Goal: Task Accomplishment & Management: Use online tool/utility

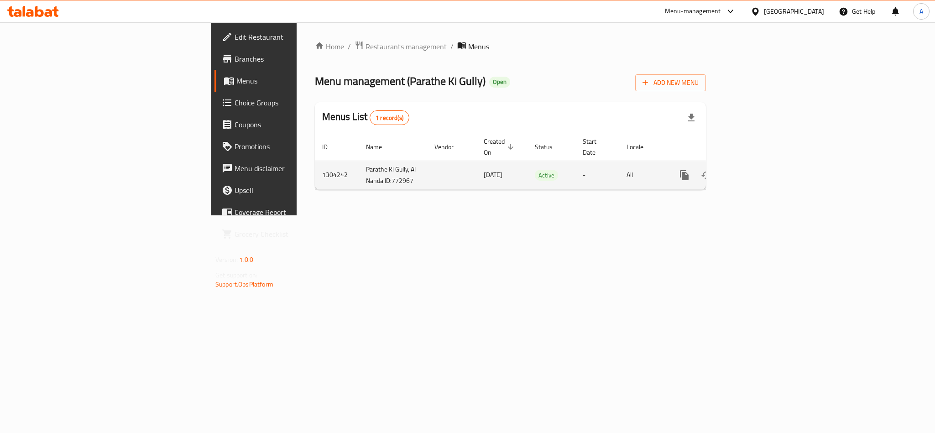
click at [315, 167] on td "1304242" at bounding box center [337, 175] width 44 height 29
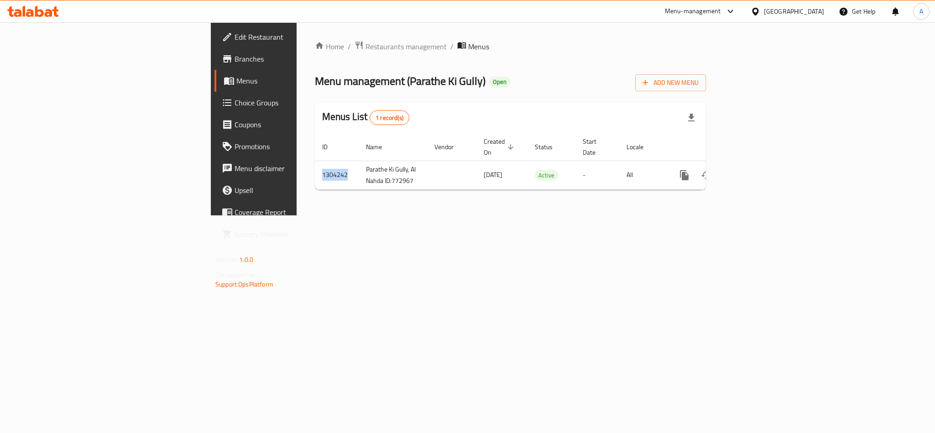
copy td "1304242"
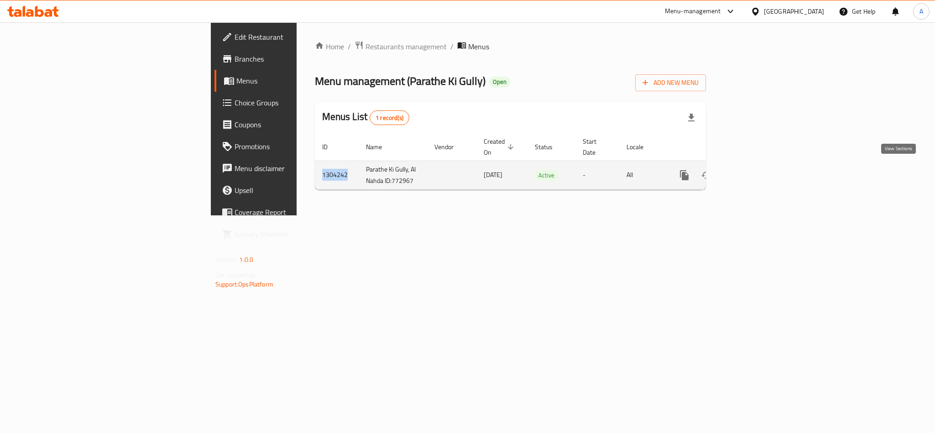
click at [755, 170] on icon "enhanced table" at bounding box center [749, 175] width 11 height 11
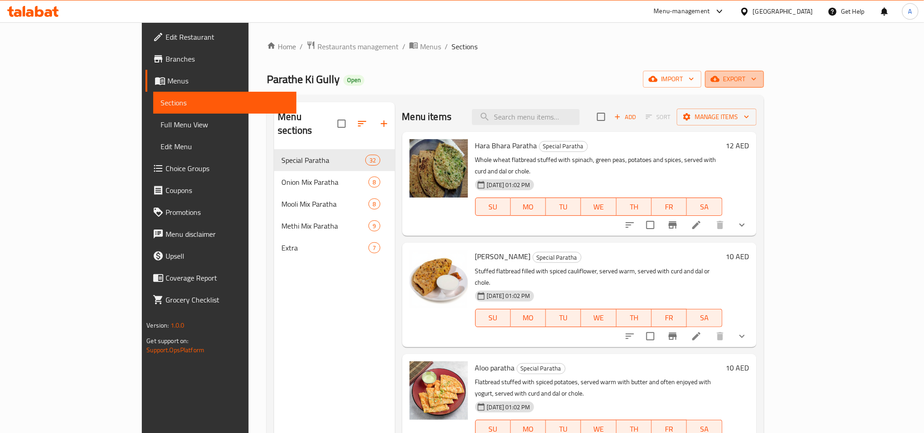
click at [757, 77] on span "export" at bounding box center [734, 78] width 44 height 11
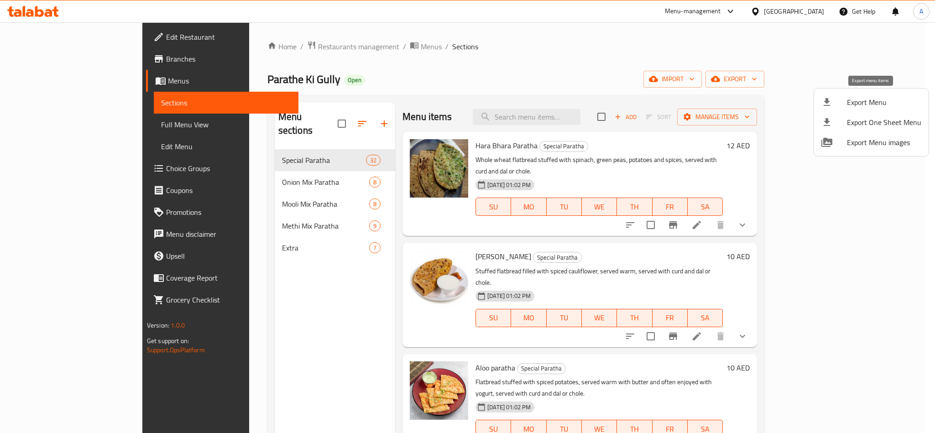
click at [853, 99] on span "Export Menu" at bounding box center [883, 102] width 74 height 11
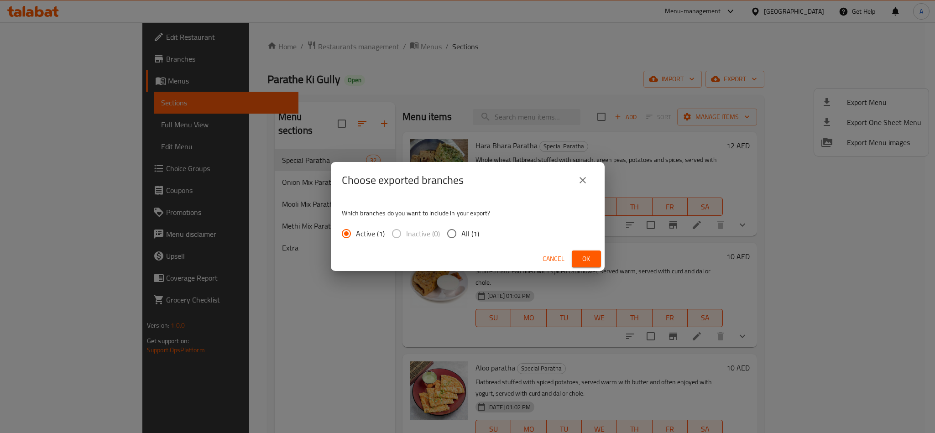
click at [448, 239] on input "All (1)" at bounding box center [451, 233] width 19 height 19
radio input "true"
click at [592, 260] on span "Ok" at bounding box center [586, 258] width 15 height 11
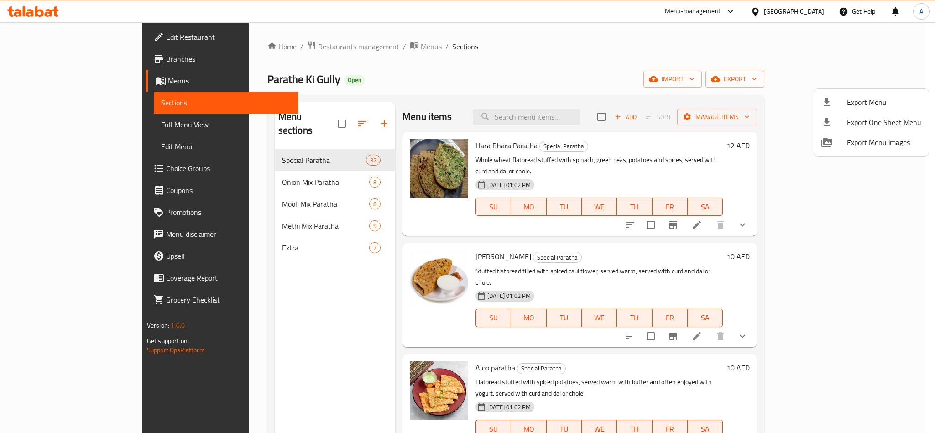
click at [332, 83] on div at bounding box center [467, 216] width 935 height 433
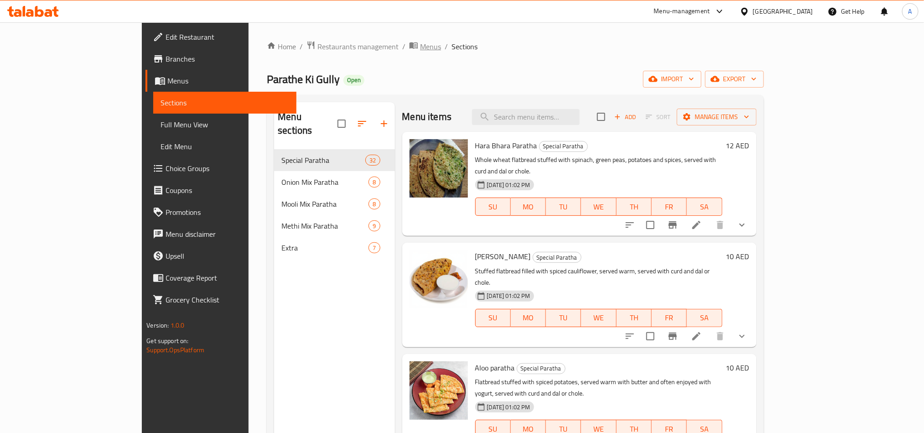
click at [420, 52] on span "Menus" at bounding box center [430, 46] width 21 height 11
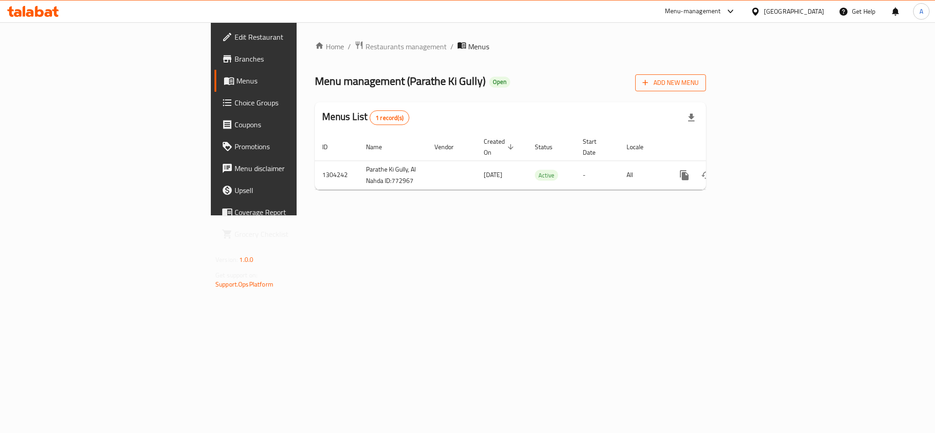
click at [698, 85] on span "Add New Menu" at bounding box center [670, 82] width 56 height 11
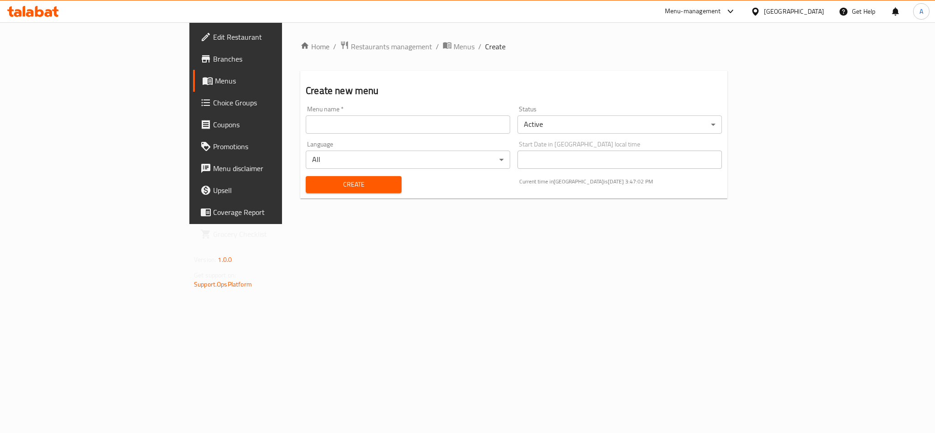
click at [306, 119] on input "text" at bounding box center [408, 124] width 204 height 18
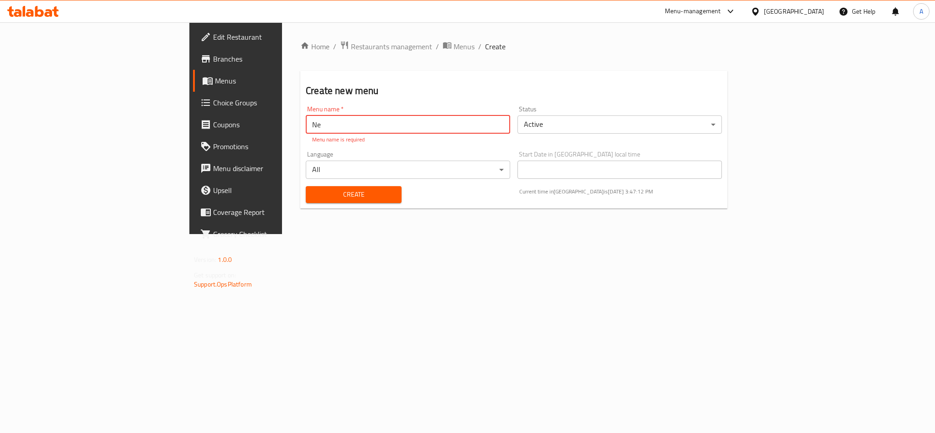
type input "N"
paste input "340690758"
type input "New Menu- case no 340690758"
click at [703, 126] on body "​ Menu-management United Arab Emirates Get Help A Edit Restaurant Branches Menu…" at bounding box center [467, 227] width 935 height 410
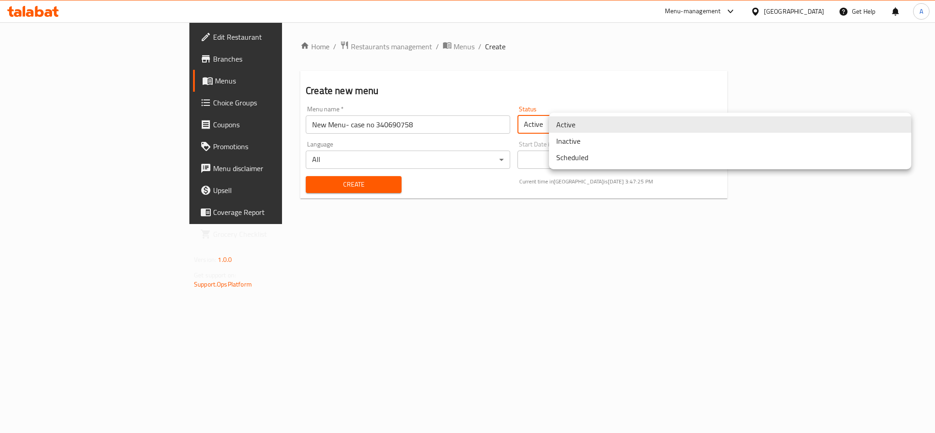
click at [620, 140] on li "Inactive" at bounding box center [730, 141] width 362 height 16
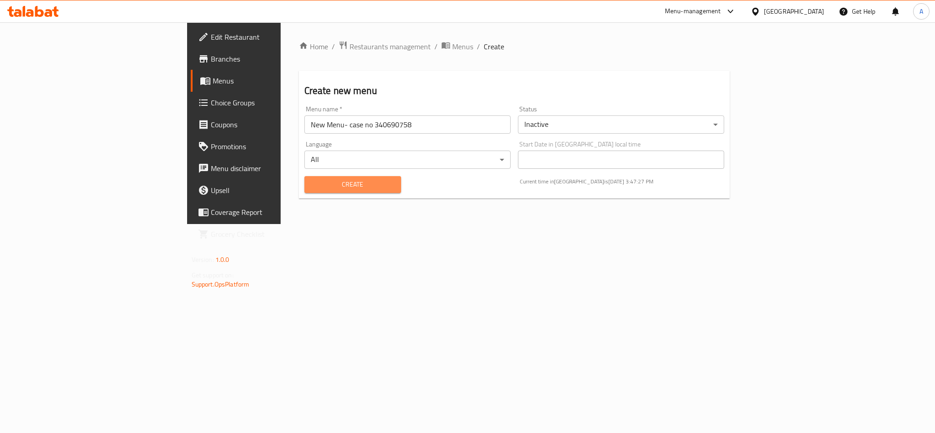
click at [304, 192] on button "Create" at bounding box center [352, 184] width 97 height 17
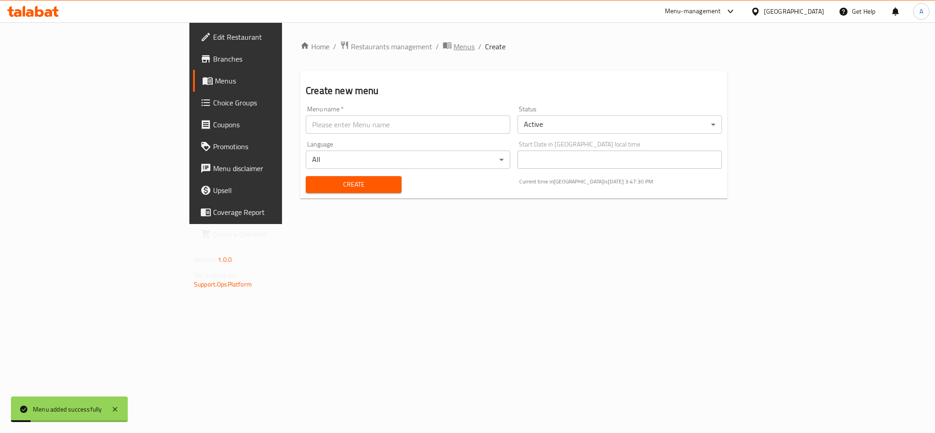
click at [453, 42] on span "Menus" at bounding box center [463, 46] width 21 height 11
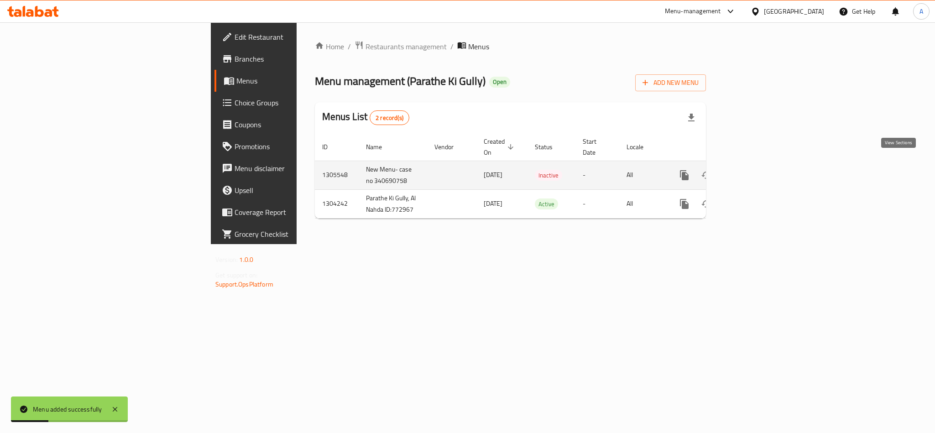
click at [754, 171] on icon "enhanced table" at bounding box center [750, 175] width 8 height 8
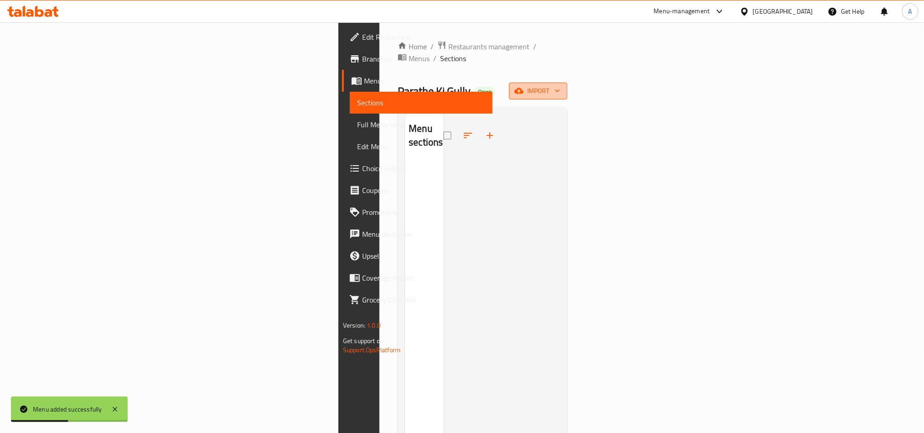
click at [560, 85] on span "import" at bounding box center [538, 90] width 44 height 11
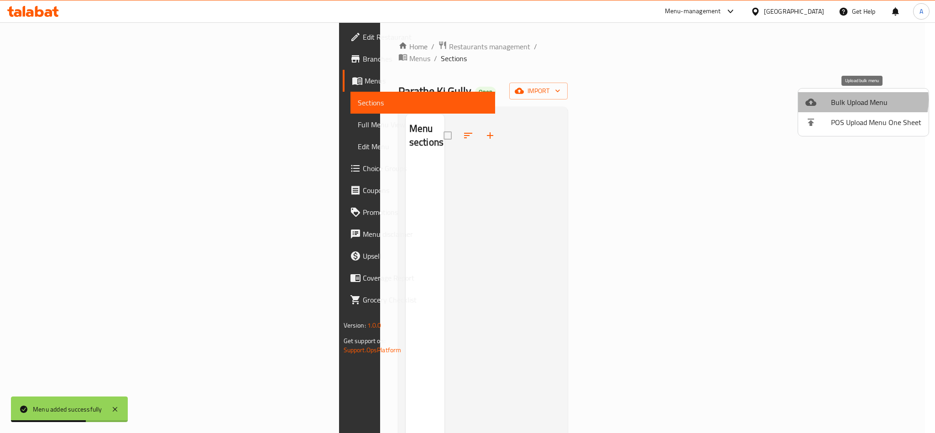
click at [857, 100] on span "Bulk Upload Menu" at bounding box center [876, 102] width 90 height 11
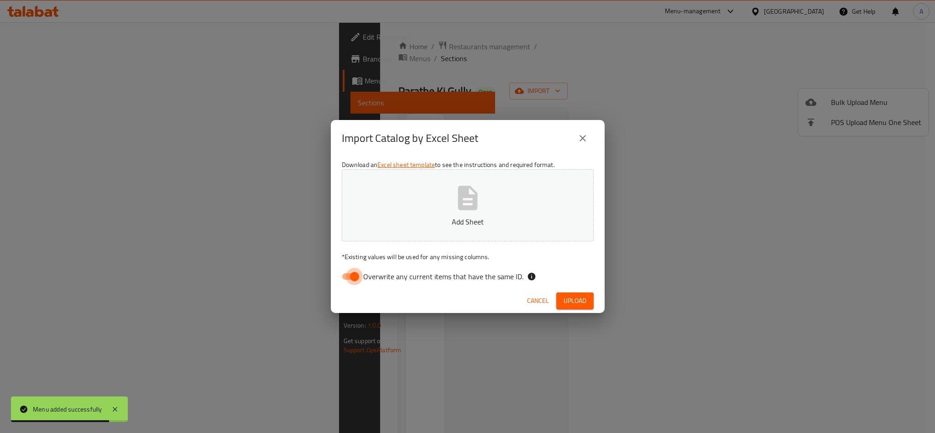
drag, startPoint x: 348, startPoint y: 275, endPoint x: 355, endPoint y: 271, distance: 8.4
click at [348, 274] on input "Overwrite any current items that have the same ID." at bounding box center [354, 276] width 52 height 17
checkbox input "false"
click at [461, 207] on icon "button" at bounding box center [467, 198] width 20 height 24
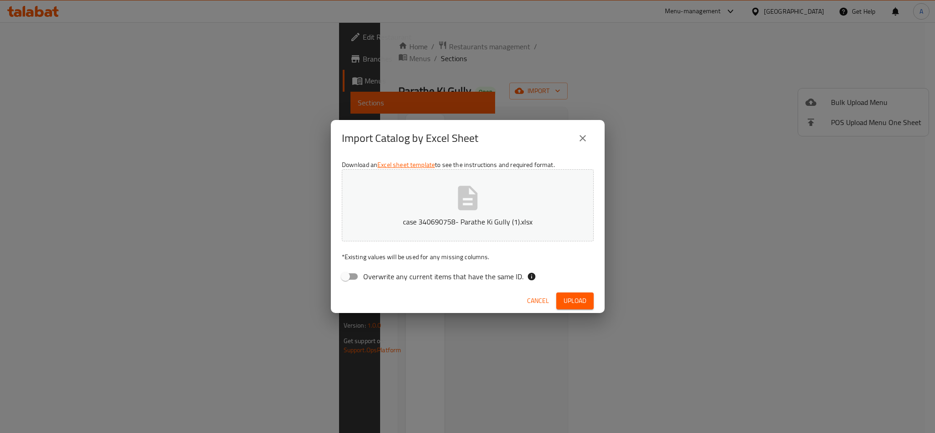
click at [585, 308] on button "Upload" at bounding box center [574, 300] width 37 height 17
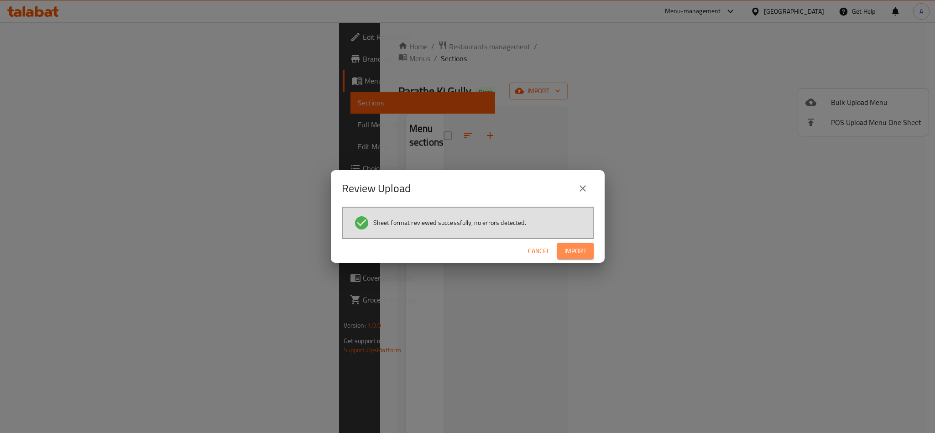
click at [586, 254] on span "Import" at bounding box center [575, 250] width 22 height 11
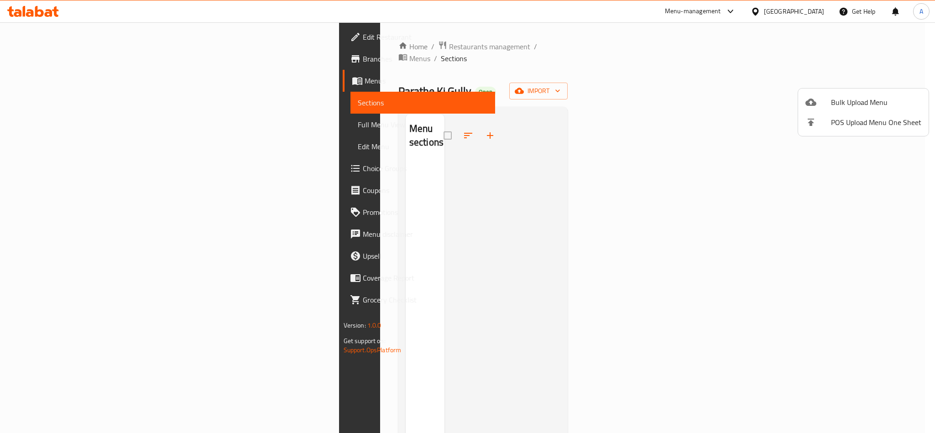
click at [502, 107] on div at bounding box center [467, 216] width 935 height 433
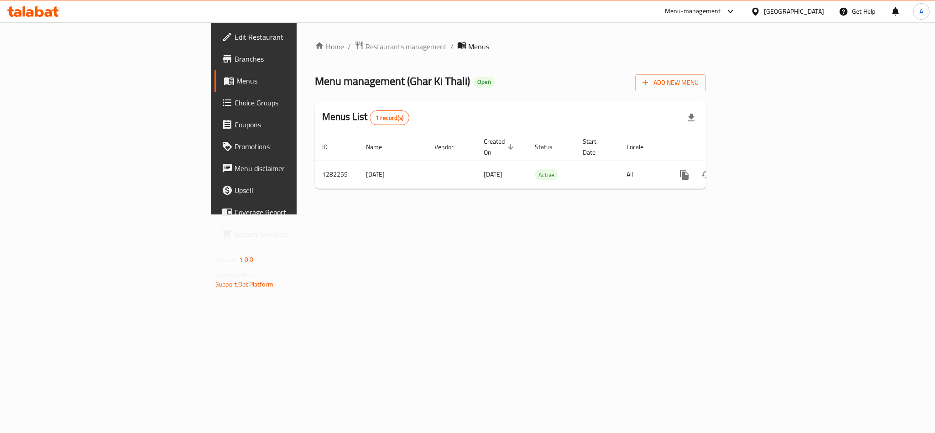
click at [724, 214] on div "Home / Restaurants management / Menus Menu management ( Ghar Ki Thali ) Open Ad…" at bounding box center [509, 118] width 427 height 192
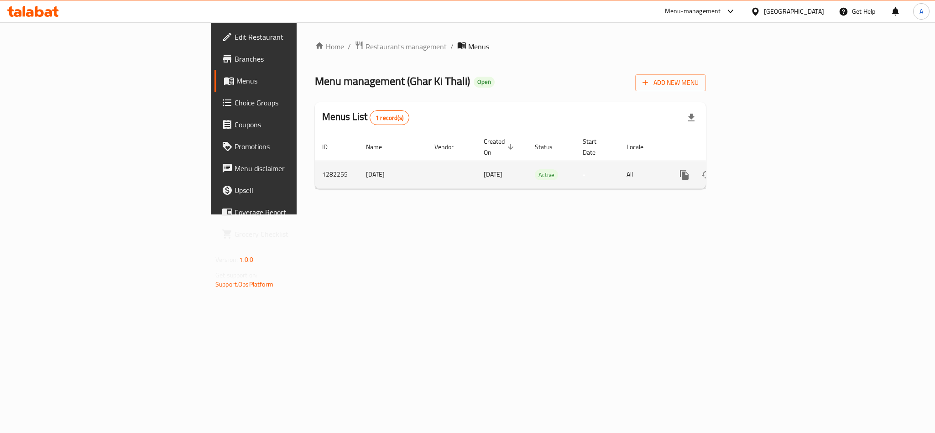
click at [315, 169] on td "1282255" at bounding box center [337, 175] width 44 height 28
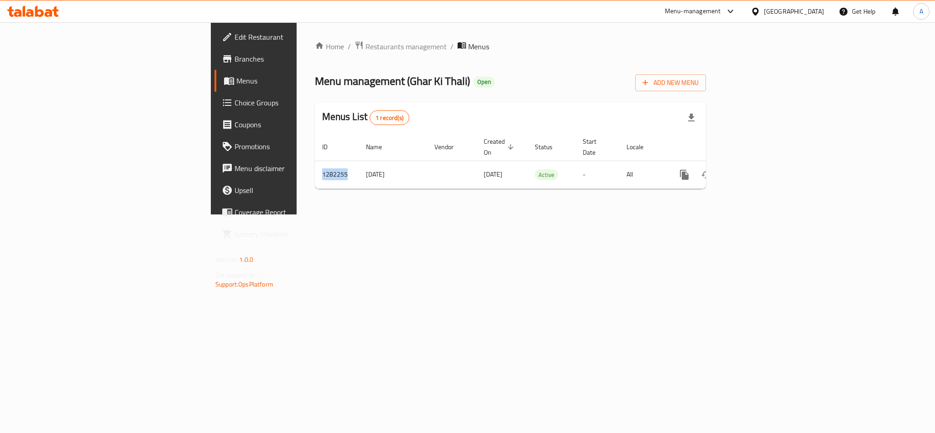
copy td "1282255"
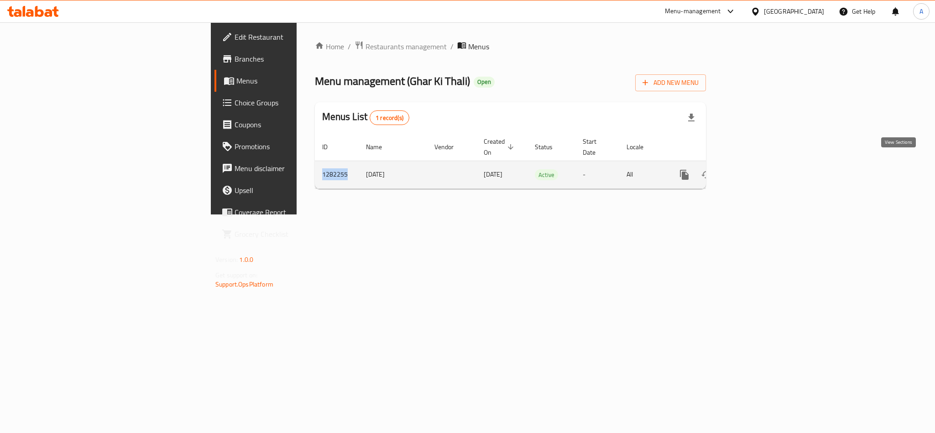
click at [755, 169] on icon "enhanced table" at bounding box center [749, 174] width 11 height 11
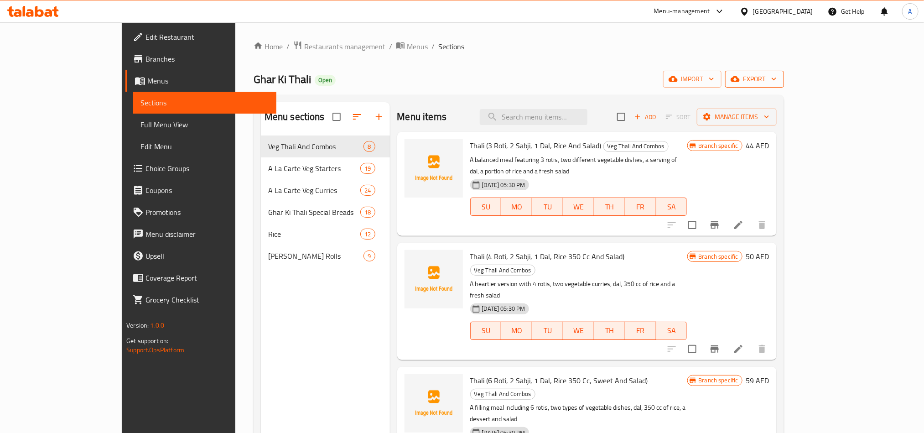
click at [777, 77] on span "export" at bounding box center [754, 78] width 44 height 11
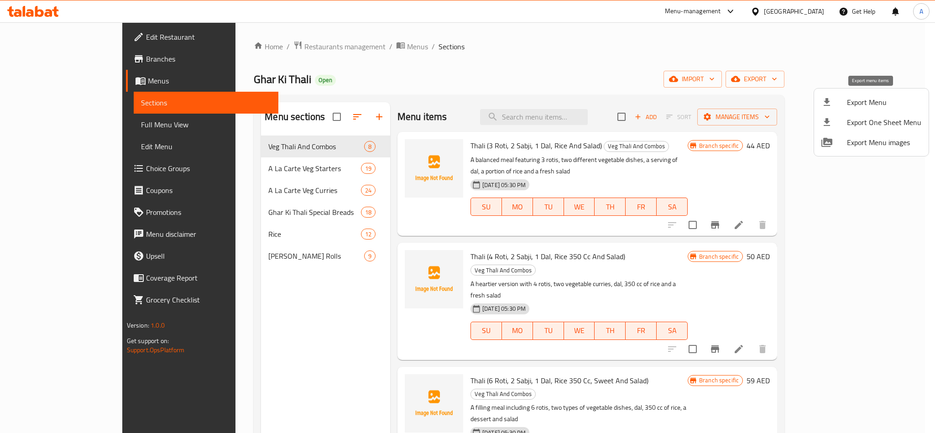
click at [843, 107] on div at bounding box center [834, 102] width 26 height 11
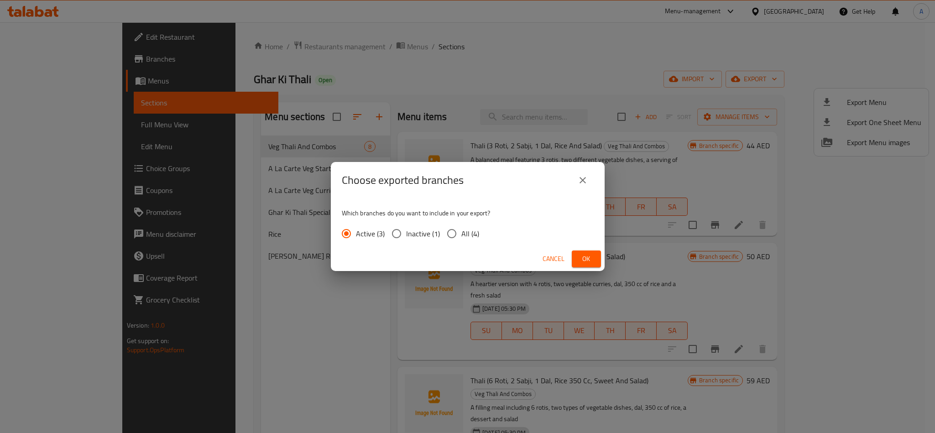
click at [446, 230] on input "All (4)" at bounding box center [451, 233] width 19 height 19
radio input "true"
click at [587, 253] on span "Ok" at bounding box center [586, 258] width 15 height 11
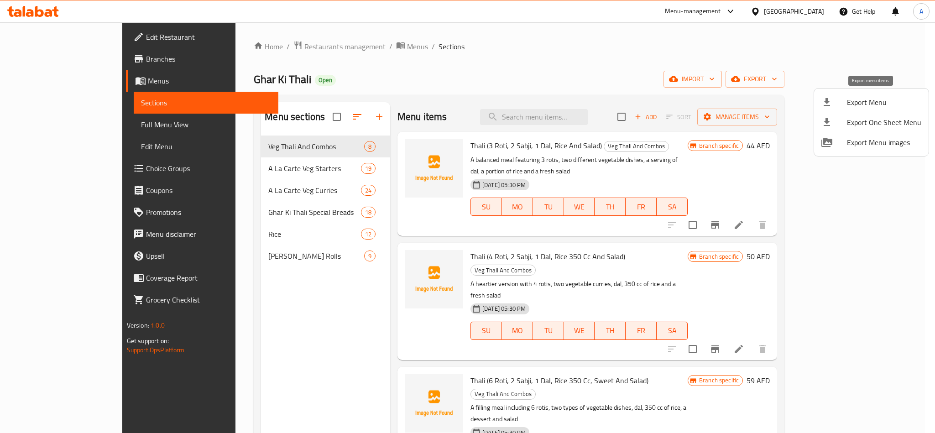
click at [839, 100] on div at bounding box center [834, 102] width 26 height 11
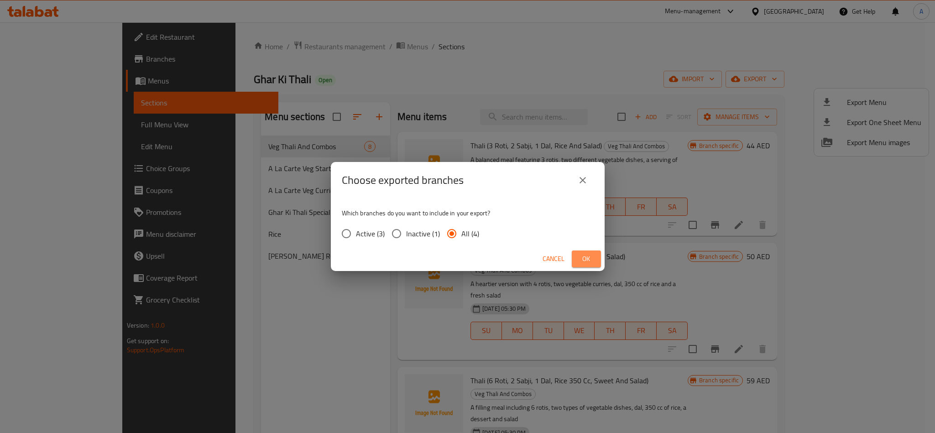
click at [593, 256] on span "Ok" at bounding box center [586, 258] width 15 height 11
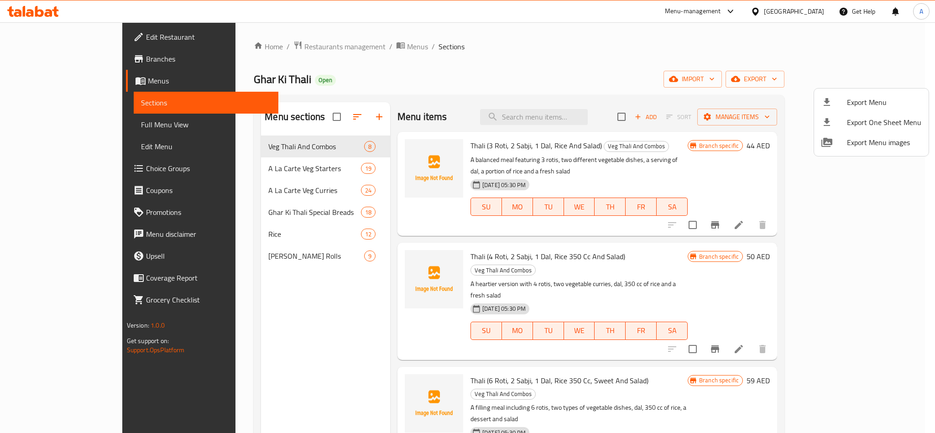
click at [310, 86] on div at bounding box center [467, 216] width 935 height 433
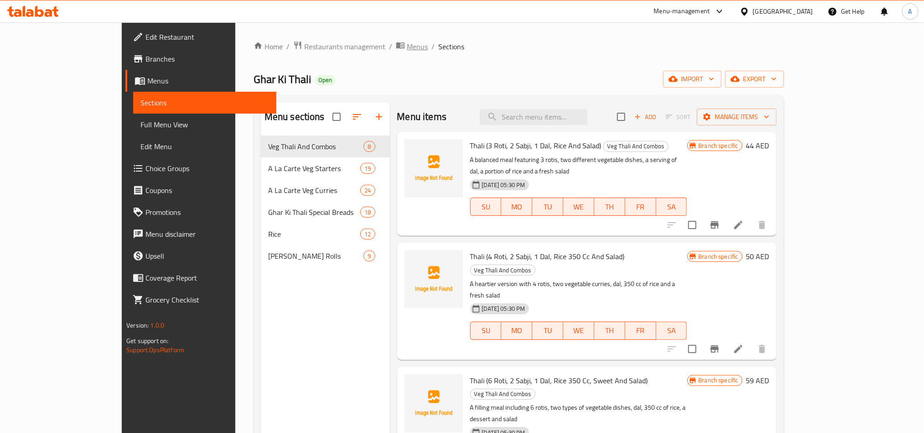
click at [407, 49] on span "Menus" at bounding box center [417, 46] width 21 height 11
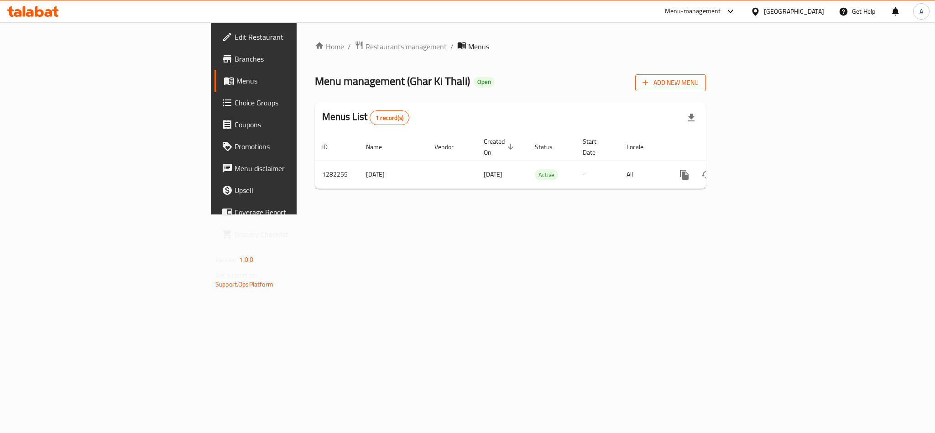
click at [698, 83] on span "Add New Menu" at bounding box center [670, 82] width 56 height 11
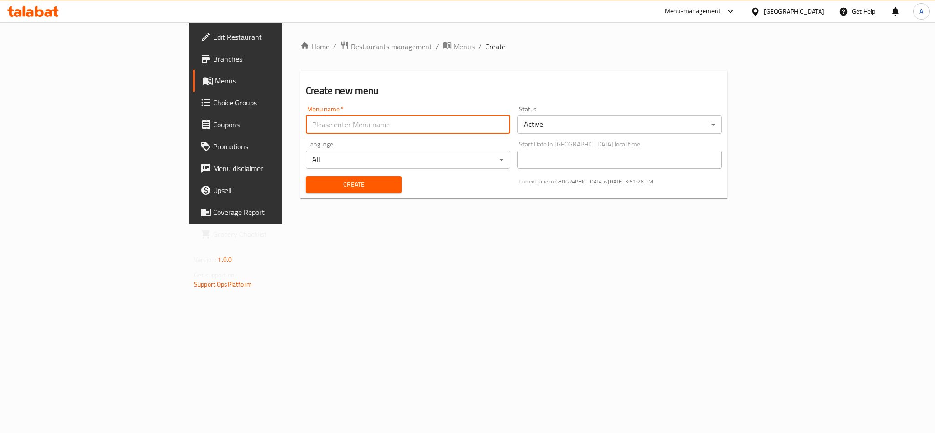
click at [384, 129] on input "text" at bounding box center [408, 124] width 204 height 18
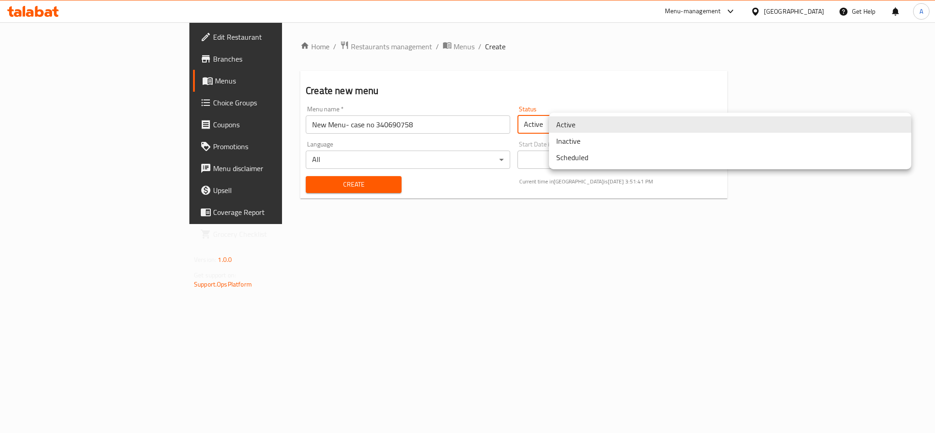
click at [690, 120] on body "​ Menu-management United Arab Emirates Get Help A Edit Restaurant Branches Menu…" at bounding box center [467, 227] width 935 height 410
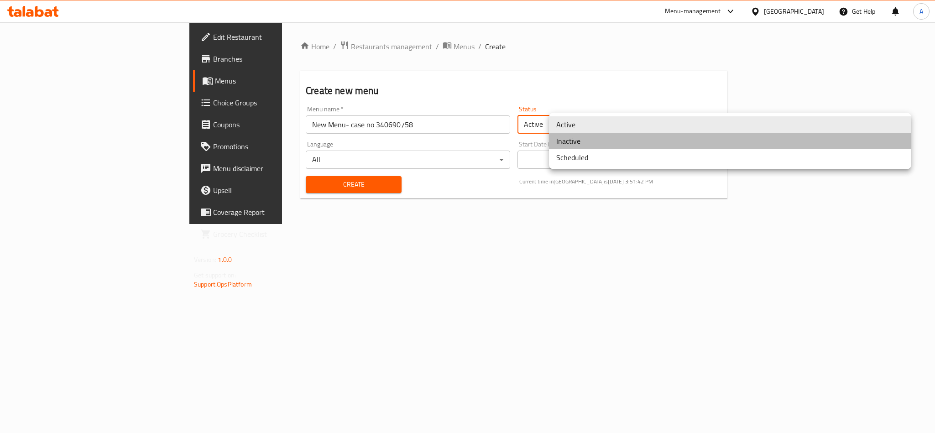
click at [618, 143] on li "Inactive" at bounding box center [730, 141] width 362 height 16
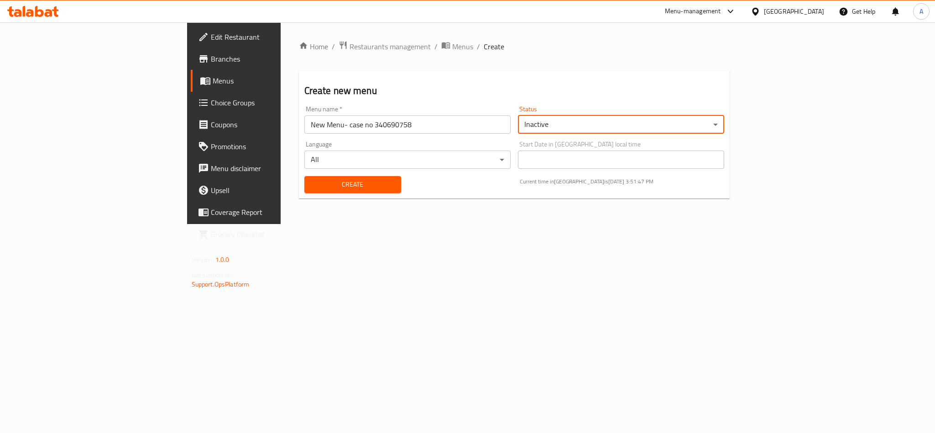
click at [323, 125] on input "New Menu- case no 340690758" at bounding box center [407, 124] width 206 height 18
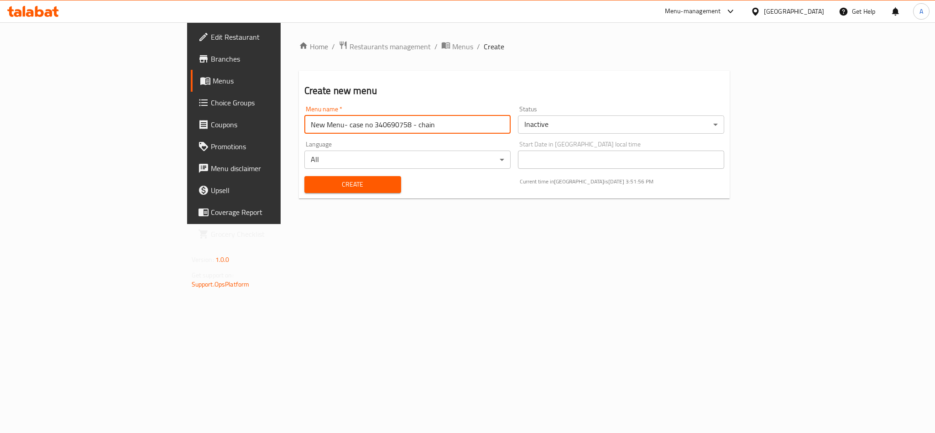
click at [323, 125] on input "New Menu- case no 340690758 - chain" at bounding box center [407, 124] width 206 height 18
type input "New Menu- case no 340690758 - Chain 694740"
click at [362, 113] on div "Menu name   * New Menu- case no 340690758 - Chain 694740 Menu name *" at bounding box center [407, 120] width 206 height 28
click at [312, 183] on span "Create" at bounding box center [353, 184] width 82 height 11
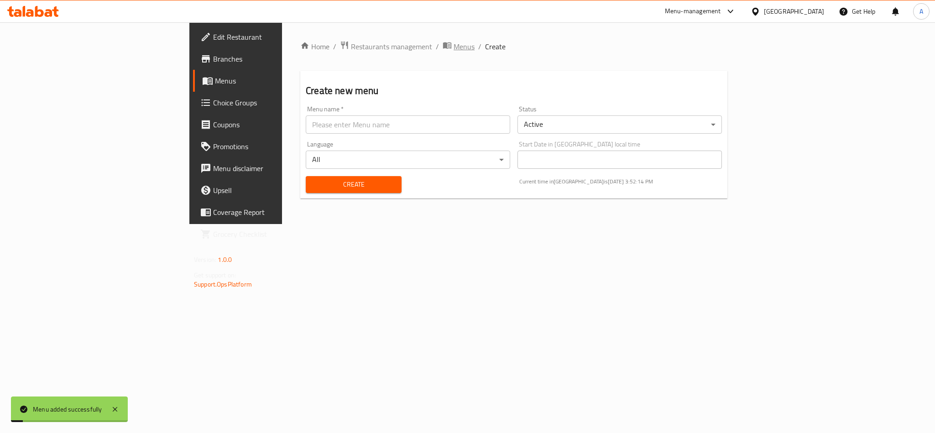
click at [453, 48] on span "Menus" at bounding box center [463, 46] width 21 height 11
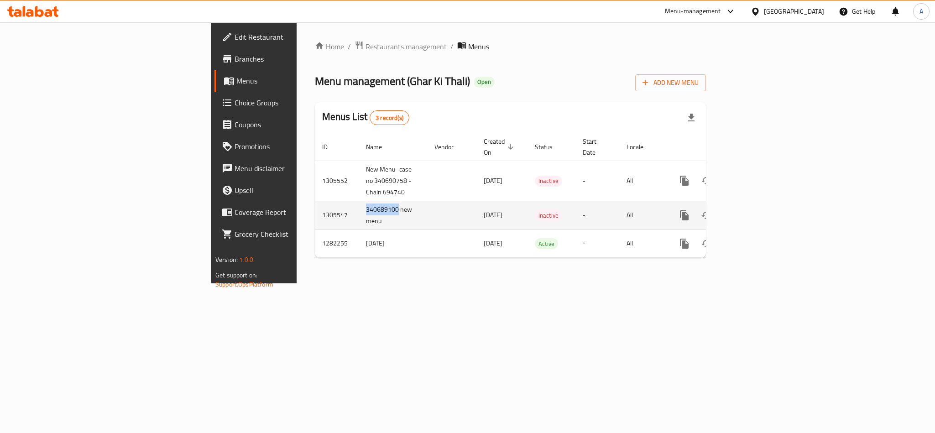
drag, startPoint x: 224, startPoint y: 199, endPoint x: 256, endPoint y: 200, distance: 31.5
click at [358, 201] on td "340689100 new menu" at bounding box center [392, 215] width 68 height 29
copy td "340689100"
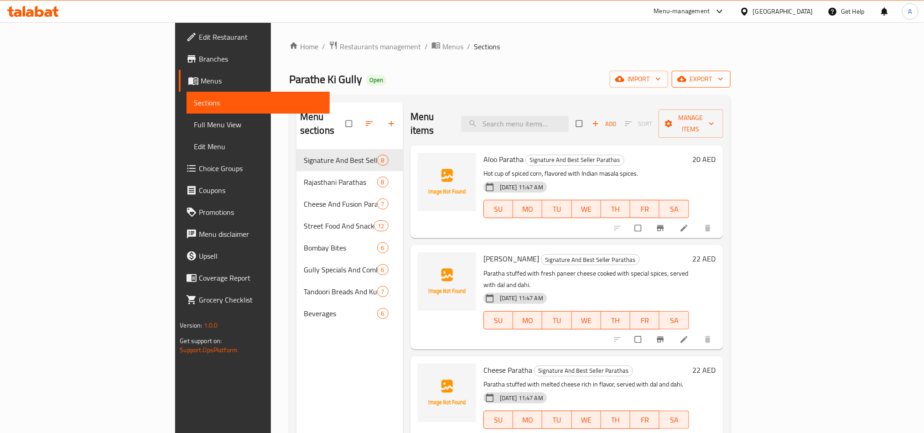
click at [723, 85] on span "export" at bounding box center [701, 78] width 44 height 11
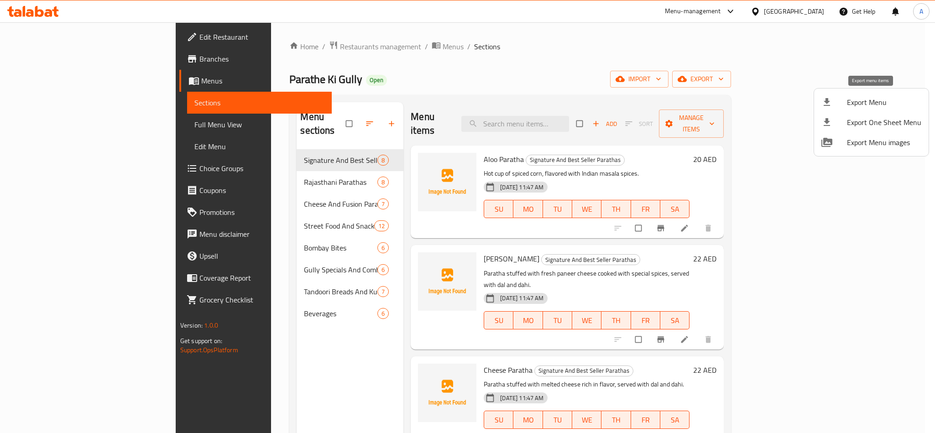
click at [839, 99] on div at bounding box center [834, 102] width 26 height 11
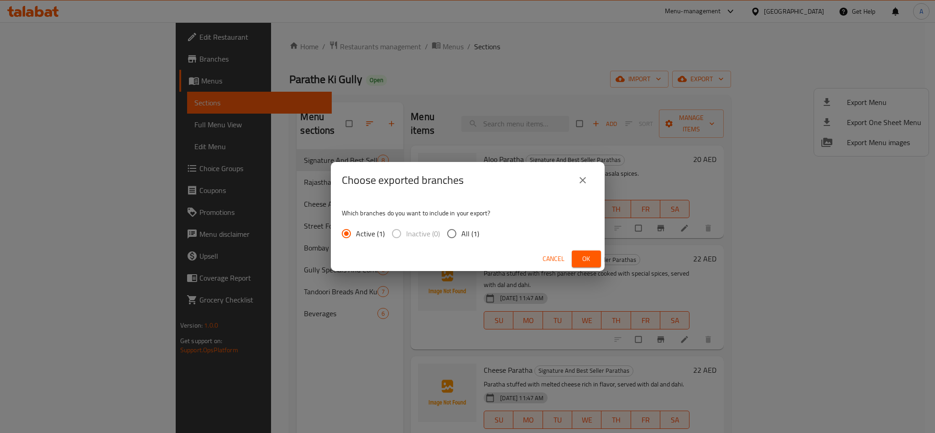
click at [449, 233] on input "All (1)" at bounding box center [451, 233] width 19 height 19
radio input "true"
click at [591, 259] on span "Ok" at bounding box center [586, 258] width 15 height 11
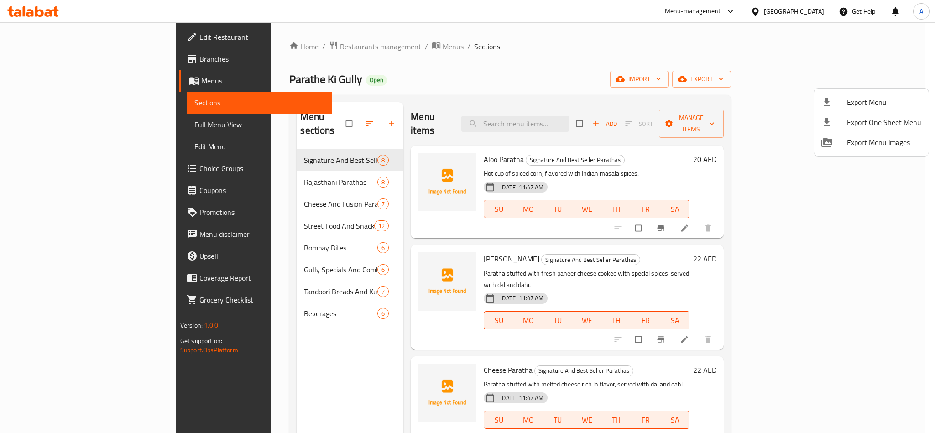
click at [331, 47] on div at bounding box center [467, 216] width 935 height 433
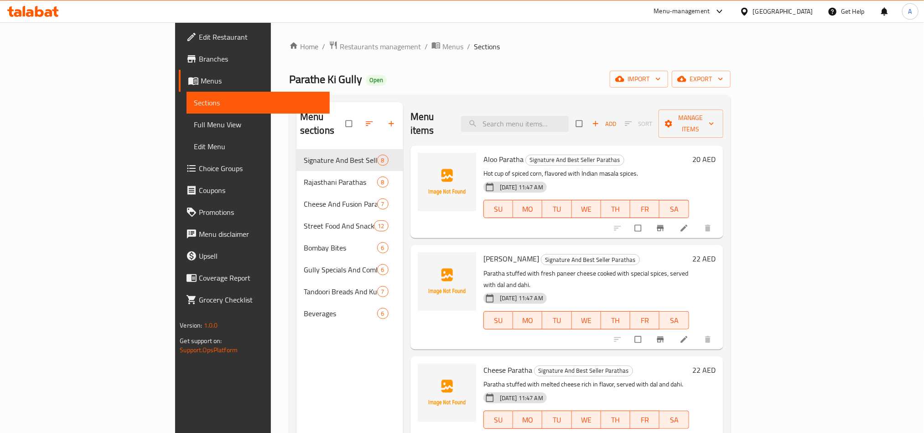
click at [442, 47] on span "Menus" at bounding box center [452, 46] width 21 height 11
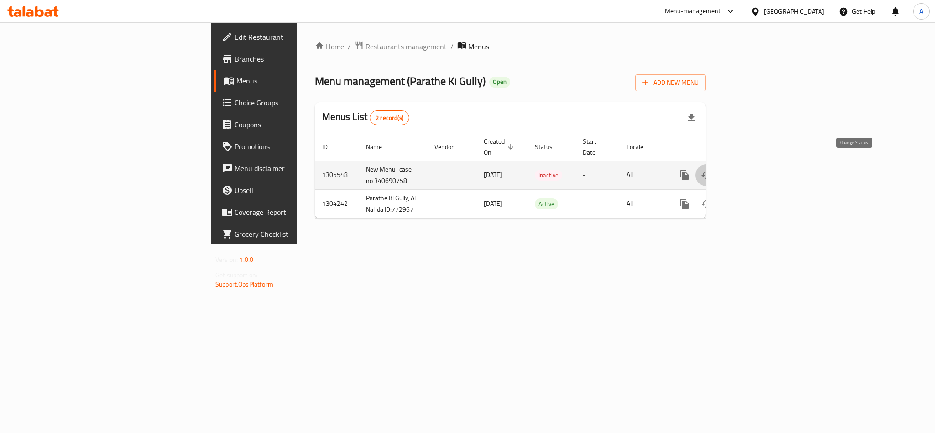
click at [711, 170] on icon "enhanced table" at bounding box center [706, 175] width 11 height 11
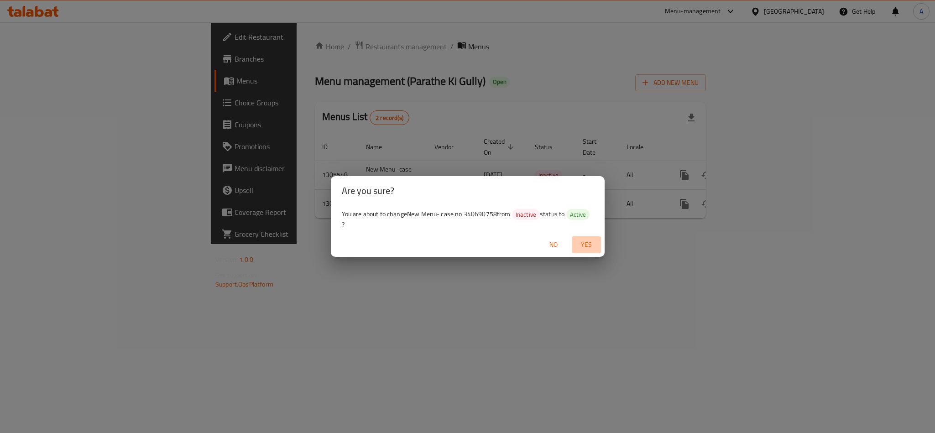
click at [590, 241] on span "Yes" at bounding box center [586, 244] width 22 height 11
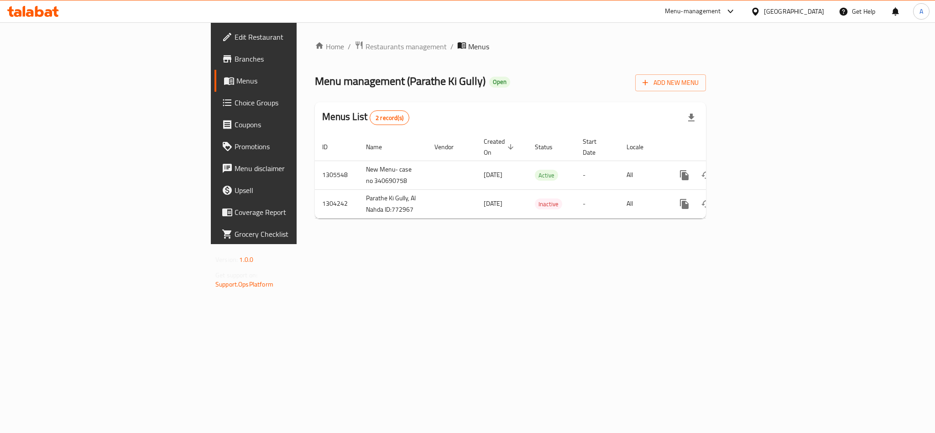
click at [234, 59] on span "Branches" at bounding box center [296, 58] width 125 height 11
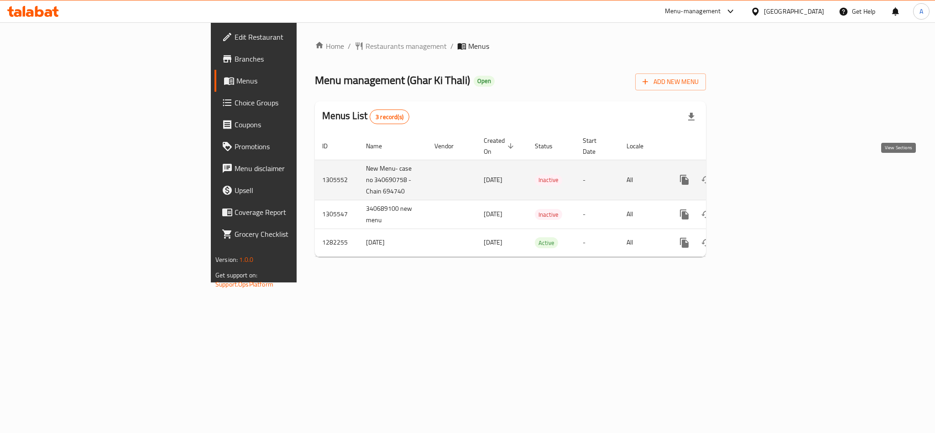
click at [755, 174] on icon "enhanced table" at bounding box center [749, 179] width 11 height 11
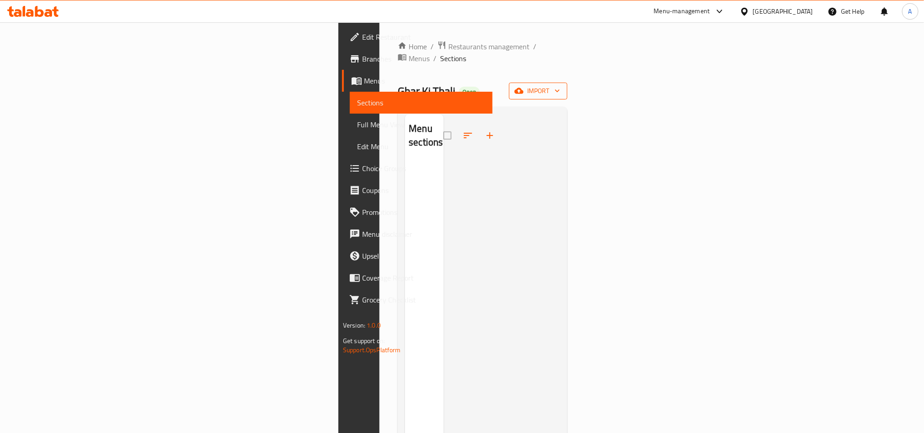
click at [560, 85] on span "import" at bounding box center [538, 90] width 44 height 11
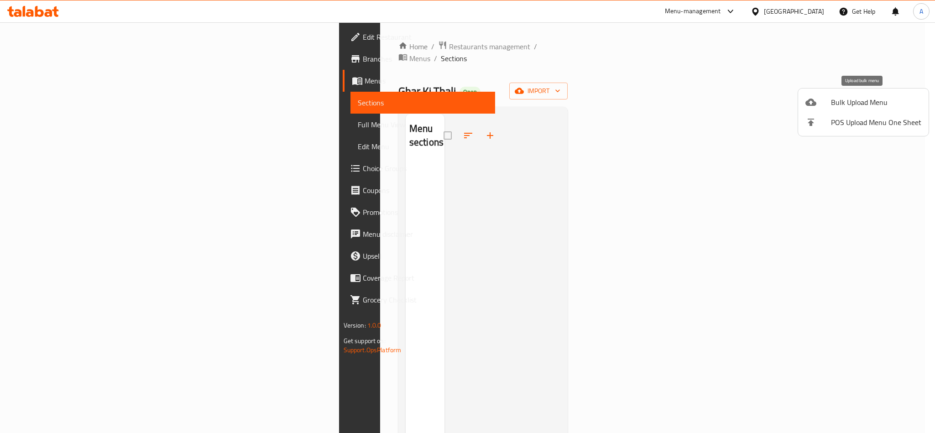
click at [836, 104] on span "Bulk Upload Menu" at bounding box center [876, 102] width 90 height 11
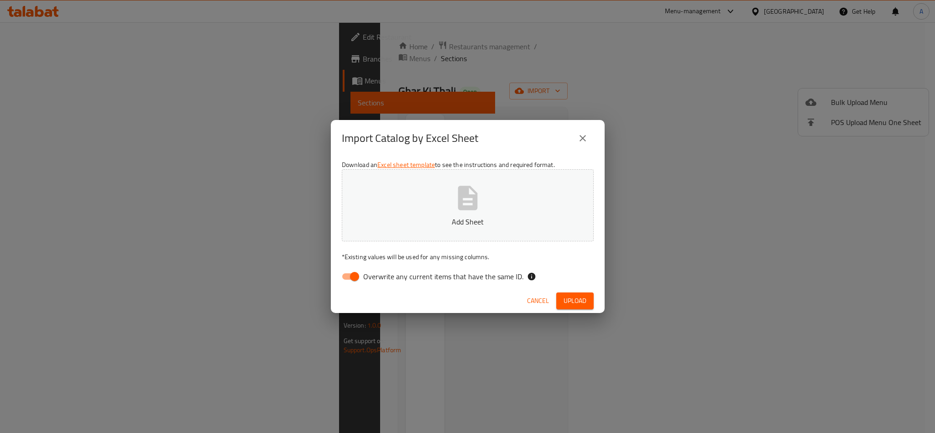
click at [346, 276] on input "Overwrite any current items that have the same ID." at bounding box center [354, 276] width 52 height 17
checkbox input "false"
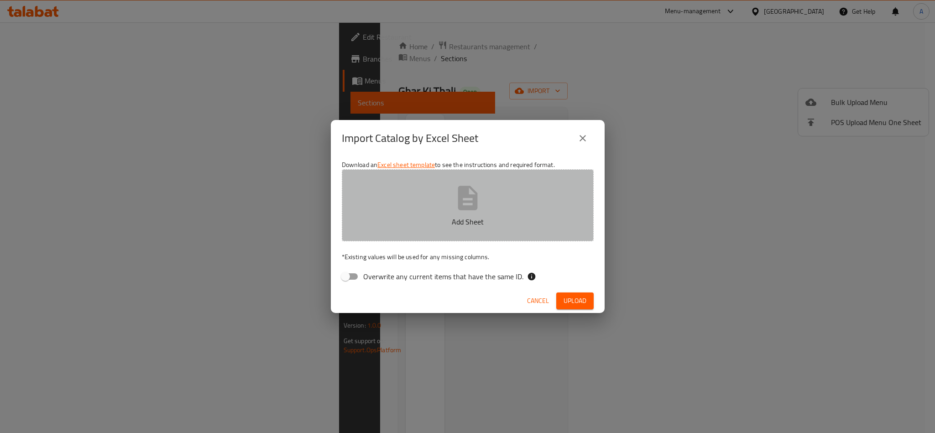
click at [457, 202] on icon "button" at bounding box center [467, 197] width 29 height 29
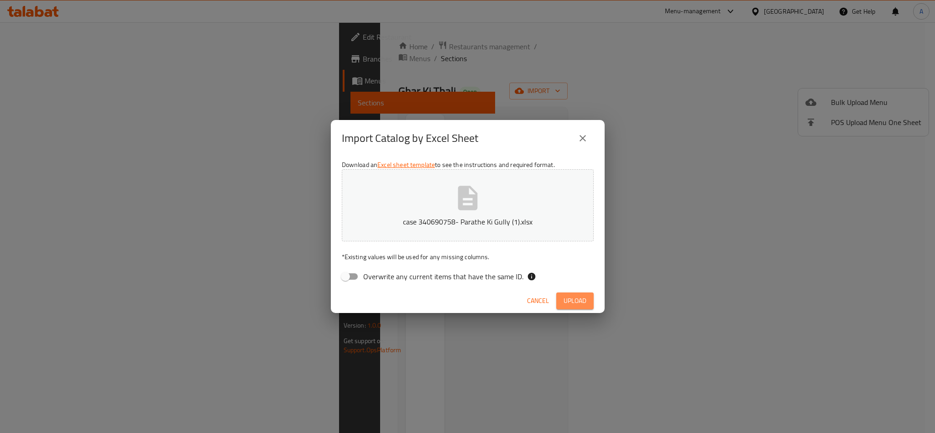
click at [581, 303] on span "Upload" at bounding box center [574, 300] width 23 height 11
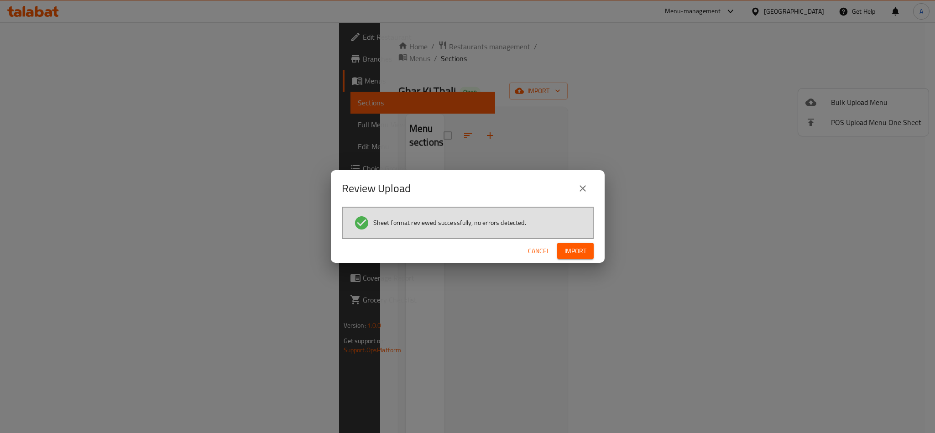
click at [582, 245] on span "Import" at bounding box center [575, 250] width 22 height 11
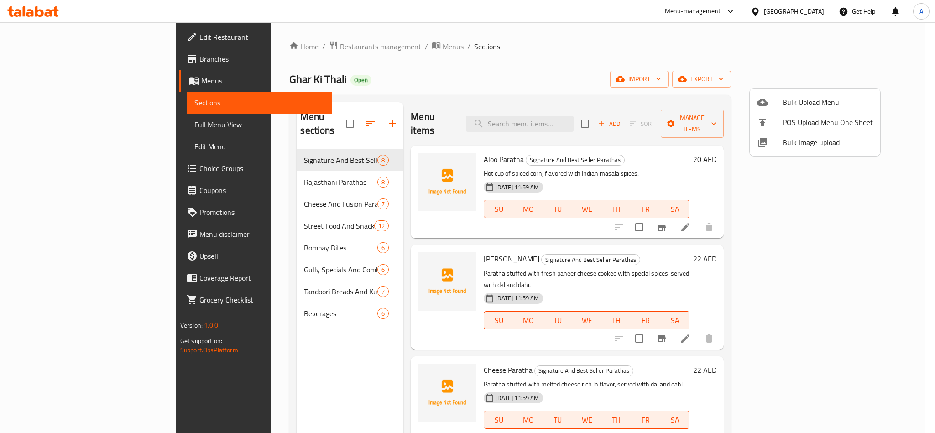
drag, startPoint x: 646, startPoint y: 88, endPoint x: 644, endPoint y: 99, distance: 10.6
click at [646, 88] on div at bounding box center [467, 216] width 935 height 433
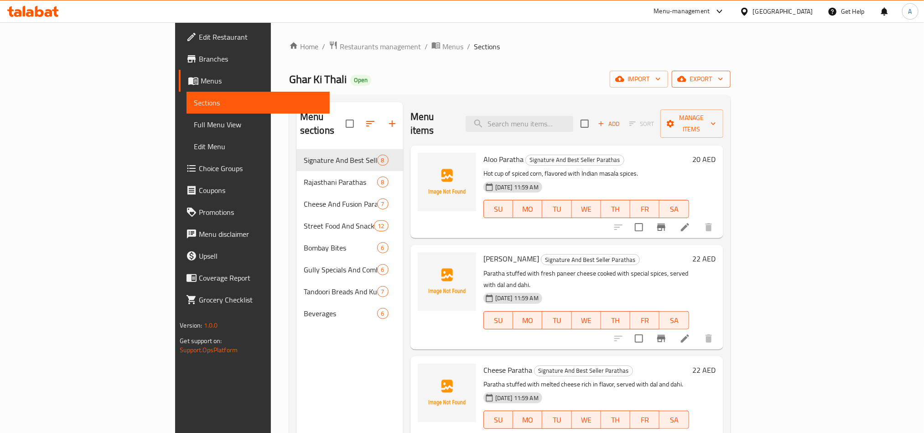
click at [723, 81] on span "export" at bounding box center [701, 78] width 44 height 11
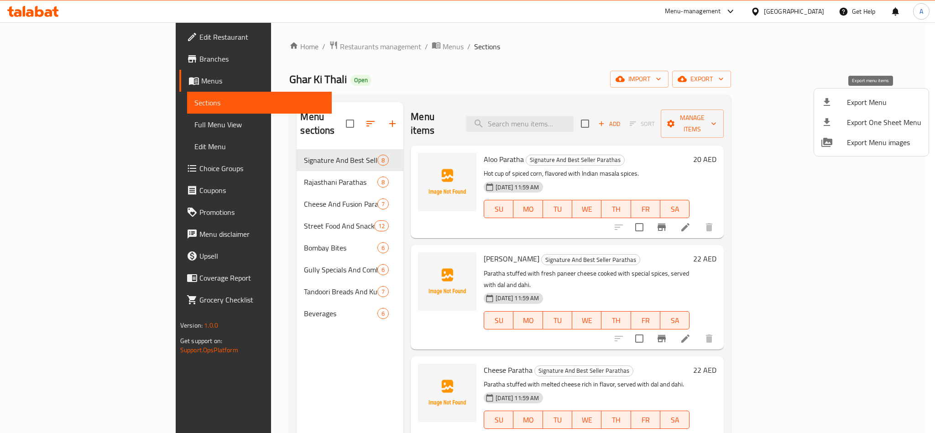
click at [840, 102] on div at bounding box center [834, 102] width 26 height 11
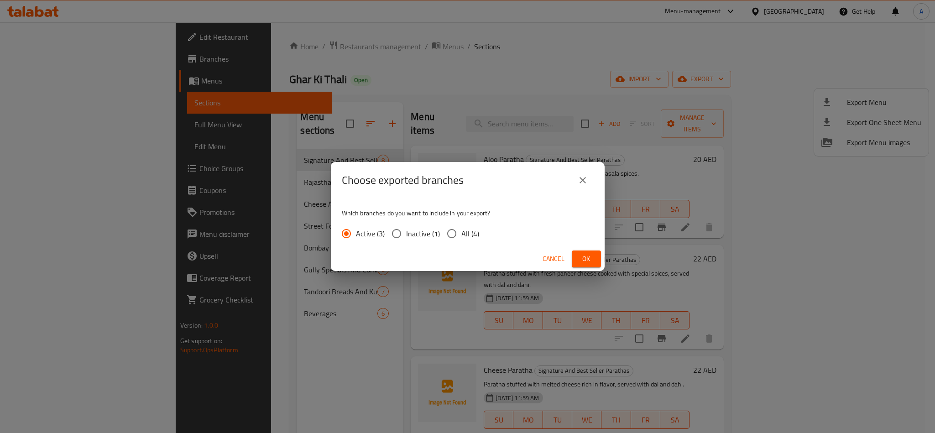
drag, startPoint x: 447, startPoint y: 234, endPoint x: 464, endPoint y: 234, distance: 16.4
click at [448, 234] on input "All (4)" at bounding box center [451, 233] width 19 height 19
radio input "true"
click at [584, 253] on span "Ok" at bounding box center [586, 258] width 15 height 11
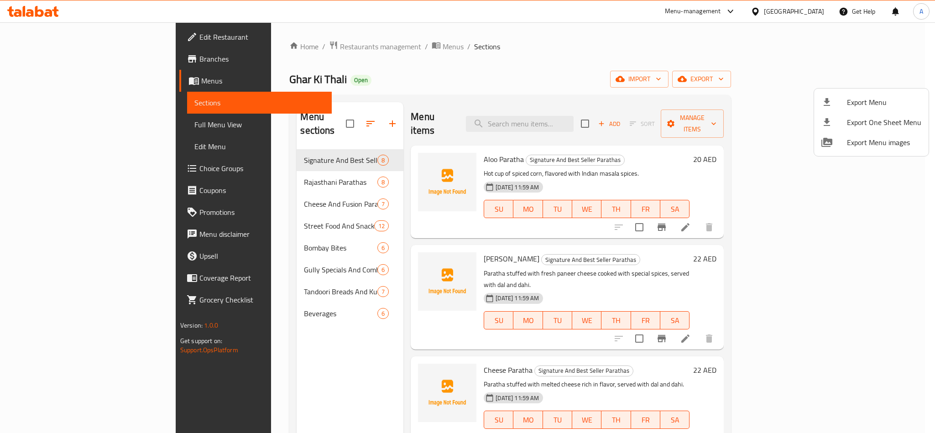
click at [728, 151] on div at bounding box center [467, 216] width 935 height 433
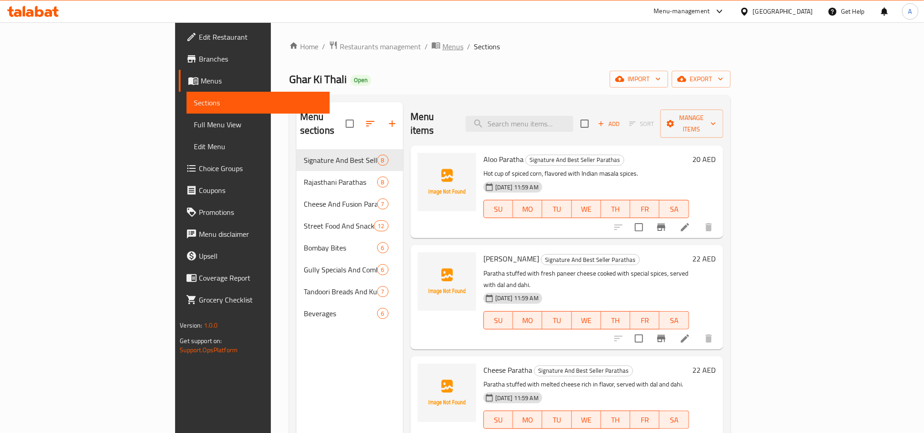
click at [442, 48] on span "Menus" at bounding box center [452, 46] width 21 height 11
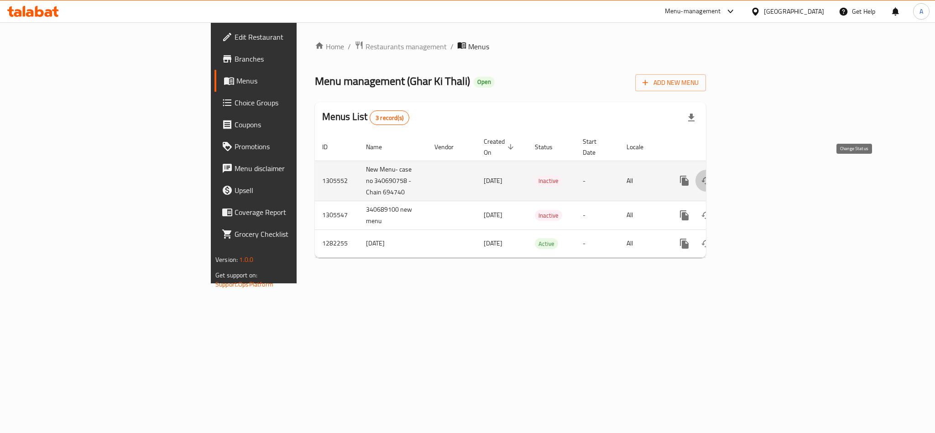
click at [711, 175] on icon "enhanced table" at bounding box center [706, 180] width 11 height 11
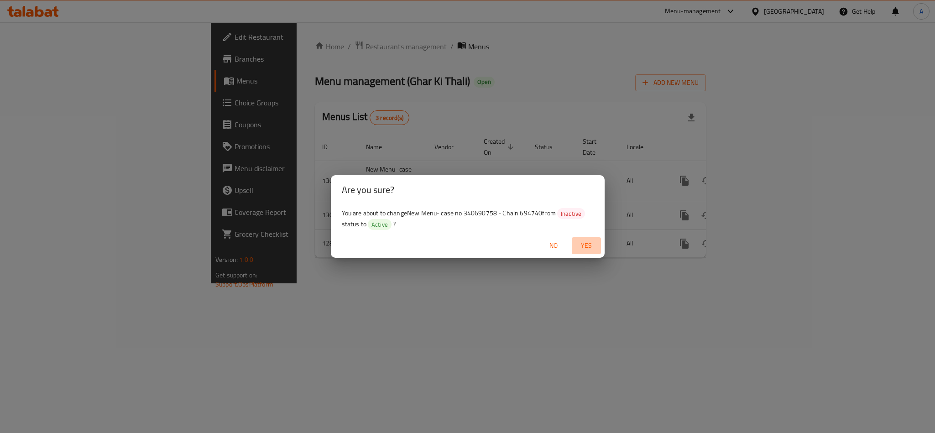
click at [586, 243] on span "Yes" at bounding box center [586, 245] width 22 height 11
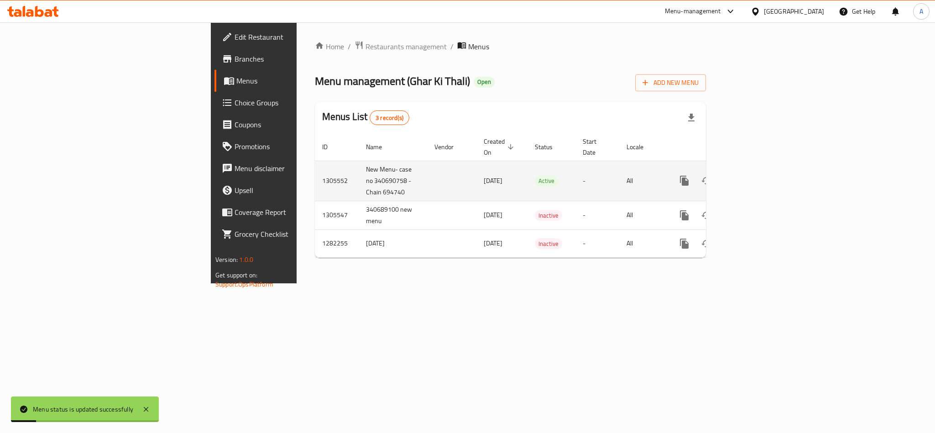
click at [358, 164] on td "New Menu- case no 340690758 - Chain 694740" at bounding box center [392, 181] width 68 height 40
copy td "New Menu- case no 340690758 - Chain 694740"
click at [315, 173] on td "1305552" at bounding box center [337, 181] width 44 height 40
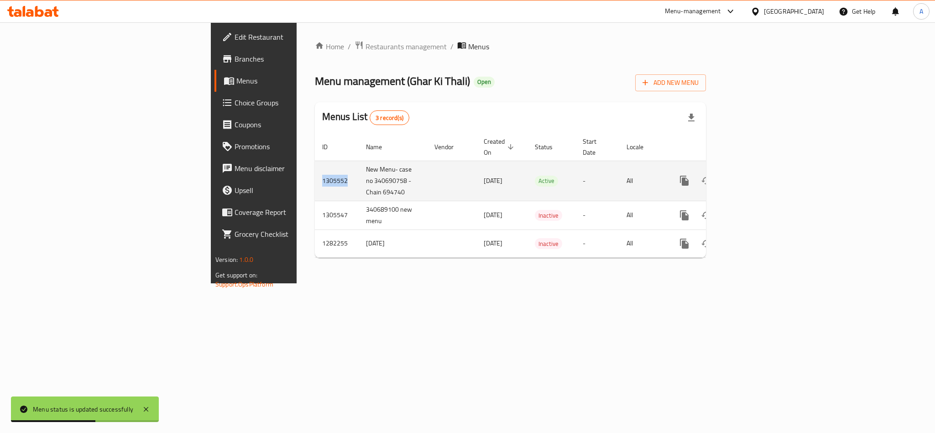
click at [315, 173] on td "1305552" at bounding box center [337, 181] width 44 height 40
copy td "1305552"
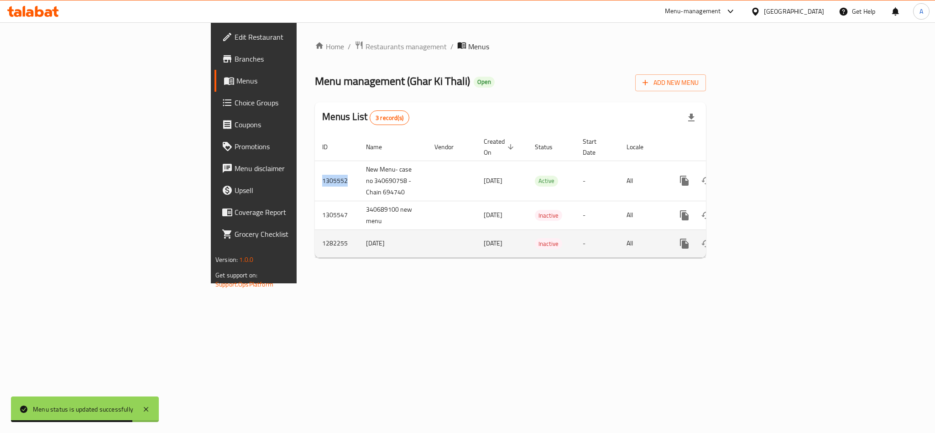
copy td "1305552"
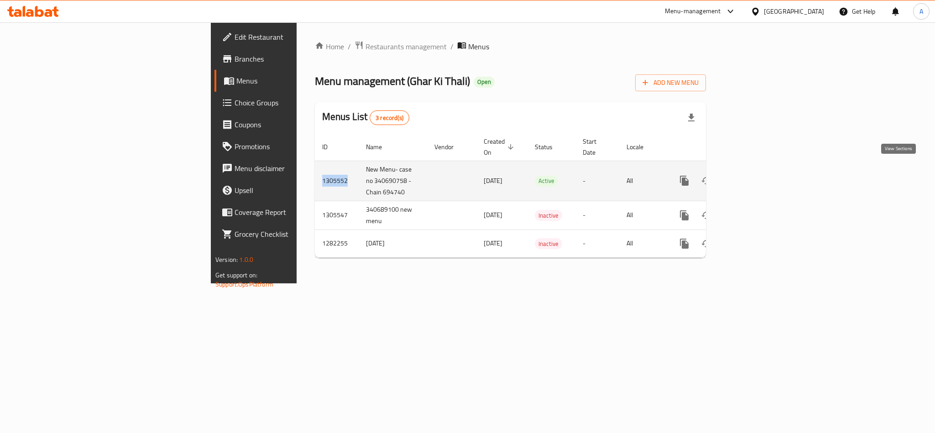
click at [755, 175] on icon "enhanced table" at bounding box center [749, 180] width 11 height 11
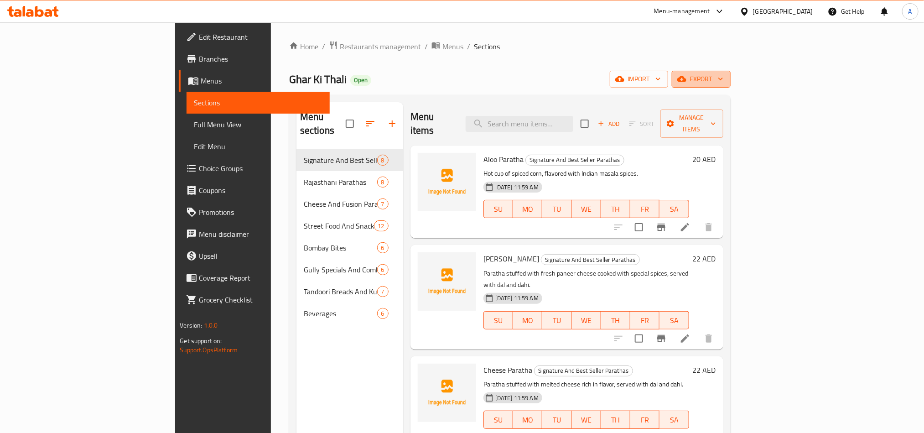
click at [725, 78] on icon "button" at bounding box center [720, 78] width 9 height 9
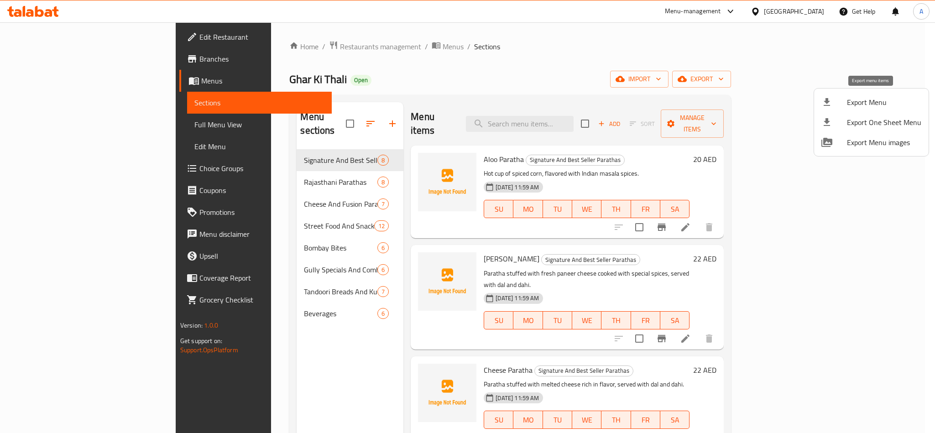
click at [837, 103] on div at bounding box center [834, 102] width 26 height 11
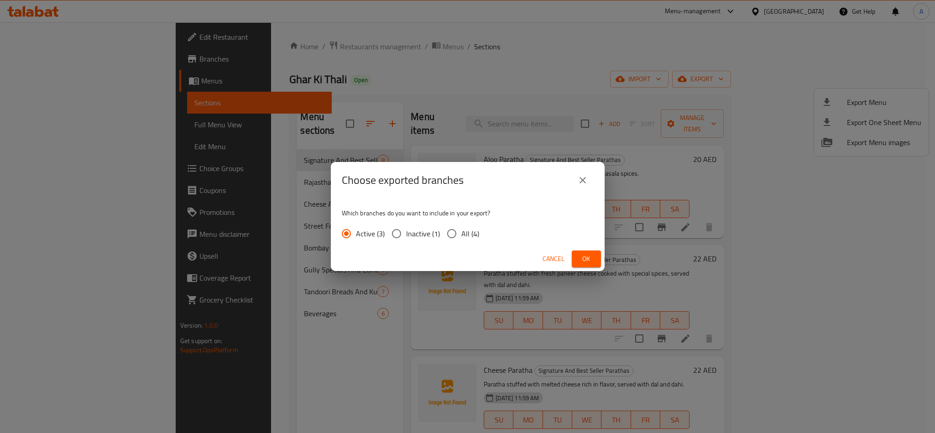
click at [452, 234] on input "All (4)" at bounding box center [451, 233] width 19 height 19
radio input "true"
click at [584, 260] on span "Ok" at bounding box center [586, 258] width 15 height 11
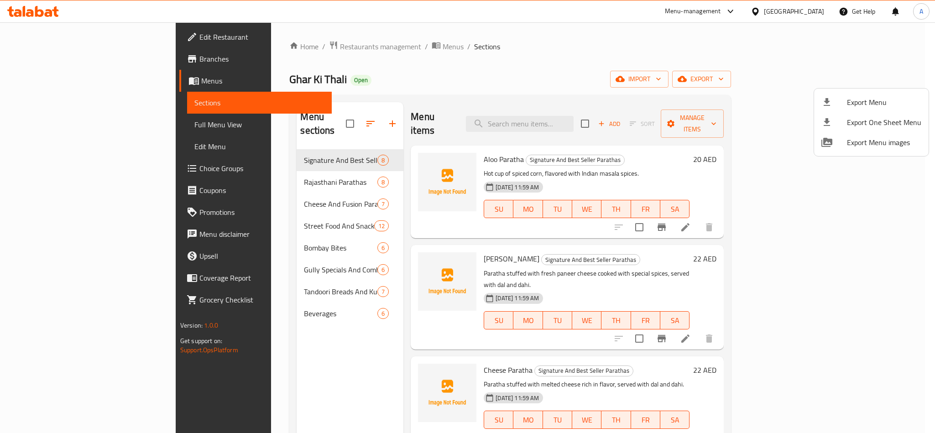
click at [78, 58] on div at bounding box center [467, 216] width 935 height 433
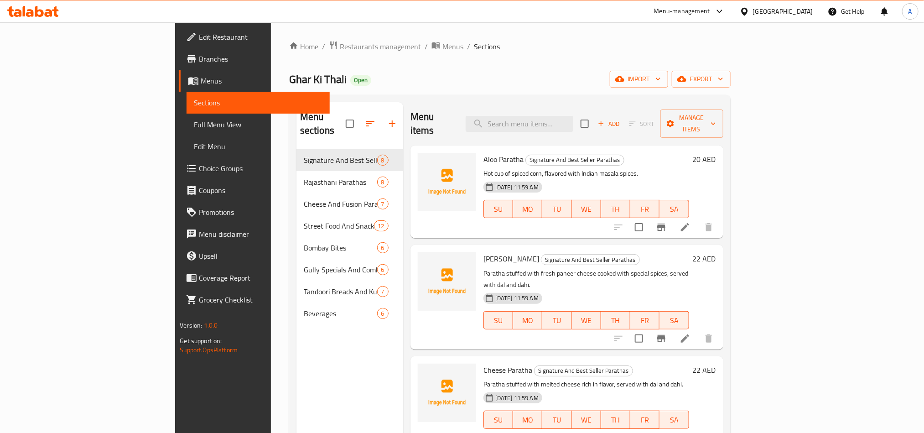
click at [179, 64] on link "Branches" at bounding box center [254, 59] width 151 height 22
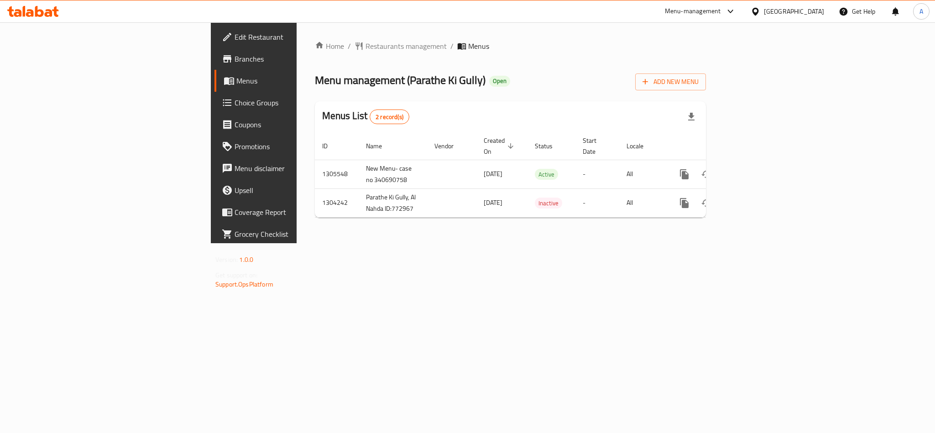
click at [234, 60] on span "Branches" at bounding box center [296, 58] width 125 height 11
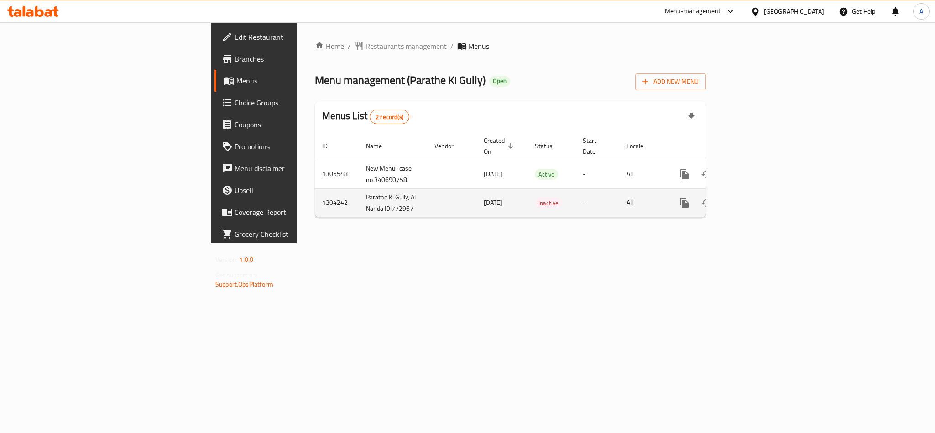
click at [358, 188] on td "Parathe Ki Gully, Al Nahda ID:772967" at bounding box center [392, 202] width 68 height 29
click at [315, 196] on td "1304242" at bounding box center [337, 202] width 44 height 29
click at [711, 197] on icon "enhanced table" at bounding box center [706, 202] width 11 height 11
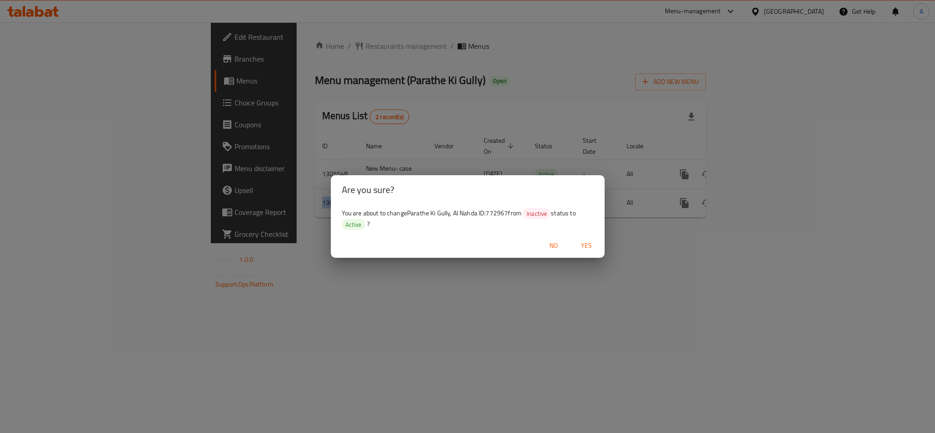
click at [577, 245] on span "Yes" at bounding box center [586, 245] width 22 height 11
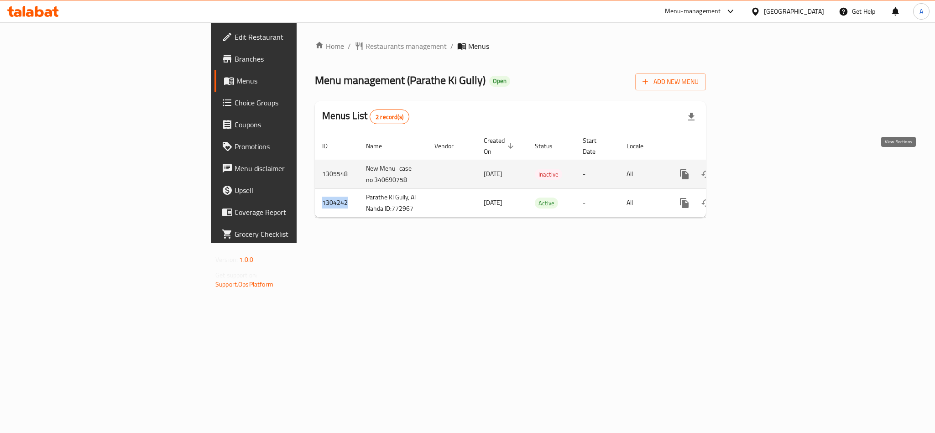
click at [761, 163] on link "enhanced table" at bounding box center [750, 174] width 22 height 22
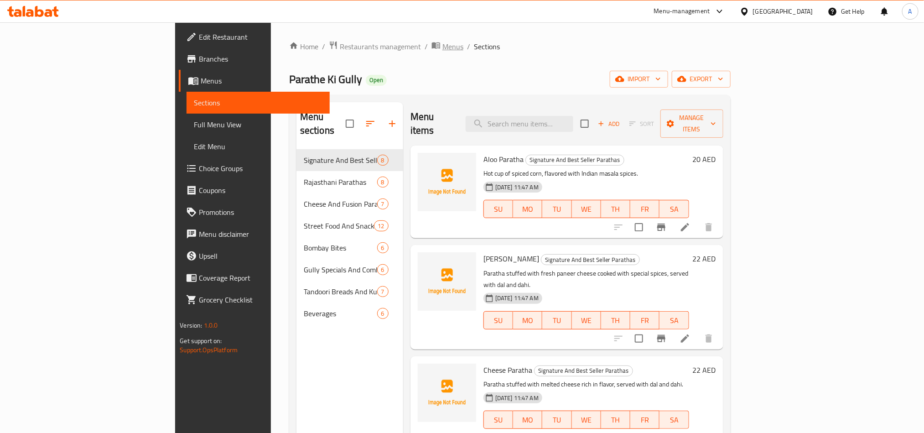
click at [442, 44] on span "Menus" at bounding box center [452, 46] width 21 height 11
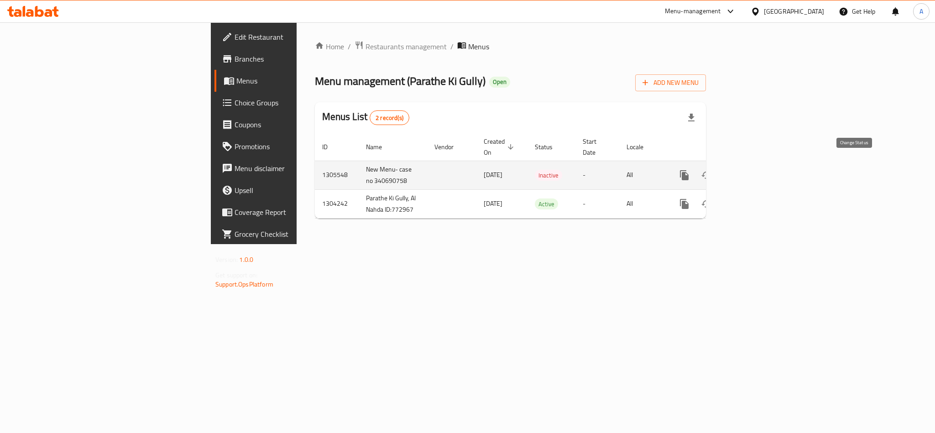
click at [717, 164] on button "enhanced table" at bounding box center [706, 175] width 22 height 22
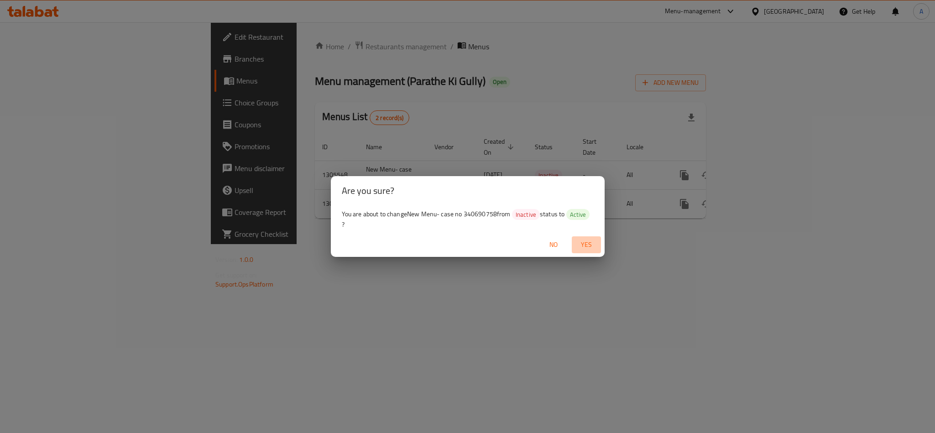
click at [582, 243] on span "Yes" at bounding box center [586, 244] width 22 height 11
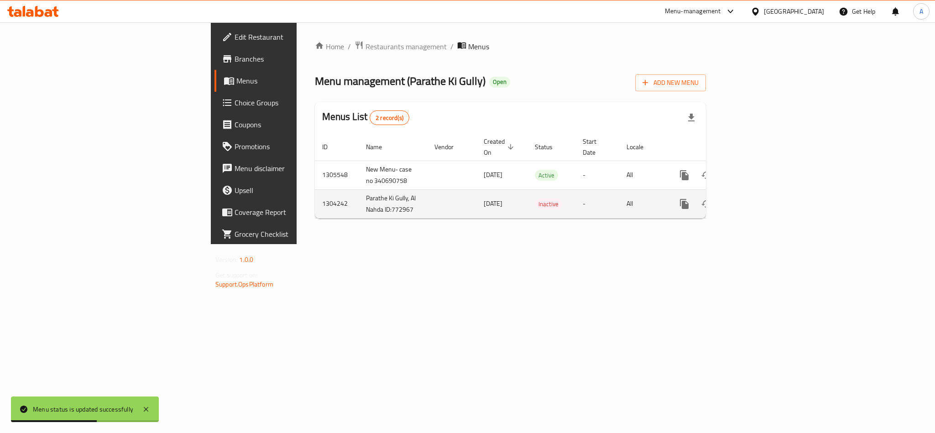
click at [315, 200] on td "1304242" at bounding box center [337, 203] width 44 height 29
click at [315, 203] on td "1304242" at bounding box center [337, 203] width 44 height 29
copy td "1304242"
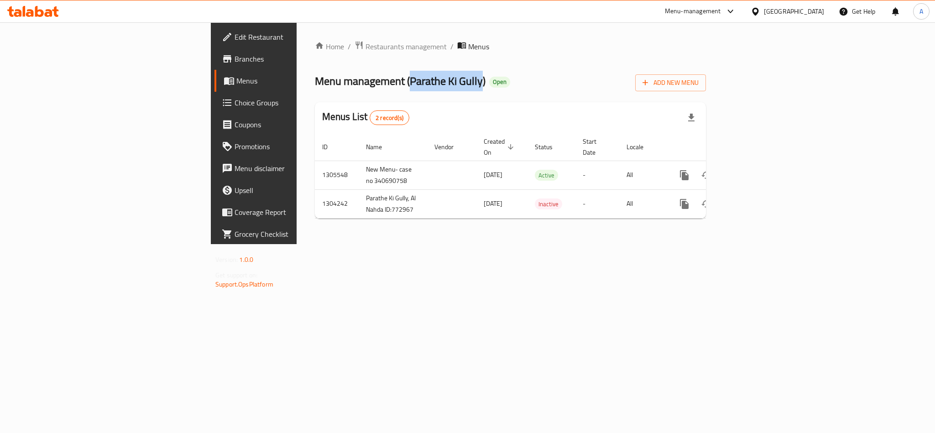
copy span "Parathe Ki Gully"
drag, startPoint x: 271, startPoint y: 82, endPoint x: 343, endPoint y: 82, distance: 71.6
click at [343, 82] on span "Menu management ( Parathe Ki Gully )" at bounding box center [400, 81] width 171 height 21
click at [296, 178] on div "Home / Restaurants management / Menus Menu management ( Parathe Ki Gully ) Open…" at bounding box center [509, 133] width 427 height 222
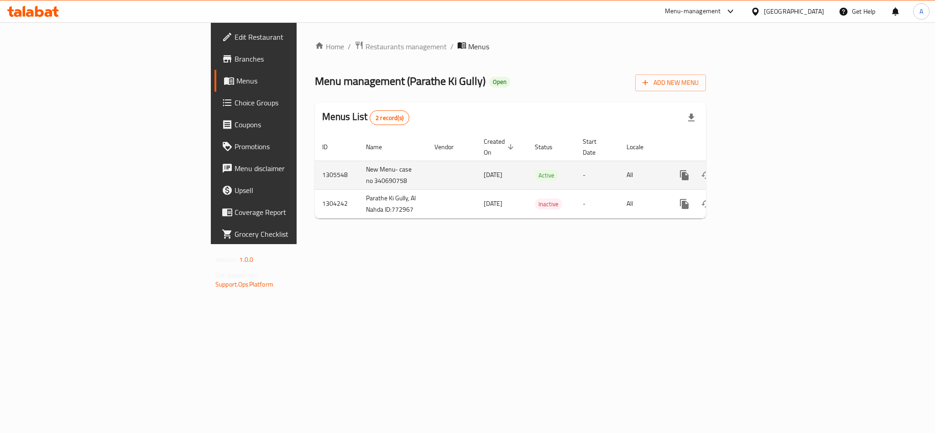
click at [315, 167] on td "1305548" at bounding box center [337, 175] width 44 height 29
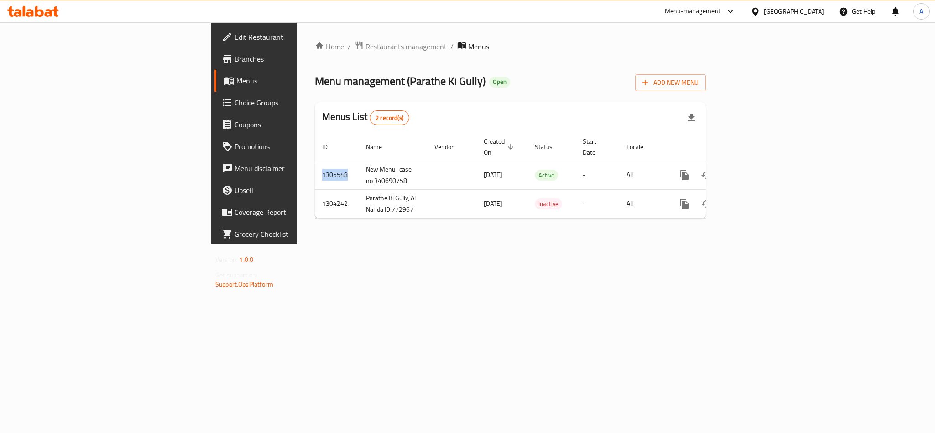
copy td "1305548"
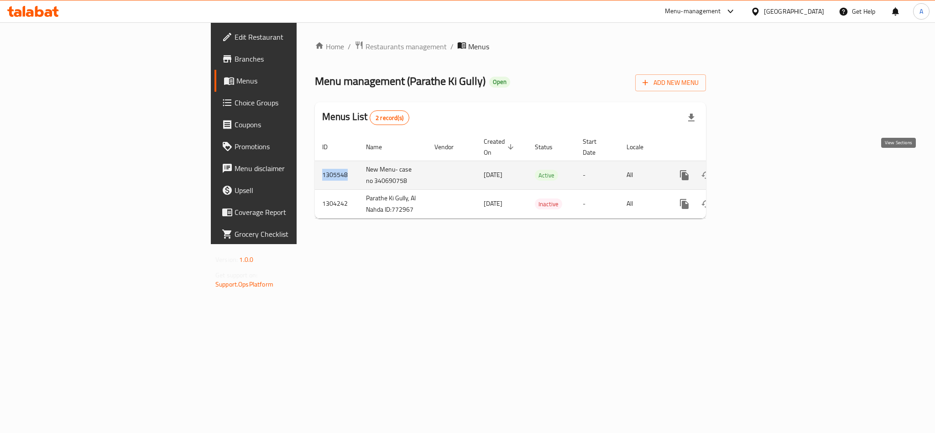
click at [755, 170] on icon "enhanced table" at bounding box center [749, 175] width 11 height 11
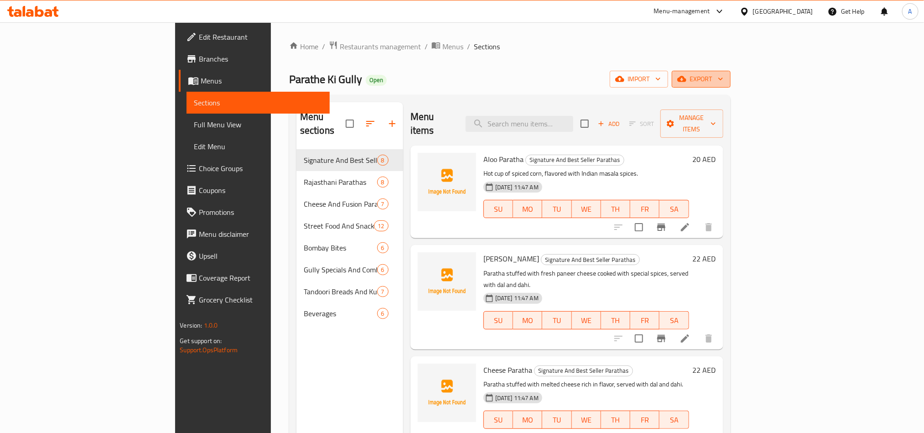
click at [723, 78] on span "export" at bounding box center [701, 78] width 44 height 11
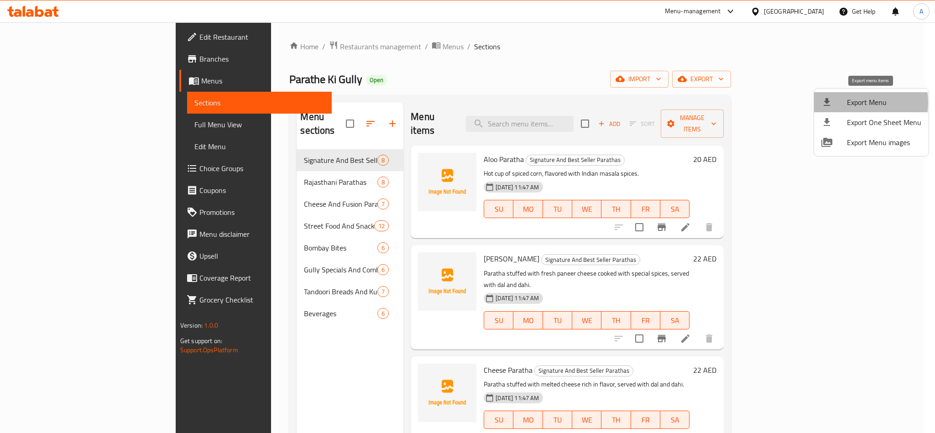
click at [846, 103] on span "Export Menu" at bounding box center [883, 102] width 74 height 11
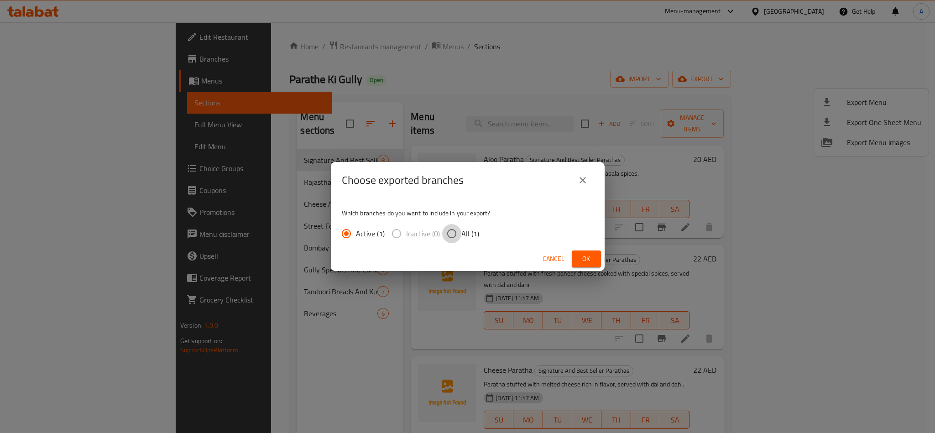
click at [455, 226] on input "All (1)" at bounding box center [451, 233] width 19 height 19
radio input "true"
drag, startPoint x: 579, startPoint y: 254, endPoint x: 349, endPoint y: 298, distance: 234.2
click at [577, 253] on button "Ok" at bounding box center [585, 258] width 29 height 17
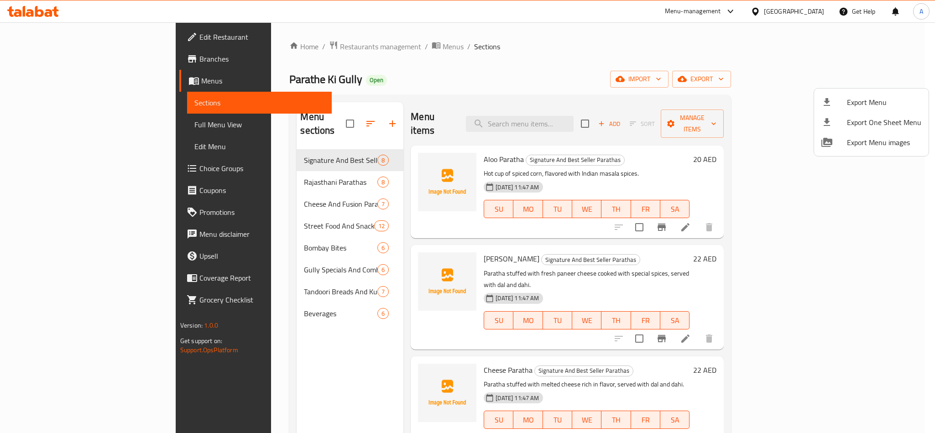
click at [48, 59] on div at bounding box center [467, 216] width 935 height 433
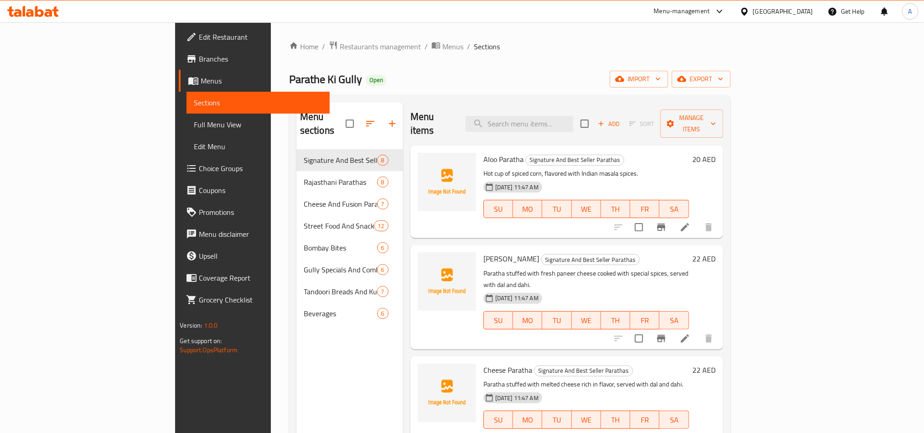
click at [179, 66] on link "Branches" at bounding box center [254, 59] width 151 height 22
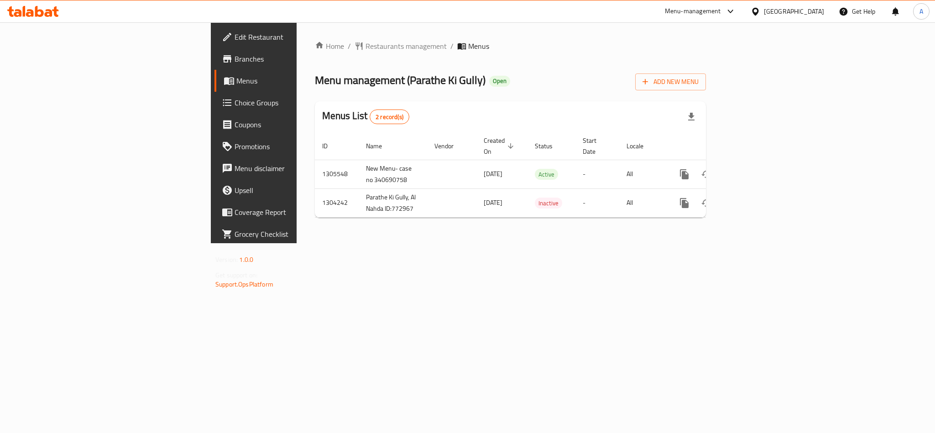
click at [791, 10] on div "United Arab Emirates" at bounding box center [793, 11] width 60 height 10
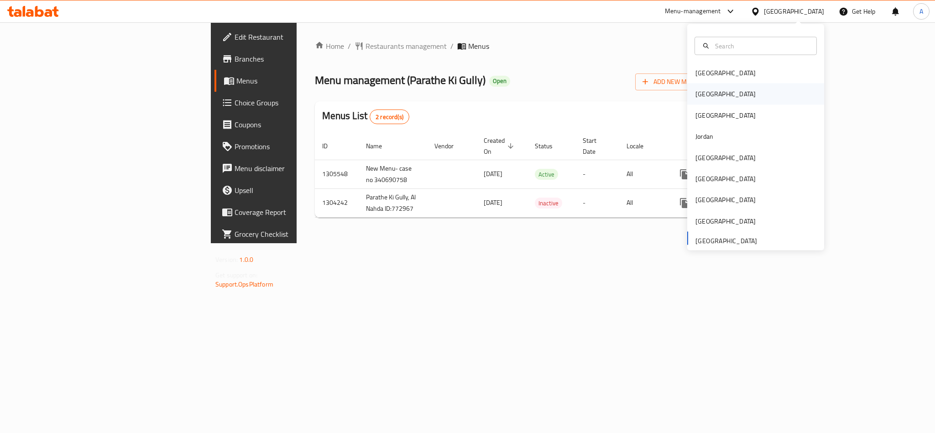
click at [722, 90] on div "[GEOGRAPHIC_DATA]" at bounding box center [755, 93] width 137 height 21
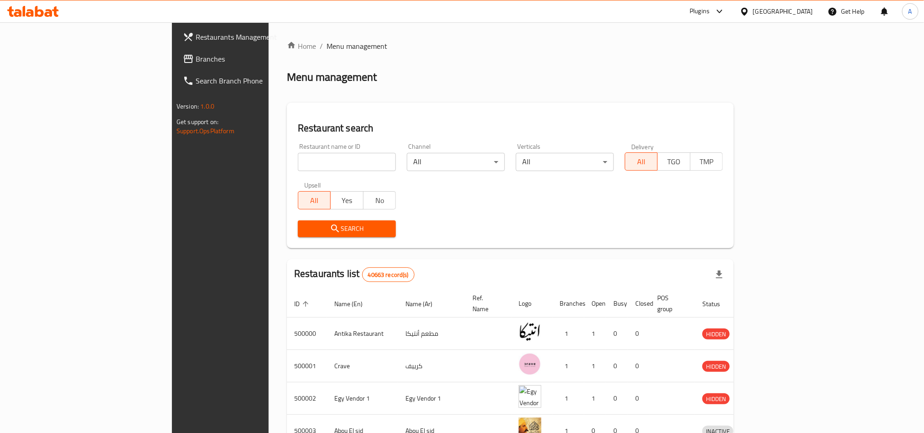
click at [298, 167] on input "search" at bounding box center [347, 162] width 98 height 18
paste input "677342"
type input "677342"
click button "Search" at bounding box center [347, 228] width 98 height 17
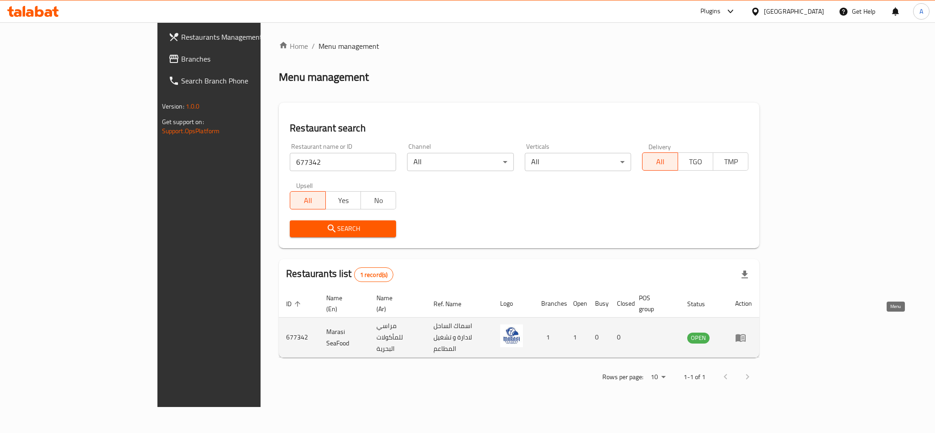
click at [745, 334] on icon "enhanced table" at bounding box center [740, 338] width 10 height 8
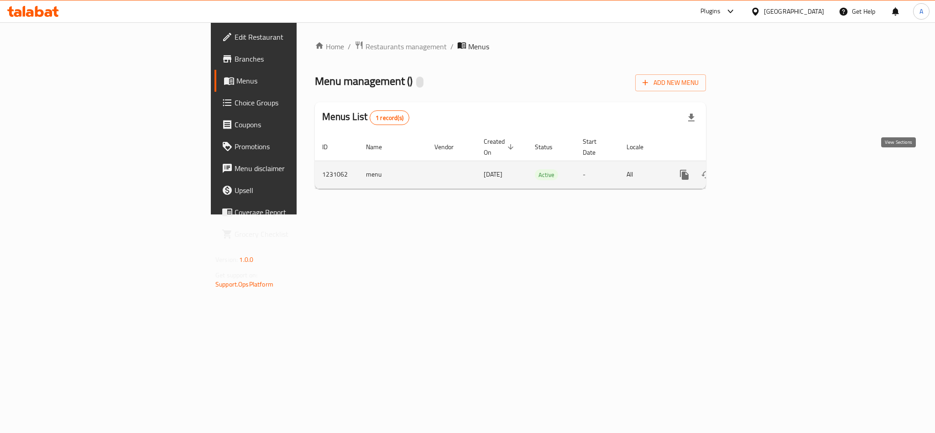
click at [761, 164] on link "enhanced table" at bounding box center [750, 175] width 22 height 22
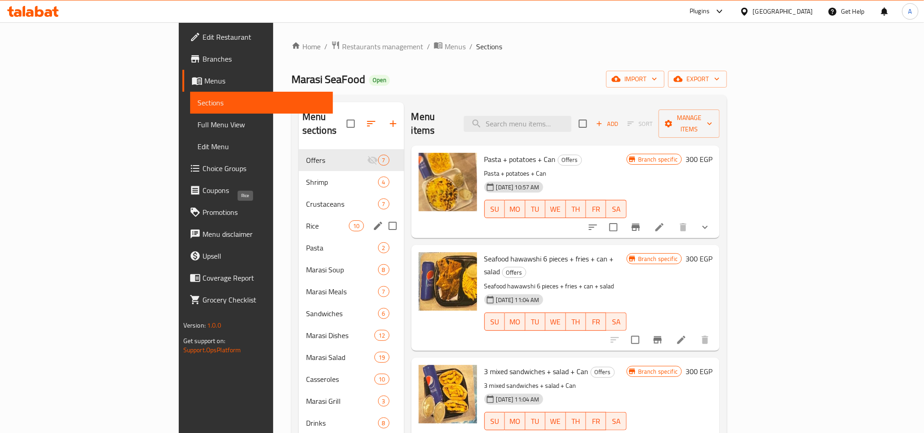
click at [306, 220] on span "Rice" at bounding box center [327, 225] width 43 height 11
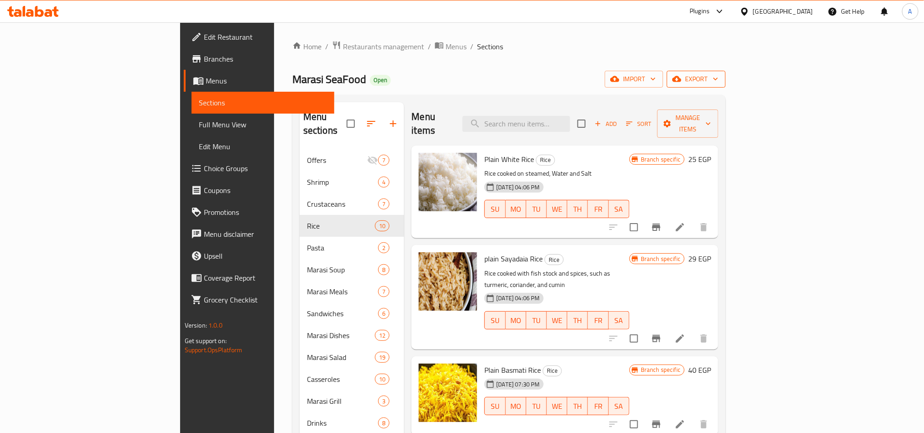
click at [718, 74] on span "export" at bounding box center [696, 78] width 44 height 11
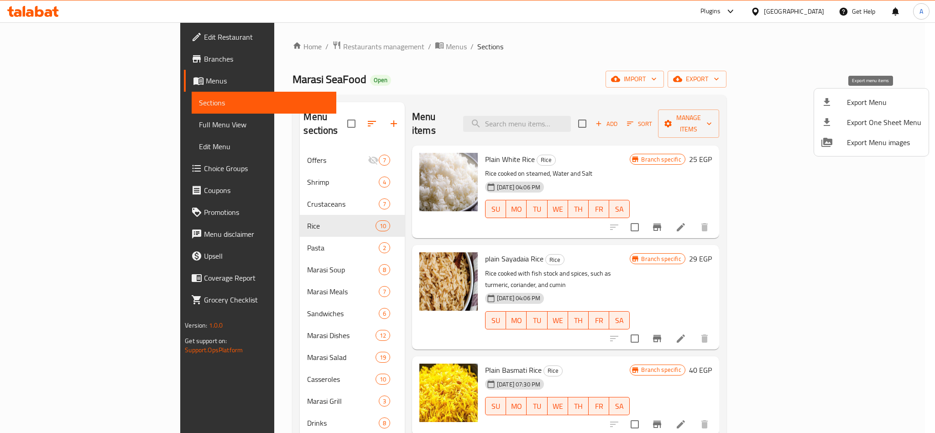
click at [833, 99] on div at bounding box center [834, 102] width 26 height 11
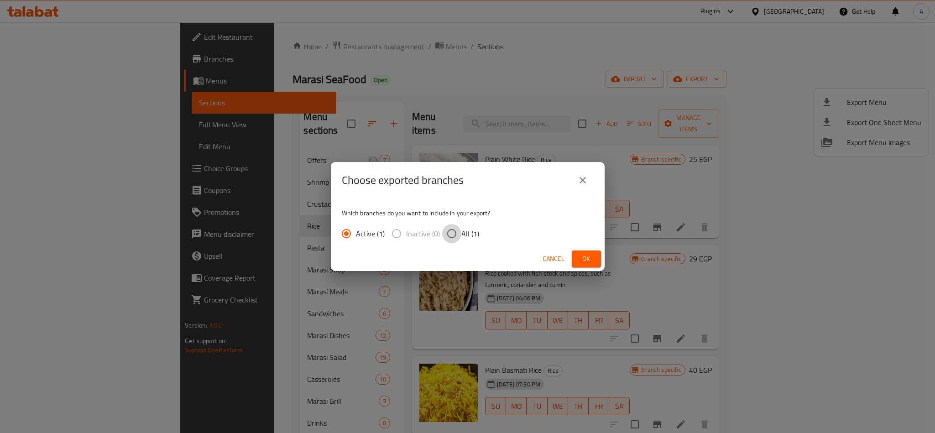
click at [455, 233] on input "All (1)" at bounding box center [451, 233] width 19 height 19
radio input "true"
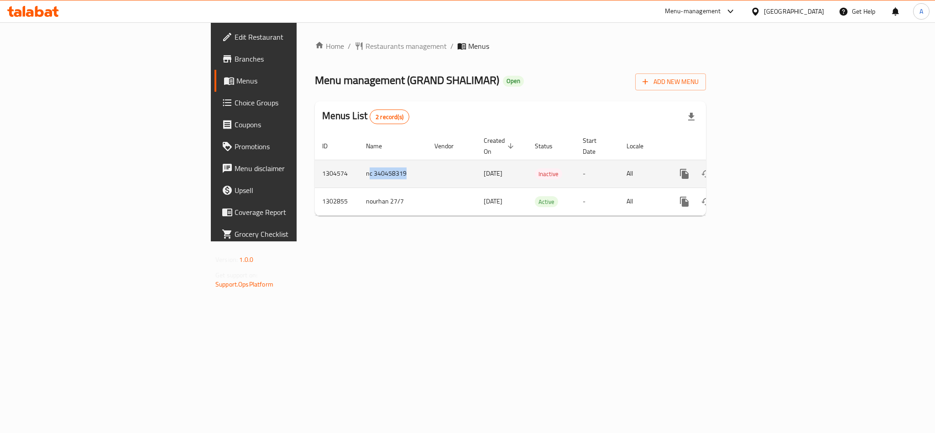
drag, startPoint x: 229, startPoint y: 166, endPoint x: 263, endPoint y: 165, distance: 33.8
click at [358, 165] on td "nc 340458319" at bounding box center [392, 174] width 68 height 28
drag, startPoint x: 233, startPoint y: 165, endPoint x: 286, endPoint y: 165, distance: 53.4
click at [315, 165] on tr "1304574 nc 340458319 [DATE] Inactive - All" at bounding box center [541, 174] width 453 height 28
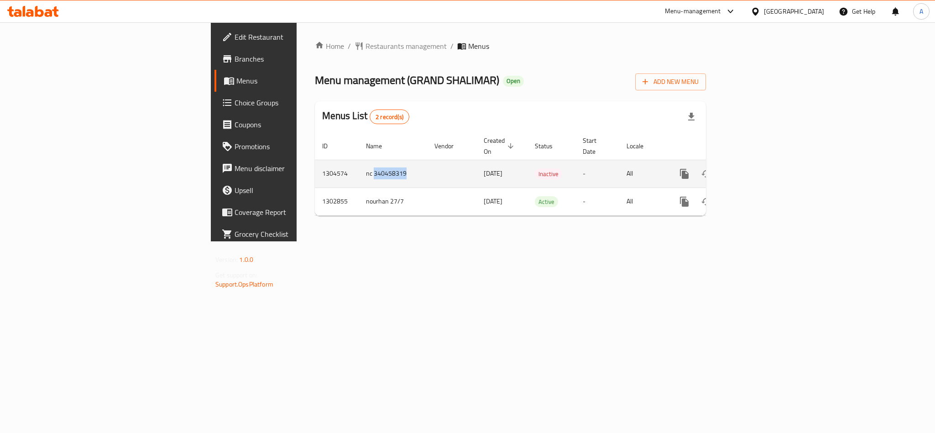
copy td "340458319"
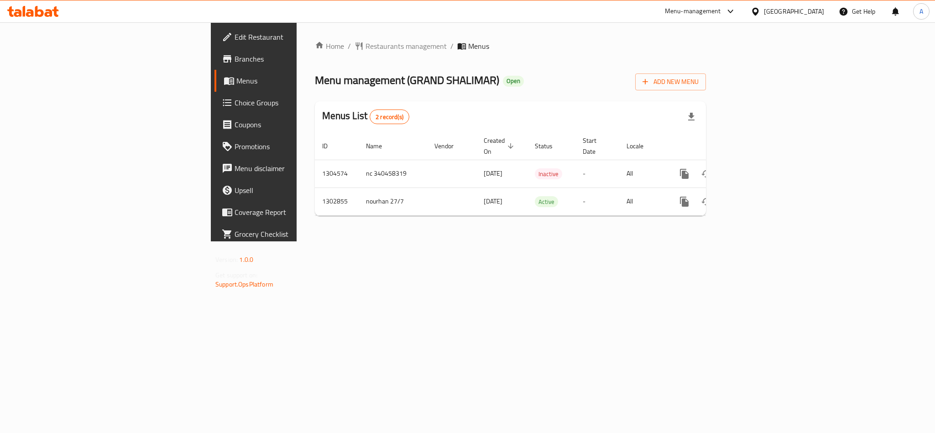
click at [784, 6] on div "[GEOGRAPHIC_DATA]" at bounding box center [793, 11] width 60 height 10
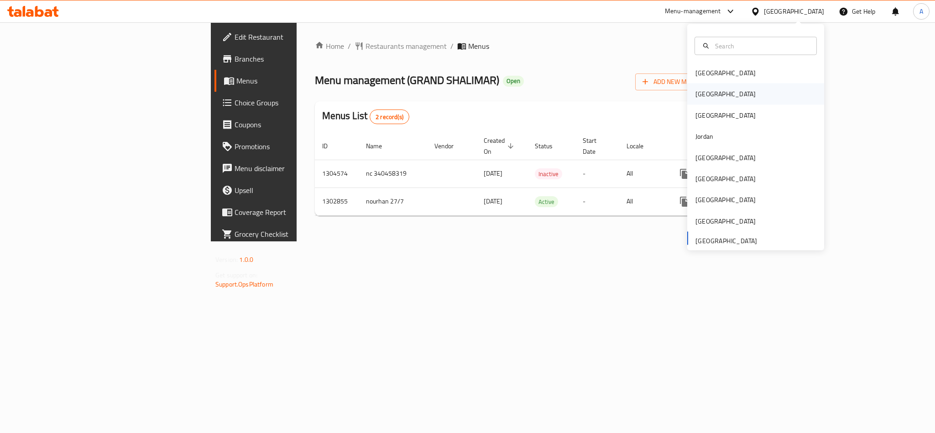
click at [695, 95] on div "[GEOGRAPHIC_DATA]" at bounding box center [725, 94] width 60 height 10
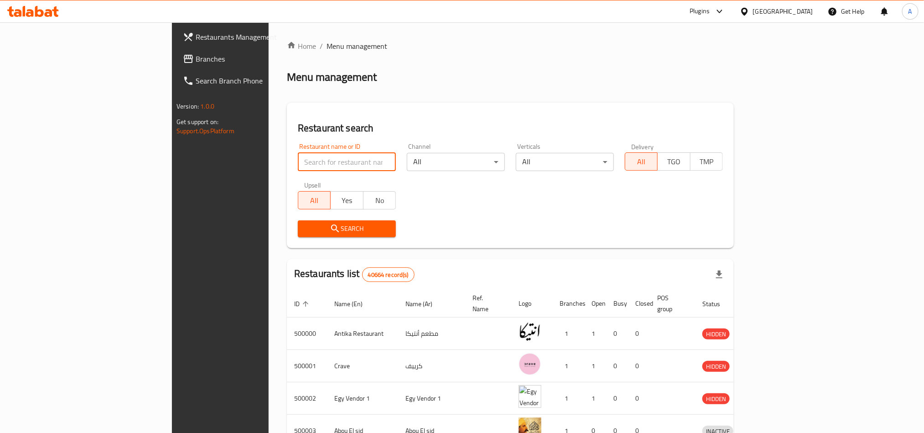
click at [298, 155] on input "search" at bounding box center [347, 162] width 98 height 18
paste input "768653"
type input "768653"
click button "Search" at bounding box center [347, 228] width 98 height 17
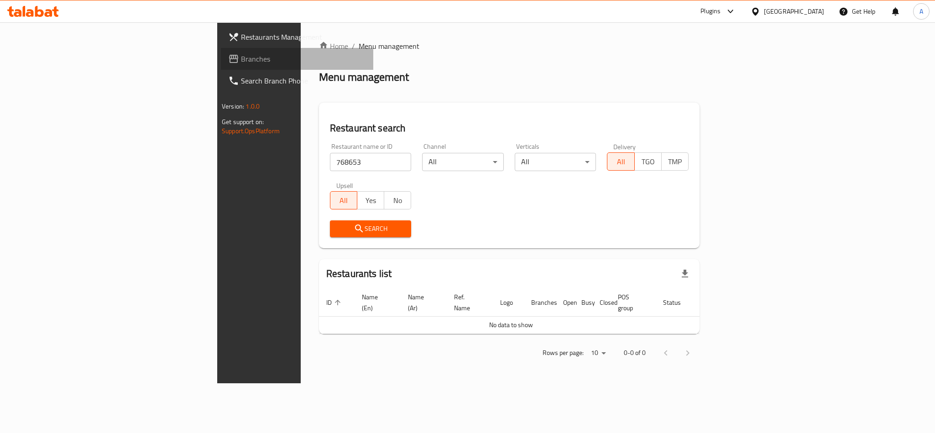
click at [241, 63] on span "Branches" at bounding box center [303, 58] width 125 height 11
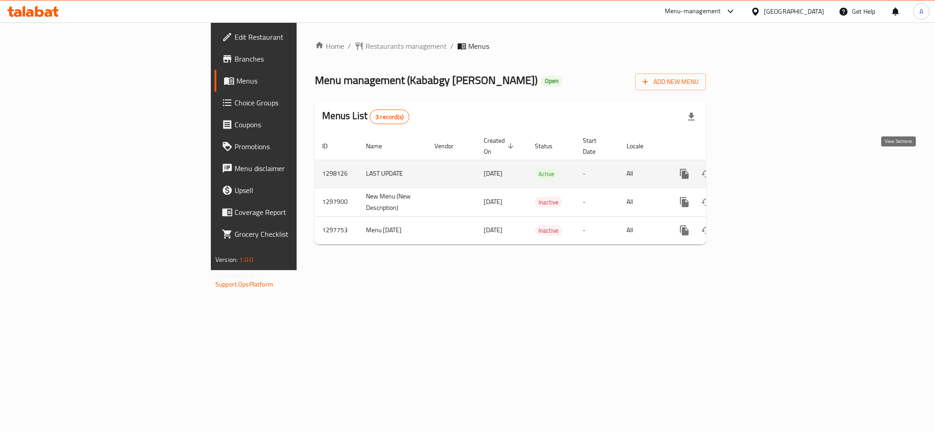
click at [755, 168] on icon "enhanced table" at bounding box center [749, 173] width 11 height 11
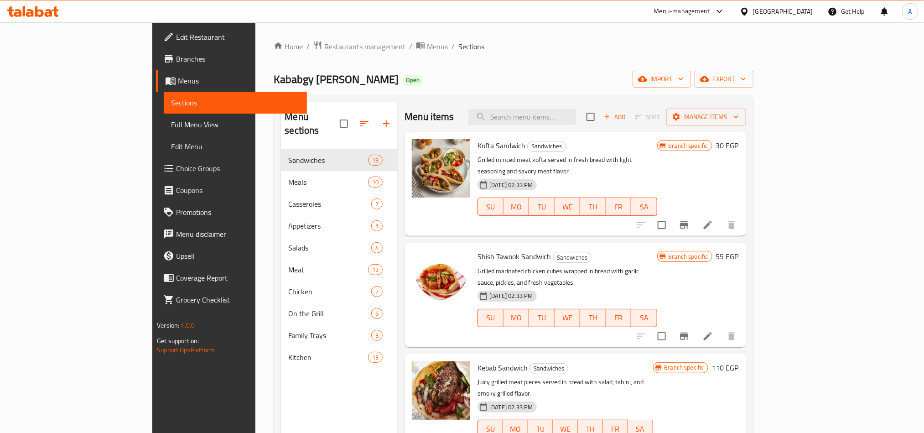
click at [542, 83] on div "Kababgy Abo Hamada Open import export" at bounding box center [513, 79] width 479 height 17
click at [156, 65] on link "Branches" at bounding box center [231, 59] width 151 height 22
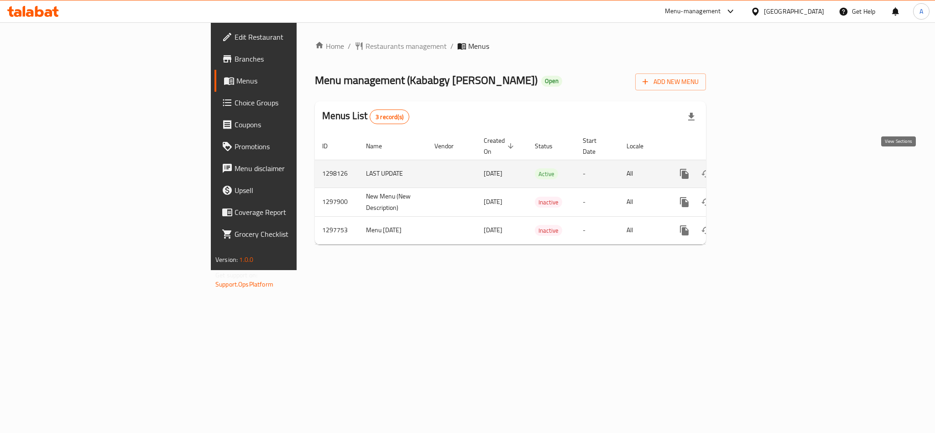
click at [755, 168] on icon "enhanced table" at bounding box center [749, 173] width 11 height 11
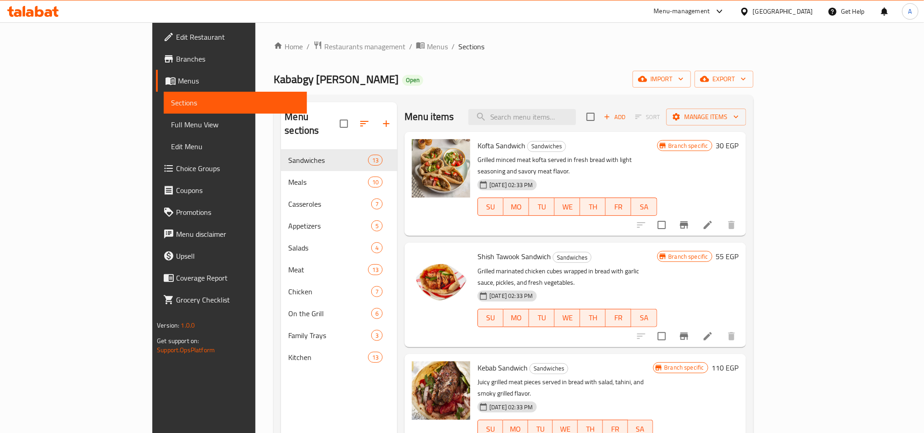
click at [626, 66] on div "Home / Restaurants management / Menus / Sections Kababgy Abo Hamada Open import…" at bounding box center [513, 292] width 479 height 502
click at [746, 77] on span "export" at bounding box center [724, 78] width 44 height 11
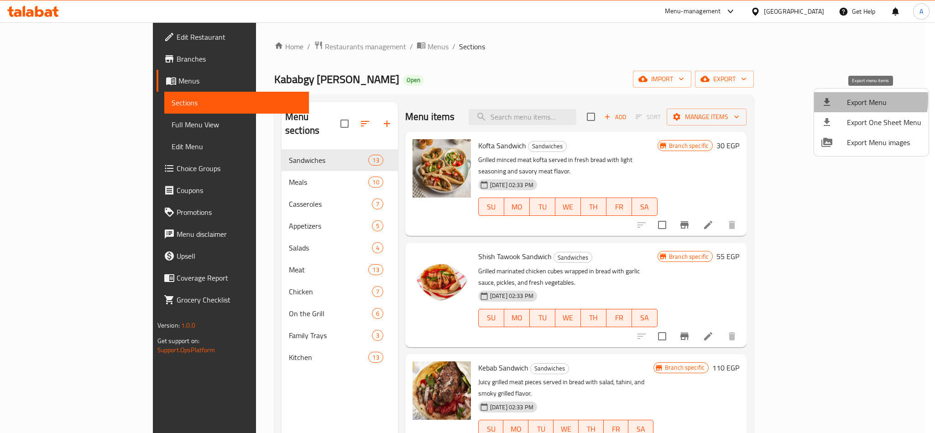
click at [839, 99] on div at bounding box center [834, 102] width 26 height 11
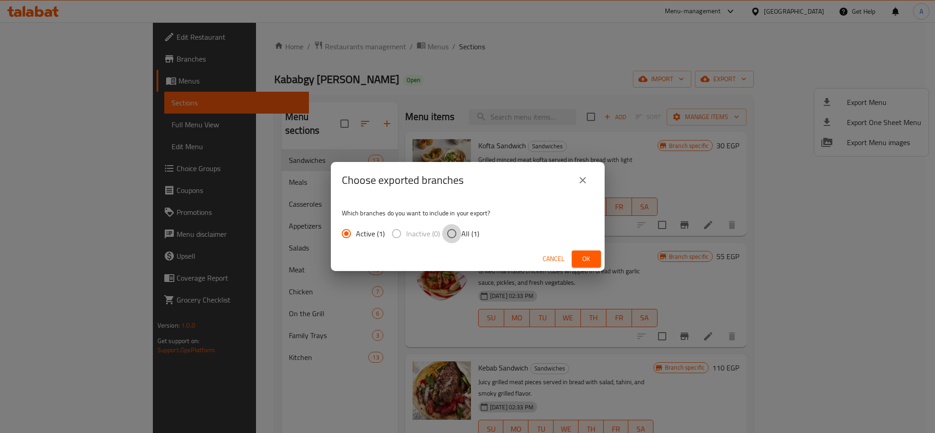
click at [449, 232] on input "All (1)" at bounding box center [451, 233] width 19 height 19
radio input "true"
click at [577, 257] on button "Ok" at bounding box center [585, 258] width 29 height 17
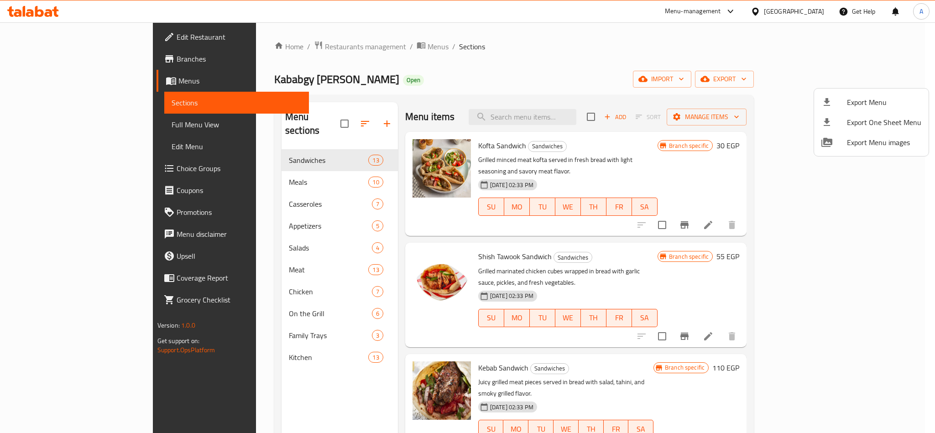
click at [496, 92] on div at bounding box center [467, 216] width 935 height 433
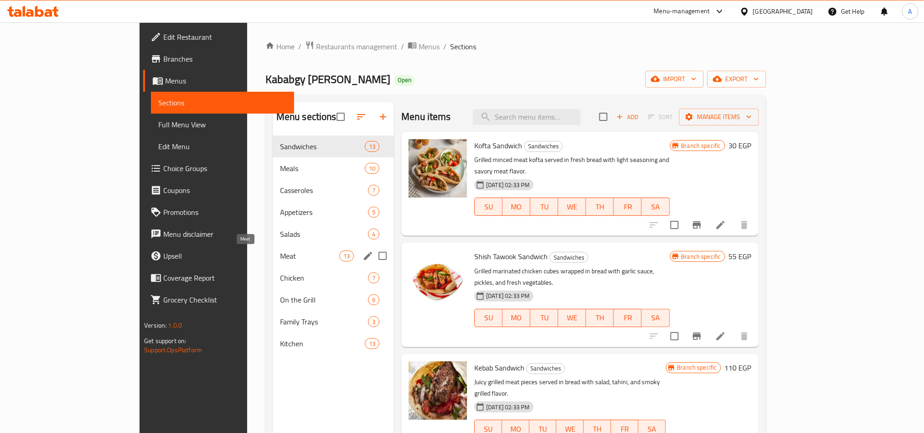
click at [280, 253] on span "Meat" at bounding box center [309, 255] width 59 height 11
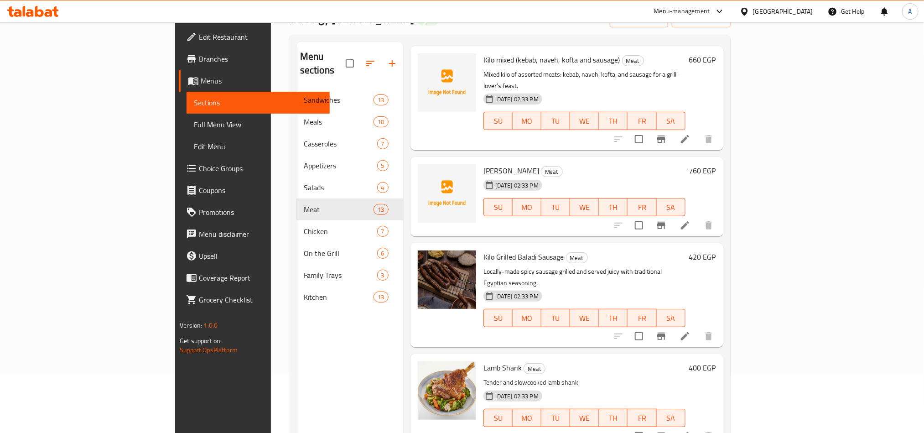
scroll to position [128, 0]
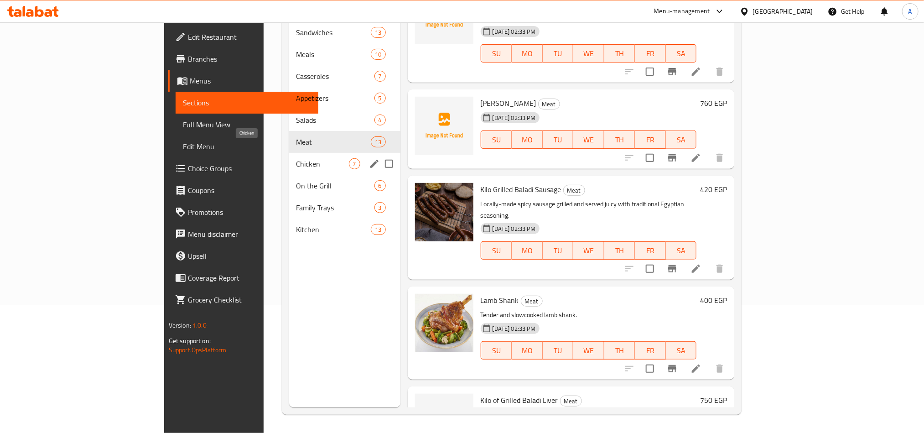
click at [296, 158] on span "Chicken" at bounding box center [322, 163] width 52 height 11
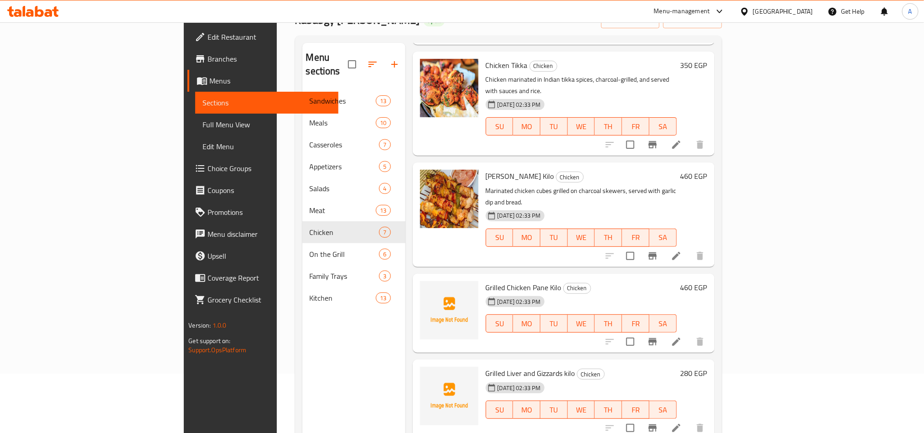
scroll to position [128, 0]
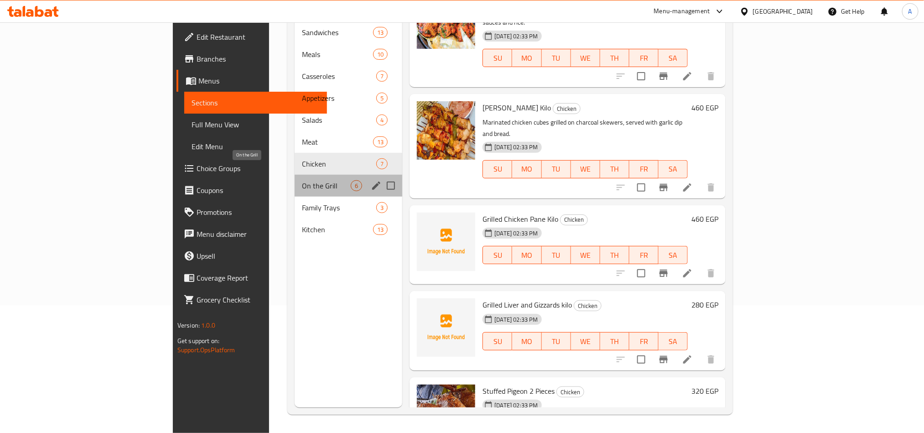
click at [302, 180] on span "On the Grill" at bounding box center [326, 185] width 49 height 11
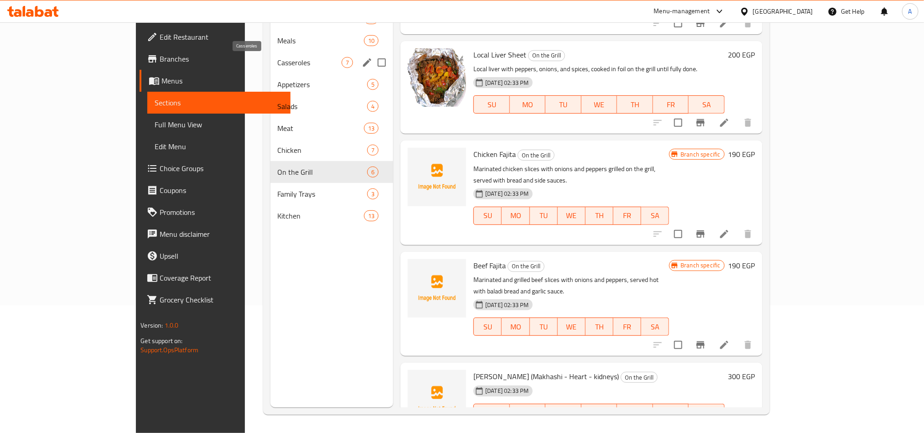
click at [278, 59] on span "Casseroles" at bounding box center [310, 62] width 64 height 11
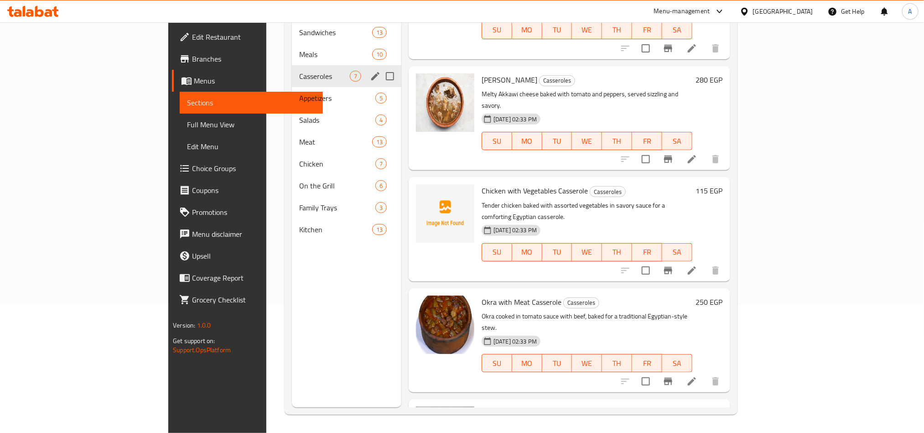
scroll to position [59, 0]
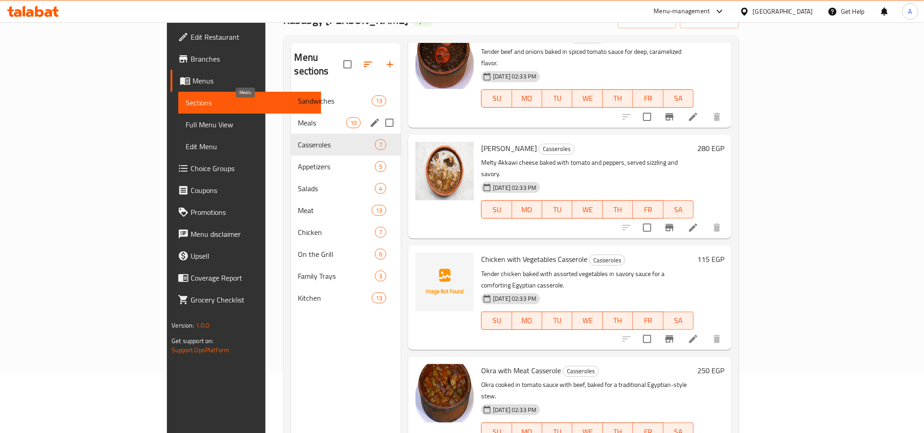
click at [298, 117] on span "Meals" at bounding box center [322, 122] width 48 height 11
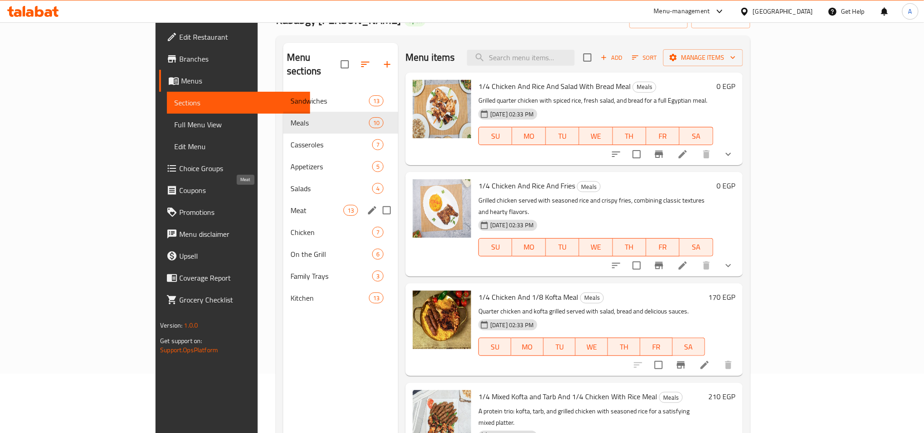
click at [291, 205] on span "Meat" at bounding box center [317, 210] width 53 height 11
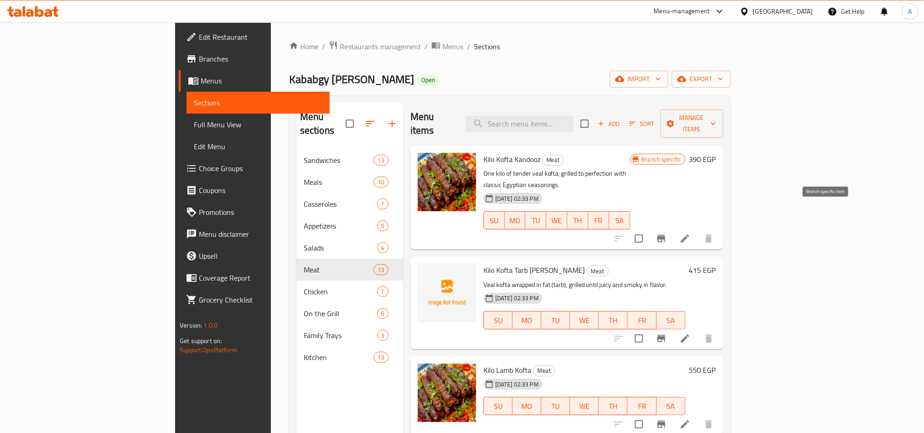
click at [665, 235] on icon "Branch-specific-item" at bounding box center [661, 238] width 8 height 7
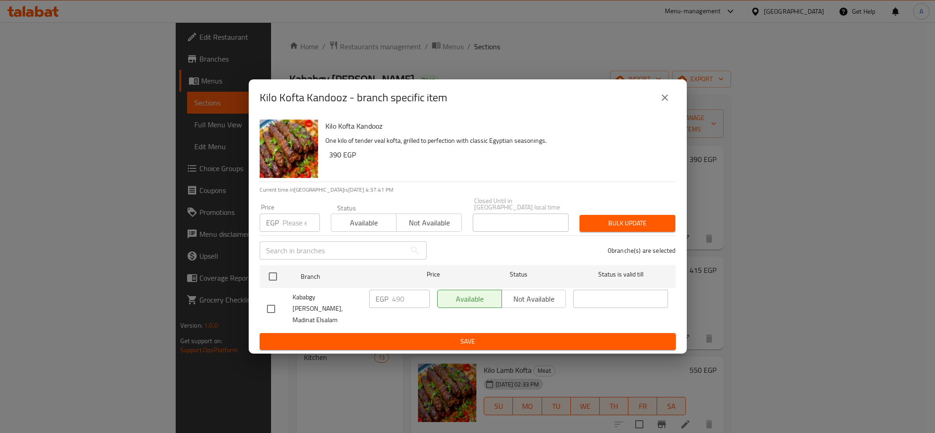
click at [670, 109] on button "close" at bounding box center [665, 98] width 22 height 22
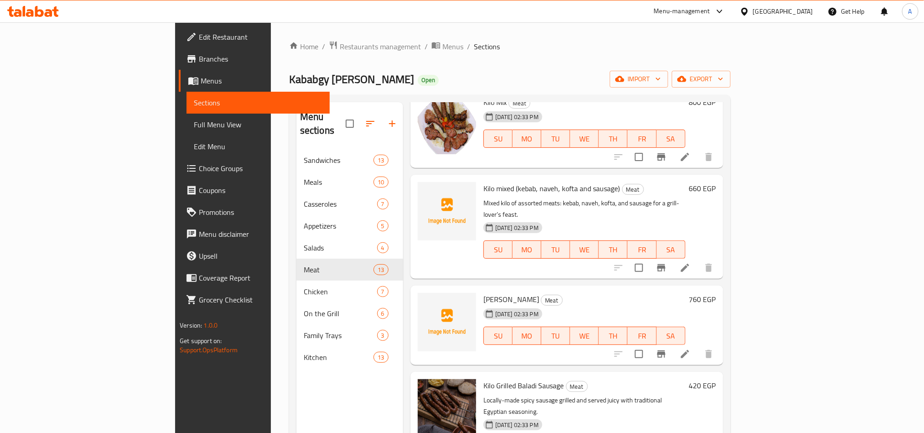
scroll to position [830, 0]
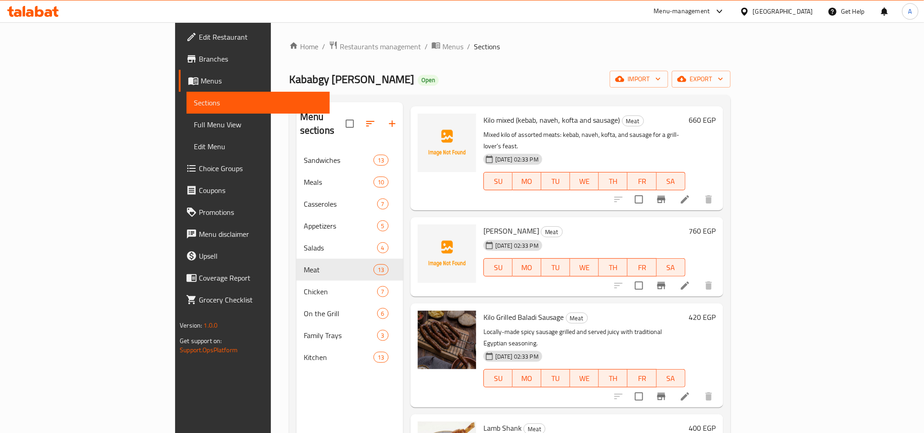
click at [199, 37] on span "Edit Restaurant" at bounding box center [260, 36] width 123 height 11
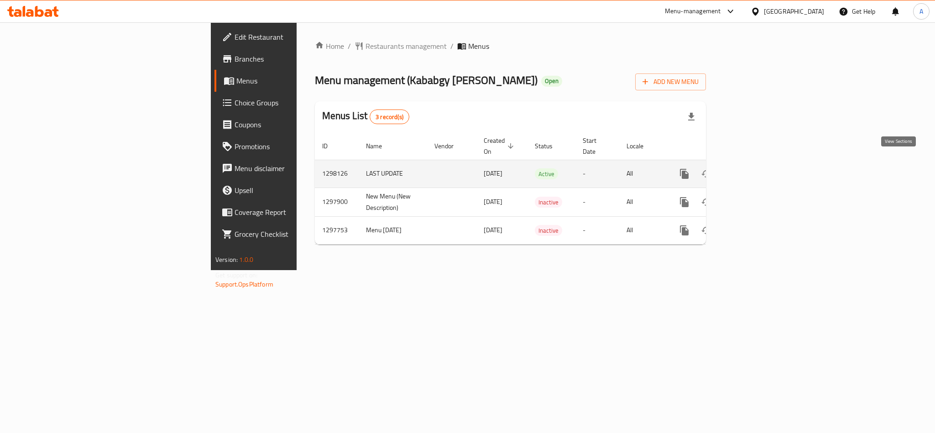
click at [754, 170] on icon "enhanced table" at bounding box center [750, 174] width 8 height 8
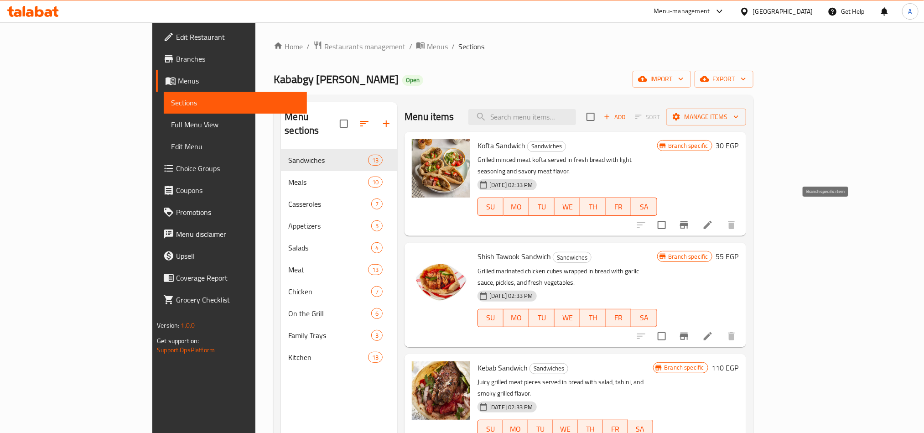
click at [690, 219] on icon "Branch-specific-item" at bounding box center [684, 224] width 11 height 11
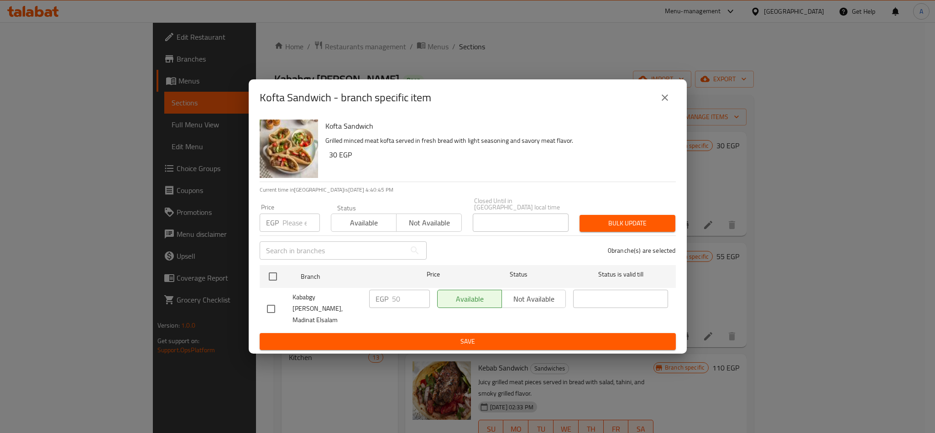
click at [656, 109] on button "close" at bounding box center [665, 98] width 22 height 22
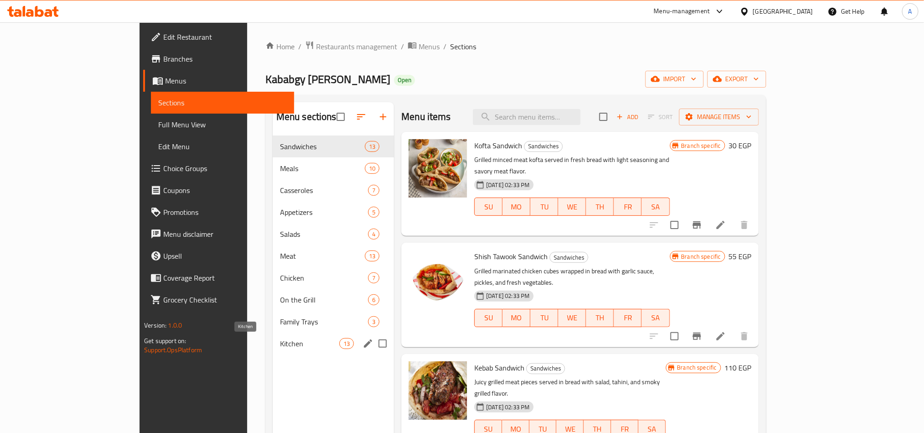
click at [280, 338] on span "Kitchen" at bounding box center [309, 343] width 59 height 11
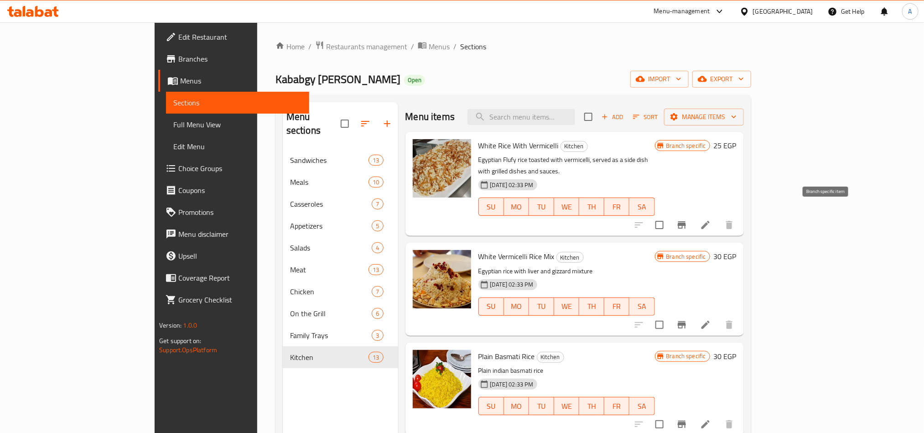
click at [687, 219] on icon "Branch-specific-item" at bounding box center [681, 224] width 11 height 11
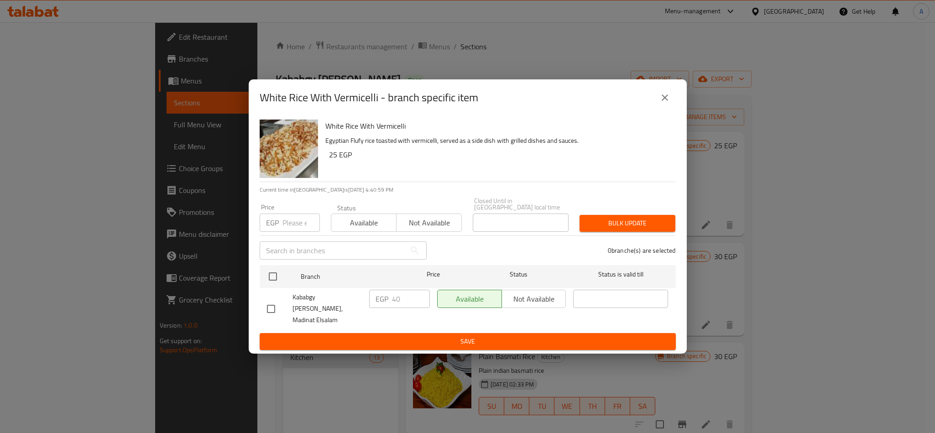
click at [657, 104] on button "close" at bounding box center [665, 98] width 22 height 22
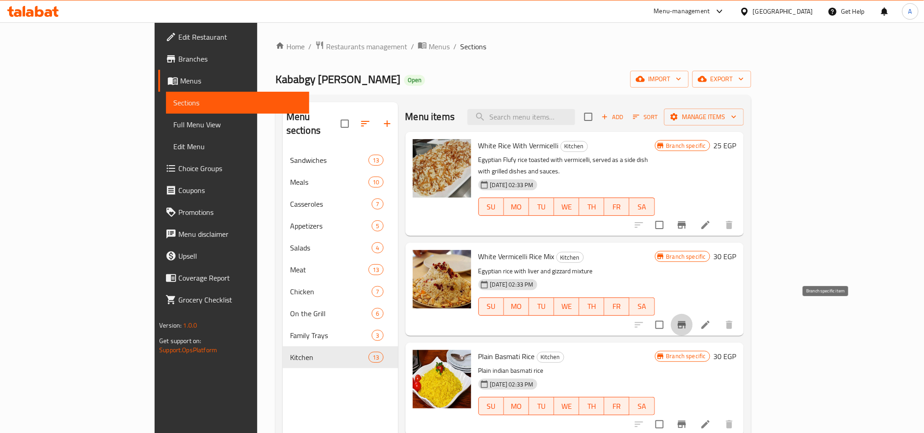
click at [686, 321] on icon "Branch-specific-item" at bounding box center [682, 324] width 8 height 7
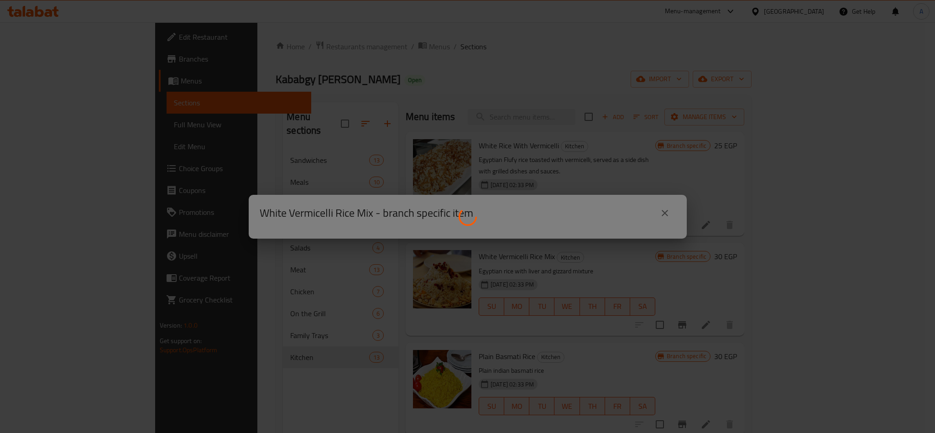
click at [634, 266] on div at bounding box center [467, 216] width 935 height 433
click at [661, 213] on div at bounding box center [467, 216] width 935 height 433
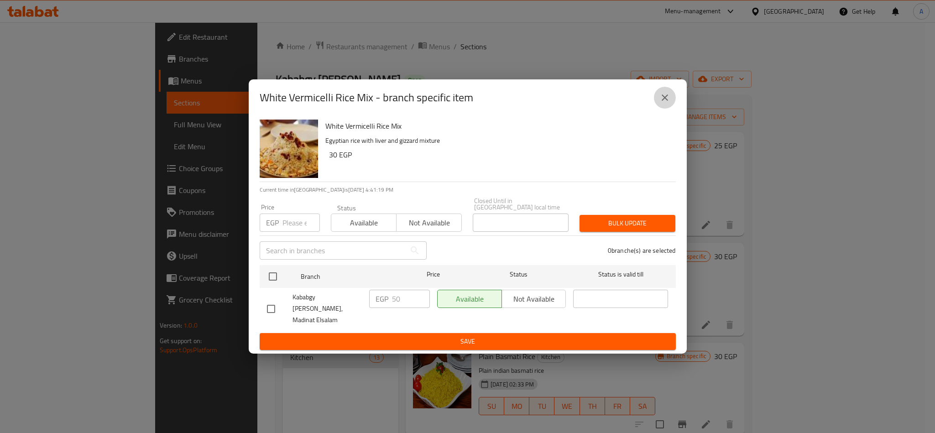
click at [665, 103] on icon "close" at bounding box center [664, 97] width 11 height 11
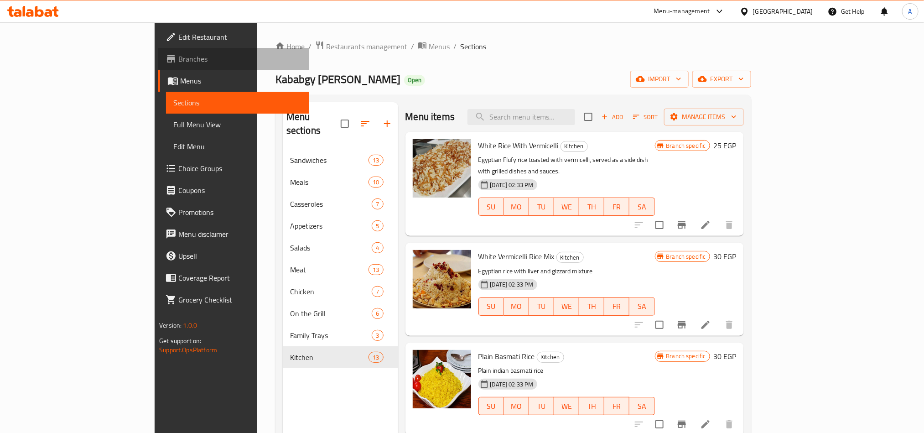
click at [178, 58] on span "Branches" at bounding box center [239, 58] width 123 height 11
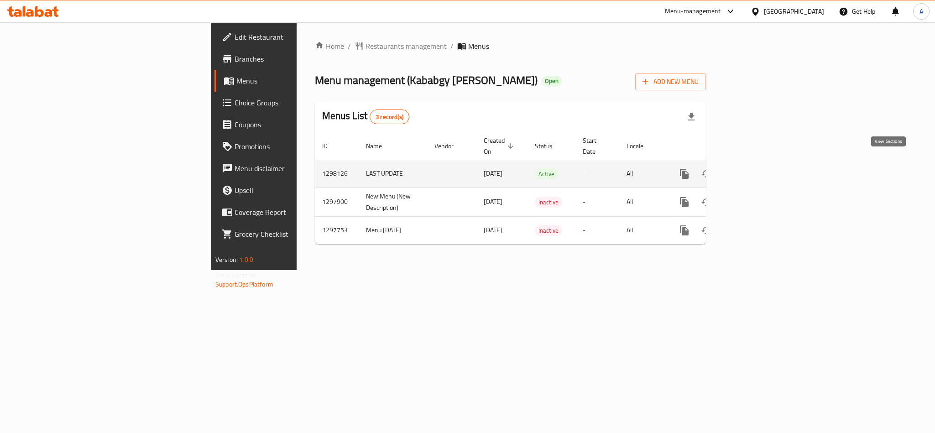
click at [755, 168] on icon "enhanced table" at bounding box center [749, 173] width 11 height 11
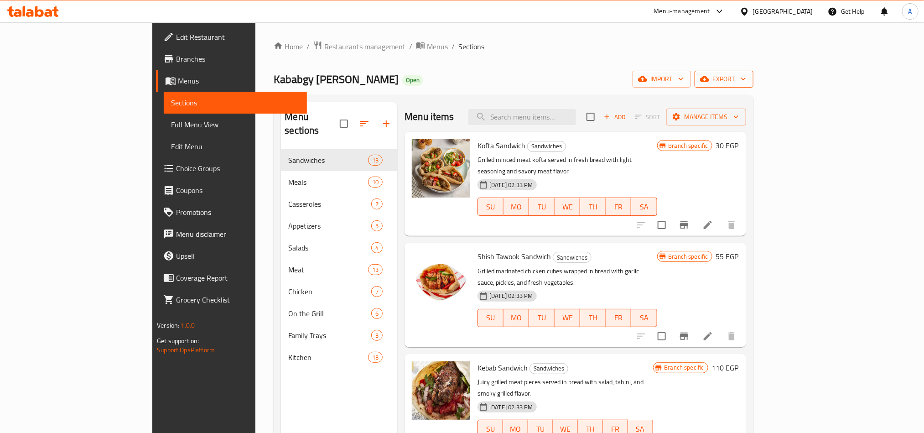
click at [746, 75] on span "export" at bounding box center [724, 78] width 44 height 11
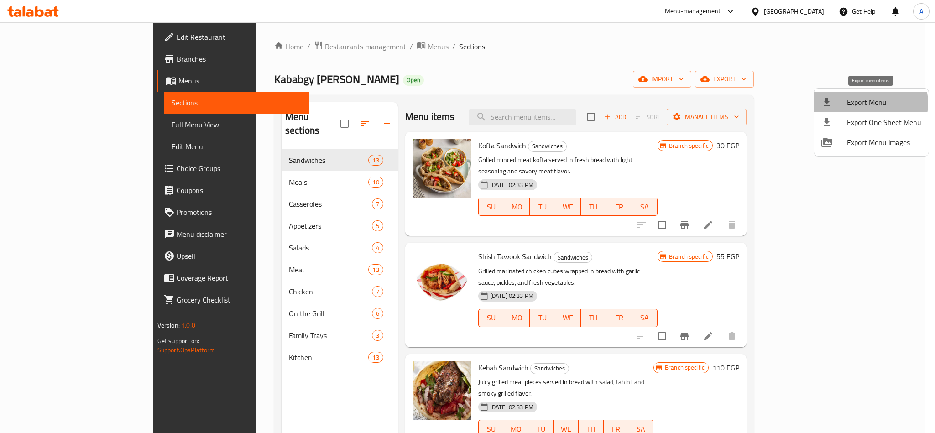
click at [867, 103] on span "Export Menu" at bounding box center [883, 102] width 74 height 11
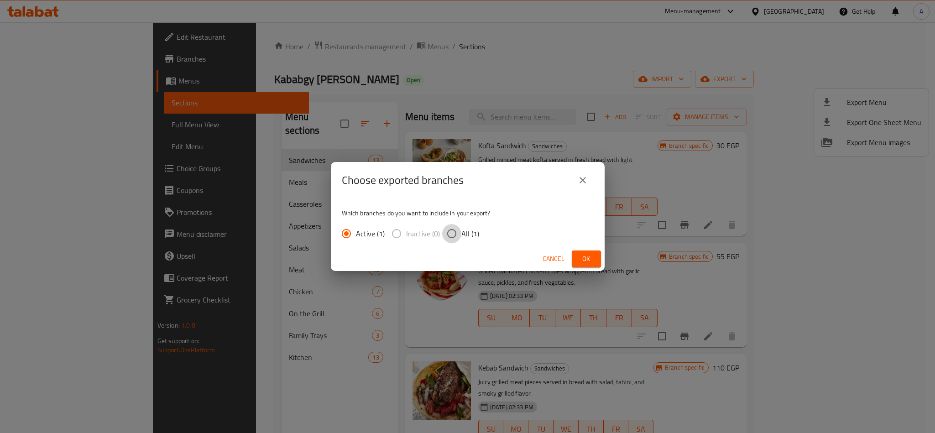
click at [449, 240] on input "All (1)" at bounding box center [451, 233] width 19 height 19
radio input "true"
drag, startPoint x: 583, startPoint y: 262, endPoint x: 205, endPoint y: 291, distance: 378.7
click at [583, 261] on span "Ok" at bounding box center [586, 258] width 15 height 11
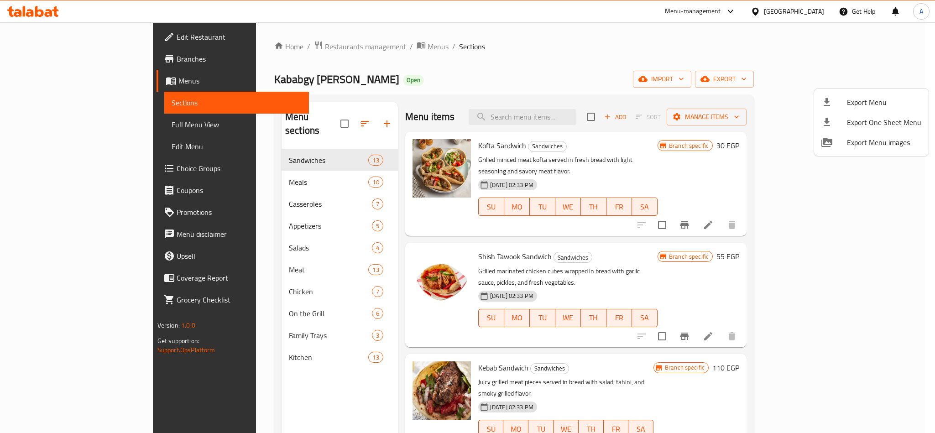
click at [46, 58] on div at bounding box center [467, 216] width 935 height 433
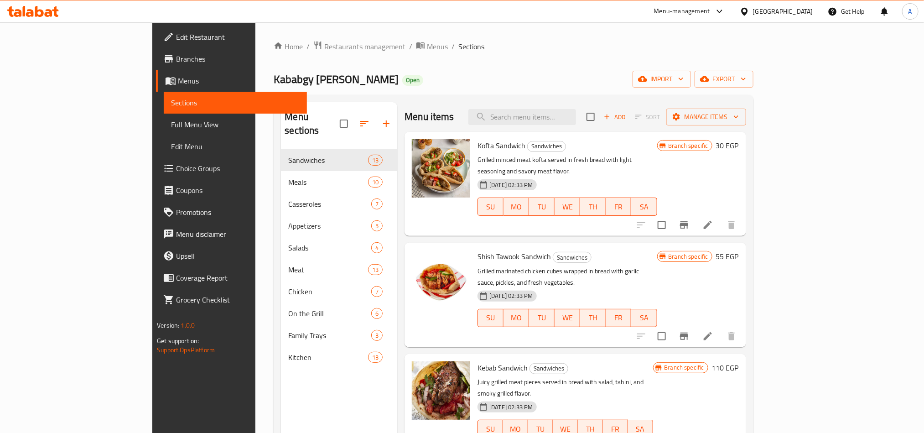
click at [176, 58] on span "Branches" at bounding box center [237, 58] width 123 height 11
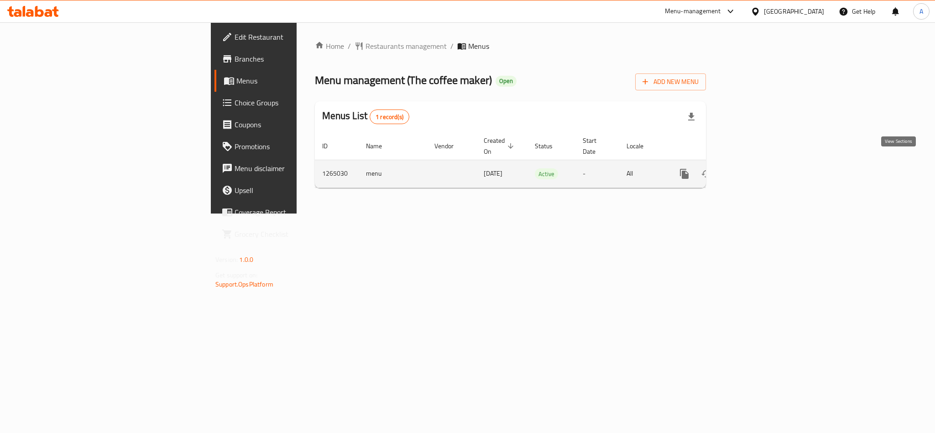
click at [754, 170] on icon "enhanced table" at bounding box center [750, 174] width 8 height 8
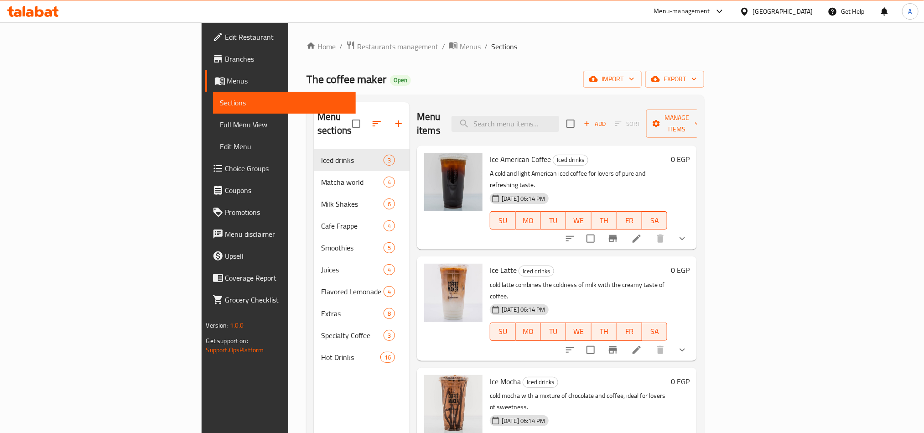
click at [697, 119] on div "Menu items Add Sort Manage items" at bounding box center [557, 123] width 280 height 43
click at [697, 83] on span "export" at bounding box center [675, 78] width 44 height 11
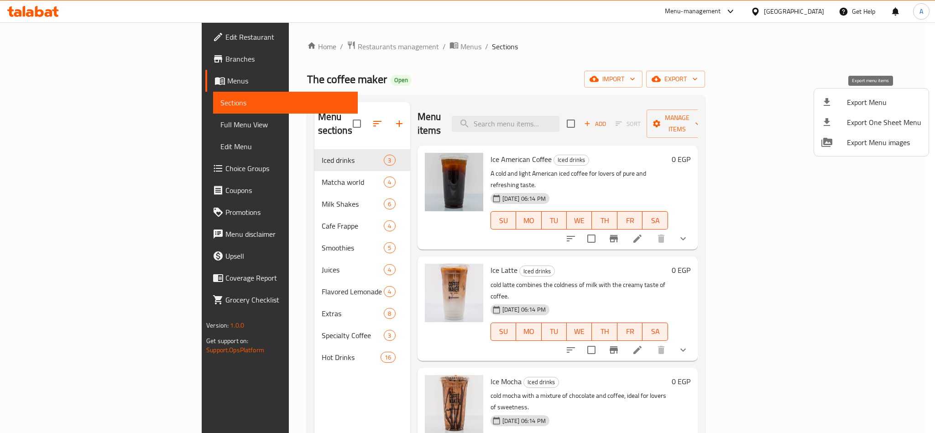
click at [832, 100] on icon at bounding box center [826, 102] width 11 height 11
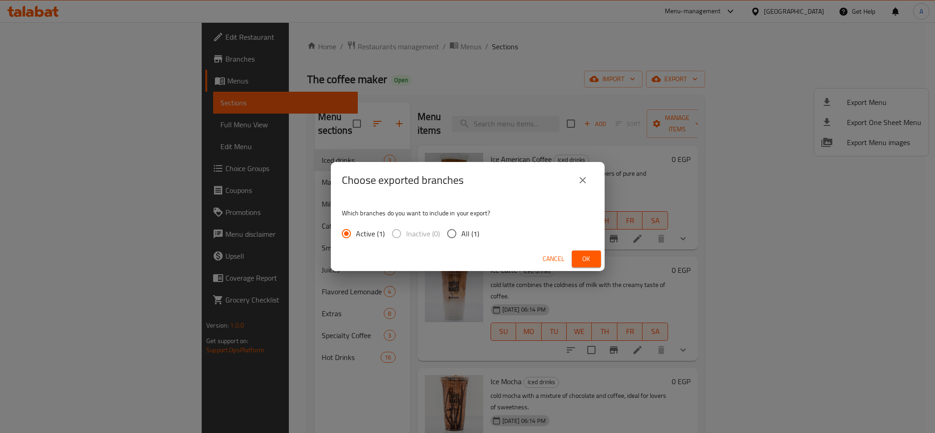
click at [452, 235] on input "All (1)" at bounding box center [451, 233] width 19 height 19
radio input "true"
click at [595, 256] on button "Ok" at bounding box center [585, 258] width 29 height 17
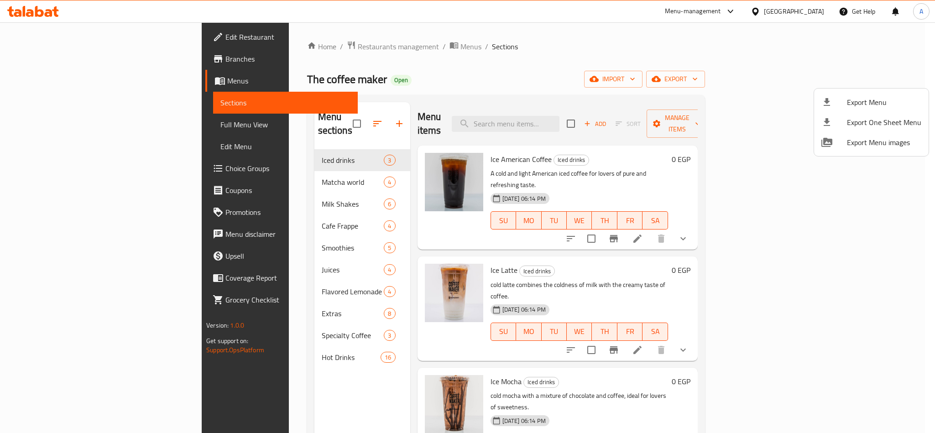
click at [579, 78] on div at bounding box center [467, 216] width 935 height 433
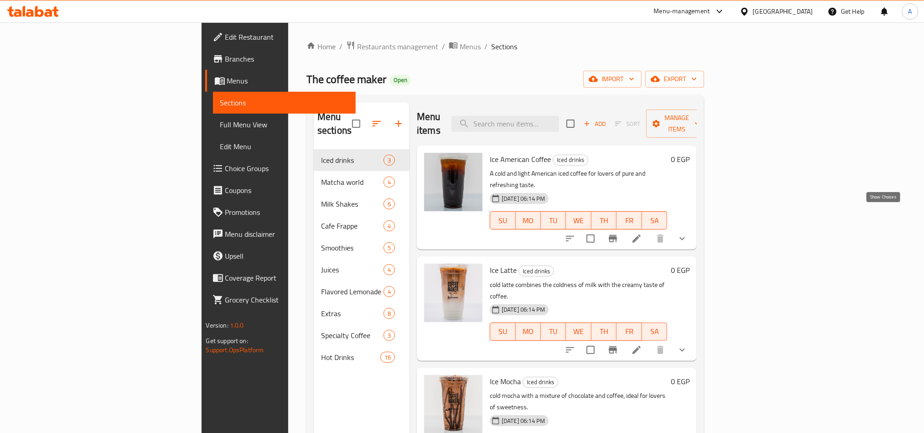
click at [688, 233] on icon "show more" at bounding box center [682, 238] width 11 height 11
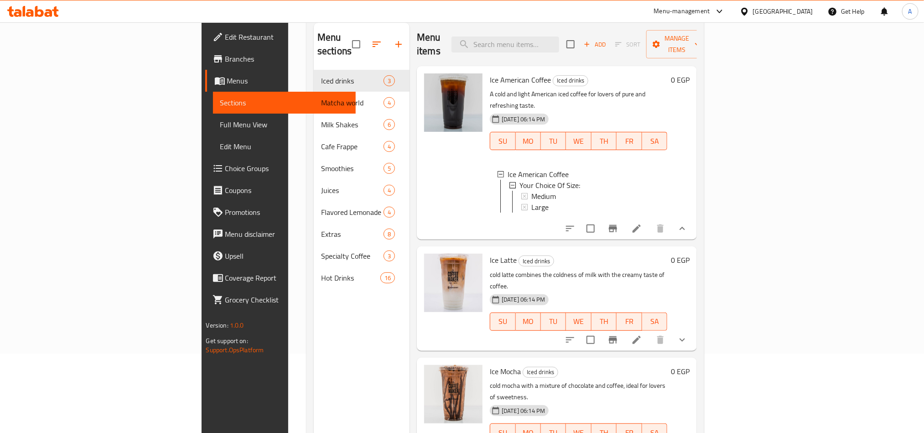
scroll to position [128, 0]
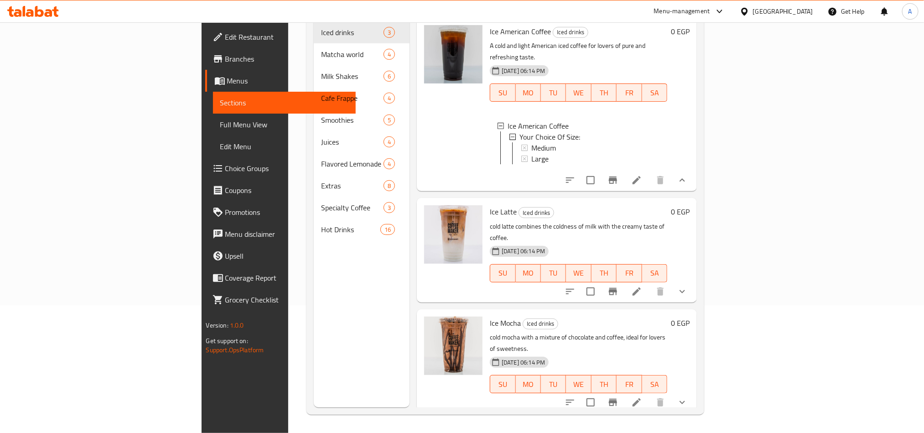
click at [688, 175] on icon "show more" at bounding box center [682, 180] width 11 height 11
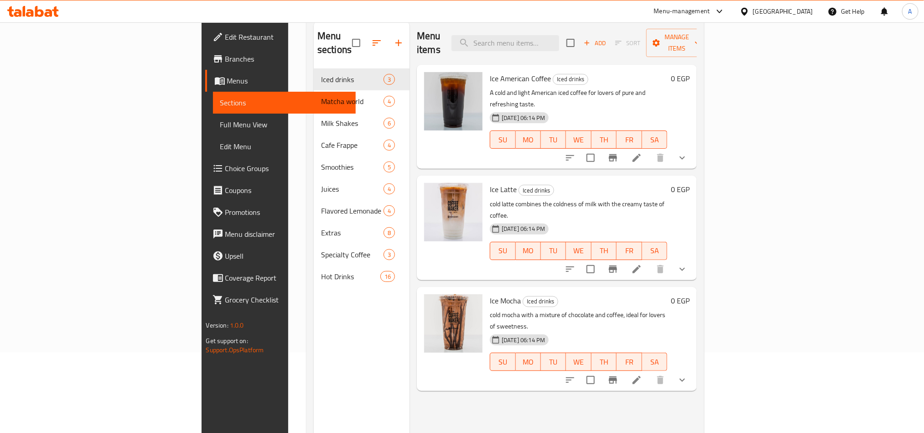
scroll to position [0, 0]
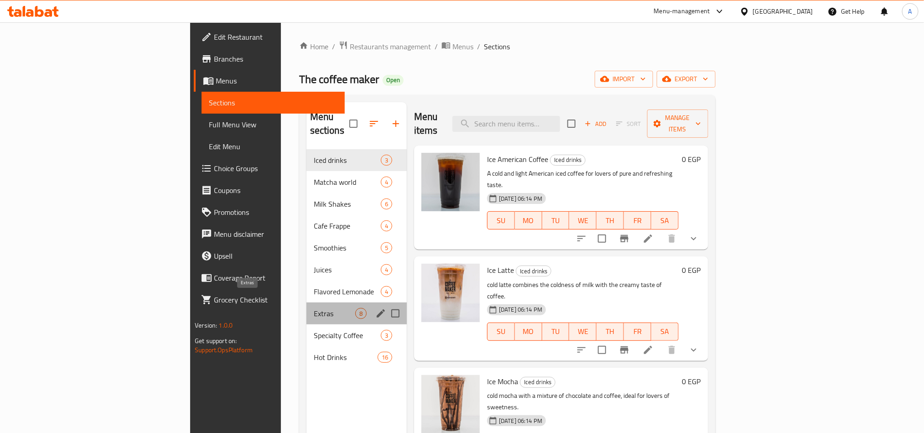
click at [314, 308] on span "Extras" at bounding box center [335, 313] width 42 height 11
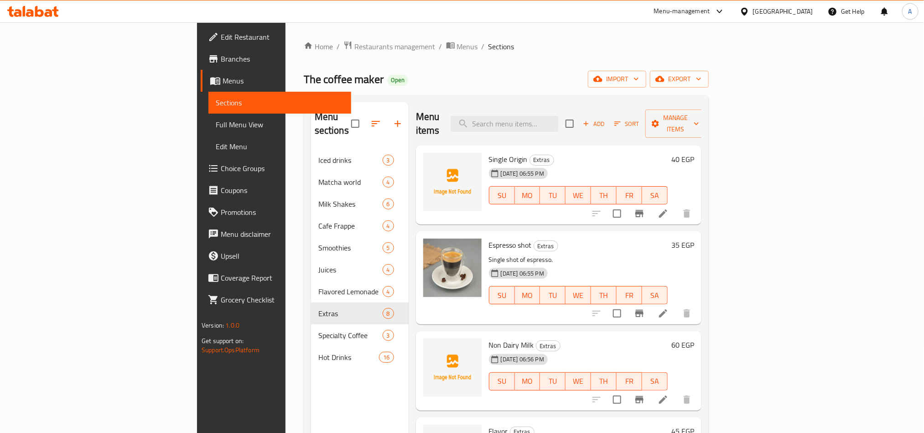
click at [438, 66] on div "Home / Restaurants management / Menus / Sections The coffee maker Open import e…" at bounding box center [506, 292] width 405 height 502
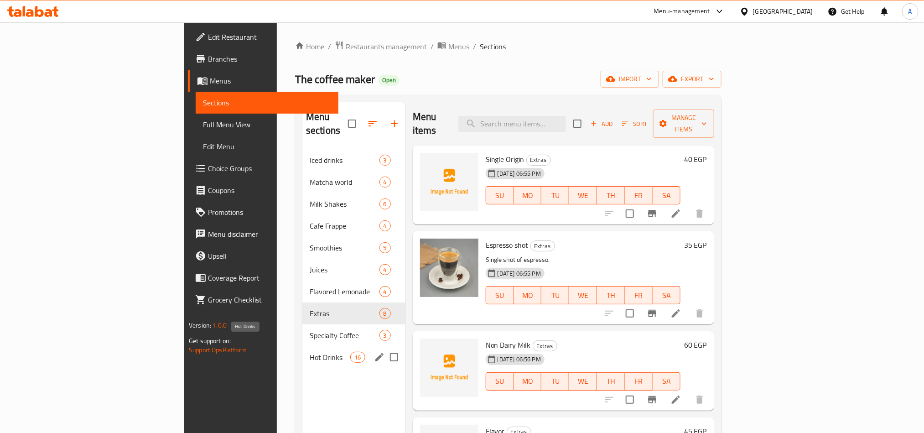
click at [310, 352] on span "Hot Drinks" at bounding box center [330, 357] width 41 height 11
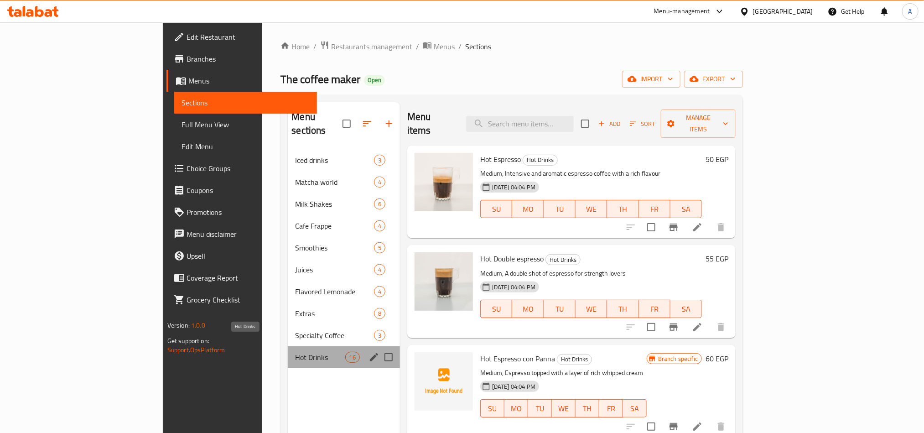
click at [295, 352] on span "Hot Drinks" at bounding box center [320, 357] width 50 height 11
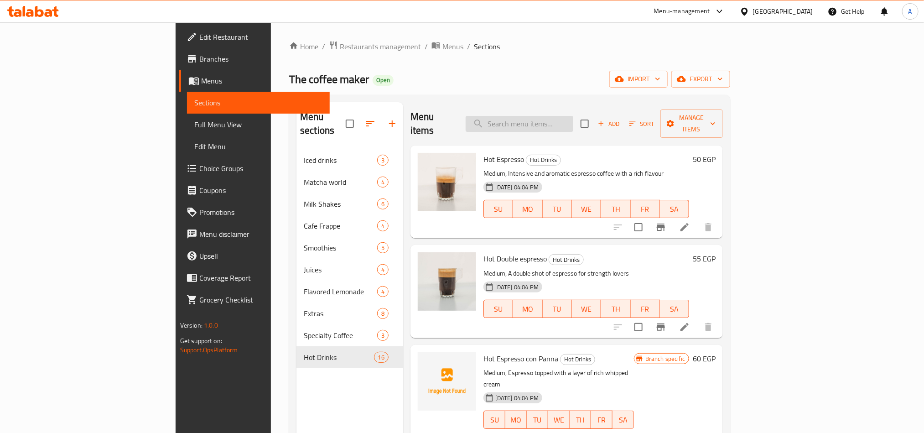
click at [548, 116] on input "search" at bounding box center [520, 124] width 108 height 16
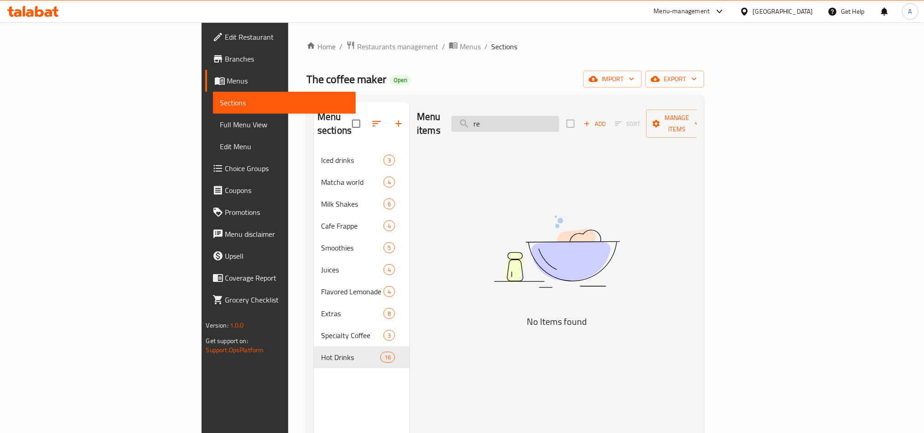
type input "r"
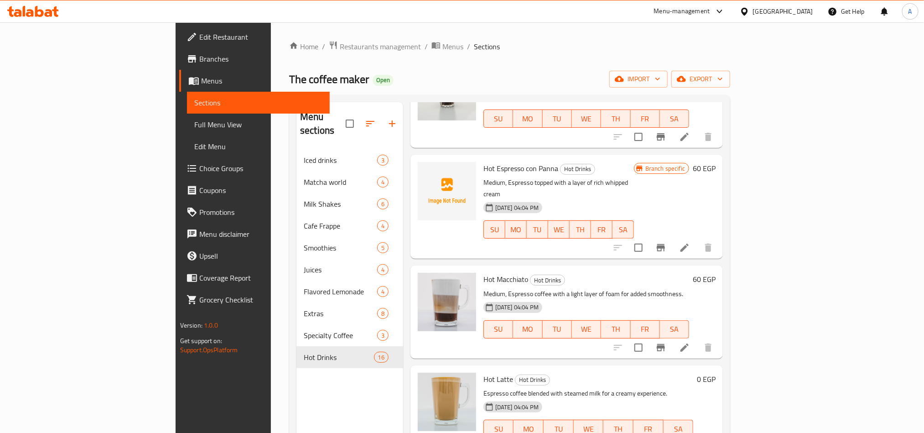
scroll to position [274, 0]
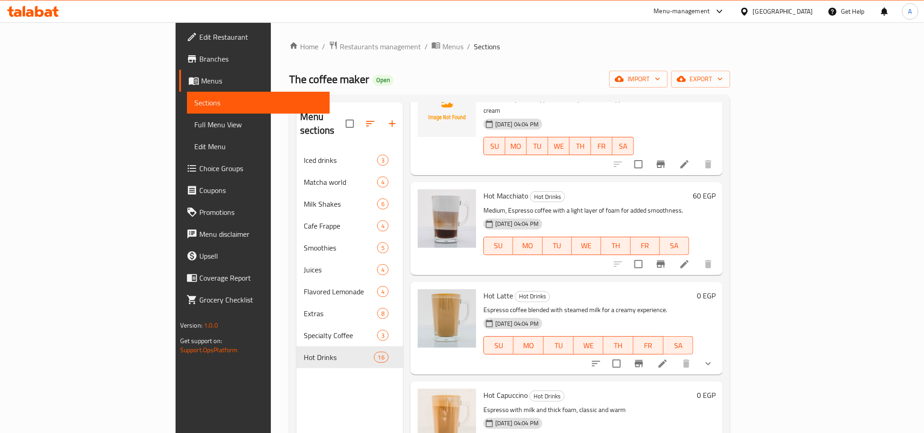
click at [711, 362] on icon "show more" at bounding box center [708, 363] width 5 height 3
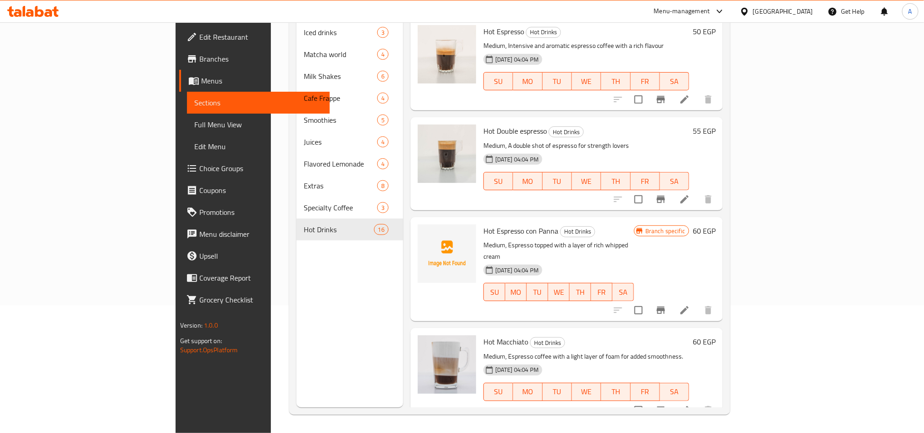
scroll to position [0, 0]
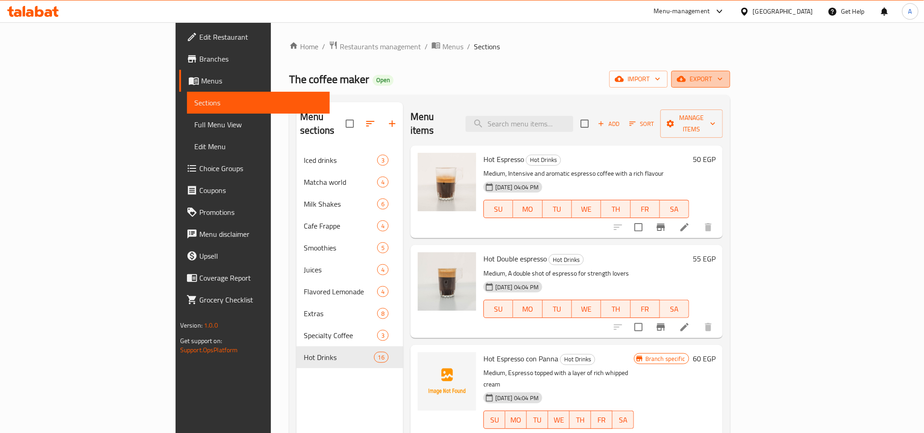
click at [723, 76] on span "export" at bounding box center [701, 78] width 44 height 11
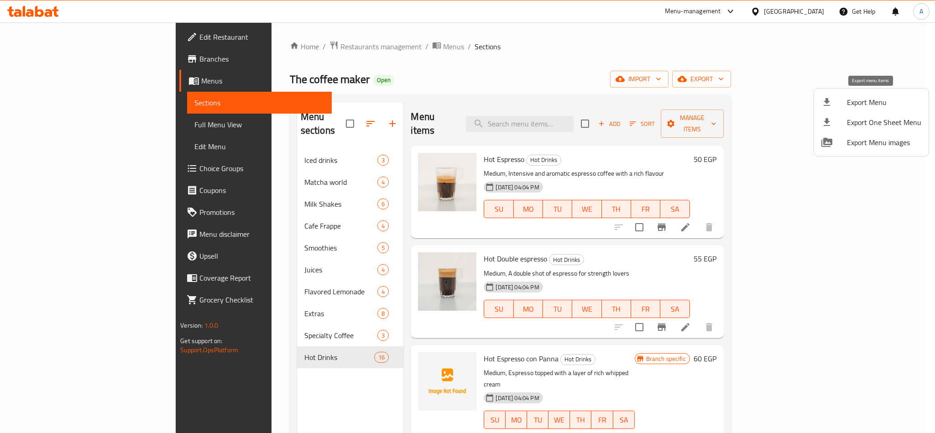
click at [827, 101] on icon at bounding box center [826, 102] width 6 height 8
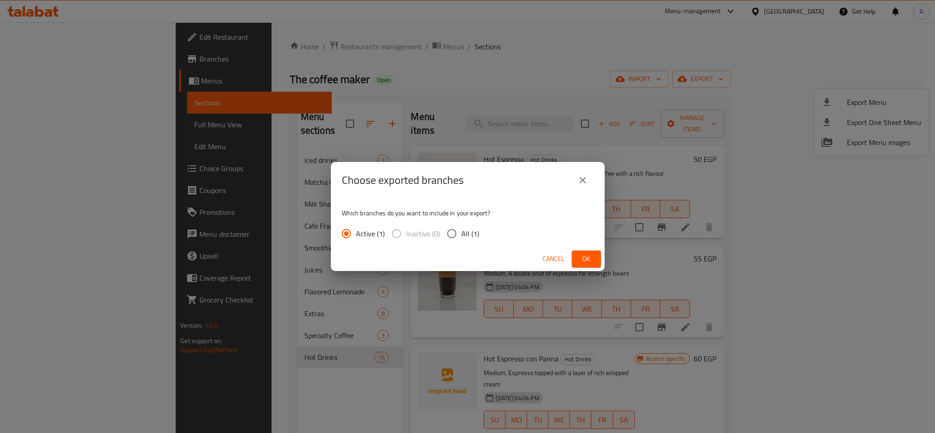
click at [451, 233] on input "All (1)" at bounding box center [451, 233] width 19 height 19
radio input "true"
click at [590, 255] on span "Ok" at bounding box center [586, 258] width 15 height 11
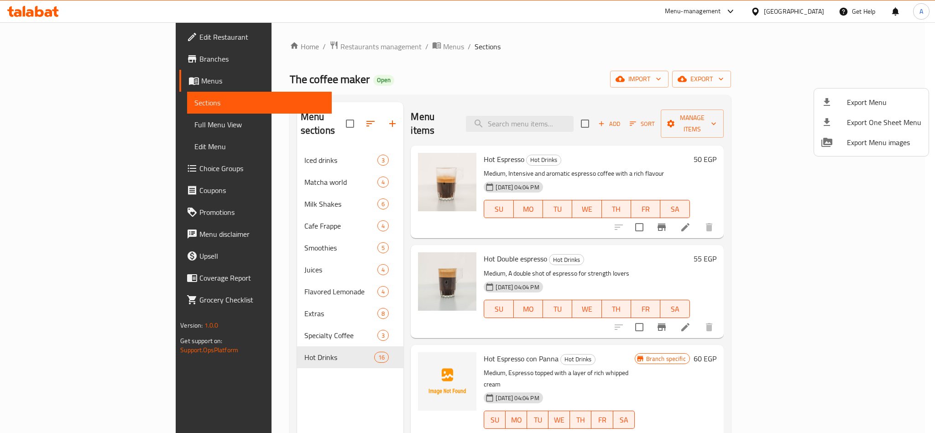
click at [598, 53] on div at bounding box center [467, 216] width 935 height 433
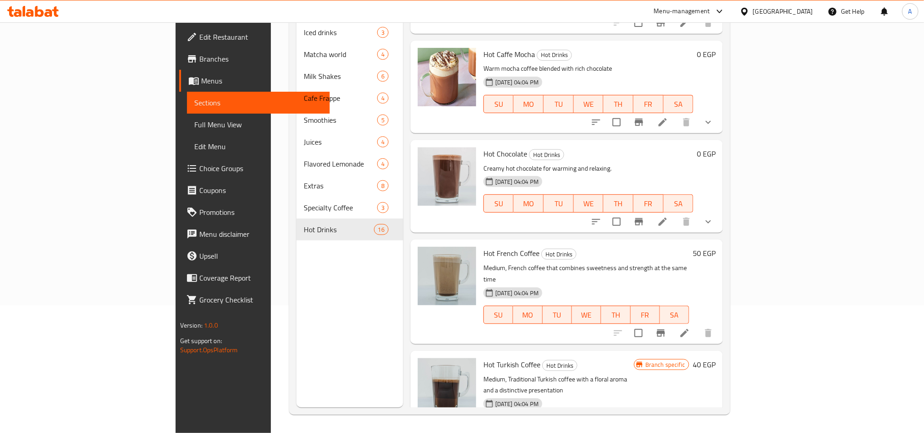
scroll to position [1263, 0]
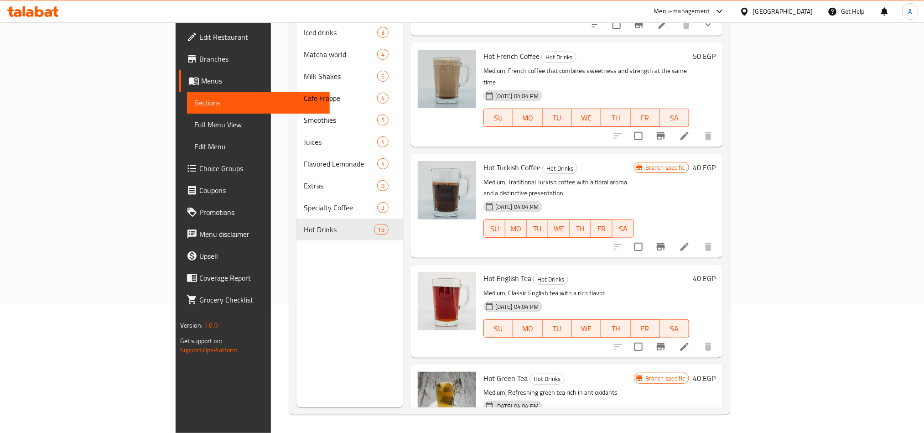
click at [620, 272] on h6 "Hot English Tea Hot Drinks" at bounding box center [586, 278] width 206 height 13
click at [634, 161] on h6 "Hot Turkish Coffee Hot Drinks" at bounding box center [558, 167] width 151 height 13
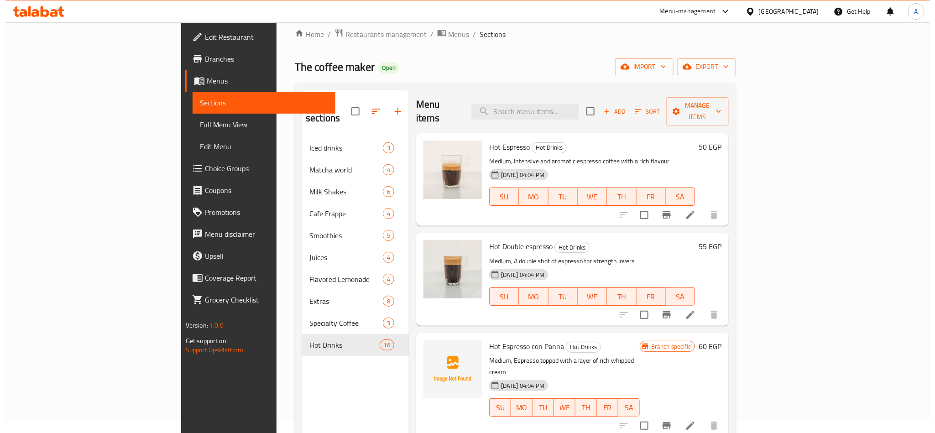
scroll to position [0, 0]
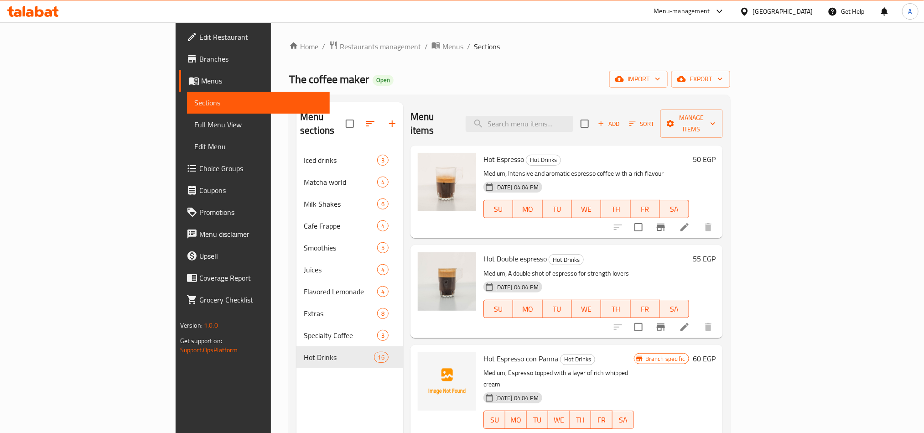
click at [716, 153] on h6 "50 EGP" at bounding box center [704, 159] width 23 height 13
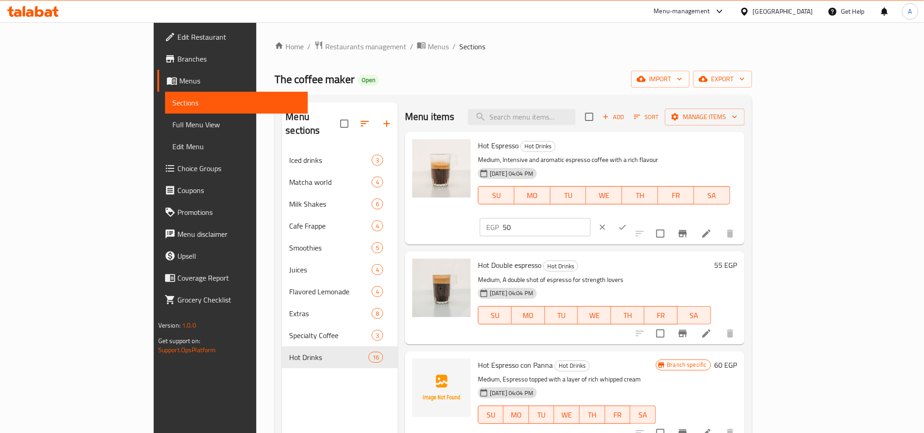
click at [591, 218] on input "50" at bounding box center [547, 227] width 88 height 18
type input "70"
click at [607, 223] on icon "clear" at bounding box center [602, 227] width 9 height 9
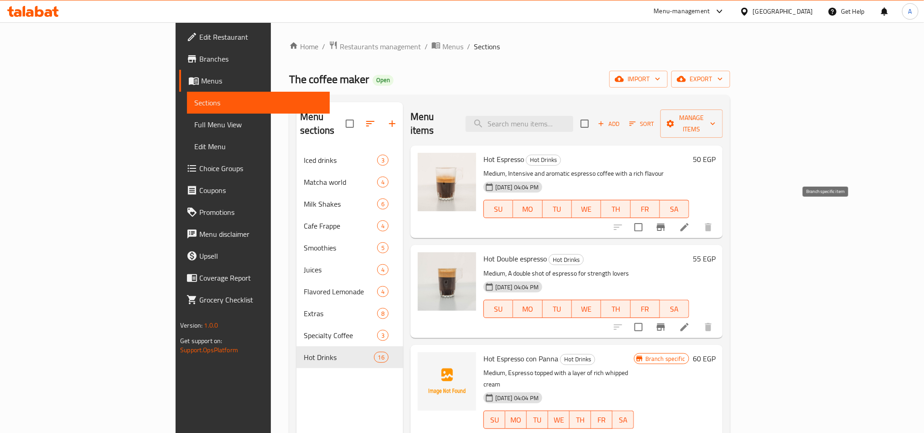
click at [666, 222] on icon "Branch-specific-item" at bounding box center [660, 227] width 11 height 11
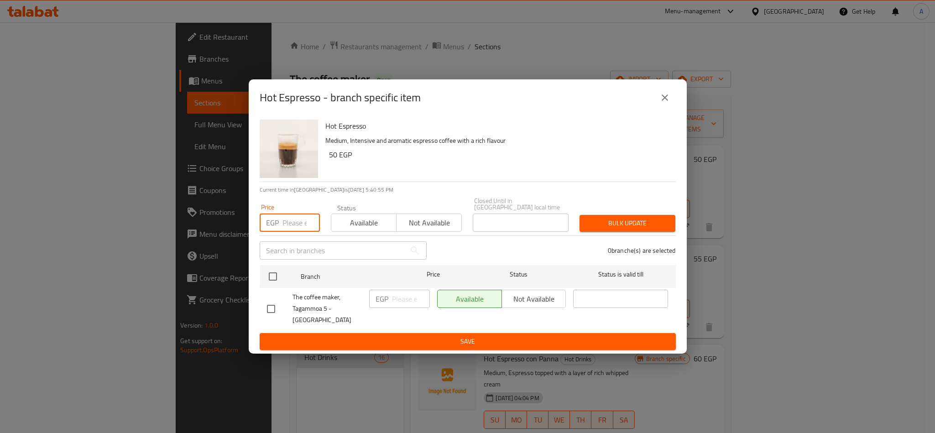
click at [301, 226] on input "number" at bounding box center [300, 222] width 37 height 18
paste input "7"
click at [293, 228] on input "number" at bounding box center [300, 222] width 37 height 18
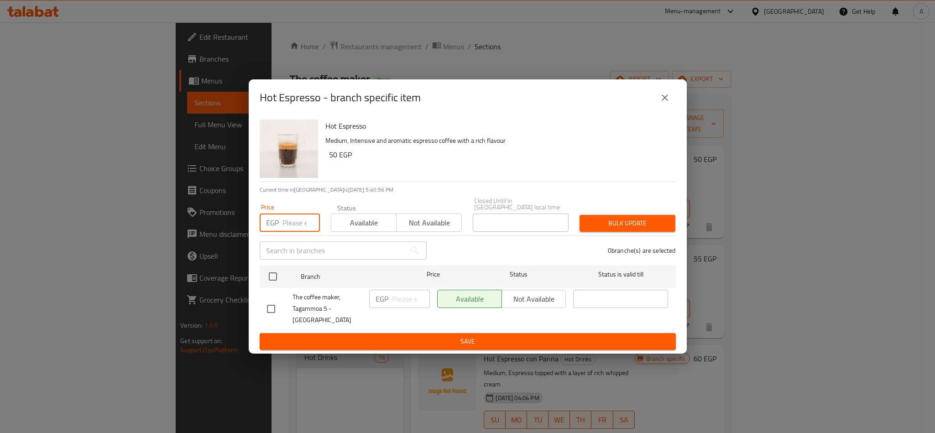
click at [293, 228] on input "number" at bounding box center [300, 222] width 37 height 18
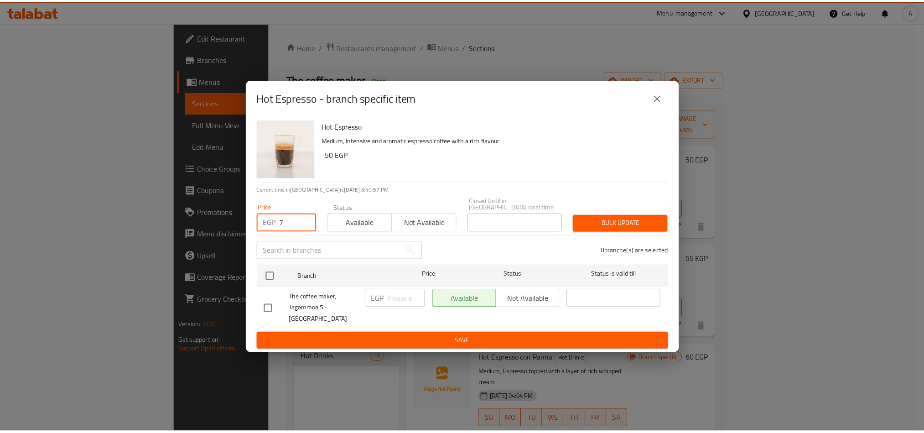
scroll to position [0, 0]
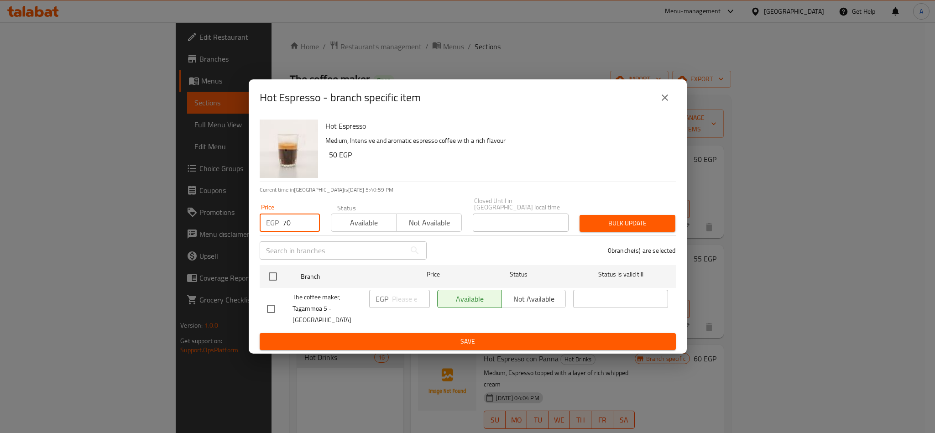
type input "70"
click at [659, 229] on span "Bulk update" at bounding box center [627, 223] width 81 height 11
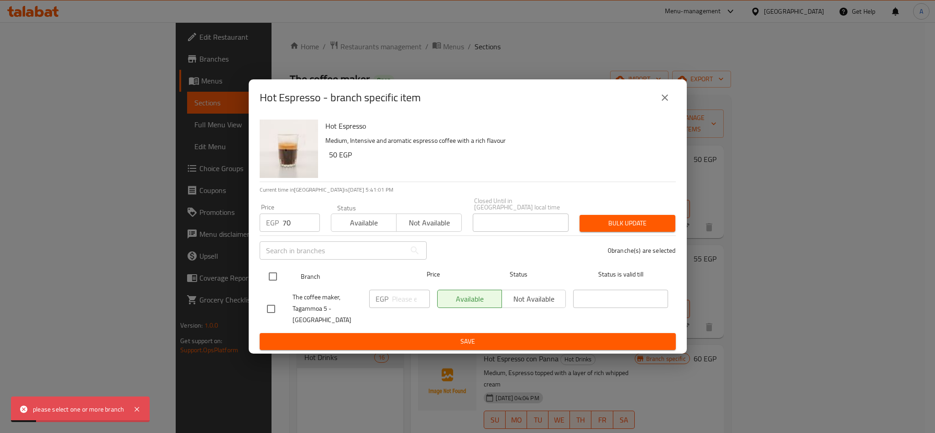
click at [278, 278] on input "checkbox" at bounding box center [272, 276] width 19 height 19
checkbox input "true"
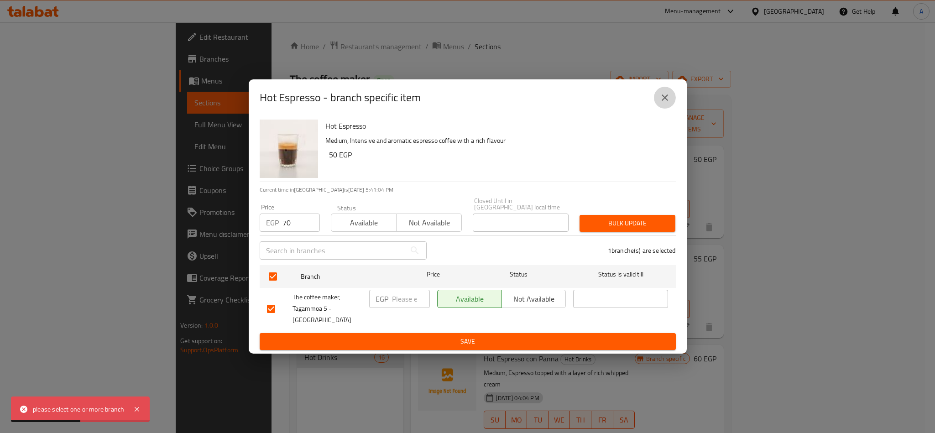
click at [665, 101] on icon "close" at bounding box center [664, 97] width 11 height 11
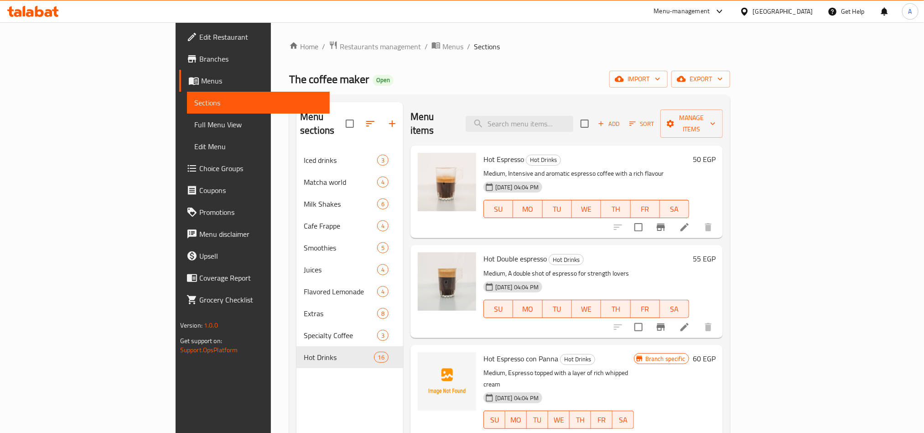
click at [716, 153] on h6 "50 EGP" at bounding box center [704, 159] width 23 height 13
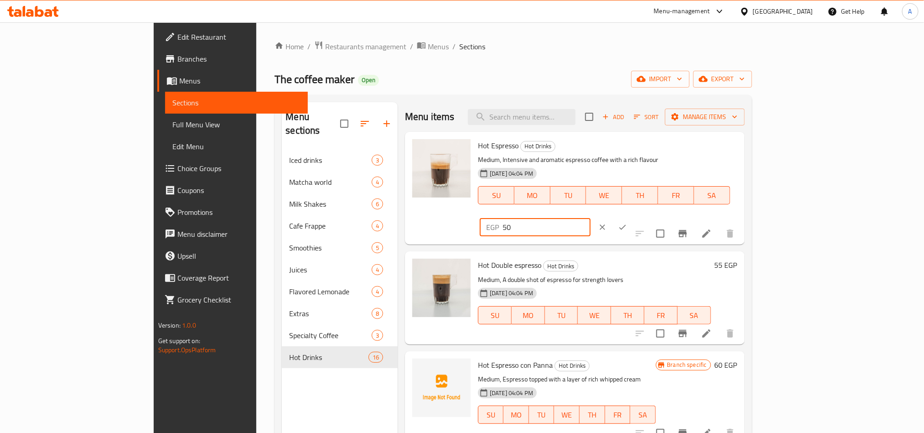
click at [591, 218] on input "50" at bounding box center [547, 227] width 88 height 18
type input "70"
click at [633, 217] on button "ok" at bounding box center [623, 227] width 20 height 20
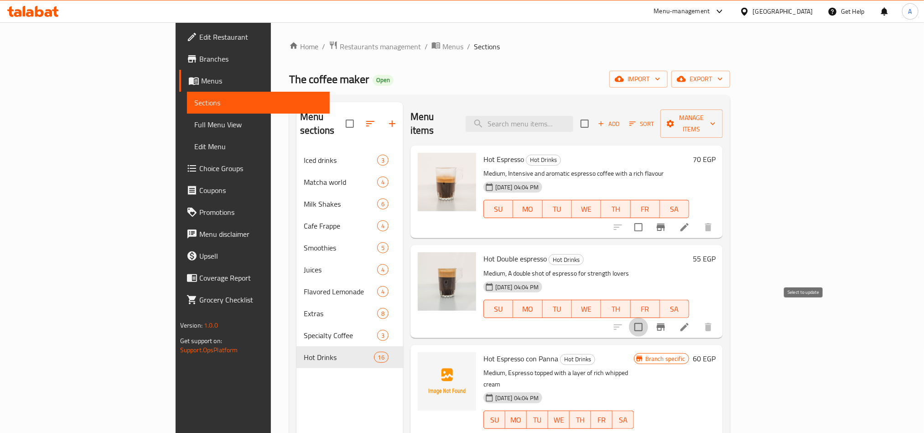
click at [648, 317] on input "checkbox" at bounding box center [638, 326] width 19 height 19
checkbox input "true"
click at [690, 322] on icon at bounding box center [684, 327] width 11 height 11
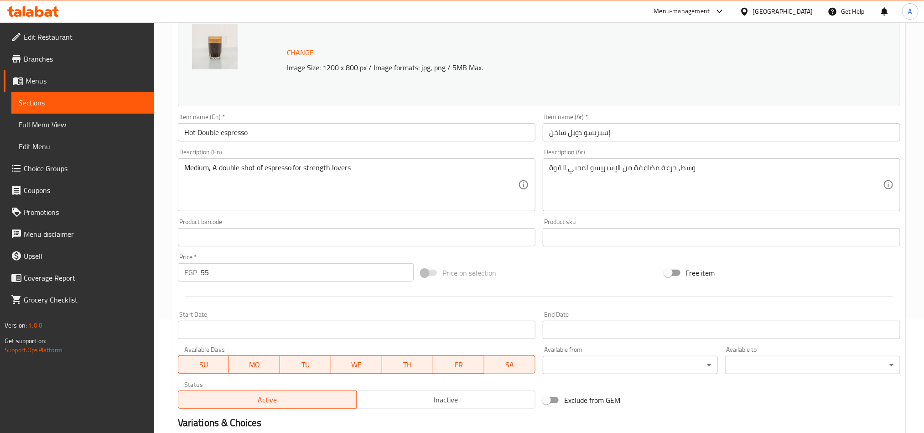
scroll to position [205, 0]
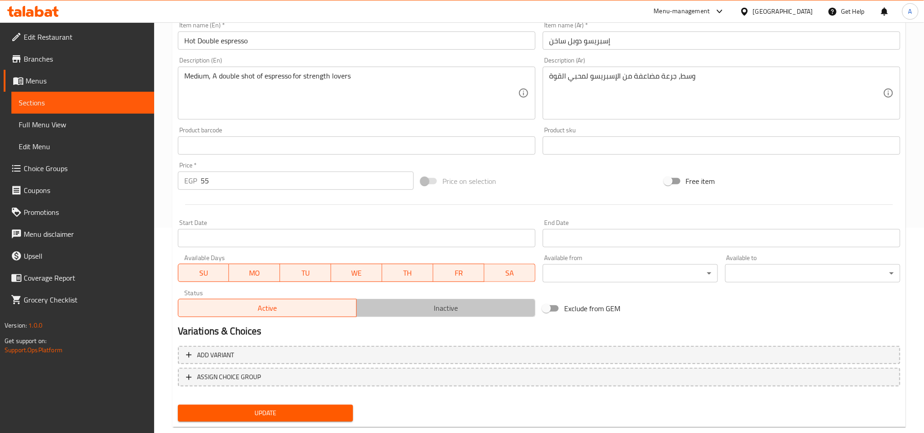
click at [402, 304] on span "Inactive" at bounding box center [445, 307] width 171 height 13
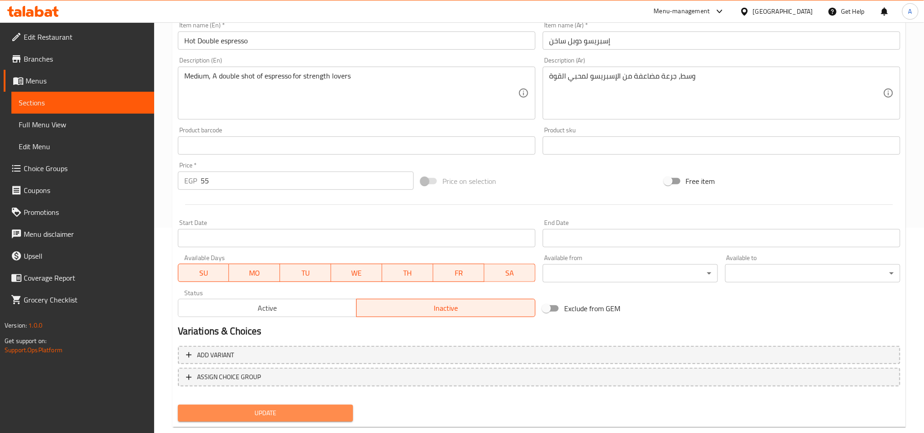
click at [308, 405] on button "Update" at bounding box center [265, 413] width 175 height 17
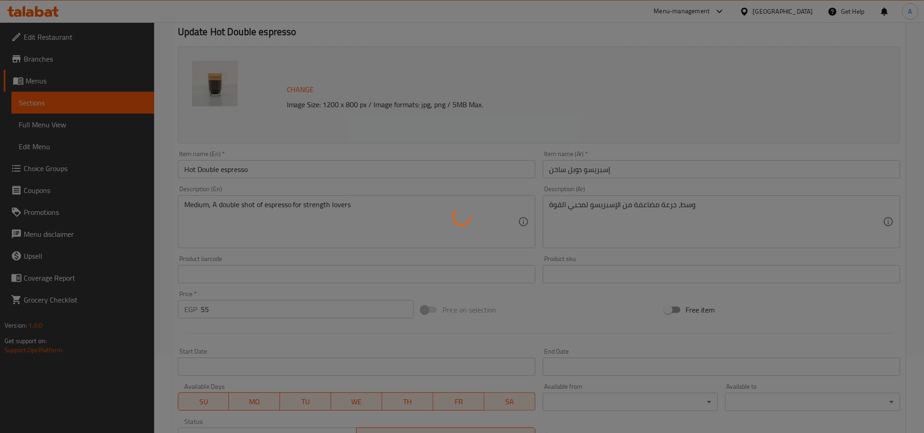
scroll to position [0, 0]
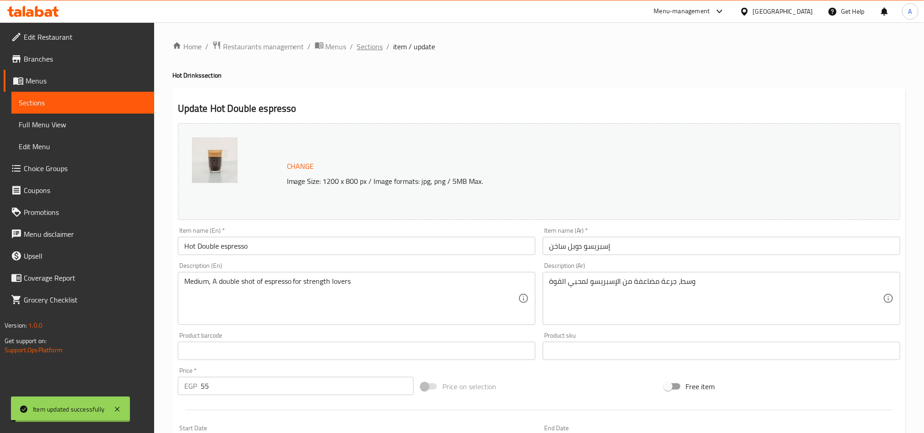
click at [366, 48] on span "Sections" at bounding box center [370, 46] width 26 height 11
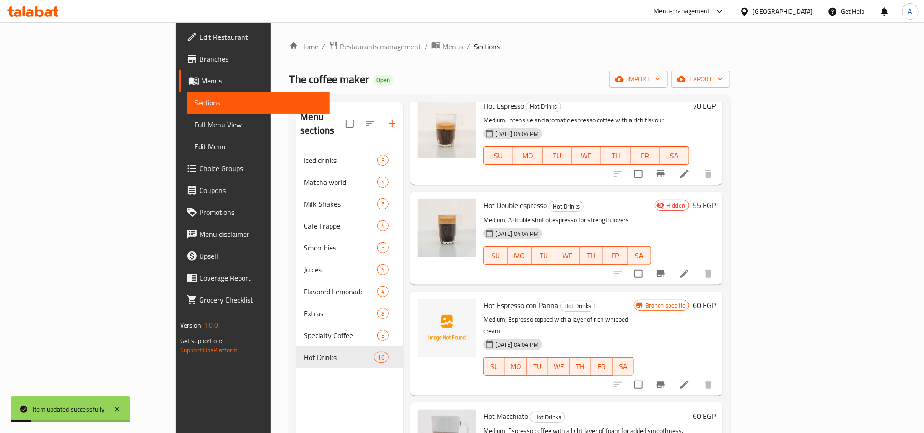
scroll to position [68, 0]
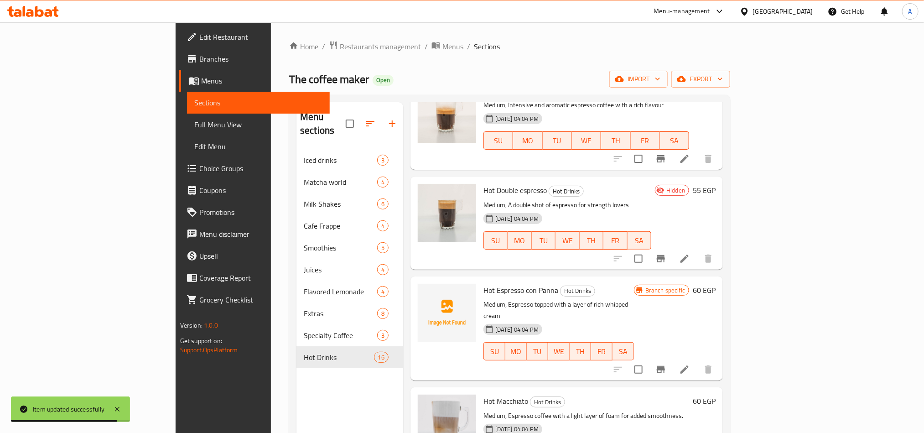
click at [697, 361] on li at bounding box center [685, 369] width 26 height 16
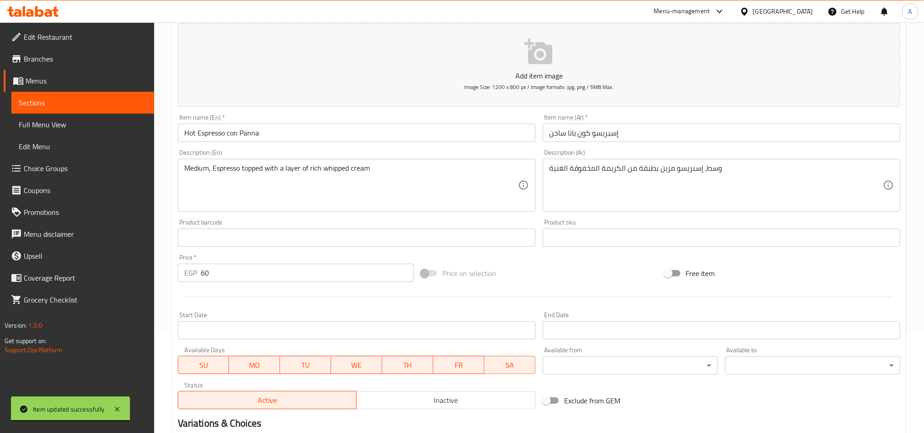
scroll to position [205, 0]
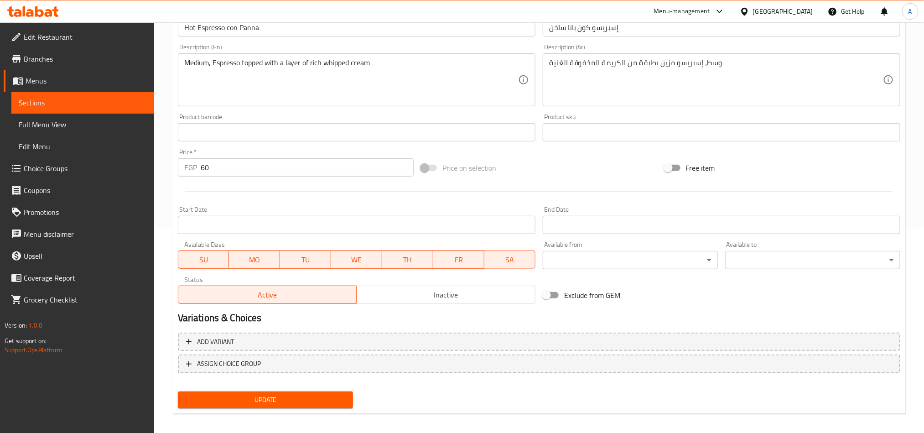
click at [416, 284] on div "Active Inactive" at bounding box center [357, 289] width 358 height 27
click at [415, 292] on span "Inactive" at bounding box center [445, 294] width 171 height 13
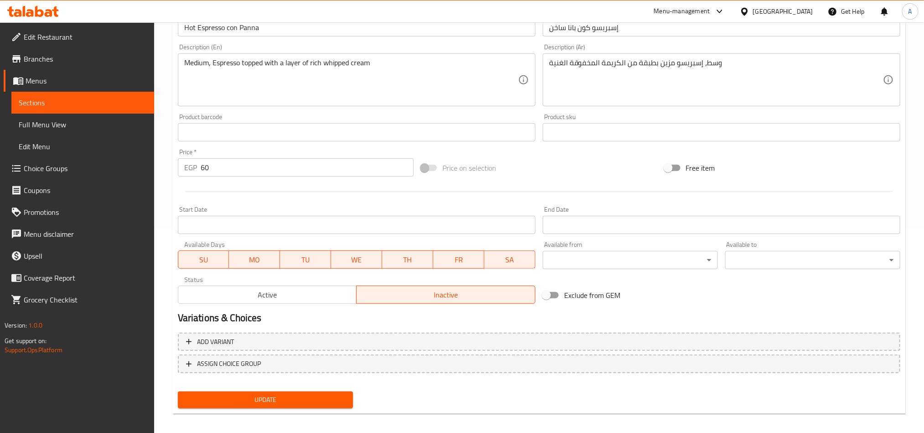
drag, startPoint x: 281, startPoint y: 405, endPoint x: 281, endPoint y: 389, distance: 16.0
click at [282, 405] on button "Update" at bounding box center [265, 399] width 175 height 17
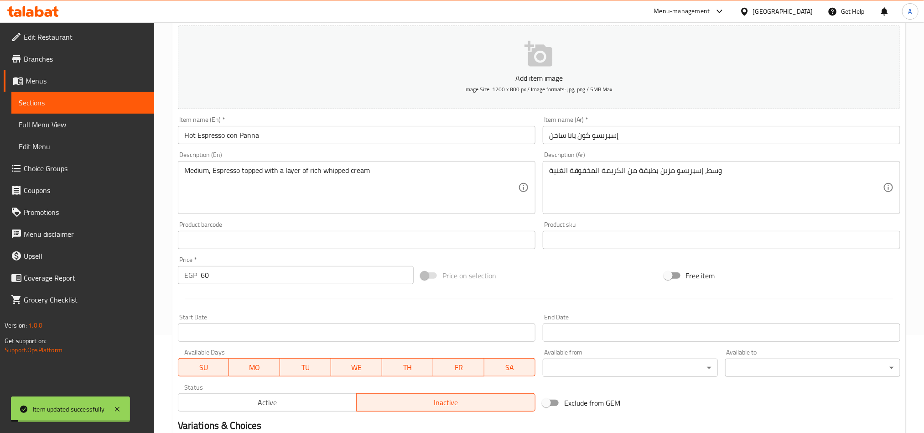
scroll to position [0, 0]
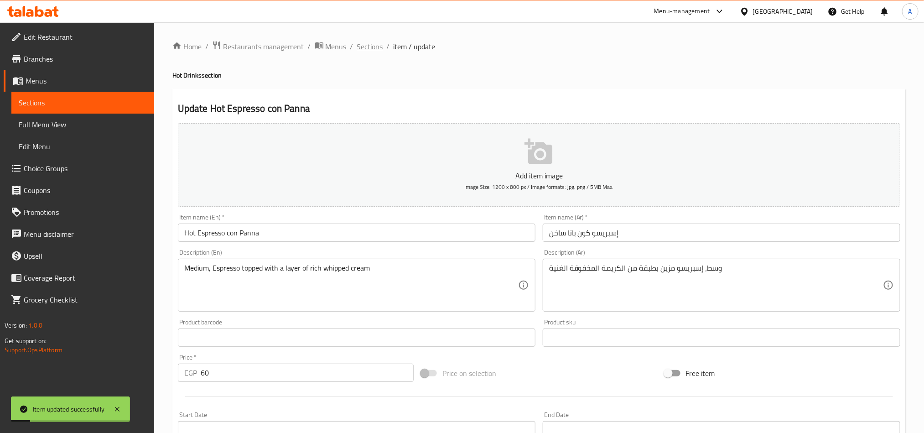
click at [364, 44] on span "Sections" at bounding box center [370, 46] width 26 height 11
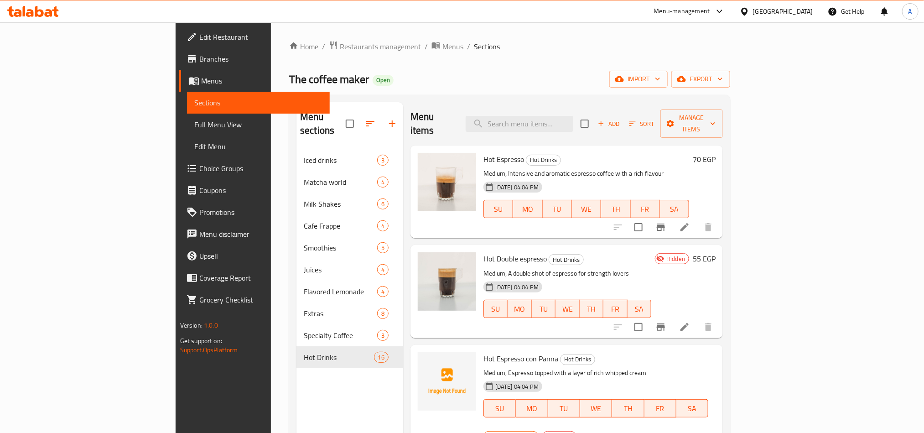
click at [585, 107] on div "Menu items Add Sort Manage items" at bounding box center [566, 123] width 312 height 43
drag, startPoint x: 584, startPoint y: 124, endPoint x: 576, endPoint y: 129, distance: 9.6
click at [573, 124] on input "search" at bounding box center [520, 124] width 108 height 16
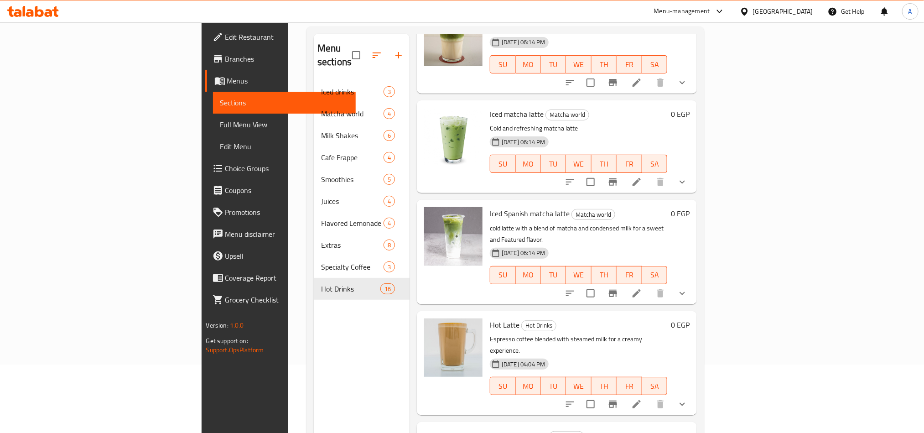
scroll to position [128, 0]
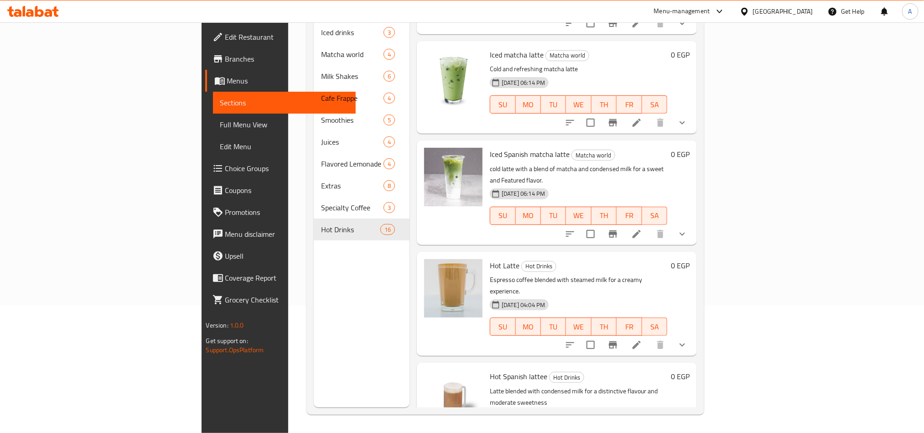
type input "latte"
click at [693, 334] on button "show more" at bounding box center [682, 345] width 22 height 22
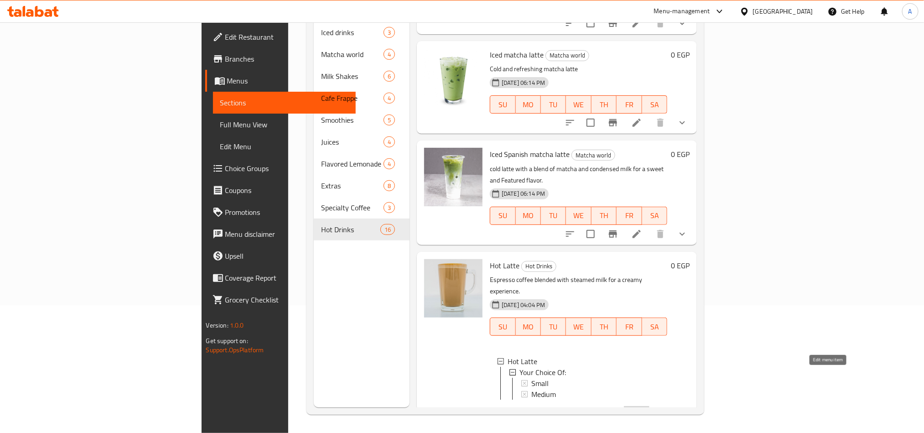
click at [641, 410] on icon at bounding box center [637, 414] width 8 height 8
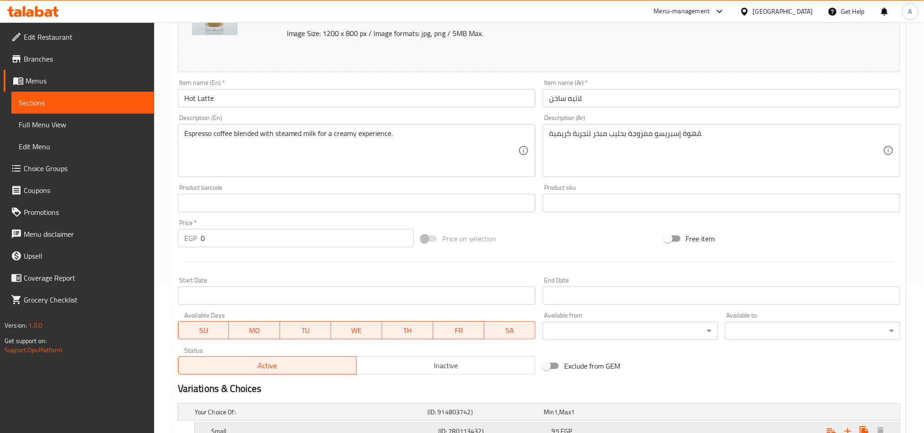
scroll to position [246, 0]
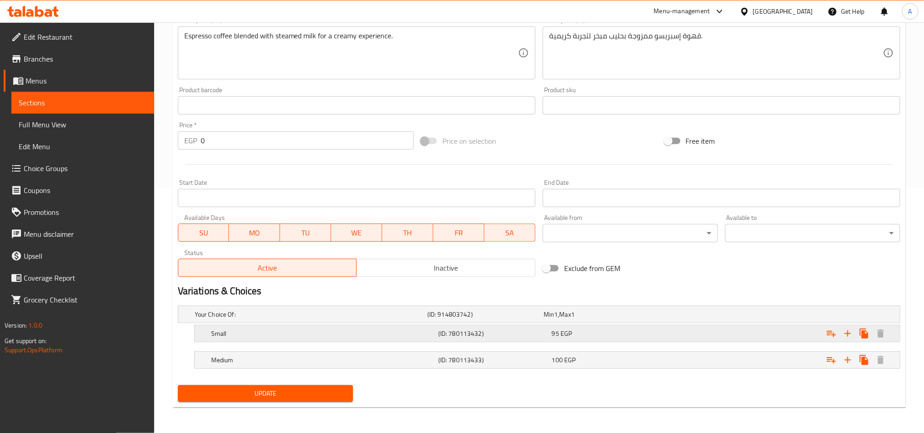
click at [540, 319] on h5 "(ID: 780113432)" at bounding box center [483, 314] width 113 height 9
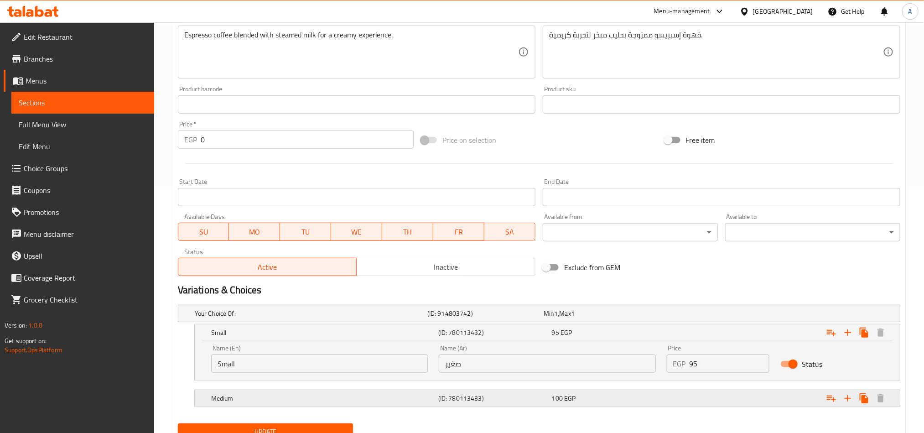
click at [561, 320] on div "100 EGP" at bounding box center [600, 313] width 116 height 13
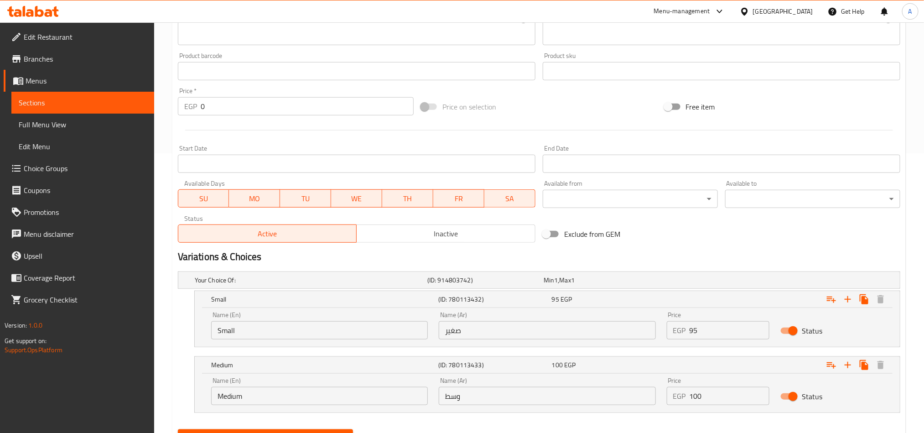
scroll to position [325, 0]
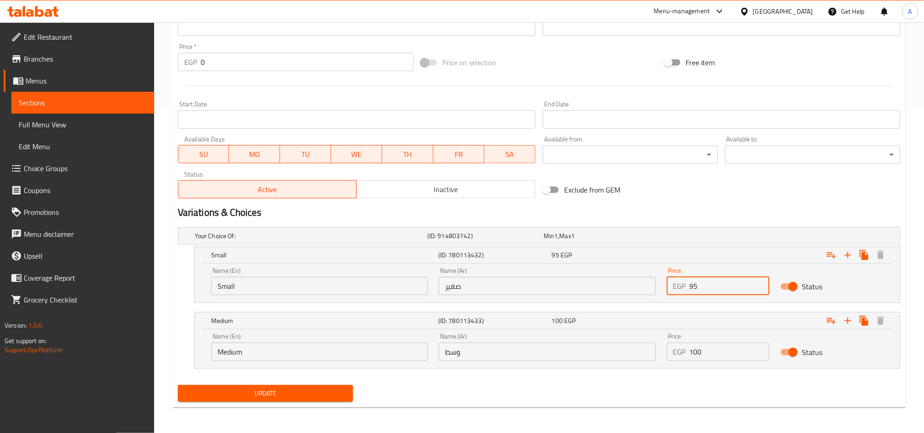
click at [708, 277] on input "95" at bounding box center [730, 286] width 80 height 18
drag, startPoint x: 708, startPoint y: 277, endPoint x: 701, endPoint y: 278, distance: 7.4
click at [705, 277] on input "95" at bounding box center [730, 286] width 80 height 18
type input "110"
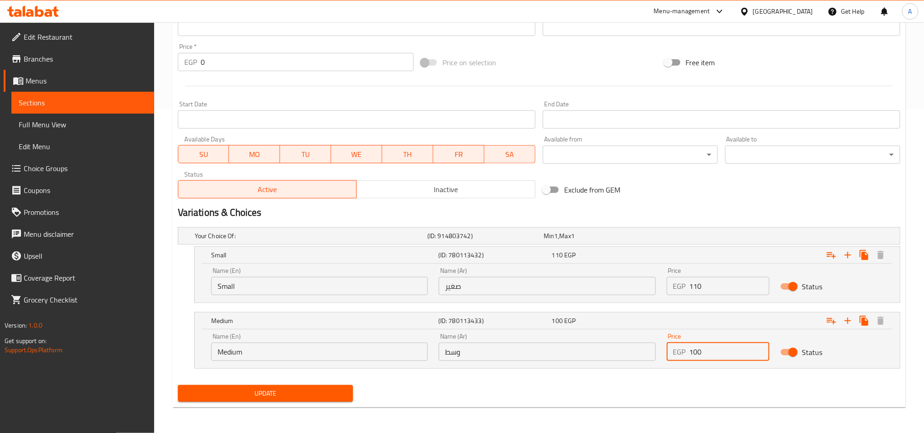
click at [706, 348] on input "100" at bounding box center [730, 352] width 80 height 18
type input "120"
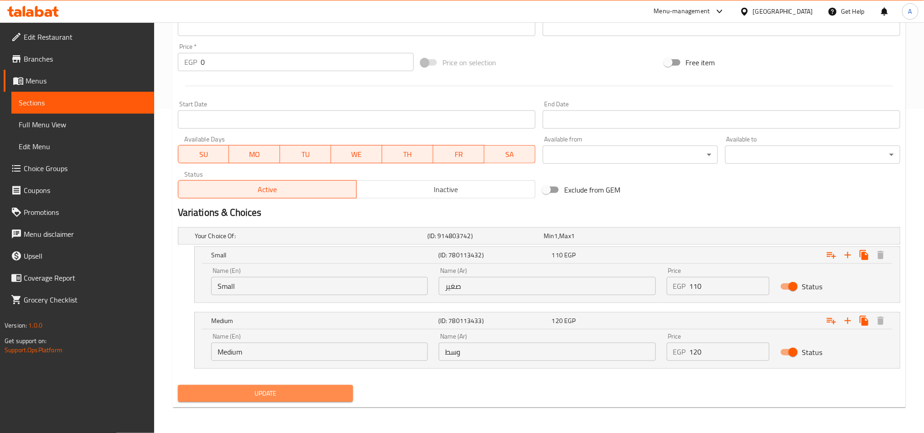
click at [307, 394] on span "Update" at bounding box center [265, 393] width 161 height 11
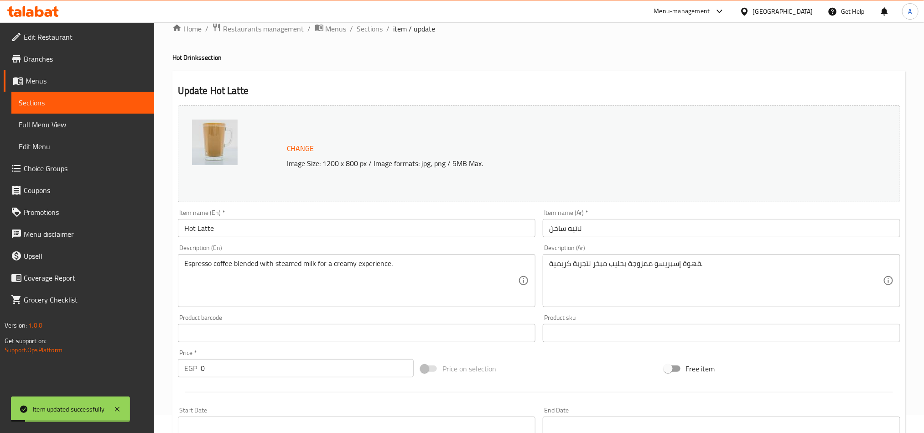
scroll to position [0, 0]
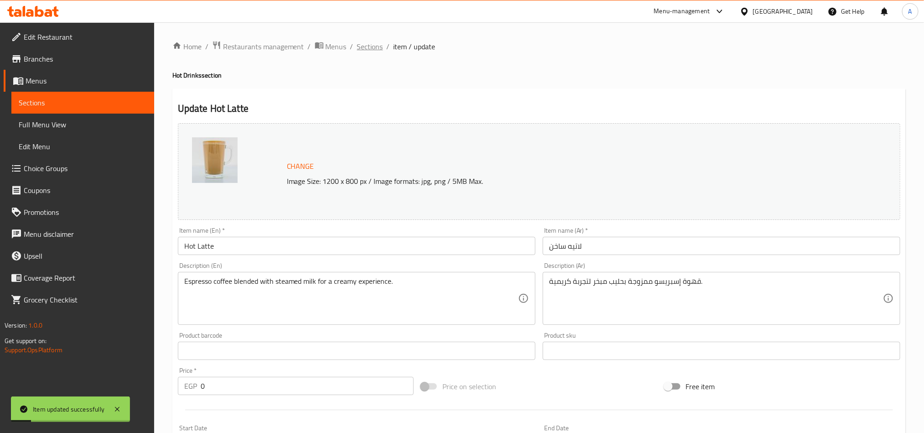
click at [358, 51] on span "Sections" at bounding box center [370, 46] width 26 height 11
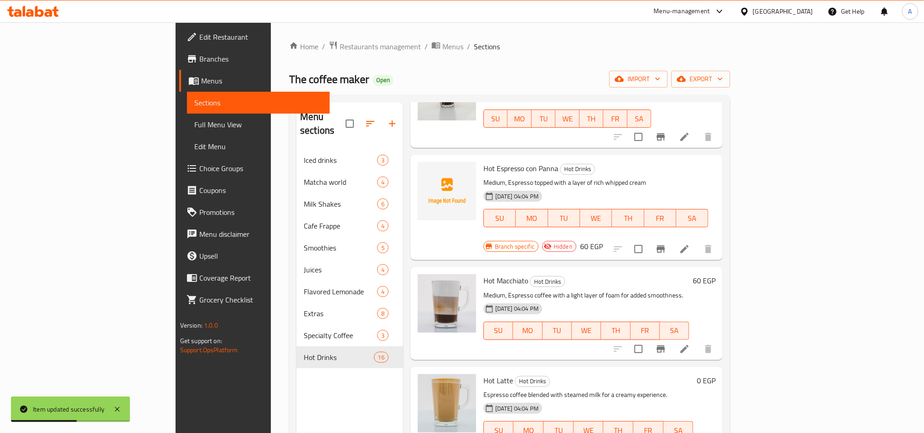
scroll to position [205, 0]
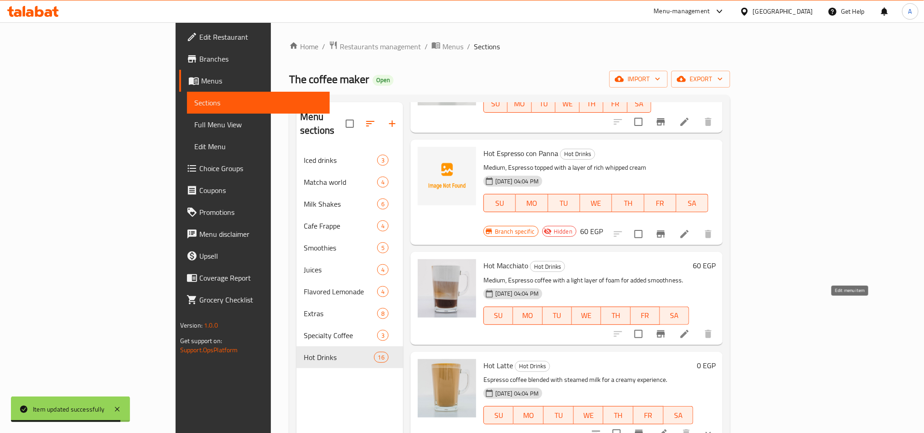
click at [689, 330] on icon at bounding box center [684, 334] width 8 height 8
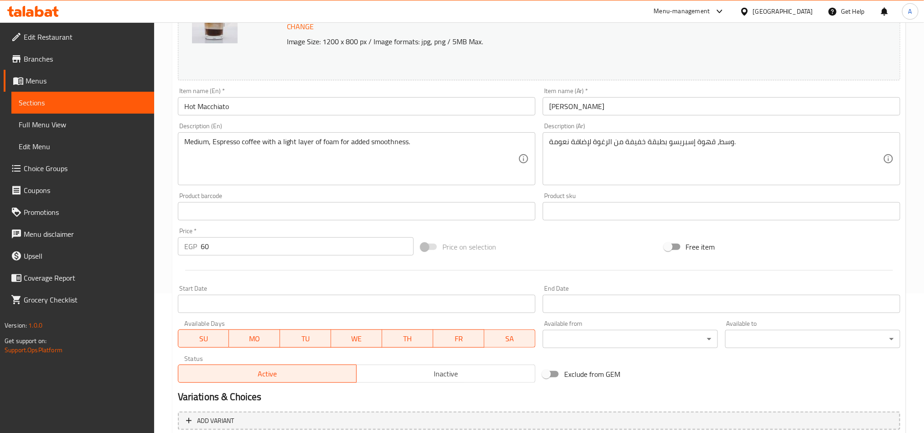
scroll to position [205, 0]
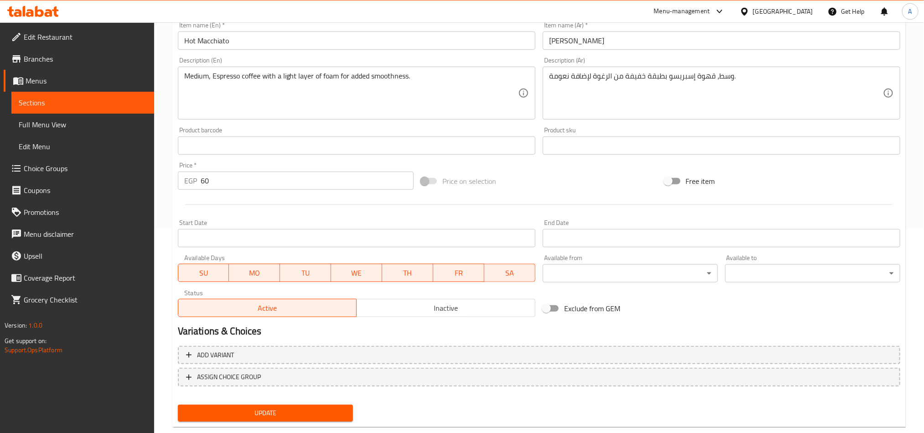
drag, startPoint x: 421, startPoint y: 306, endPoint x: 404, endPoint y: 285, distance: 27.2
click at [423, 301] on button "Inactive" at bounding box center [445, 308] width 179 height 18
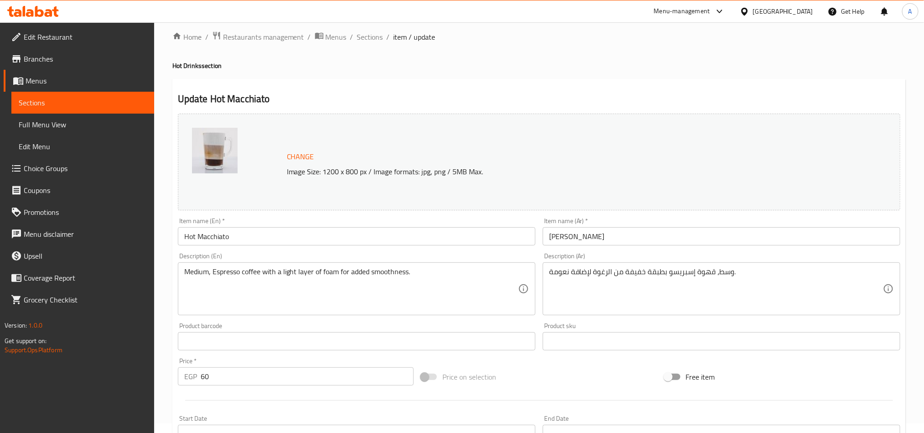
scroll to position [0, 0]
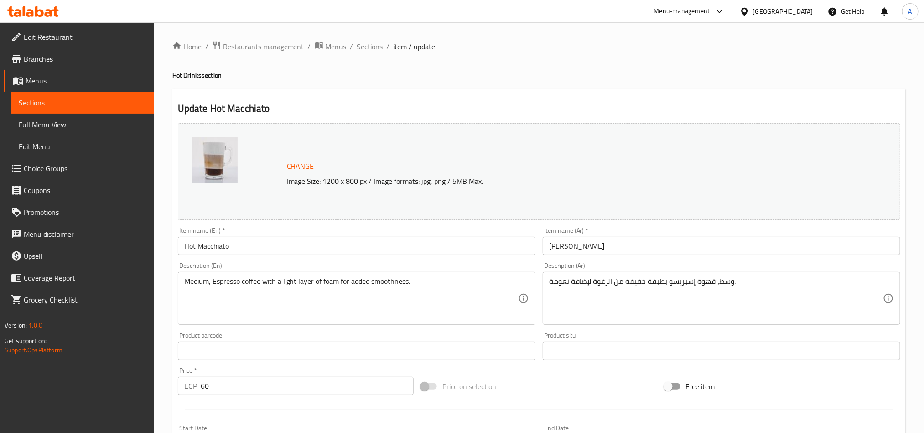
click at [266, 250] on input "Hot Macchiato" at bounding box center [357, 246] width 358 height 18
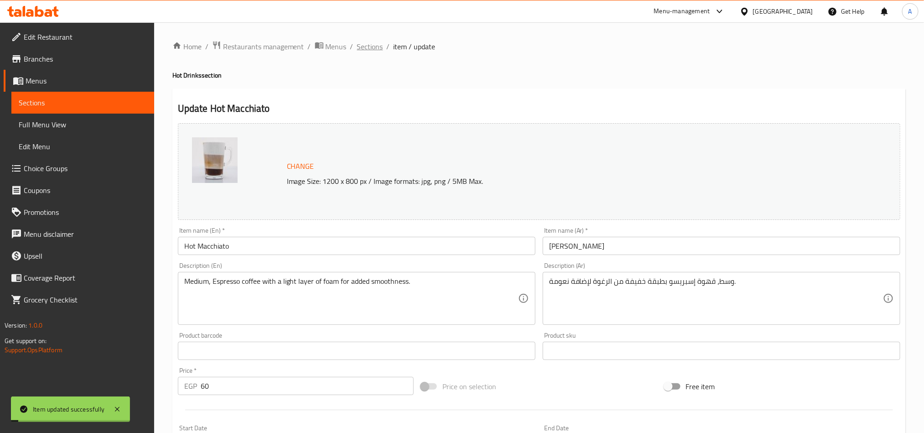
click at [372, 48] on span "Sections" at bounding box center [370, 46] width 26 height 11
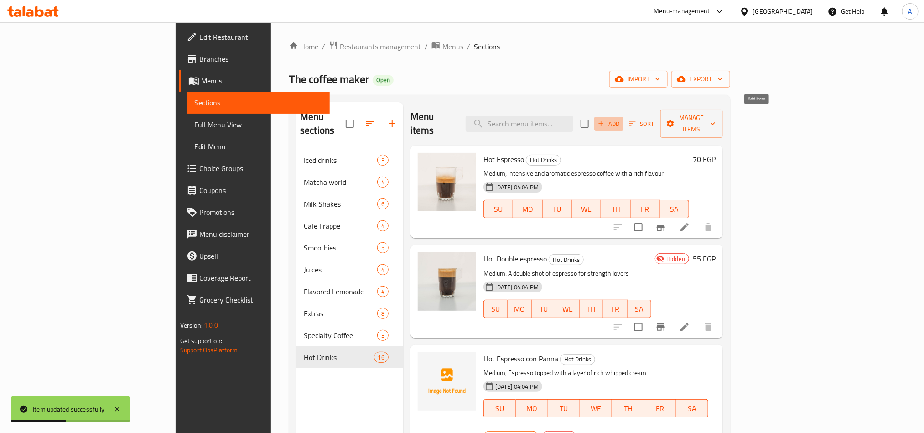
click at [605, 119] on icon "button" at bounding box center [601, 123] width 8 height 8
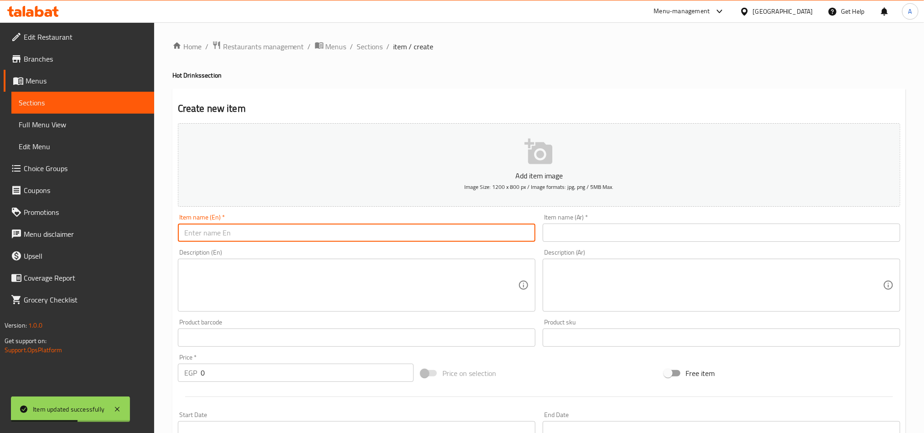
click at [357, 228] on input "text" at bounding box center [357, 232] width 358 height 18
type input "Red Eye"
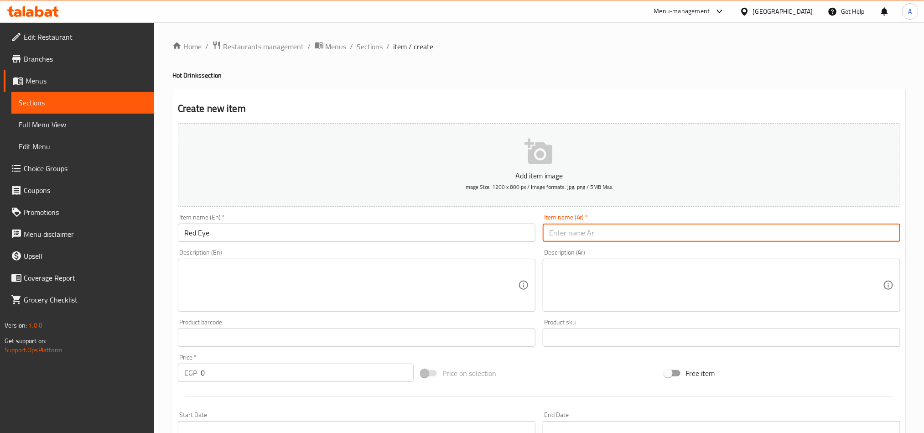
click at [654, 240] on input "text" at bounding box center [722, 232] width 358 height 18
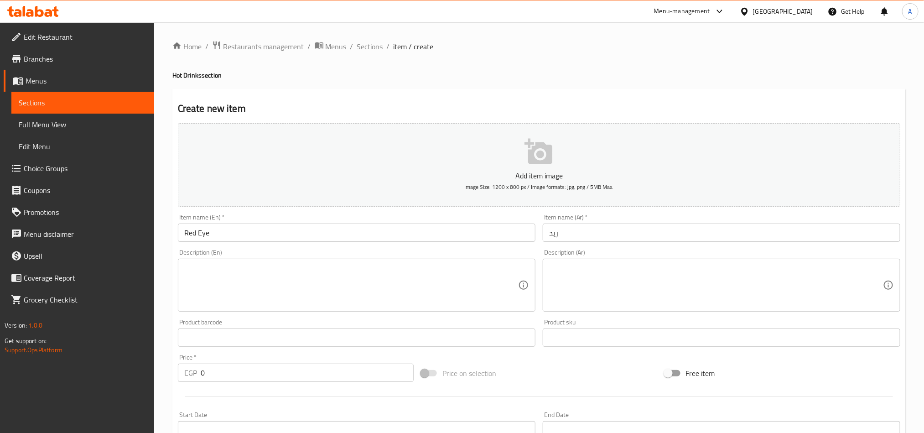
click at [283, 222] on div "Item name (En)   * Red Eye Item name (En) *" at bounding box center [357, 228] width 358 height 28
click at [272, 230] on input "Red Eye" at bounding box center [357, 232] width 358 height 18
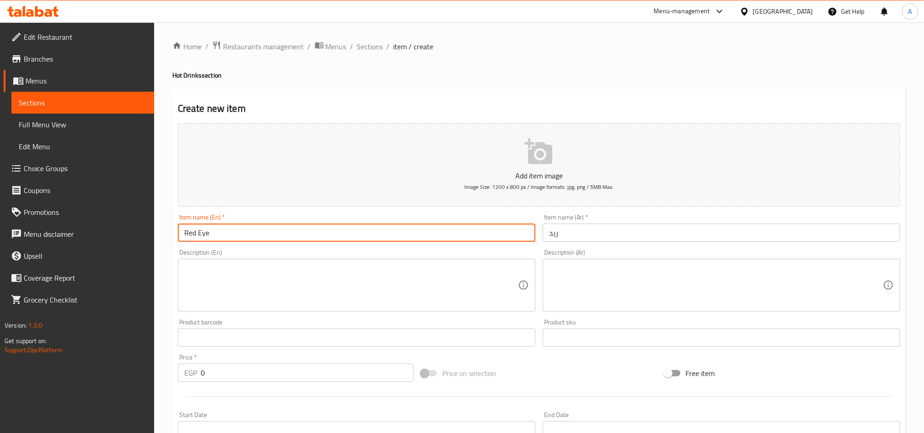
click at [272, 230] on input "Red Eye" at bounding box center [357, 232] width 358 height 18
click at [273, 230] on input "Red Eye" at bounding box center [357, 232] width 358 height 18
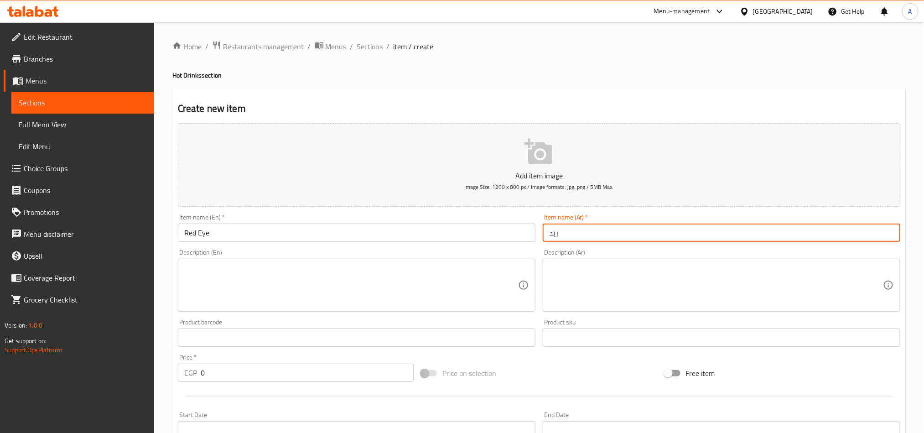
click at [597, 224] on input "ريد" at bounding box center [722, 232] width 358 height 18
type input "ريد آي"
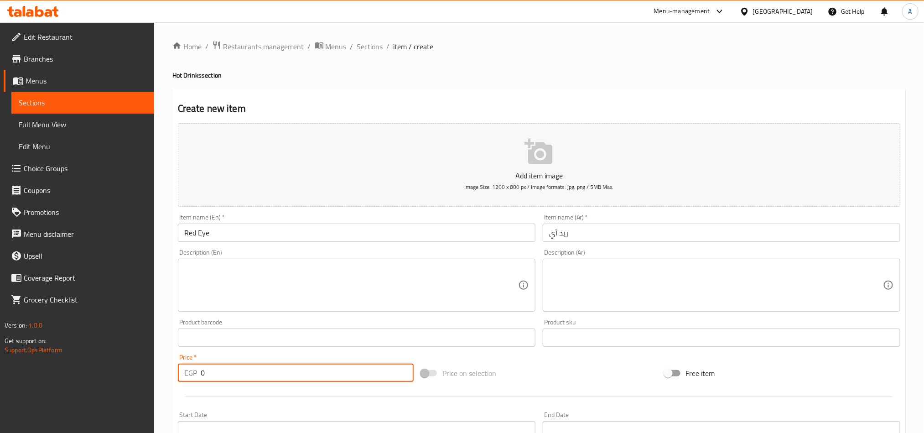
click at [265, 369] on input "0" at bounding box center [307, 372] width 213 height 18
type input "140"
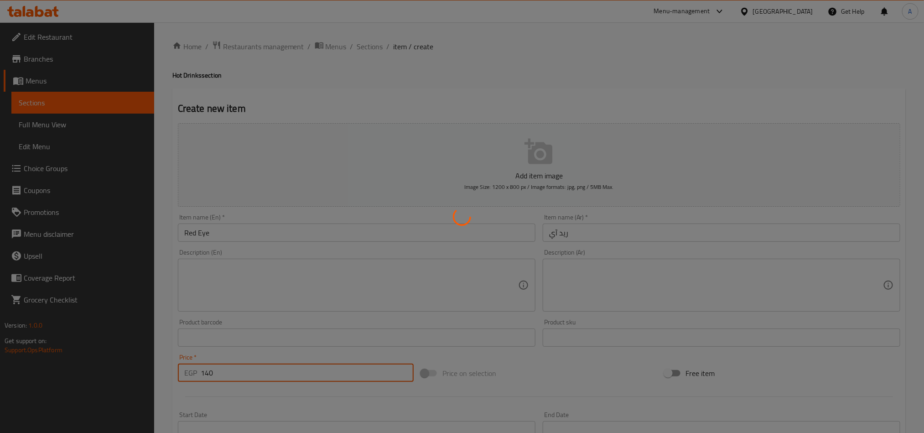
type input "0"
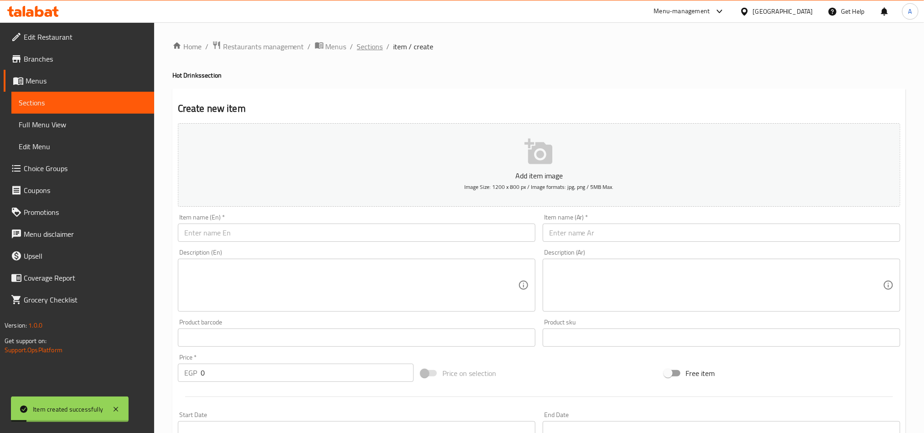
click at [366, 46] on span "Sections" at bounding box center [370, 46] width 26 height 11
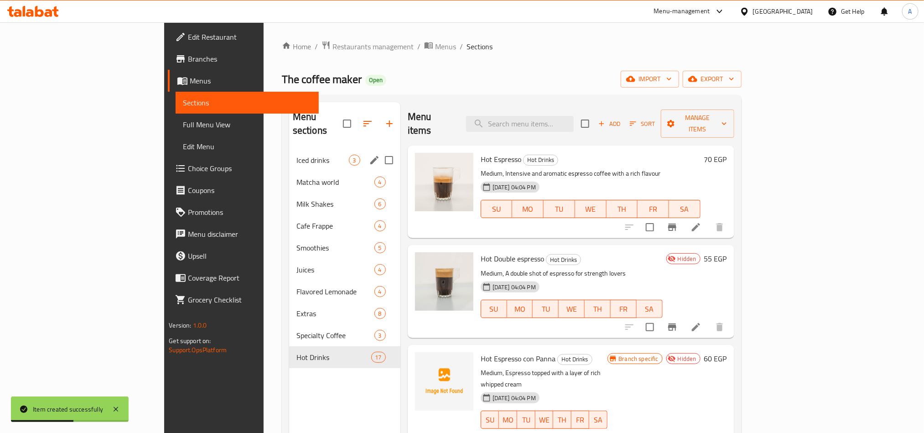
click at [289, 154] on div "Iced drinks 3" at bounding box center [344, 160] width 111 height 22
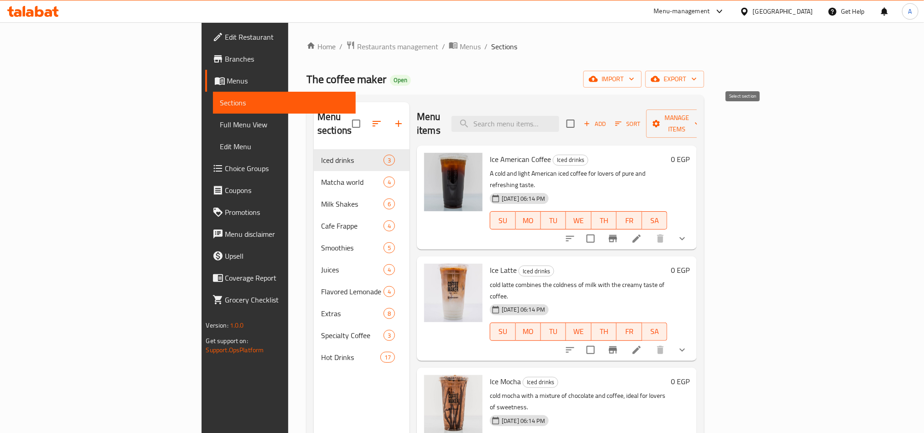
click at [580, 118] on input "checkbox" at bounding box center [570, 123] width 19 height 19
checkbox input "true"
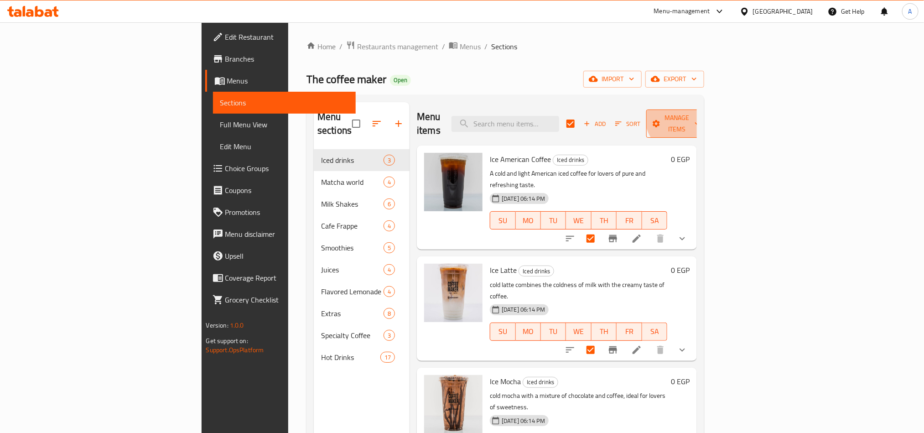
click at [700, 115] on span "Manage items" at bounding box center [677, 123] width 47 height 23
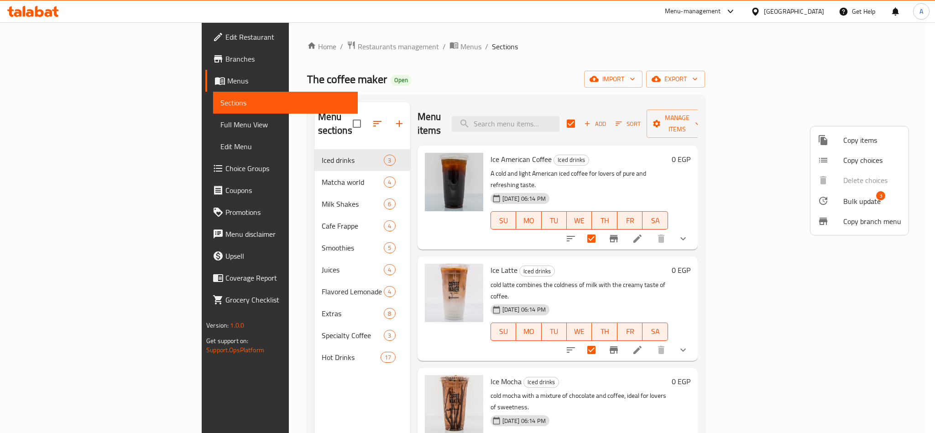
click at [846, 197] on span "Bulk update" at bounding box center [861, 201] width 37 height 11
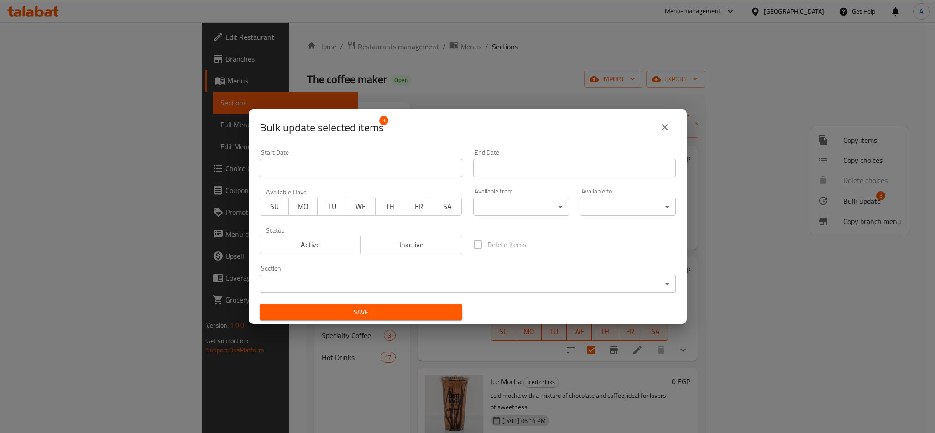
click at [412, 244] on span "Inactive" at bounding box center [411, 244] width 94 height 13
click at [412, 304] on button "Save" at bounding box center [361, 312] width 202 height 17
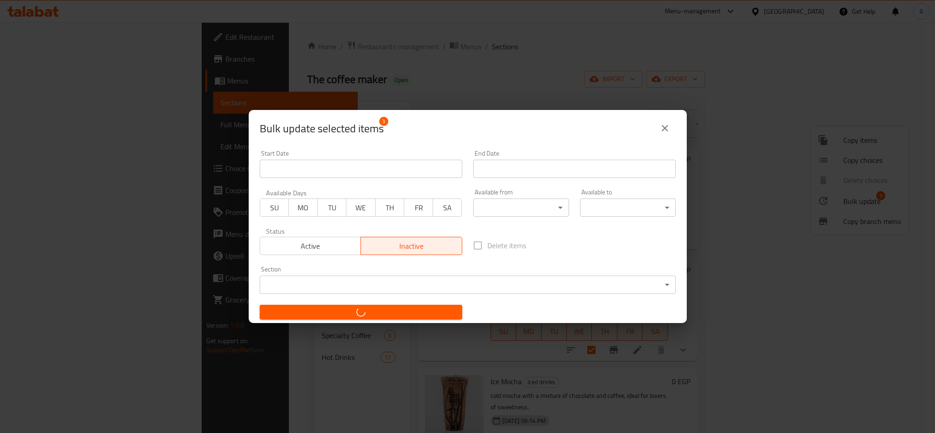
checkbox input "false"
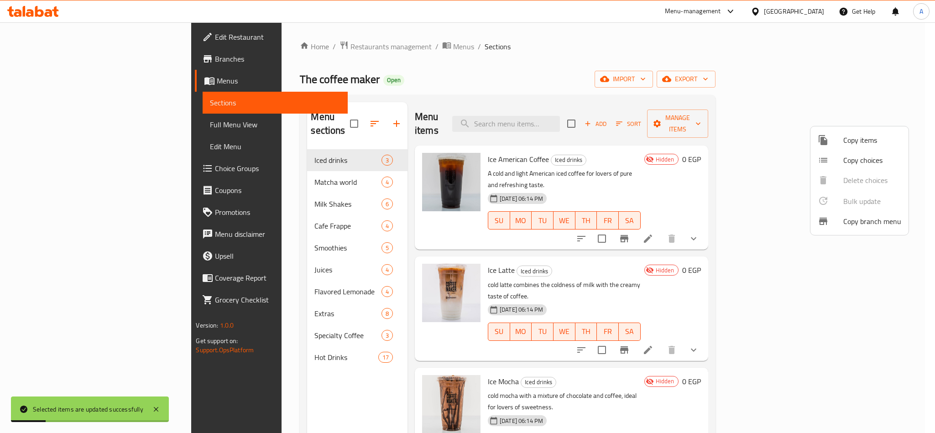
click at [721, 147] on div at bounding box center [467, 216] width 935 height 433
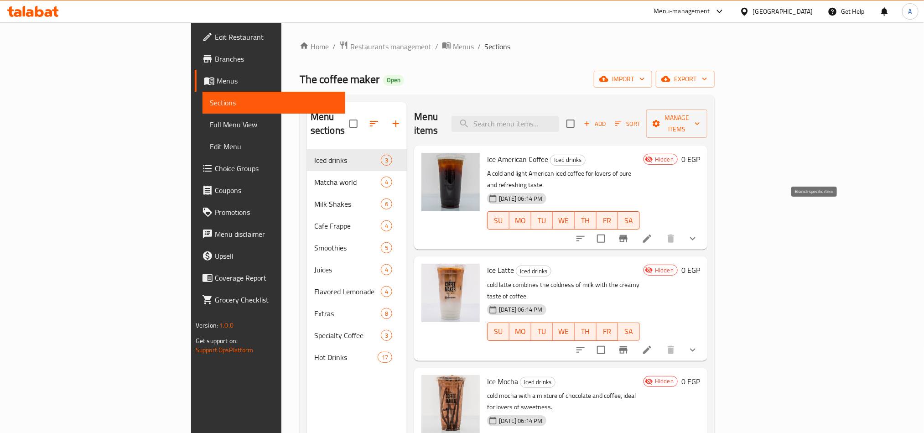
click at [628, 235] on icon "Branch-specific-item" at bounding box center [623, 238] width 8 height 7
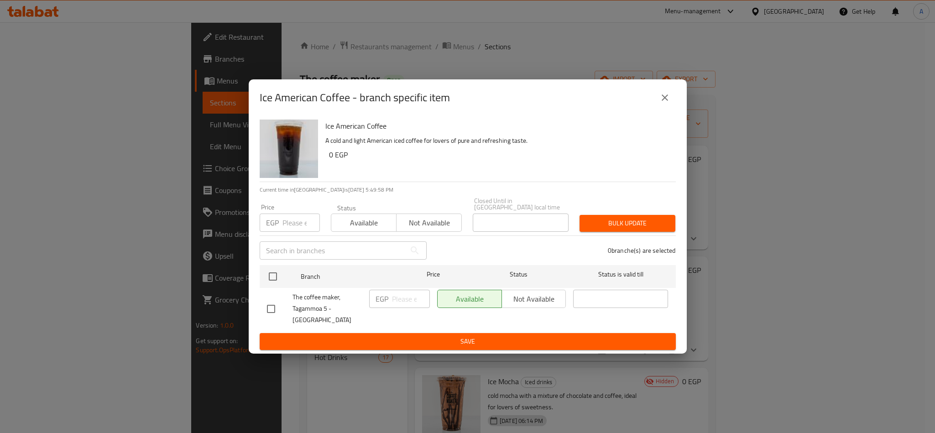
click at [431, 222] on span "Not available" at bounding box center [429, 222] width 58 height 13
click at [662, 103] on icon "close" at bounding box center [664, 97] width 11 height 11
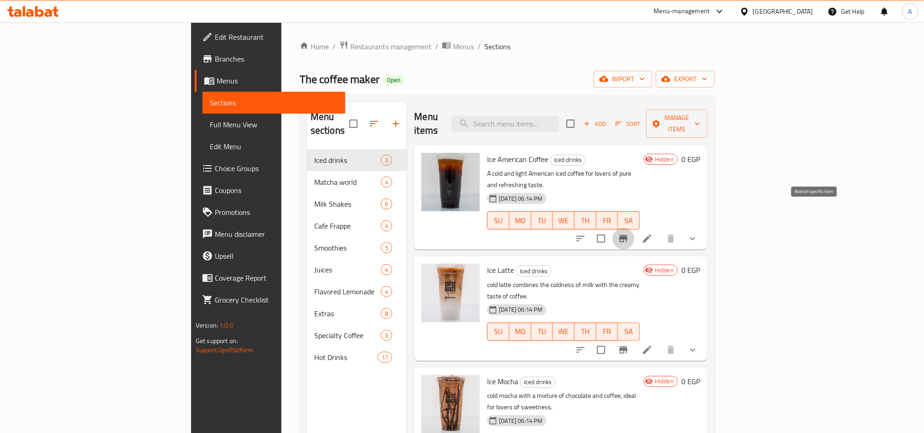
click at [629, 233] on icon "Branch-specific-item" at bounding box center [623, 238] width 11 height 11
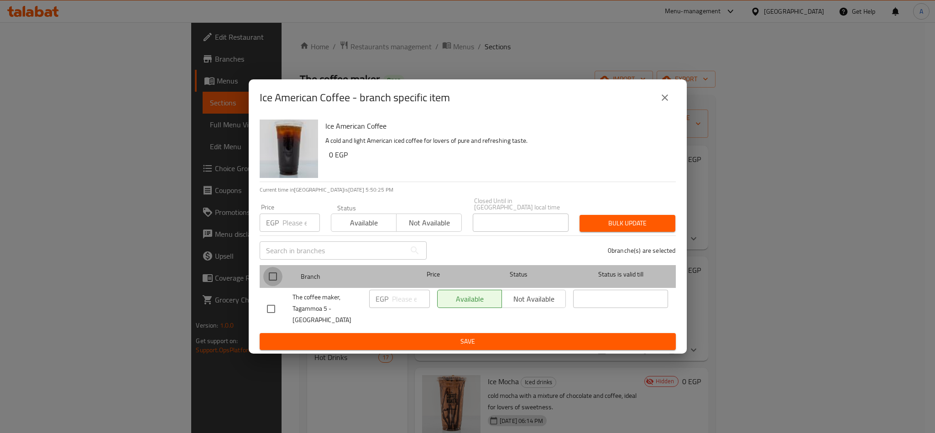
drag, startPoint x: 276, startPoint y: 280, endPoint x: 335, endPoint y: 265, distance: 60.5
click at [278, 278] on input "checkbox" at bounding box center [272, 276] width 19 height 19
checkbox input "true"
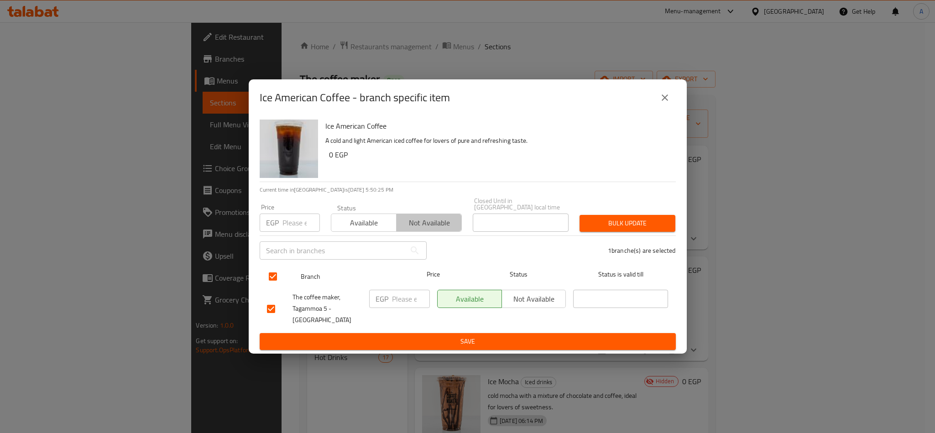
drag, startPoint x: 421, startPoint y: 223, endPoint x: 500, endPoint y: 270, distance: 91.2
click at [427, 220] on span "Not available" at bounding box center [429, 222] width 58 height 13
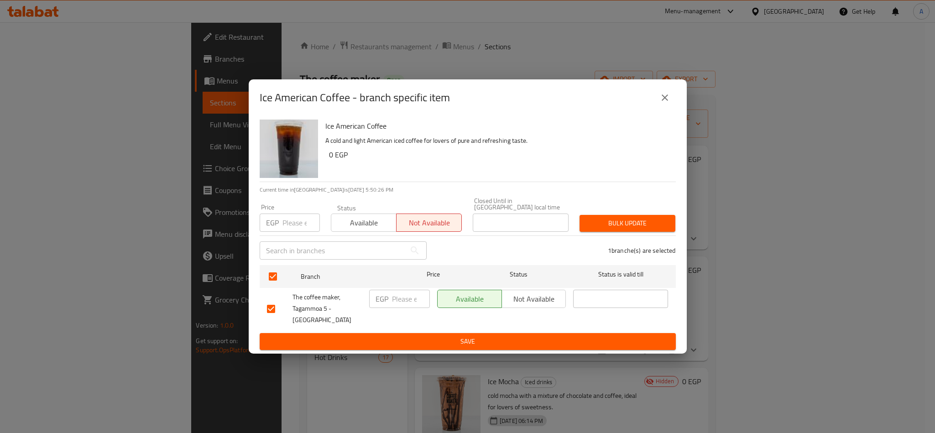
click at [509, 306] on span "Not available" at bounding box center [533, 298] width 57 height 13
click at [513, 336] on span "Save" at bounding box center [467, 341] width 401 height 11
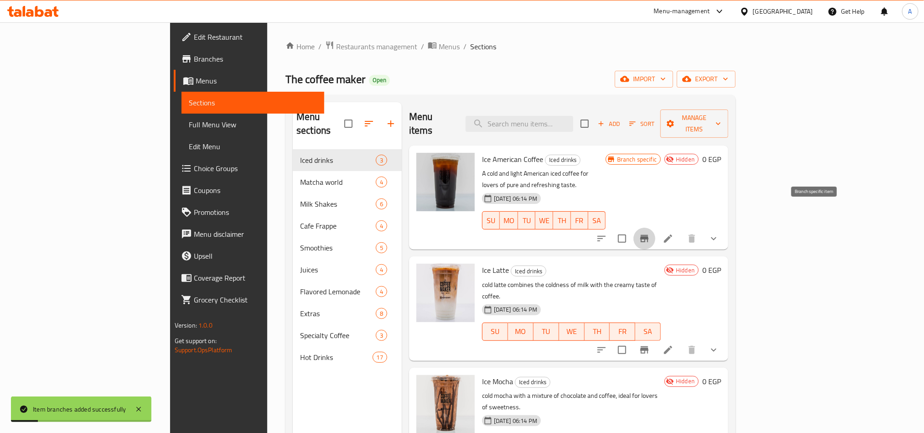
click at [650, 233] on icon "Branch-specific-item" at bounding box center [644, 238] width 11 height 11
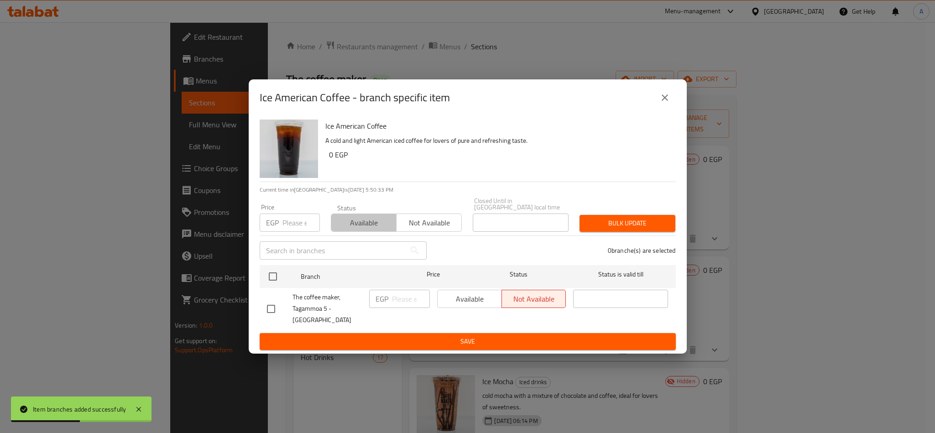
click at [370, 229] on span "Available" at bounding box center [364, 222] width 58 height 13
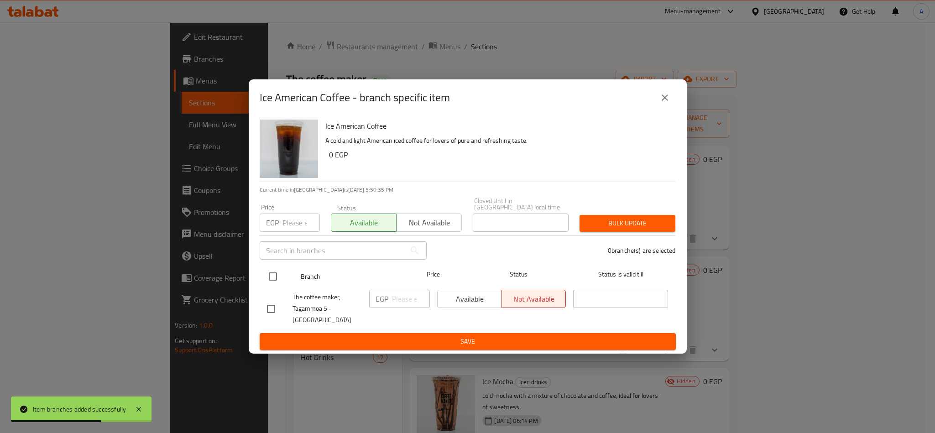
click at [273, 285] on input "checkbox" at bounding box center [272, 276] width 19 height 19
checkbox input "true"
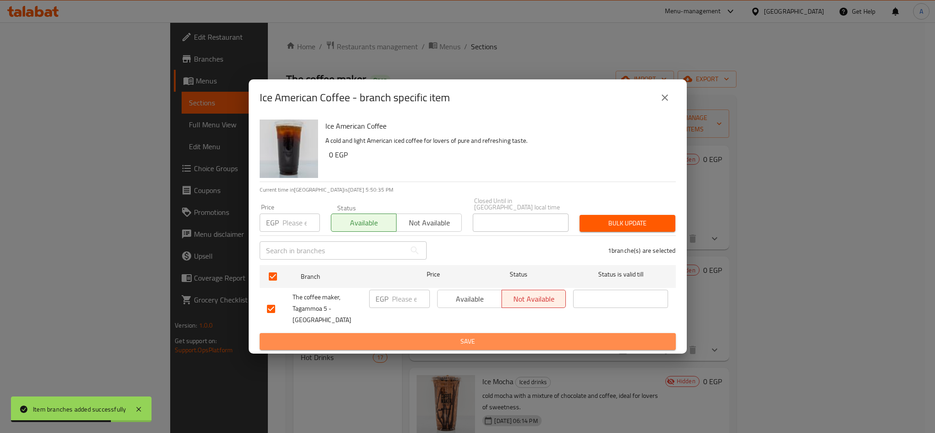
click at [359, 336] on span "Save" at bounding box center [467, 341] width 401 height 11
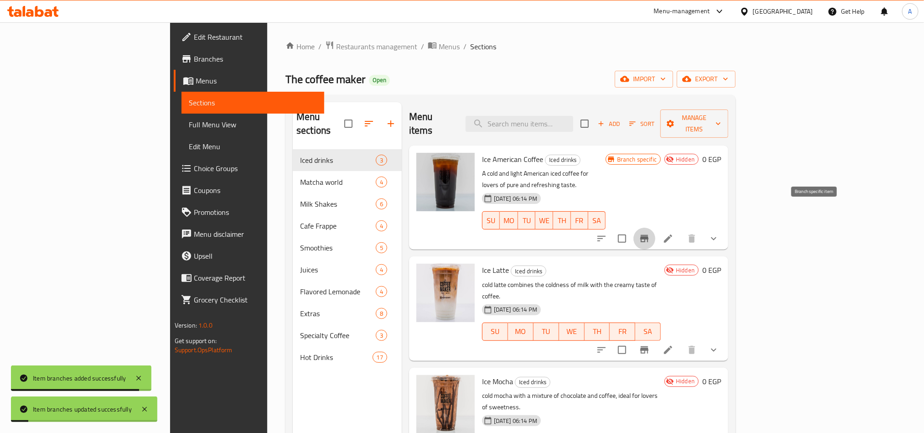
click at [649, 235] on icon "Branch-specific-item" at bounding box center [644, 238] width 8 height 7
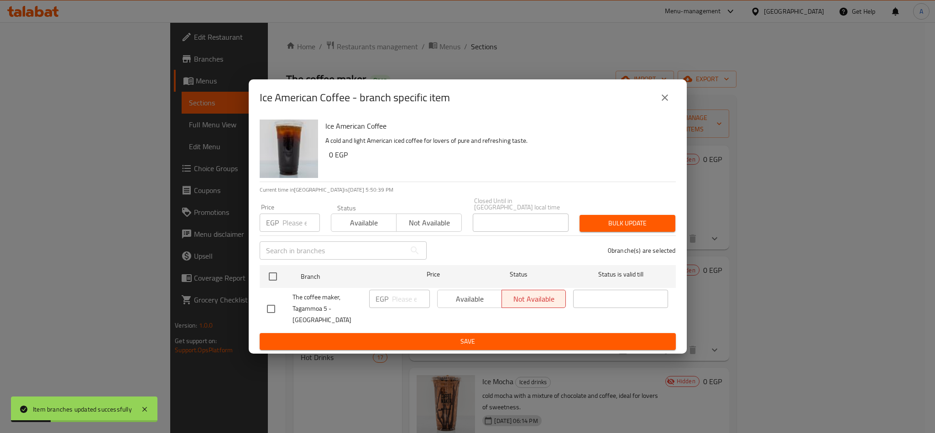
click at [352, 227] on span "Available" at bounding box center [364, 222] width 58 height 13
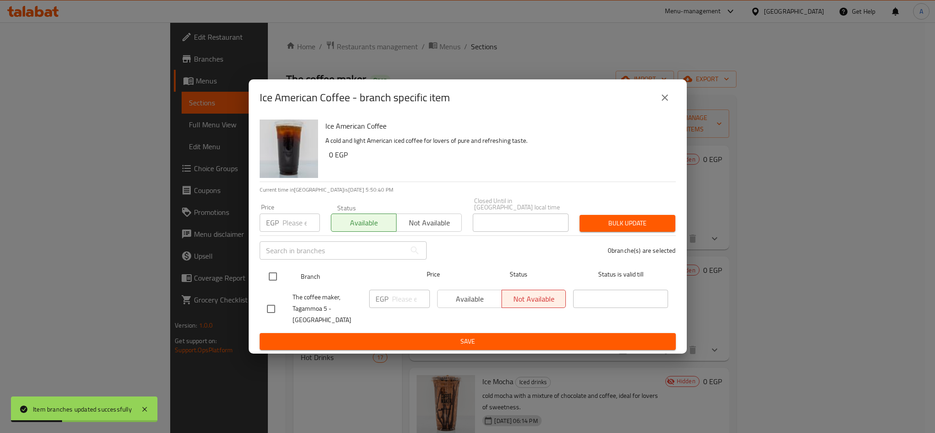
click at [271, 278] on input "checkbox" at bounding box center [272, 276] width 19 height 19
checkbox input "true"
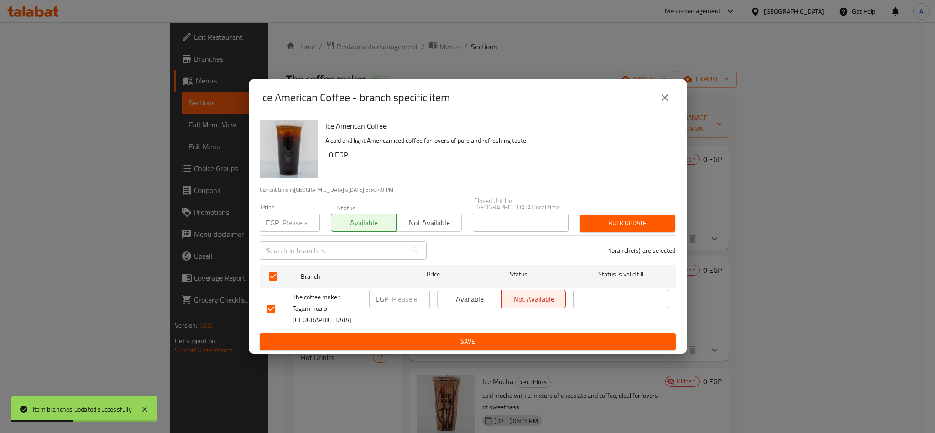
click at [642, 221] on span "Bulk update" at bounding box center [627, 223] width 81 height 11
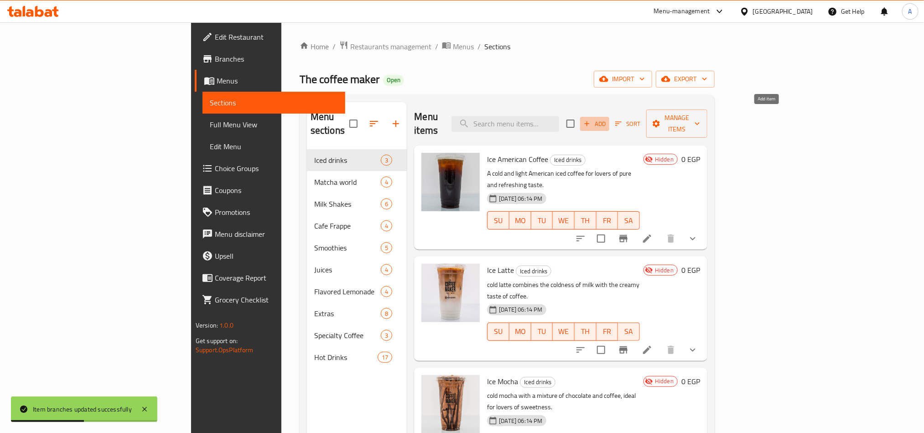
click at [591, 121] on icon "button" at bounding box center [587, 123] width 8 height 8
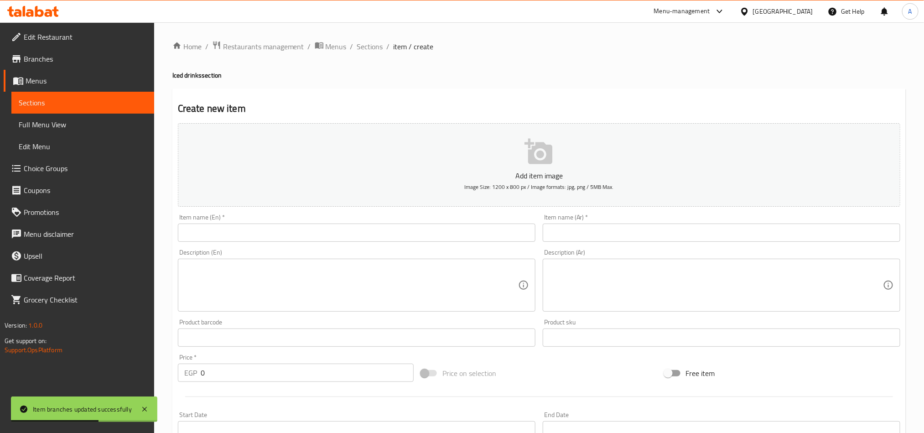
click at [301, 227] on input "text" at bounding box center [357, 232] width 358 height 18
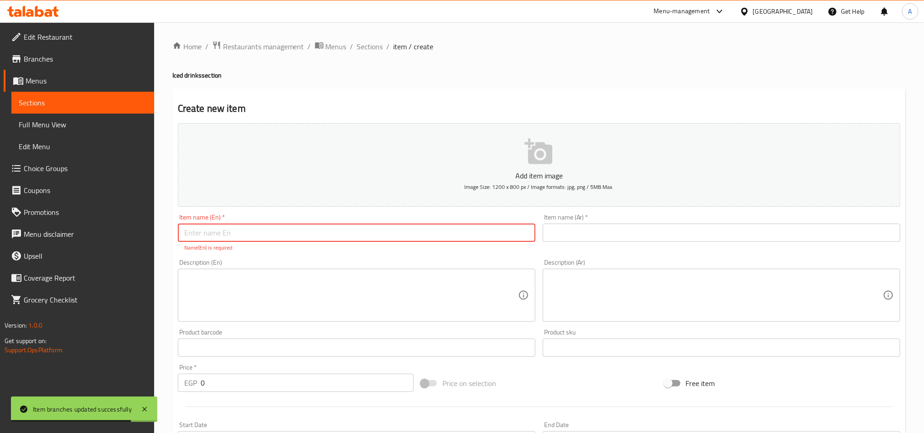
paste input "Sparkling Water"
type input "Sparkling Water"
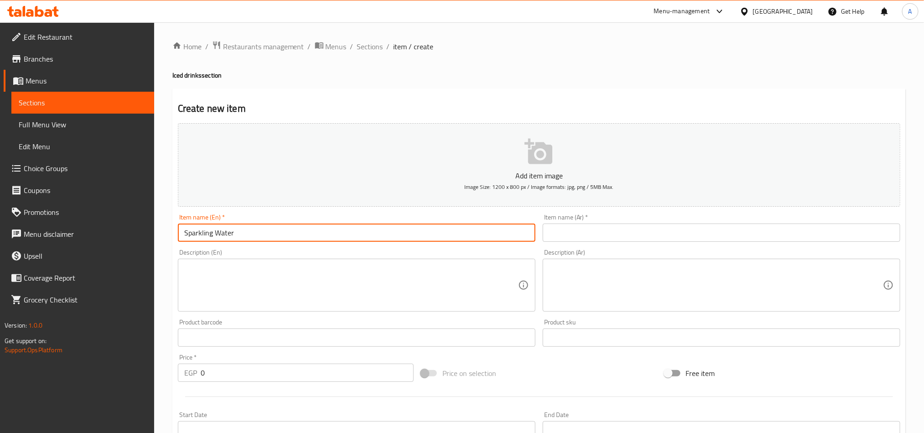
click at [691, 234] on input "text" at bounding box center [722, 232] width 358 height 18
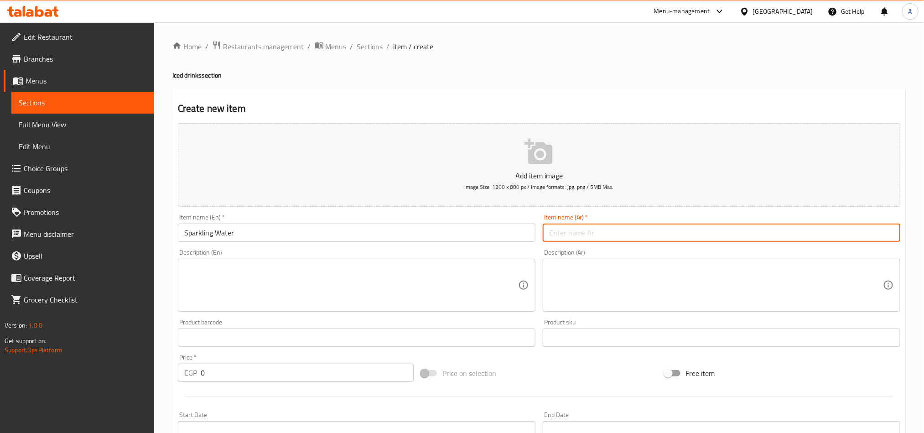
paste input "مياه فوارة"
type input "مياه فوارة"
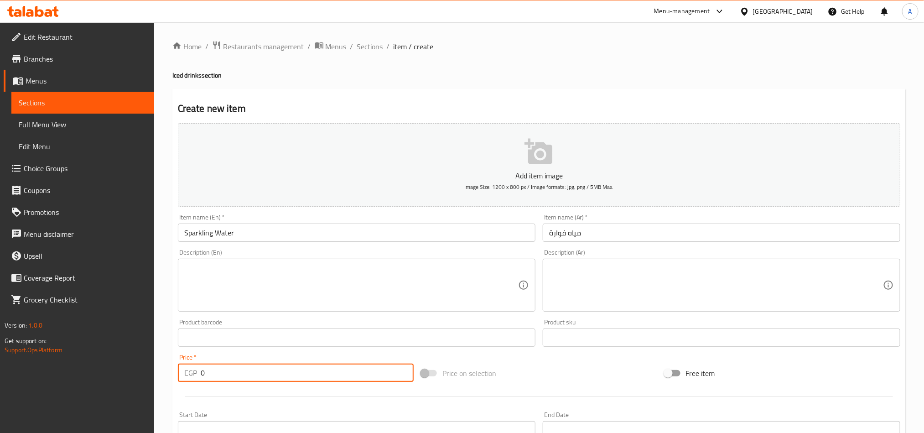
click at [229, 365] on input "0" at bounding box center [307, 372] width 213 height 18
click at [230, 363] on div "Price   * EGP 0 Price *" at bounding box center [296, 368] width 236 height 28
click at [231, 371] on input "0" at bounding box center [307, 372] width 213 height 18
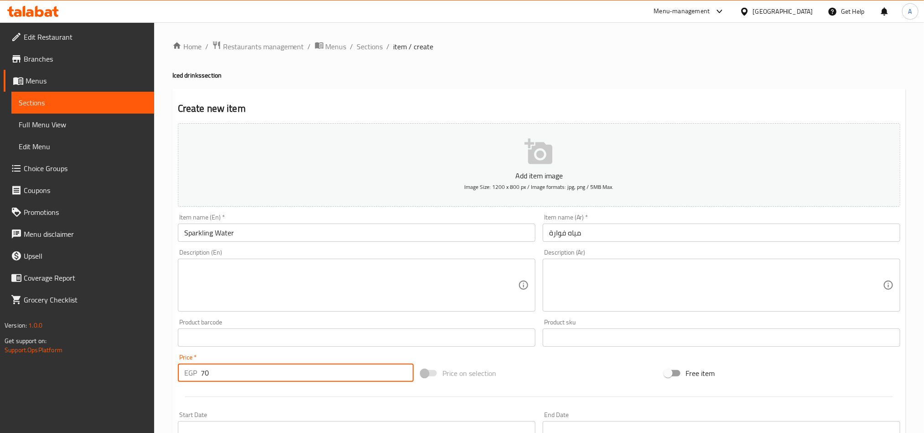
type input "70"
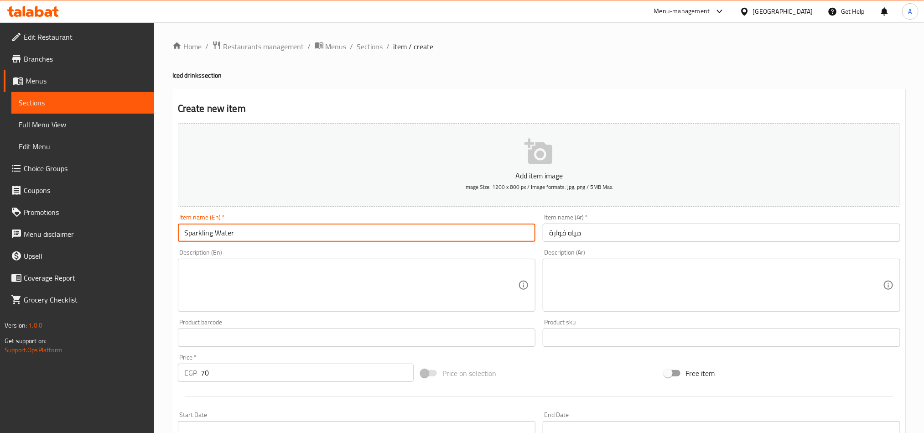
click at [258, 236] on input "Sparkling Water" at bounding box center [357, 232] width 358 height 18
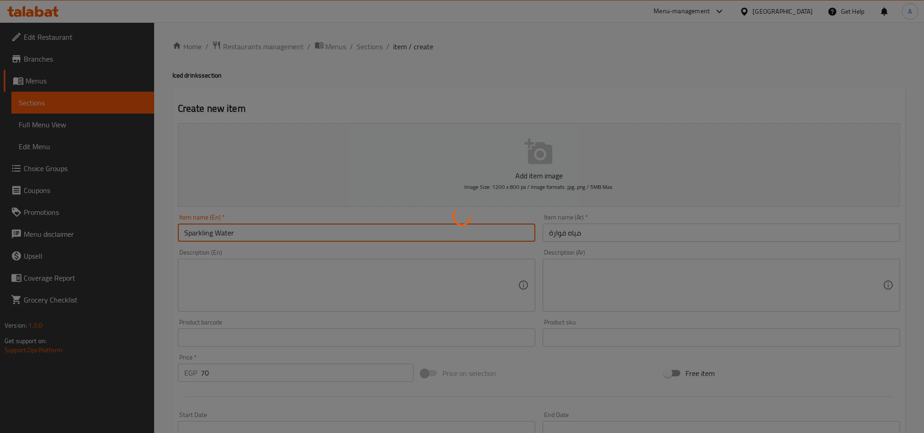
type input "0"
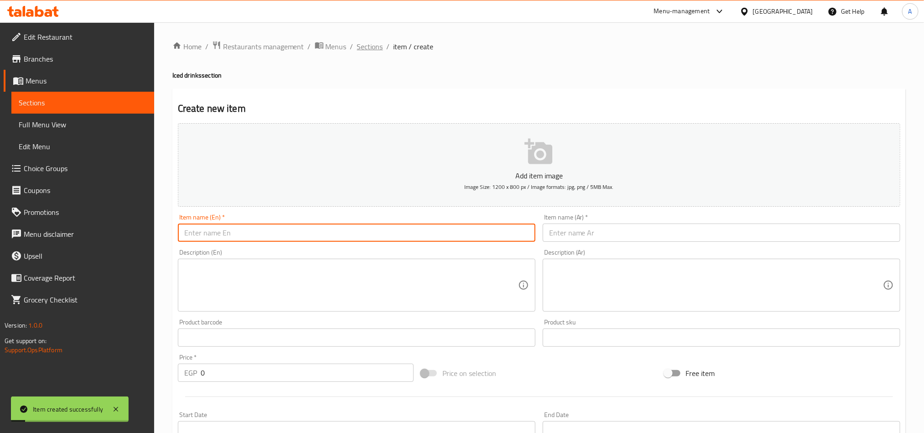
click at [366, 42] on span "Sections" at bounding box center [370, 46] width 26 height 11
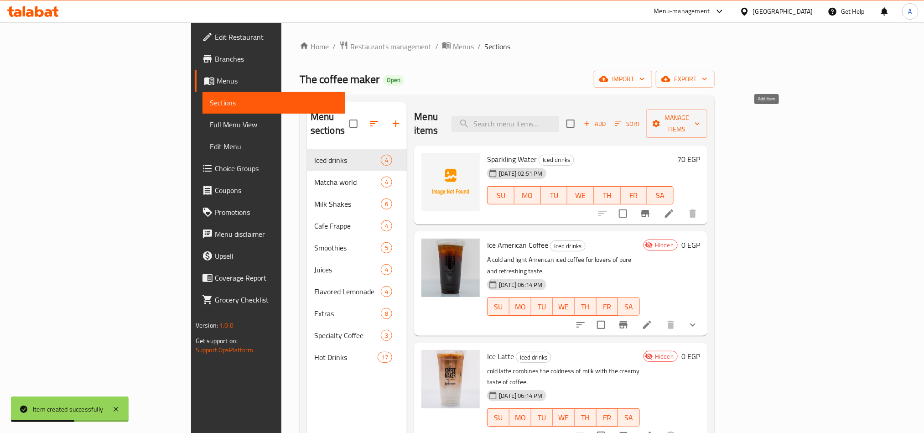
click at [607, 119] on span "Add" at bounding box center [594, 124] width 25 height 10
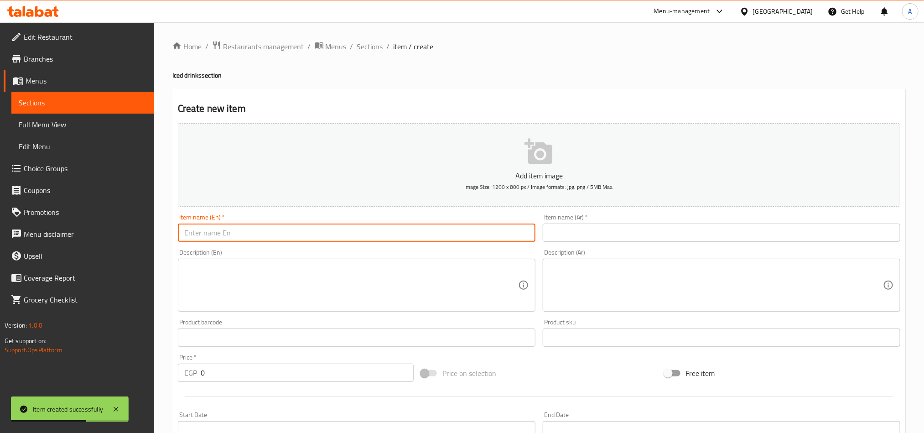
click at [421, 237] on input "text" at bounding box center [357, 232] width 358 height 18
paste input "Extra lce Cream"
type input "Extra lce Cream"
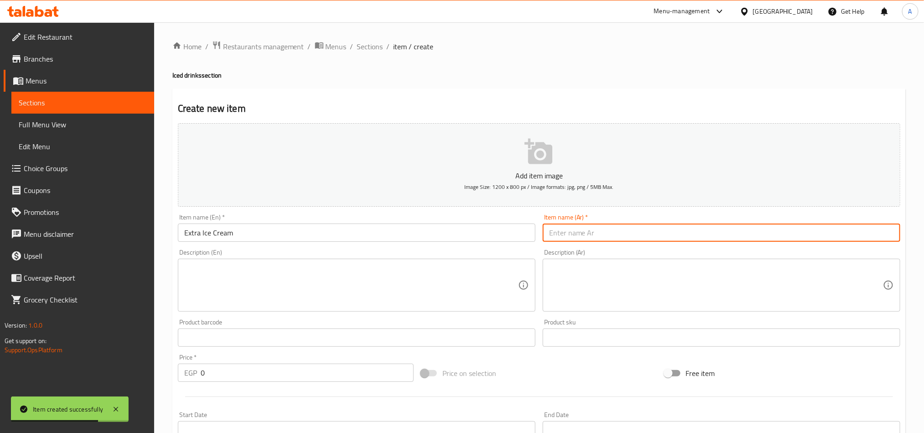
click at [701, 229] on input "text" at bounding box center [722, 232] width 358 height 18
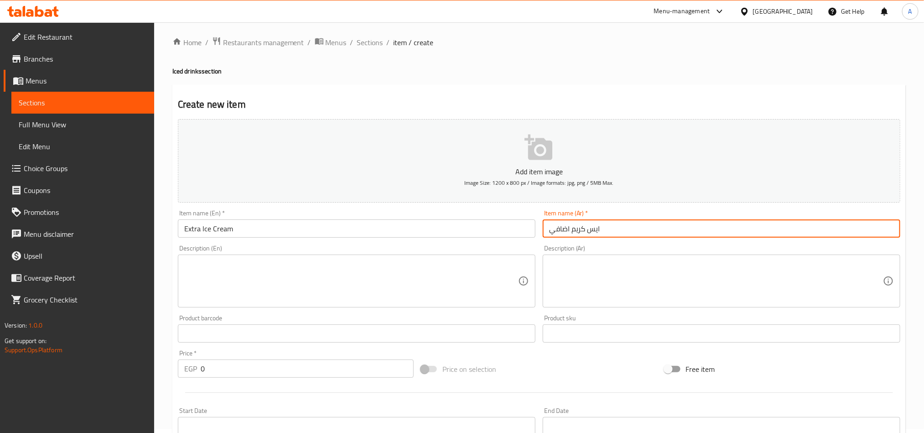
scroll to position [137, 0]
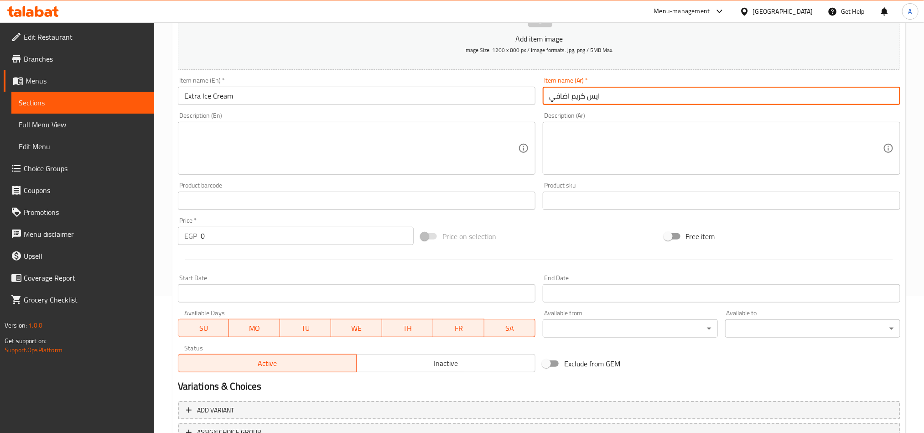
drag, startPoint x: 571, startPoint y: 97, endPoint x: 534, endPoint y: 91, distance: 37.0
click at [534, 91] on div "Add item image Image Size: 1200 x 800 px / Image formats: jpg, png / 5MB Max. I…" at bounding box center [539, 179] width 730 height 393
drag, startPoint x: 579, startPoint y: 94, endPoint x: 612, endPoint y: 94, distance: 32.4
click at [612, 94] on input "اكسترا ايس كريم" at bounding box center [722, 96] width 358 height 18
type input "إضافة ايس كريم"
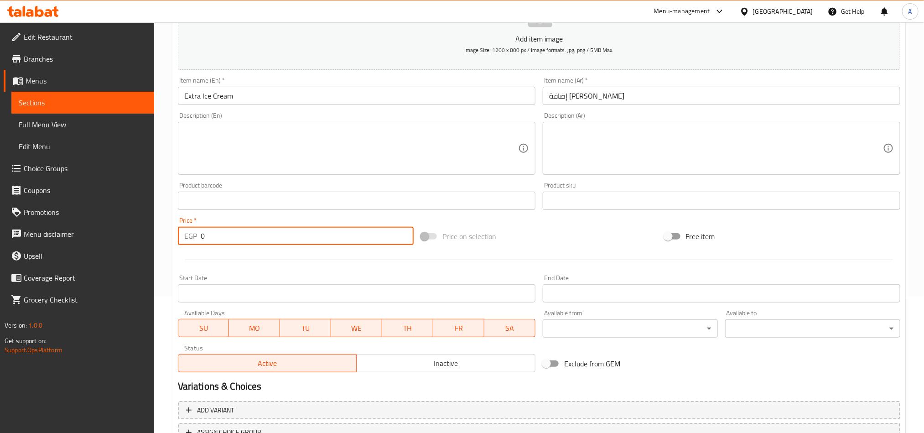
click at [220, 229] on input "0" at bounding box center [307, 236] width 213 height 18
type input "50"
click at [286, 103] on input "Extra lce Cream" at bounding box center [357, 96] width 358 height 18
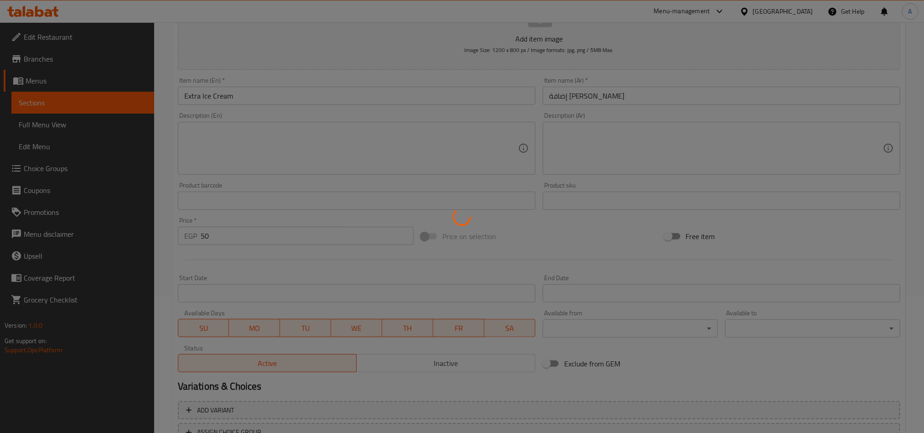
type input "0"
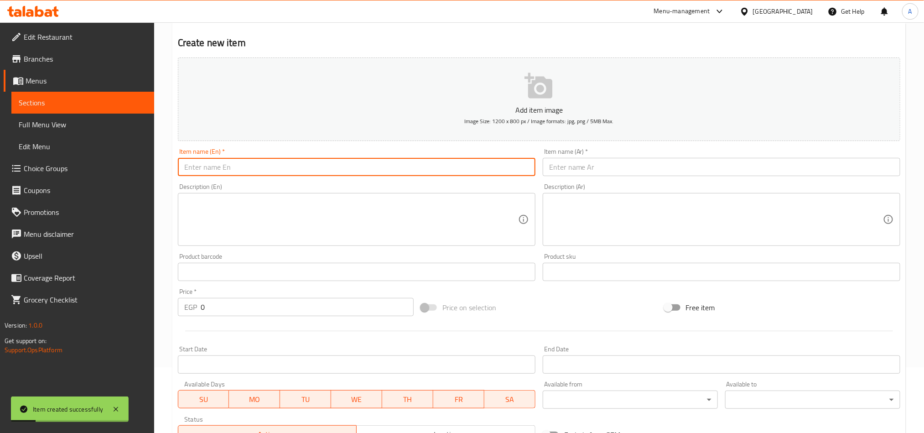
scroll to position [0, 0]
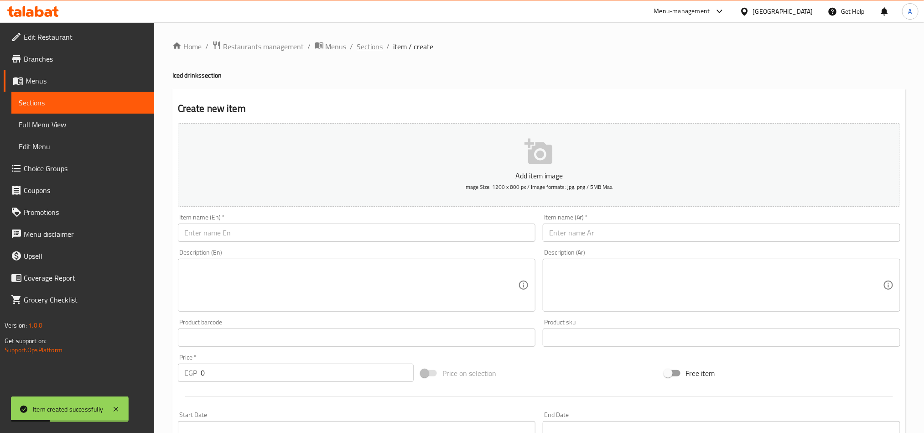
click at [371, 43] on span "Sections" at bounding box center [370, 46] width 26 height 11
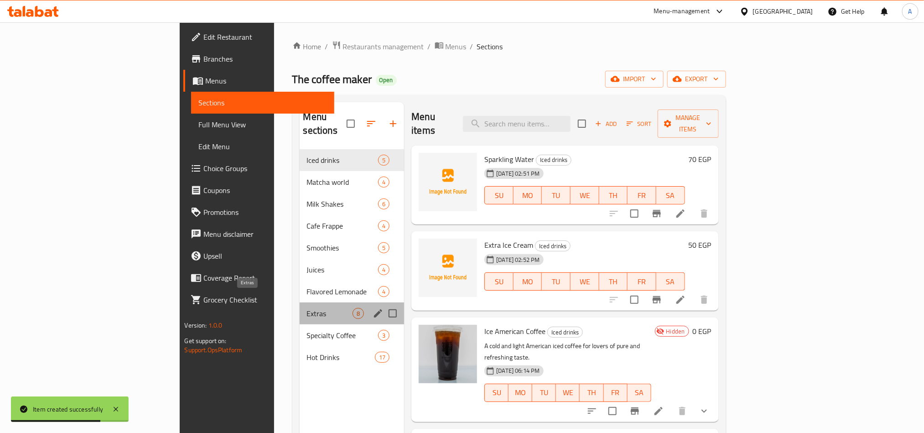
click at [307, 308] on span "Extras" at bounding box center [330, 313] width 46 height 11
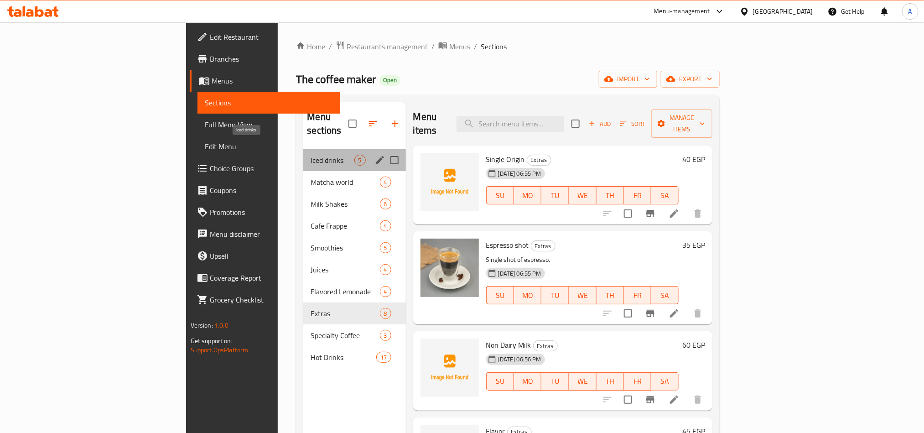
click at [311, 155] on span "Iced drinks" at bounding box center [332, 160] width 43 height 11
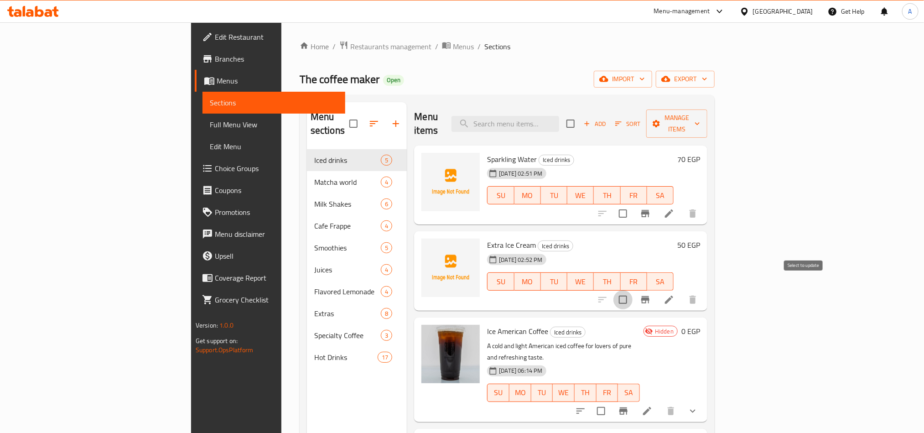
click at [633, 290] on input "checkbox" at bounding box center [622, 299] width 19 height 19
click at [700, 113] on span "Manage items" at bounding box center [677, 123] width 47 height 23
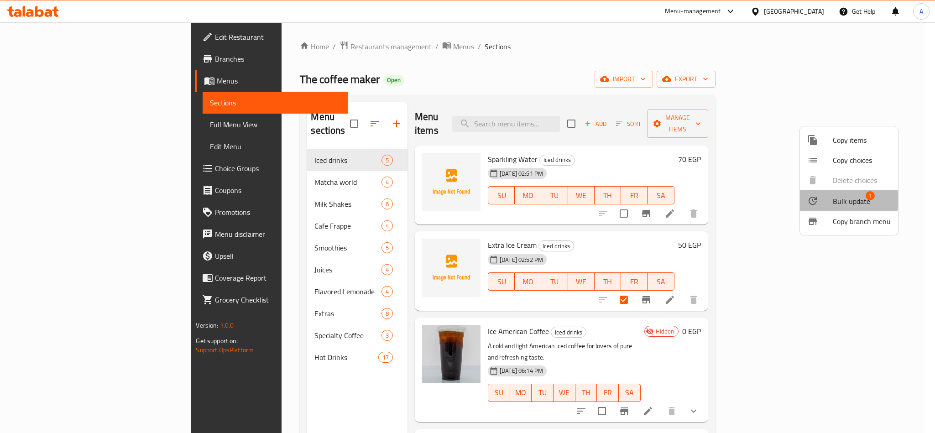
click at [835, 200] on span "Bulk update" at bounding box center [850, 201] width 37 height 11
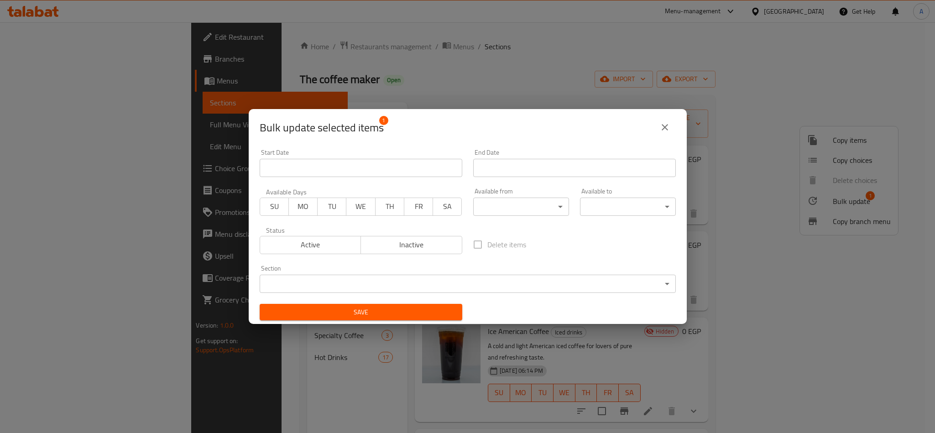
click at [388, 280] on body "​ Menu-management Egypt Get Help A Edit Restaurant Branches Menus Sections Full…" at bounding box center [467, 227] width 935 height 410
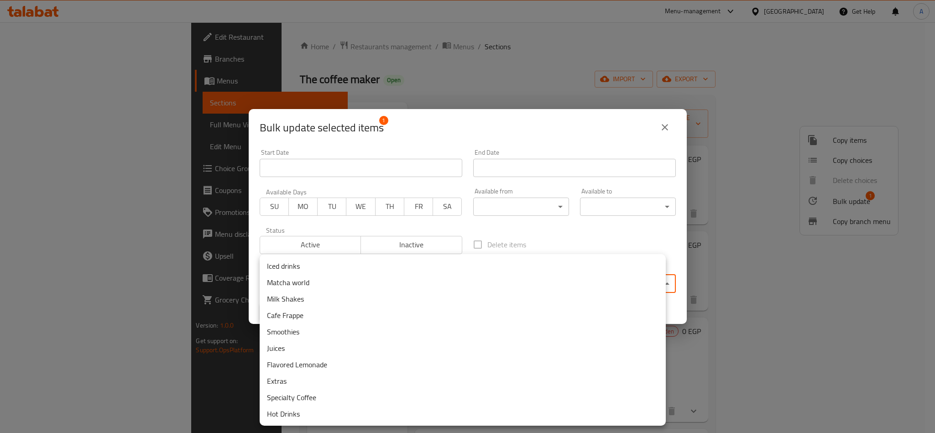
click at [340, 379] on li "Extras" at bounding box center [463, 381] width 406 height 16
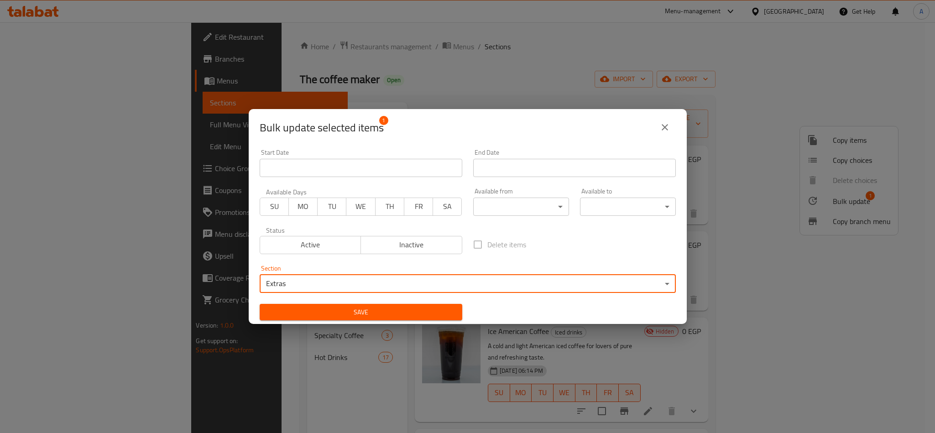
click at [341, 308] on span "Save" at bounding box center [361, 311] width 188 height 11
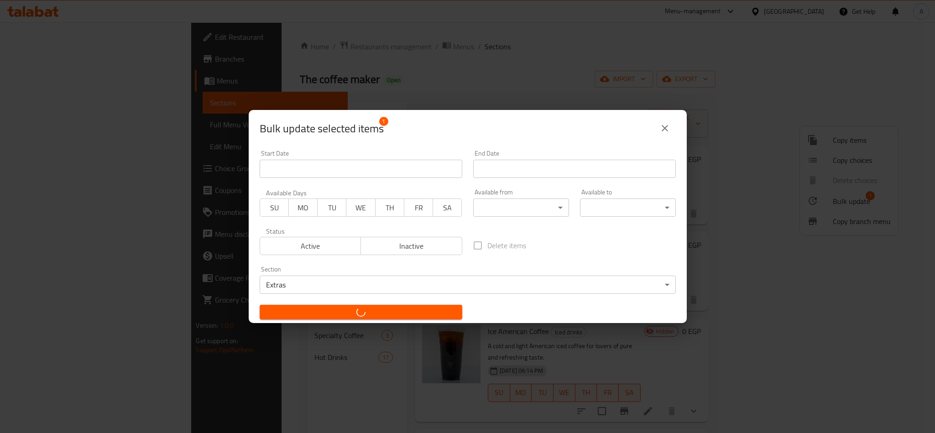
checkbox input "false"
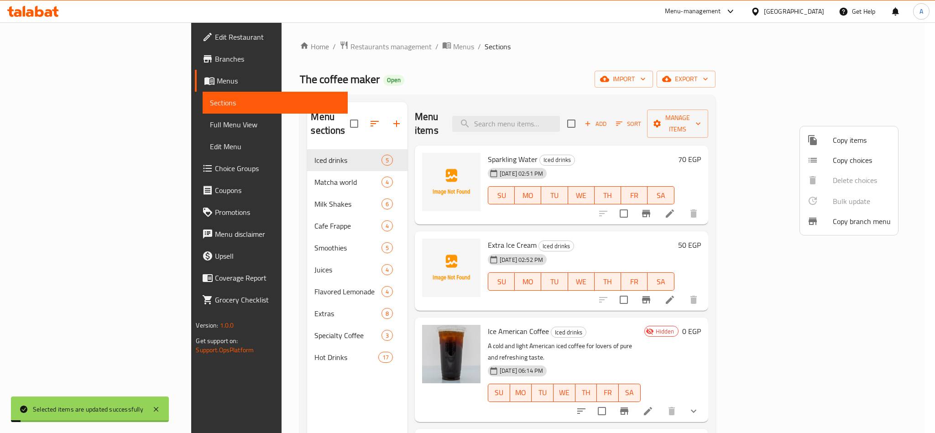
click at [200, 301] on div at bounding box center [467, 216] width 935 height 433
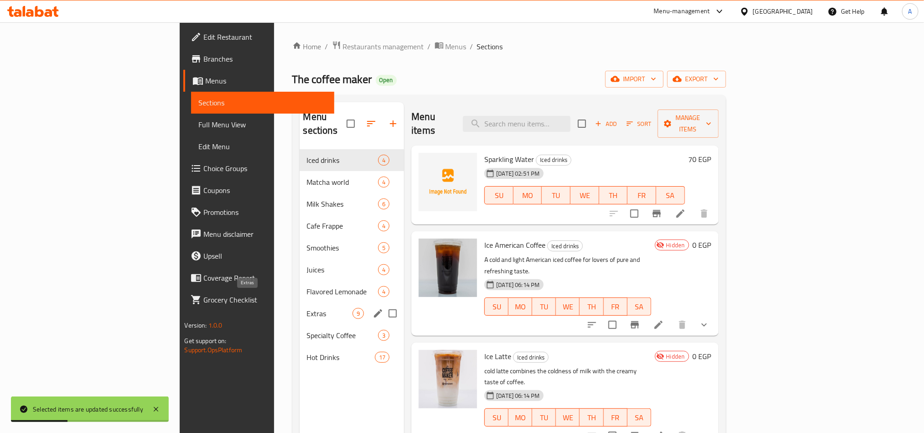
click at [307, 308] on span "Extras" at bounding box center [330, 313] width 46 height 11
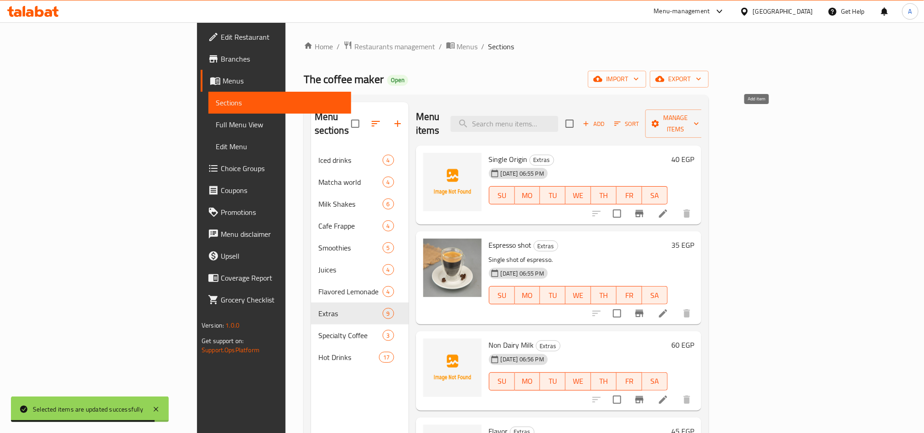
click at [590, 119] on icon "button" at bounding box center [586, 123] width 8 height 8
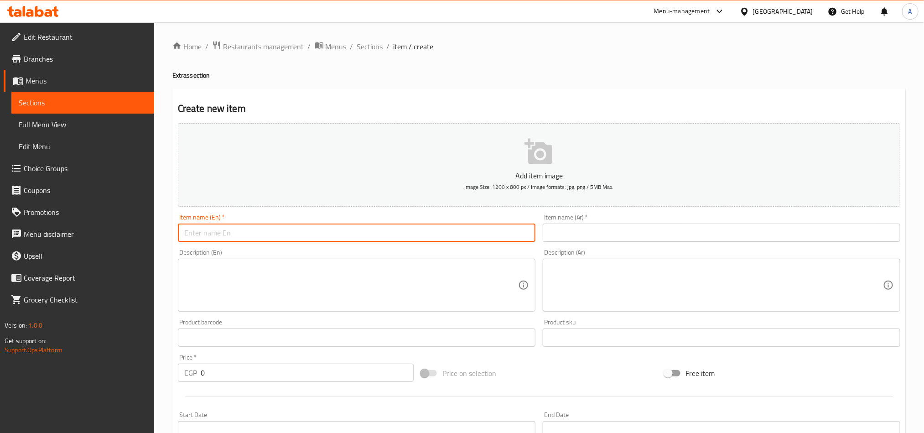
click at [309, 232] on input "text" at bounding box center [357, 232] width 358 height 18
type input "ُ"
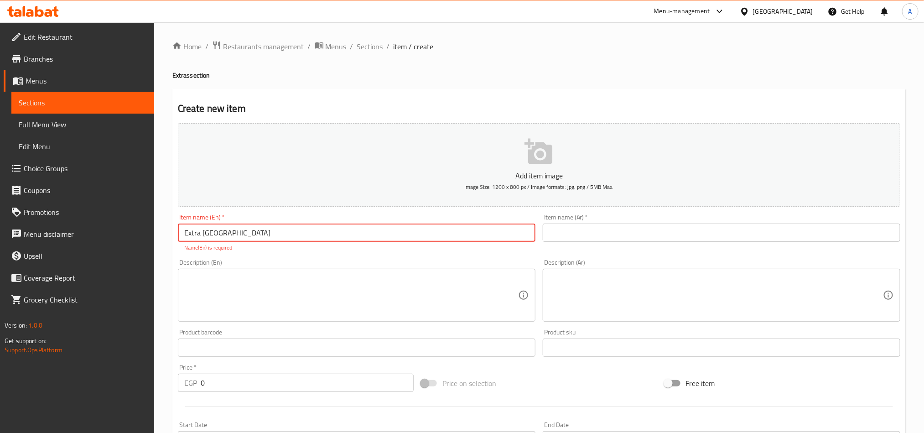
type input "Extra Turkey"
click at [698, 231] on input "text" at bounding box center [722, 232] width 358 height 18
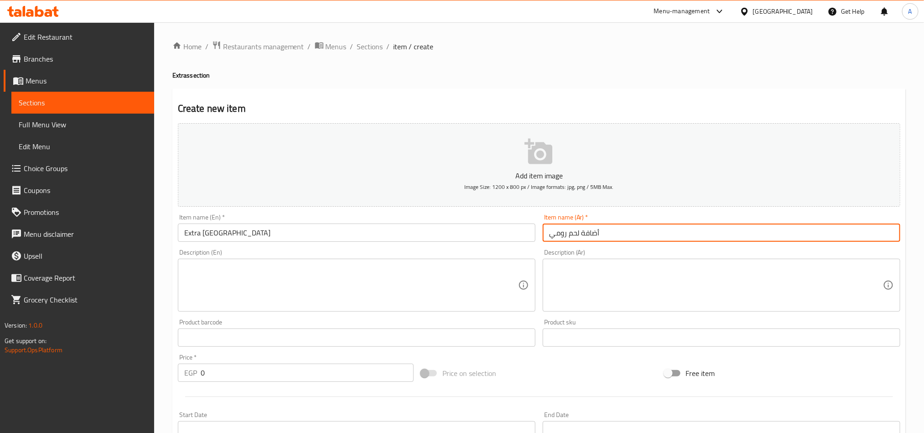
type input "أضافة لحم رومي"
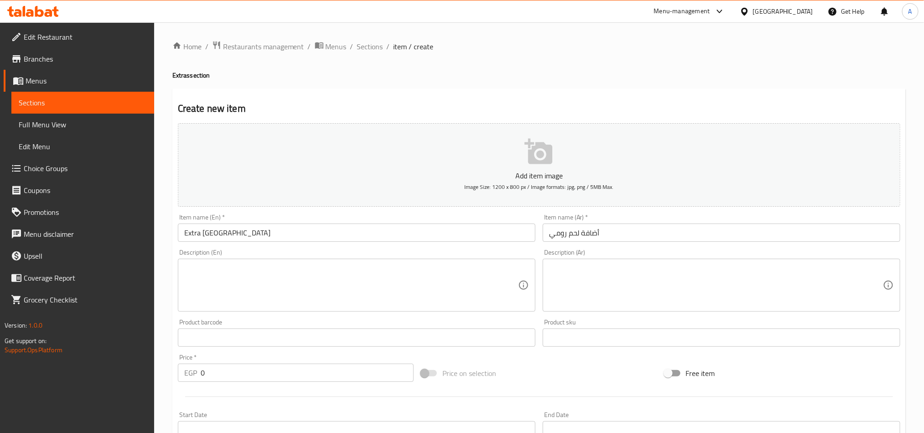
click at [194, 376] on p "EGP" at bounding box center [190, 372] width 13 height 11
click at [217, 372] on input "0" at bounding box center [307, 372] width 213 height 18
type input "60"
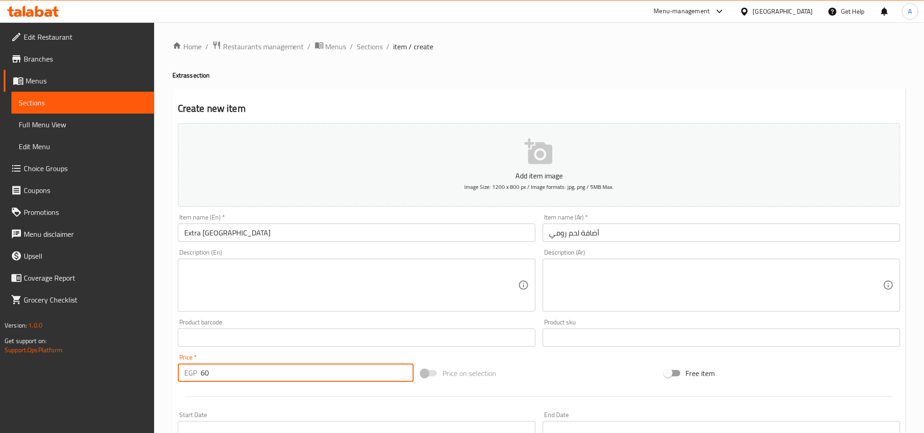
click at [264, 233] on input "Extra Turkey" at bounding box center [357, 232] width 358 height 18
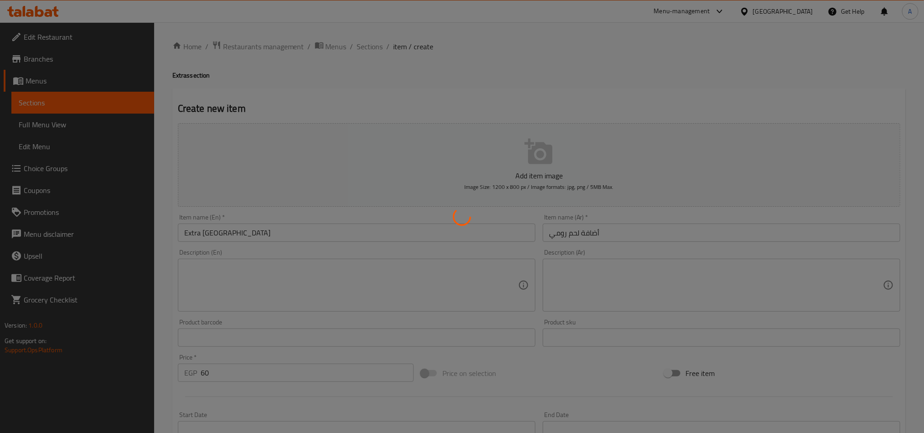
type input "0"
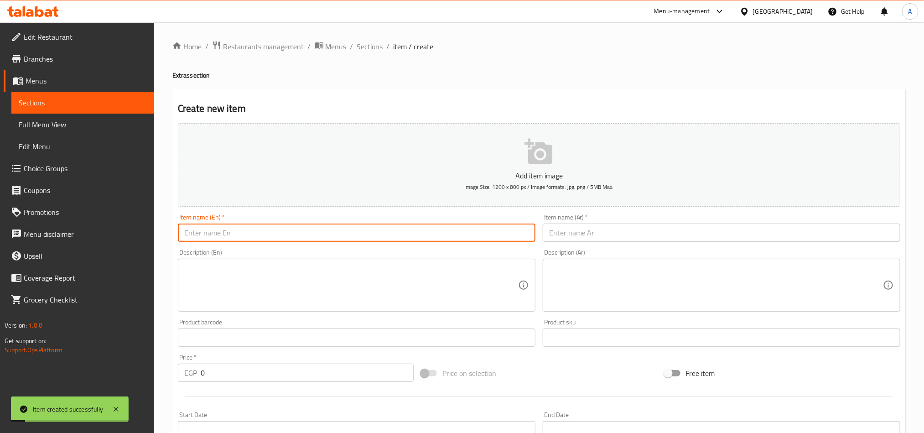
type input "ُ"
type input "Extra Nutella"
click at [620, 241] on input "text" at bounding box center [722, 232] width 358 height 18
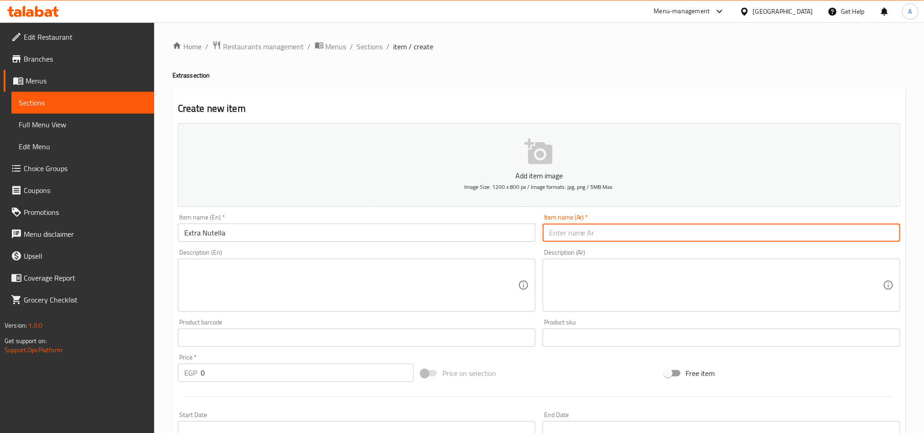
type input "Y"
type input "إضافة نوتيلا"
click at [259, 374] on input "0" at bounding box center [307, 372] width 213 height 18
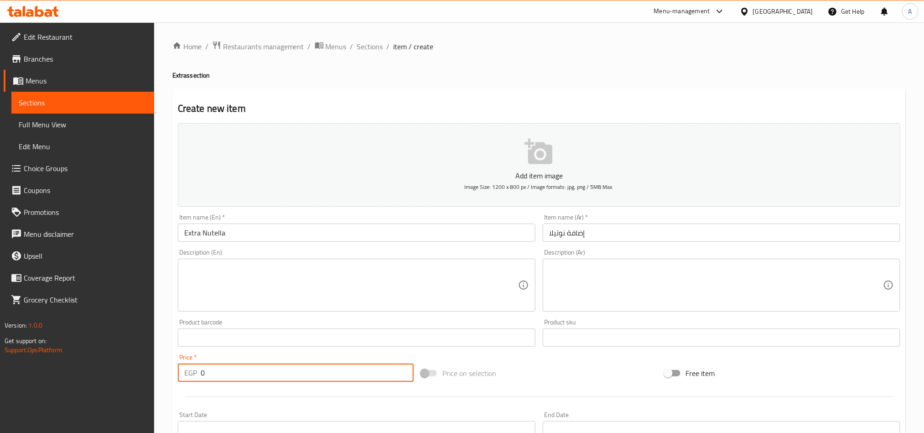
click at [259, 374] on input "0" at bounding box center [307, 372] width 213 height 18
type input "50"
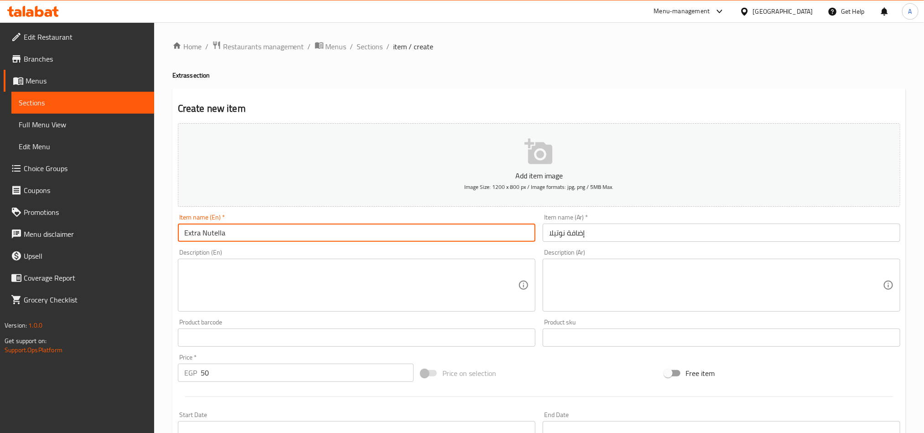
click at [250, 228] on input "Extra Nutella" at bounding box center [357, 232] width 358 height 18
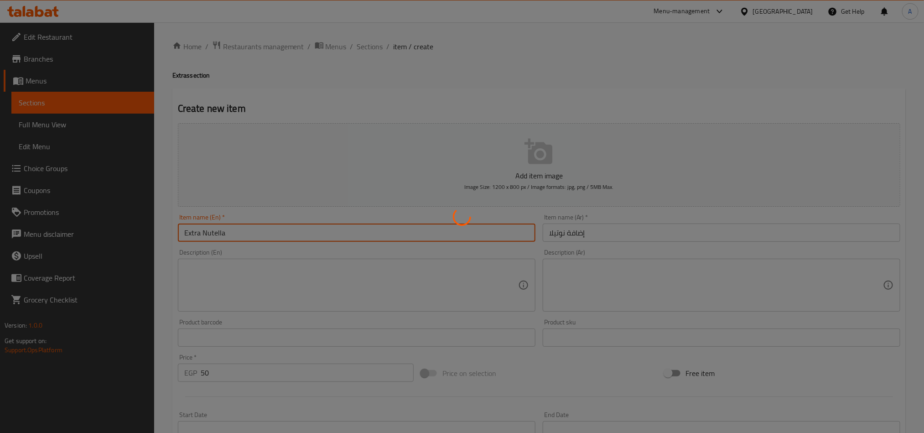
type input "0"
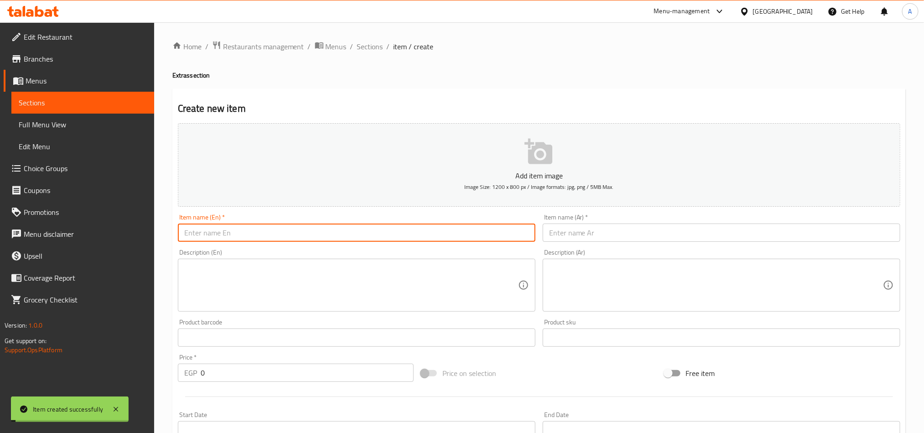
click at [369, 47] on span "Sections" at bounding box center [370, 46] width 26 height 11
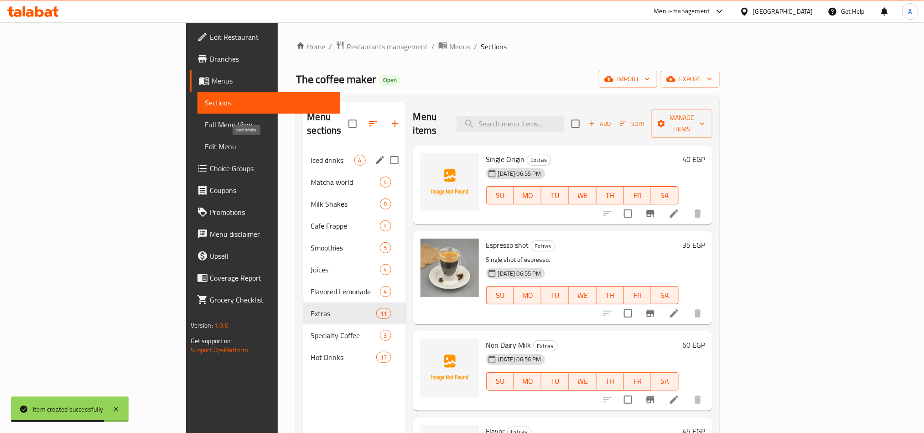
click at [311, 155] on span "Iced drinks" at bounding box center [332, 160] width 43 height 11
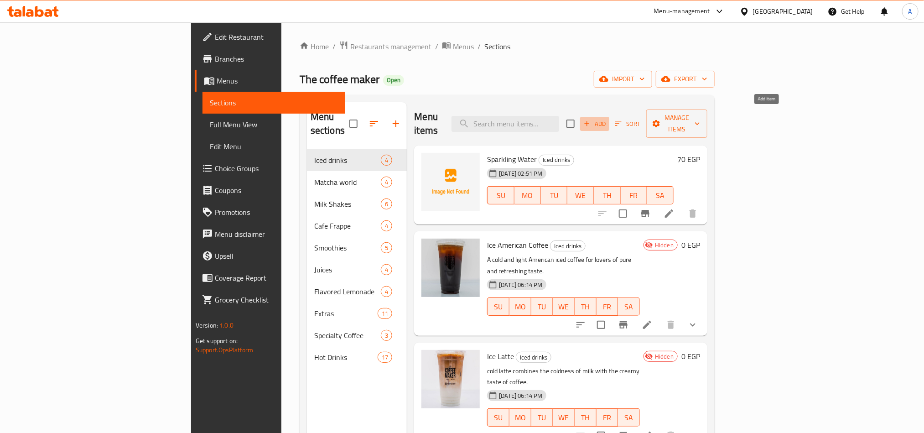
click at [591, 119] on icon "button" at bounding box center [587, 123] width 8 height 8
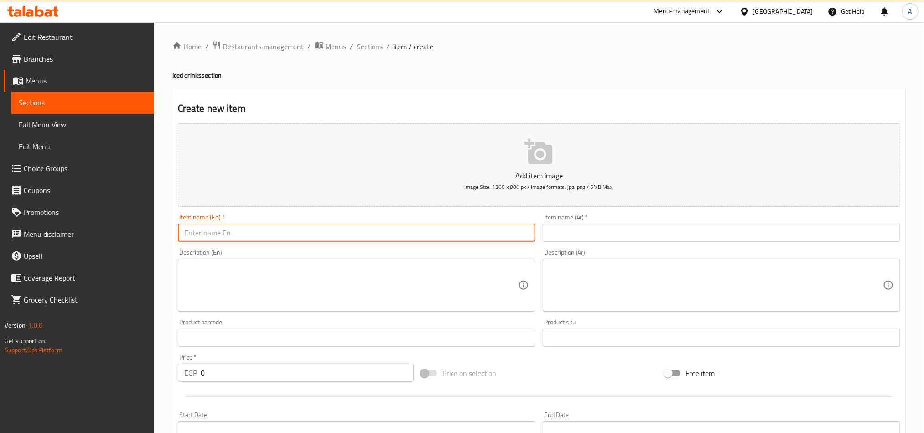
click at [440, 233] on input "text" at bounding box center [357, 232] width 358 height 18
click at [340, 233] on input "text" at bounding box center [357, 232] width 358 height 18
paste input "Redbull"
click at [263, 226] on input "Redbull" at bounding box center [357, 232] width 358 height 18
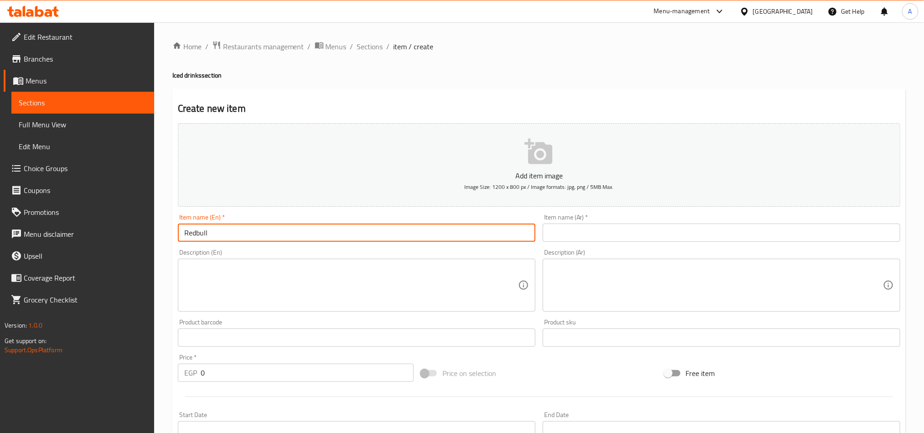
paste input "B"
type input "Red Bull"
click at [593, 232] on input "text" at bounding box center [722, 232] width 358 height 18
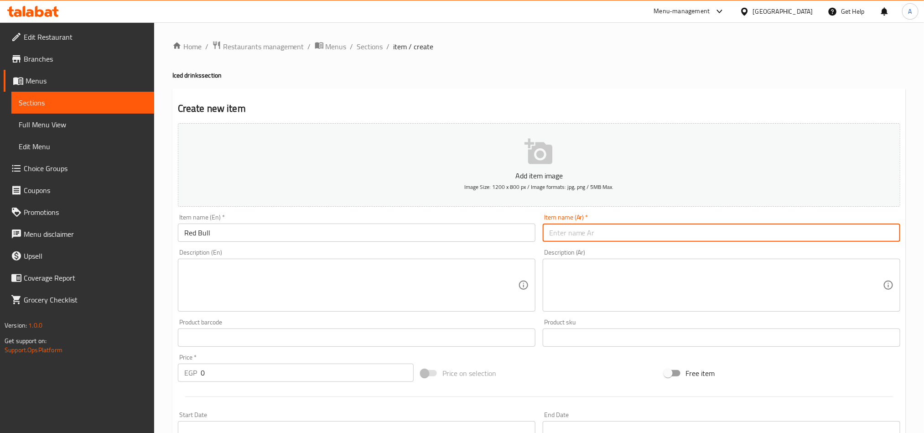
paste input "ريد بول"
type input "ريد بول"
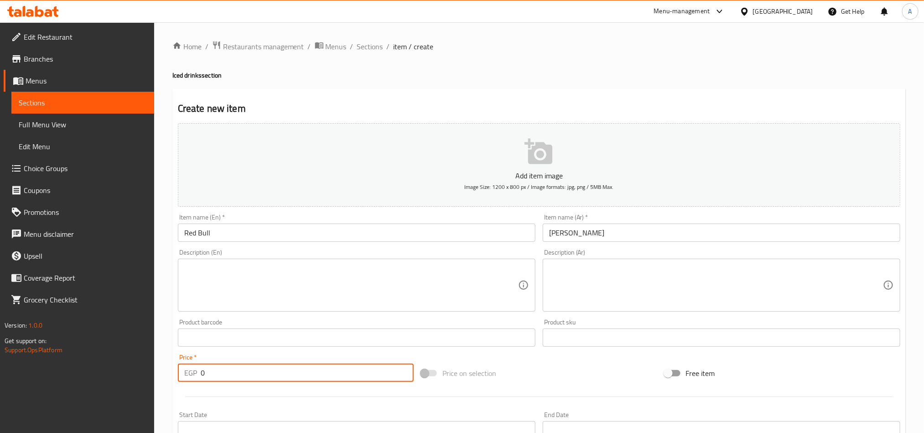
click at [224, 378] on input "0" at bounding box center [307, 372] width 213 height 18
click at [223, 377] on input "0" at bounding box center [307, 372] width 213 height 18
paste input "7"
type input "70"
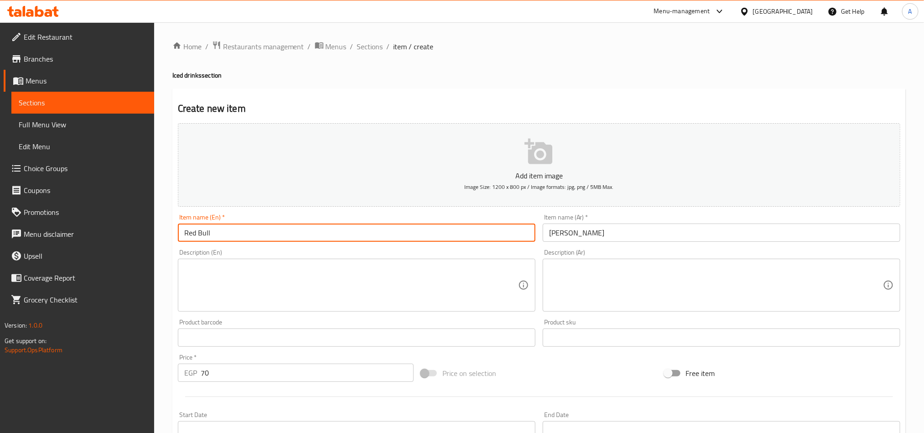
click at [248, 234] on input "Red Bull" at bounding box center [357, 232] width 358 height 18
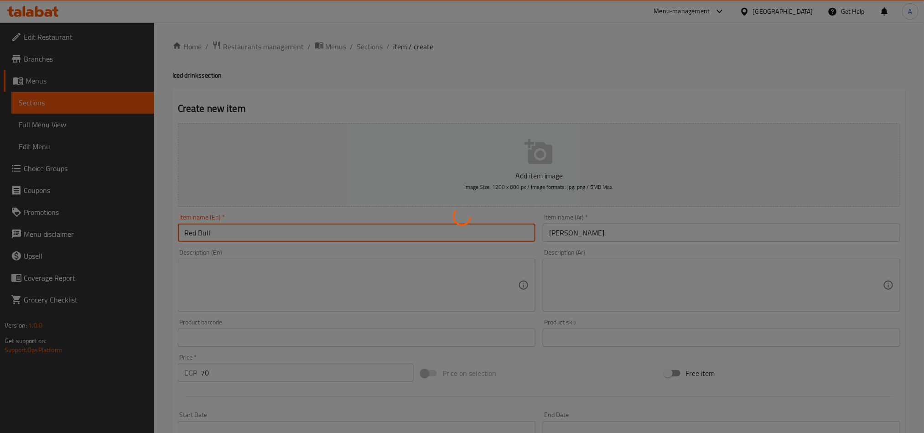
type input "0"
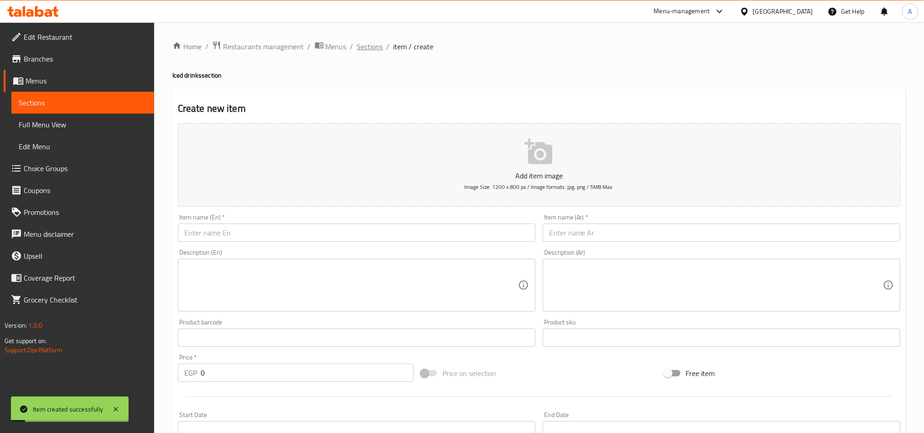
click at [374, 48] on span "Sections" at bounding box center [370, 46] width 26 height 11
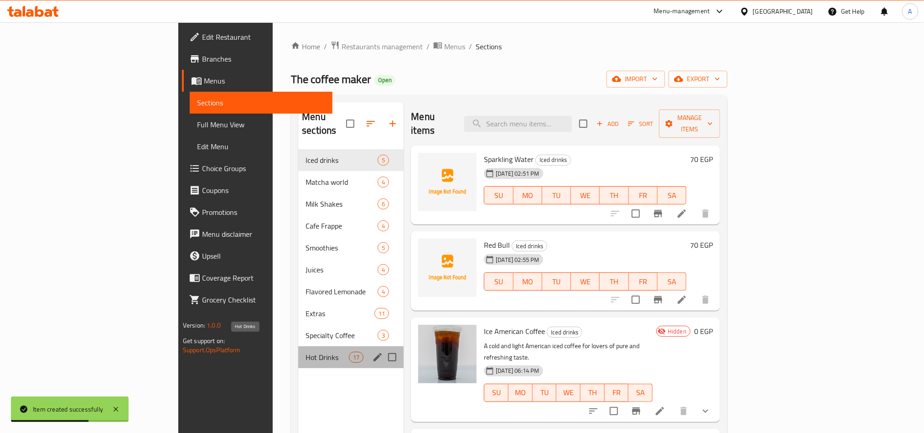
click at [306, 352] on span "Hot Drinks" at bounding box center [327, 357] width 43 height 11
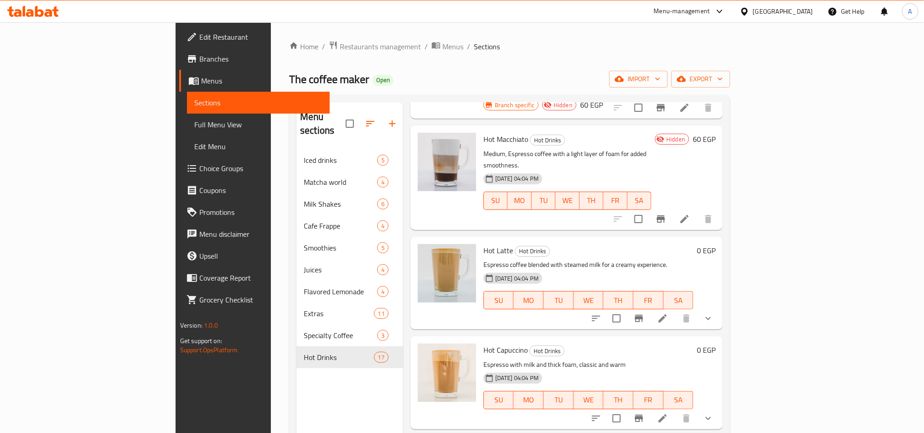
scroll to position [410, 0]
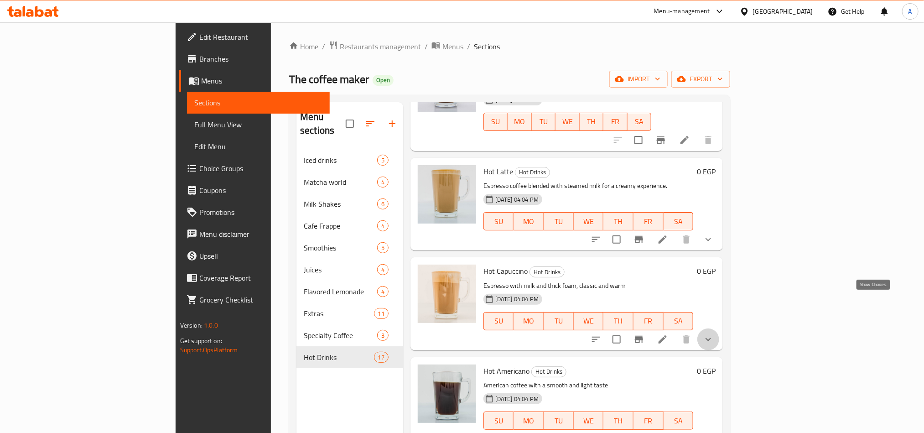
click at [714, 334] on icon "show more" at bounding box center [708, 339] width 11 height 11
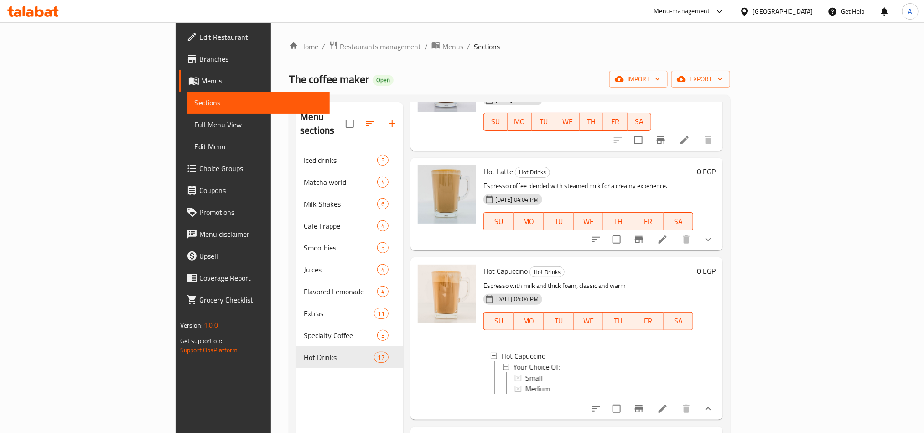
scroll to position [1, 0]
click at [668, 403] on icon at bounding box center [662, 408] width 11 height 11
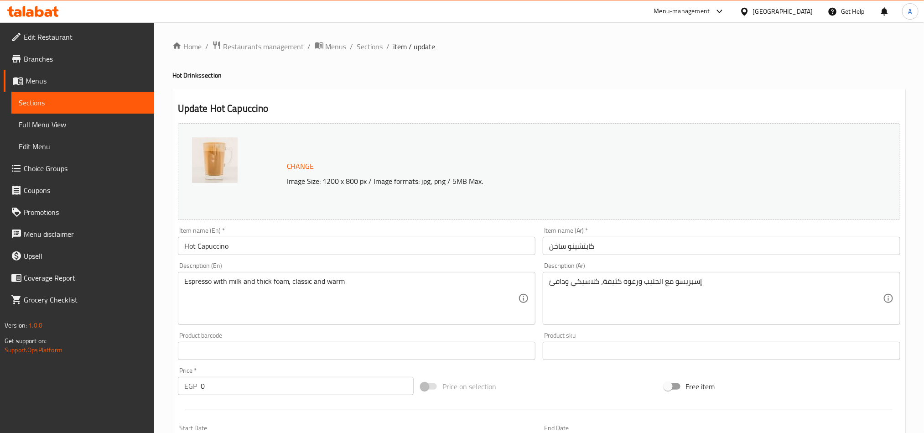
scroll to position [246, 0]
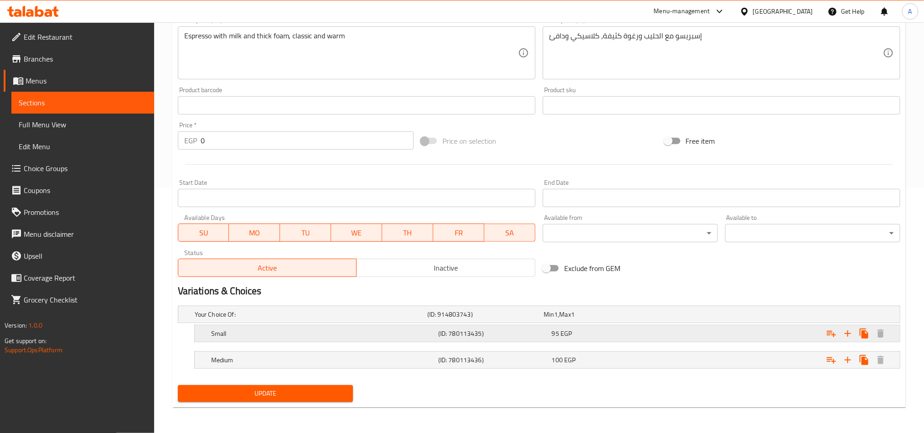
click at [596, 319] on div "95 EGP" at bounding box center [600, 314] width 113 height 9
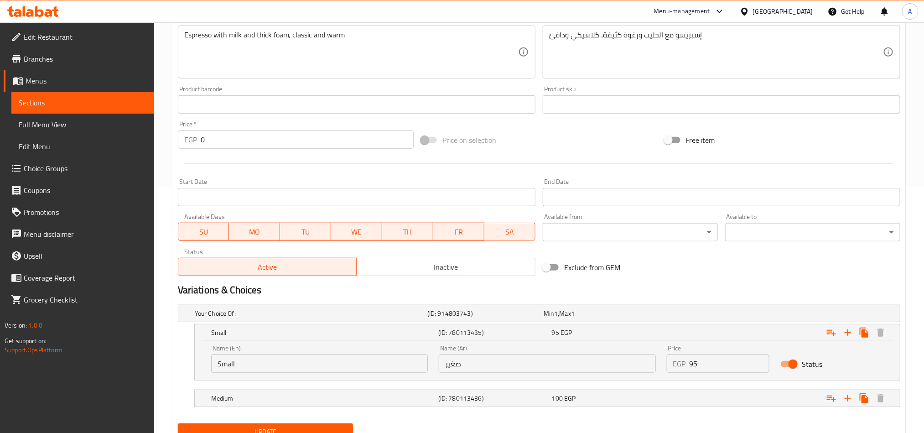
click at [699, 358] on input "95" at bounding box center [730, 363] width 80 height 18
click at [700, 358] on input "95" at bounding box center [730, 363] width 80 height 18
type input "110"
click at [608, 318] on div "100 EGP" at bounding box center [600, 313] width 113 height 9
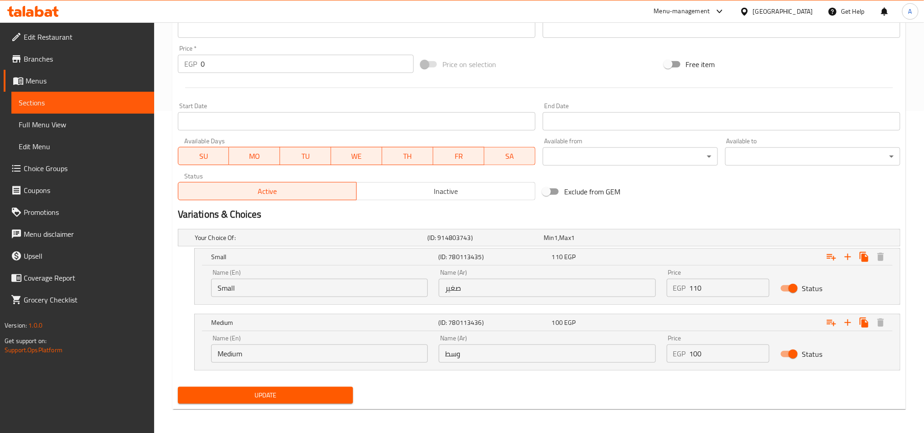
scroll to position [325, 0]
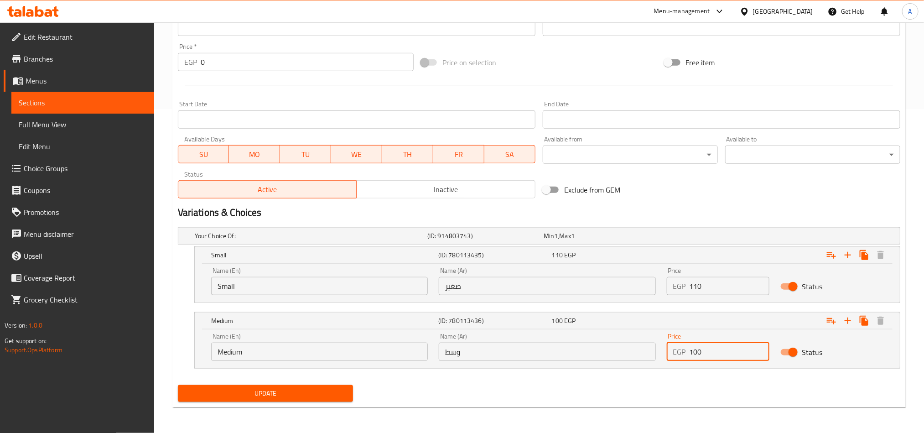
click at [706, 351] on input "100" at bounding box center [730, 352] width 80 height 18
type input "120"
click at [283, 389] on span "Update" at bounding box center [265, 393] width 161 height 11
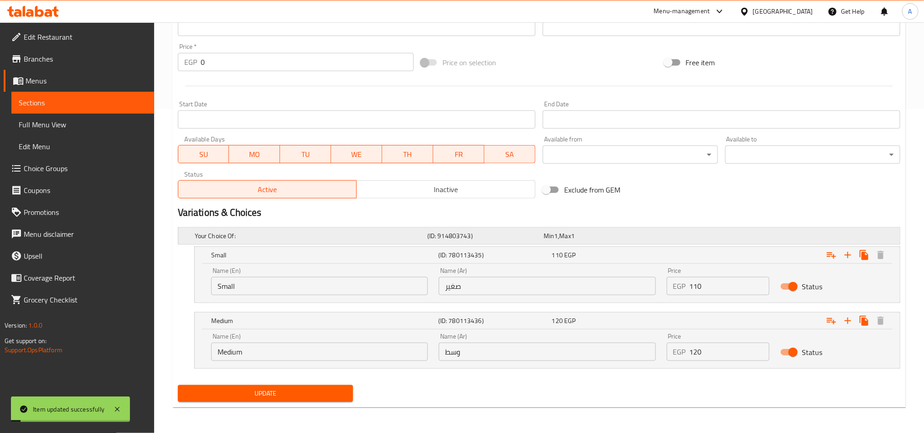
scroll to position [0, 0]
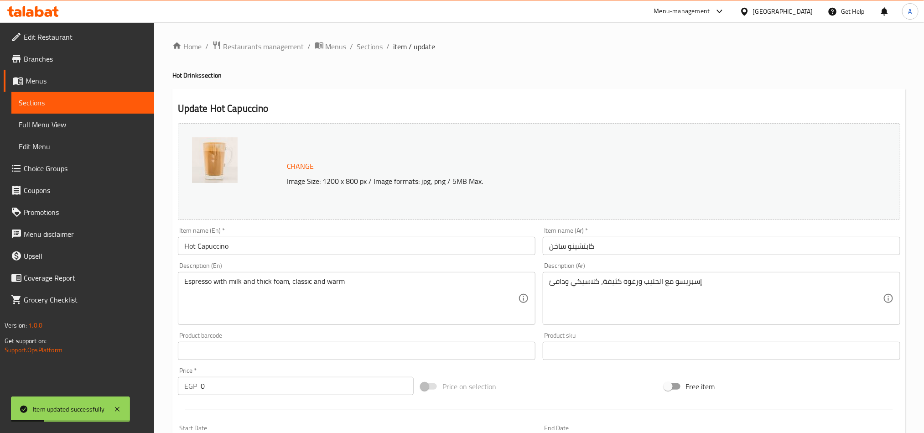
click at [372, 47] on span "Sections" at bounding box center [370, 46] width 26 height 11
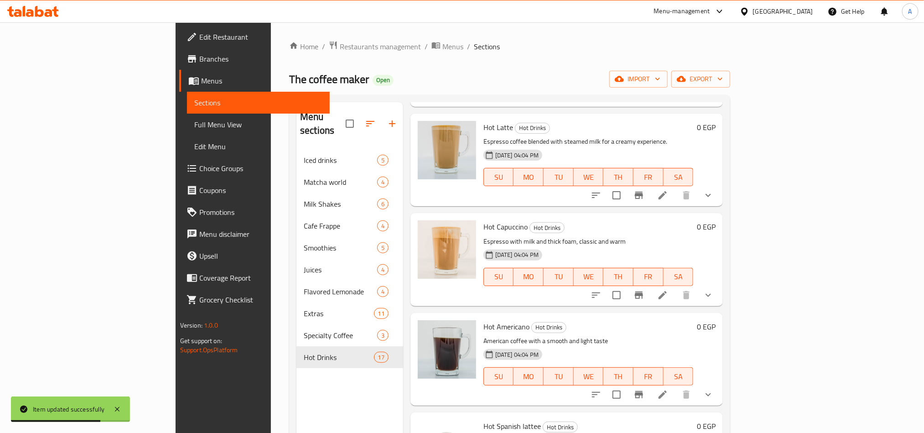
scroll to position [479, 0]
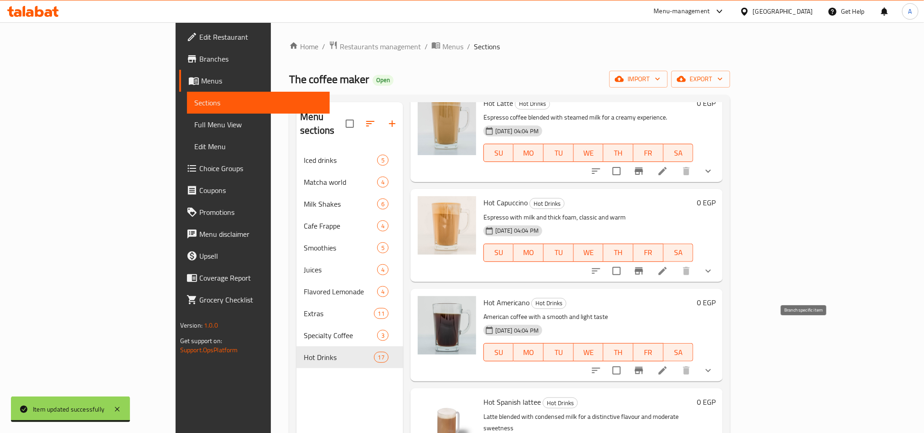
click at [650, 359] on button "Branch-specific-item" at bounding box center [639, 370] width 22 height 22
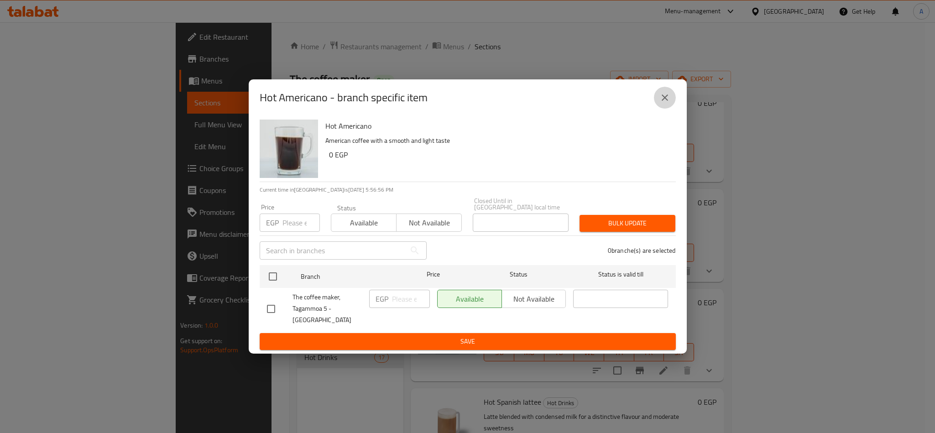
click at [661, 100] on icon "close" at bounding box center [664, 97] width 11 height 11
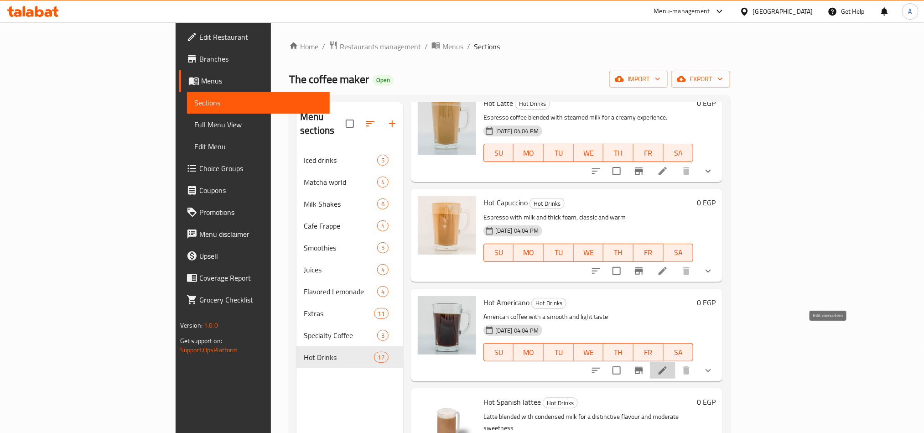
click at [667, 366] on icon at bounding box center [663, 370] width 8 height 8
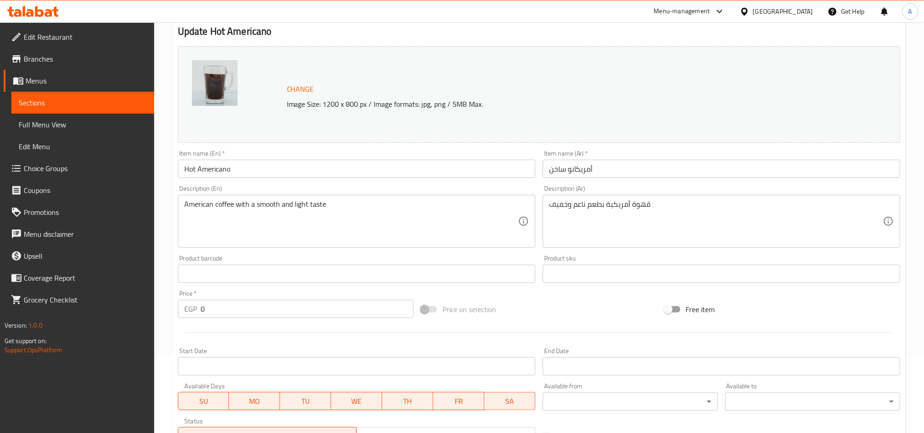
scroll to position [246, 0]
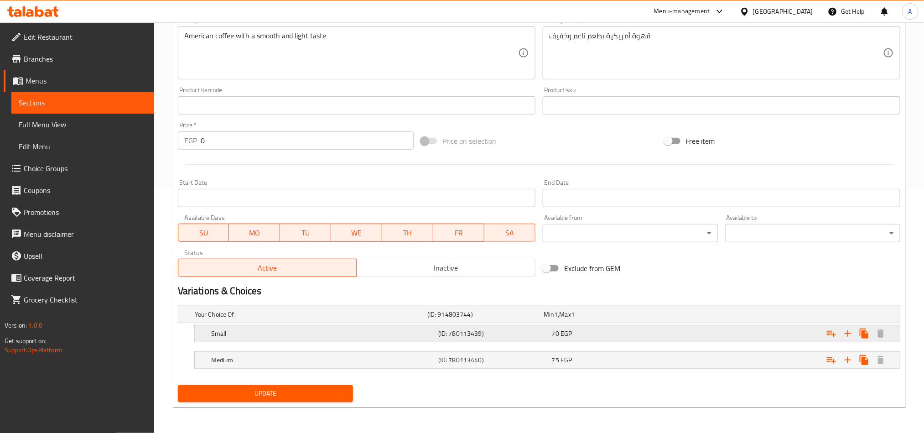
click at [594, 319] on div "70 EGP" at bounding box center [600, 314] width 113 height 9
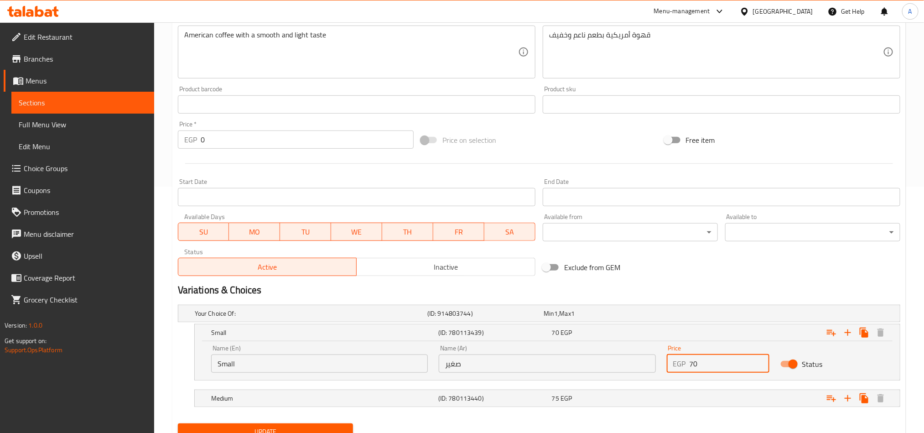
click at [705, 364] on input "70" at bounding box center [730, 363] width 80 height 18
type input "80"
click at [680, 315] on div "Expand" at bounding box center [774, 314] width 233 height 4
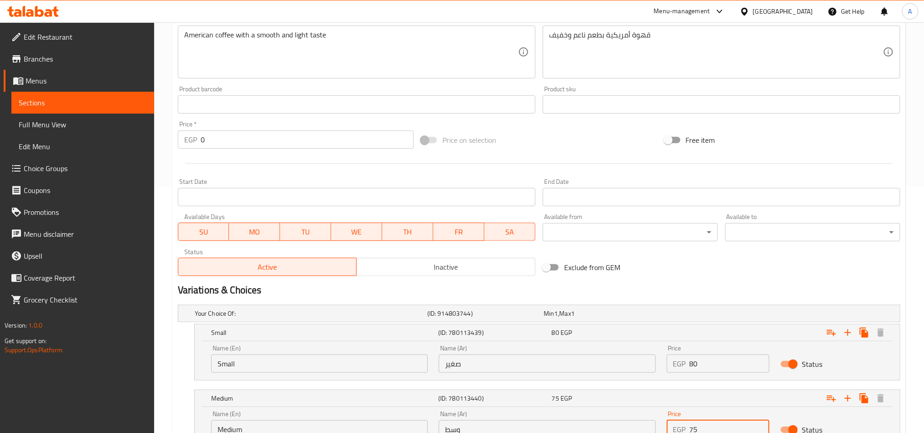
click at [702, 431] on input "75" at bounding box center [730, 429] width 80 height 18
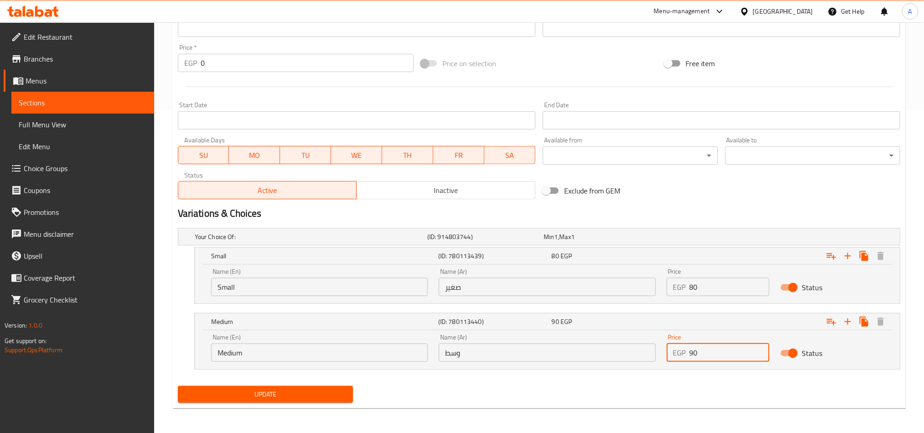
scroll to position [325, 0]
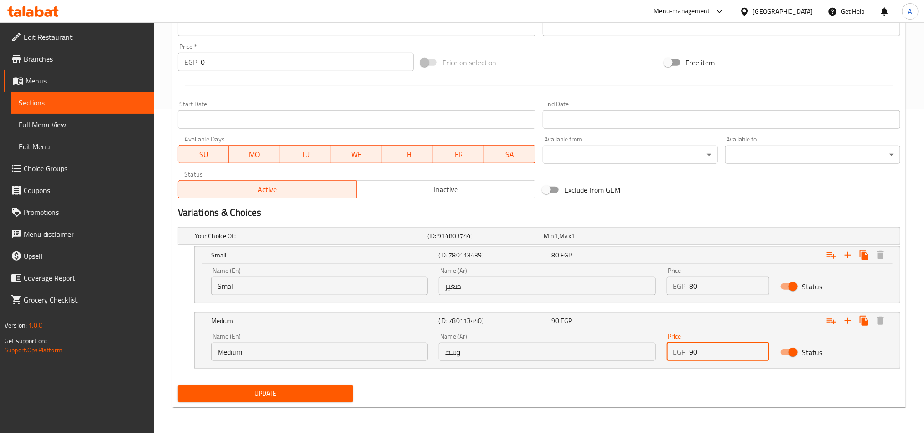
type input "90"
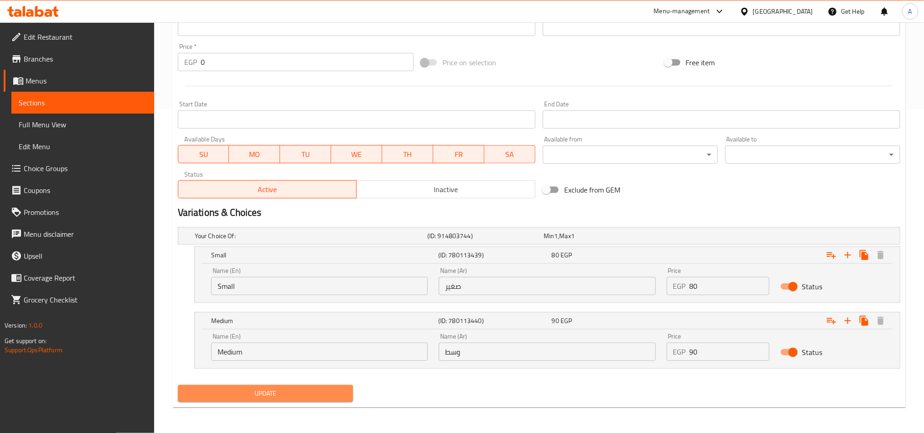
click at [234, 388] on span "Update" at bounding box center [265, 393] width 161 height 11
click at [234, 388] on div at bounding box center [462, 216] width 924 height 433
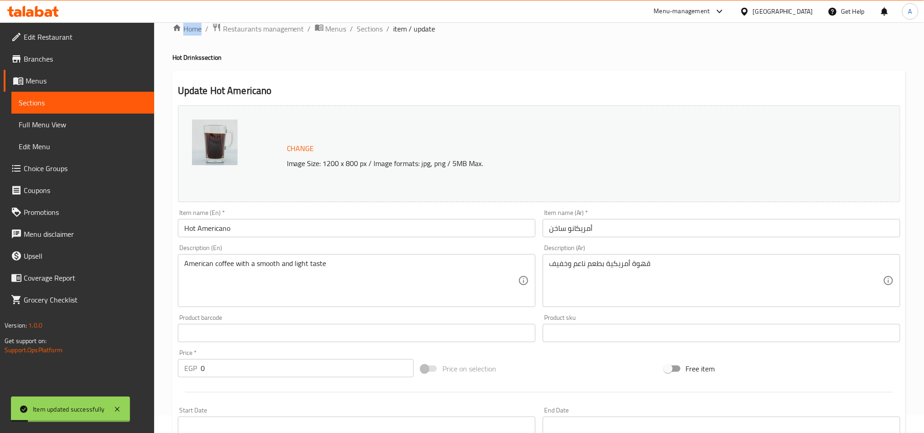
scroll to position [0, 0]
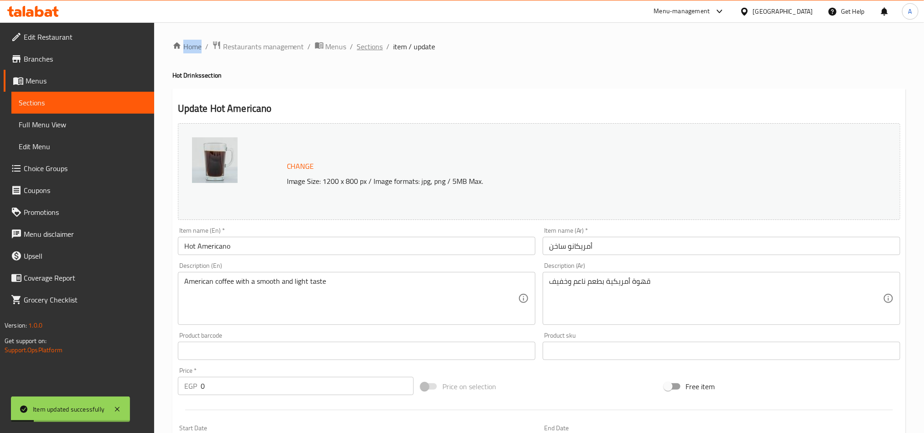
click at [366, 47] on span "Sections" at bounding box center [370, 46] width 26 height 11
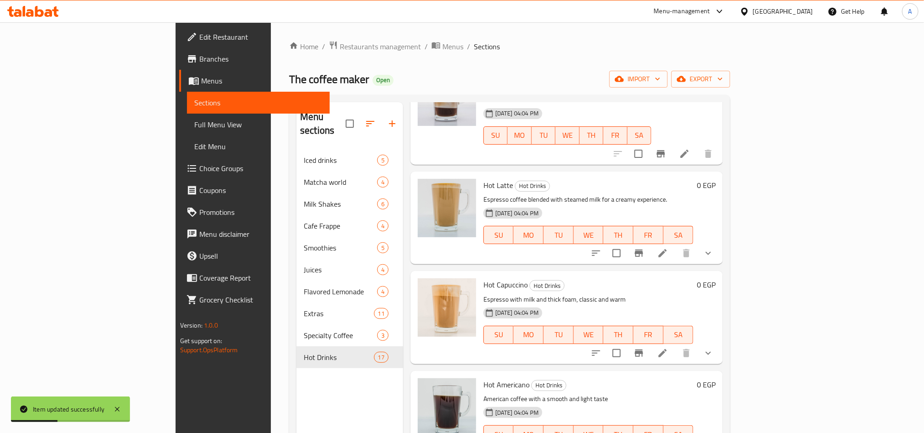
scroll to position [479, 0]
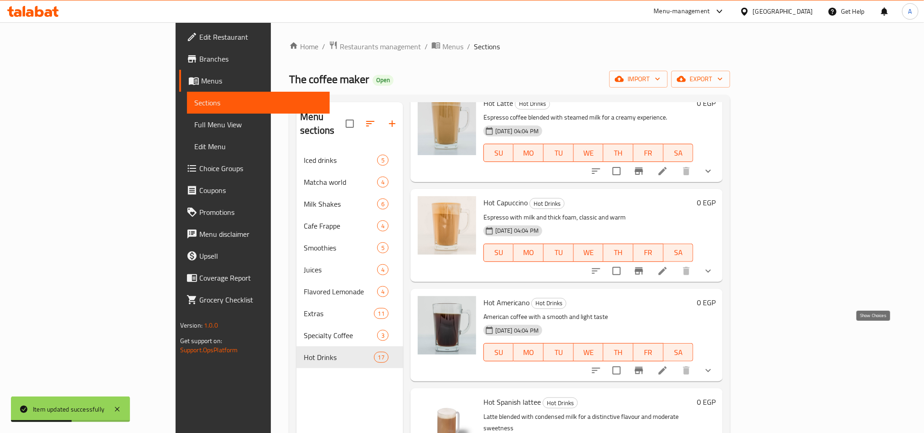
click at [714, 365] on icon "show more" at bounding box center [708, 370] width 11 height 11
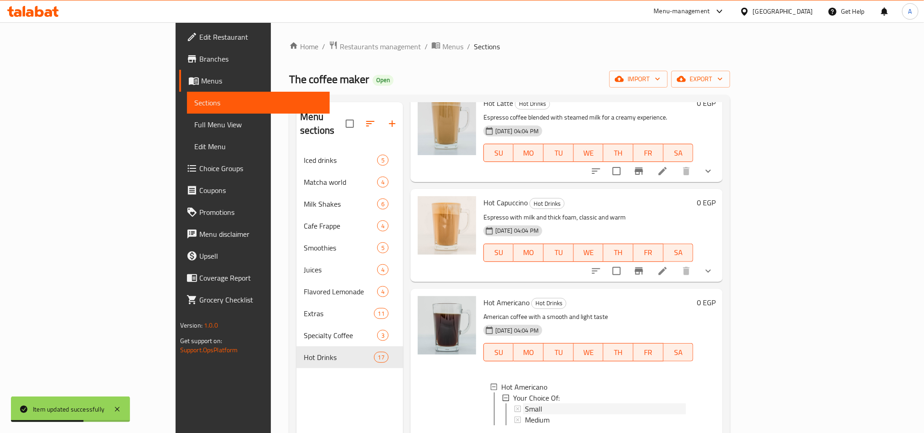
click at [525, 403] on div "Small" at bounding box center [605, 408] width 161 height 11
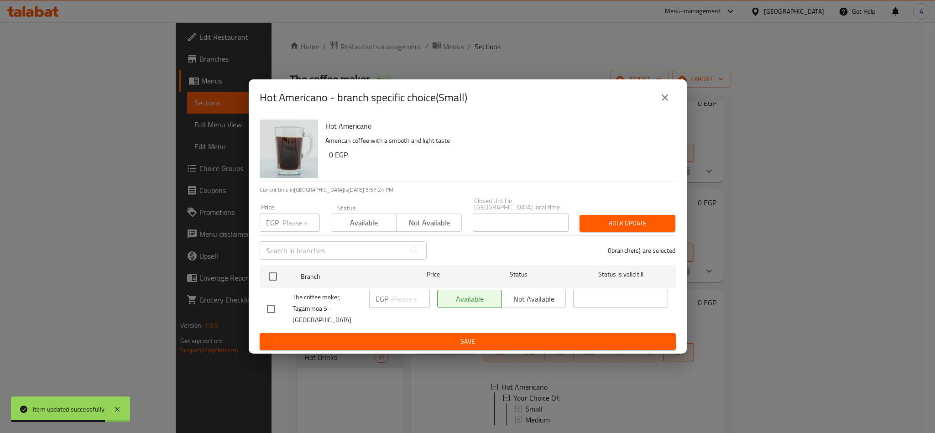
click at [672, 104] on button "close" at bounding box center [665, 98] width 22 height 22
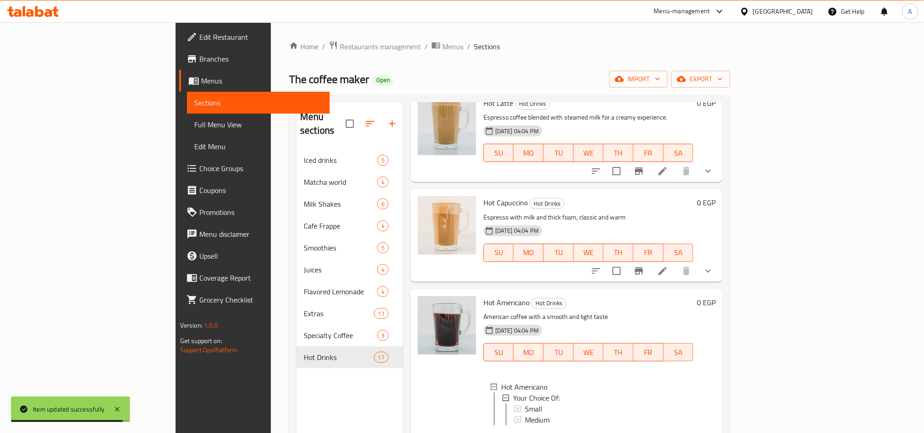
drag, startPoint x: 409, startPoint y: 373, endPoint x: 416, endPoint y: 364, distance: 11.0
click at [414, 371] on div at bounding box center [447, 369] width 66 height 155
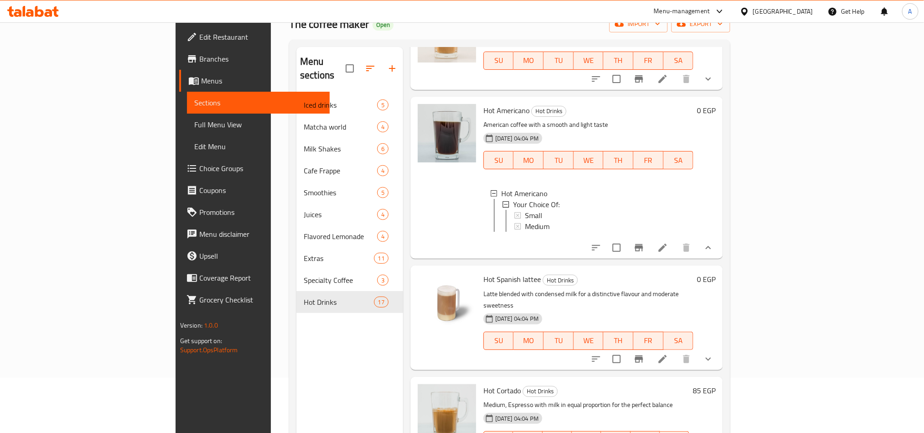
scroll to position [68, 0]
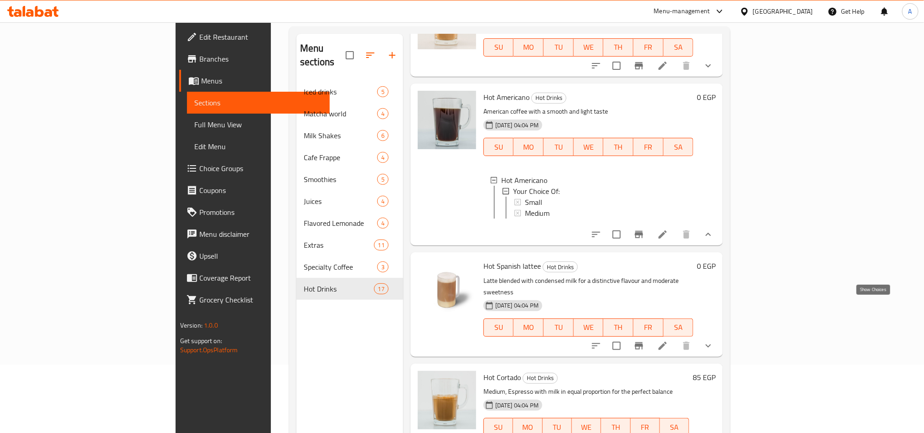
click at [714, 340] on icon "show more" at bounding box center [708, 345] width 11 height 11
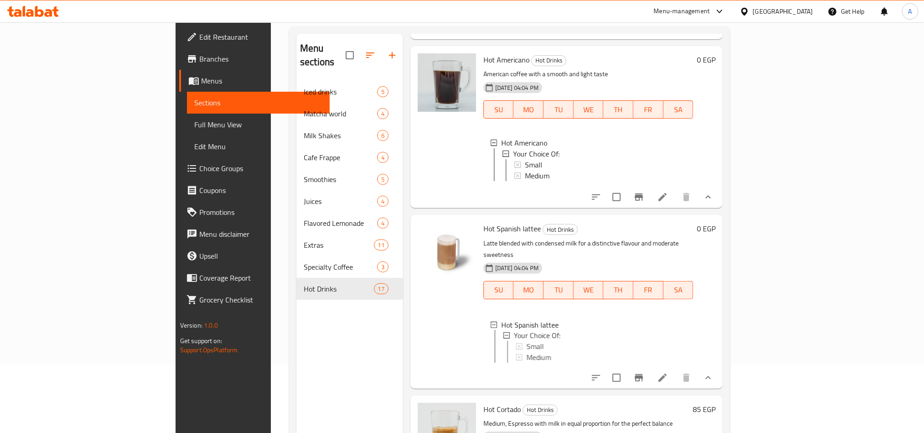
scroll to position [684, 0]
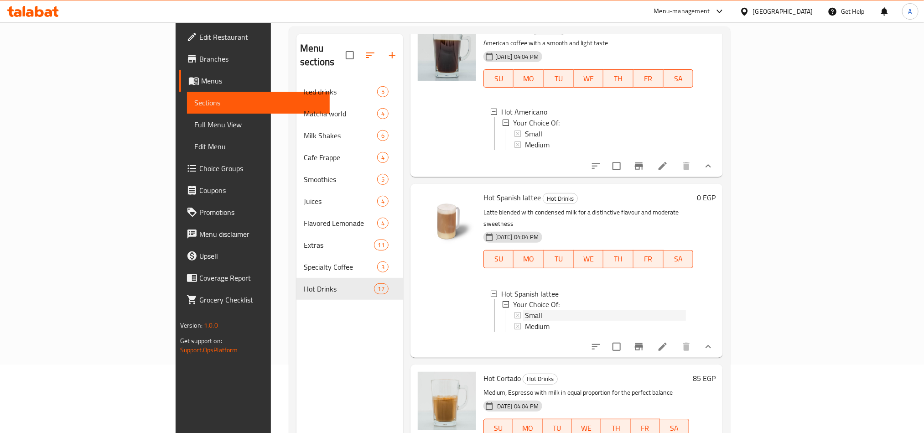
click at [525, 310] on span "Small" at bounding box center [533, 315] width 17 height 11
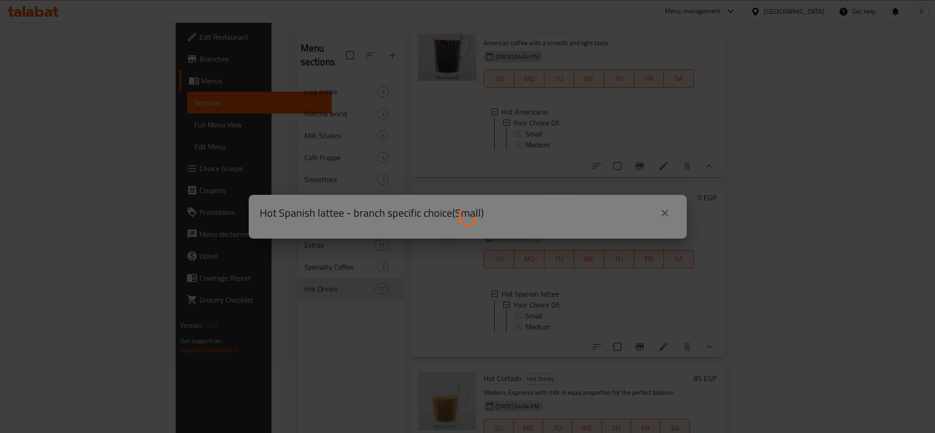
click at [666, 211] on div at bounding box center [467, 216] width 935 height 433
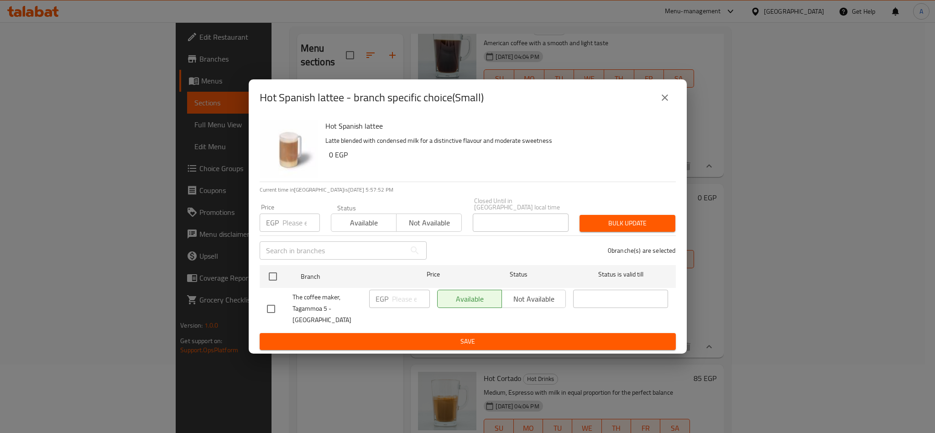
click at [668, 116] on div "Hot Spanish lattee - branch specific choice(Small)" at bounding box center [468, 97] width 438 height 36
click at [664, 103] on icon "close" at bounding box center [664, 97] width 11 height 11
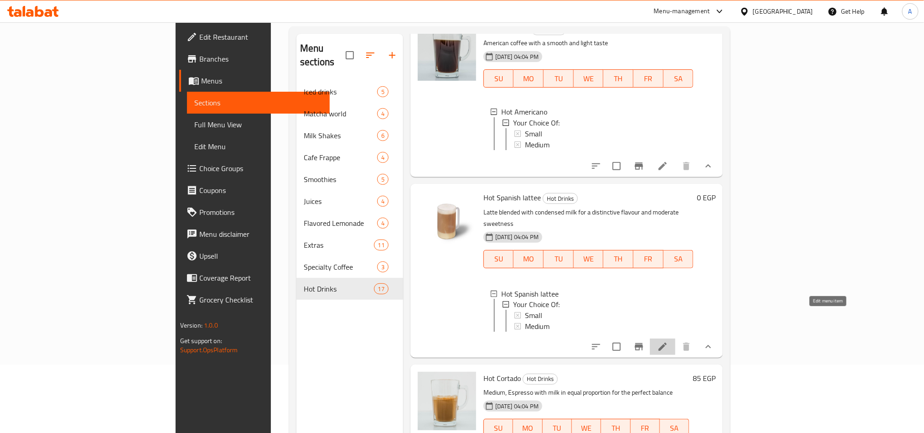
click at [667, 343] on icon at bounding box center [663, 347] width 8 height 8
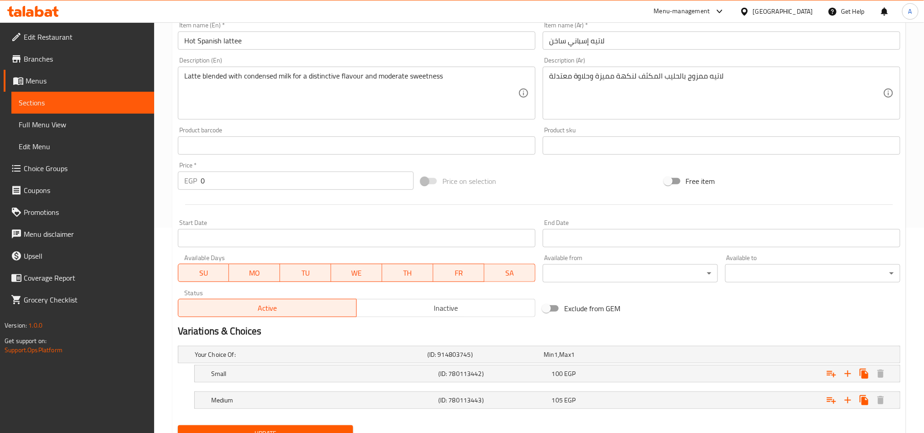
scroll to position [246, 0]
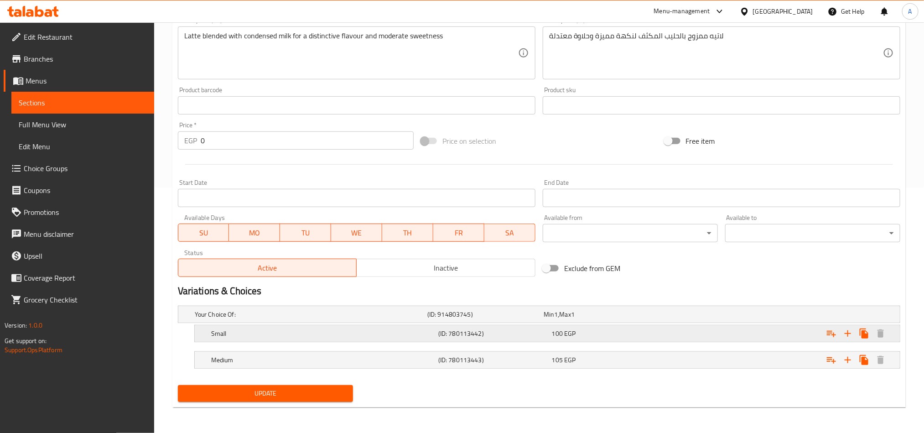
click at [585, 319] on div "100 EGP" at bounding box center [600, 314] width 113 height 9
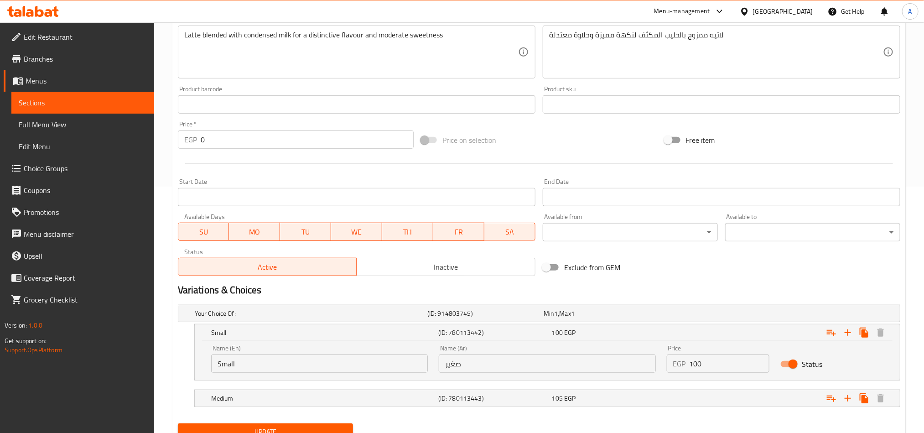
click at [705, 368] on input "100" at bounding box center [730, 363] width 80 height 18
type input "150"
click at [722, 315] on div "Expand" at bounding box center [774, 314] width 233 height 4
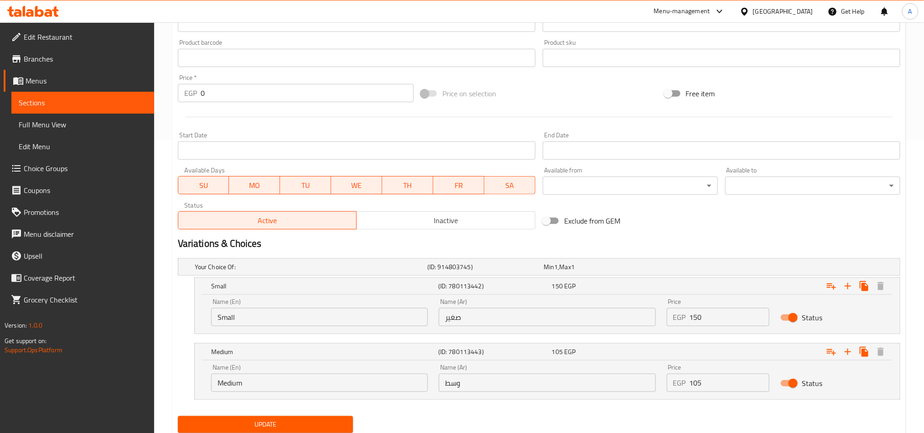
scroll to position [315, 0]
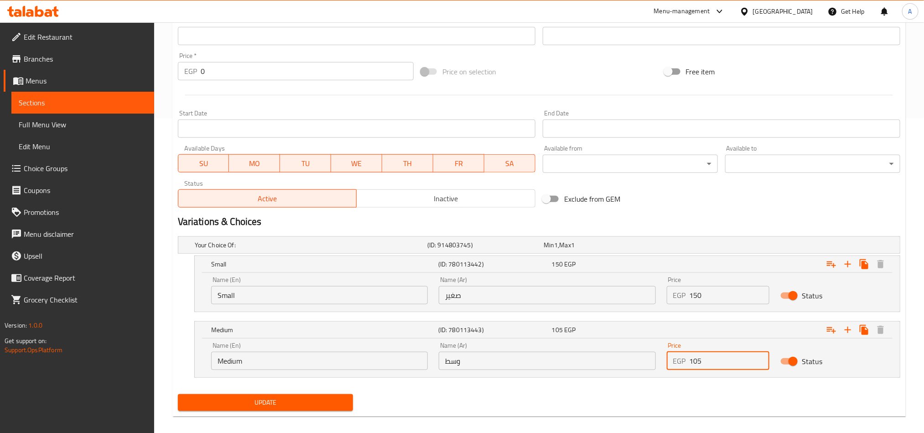
click at [711, 364] on input "105" at bounding box center [730, 361] width 80 height 18
click at [712, 364] on input "105" at bounding box center [730, 361] width 80 height 18
type input "160"
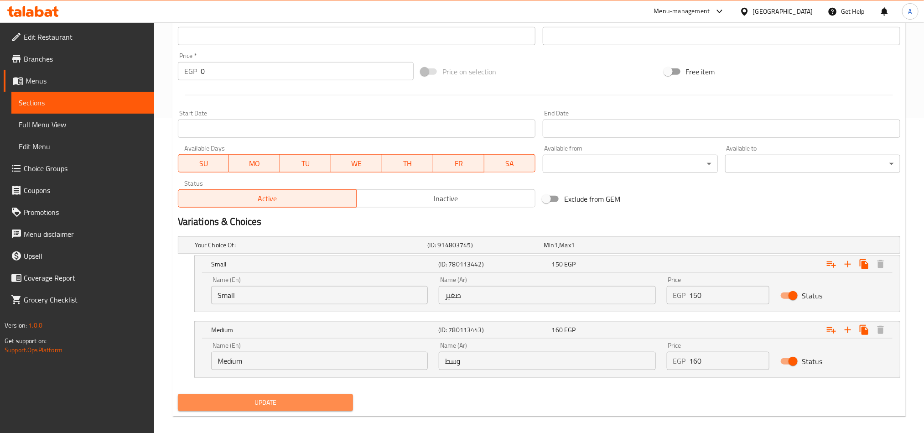
click at [254, 402] on span "Update" at bounding box center [265, 402] width 161 height 11
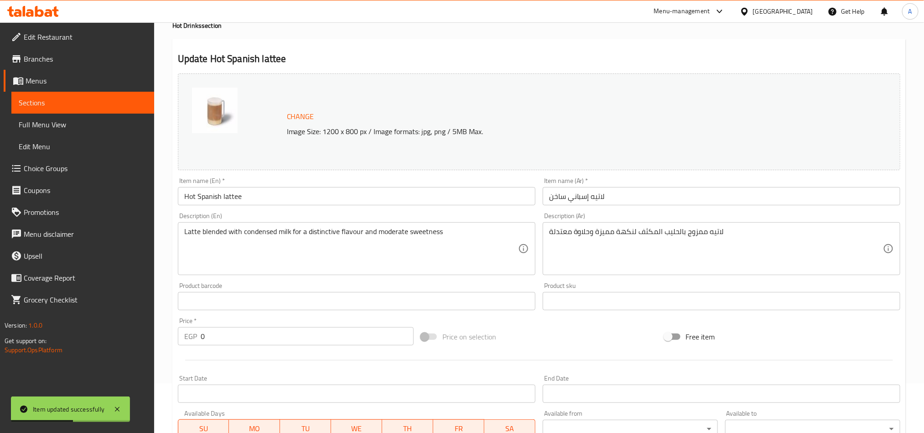
scroll to position [0, 0]
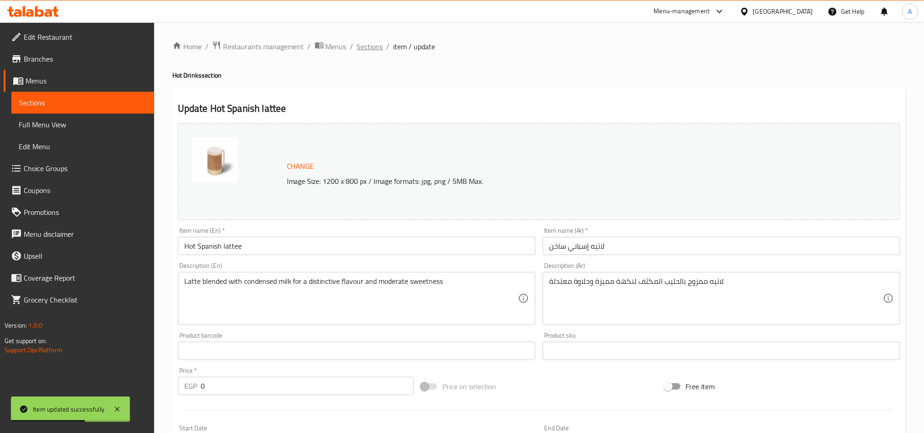
click at [366, 50] on span "Sections" at bounding box center [370, 46] width 26 height 11
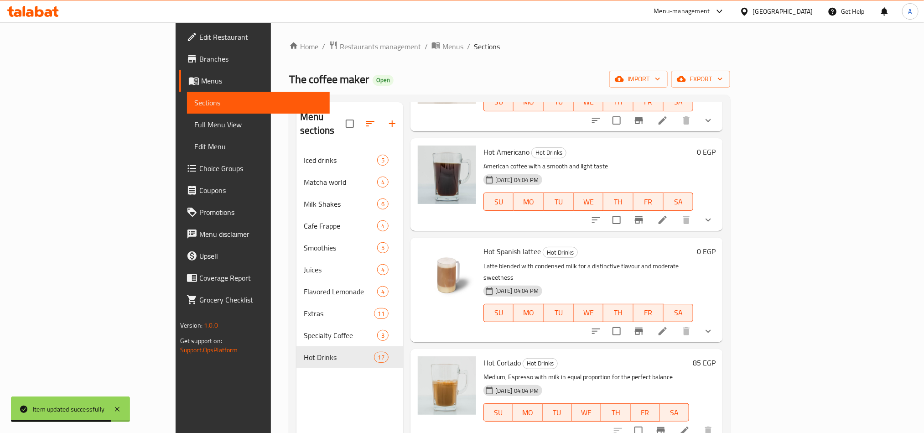
scroll to position [684, 0]
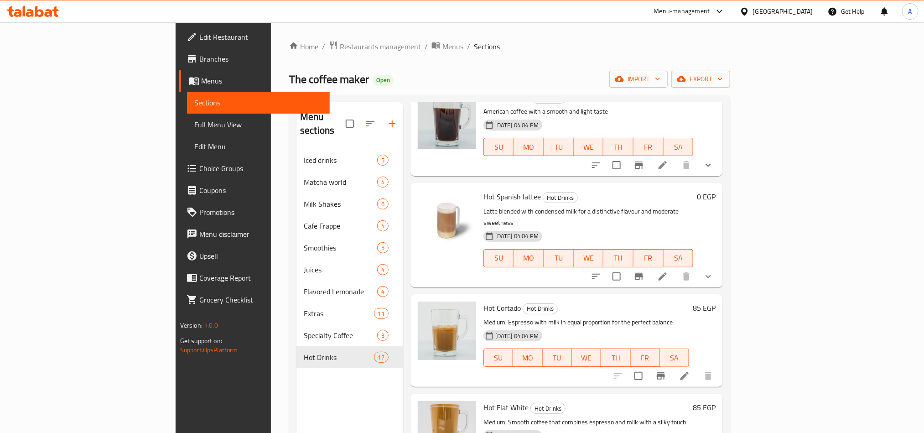
drag, startPoint x: 865, startPoint y: 259, endPoint x: 780, endPoint y: 280, distance: 87.2
click at [716, 301] on h6 "85 EGP" at bounding box center [704, 307] width 23 height 13
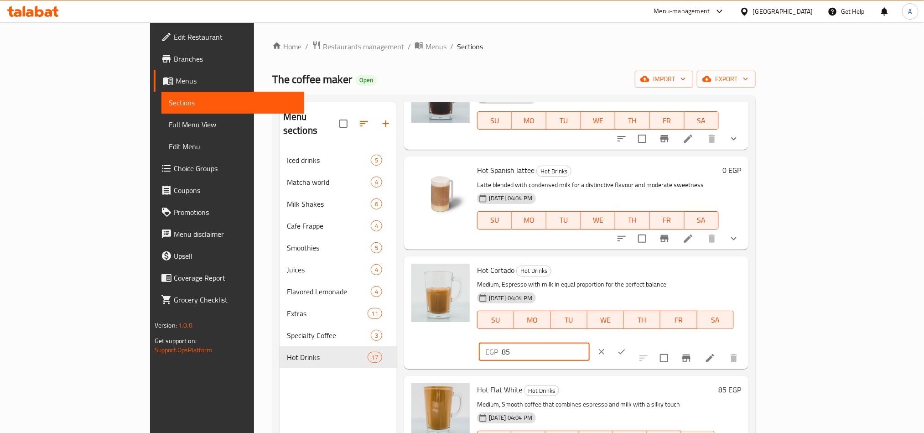
click at [590, 343] on input "85" at bounding box center [546, 352] width 88 height 18
type input "100"
click at [626, 347] on icon "ok" at bounding box center [621, 351] width 9 height 9
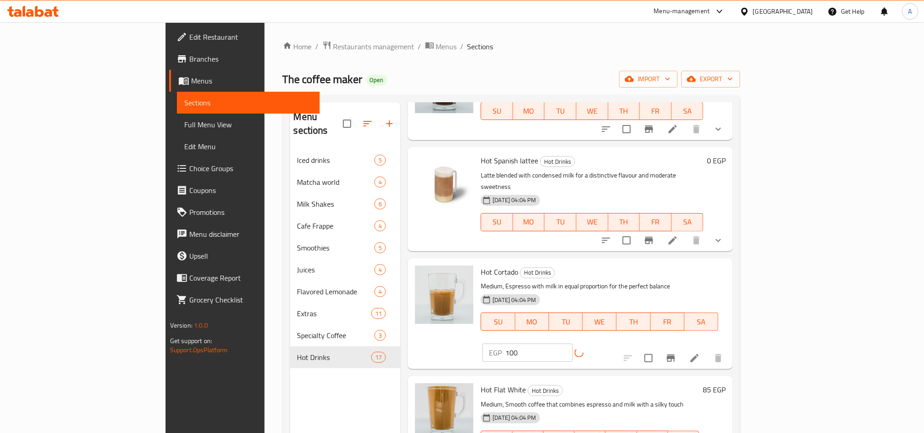
scroll to position [753, 0]
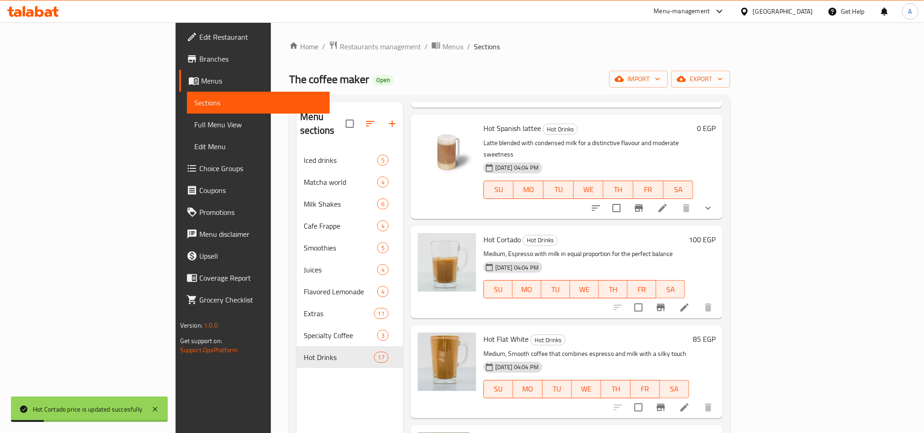
click at [716, 332] on div "85 EGP" at bounding box center [702, 338] width 26 height 13
click at [716, 332] on h6 "85 EGP" at bounding box center [704, 338] width 23 height 13
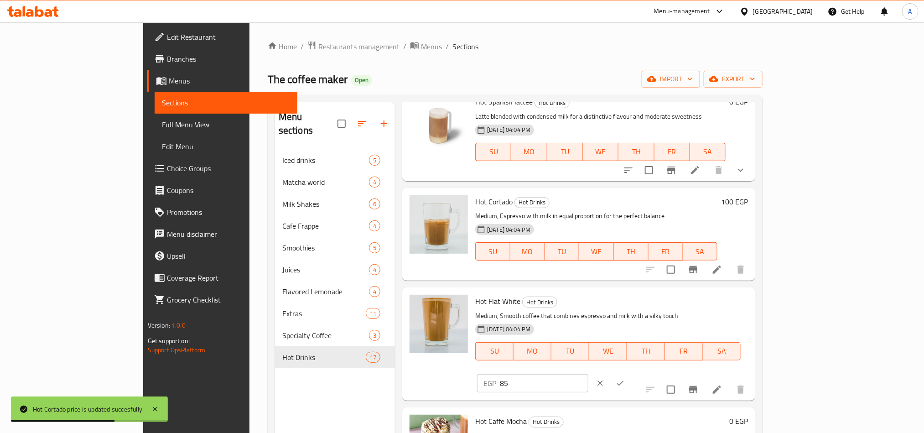
click at [588, 374] on input "85" at bounding box center [544, 383] width 88 height 18
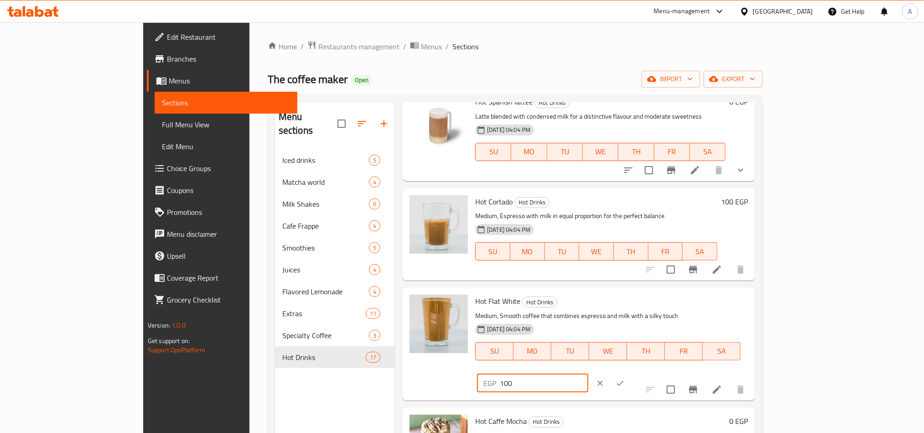
type input "100"
click at [625, 379] on icon "ok" at bounding box center [620, 383] width 9 height 9
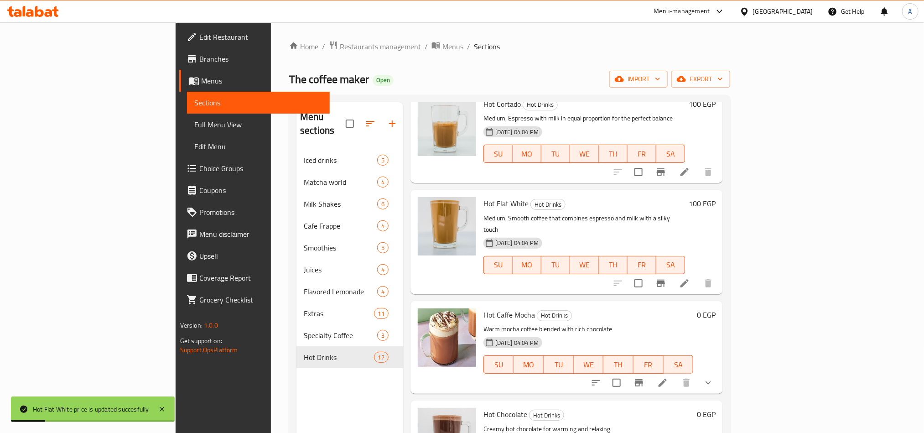
scroll to position [889, 0]
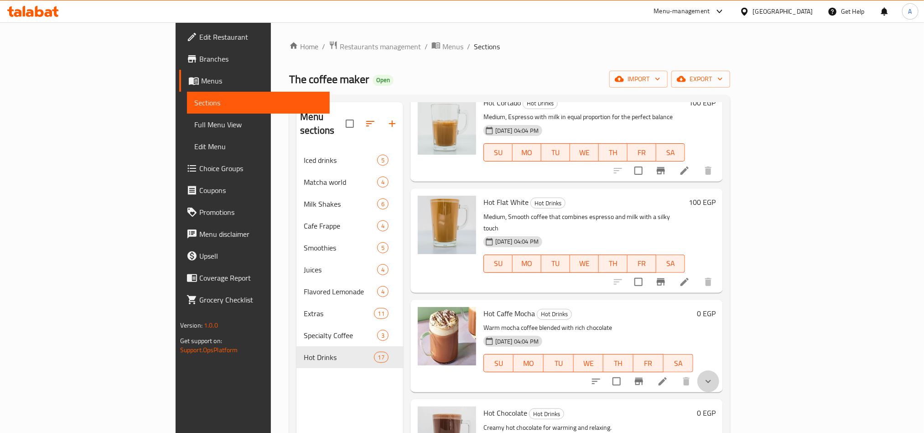
click at [719, 370] on button "show more" at bounding box center [708, 381] width 22 height 22
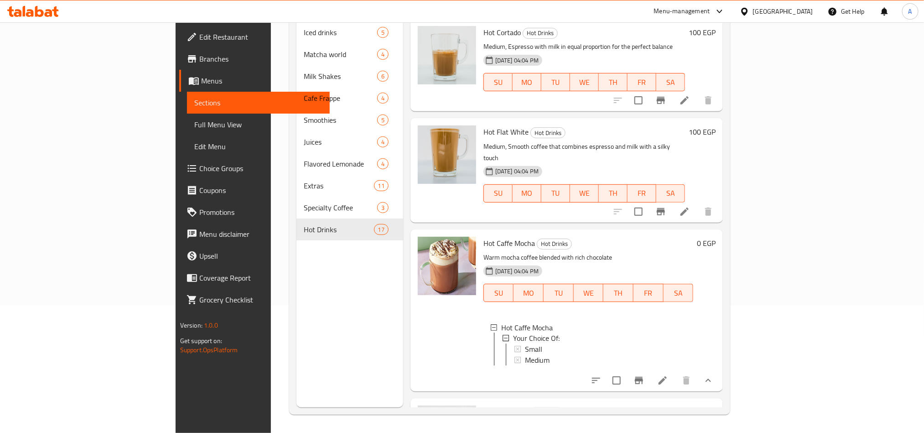
scroll to position [801, 0]
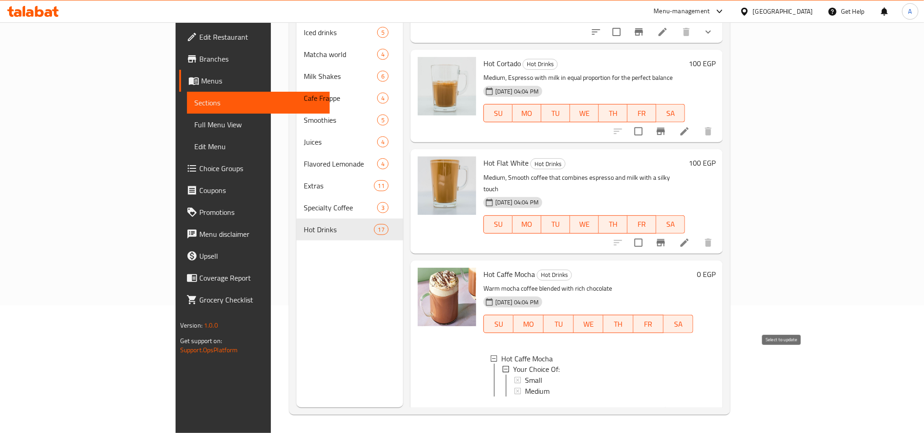
click at [626, 402] on input "checkbox" at bounding box center [616, 411] width 19 height 19
checkbox input "true"
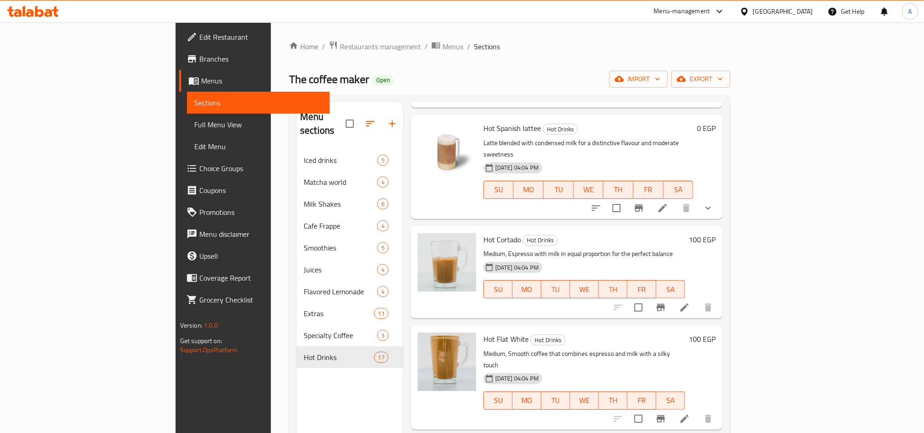
scroll to position [958, 0]
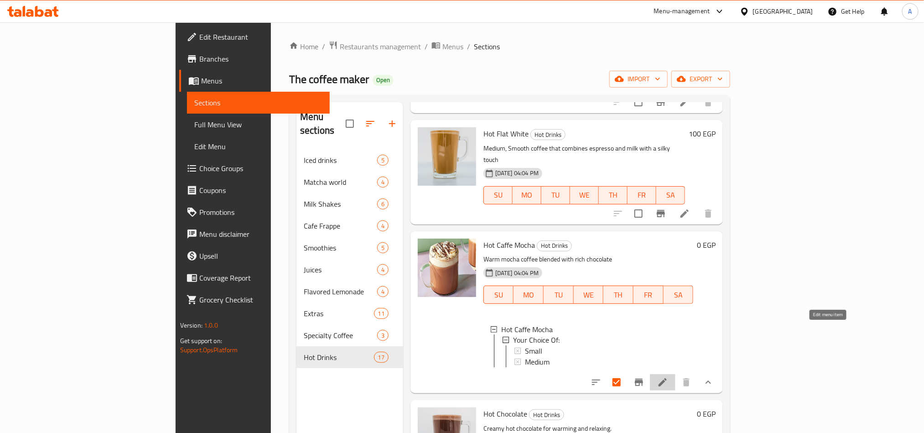
click at [668, 377] on icon at bounding box center [662, 382] width 11 height 11
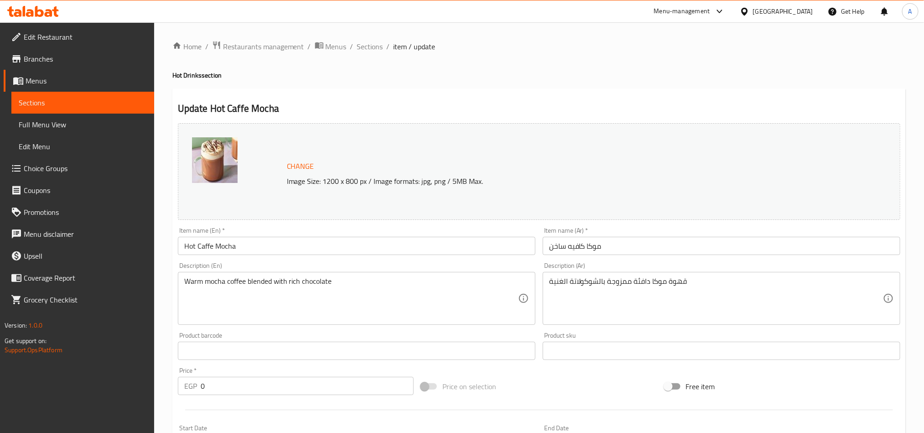
click at [586, 248] on input "موكا كافيه ساخن" at bounding box center [722, 246] width 358 height 18
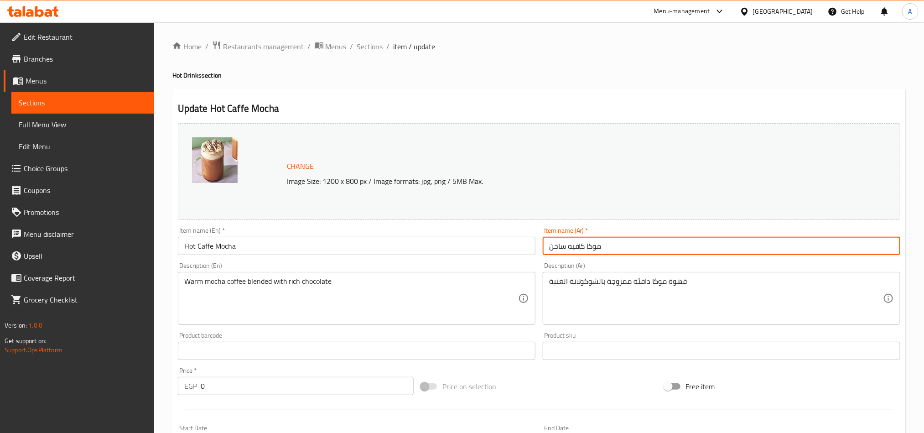
click at [625, 245] on input "موكا كافيه ساخن" at bounding box center [722, 246] width 358 height 18
click at [568, 249] on input "موكا كافيه ساخن" at bounding box center [722, 246] width 358 height 18
drag, startPoint x: 568, startPoint y: 249, endPoint x: 589, endPoint y: 249, distance: 21.0
click at [612, 245] on input "موكا كافيه ساخن" at bounding box center [722, 246] width 358 height 18
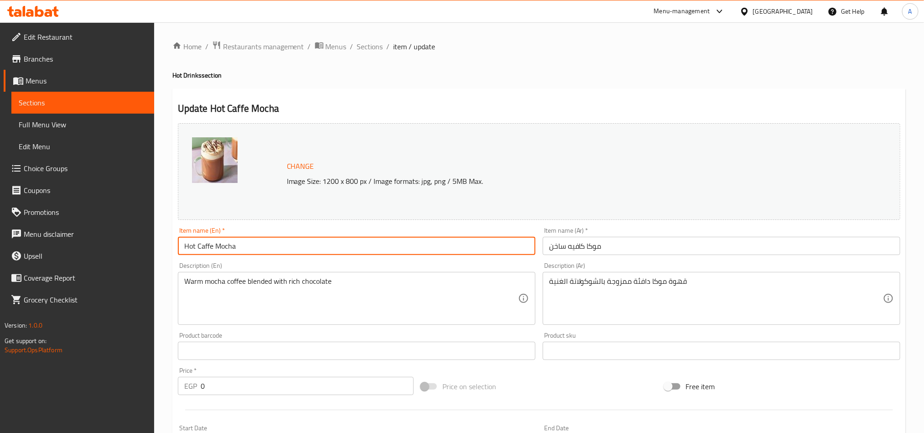
drag, startPoint x: 213, startPoint y: 244, endPoint x: 197, endPoint y: 244, distance: 15.5
click at [197, 244] on input "Hot Caffe Mocha" at bounding box center [357, 246] width 358 height 18
paste input "White Mocha"
type input "Hot White Mocha"
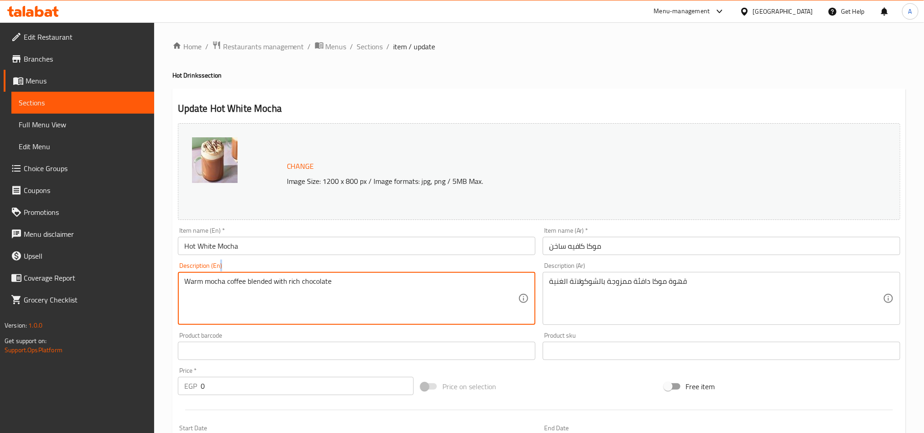
click at [256, 276] on div "Warm mocha coffee blended with rich chocolate Description (En)" at bounding box center [357, 298] width 358 height 53
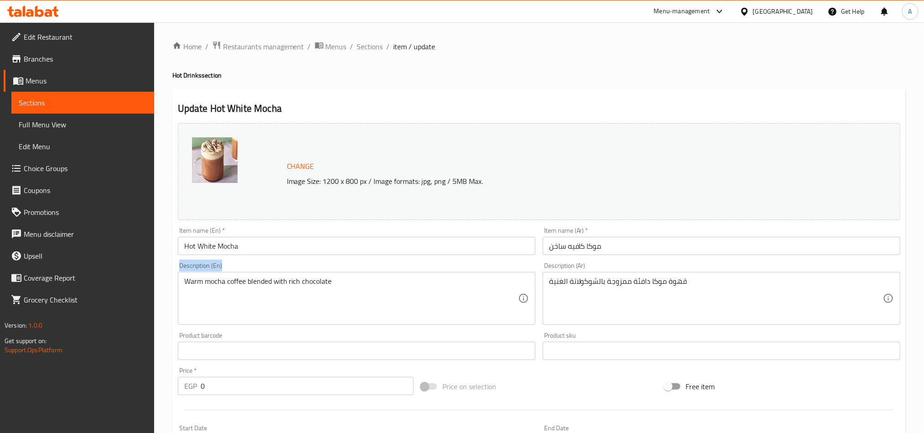
click at [256, 276] on div "Warm mocha coffee blended with rich chocolate Description (En)" at bounding box center [357, 298] width 358 height 53
click at [261, 276] on div "Warm mocha coffee blended with rich chocolate Description (En)" at bounding box center [357, 298] width 358 height 53
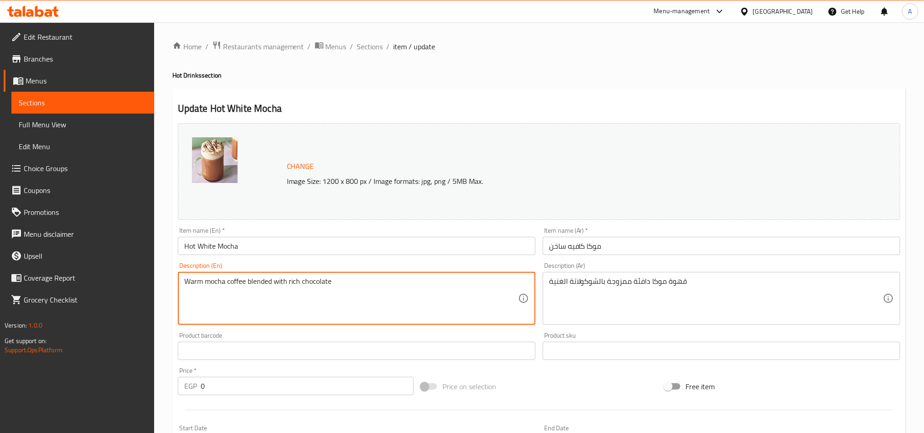
drag, startPoint x: 350, startPoint y: 280, endPoint x: 302, endPoint y: 291, distance: 49.1
click at [302, 291] on textarea "Warm mocha coffee blended with rich chocolate" at bounding box center [351, 298] width 334 height 43
click at [353, 290] on textarea "Warm mocha coffee blended with rich chocolate" at bounding box center [351, 298] width 334 height 43
drag, startPoint x: 349, startPoint y: 285, endPoint x: 44, endPoint y: 258, distance: 306.3
click at [40, 256] on div "Edit Restaurant Branches Menus Sections Full Menu View Edit Menu Choice Groups …" at bounding box center [462, 350] width 924 height 656
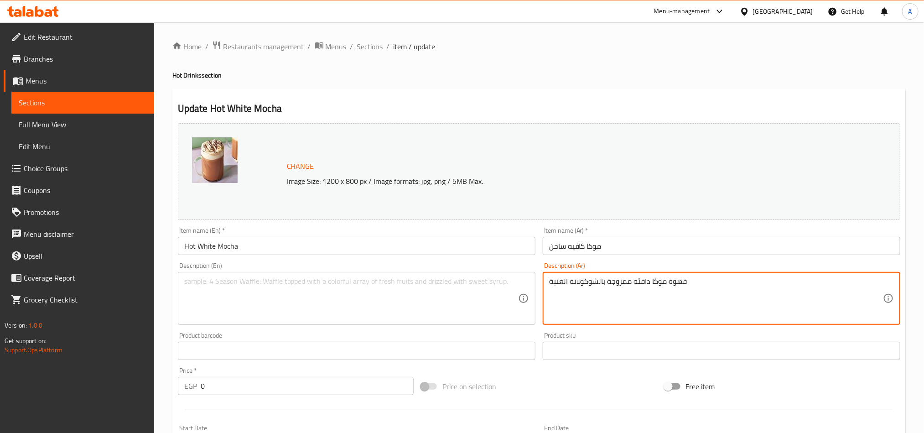
click at [612, 281] on textarea "قهوة موكا دافئة ممزوجة بالشوكولاتة الغنية" at bounding box center [716, 298] width 334 height 43
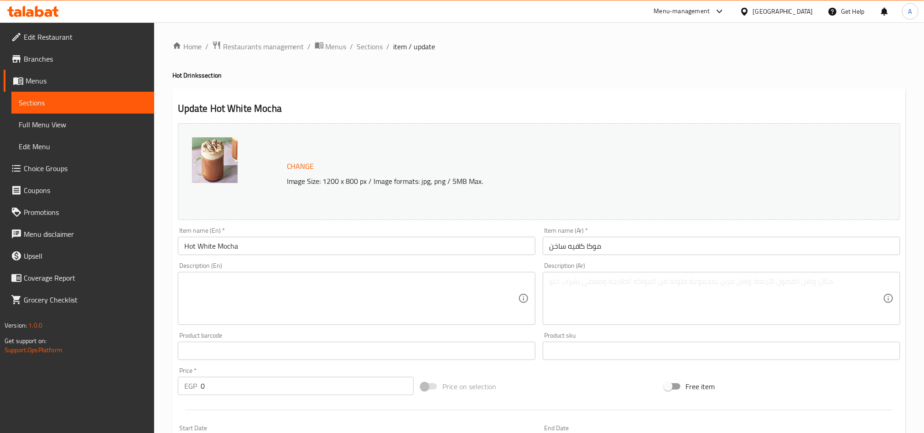
click at [222, 157] on img at bounding box center [215, 160] width 46 height 46
click at [309, 162] on span "Change" at bounding box center [300, 166] width 27 height 13
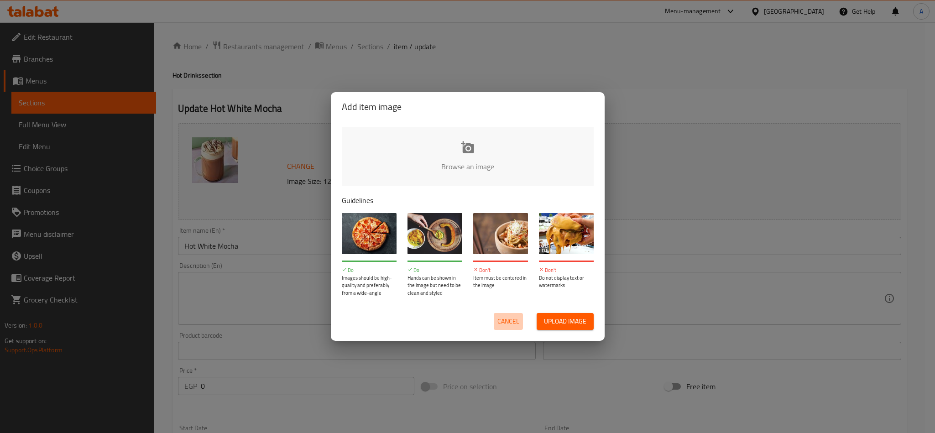
click at [507, 321] on span "Cancel" at bounding box center [508, 321] width 22 height 11
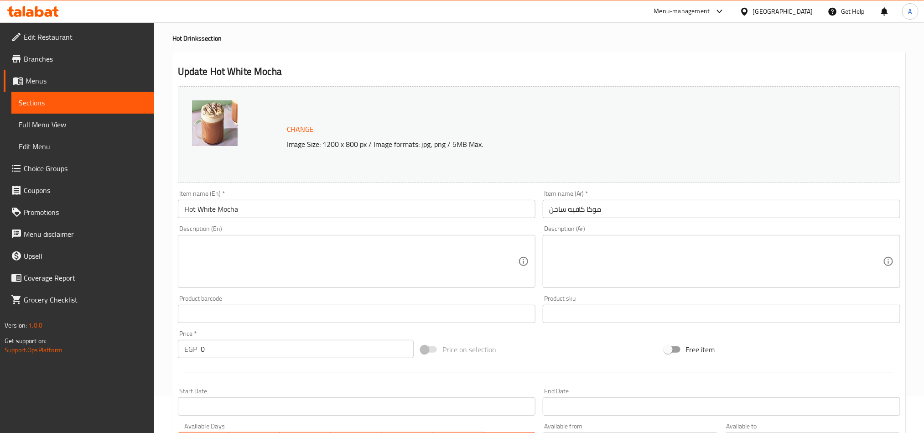
scroll to position [68, 0]
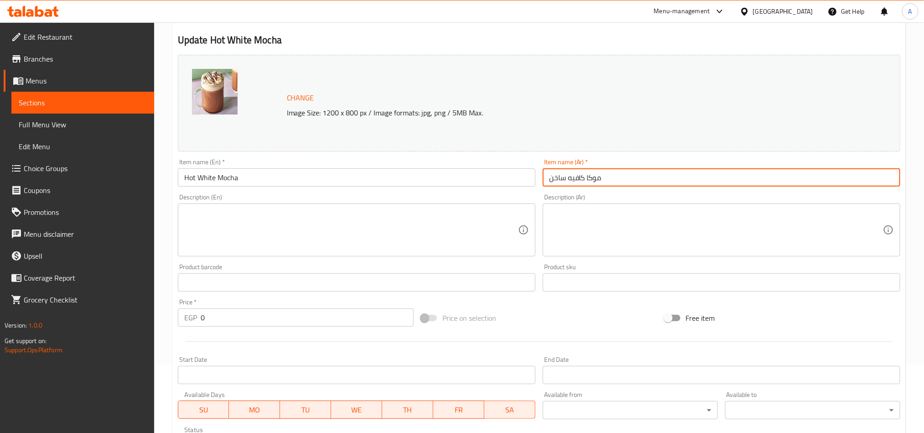
drag, startPoint x: 567, startPoint y: 180, endPoint x: 586, endPoint y: 184, distance: 19.1
click at [586, 184] on input "موكا كافيه ساخن" at bounding box center [722, 177] width 358 height 18
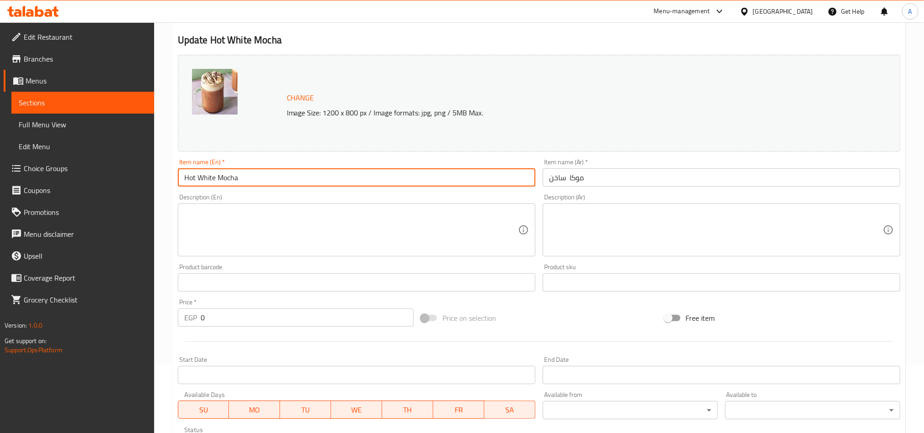
click at [199, 177] on input "Hot White Mocha" at bounding box center [357, 177] width 358 height 18
click at [200, 178] on input "Hot White Mocha" at bounding box center [357, 177] width 358 height 18
drag, startPoint x: 197, startPoint y: 177, endPoint x: 248, endPoint y: 176, distance: 50.6
click at [248, 176] on input "Hot White Mocha" at bounding box center [357, 177] width 358 height 18
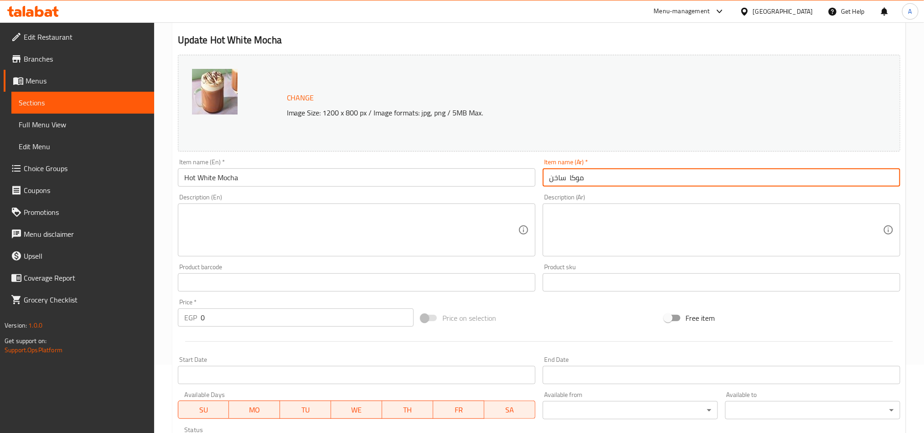
drag, startPoint x: 566, startPoint y: 178, endPoint x: 612, endPoint y: 180, distance: 45.2
click at [612, 180] on input "موكا ساخن" at bounding box center [722, 177] width 358 height 18
paste input "بيضاء"
click at [549, 177] on input "موكا بيضاء ساخن" at bounding box center [722, 177] width 358 height 18
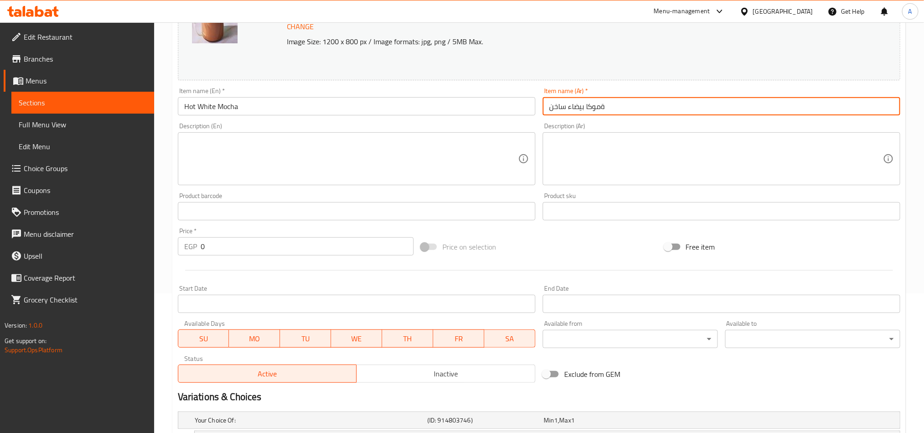
scroll to position [205, 0]
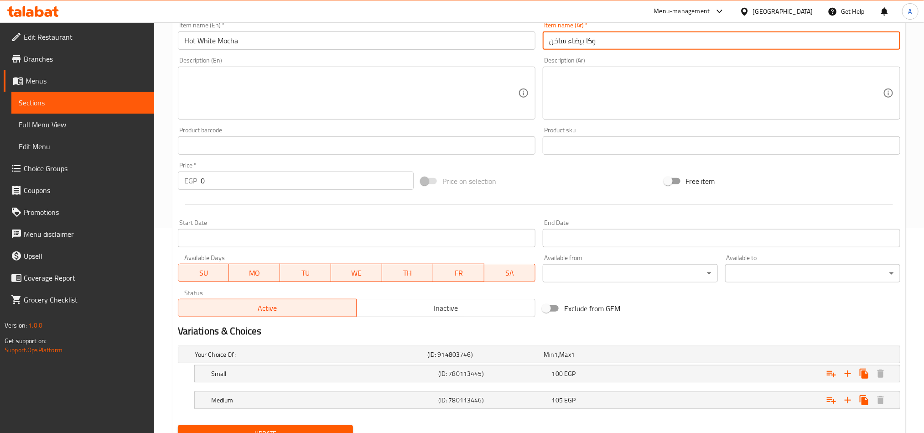
click at [596, 44] on input "وكا بيضاء ساخن" at bounding box center [722, 40] width 358 height 18
drag, startPoint x: 549, startPoint y: 46, endPoint x: 499, endPoint y: 76, distance: 58.1
click at [549, 47] on input "وكا بيضاء ساخن" at bounding box center [722, 40] width 358 height 18
type input "موكا بيضاء ساخن"
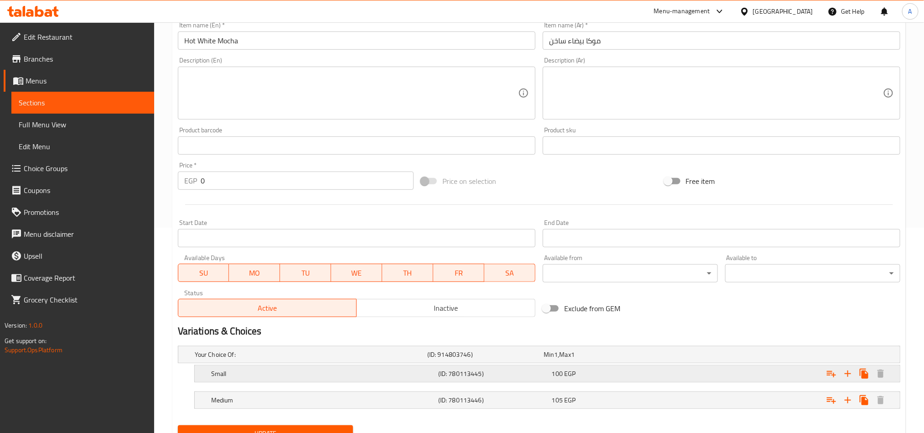
click at [607, 359] on div "100 EGP" at bounding box center [600, 354] width 113 height 9
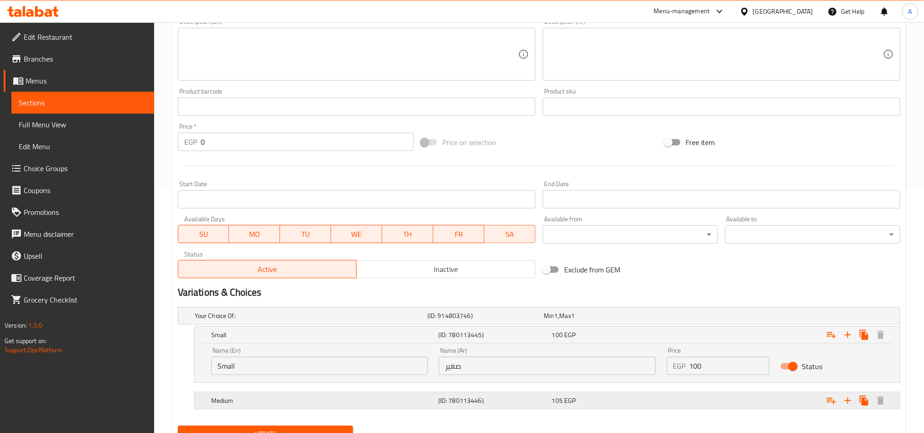
scroll to position [285, 0]
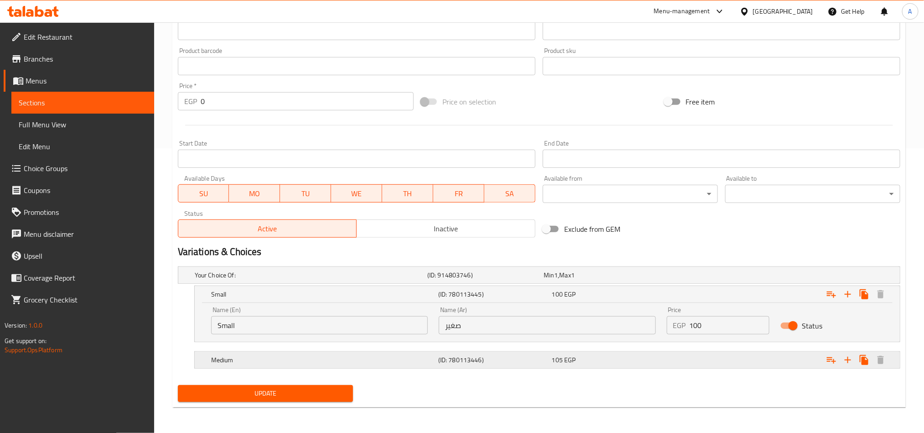
click at [580, 280] on div "105 EGP" at bounding box center [600, 274] width 113 height 9
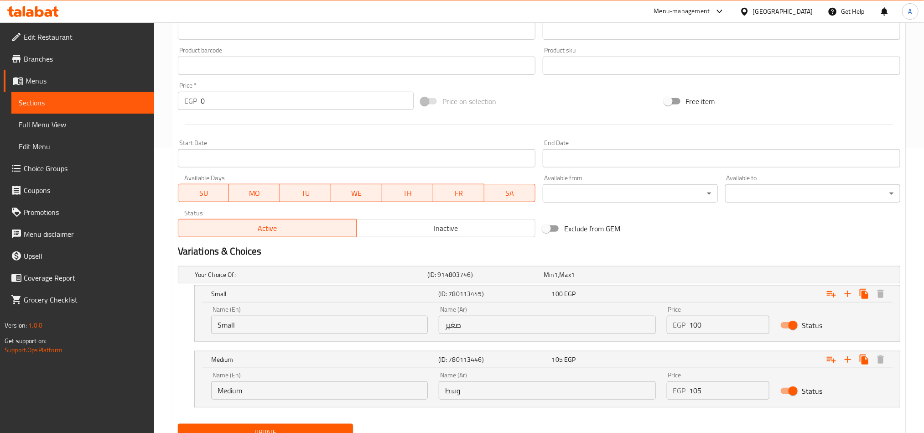
scroll to position [325, 0]
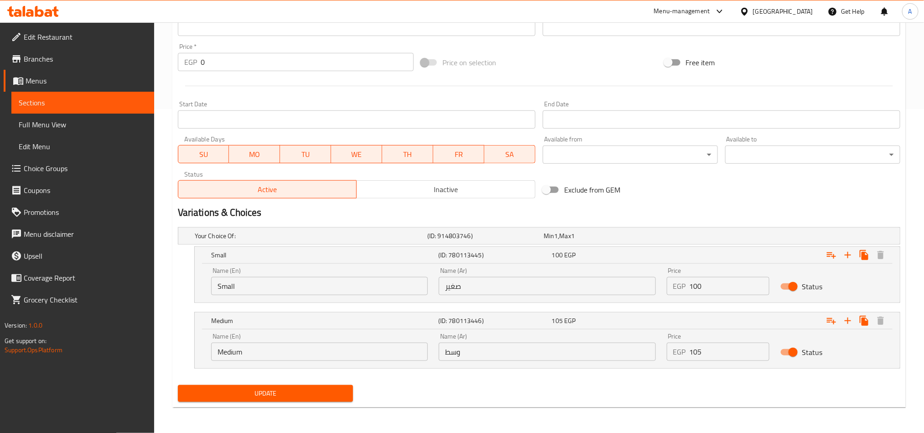
click at [721, 283] on input "100" at bounding box center [730, 286] width 80 height 18
type input "130"
click at [709, 350] on input "105" at bounding box center [730, 352] width 80 height 18
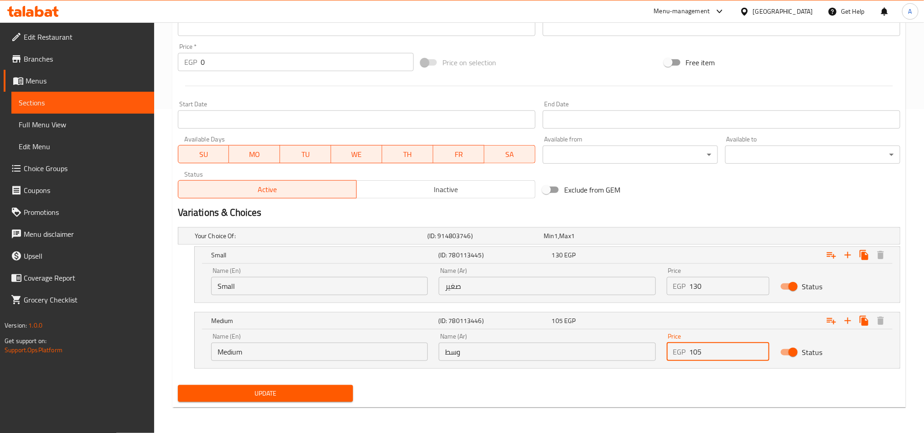
click at [709, 350] on input "105" at bounding box center [730, 352] width 80 height 18
type input "140"
click at [266, 389] on span "Update" at bounding box center [265, 393] width 161 height 11
click at [322, 393] on span "Update" at bounding box center [265, 393] width 161 height 11
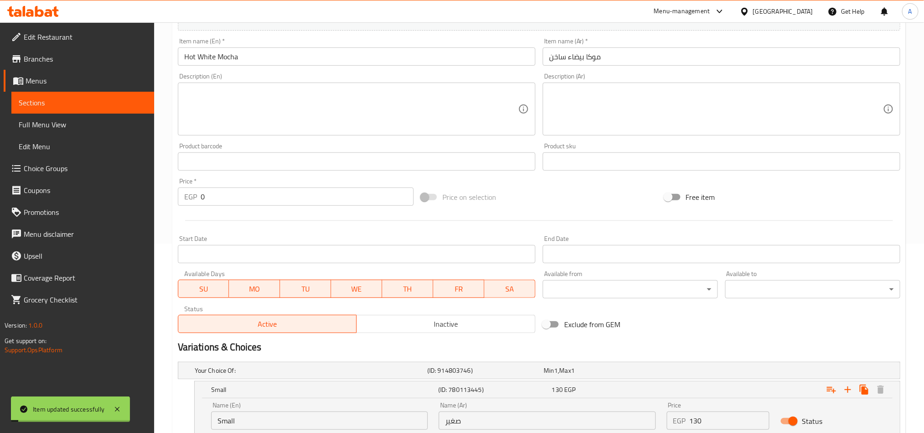
scroll to position [0, 0]
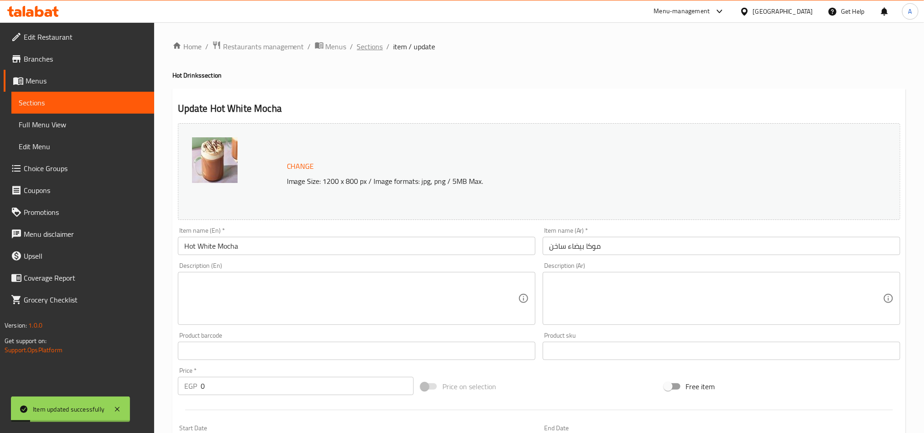
click at [369, 42] on span "Sections" at bounding box center [370, 46] width 26 height 11
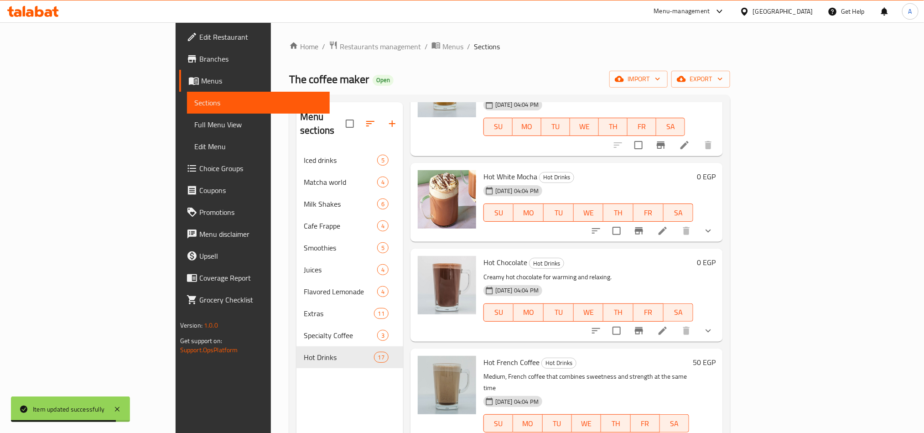
scroll to position [1095, 0]
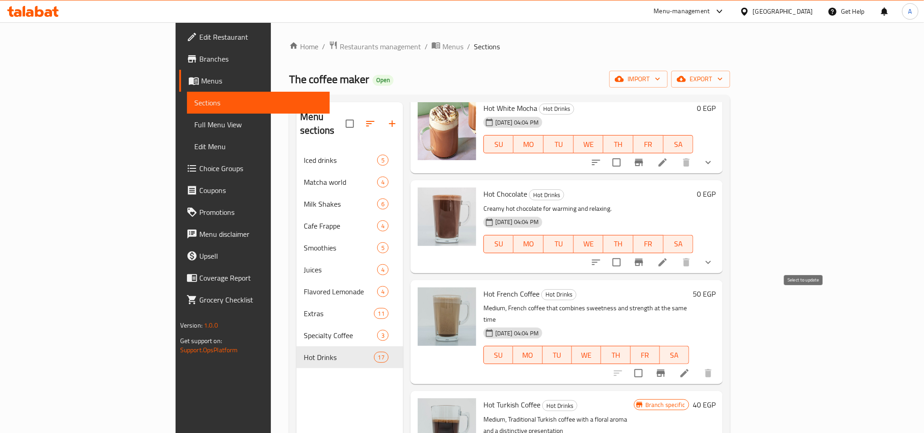
click at [648, 363] on input "checkbox" at bounding box center [638, 372] width 19 height 19
checkbox input "true"
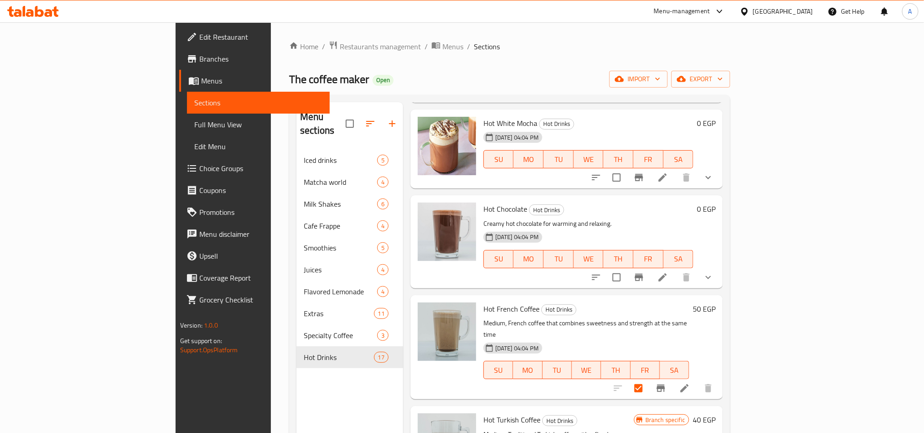
scroll to position [1163, 0]
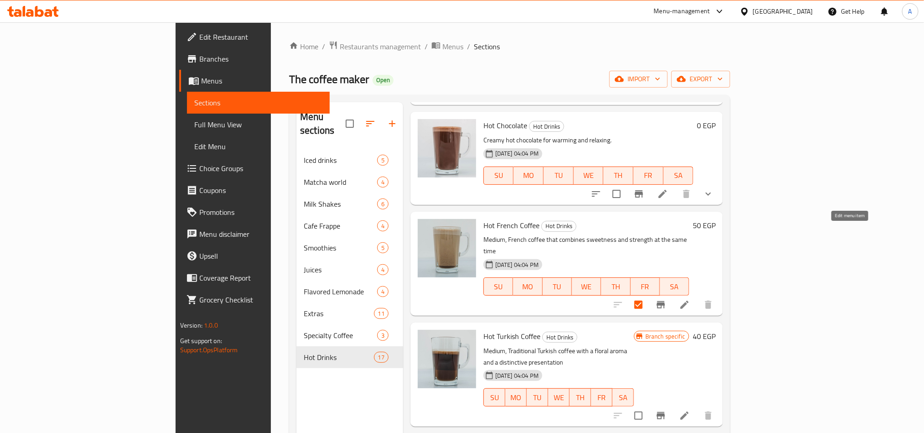
click at [689, 301] on icon at bounding box center [684, 305] width 8 height 8
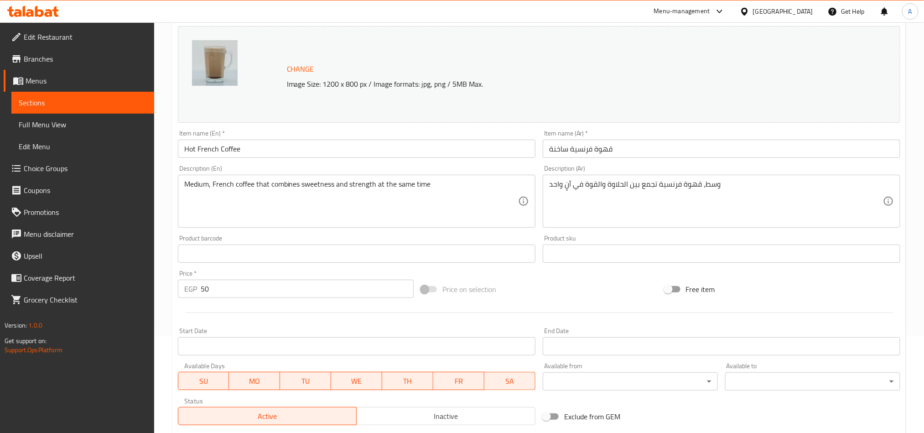
scroll to position [223, 0]
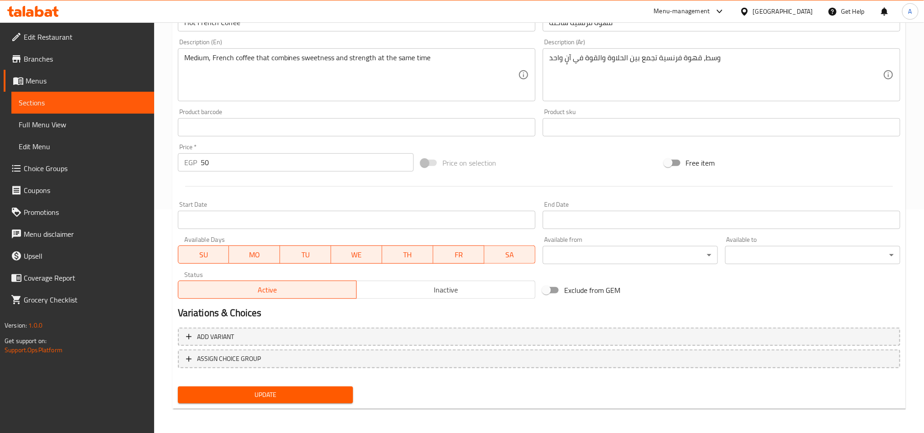
click at [431, 291] on span "Inactive" at bounding box center [445, 289] width 171 height 13
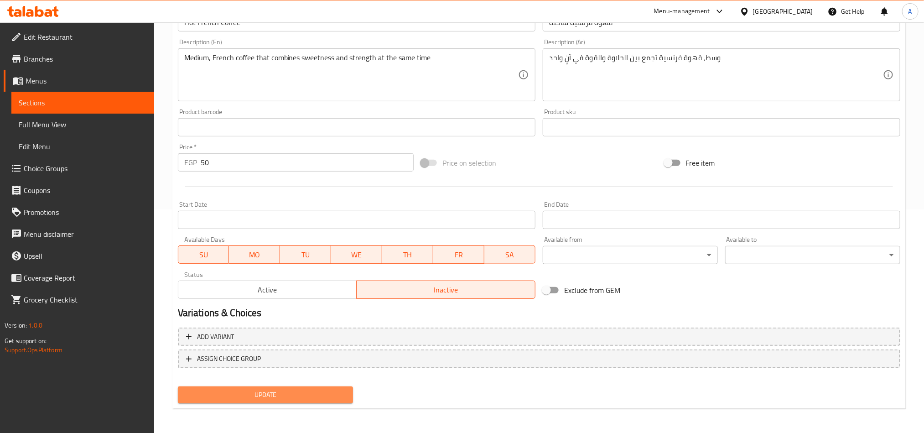
drag, startPoint x: 320, startPoint y: 397, endPoint x: 350, endPoint y: 384, distance: 32.5
click at [320, 395] on span "Update" at bounding box center [265, 394] width 161 height 11
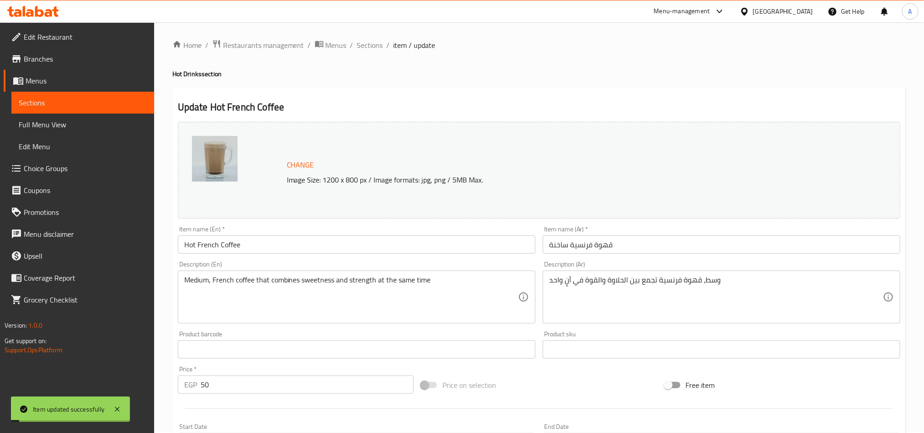
scroll to position [0, 0]
click at [366, 52] on span "Sections" at bounding box center [370, 46] width 26 height 11
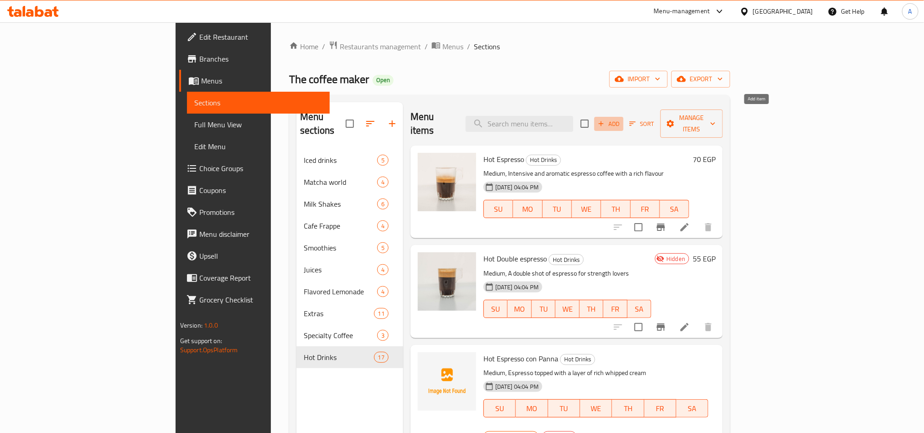
click at [604, 121] on icon "button" at bounding box center [601, 123] width 5 height 5
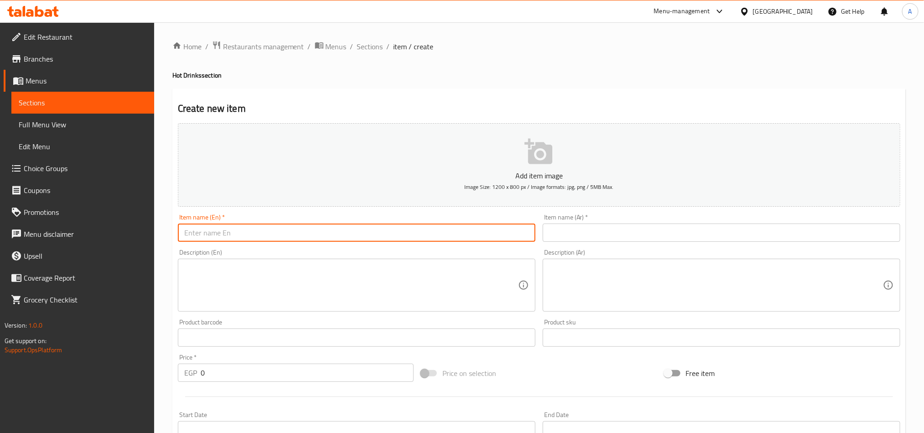
click at [444, 229] on input "text" at bounding box center [357, 232] width 358 height 18
paste input "Cafe Bobon"
type input "Cafe Bobon"
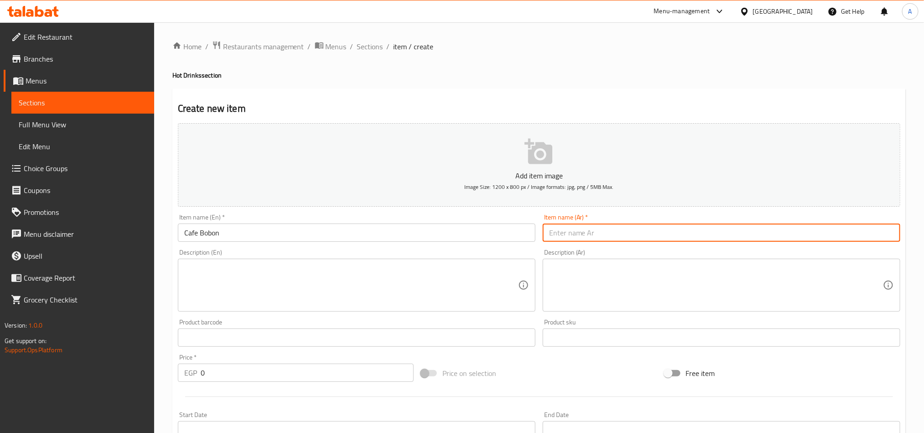
click at [583, 236] on input "text" at bounding box center [722, 232] width 358 height 18
paste input "كافيه بونبون"
drag, startPoint x: 560, startPoint y: 233, endPoint x: 544, endPoint y: 238, distance: 16.9
click at [562, 235] on input "كافيه بونبون" at bounding box center [722, 232] width 358 height 18
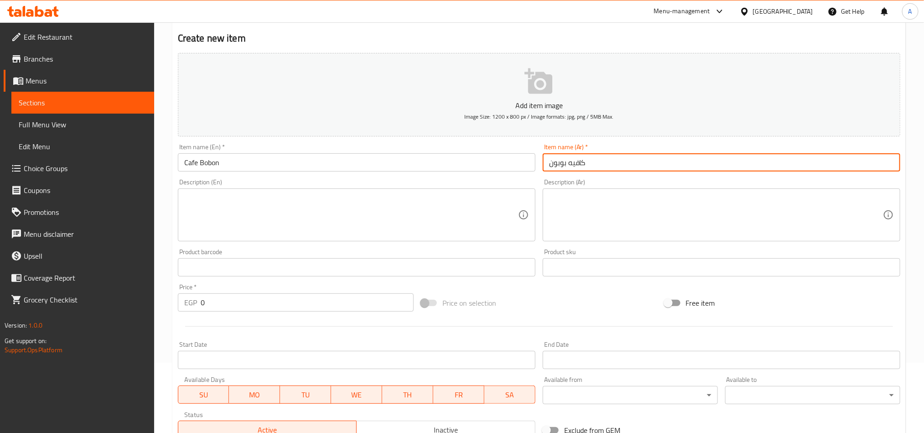
scroll to position [137, 0]
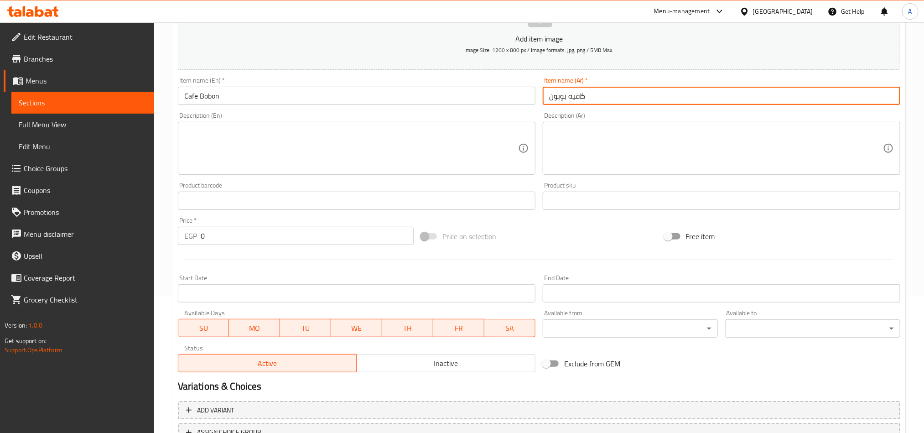
type input "كافيه بوبون"
click at [244, 241] on input "0" at bounding box center [307, 236] width 213 height 18
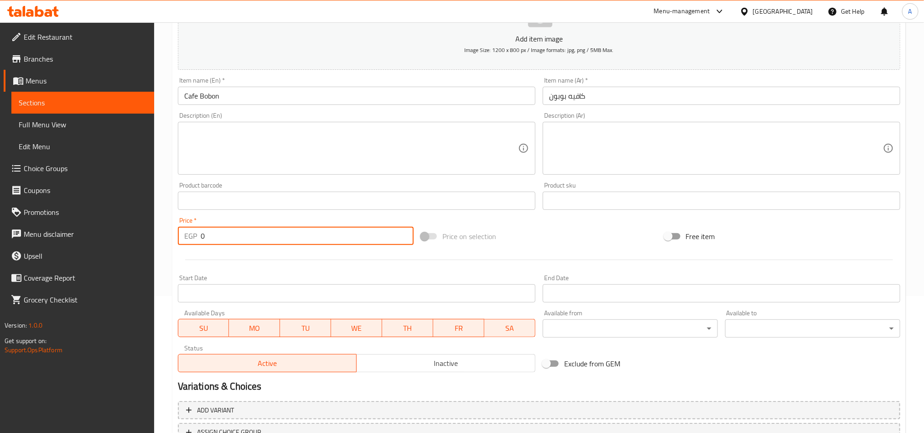
click at [244, 241] on input "0" at bounding box center [307, 236] width 213 height 18
type input "130"
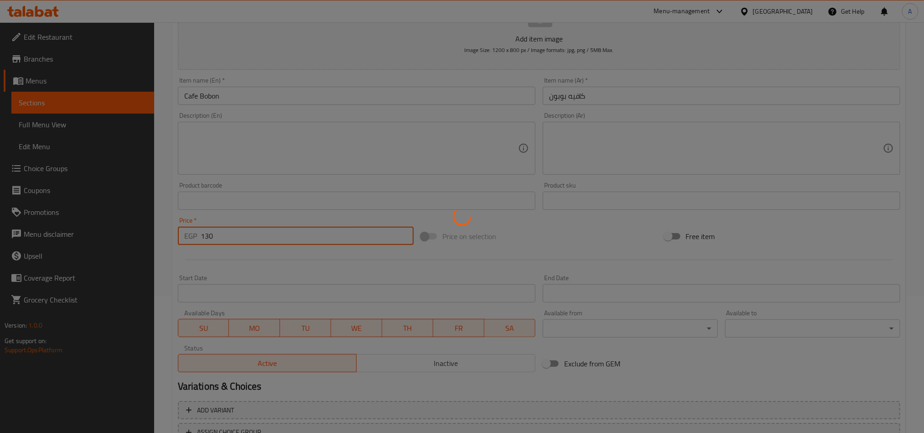
type input "0"
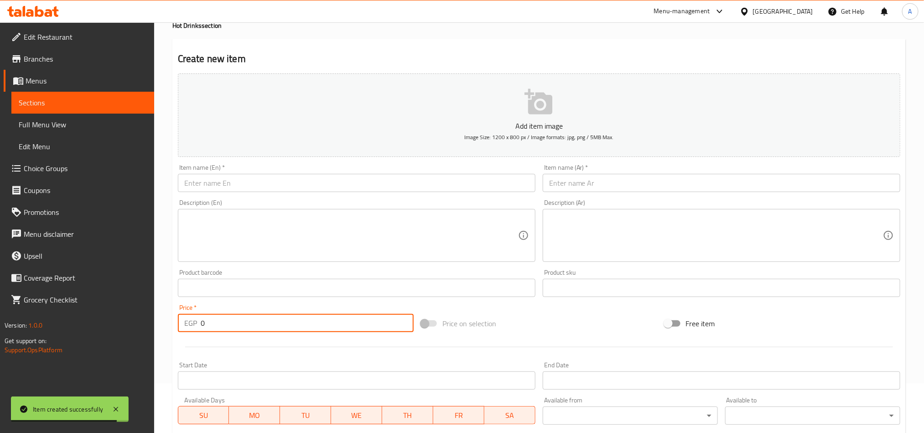
scroll to position [0, 0]
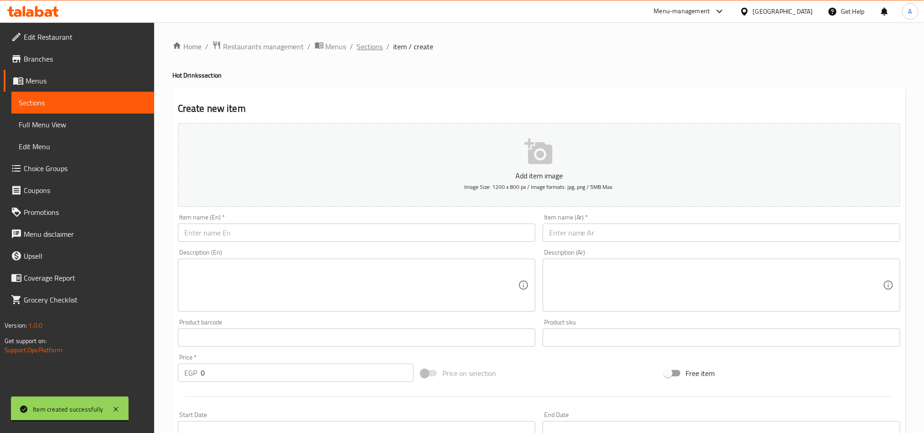
click at [375, 51] on span "Sections" at bounding box center [370, 46] width 26 height 11
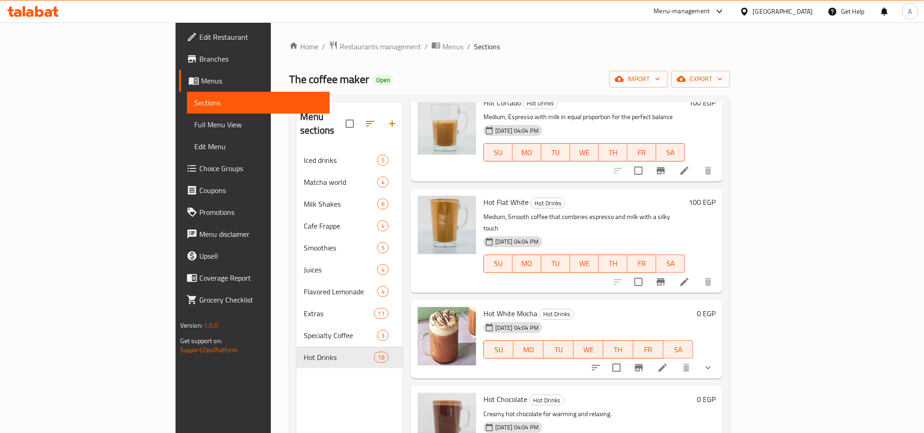
scroll to position [1026, 0]
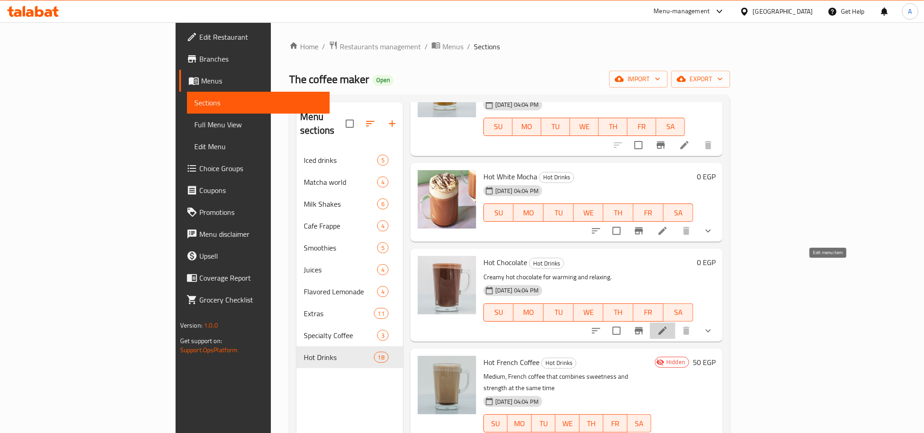
click at [668, 325] on icon at bounding box center [662, 330] width 11 height 11
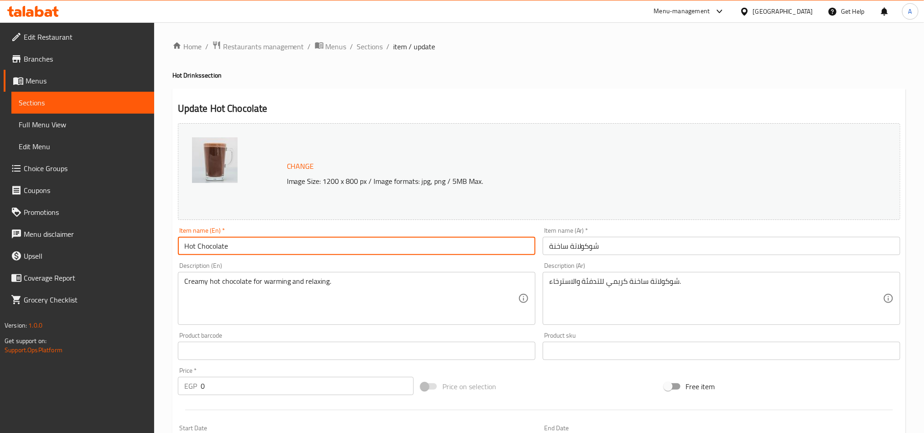
drag, startPoint x: 198, startPoint y: 245, endPoint x: 266, endPoint y: 244, distance: 67.5
click at [266, 244] on input "Hot Chocolate" at bounding box center [357, 246] width 358 height 18
paste input "Hot Belgian"
drag, startPoint x: 197, startPoint y: 248, endPoint x: 88, endPoint y: 274, distance: 112.8
click at [196, 248] on input "Hot Hot Belgian Chocolate" at bounding box center [357, 246] width 358 height 18
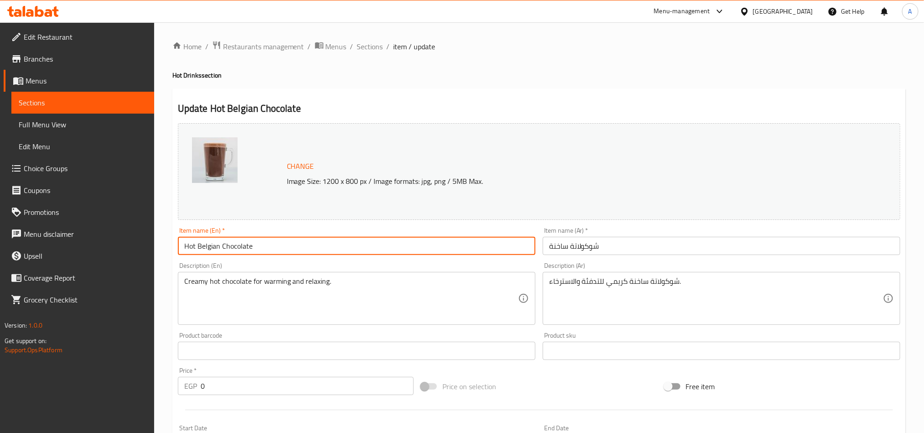
type input "Hot Belgian Chocolate"
click at [570, 254] on input "شوكولاتة ساخنة" at bounding box center [722, 246] width 358 height 18
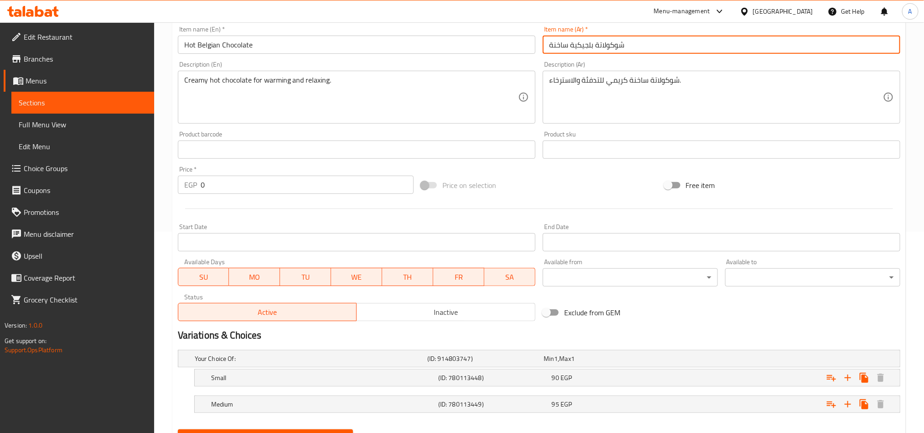
scroll to position [246, 0]
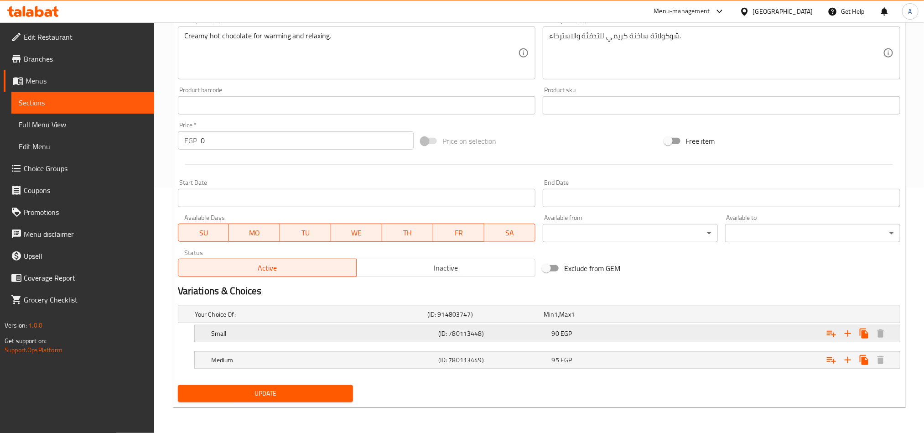
type input "شوكولاتة بلجيكية ساخنة"
click at [594, 319] on div "90 EGP" at bounding box center [600, 314] width 113 height 9
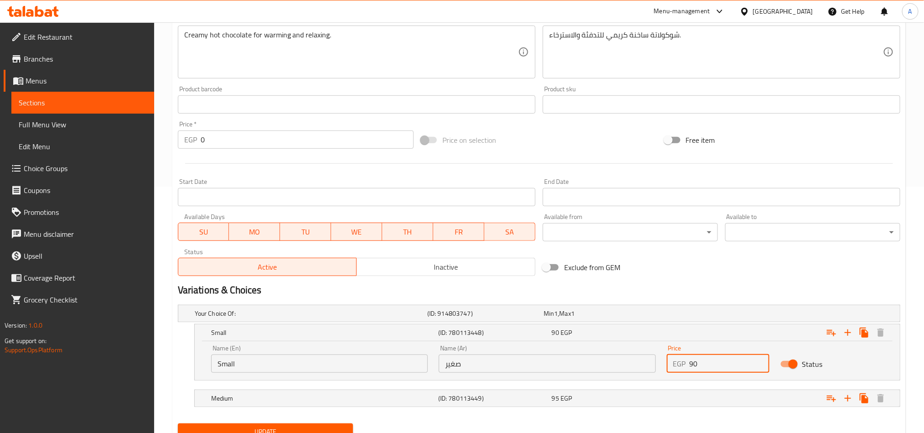
click at [711, 358] on input "90" at bounding box center [730, 363] width 80 height 18
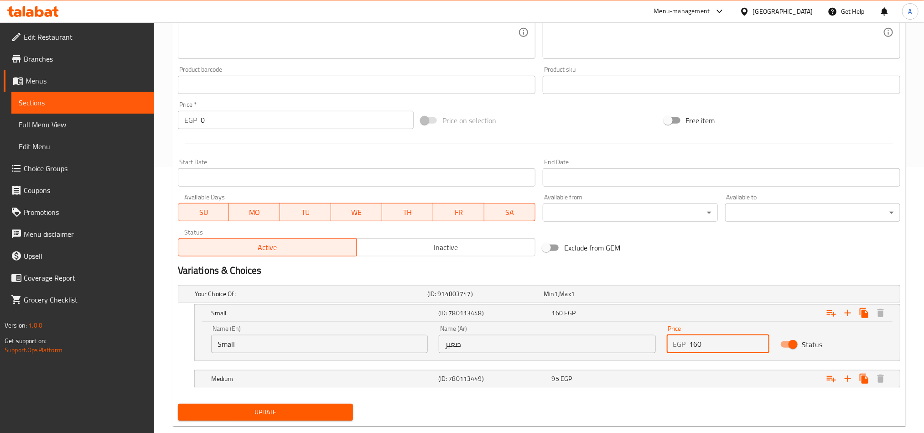
scroll to position [285, 0]
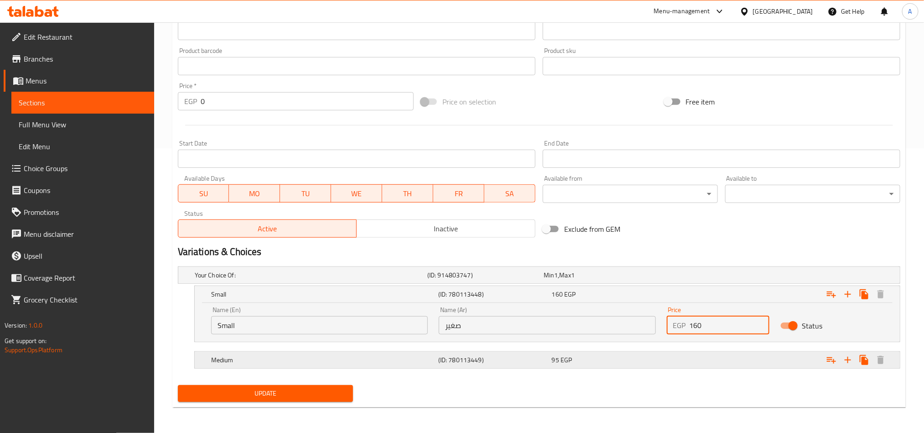
type input "160"
click at [601, 280] on div "95 EGP" at bounding box center [600, 274] width 113 height 9
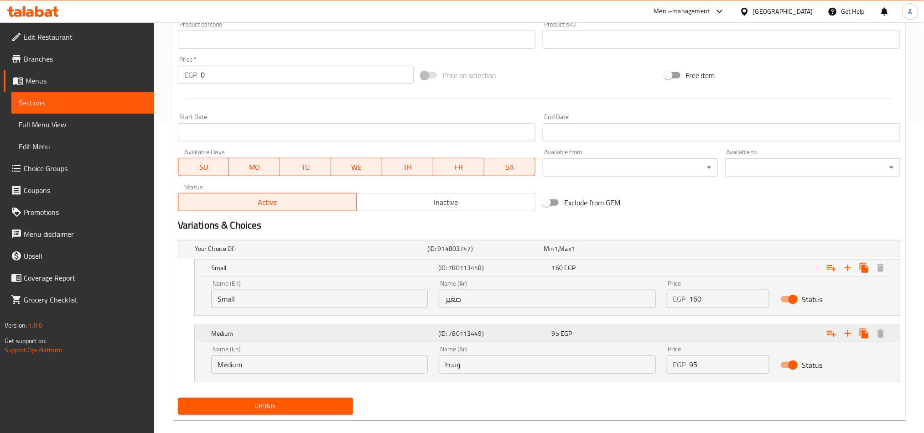
scroll to position [325, 0]
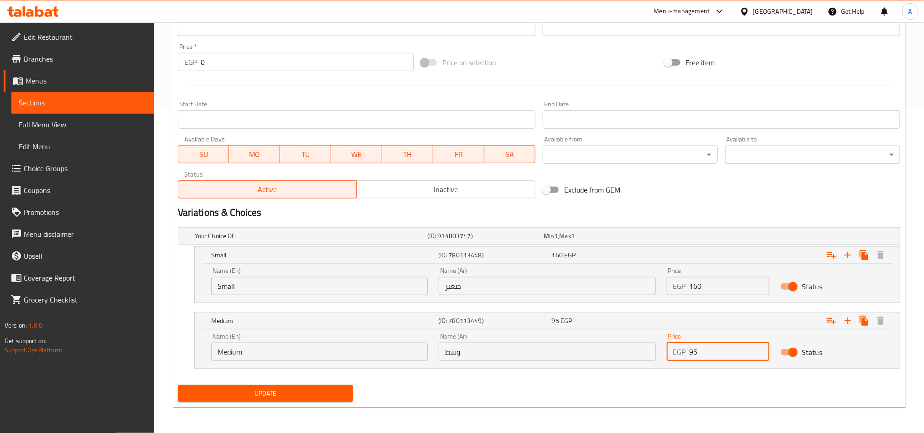
click at [711, 349] on input "95" at bounding box center [730, 352] width 80 height 18
type input "170"
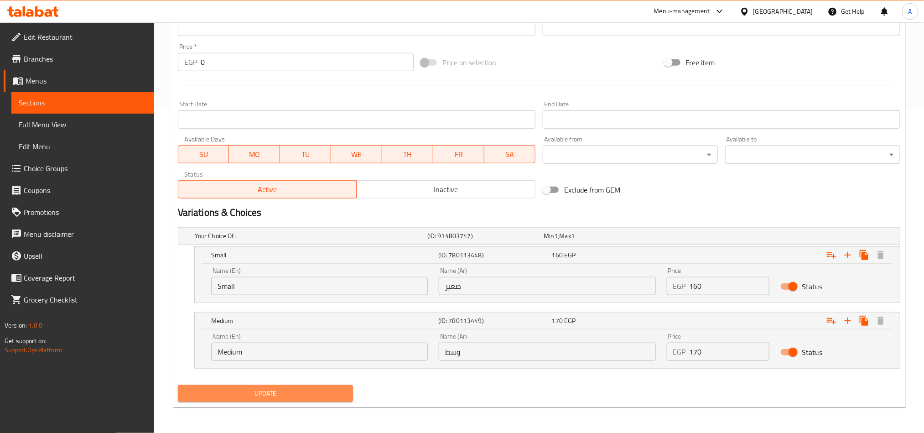
click at [230, 398] on span "Update" at bounding box center [265, 393] width 161 height 11
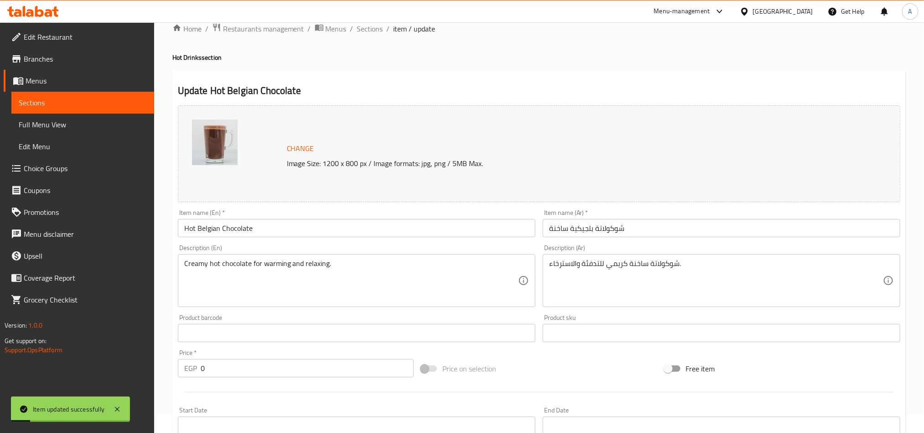
scroll to position [0, 0]
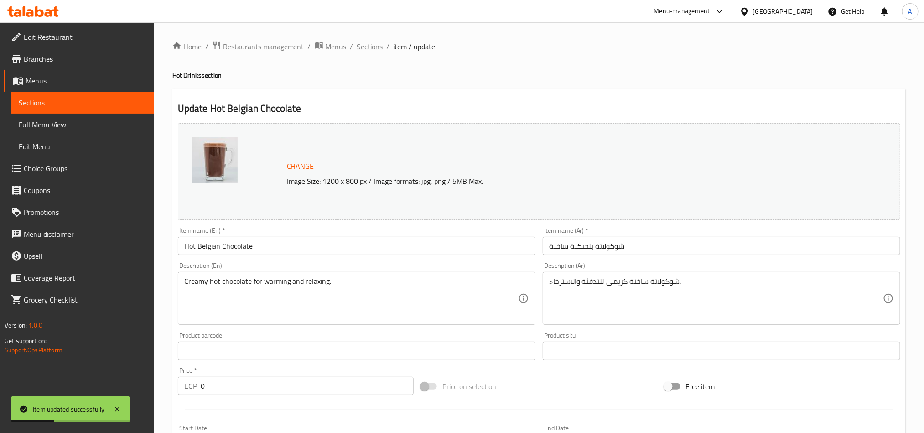
click at [369, 47] on span "Sections" at bounding box center [370, 46] width 26 height 11
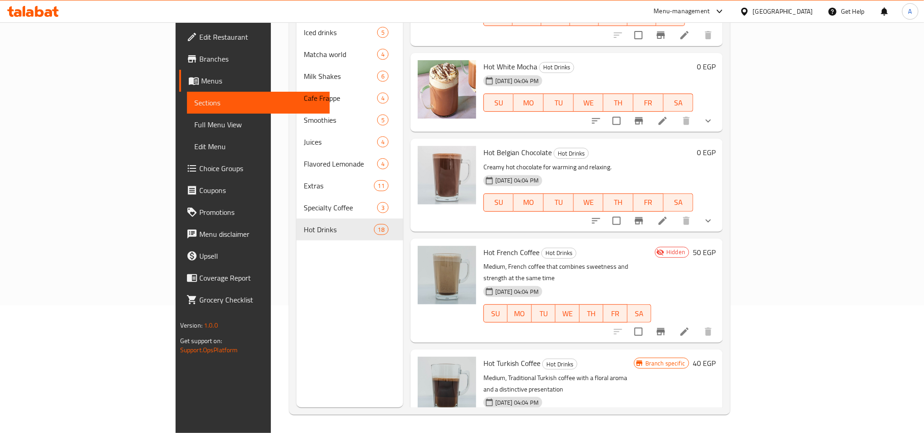
scroll to position [1068, 0]
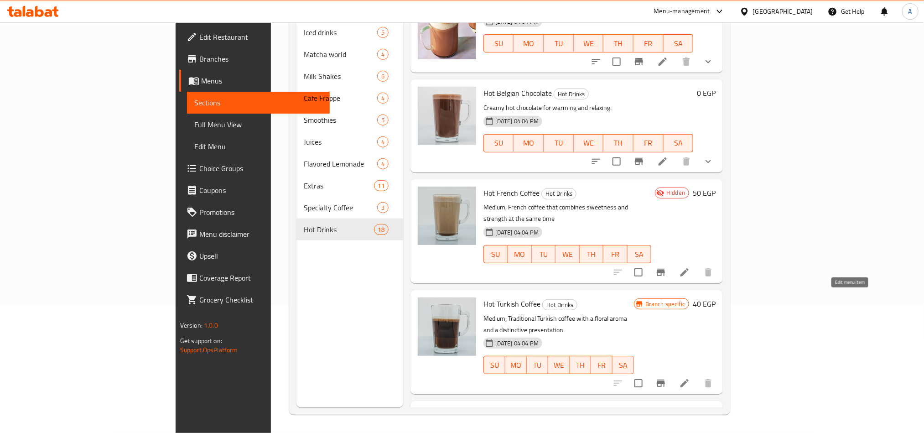
click at [690, 378] on icon at bounding box center [684, 383] width 11 height 11
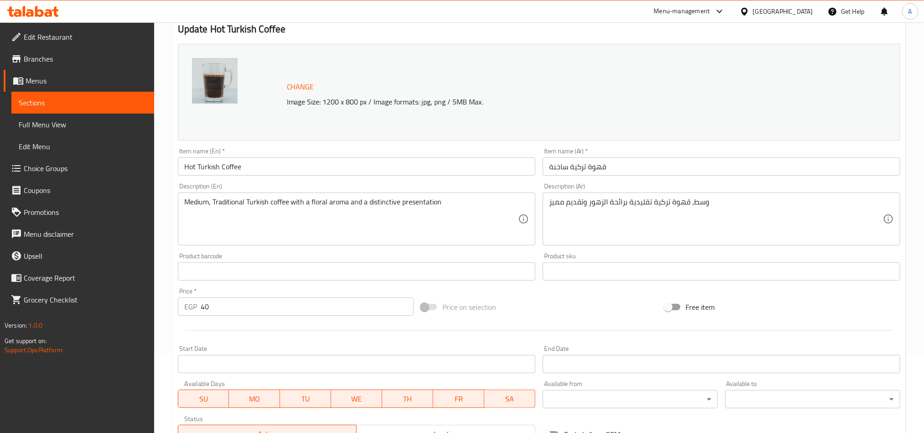
scroll to position [223, 0]
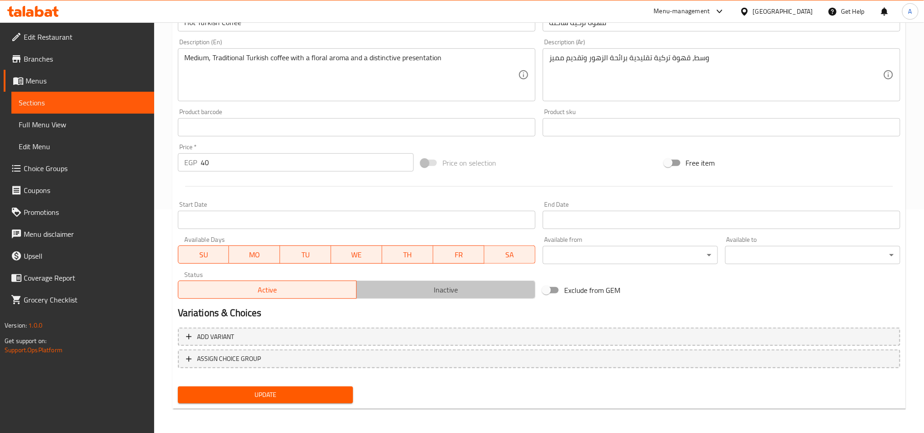
click at [387, 293] on span "Inactive" at bounding box center [445, 289] width 171 height 13
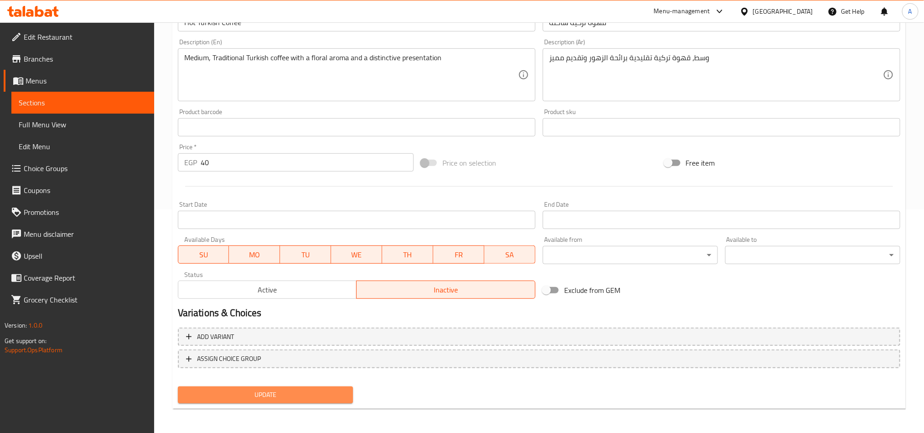
click at [297, 392] on span "Update" at bounding box center [265, 394] width 161 height 11
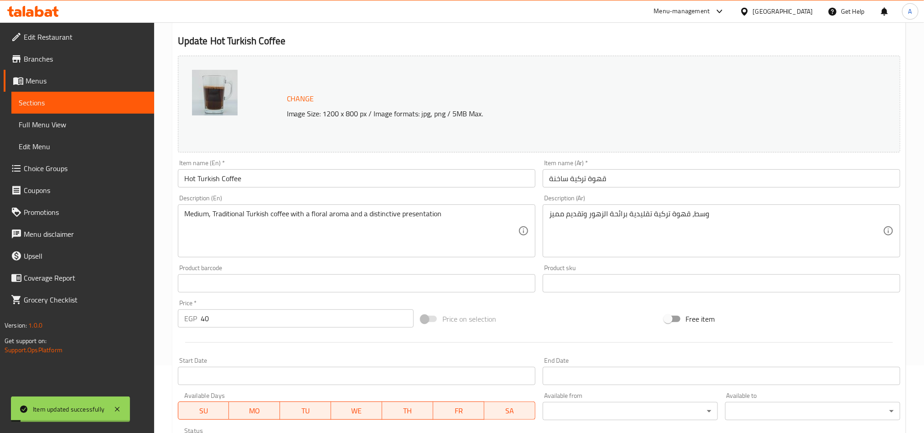
scroll to position [0, 0]
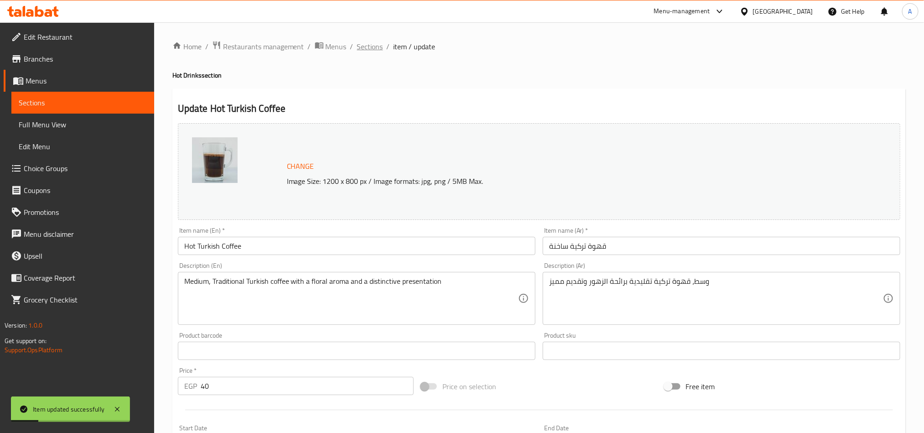
click at [374, 47] on span "Sections" at bounding box center [370, 46] width 26 height 11
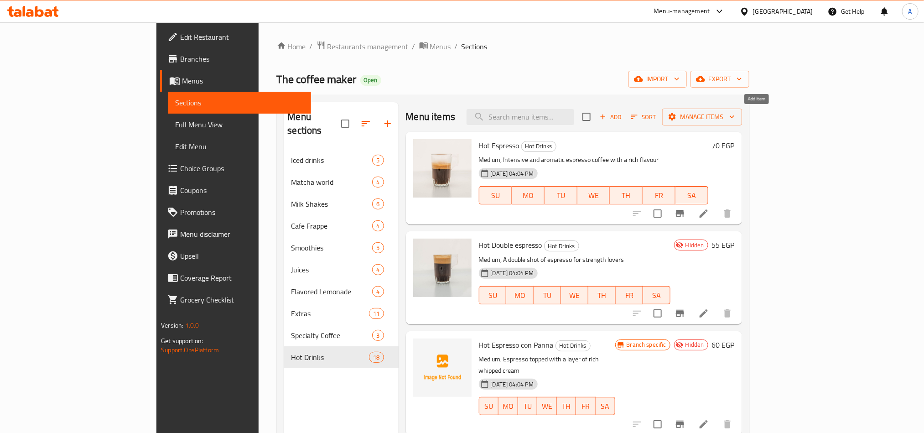
click at [607, 117] on icon "button" at bounding box center [603, 117] width 8 height 8
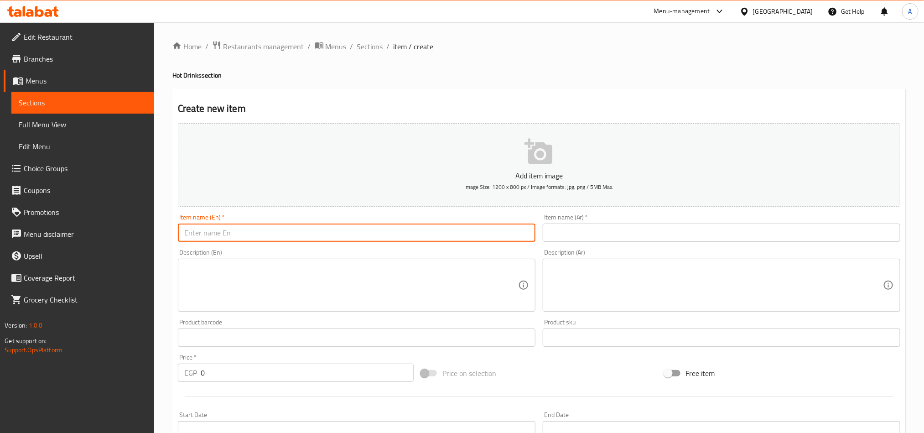
click at [450, 232] on input "text" at bounding box center [357, 232] width 358 height 18
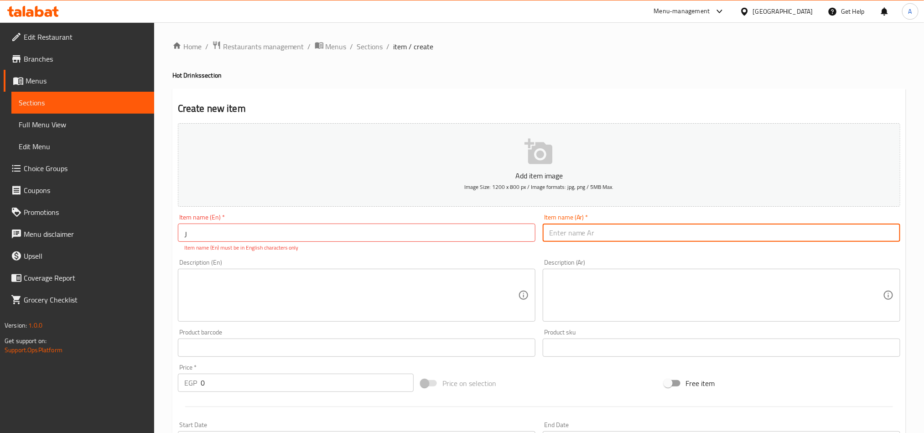
click at [660, 235] on input "text" at bounding box center [722, 232] width 358 height 18
click at [389, 233] on input "ر" at bounding box center [357, 232] width 358 height 18
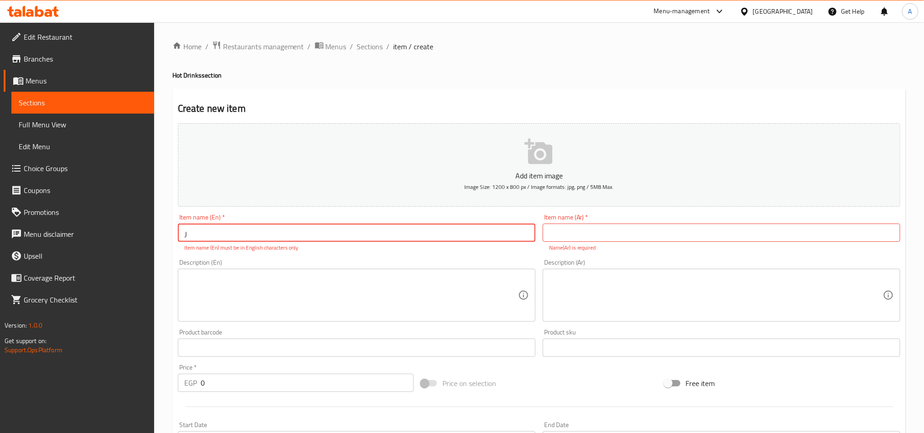
click at [389, 233] on input "ر" at bounding box center [357, 232] width 358 height 18
paste input "Melted Ice Cream Latte"
type input "Melted Ice Cream Latte"
click at [729, 242] on input "text" at bounding box center [722, 232] width 358 height 18
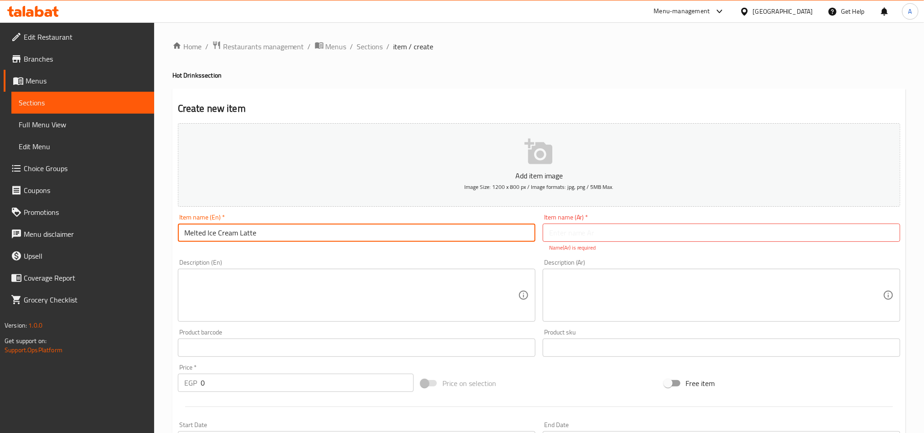
drag, startPoint x: 179, startPoint y: 233, endPoint x: 265, endPoint y: 240, distance: 86.5
click at [265, 240] on input "Melted Ice Cream Latte" at bounding box center [357, 232] width 358 height 18
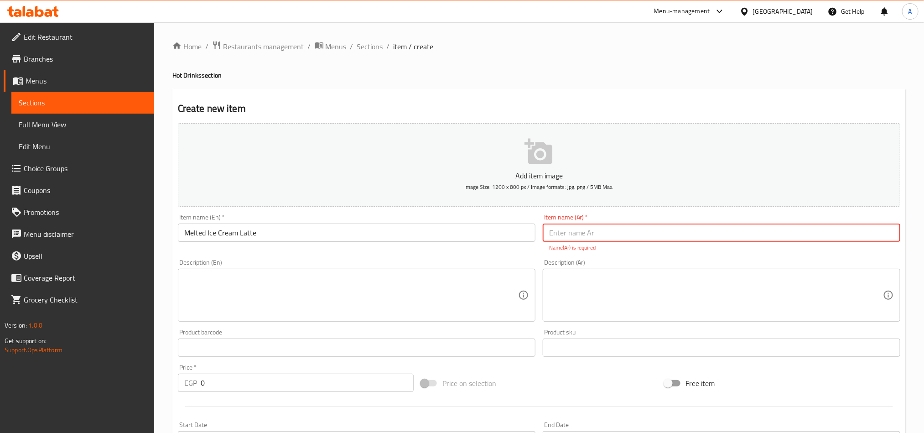
click at [613, 233] on input "text" at bounding box center [722, 232] width 358 height 18
click at [805, 232] on input "text" at bounding box center [722, 232] width 358 height 18
type input "ل"
type input "لاتيه ايس كريم ذائب"
click at [683, 283] on textarea at bounding box center [716, 295] width 334 height 43
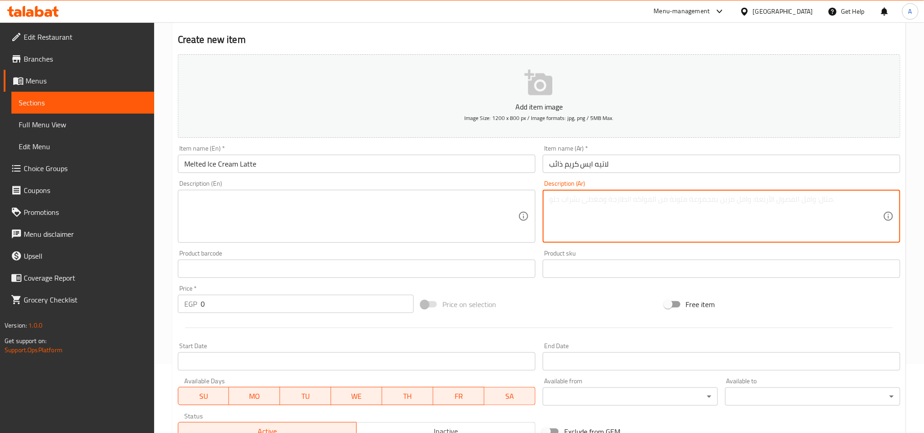
scroll to position [205, 0]
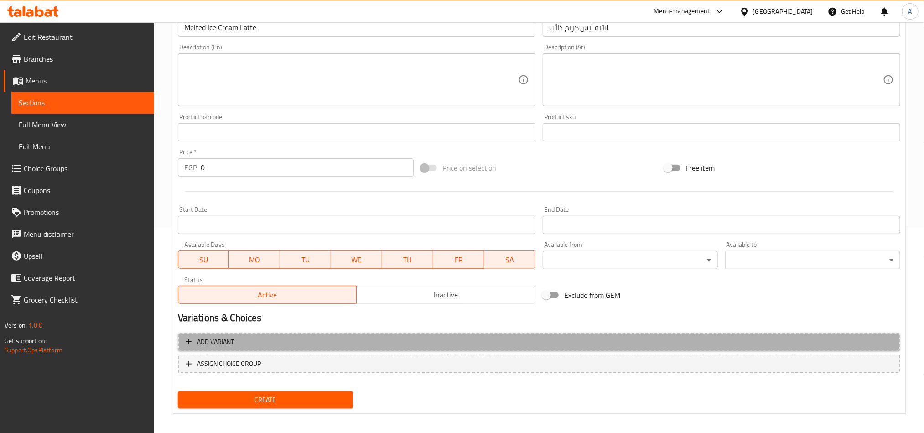
click at [371, 345] on span "Add variant" at bounding box center [539, 341] width 706 height 11
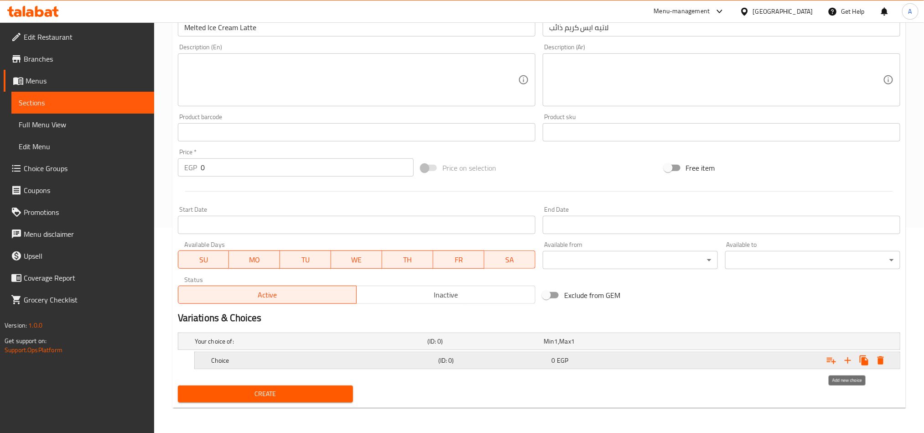
drag, startPoint x: 848, startPoint y: 360, endPoint x: 821, endPoint y: 362, distance: 27.0
click at [847, 360] on icon "Expand" at bounding box center [847, 360] width 11 height 11
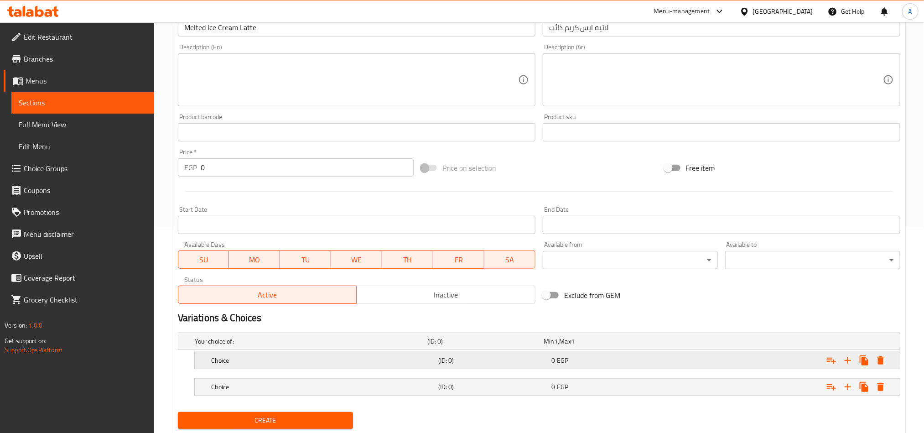
click at [257, 346] on h5 "Choice" at bounding box center [309, 341] width 229 height 9
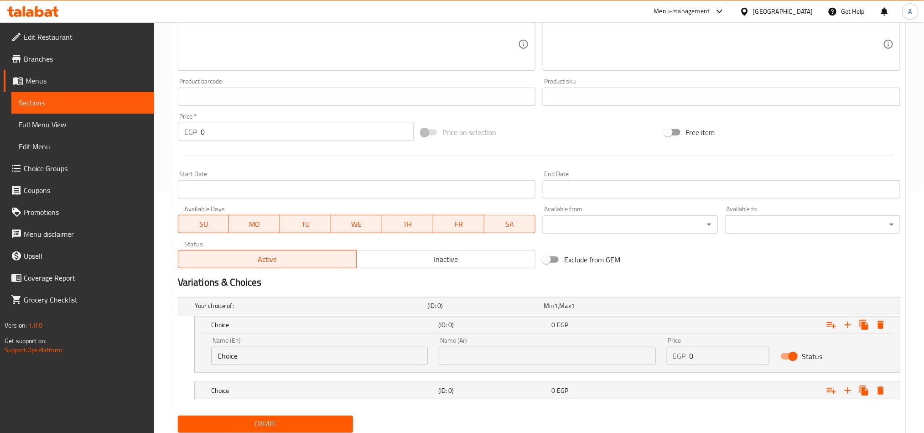
scroll to position [272, 0]
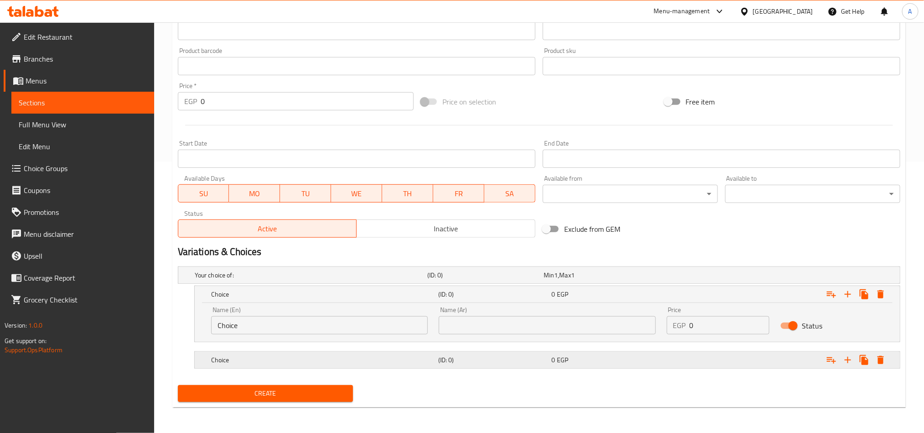
click at [254, 280] on h5 "Choice" at bounding box center [309, 274] width 229 height 9
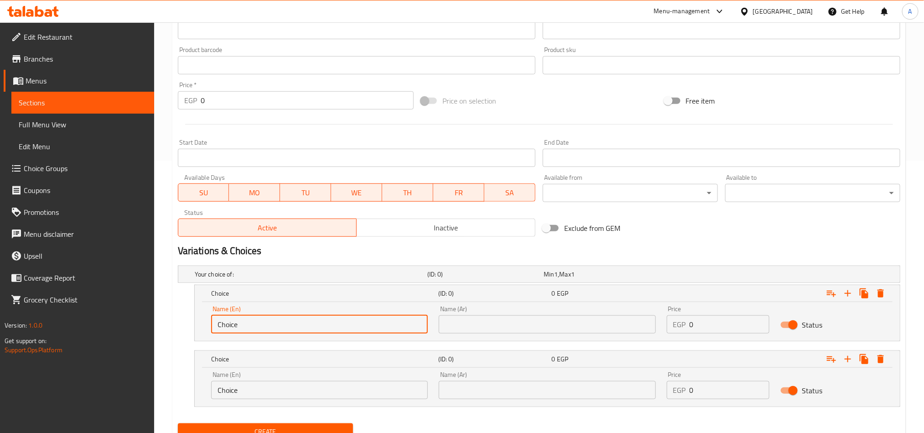
click at [260, 327] on input "Choice" at bounding box center [319, 324] width 217 height 18
type input "س"
click at [457, 326] on input "text" at bounding box center [547, 324] width 217 height 18
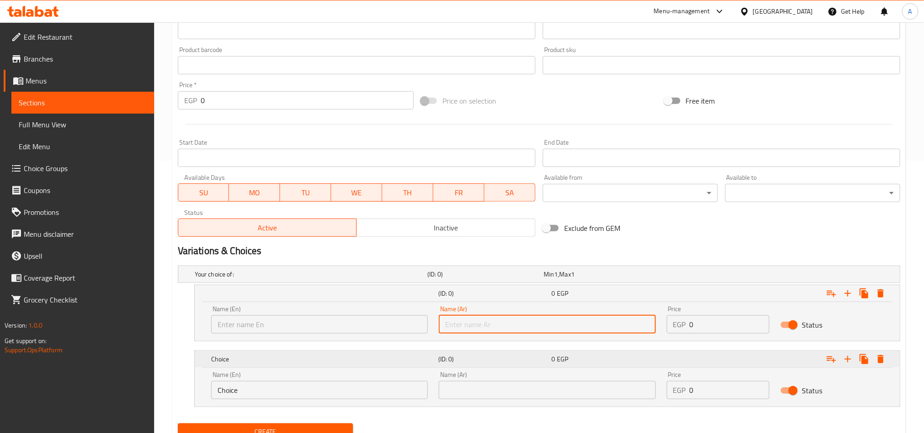
type input "صغير"
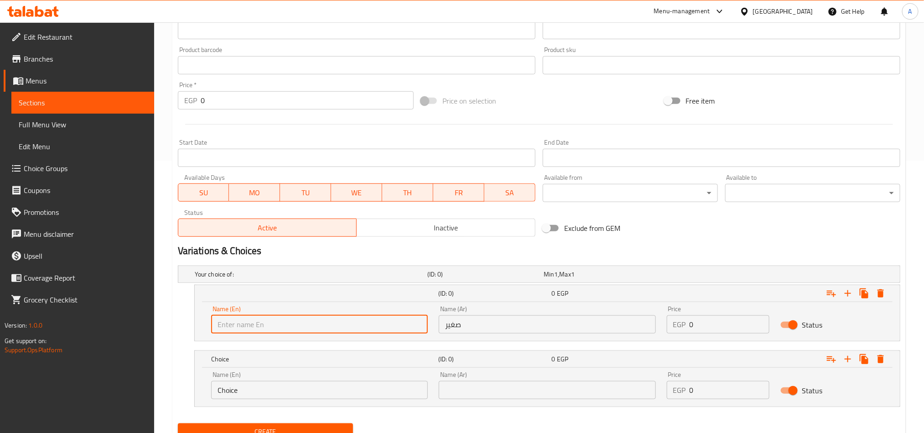
click at [278, 327] on input "text" at bounding box center [319, 324] width 217 height 18
type input "Small"
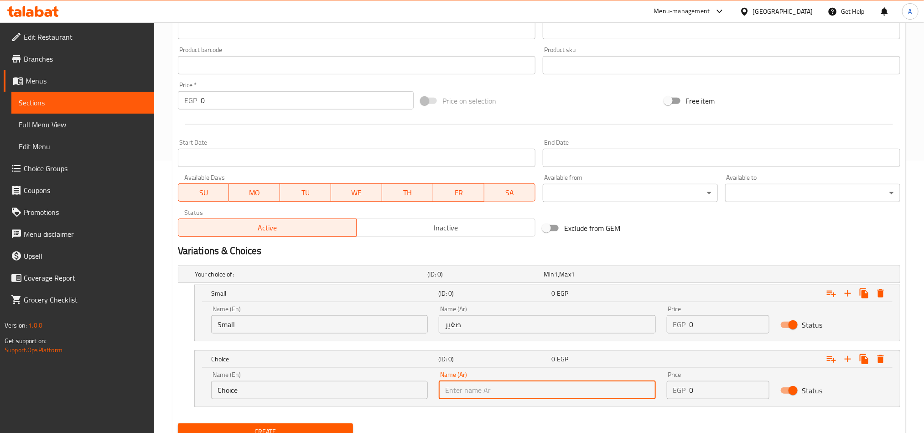
click at [490, 392] on input "text" at bounding box center [547, 390] width 217 height 18
type input "وسط"
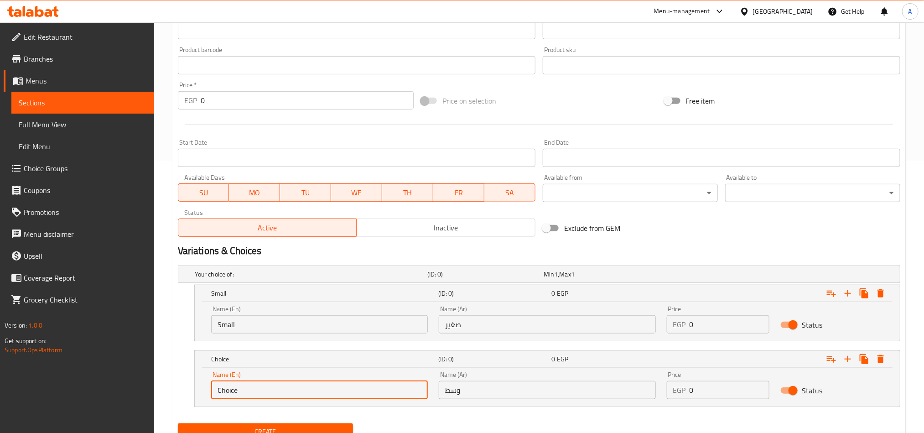
click at [254, 387] on input "Choice" at bounding box center [319, 390] width 217 height 18
type input "ة"
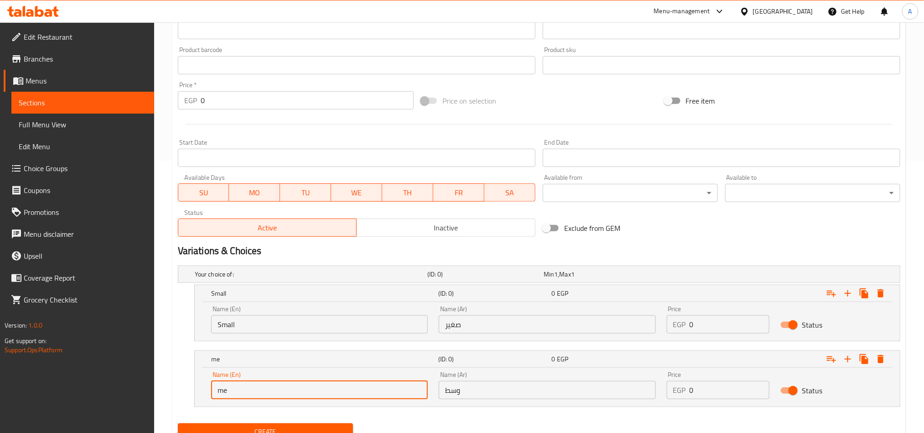
type input "Medium"
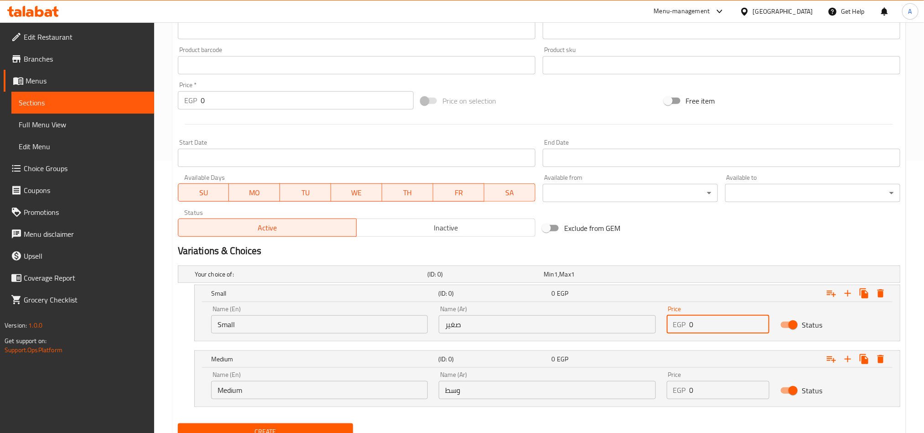
click at [711, 319] on input "0" at bounding box center [730, 324] width 80 height 18
type input "160"
click at [712, 386] on input "0" at bounding box center [730, 390] width 80 height 18
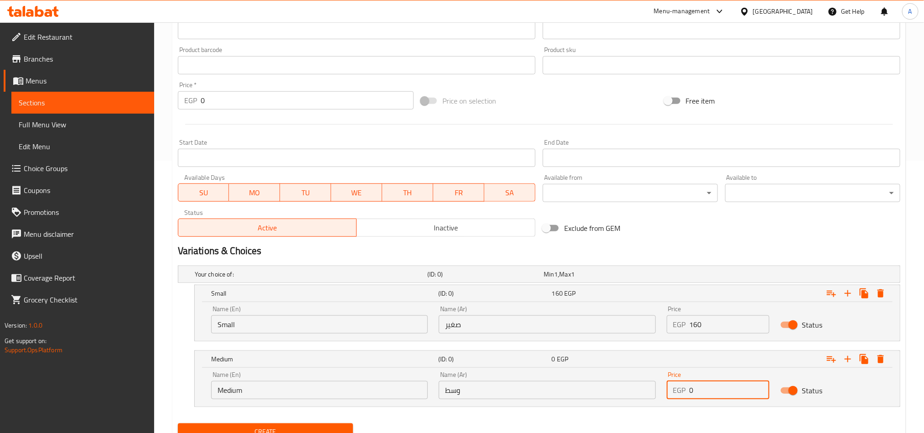
click at [712, 386] on input "0" at bounding box center [730, 390] width 80 height 18
click at [713, 386] on input "0" at bounding box center [730, 390] width 80 height 18
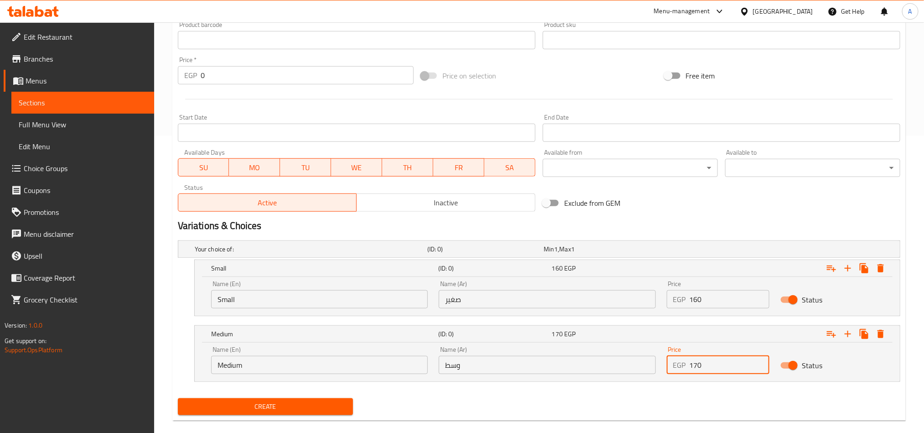
scroll to position [311, 0]
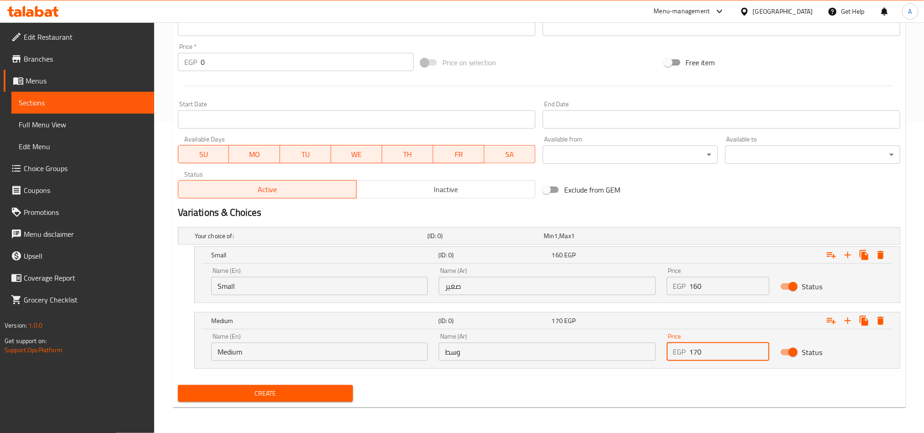
type input "170"
click at [280, 395] on span "Create" at bounding box center [265, 393] width 161 height 11
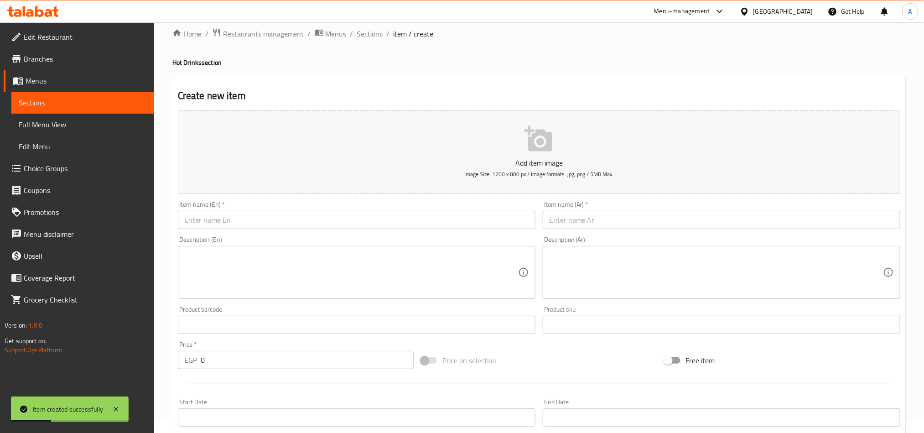
scroll to position [0, 0]
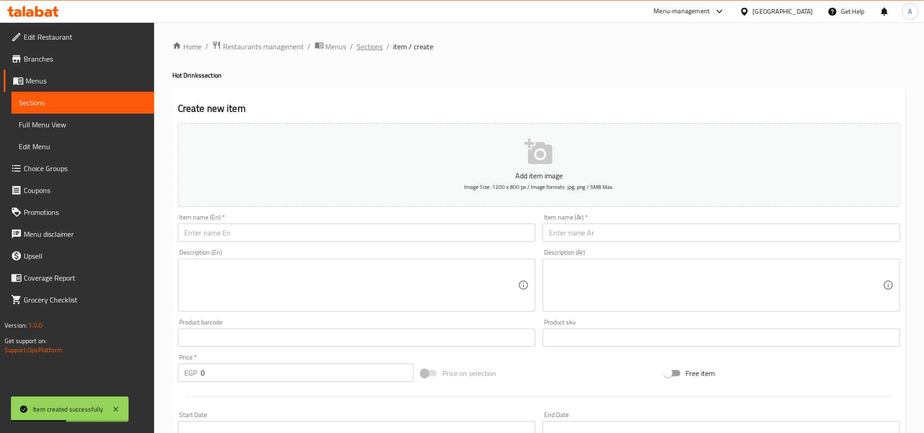
click at [366, 47] on span "Sections" at bounding box center [370, 46] width 26 height 11
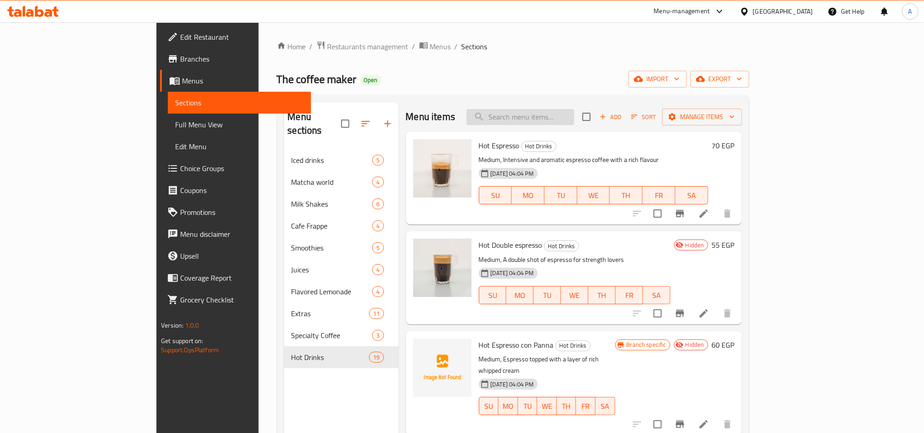
click at [574, 122] on input "search" at bounding box center [521, 117] width 108 height 16
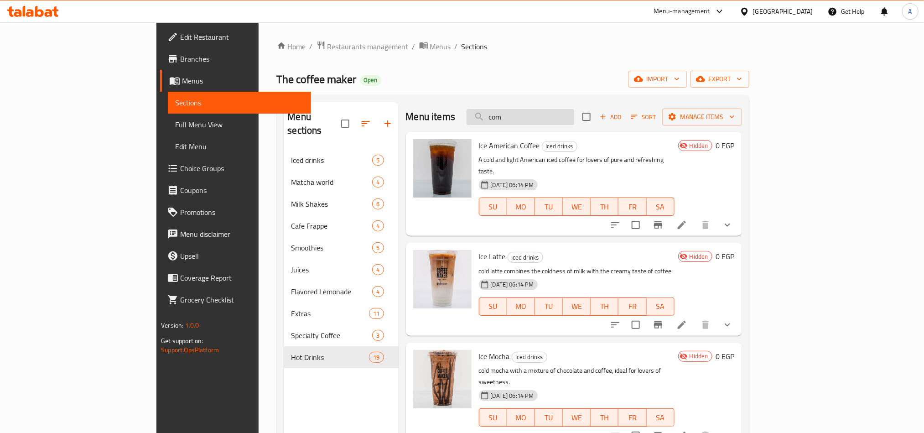
type input "comb"
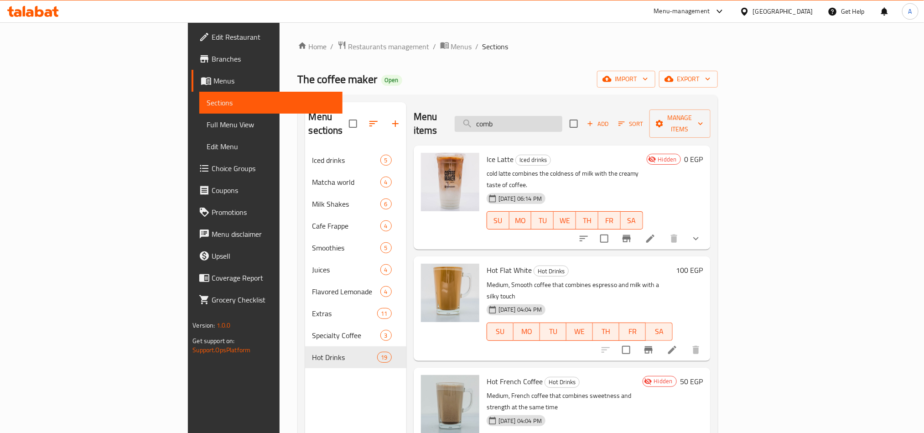
click at [562, 119] on input "comb" at bounding box center [509, 124] width 108 height 16
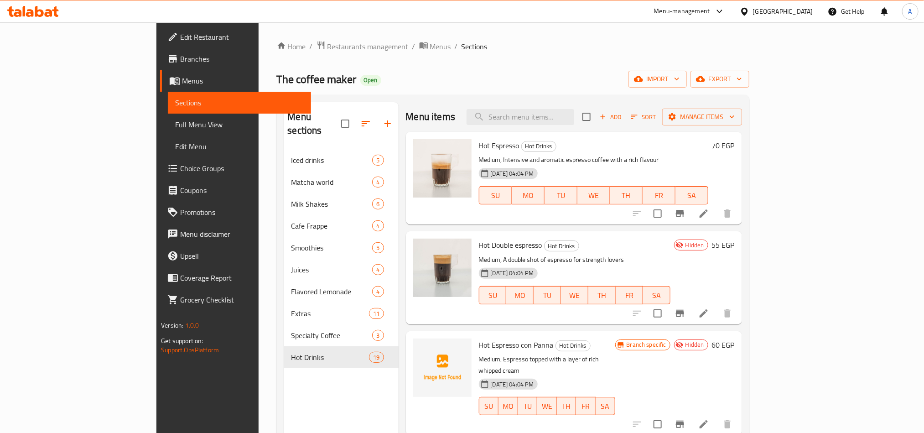
click at [625, 124] on button "Add" at bounding box center [610, 117] width 29 height 14
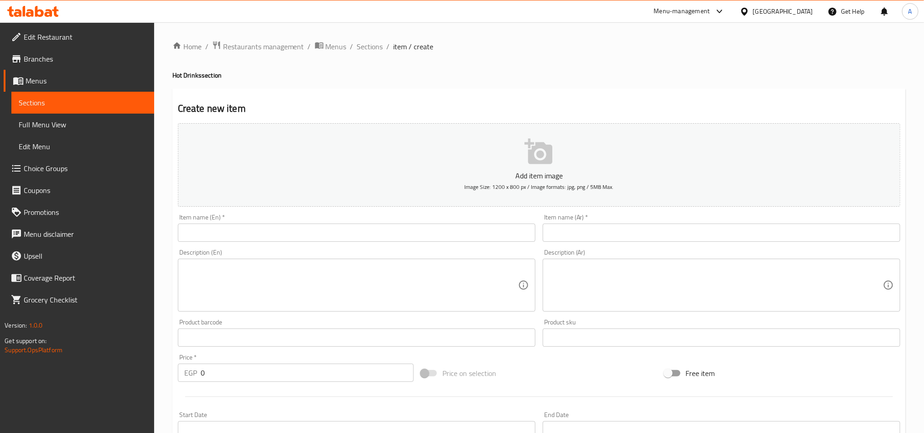
click at [391, 241] on input "text" at bounding box center [357, 232] width 358 height 18
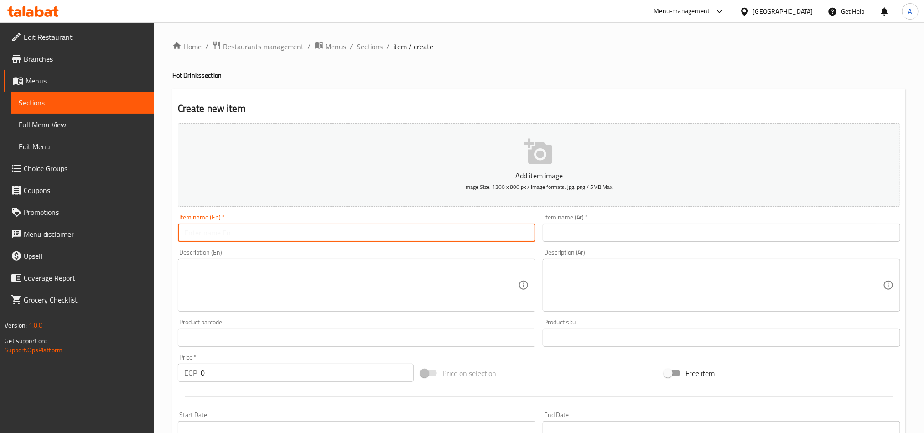
paste input "Honey Comb Latte"
type input "Honey Comb Latte"
click at [794, 234] on input "text" at bounding box center [722, 232] width 358 height 18
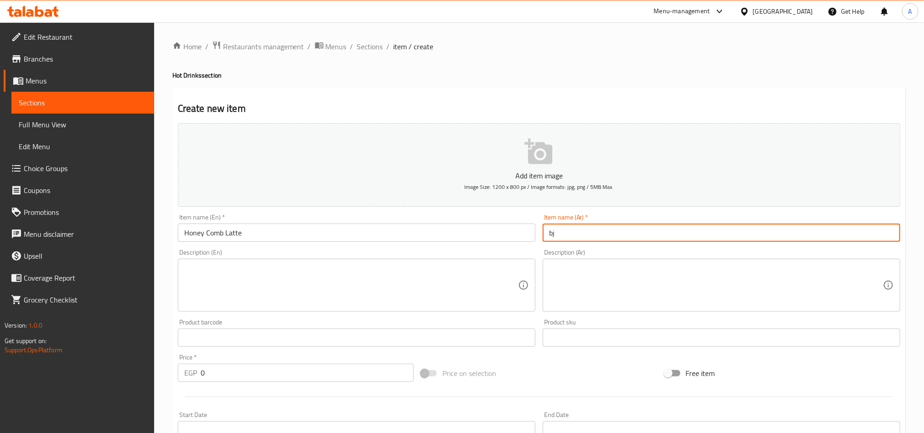
type input "b"
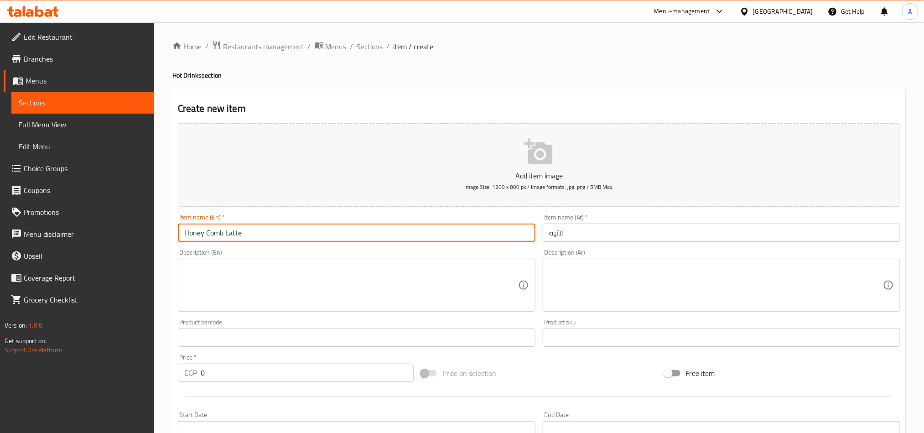
drag, startPoint x: 180, startPoint y: 233, endPoint x: 223, endPoint y: 235, distance: 43.4
click at [223, 235] on input "Honey Comb Latte" at bounding box center [357, 232] width 358 height 18
click at [667, 223] on input "لاتيه" at bounding box center [722, 232] width 358 height 18
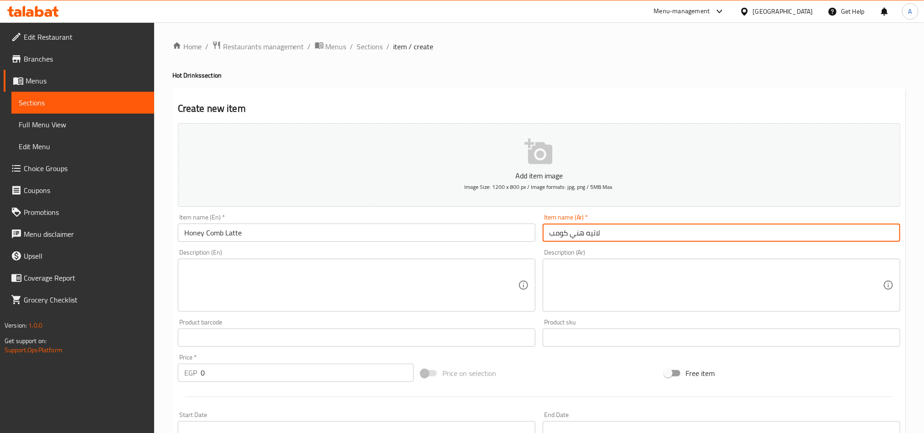
type input "لاتيه هني كومب"
drag, startPoint x: 586, startPoint y: 233, endPoint x: 530, endPoint y: 234, distance: 56.1
click at [530, 234] on div "Add item image Image Size: 1200 x 800 px / Image formats: jpg, png / 5MB Max. I…" at bounding box center [539, 315] width 730 height 393
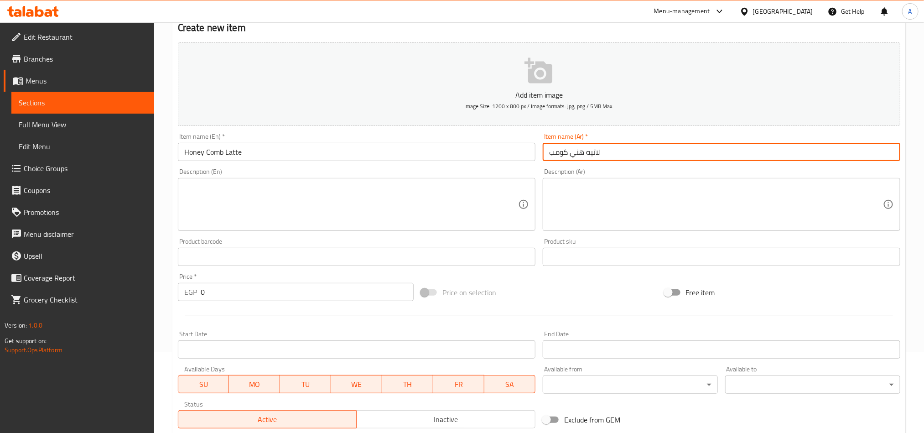
scroll to position [205, 0]
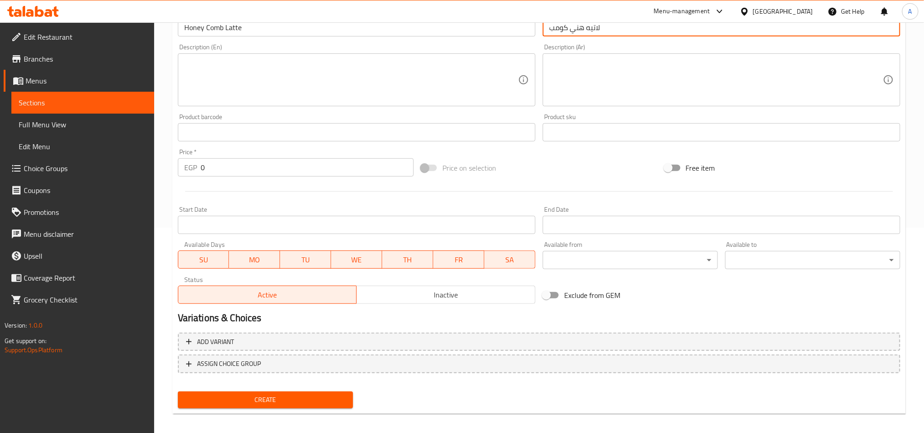
click at [219, 167] on input "0" at bounding box center [307, 167] width 213 height 18
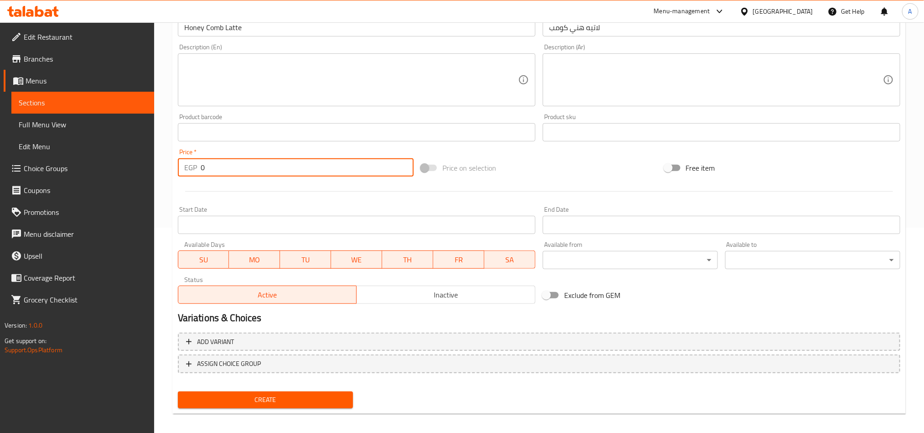
click at [219, 167] on input "0" at bounding box center [307, 167] width 213 height 18
click at [256, 170] on input "0" at bounding box center [307, 167] width 213 height 18
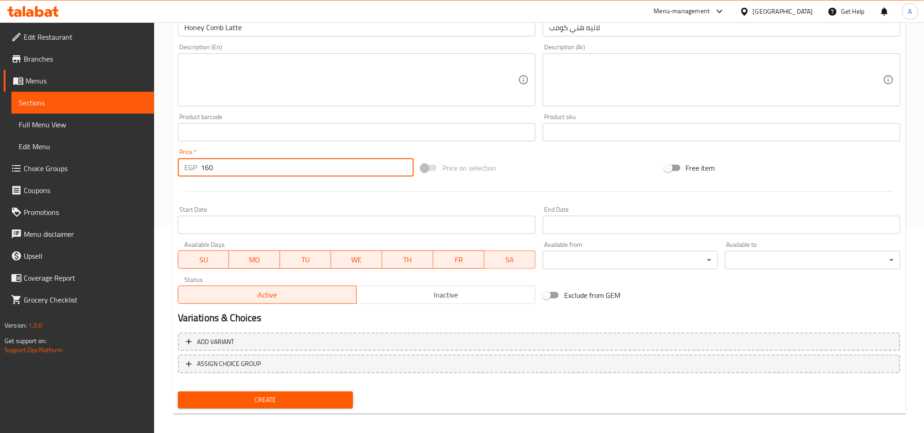
scroll to position [0, 0]
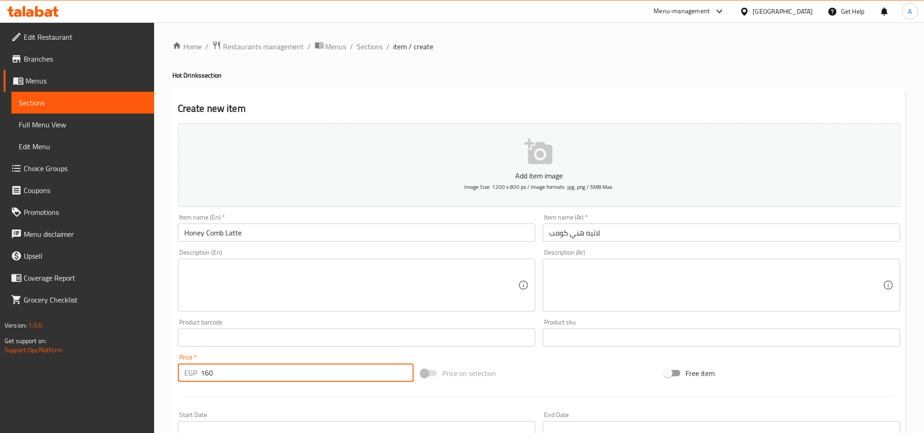
type input "160"
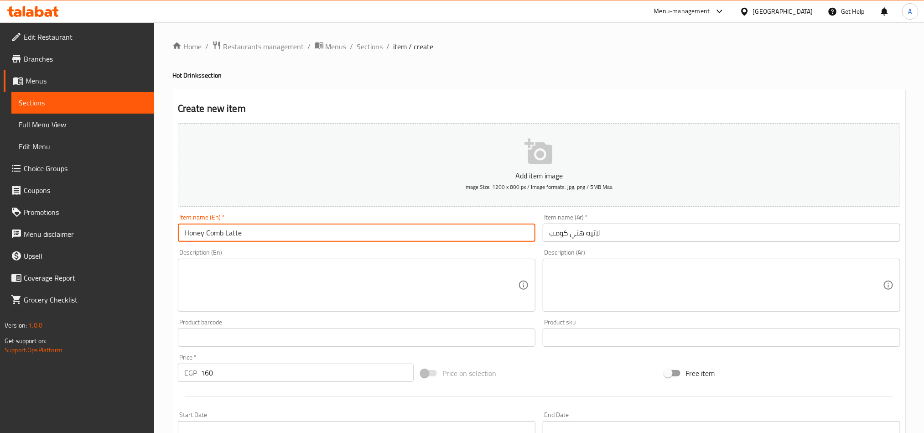
click at [258, 226] on input "Honey Comb Latte" at bounding box center [357, 232] width 358 height 18
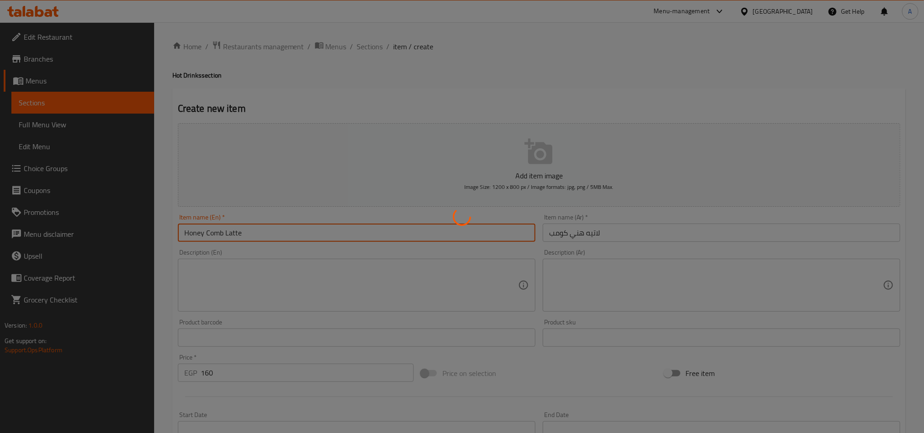
type input "0"
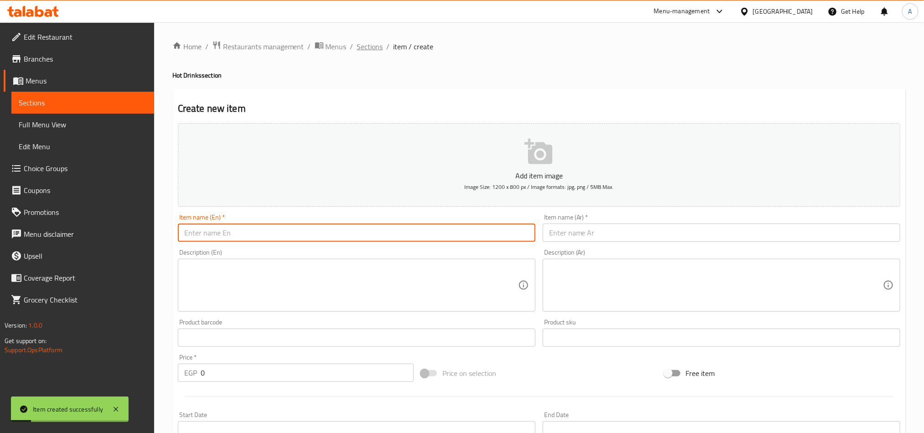
click at [364, 51] on span "Sections" at bounding box center [370, 46] width 26 height 11
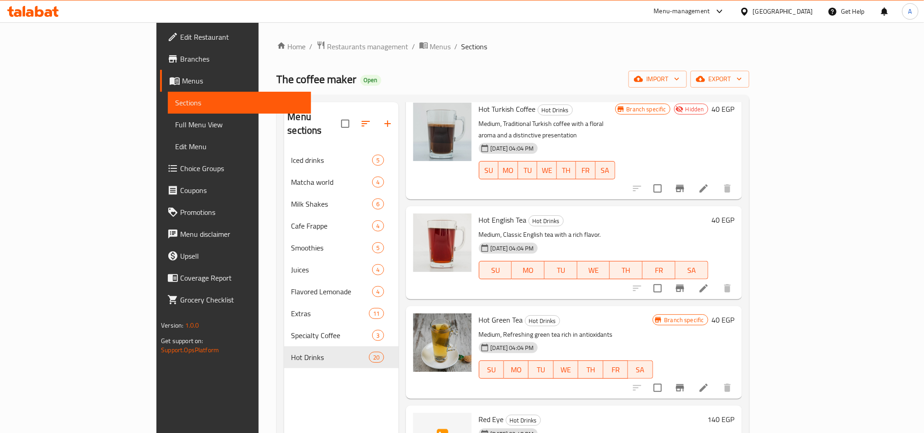
scroll to position [1376, 0]
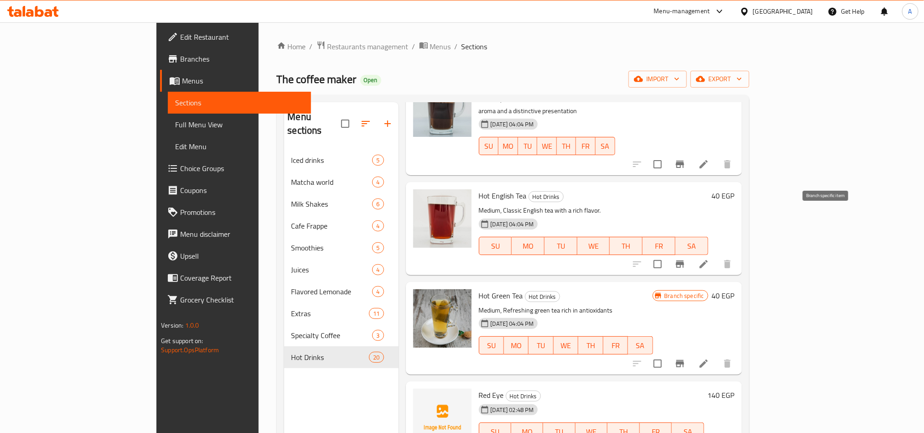
click at [684, 260] on icon "Branch-specific-item" at bounding box center [680, 263] width 8 height 7
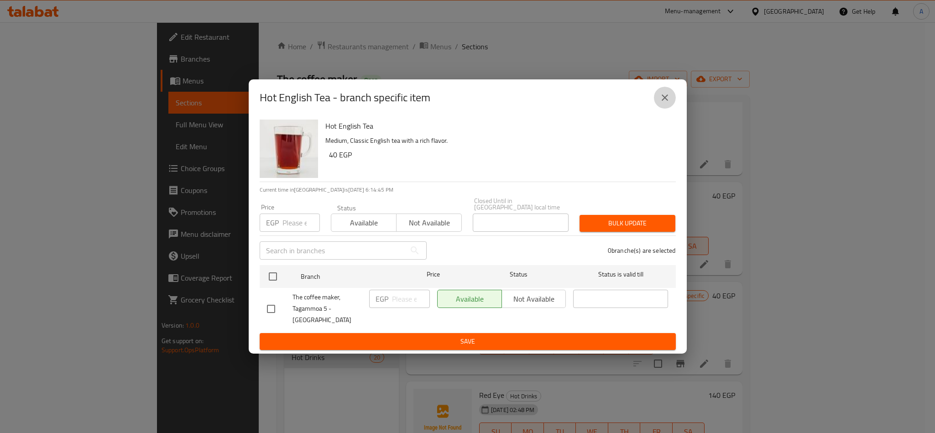
click at [672, 103] on button "close" at bounding box center [665, 98] width 22 height 22
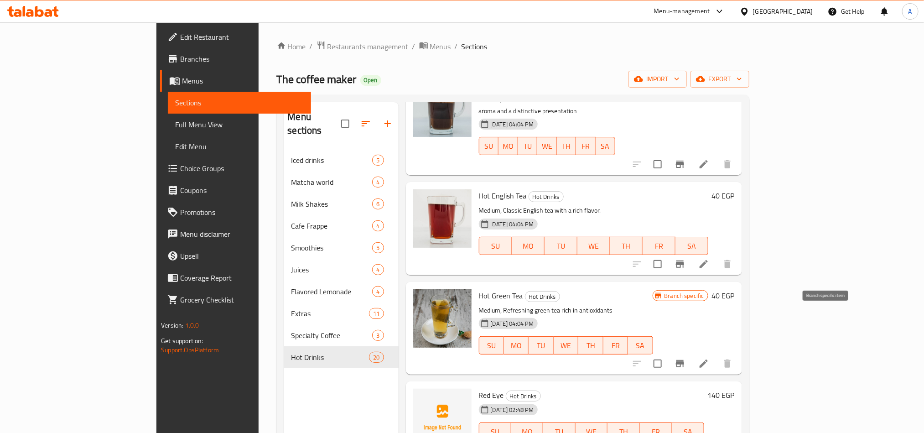
click at [685, 358] on icon "Branch-specific-item" at bounding box center [680, 363] width 11 height 11
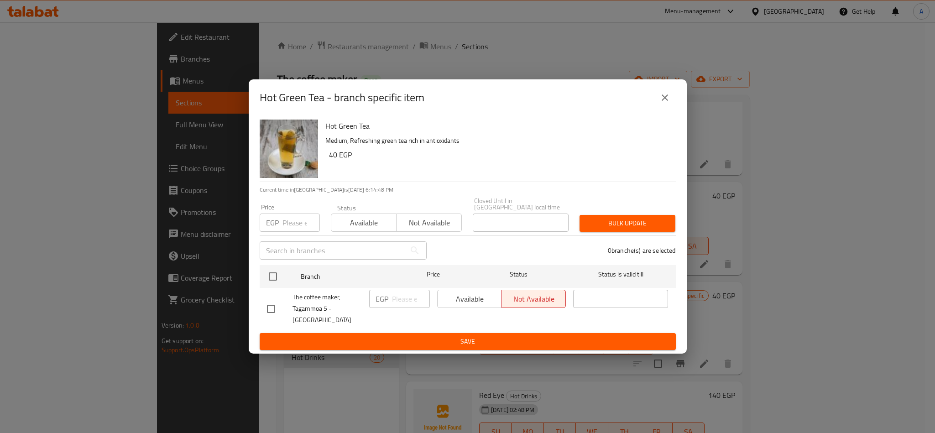
click at [672, 109] on button "close" at bounding box center [665, 98] width 22 height 22
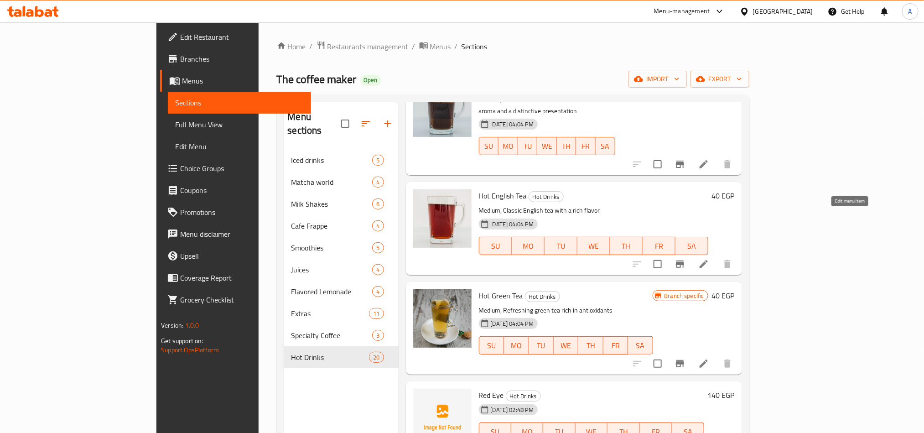
click at [708, 260] on icon at bounding box center [704, 264] width 8 height 8
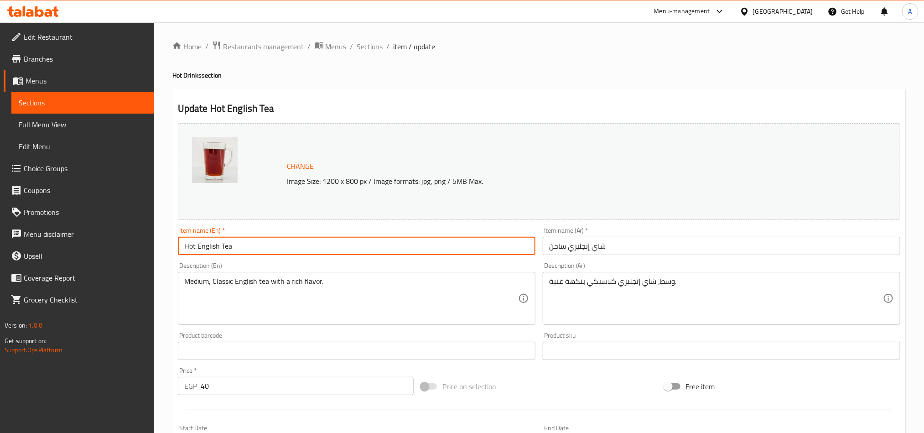
drag, startPoint x: 219, startPoint y: 246, endPoint x: 122, endPoint y: 239, distance: 97.4
click at [135, 241] on div "Edit Restaurant Branches Menus Sections Full Menu View Edit Menu Choice Groups …" at bounding box center [462, 339] width 924 height 635
type input "Tea"
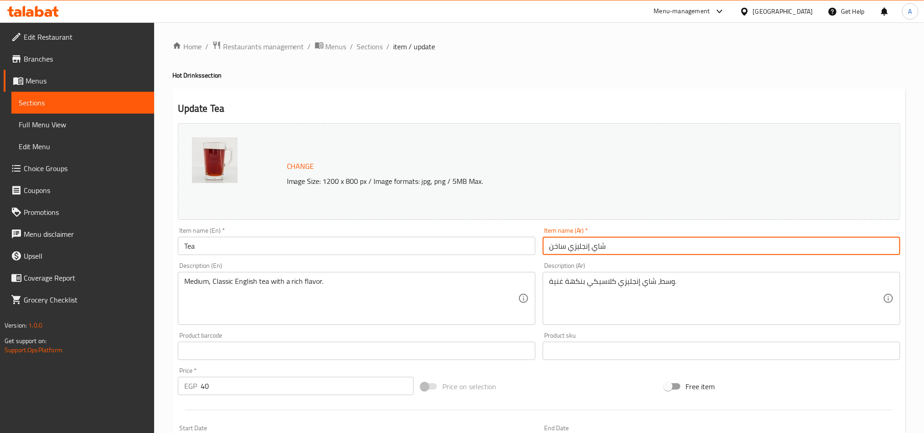
drag, startPoint x: 590, startPoint y: 248, endPoint x: 482, endPoint y: 239, distance: 108.5
click at [482, 239] on div "Change Image Size: 1200 x 800 px / Image formats: jpg, png / 5MB Max. Item name…" at bounding box center [539, 322] width 730 height 406
type input "شاي"
click at [220, 271] on div "Description (En) Medium, Classic English tea with a rich flavor. Description (E…" at bounding box center [357, 293] width 358 height 62
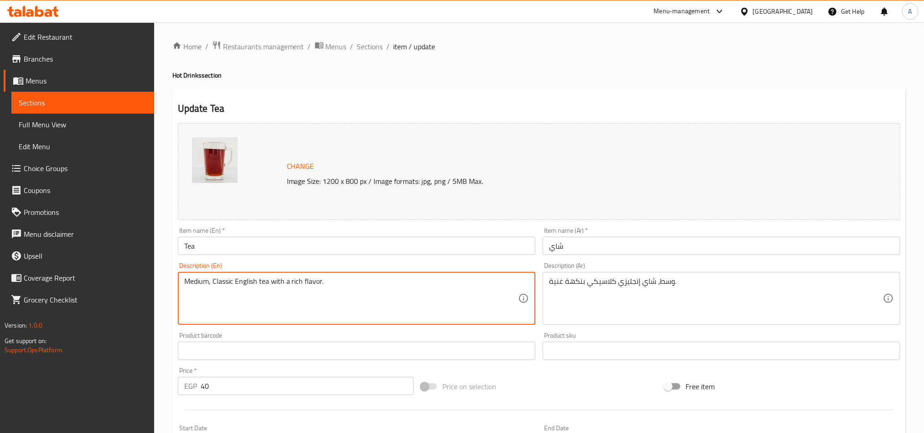
click at [225, 282] on textarea "Medium, Classic English tea with a rich flavor." at bounding box center [351, 298] width 334 height 43
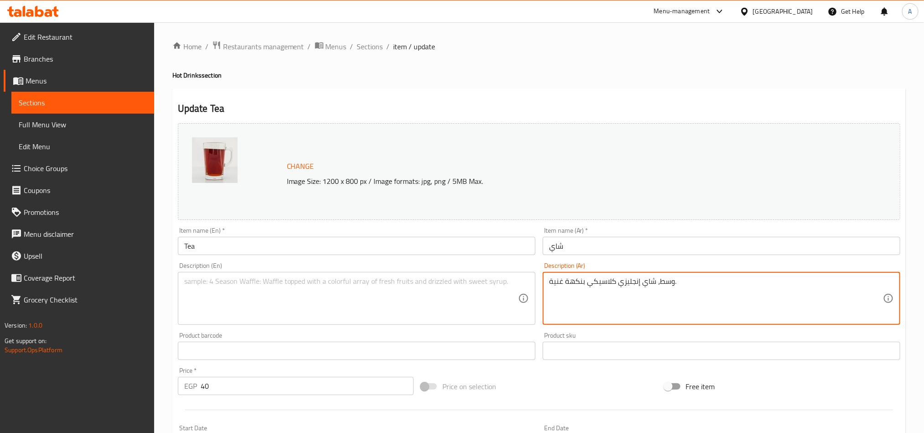
click at [660, 282] on textarea "وسط، شاي إنجليزي كلاسيكي بنكهة غنية." at bounding box center [716, 298] width 334 height 43
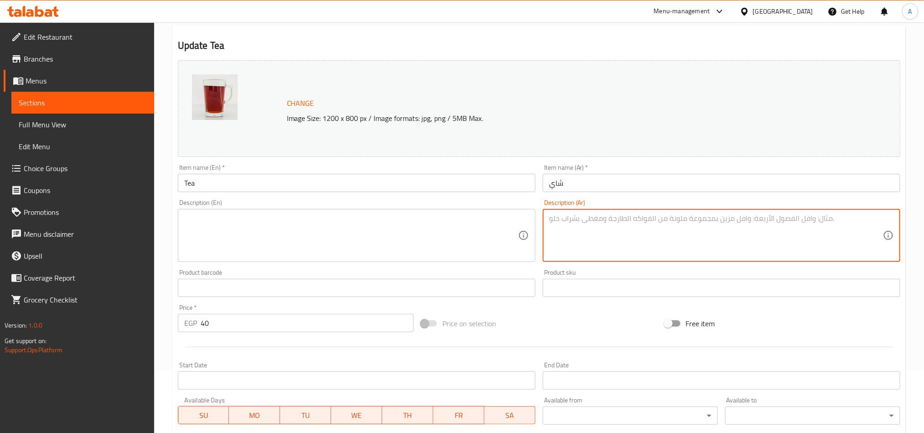
scroll to position [137, 0]
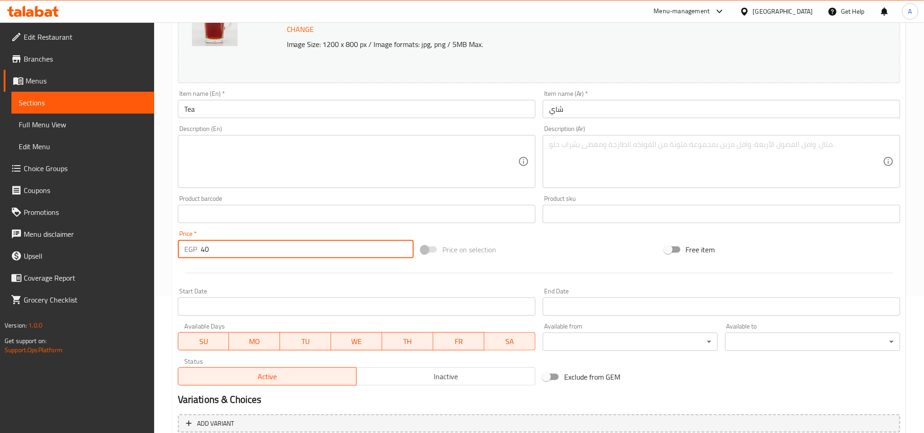
click at [321, 252] on input "40" at bounding box center [307, 249] width 213 height 18
type input "60"
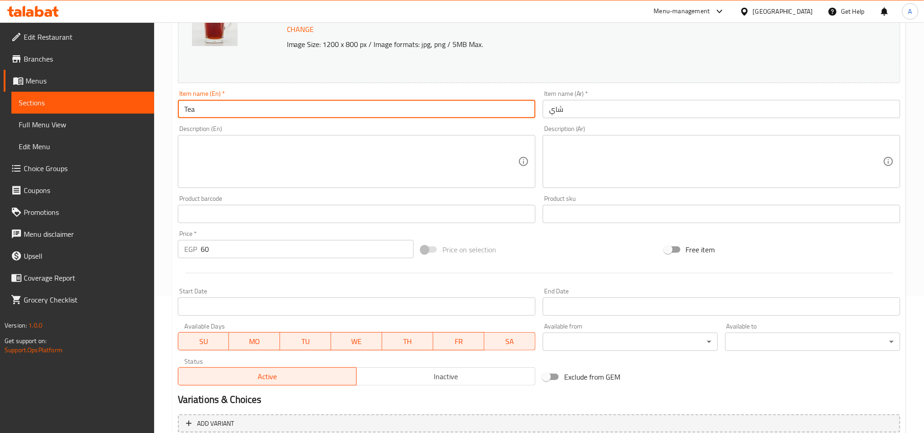
click at [270, 113] on input "Tea" at bounding box center [357, 109] width 358 height 18
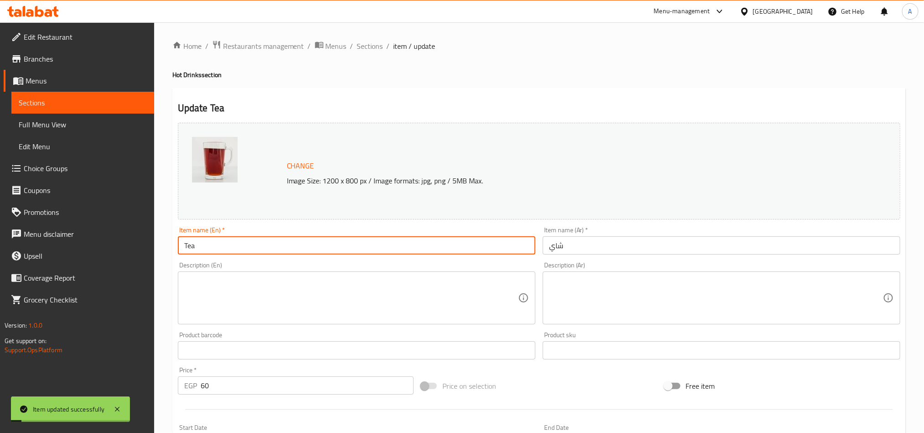
scroll to position [0, 0]
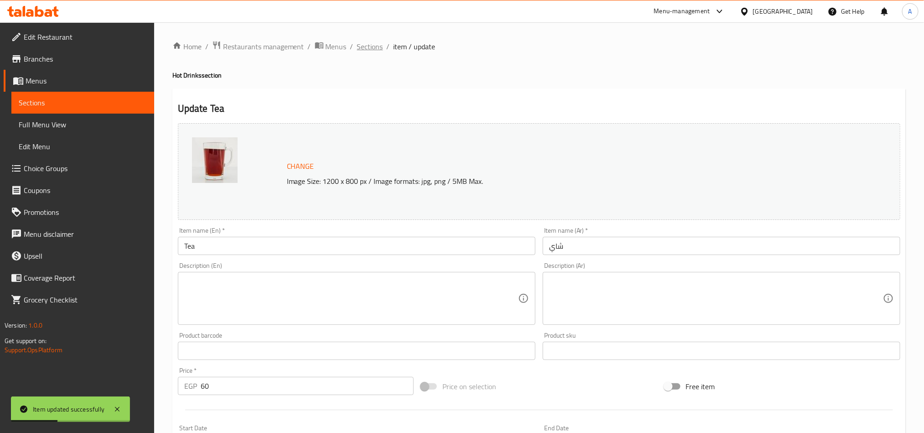
click at [364, 47] on span "Sections" at bounding box center [370, 46] width 26 height 11
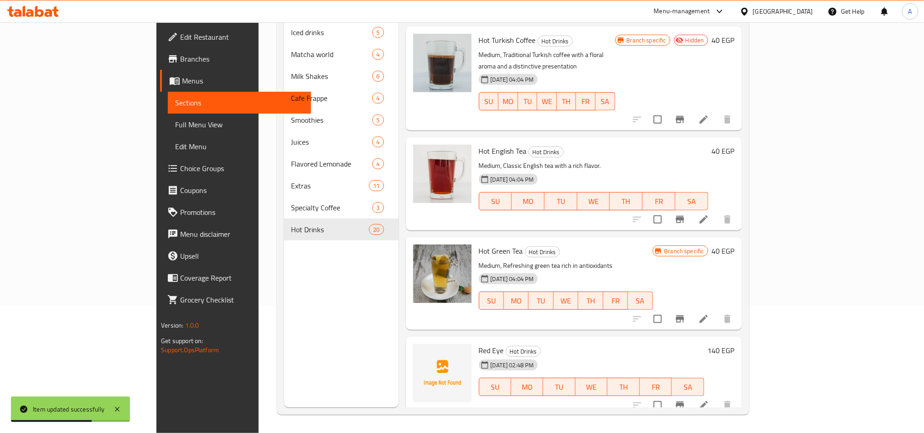
scroll to position [1171, 0]
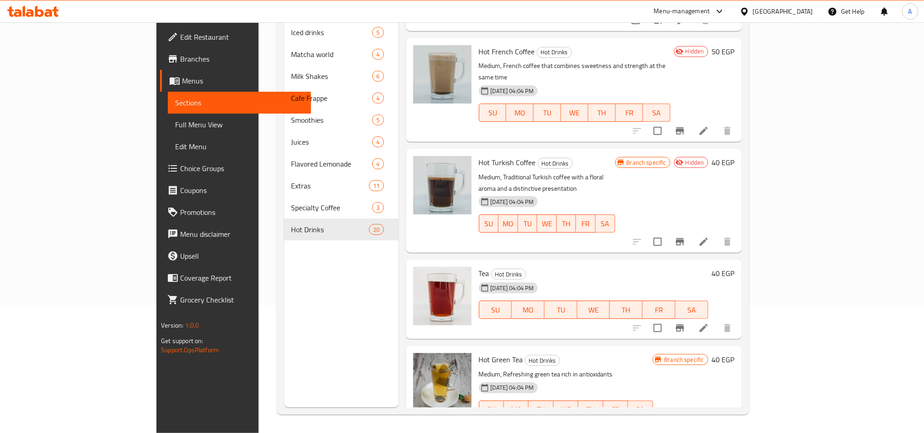
click at [735, 267] on h6 "40 EGP" at bounding box center [723, 273] width 23 height 13
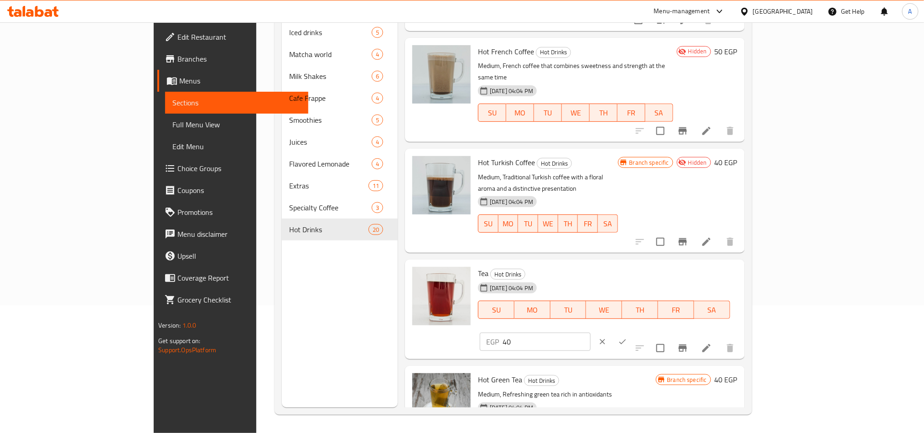
click at [591, 332] on input "40" at bounding box center [547, 341] width 88 height 18
type input "60"
click at [627, 337] on icon "ok" at bounding box center [622, 341] width 9 height 9
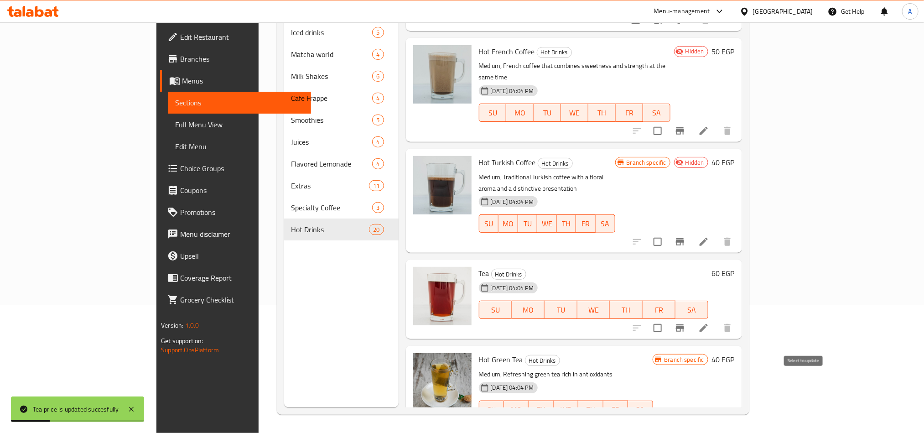
drag, startPoint x: 802, startPoint y: 379, endPoint x: 805, endPoint y: 375, distance: 4.9
click at [667, 418] on input "checkbox" at bounding box center [657, 427] width 19 height 19
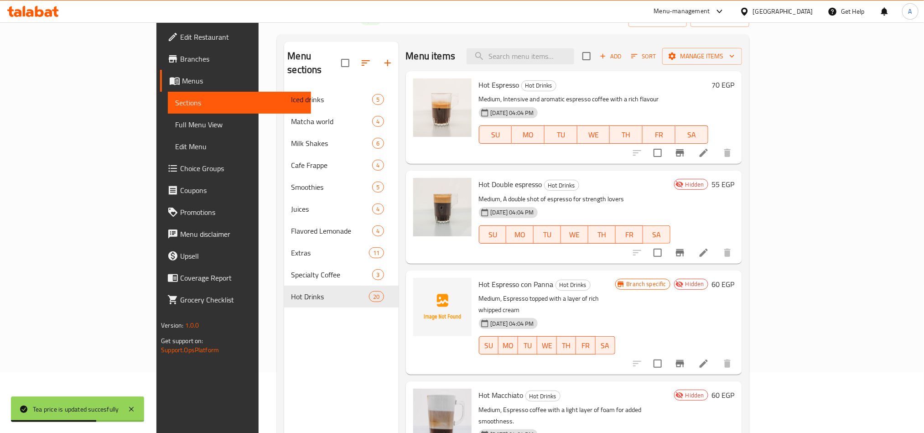
scroll to position [0, 0]
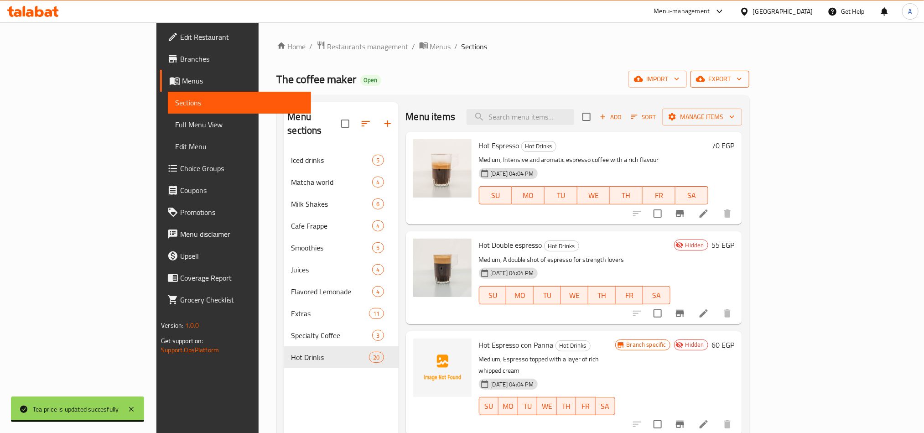
drag, startPoint x: 877, startPoint y: 79, endPoint x: 880, endPoint y: 74, distance: 5.9
click at [742, 74] on span "export" at bounding box center [720, 78] width 44 height 11
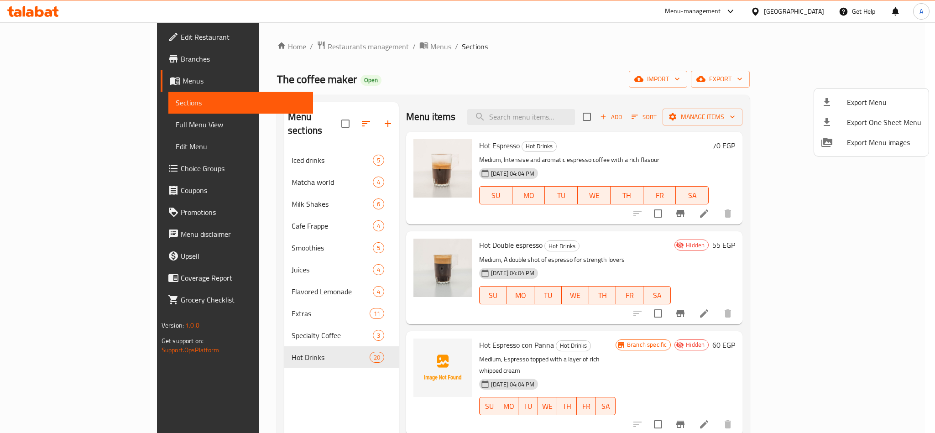
drag, startPoint x: 728, startPoint y: 144, endPoint x: 742, endPoint y: 144, distance: 13.7
click at [730, 142] on div at bounding box center [467, 216] width 935 height 433
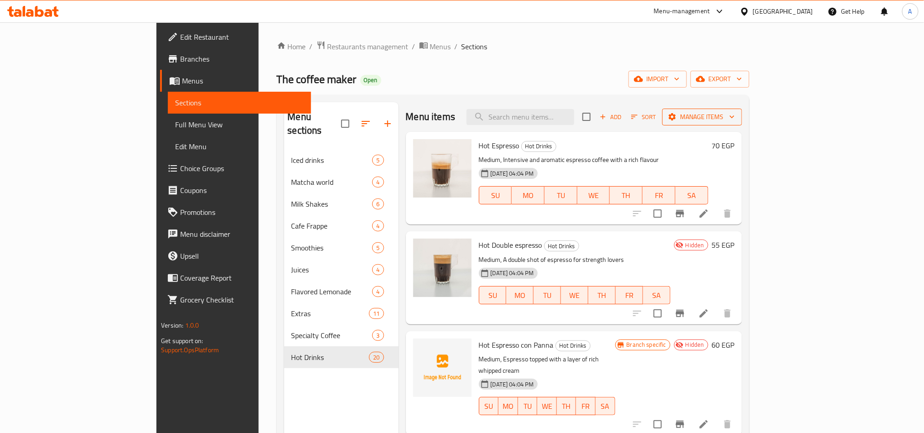
click at [735, 116] on span "Manage items" at bounding box center [702, 116] width 65 height 11
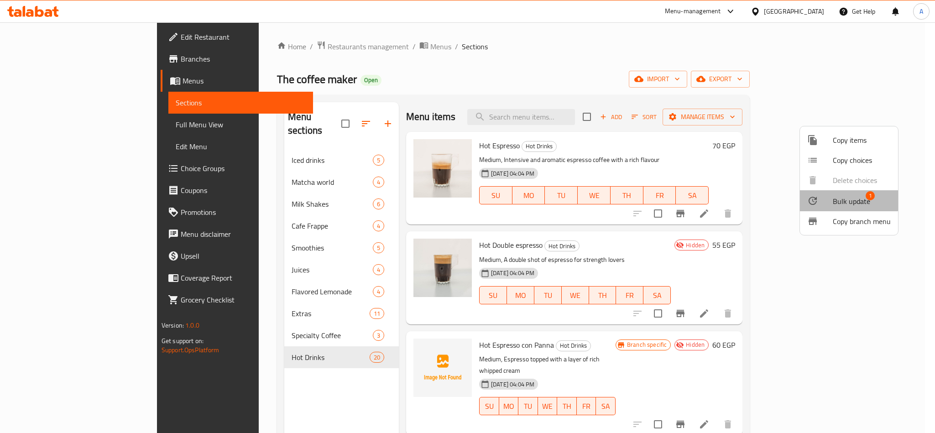
click at [847, 198] on span "Bulk update" at bounding box center [850, 201] width 37 height 11
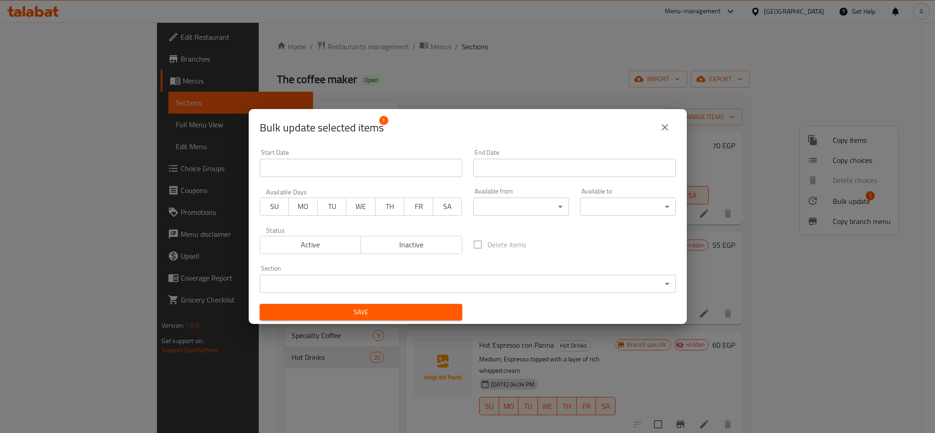
click at [385, 245] on span "Inactive" at bounding box center [411, 244] width 94 height 13
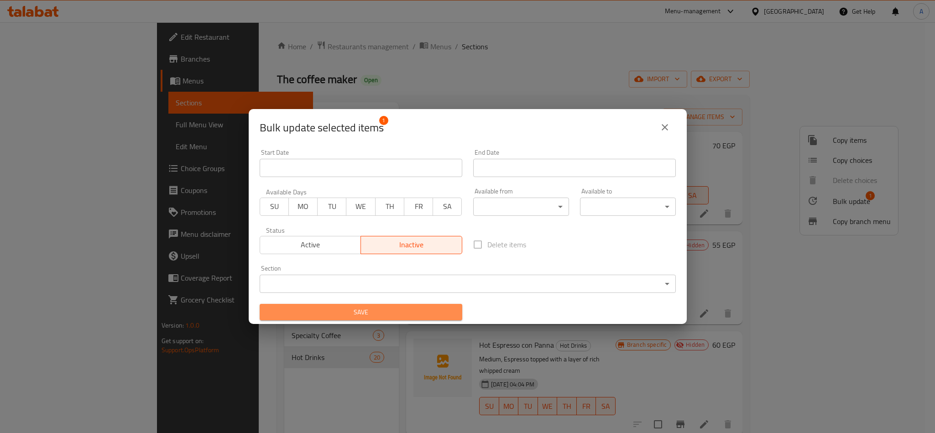
click at [402, 315] on span "Save" at bounding box center [361, 311] width 188 height 11
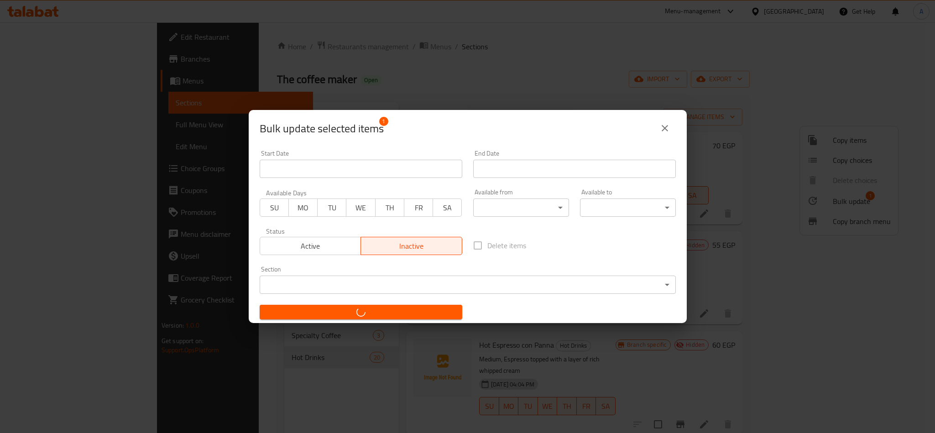
checkbox input "false"
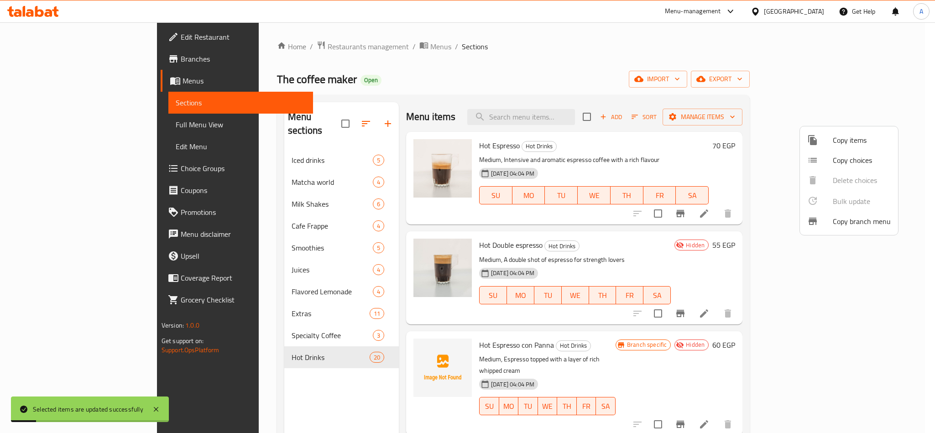
drag, startPoint x: 624, startPoint y: 267, endPoint x: 633, endPoint y: 262, distance: 9.9
click at [627, 265] on div at bounding box center [467, 216] width 935 height 433
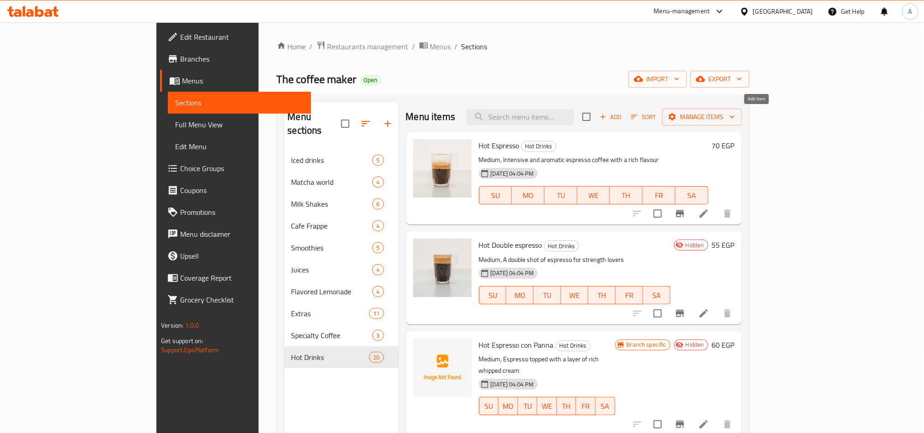
click at [623, 115] on span "Add" at bounding box center [610, 117] width 25 height 10
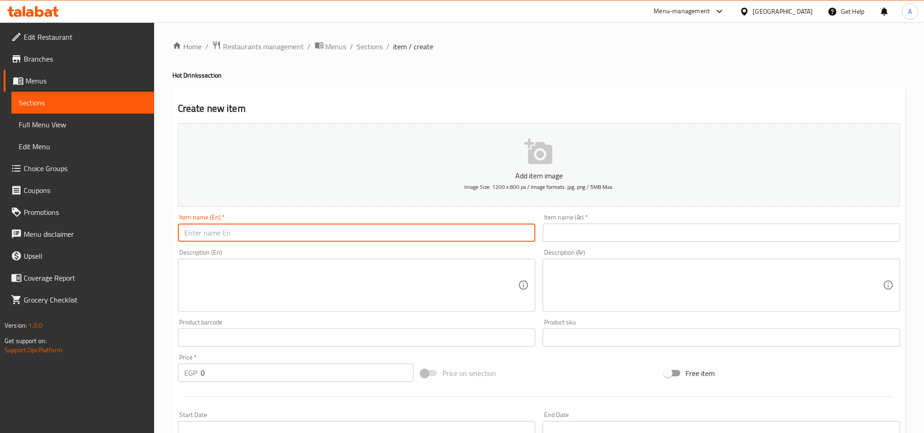
click at [371, 231] on input "text" at bounding box center [357, 232] width 358 height 18
paste input "Pour Over"
type input "Pour Over"
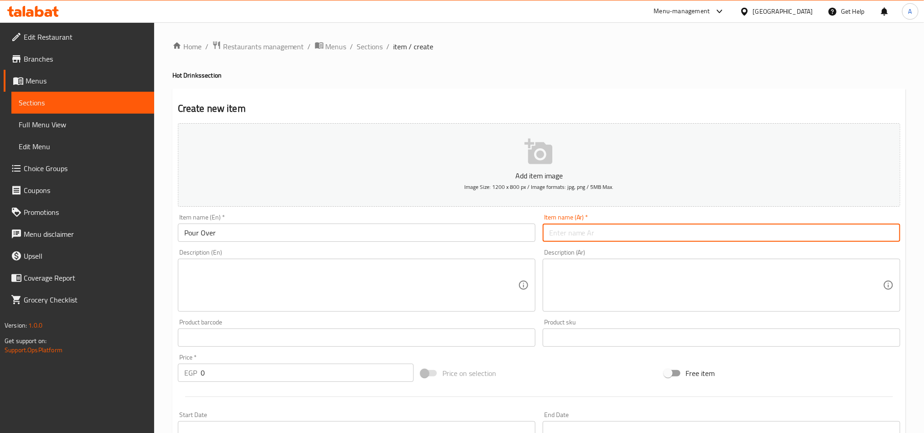
click at [685, 228] on input "text" at bounding box center [722, 232] width 358 height 18
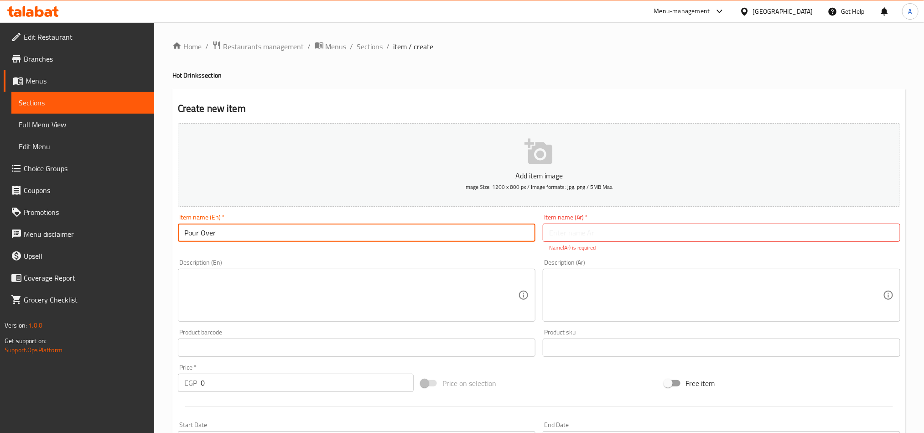
click at [291, 237] on input "Pour Over" at bounding box center [357, 232] width 358 height 18
click at [652, 235] on input "text" at bounding box center [722, 232] width 358 height 18
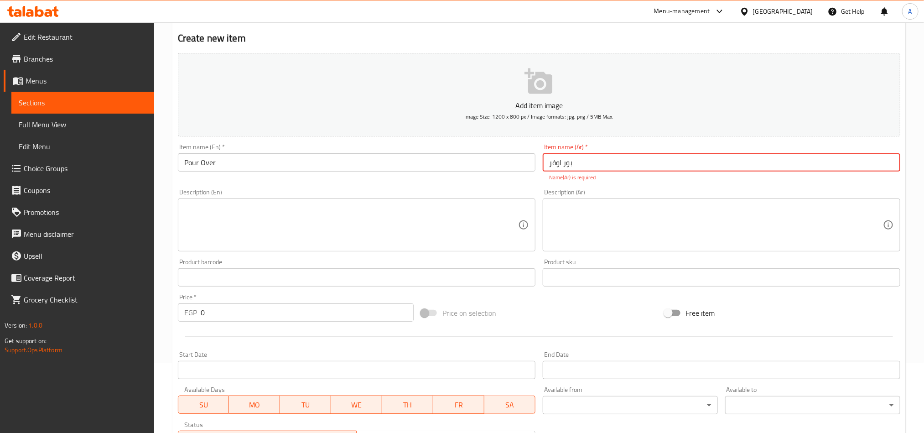
scroll to position [137, 0]
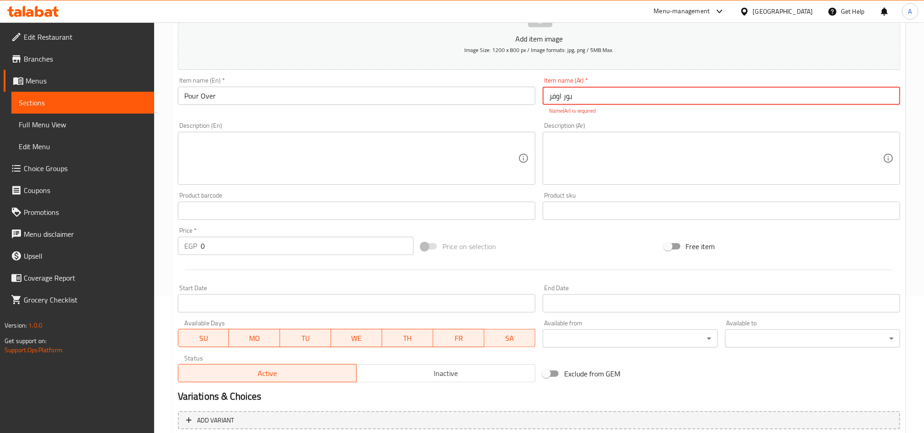
type input "بور اوفر"
click at [245, 248] on div "Price   * EGP 0 Price *" at bounding box center [295, 240] width 243 height 35
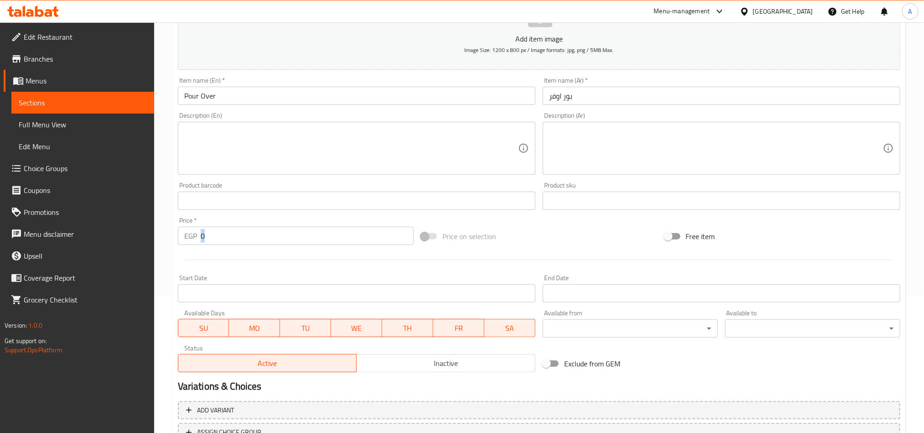
click at [245, 248] on div "Price   * EGP 0 Price *" at bounding box center [295, 230] width 243 height 35
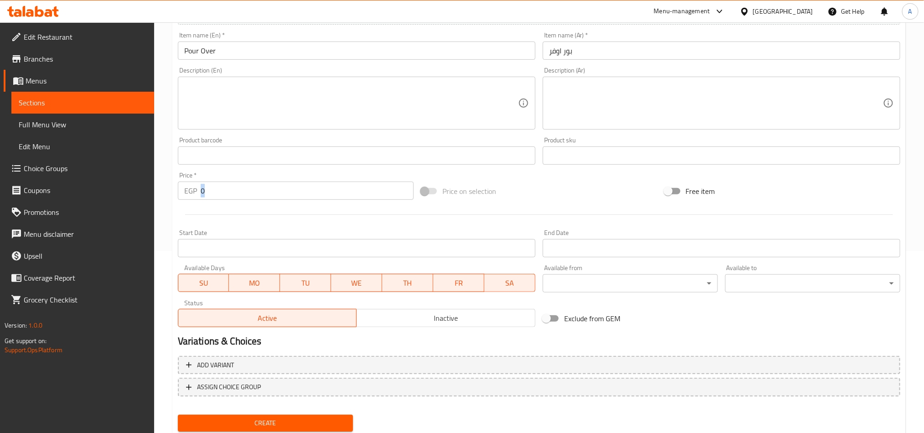
scroll to position [205, 0]
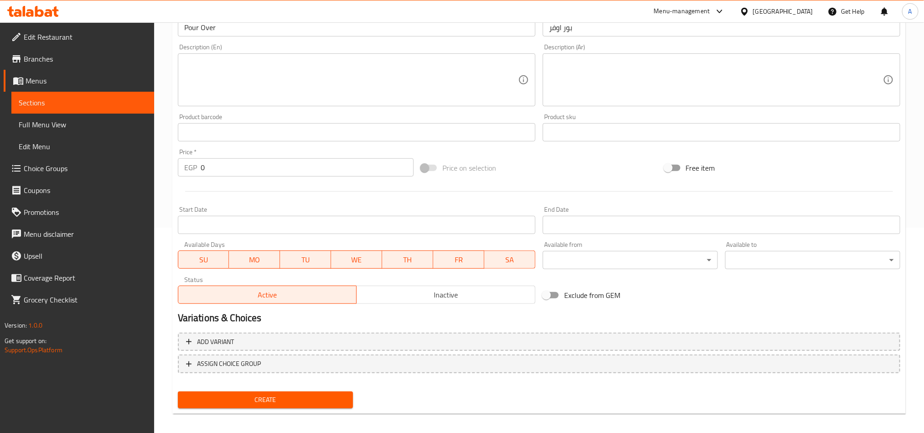
click at [246, 171] on input "0" at bounding box center [307, 167] width 213 height 18
click at [249, 170] on input "0" at bounding box center [307, 167] width 213 height 18
click at [248, 171] on input "0" at bounding box center [307, 167] width 213 height 18
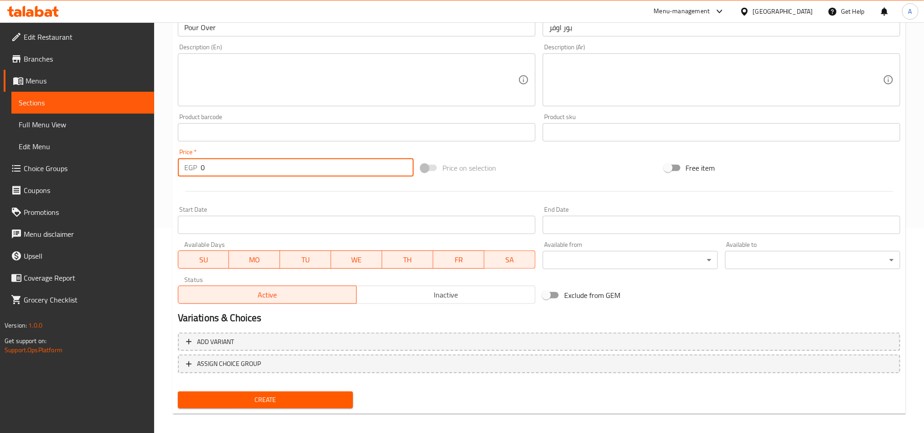
click at [247, 172] on input "0" at bounding box center [307, 167] width 213 height 18
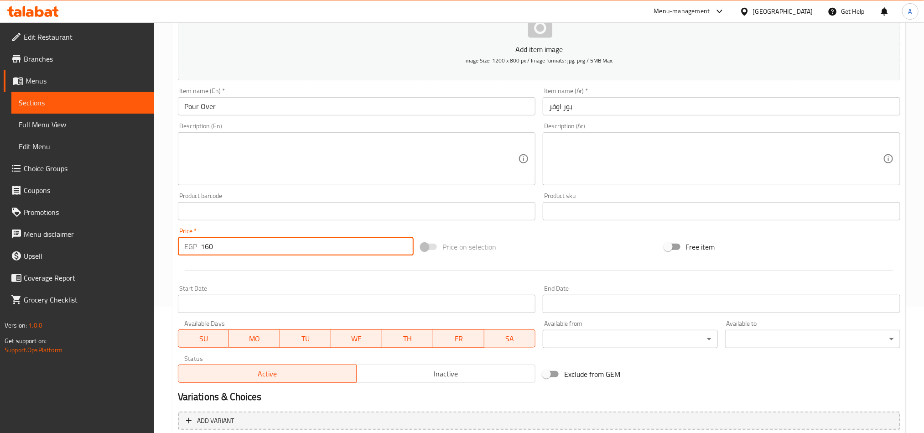
scroll to position [0, 0]
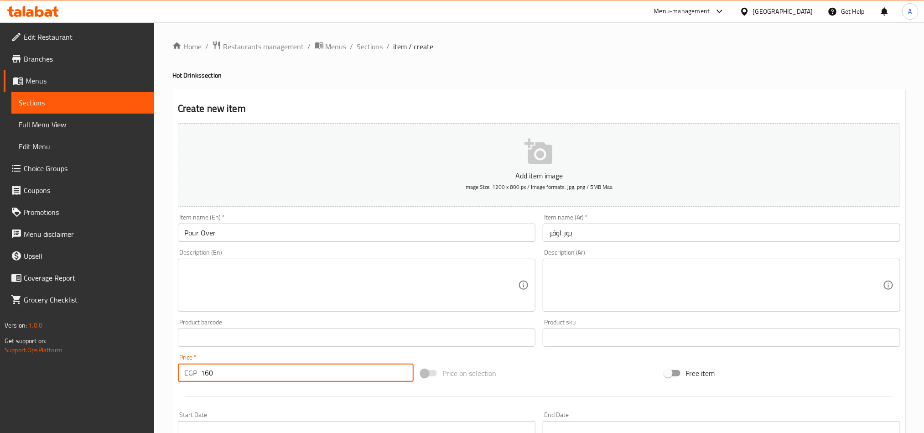
type input "160"
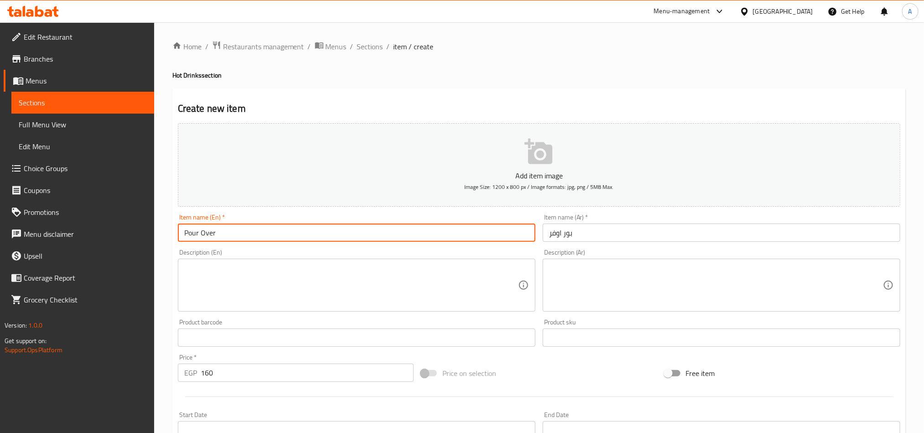
click at [230, 242] on input "Pour Over" at bounding box center [357, 232] width 358 height 18
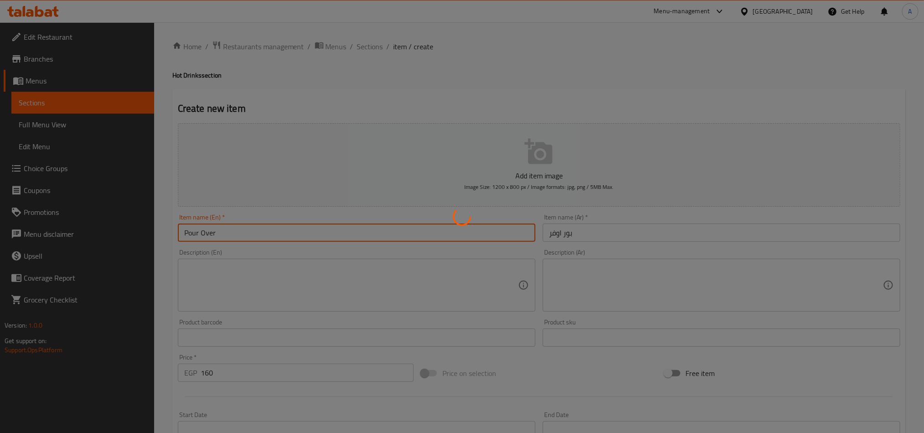
type input "0"
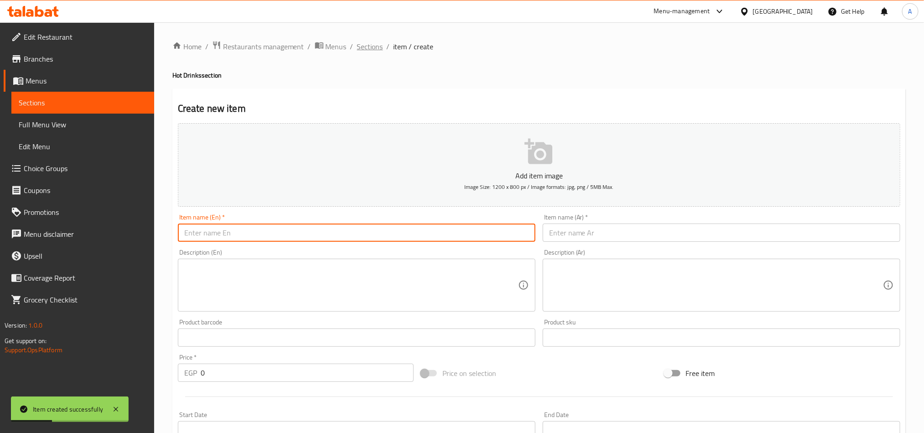
click at [372, 44] on span "Sections" at bounding box center [370, 46] width 26 height 11
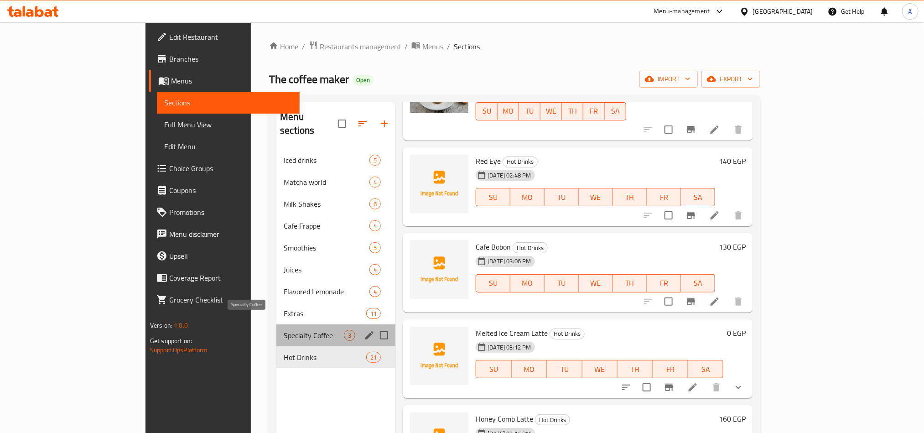
click at [284, 330] on span "Specialty Coffee" at bounding box center [314, 335] width 60 height 11
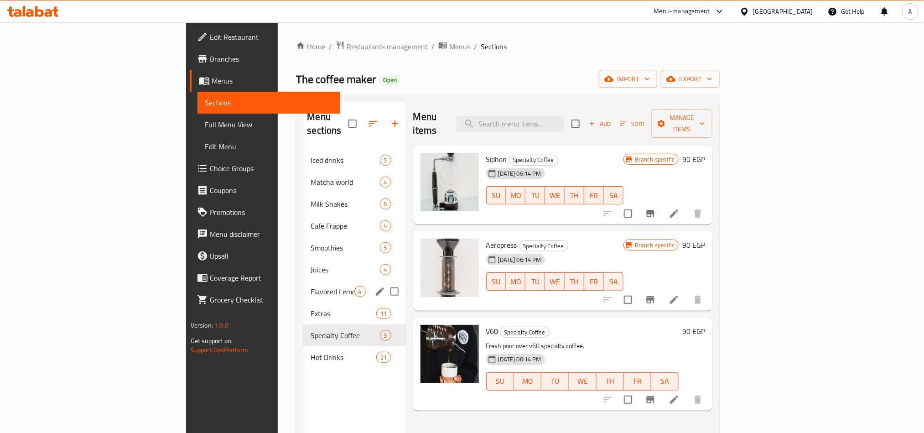
click at [303, 288] on div "Flavored Lemonade 4" at bounding box center [354, 291] width 102 height 22
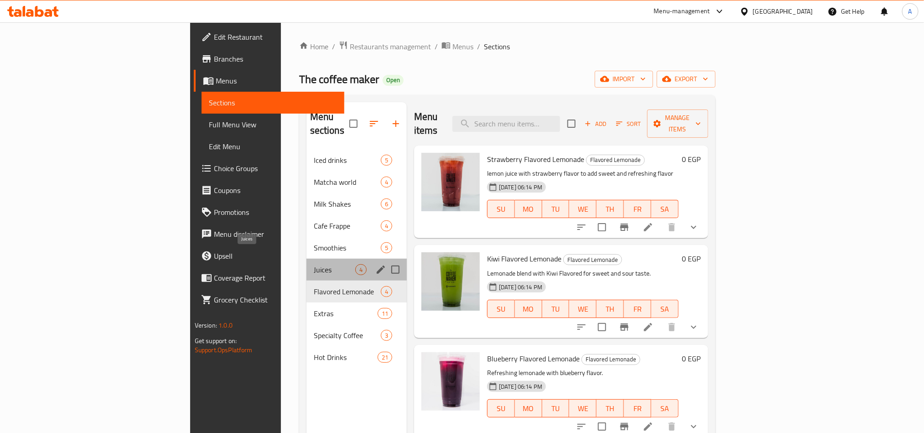
click at [314, 264] on span "Juices" at bounding box center [335, 269] width 42 height 11
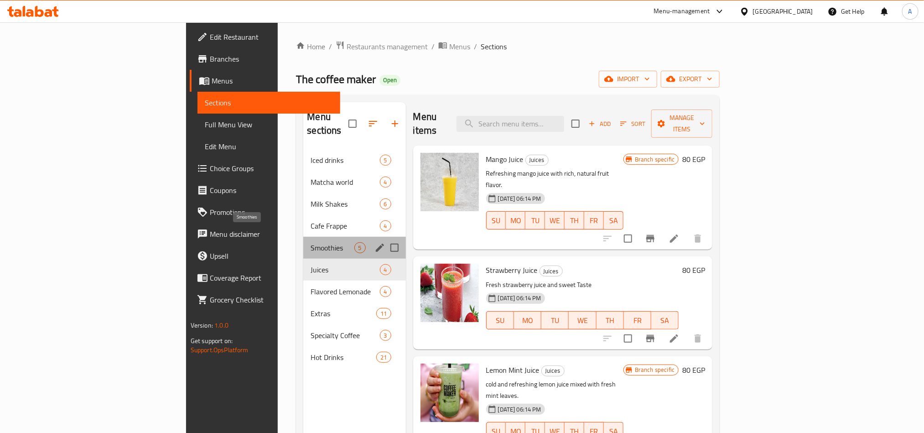
click at [311, 242] on span "Smoothies" at bounding box center [332, 247] width 43 height 11
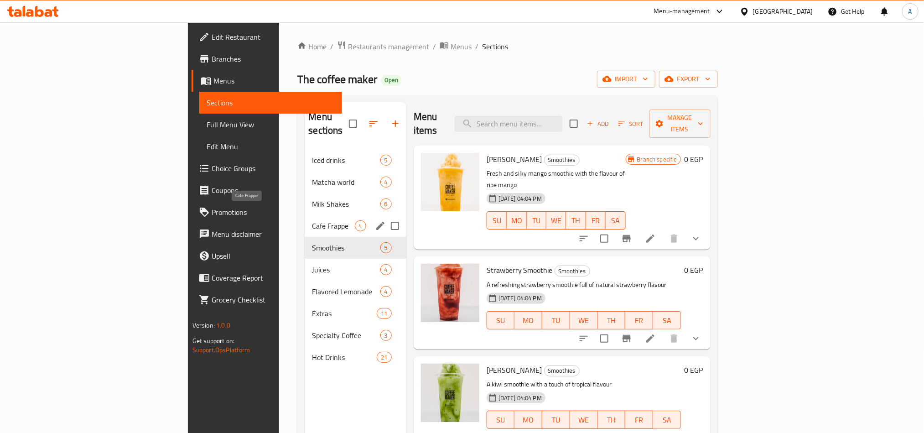
click at [312, 220] on span "Cafe Frappe" at bounding box center [333, 225] width 42 height 11
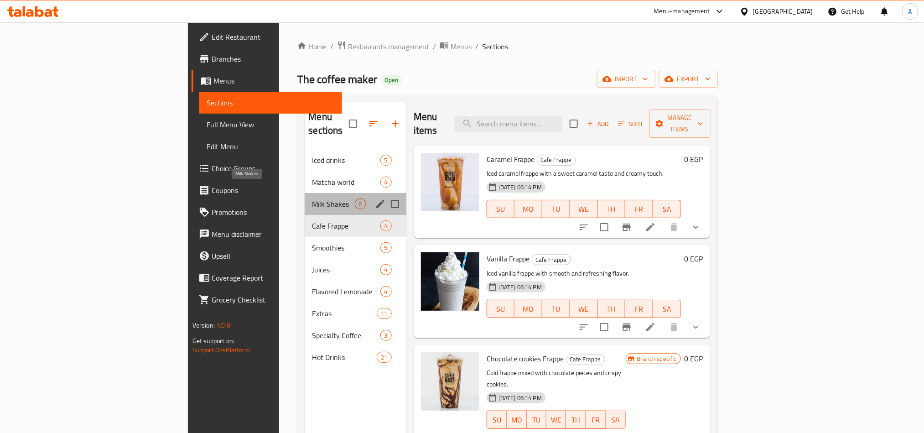
click at [312, 198] on span "Milk Shakes" at bounding box center [333, 203] width 42 height 11
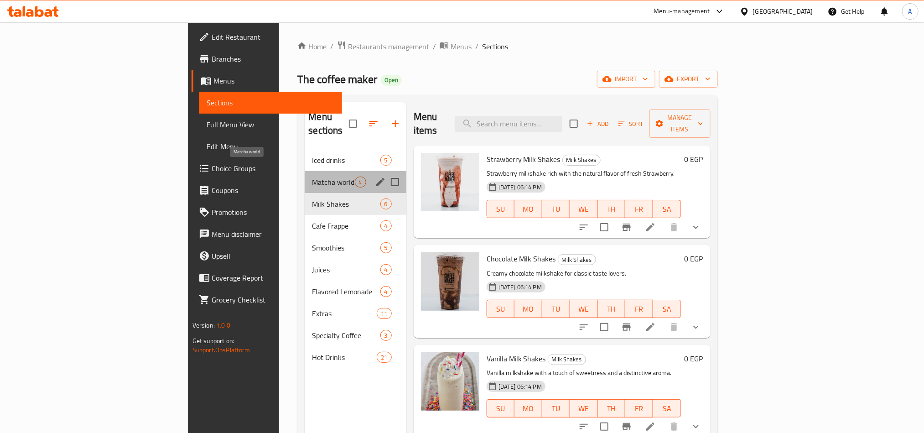
click at [312, 177] on span "Matcha world" at bounding box center [333, 182] width 42 height 11
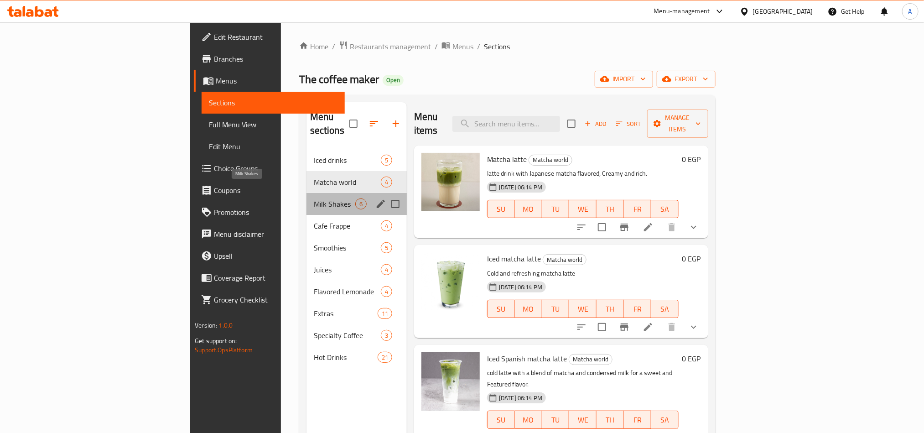
click at [314, 198] on span "Milk Shakes" at bounding box center [335, 203] width 42 height 11
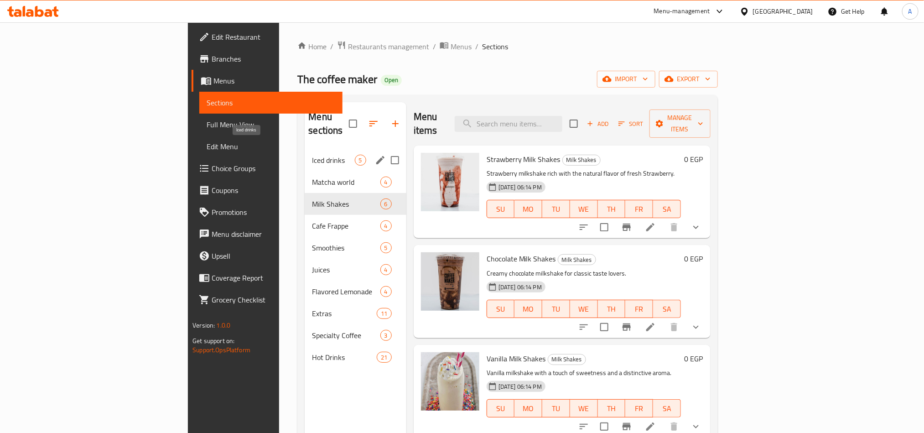
click at [312, 155] on span "Iced drinks" at bounding box center [333, 160] width 42 height 11
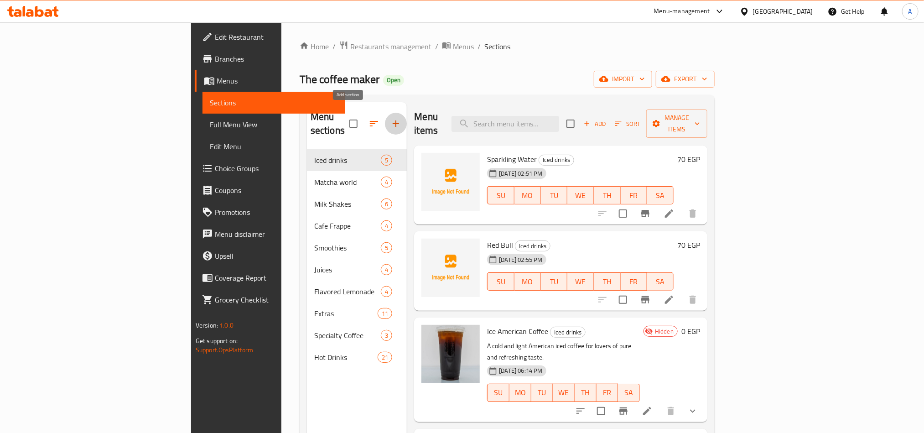
click at [390, 118] on icon "button" at bounding box center [395, 123] width 11 height 11
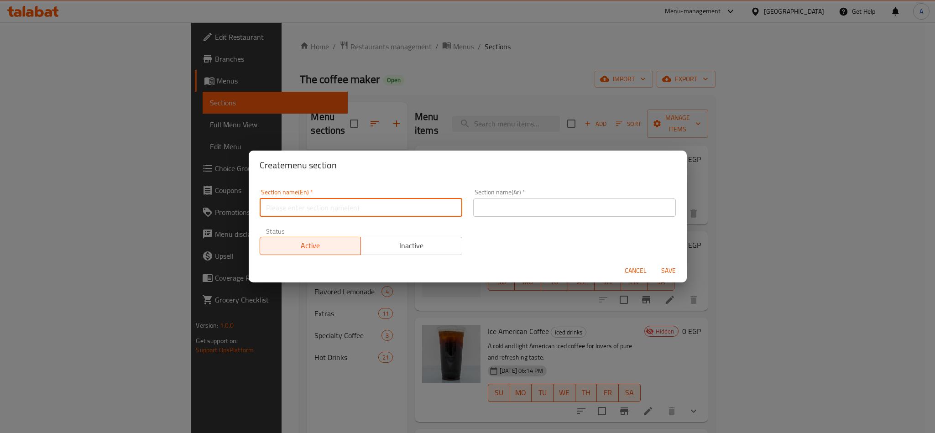
click at [386, 208] on input "text" at bounding box center [361, 207] width 202 height 18
type input "ٍ"
type input "D"
type input "Sandwiches"
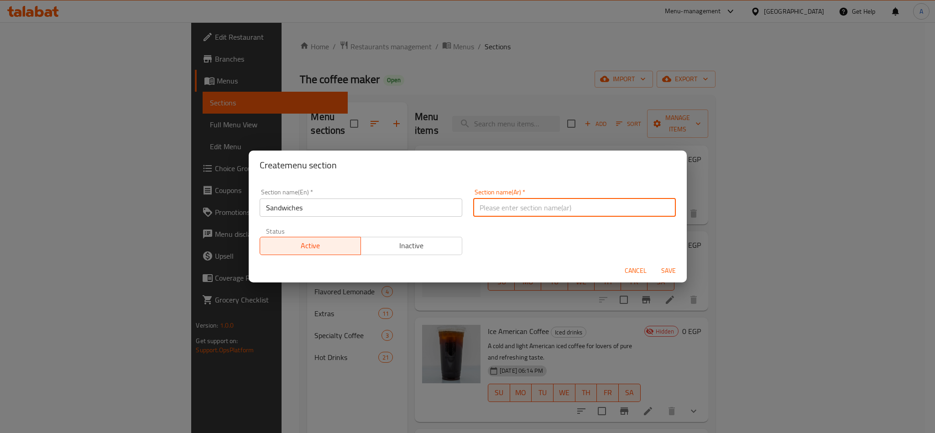
click at [526, 214] on input "text" at bounding box center [574, 207] width 202 height 18
type input "h"
type input "الساندوتشات"
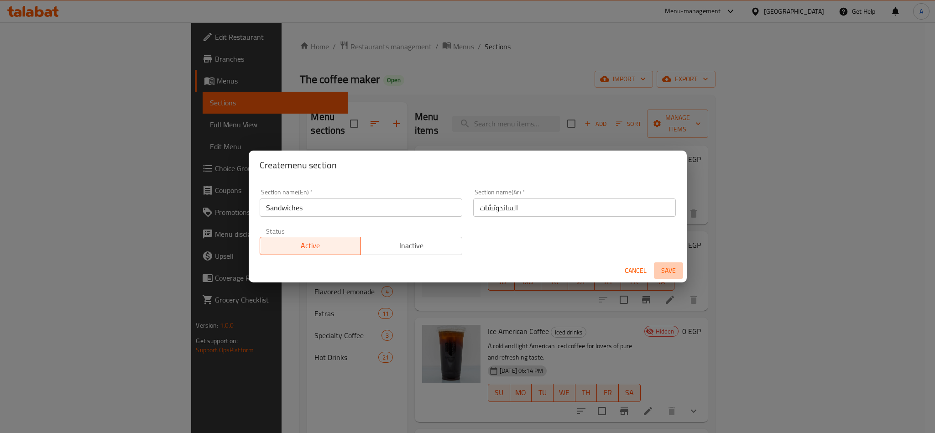
click at [668, 265] on span "Save" at bounding box center [668, 270] width 22 height 11
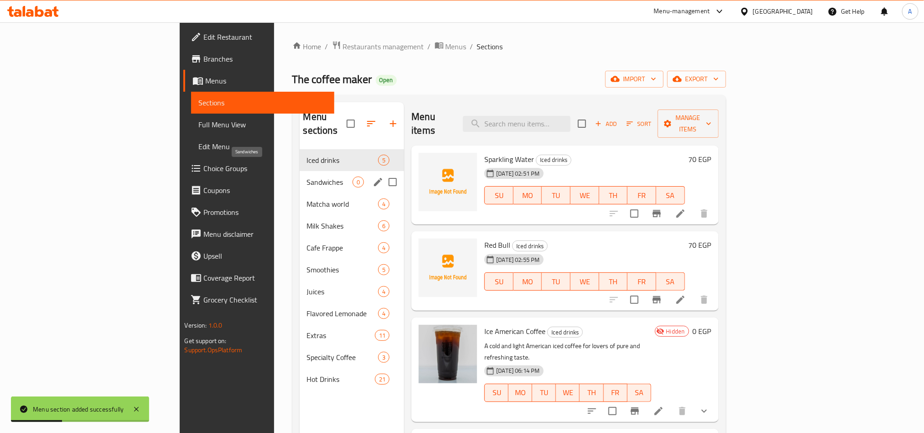
click at [307, 177] on span "Sandwiches" at bounding box center [330, 182] width 46 height 11
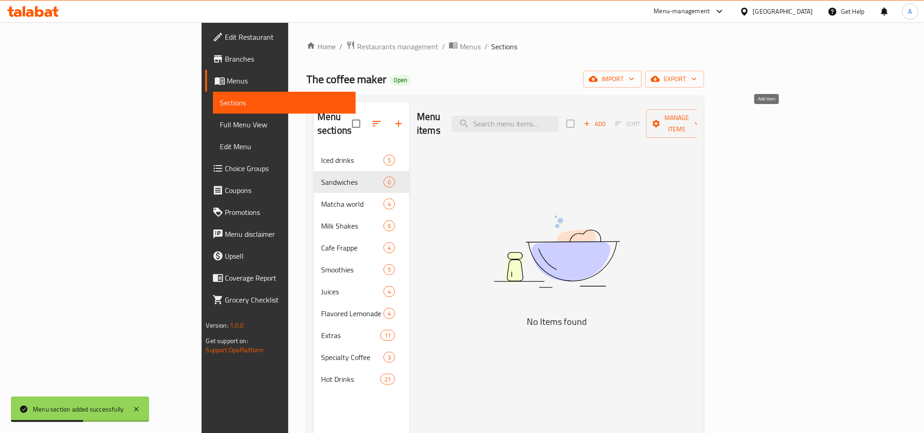
click at [591, 119] on icon "button" at bounding box center [587, 123] width 8 height 8
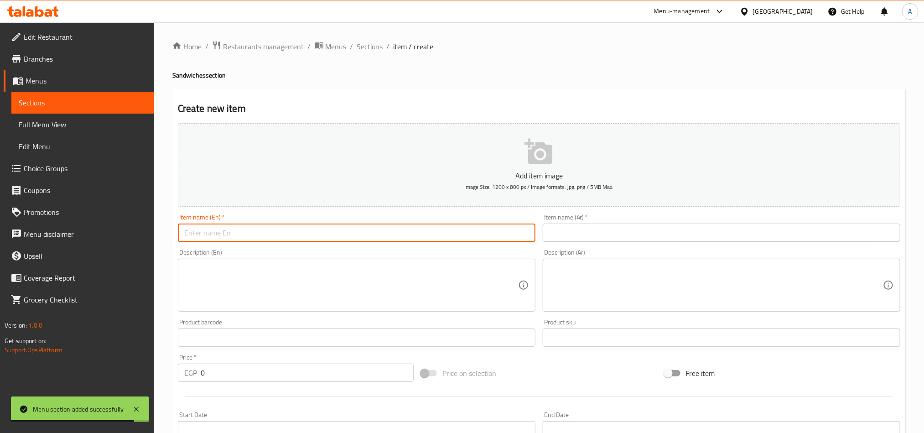
click at [247, 234] on input "text" at bounding box center [357, 232] width 358 height 18
paste input "Roast Beef"
type input "Roast Beef Sandwich"
click at [853, 230] on input "text" at bounding box center [722, 232] width 358 height 18
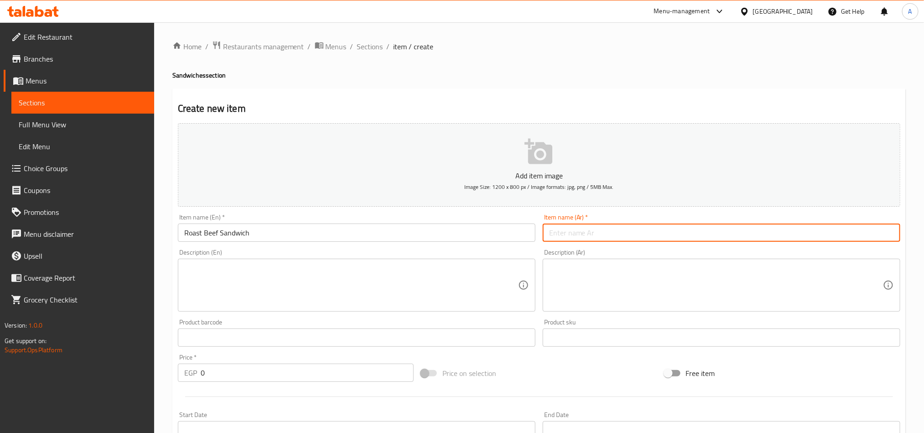
type input "s"
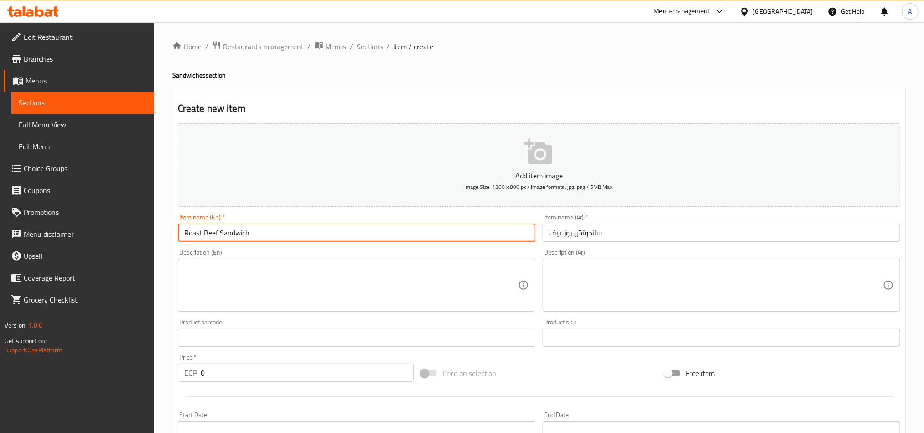
drag, startPoint x: 214, startPoint y: 234, endPoint x: 174, endPoint y: 233, distance: 39.7
click at [174, 233] on div "Item name (En)   * Roast Beef Sandwich Item name (En) *" at bounding box center [356, 227] width 365 height 35
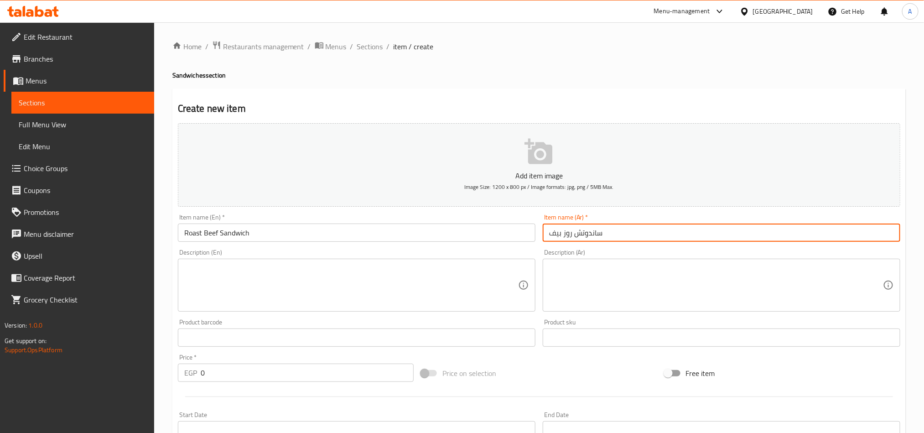
drag, startPoint x: 572, startPoint y: 230, endPoint x: 524, endPoint y: 228, distance: 47.9
click at [524, 228] on div "Add item image Image Size: 1200 x 800 px / Image formats: jpg, png / 5MB Max. I…" at bounding box center [539, 315] width 730 height 393
paste input "لحم بقري مشوي"
type input "ساندوتش لحم بقري مشوي"
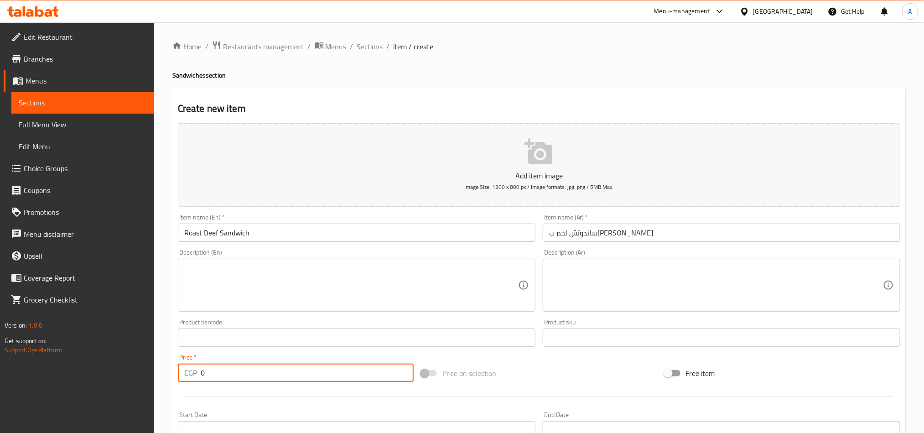
click at [282, 374] on input "0" at bounding box center [307, 372] width 213 height 18
type input "240"
click at [330, 218] on div "Item name (En)   * Roast Beef Sandwich Item name (En) *" at bounding box center [357, 228] width 358 height 28
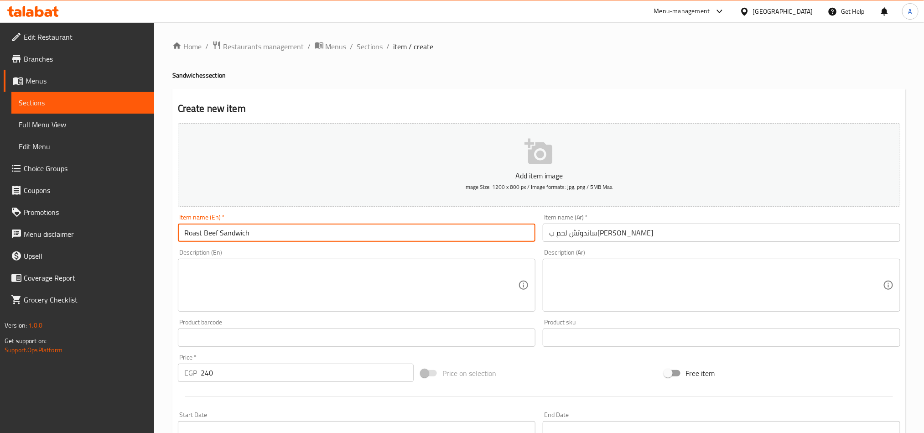
click at [330, 230] on input "Roast Beef Sandwich" at bounding box center [357, 232] width 358 height 18
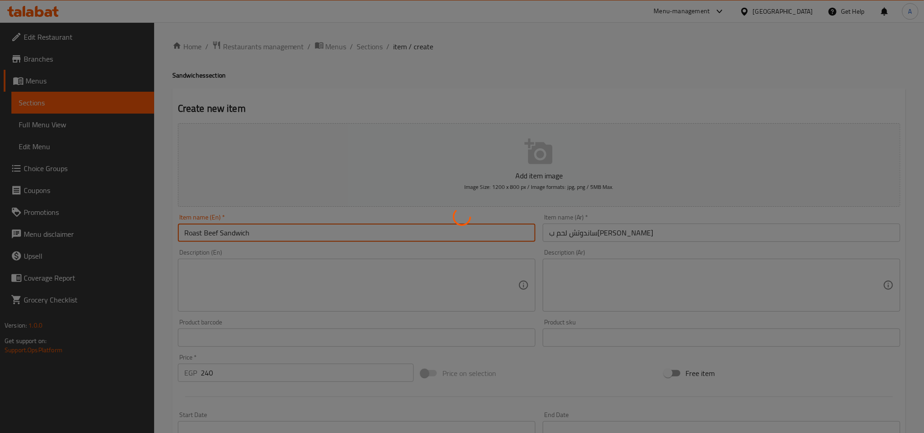
type input "0"
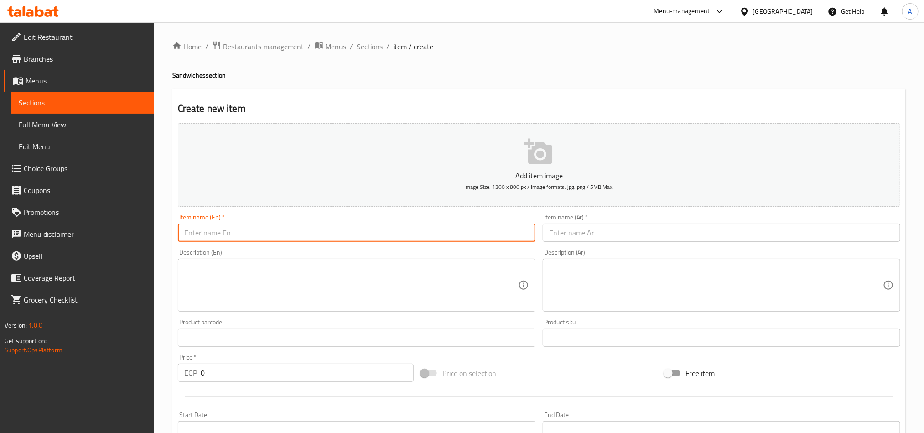
paste input "Turkey Cheese"
click at [273, 237] on input "Turkey Cheese Sandwich" at bounding box center [357, 232] width 358 height 18
click at [234, 237] on input "Turkey Cheese Sandwich" at bounding box center [357, 232] width 358 height 18
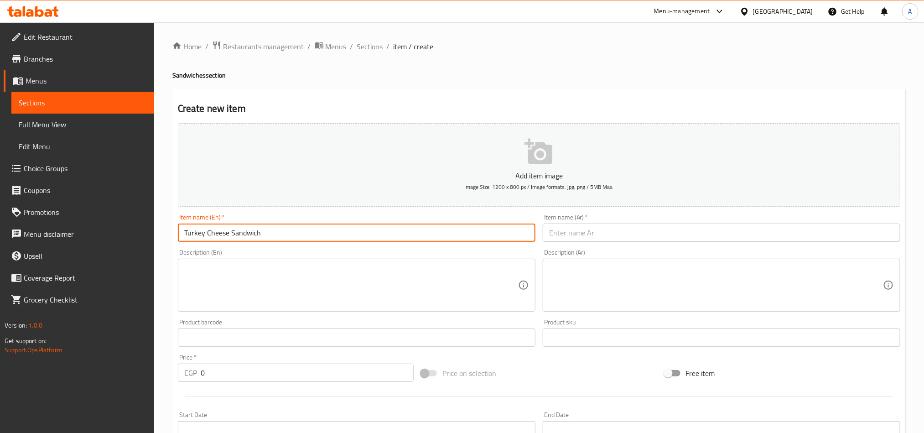
click at [228, 231] on input "Turkey Cheese Sandwich" at bounding box center [357, 232] width 358 height 18
drag, startPoint x: 228, startPoint y: 230, endPoint x: 169, endPoint y: 226, distance: 59.0
click at [169, 226] on div "Home / Restaurants management / Menus / Sections / item / create Sandwiches sec…" at bounding box center [539, 333] width 770 height 622
type input "Turkey Cheese Sandwich"
click at [278, 228] on input "Turkey Cheese Sandwich" at bounding box center [357, 232] width 358 height 18
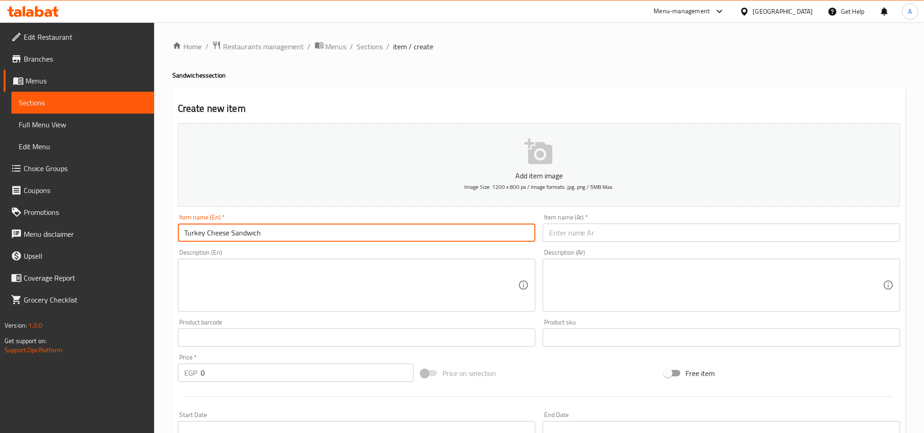
click at [278, 228] on input "Turkey Cheese Sandwich" at bounding box center [357, 232] width 358 height 18
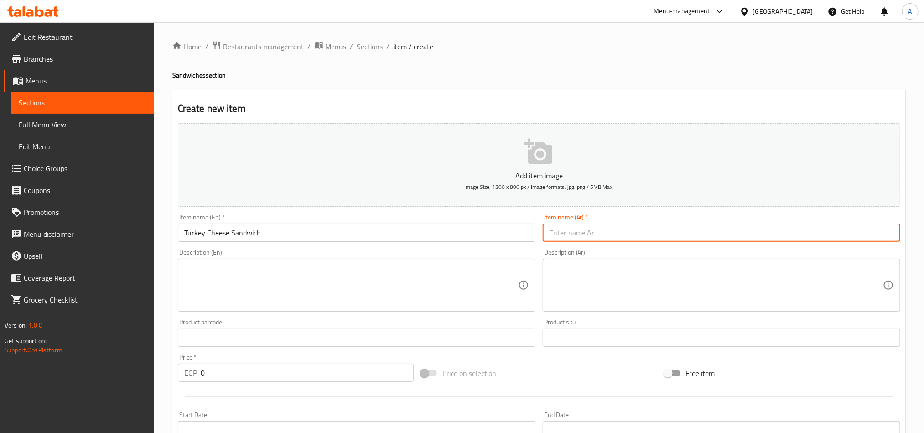
click at [805, 232] on input "text" at bounding box center [722, 232] width 358 height 18
type input "s"
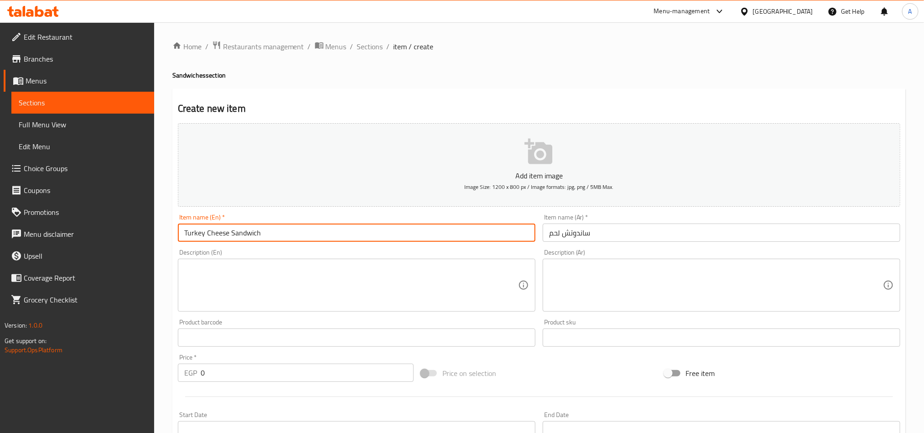
click at [294, 232] on input "Turkey Cheese Sandwich" at bounding box center [357, 232] width 358 height 18
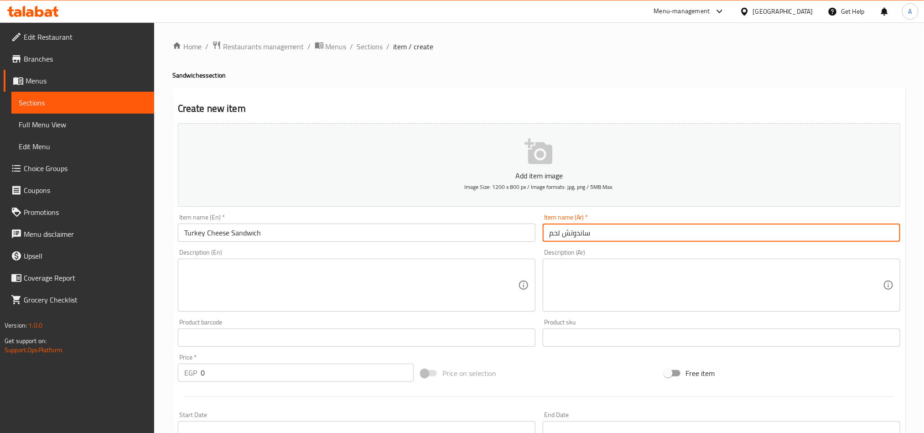
click at [682, 233] on input "ساندوتش لحم" at bounding box center [722, 232] width 358 height 18
paste input "ديك رومي بالجبنة"
drag, startPoint x: 592, startPoint y: 236, endPoint x: 602, endPoint y: 237, distance: 11.0
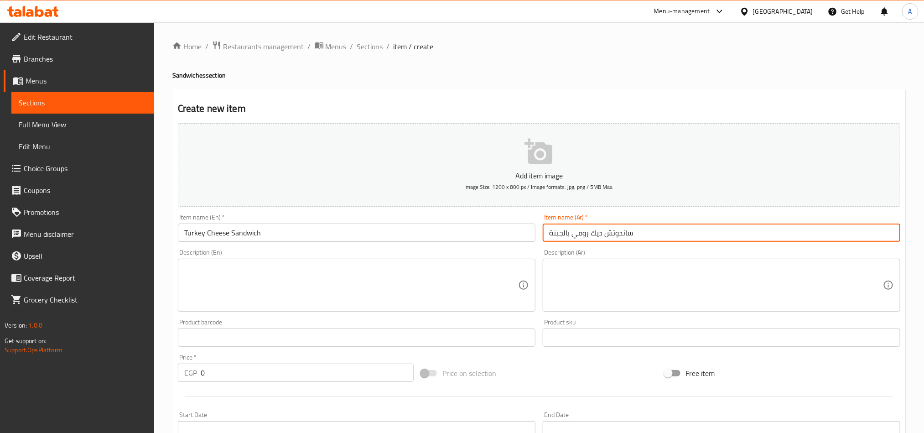
click at [602, 237] on input "ساندوتش ديك رومي بالجبنة" at bounding box center [722, 232] width 358 height 18
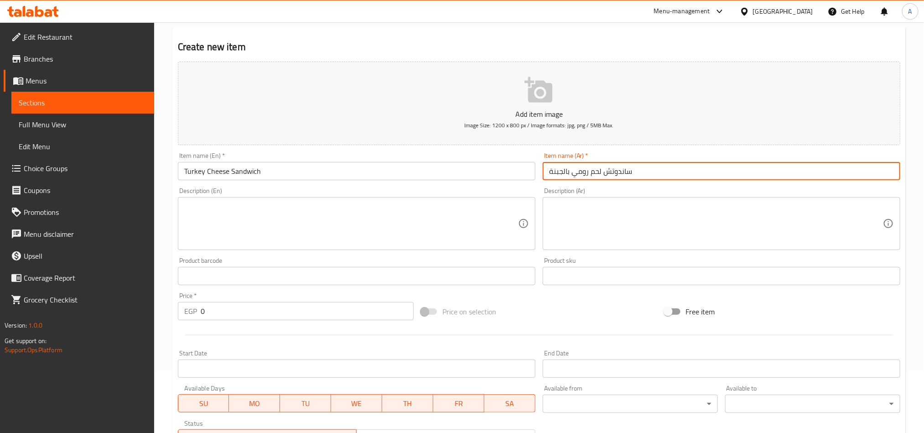
scroll to position [137, 0]
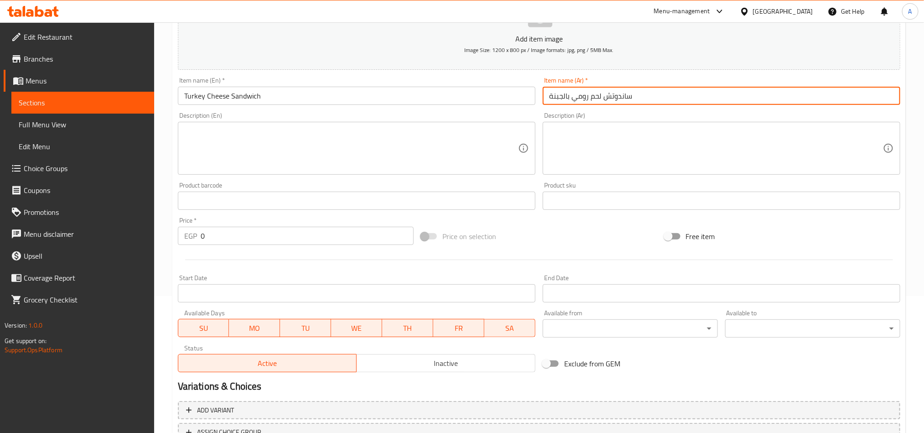
type input "ساندوتش لحم رومي بالجبنة"
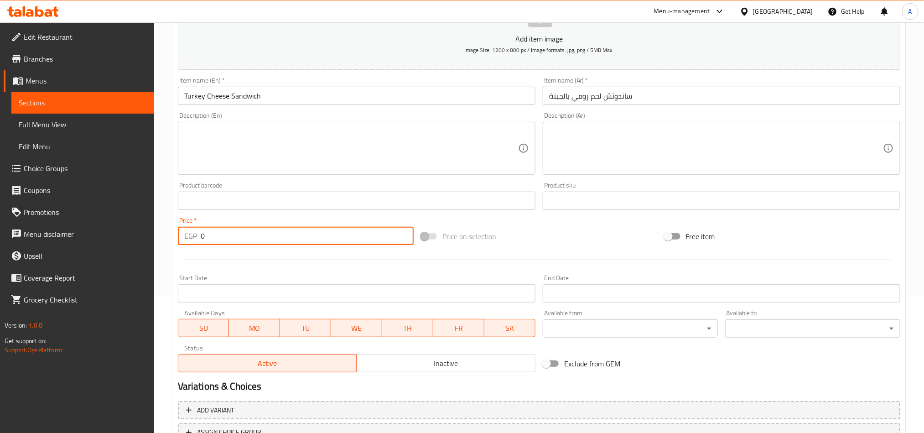
click at [239, 237] on input "0" at bounding box center [307, 236] width 213 height 18
paste input "22"
type input "220"
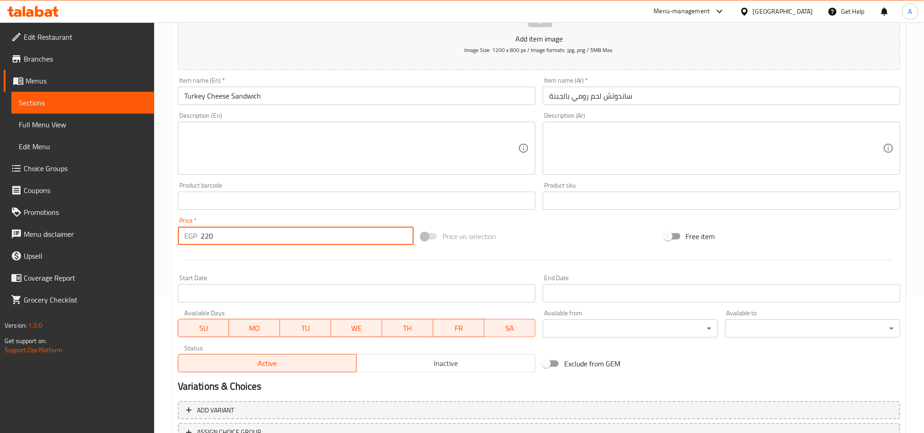
drag, startPoint x: 293, startPoint y: 97, endPoint x: 298, endPoint y: 100, distance: 6.1
click at [296, 99] on input "Turkey Cheese Sandwich" at bounding box center [357, 96] width 358 height 18
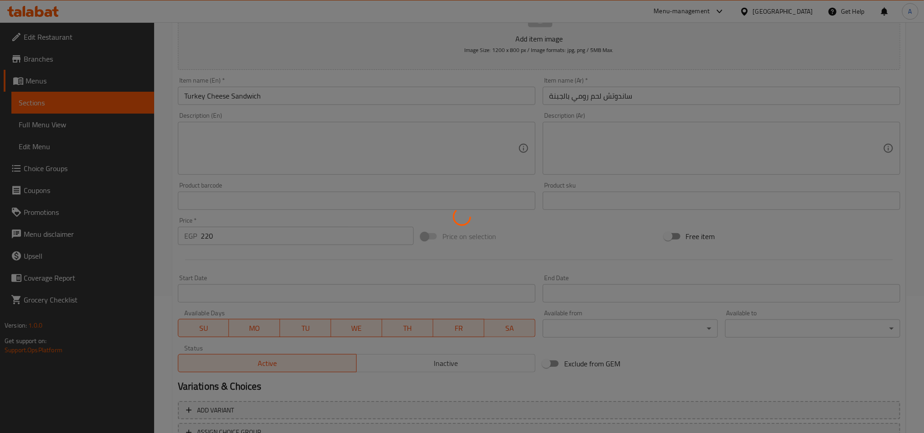
type input "0"
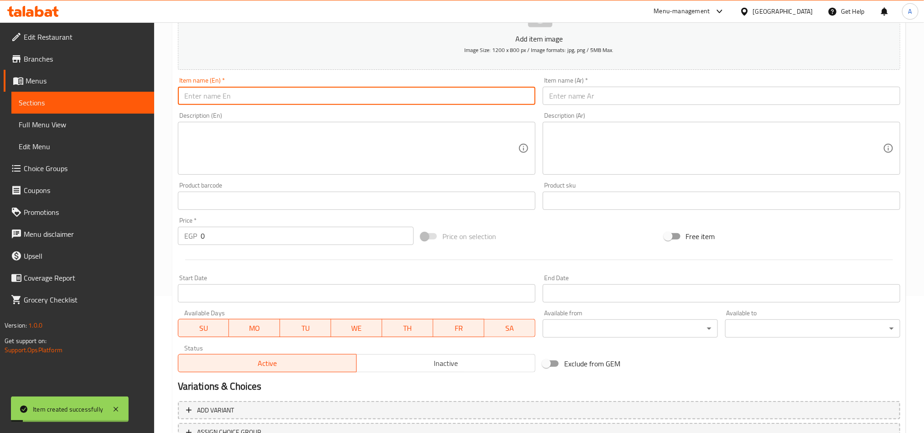
paste input "Halomi Pesto"
type input "Halomi Pesto Sandwich"
click at [735, 103] on input "text" at bounding box center [722, 96] width 358 height 18
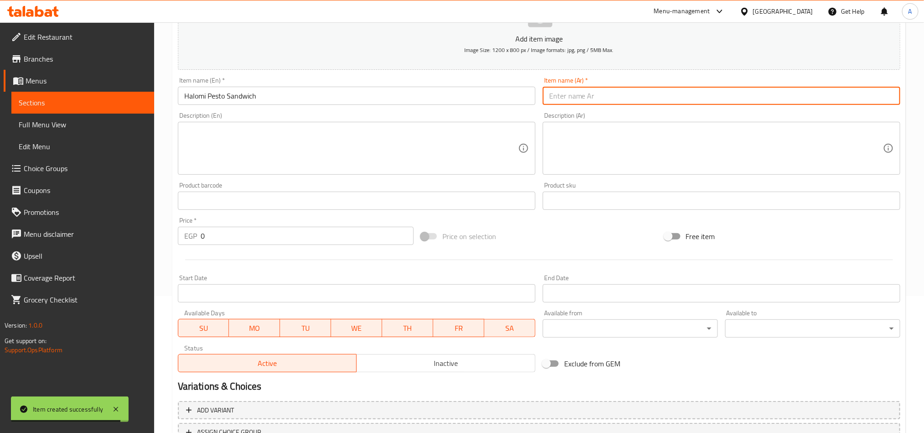
type input "s"
type input "ساندوتش بيستو حلومي"
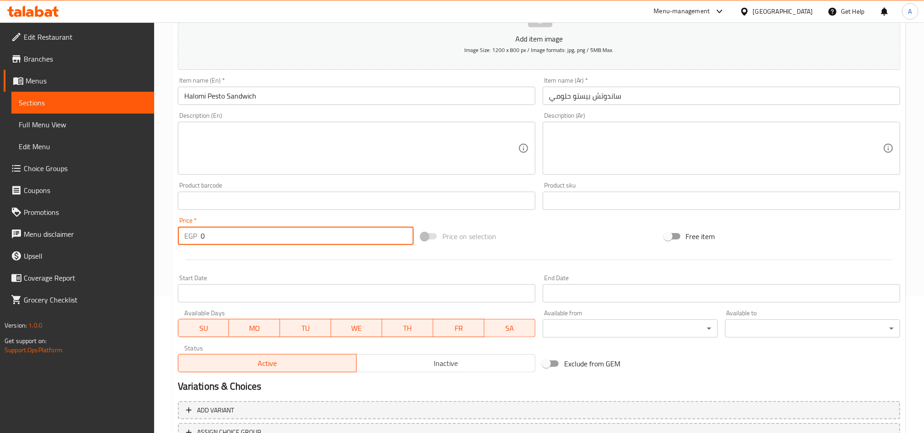
click at [320, 237] on input "0" at bounding box center [307, 236] width 213 height 18
click at [319, 237] on input "0" at bounding box center [307, 236] width 213 height 18
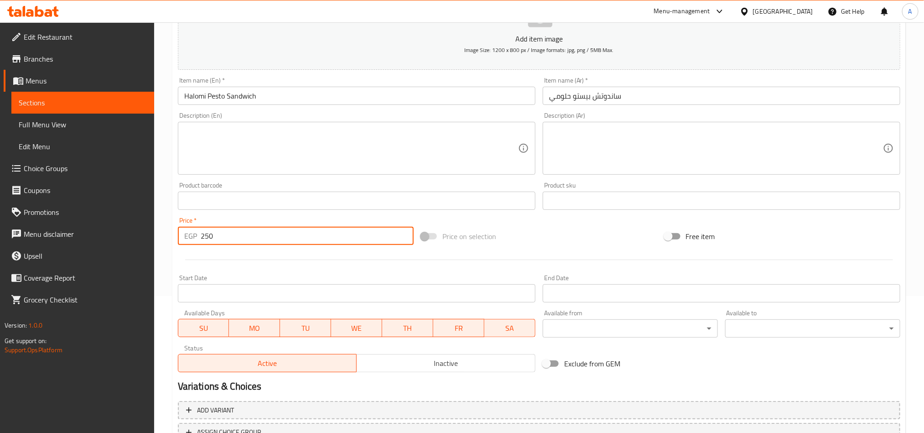
type input "250"
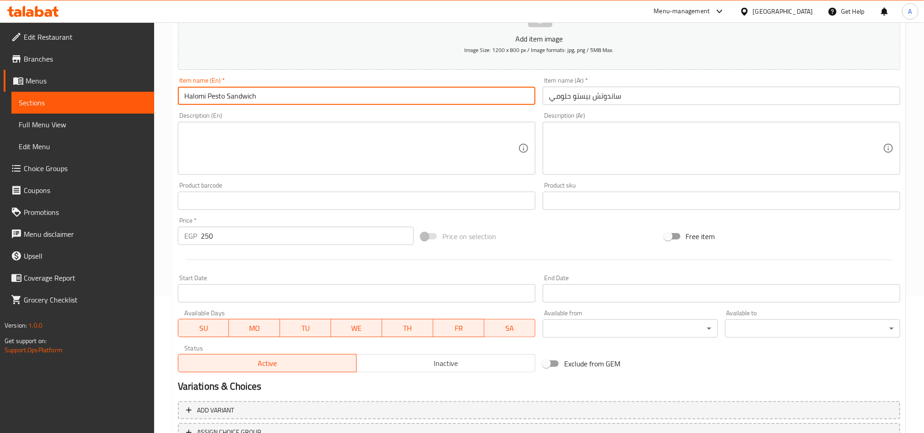
click at [311, 94] on input "Halomi Pesto Sandwich" at bounding box center [357, 96] width 358 height 18
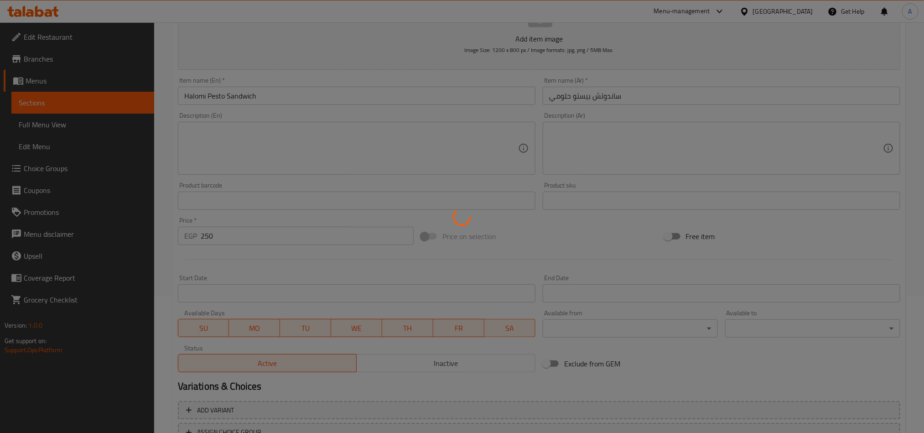
type input "0"
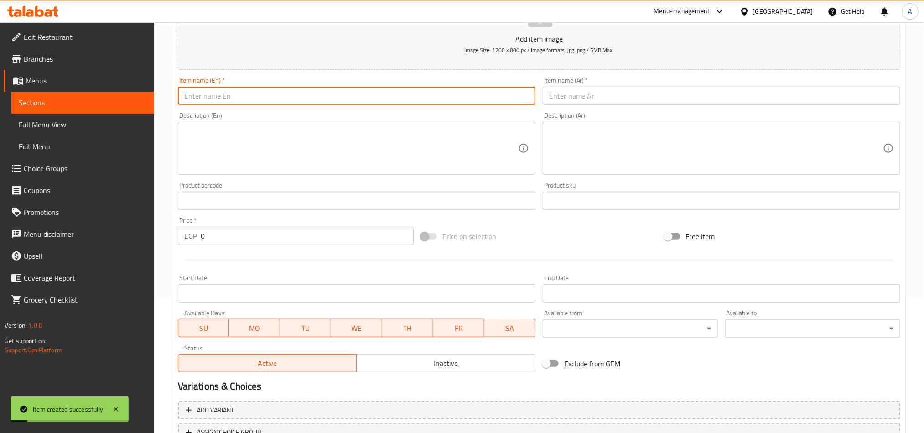
paste input "Summer Breeze"
drag, startPoint x: 233, startPoint y: 98, endPoint x: 178, endPoint y: 97, distance: 54.3
click at [178, 97] on input "Summer Breeze Sandwich" at bounding box center [357, 96] width 358 height 18
type input "Summer Breeze Sandwich"
click at [276, 99] on input "Summer Breeze Sandwich" at bounding box center [357, 96] width 358 height 18
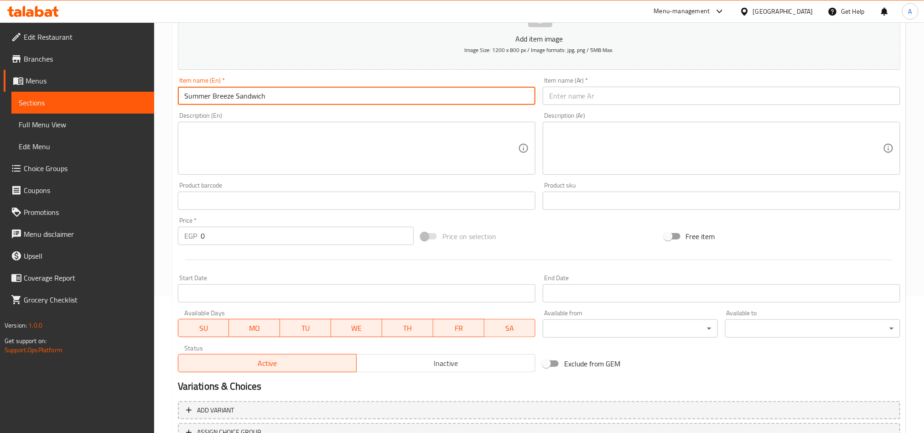
click at [276, 99] on input "Summer Breeze Sandwich" at bounding box center [357, 96] width 358 height 18
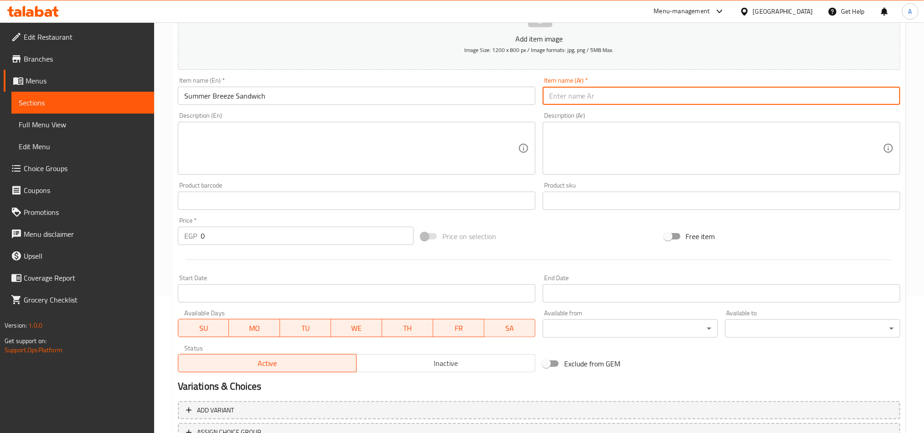
click at [757, 96] on input "text" at bounding box center [722, 96] width 358 height 18
paste input "ساندوتش نسيم الصيف"
drag, startPoint x: 587, startPoint y: 96, endPoint x: 525, endPoint y: 95, distance: 61.6
click at [530, 95] on div "Add item image Image Size: 1200 x 800 px / Image formats: jpg, png / 5MB Max. I…" at bounding box center [539, 179] width 730 height 393
type input "س"
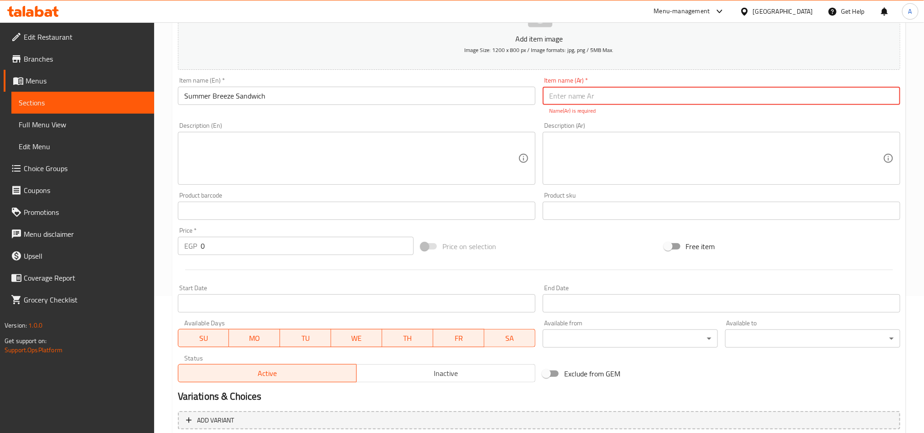
paste input "ساندوتش نسيم الصيف"
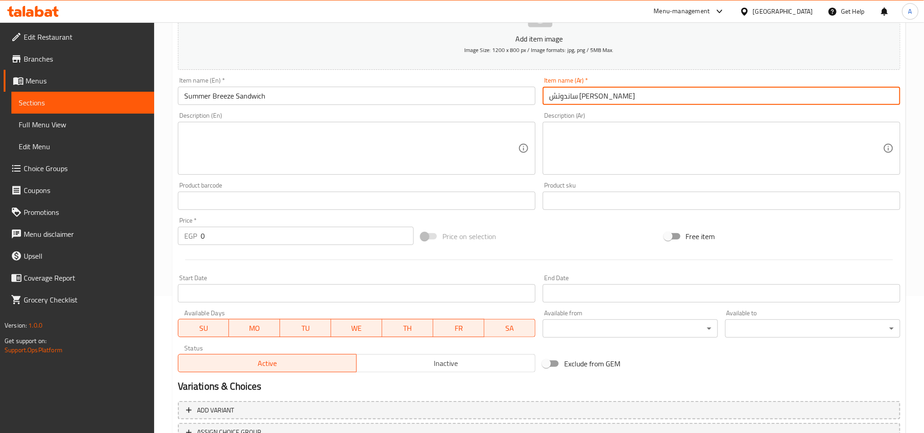
drag, startPoint x: 586, startPoint y: 98, endPoint x: 535, endPoint y: 97, distance: 51.1
click at [535, 97] on div "Add item image Image Size: 1200 x 800 px / Image formats: jpg, png / 5MB Max. I…" at bounding box center [539, 179] width 730 height 393
click at [556, 97] on input "ساندوتش سمر بريز" at bounding box center [722, 96] width 358 height 18
type input "ساندوتش سمر برايز"
click at [221, 234] on input "0" at bounding box center [307, 236] width 213 height 18
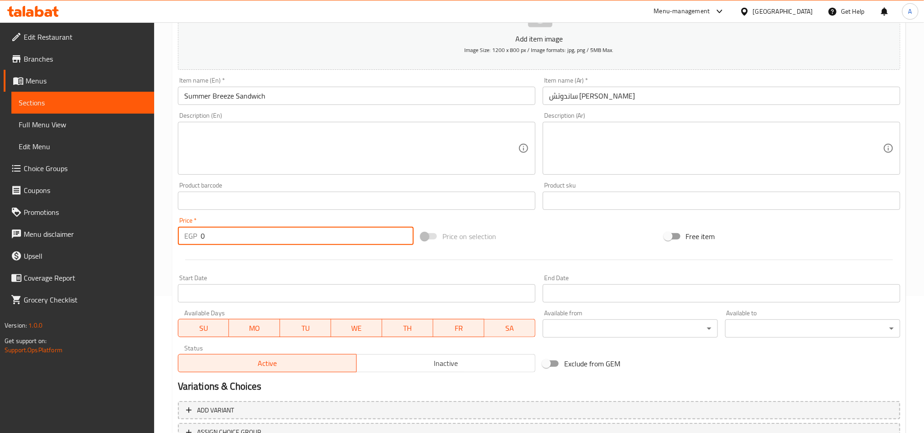
click at [221, 234] on input "0" at bounding box center [307, 236] width 213 height 18
type input "105"
click at [282, 109] on div "Description (En) Description (En)" at bounding box center [356, 144] width 365 height 70
click at [285, 103] on input "Summer Breeze Sandwich" at bounding box center [357, 96] width 358 height 18
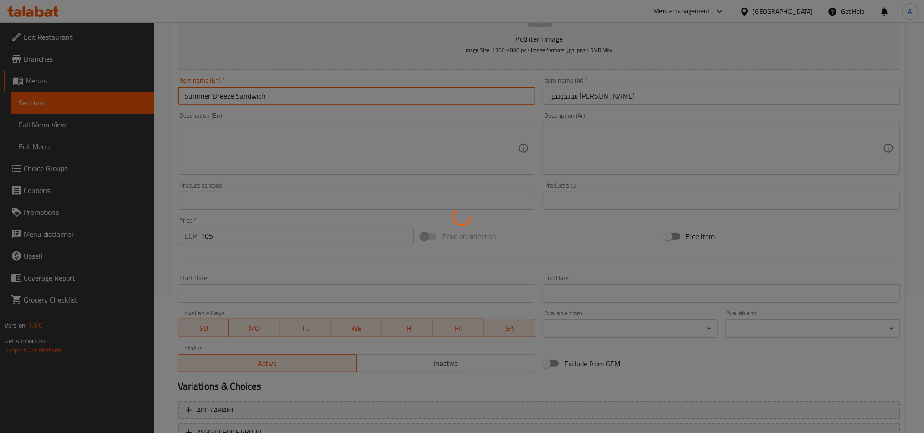
type input "0"
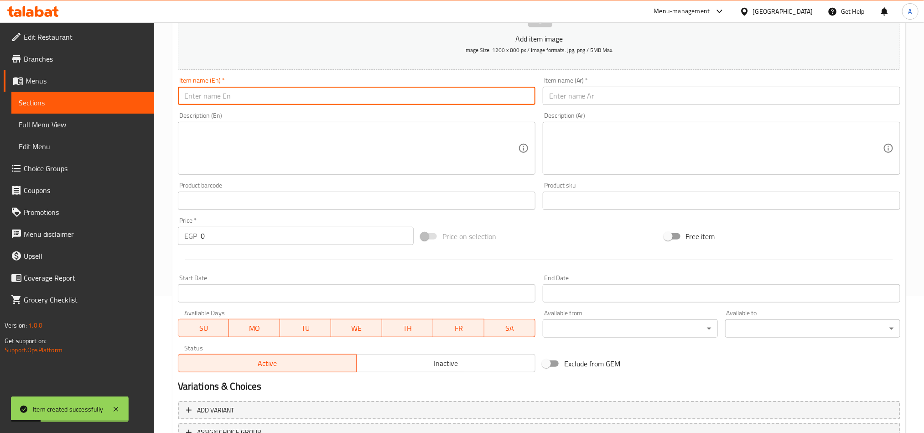
click at [452, 103] on input "text" at bounding box center [357, 96] width 358 height 18
paste input "Heart Beat"
type input "Heart Beat Sandwich"
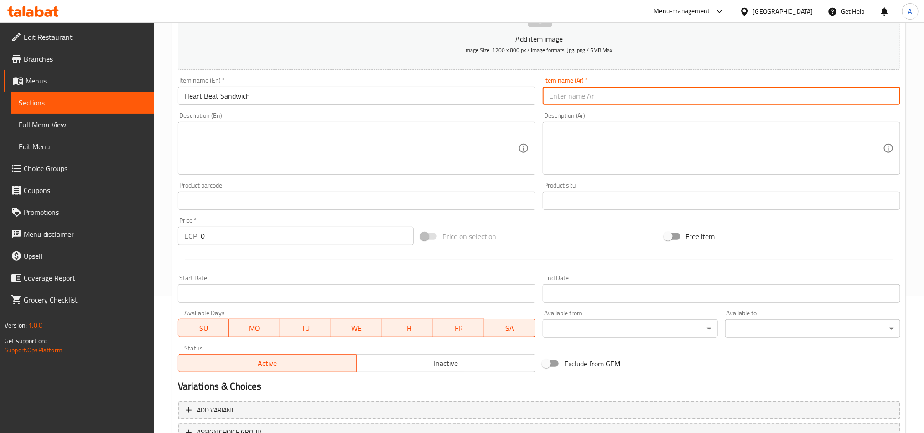
click at [636, 94] on input "text" at bounding box center [722, 96] width 358 height 18
type input "ساندوتش هارت بييت"
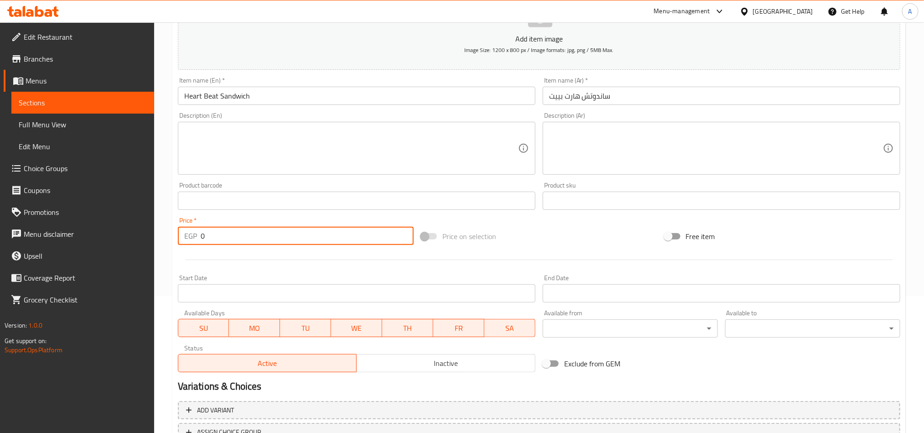
click at [260, 239] on input "0" at bounding box center [307, 236] width 213 height 18
type input "100"
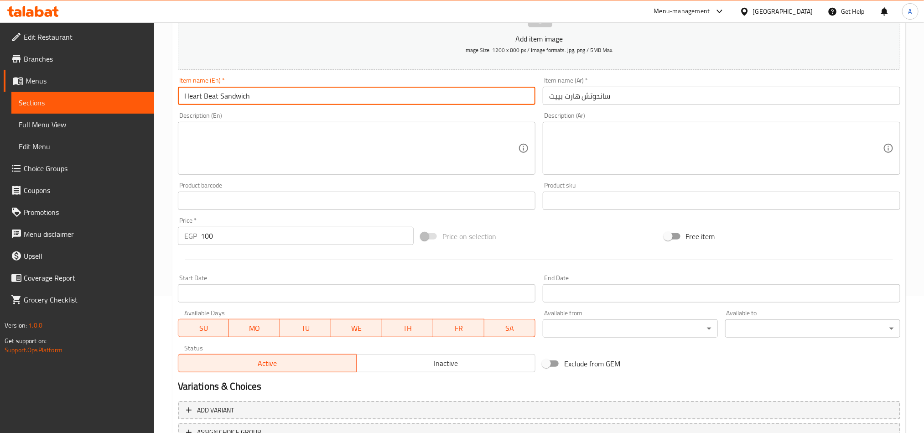
click at [256, 95] on input "Heart Beat Sandwich" at bounding box center [357, 96] width 358 height 18
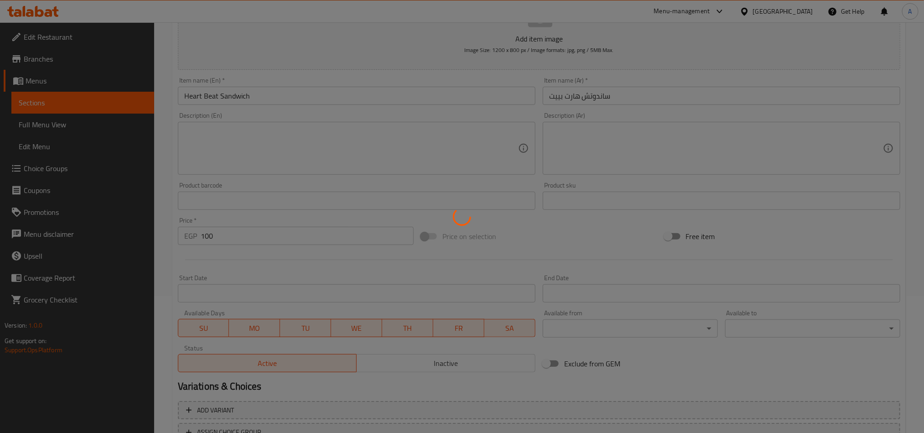
type input "0"
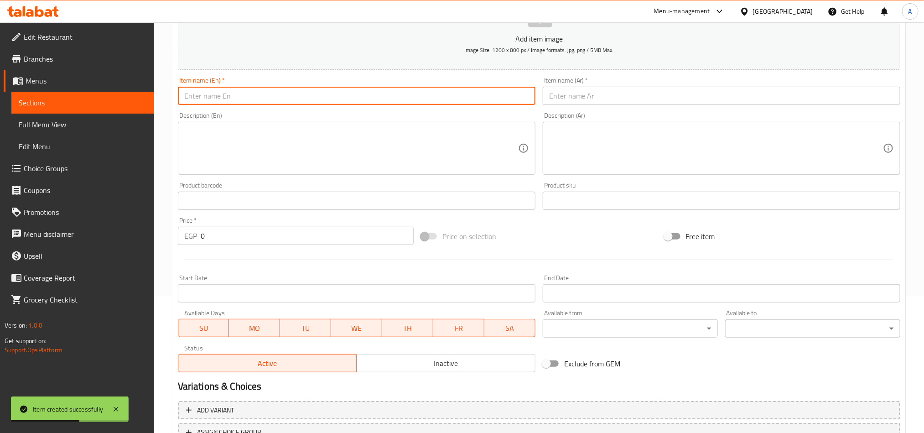
click at [337, 100] on input "text" at bounding box center [357, 96] width 358 height 18
paste input "Berry Sweet"
type input "Berry Sweet Sandwich"
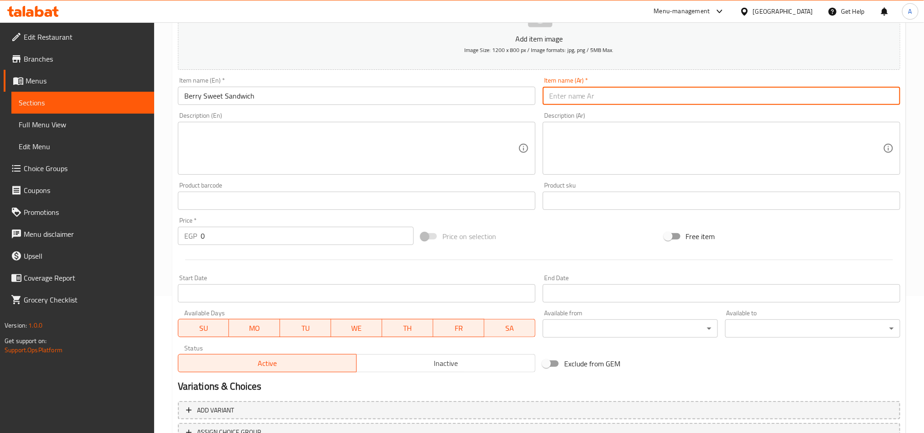
click at [657, 101] on input "text" at bounding box center [722, 96] width 358 height 18
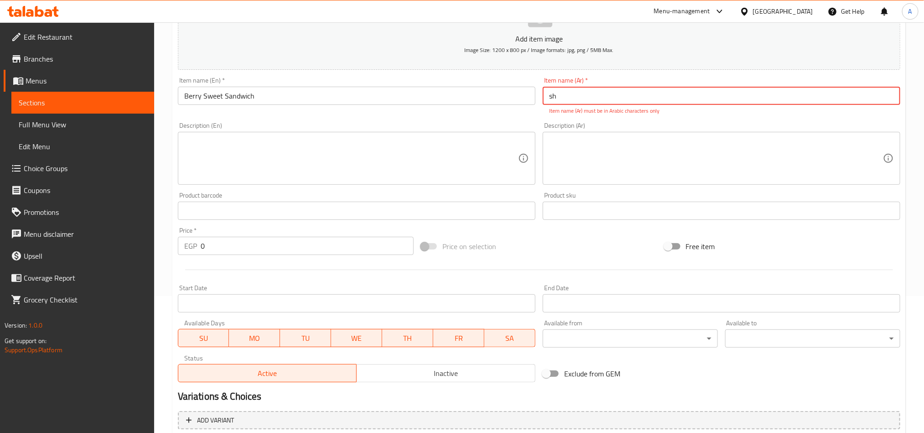
type input "s"
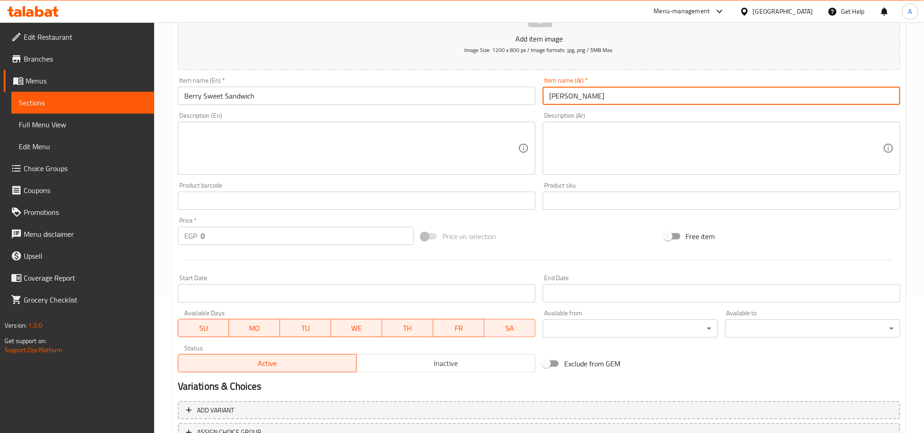
type input "ساندوتش بيري سويت"
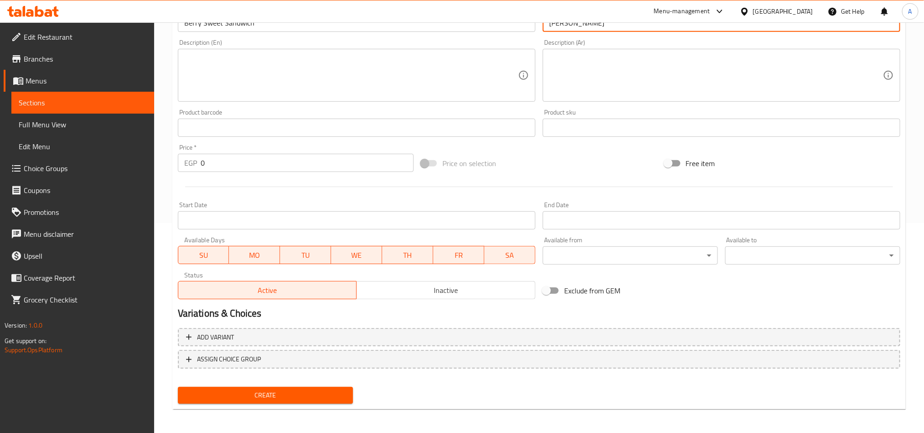
scroll to position [211, 0]
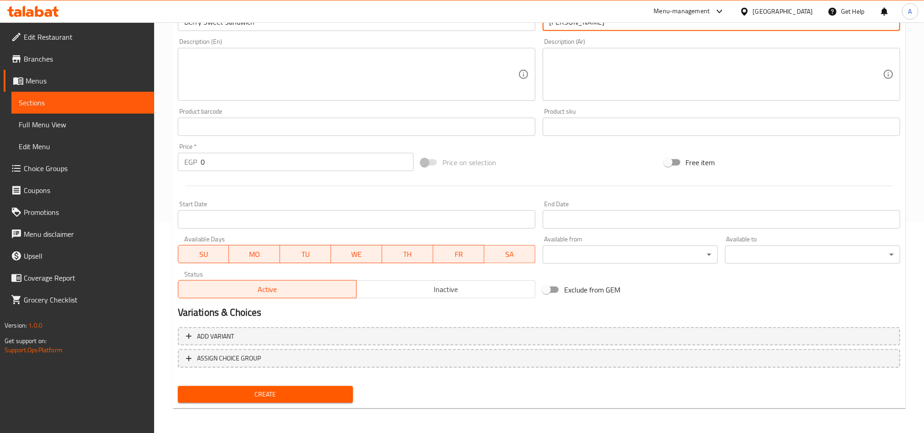
click at [247, 157] on input "0" at bounding box center [307, 162] width 213 height 18
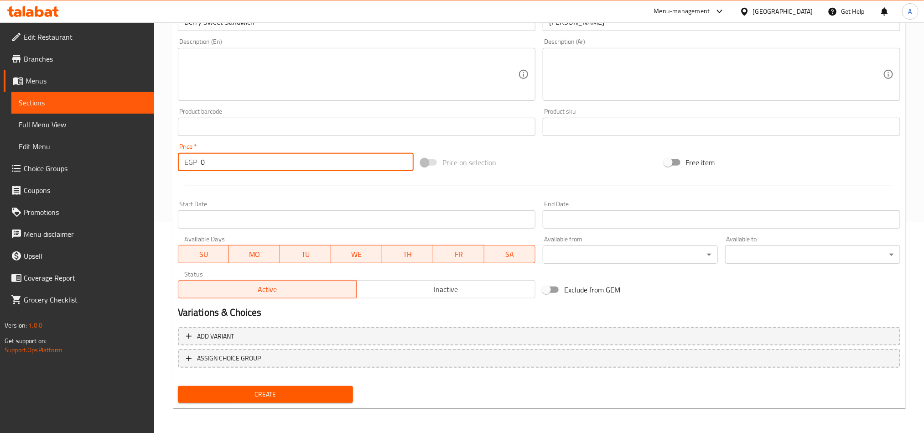
click at [248, 157] on input "0" at bounding box center [307, 162] width 213 height 18
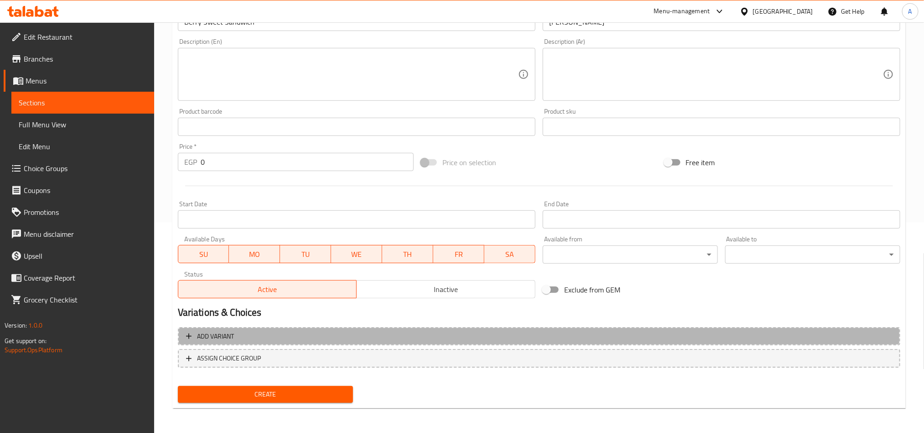
drag, startPoint x: 270, startPoint y: 338, endPoint x: 332, endPoint y: 328, distance: 63.3
click at [271, 338] on span "Add variant" at bounding box center [539, 336] width 706 height 11
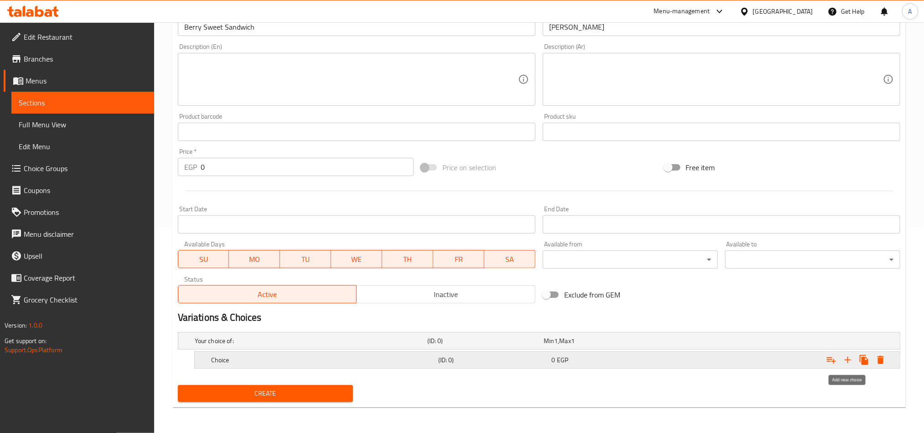
click at [844, 357] on icon "Expand" at bounding box center [847, 359] width 11 height 11
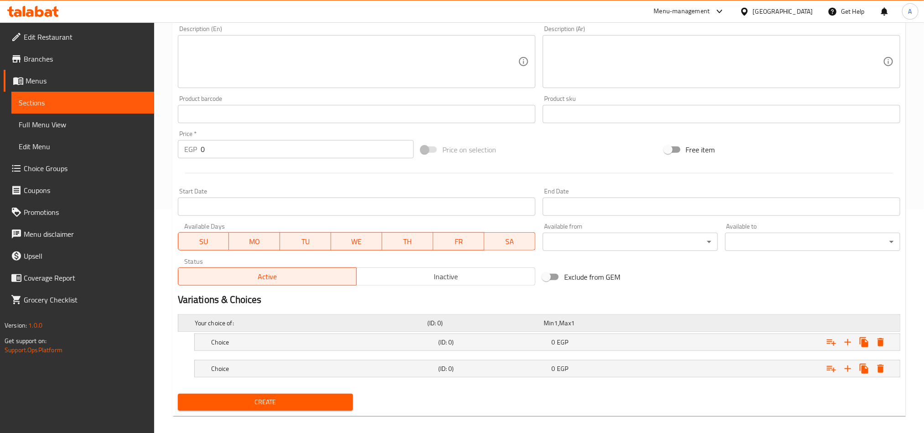
scroll to position [233, 0]
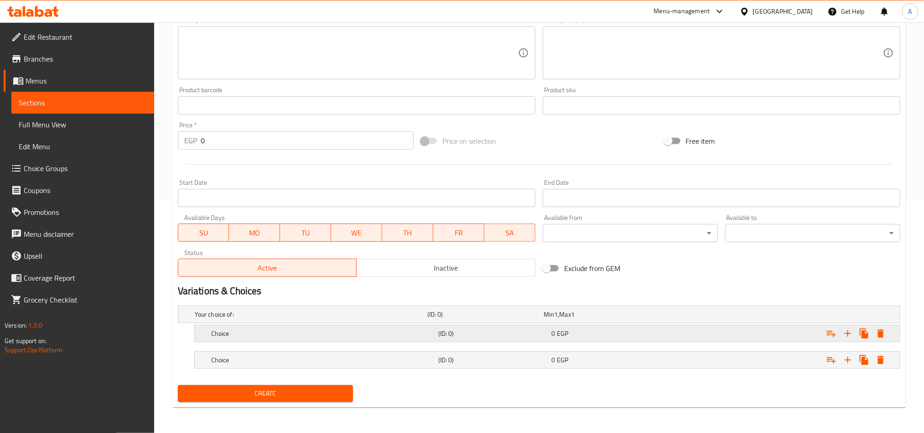
drag, startPoint x: 256, startPoint y: 329, endPoint x: 264, endPoint y: 319, distance: 12.6
click at [259, 323] on div "Choice (ID: 0) 0 EGP" at bounding box center [542, 314] width 698 height 20
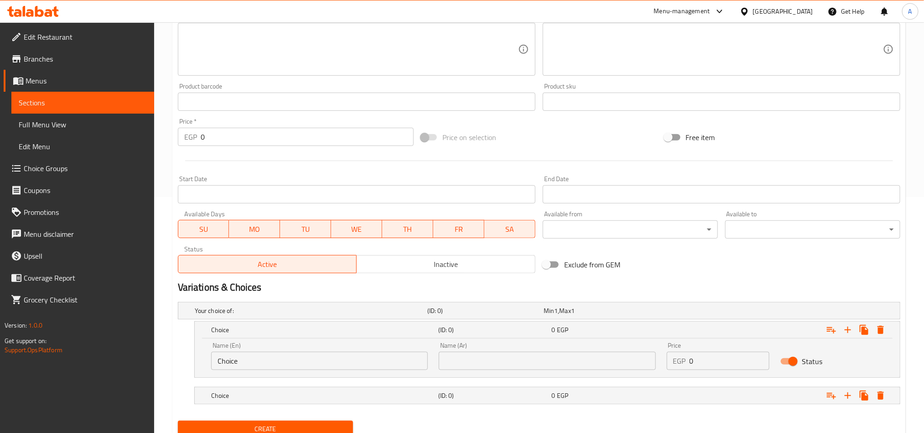
scroll to position [272, 0]
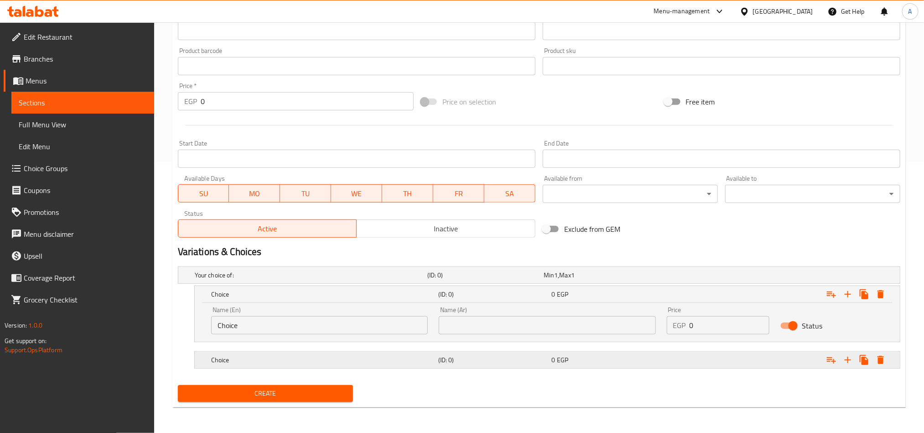
click at [277, 285] on div "Choice (ID: 0) 0 EGP" at bounding box center [542, 275] width 698 height 20
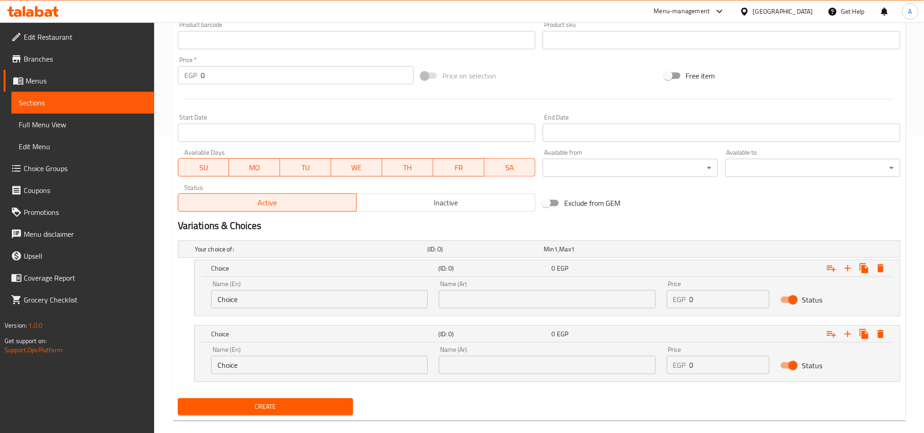
scroll to position [311, 0]
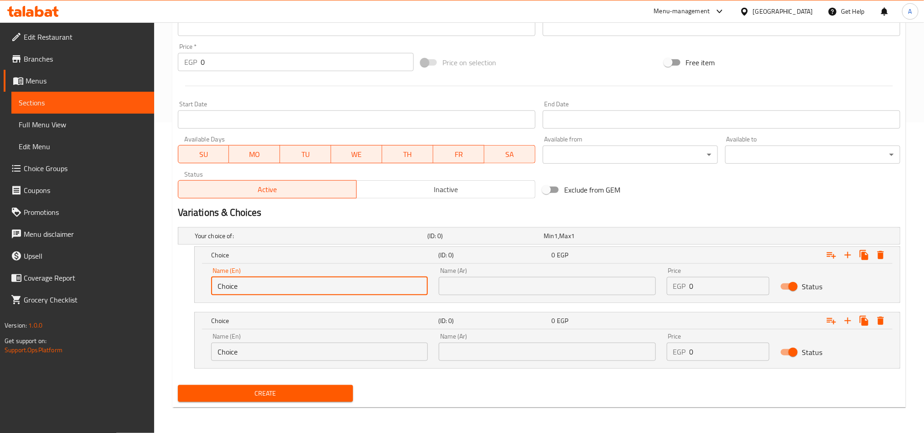
click at [280, 282] on input "Choice" at bounding box center [319, 286] width 217 height 18
type input "’"
type input "M"
type input "Medium"
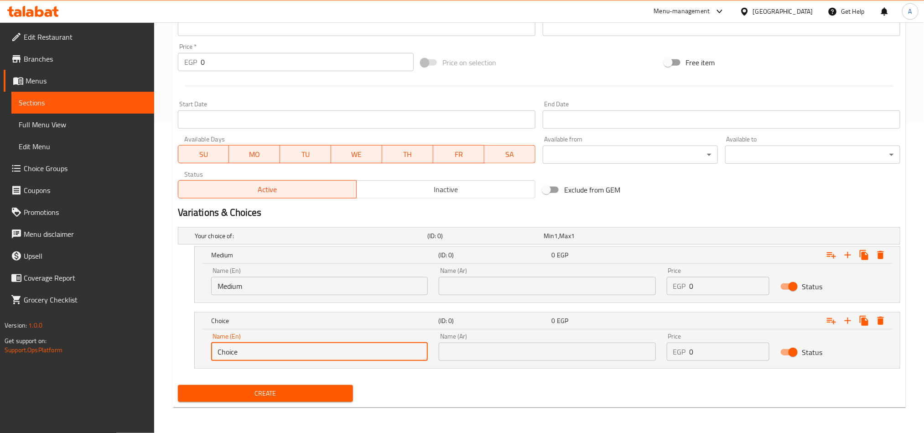
click at [277, 352] on input "Choice" at bounding box center [319, 352] width 217 height 18
type input "Large"
click at [484, 286] on input "text" at bounding box center [547, 286] width 217 height 18
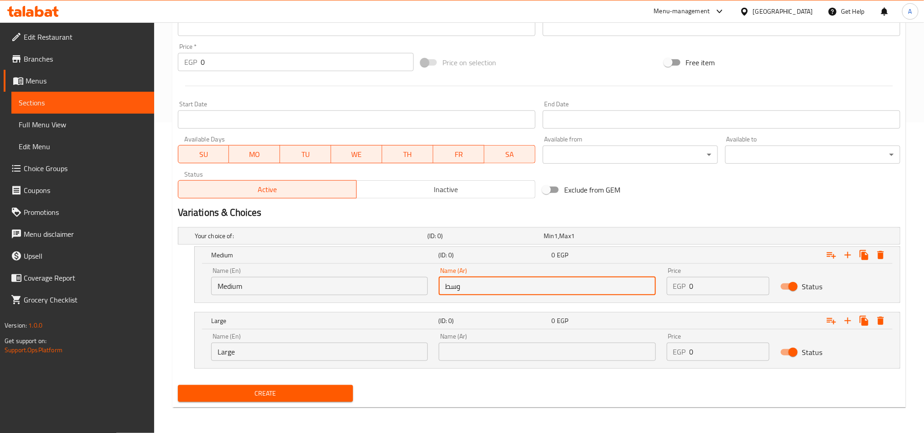
type input "وسط"
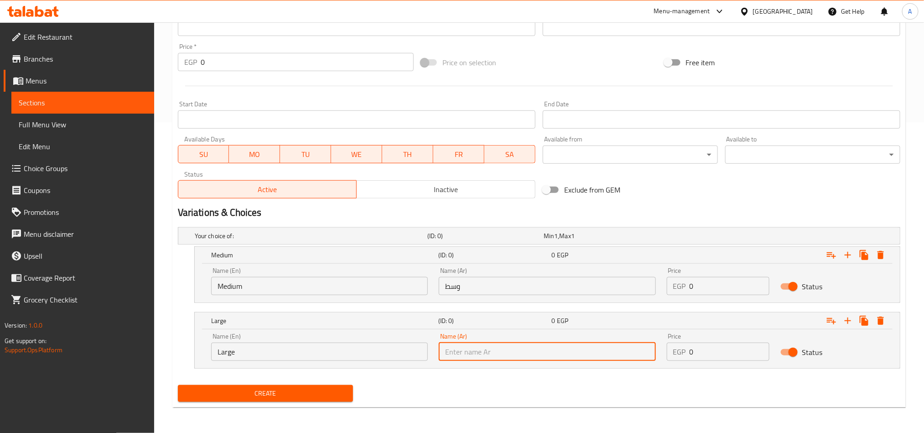
click at [535, 360] on input "text" at bounding box center [547, 352] width 217 height 18
type input "كبير"
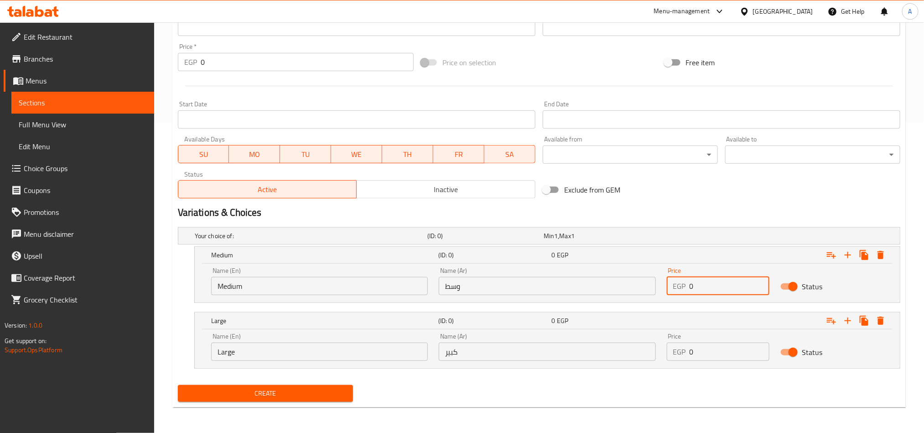
click at [717, 287] on input "0" at bounding box center [730, 286] width 80 height 18
type input "100"
click at [704, 358] on input "0" at bounding box center [730, 352] width 80 height 18
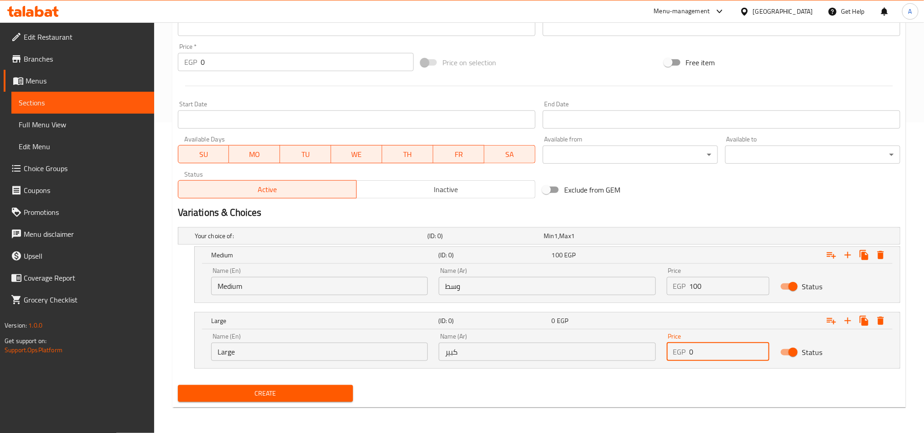
click at [704, 358] on input "0" at bounding box center [730, 352] width 80 height 18
type input "110"
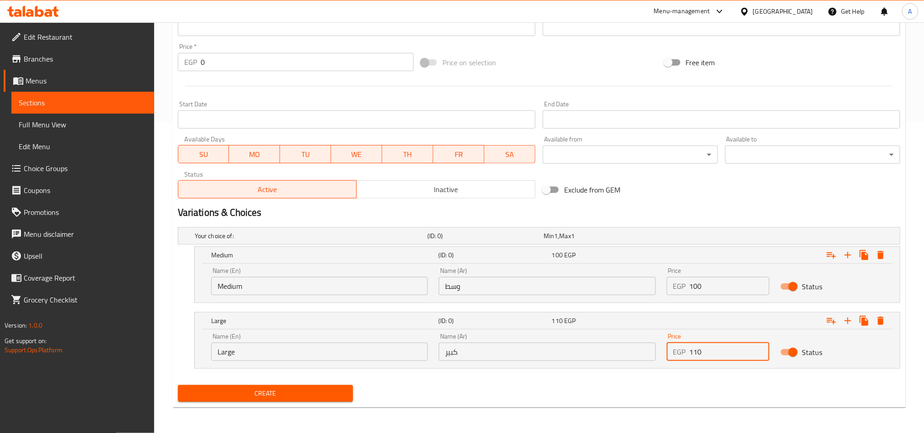
click at [417, 391] on div "Create" at bounding box center [539, 393] width 730 height 24
click at [300, 386] on button "Create" at bounding box center [265, 393] width 175 height 17
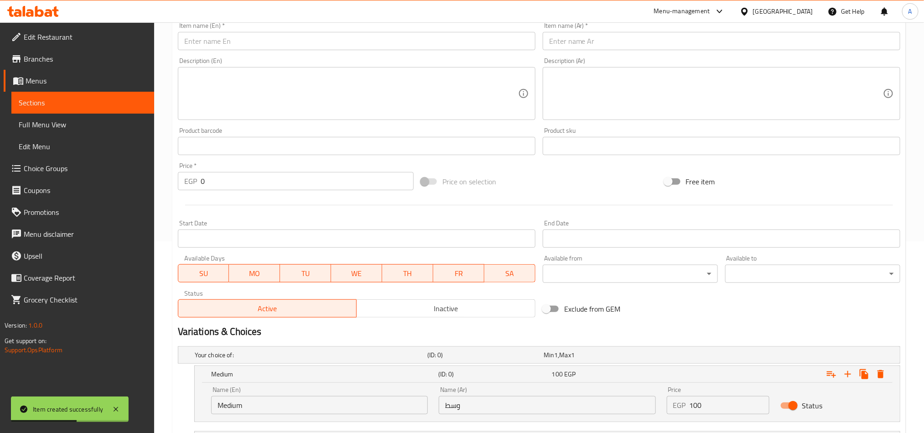
scroll to position [0, 0]
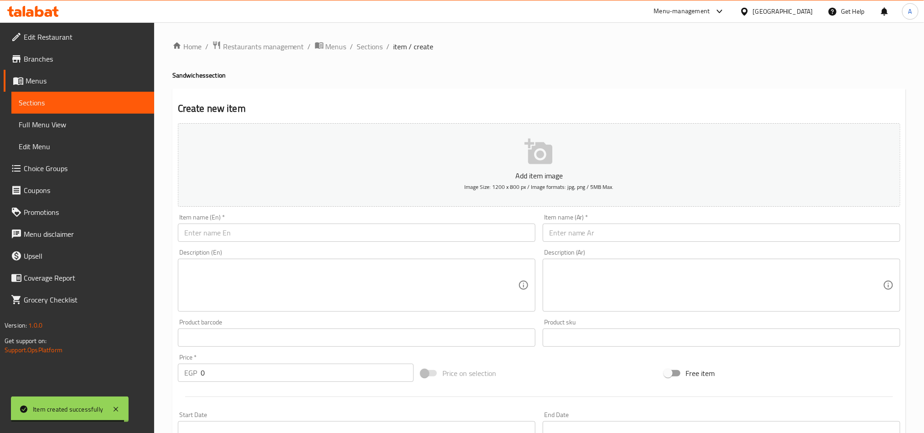
click at [300, 230] on input "text" at bounding box center [357, 232] width 358 height 18
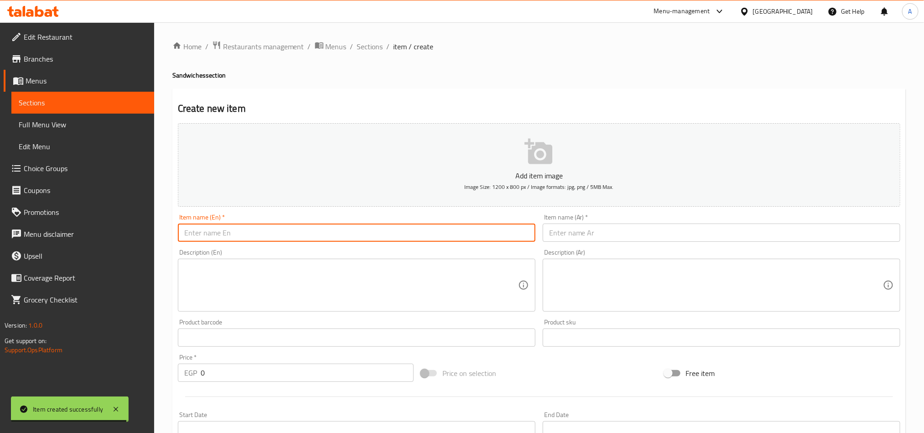
paste input "Go Green"
type input "Go Green Sandwich"
click at [763, 226] on input "text" at bounding box center [722, 232] width 358 height 18
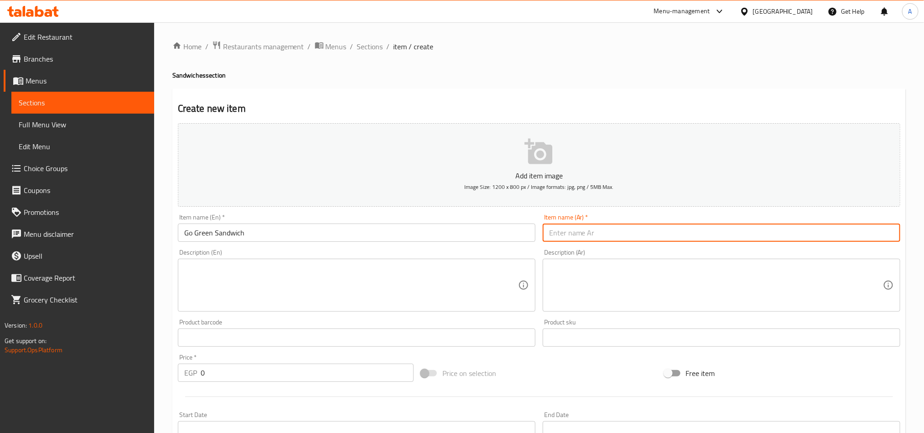
type input "s"
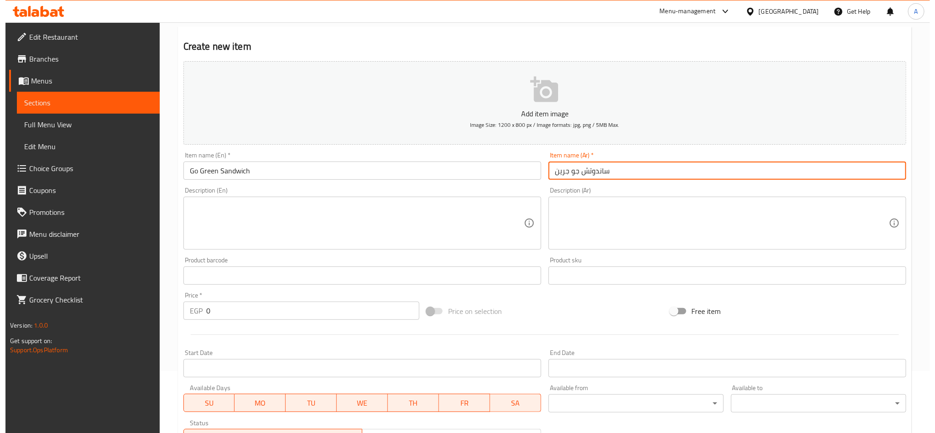
scroll to position [311, 0]
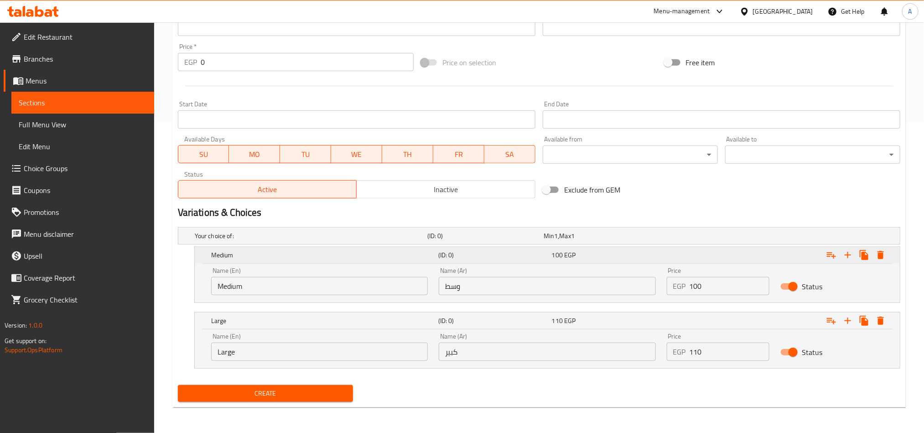
type input "ساندوتش جو جرين"
click at [881, 256] on icon "Expand" at bounding box center [880, 255] width 6 height 8
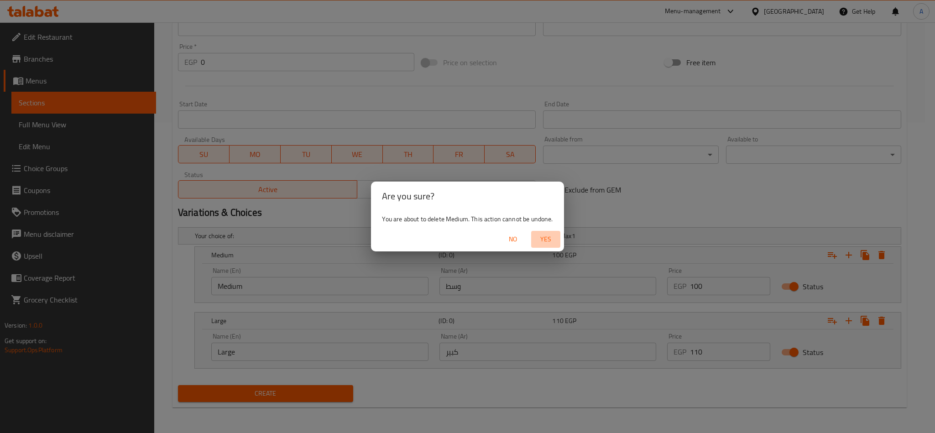
click at [545, 238] on span "Yes" at bounding box center [546, 239] width 22 height 11
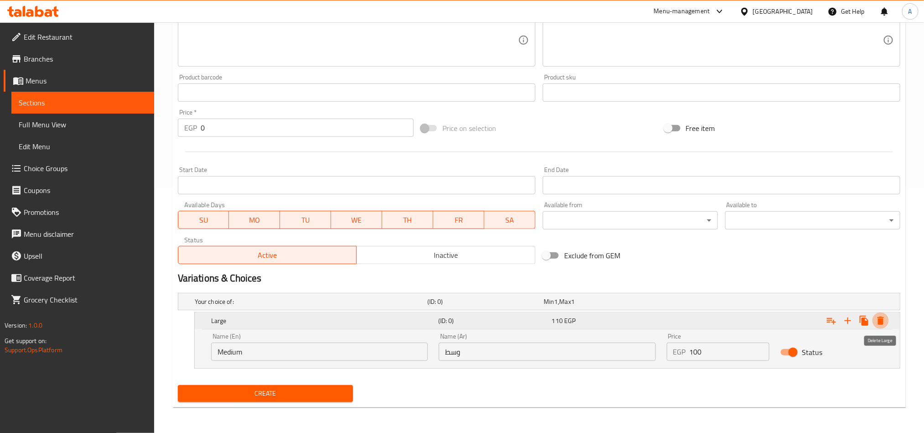
click at [887, 321] on button "Expand" at bounding box center [880, 320] width 16 height 16
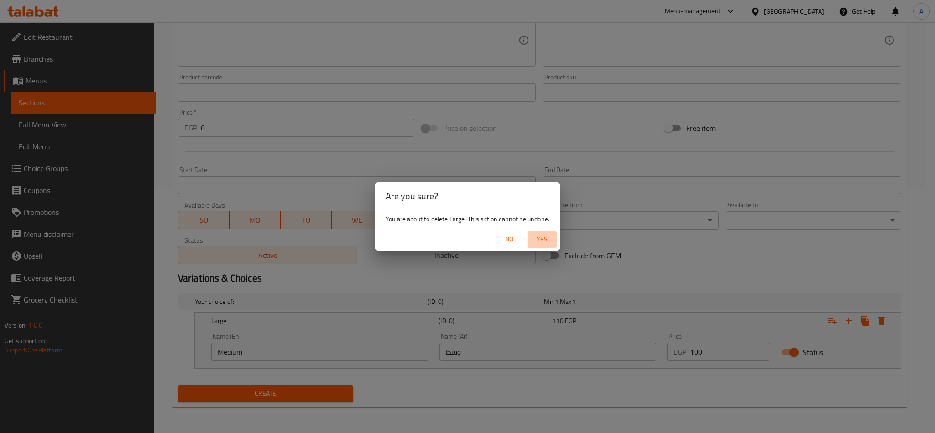
click at [541, 240] on span "Yes" at bounding box center [542, 239] width 22 height 11
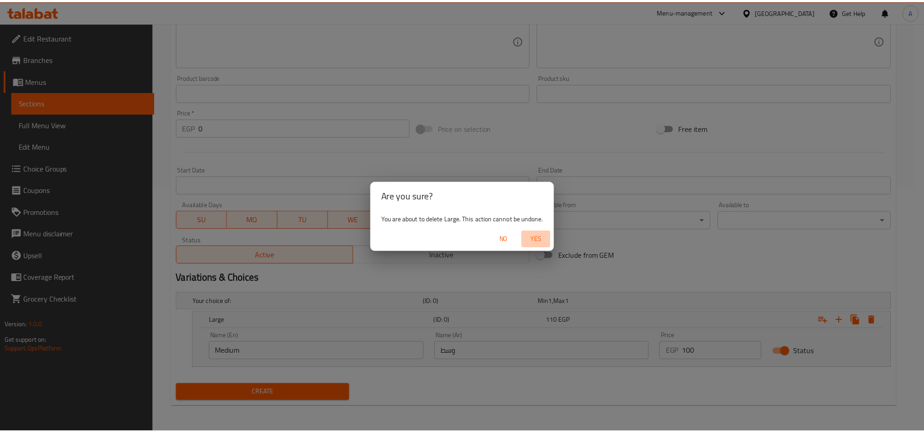
scroll to position [211, 0]
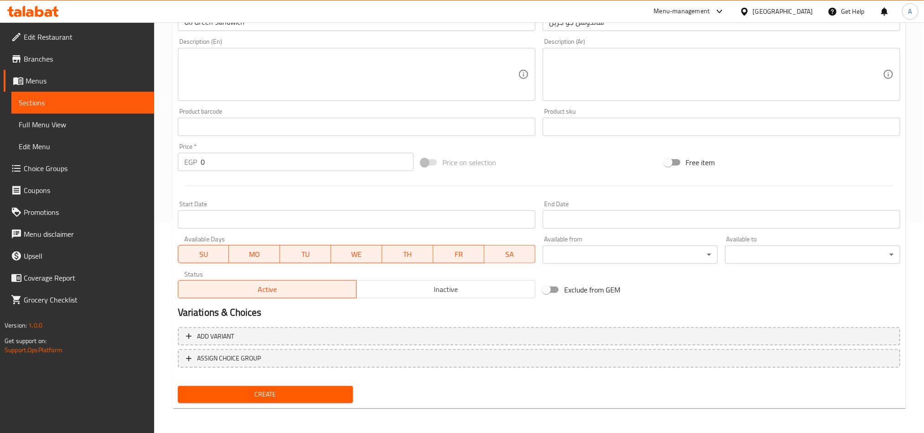
click at [253, 164] on input "0" at bounding box center [307, 162] width 213 height 18
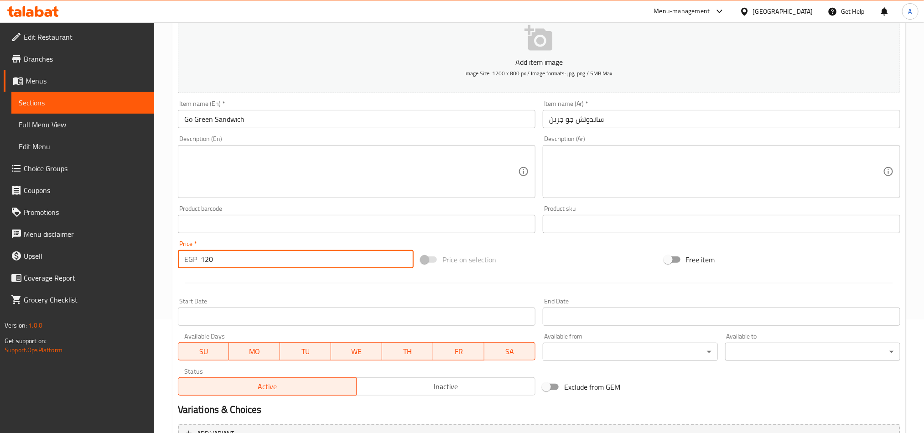
scroll to position [5, 0]
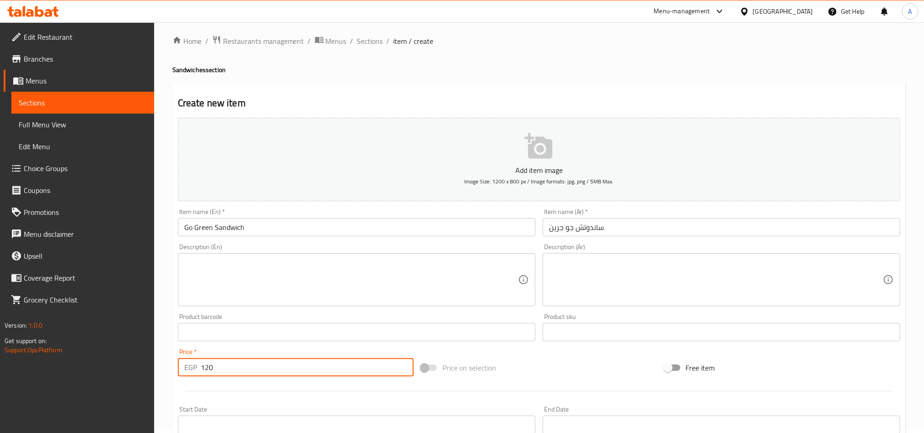
type input "120"
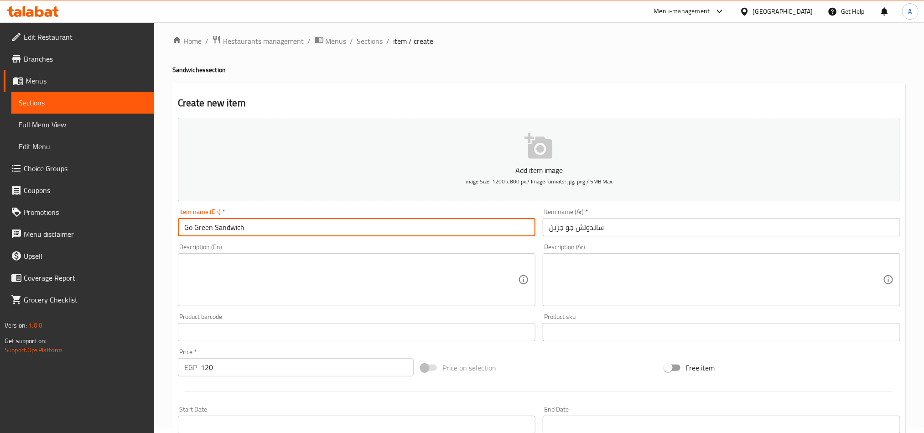
drag, startPoint x: 246, startPoint y: 231, endPoint x: 215, endPoint y: 226, distance: 31.5
click at [215, 226] on input "Go Green Sandwich" at bounding box center [357, 227] width 358 height 18
click at [211, 229] on input "Go Green Sandwich" at bounding box center [357, 227] width 358 height 18
drag, startPoint x: 248, startPoint y: 227, endPoint x: 213, endPoint y: 224, distance: 34.8
click at [213, 224] on input "Go Green Sandwich" at bounding box center [357, 227] width 358 height 18
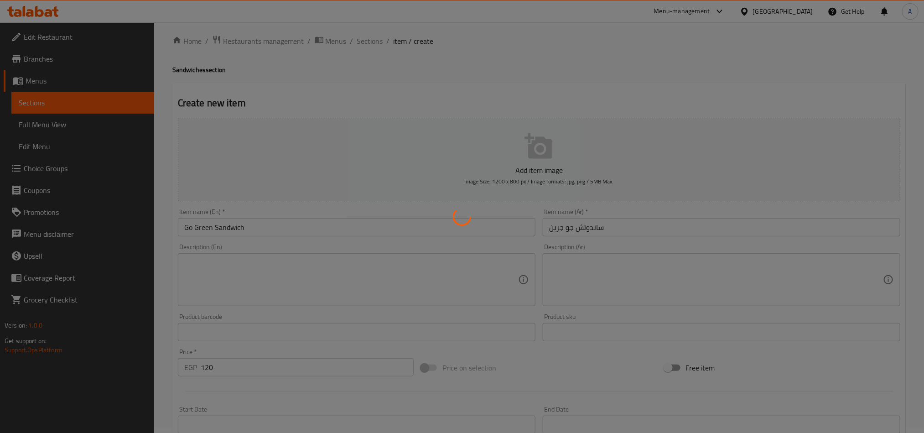
type input "0"
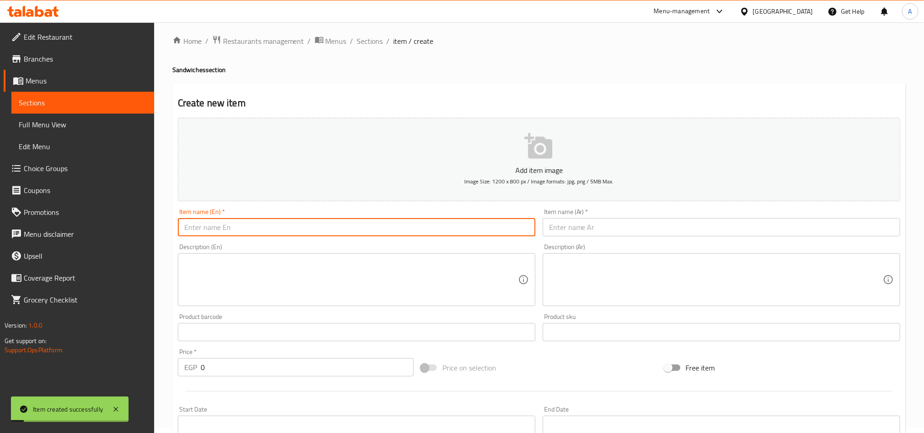
paste input "Sandwich"
paste input "Intense Passionate"
type input "Intense Passionate Sandwich"
click at [293, 225] on input "Intense Passionate Sandwich" at bounding box center [357, 227] width 358 height 18
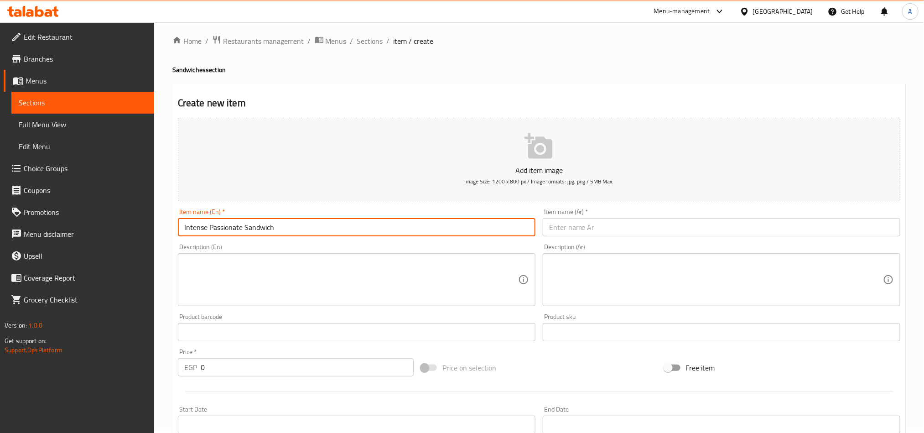
click at [293, 225] on input "Intense Passionate Sandwich" at bounding box center [357, 227] width 358 height 18
click at [880, 224] on input "text" at bounding box center [722, 227] width 358 height 18
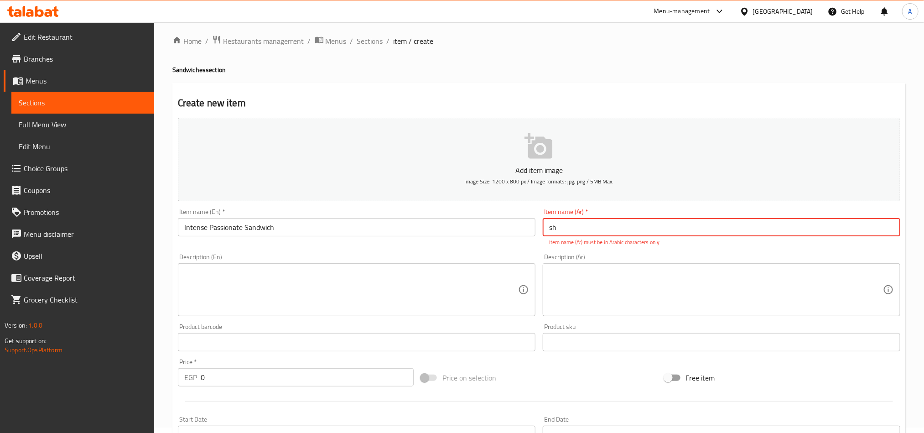
type input "s"
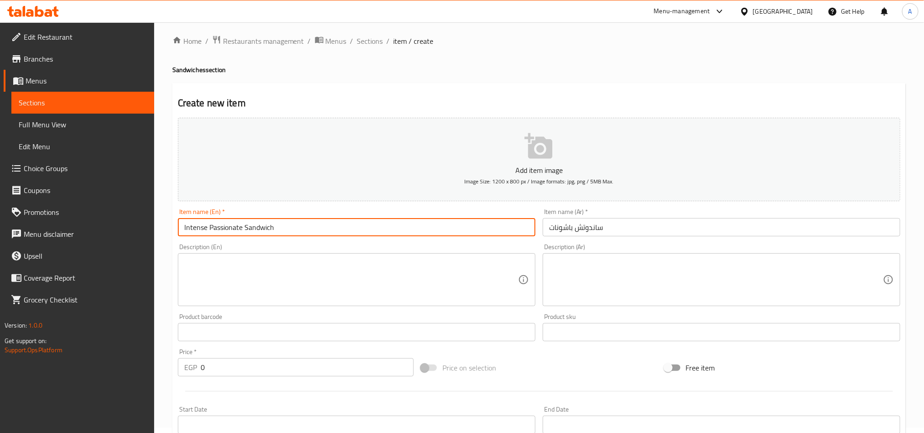
drag, startPoint x: 242, startPoint y: 228, endPoint x: 171, endPoint y: 226, distance: 70.7
click at [172, 226] on div "Create new item Add item image Image Size: 1200 x 800 px / Image formats: jpg, …" at bounding box center [538, 348] width 733 height 531
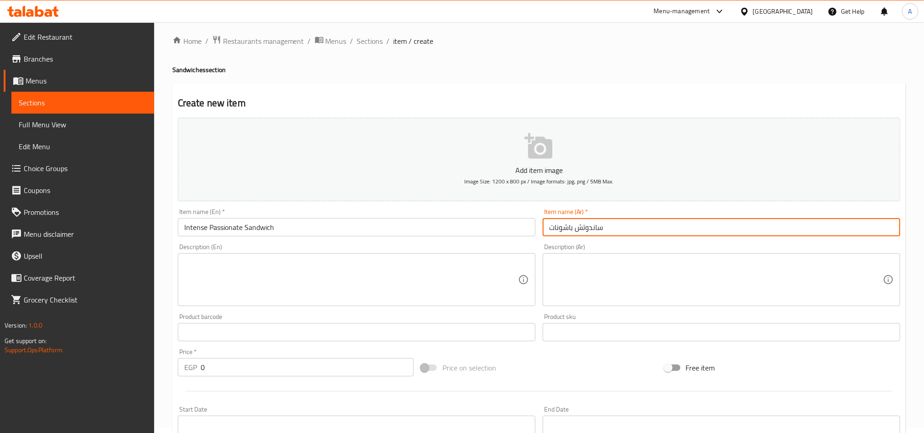
click at [576, 227] on input "ساندوتش باشونات" at bounding box center [722, 227] width 358 height 18
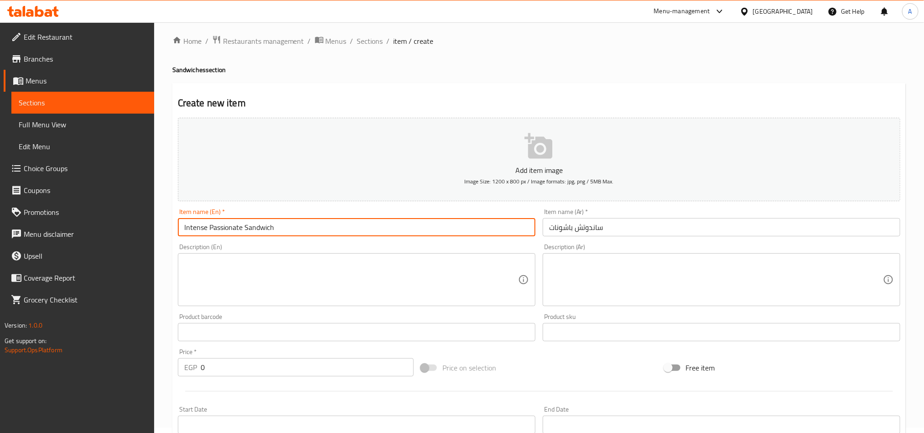
click at [385, 230] on input "Intense Passionate Sandwich" at bounding box center [357, 227] width 358 height 18
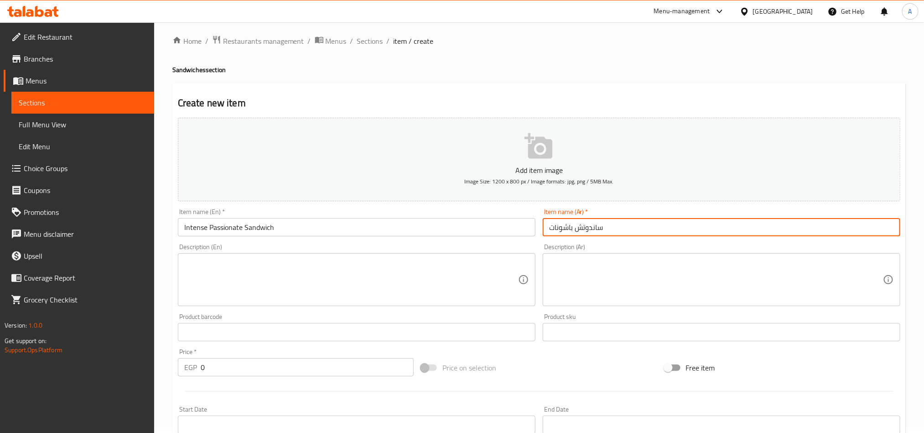
click at [545, 227] on input "ساندوتش باشونات" at bounding box center [722, 227] width 358 height 18
click at [576, 228] on input "ساندوتش باشونات" at bounding box center [722, 227] width 358 height 18
click at [549, 229] on input "ساندوتش باشونات" at bounding box center [722, 227] width 358 height 18
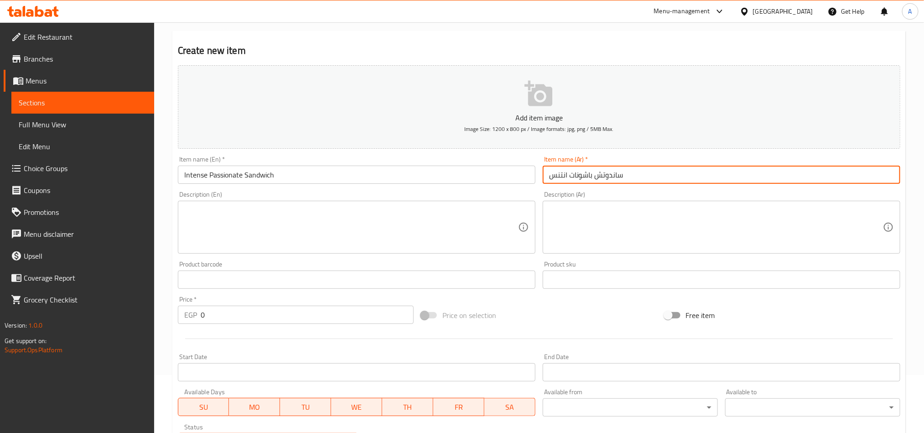
scroll to position [142, 0]
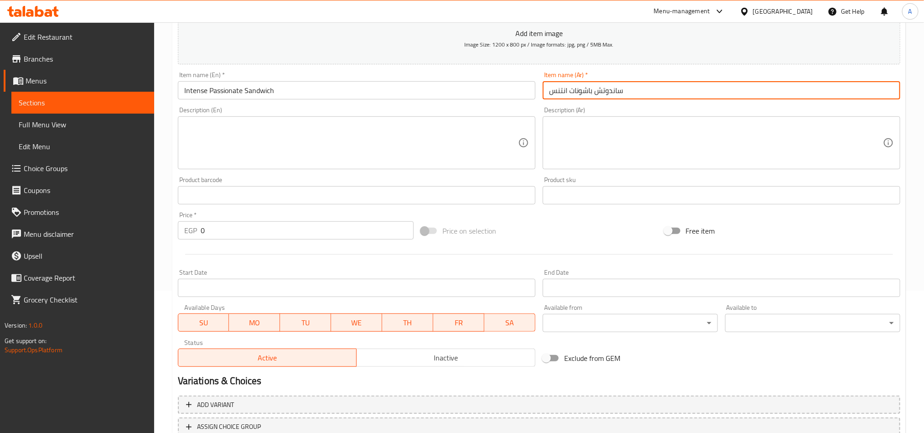
type input "ساندوتش باشونات انتنس"
click at [233, 230] on input "0" at bounding box center [307, 230] width 213 height 18
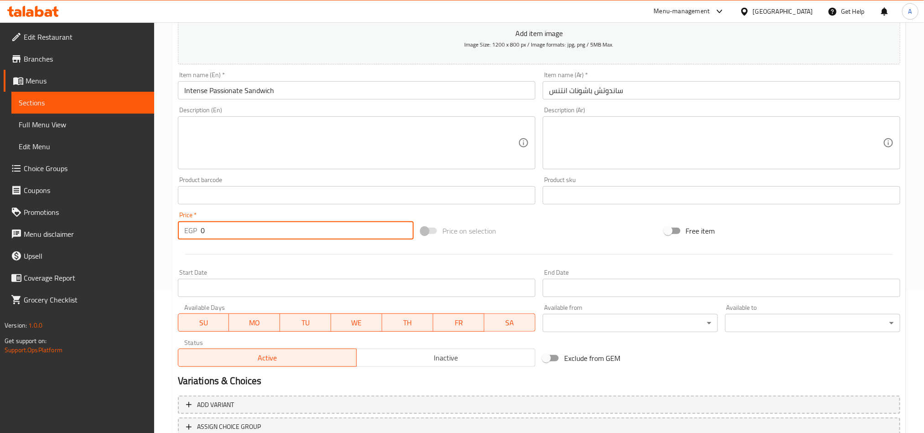
click at [233, 230] on input "0" at bounding box center [307, 230] width 213 height 18
click at [242, 220] on div "Price   * EGP 0 Price *" at bounding box center [296, 226] width 236 height 28
click at [244, 226] on input "0" at bounding box center [307, 230] width 213 height 18
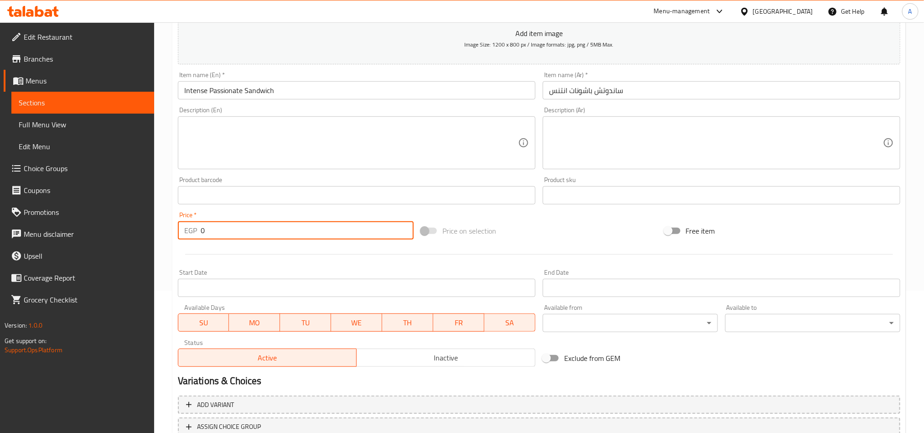
click at [244, 226] on input "0" at bounding box center [307, 230] width 213 height 18
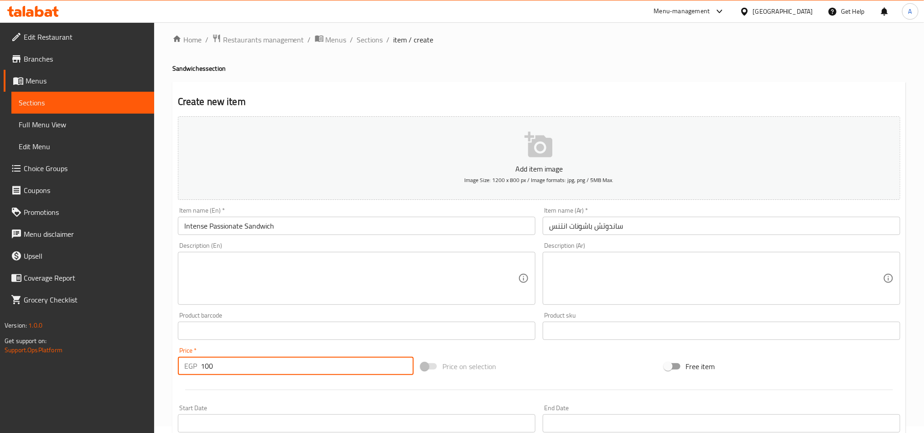
scroll to position [5, 0]
type input "100"
click at [293, 228] on input "Intense Passionate Sandwich" at bounding box center [357, 227] width 358 height 18
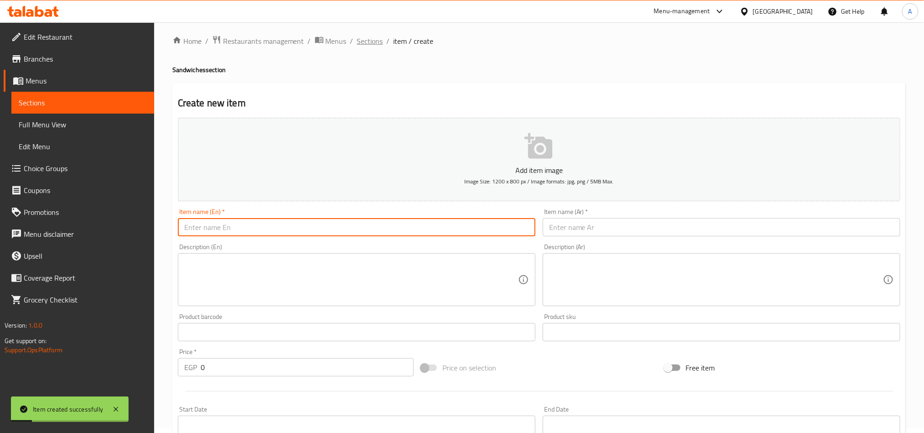
click at [372, 37] on span "Sections" at bounding box center [370, 41] width 26 height 11
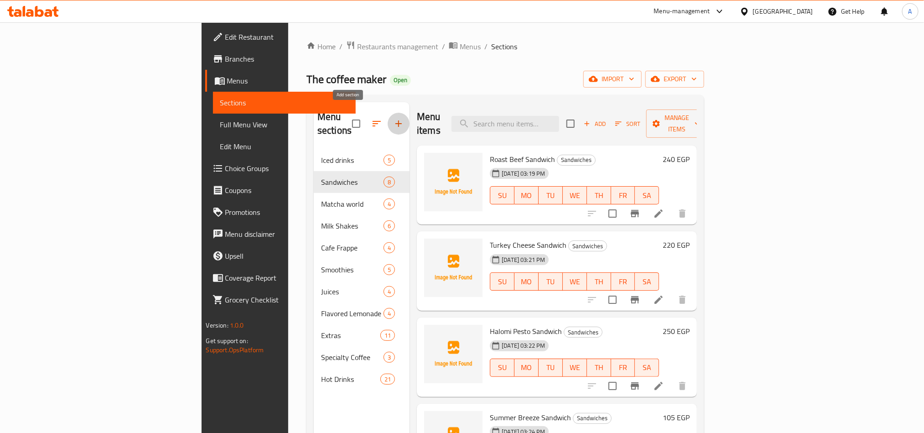
click at [388, 125] on button "button" at bounding box center [399, 124] width 22 height 22
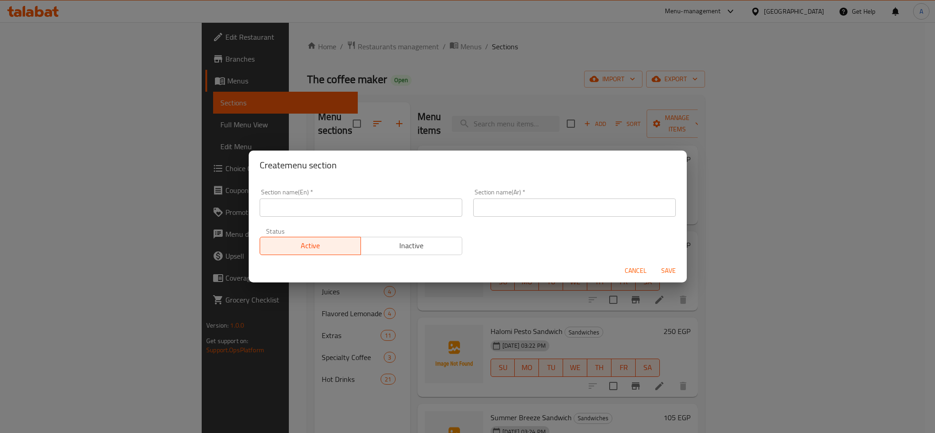
click at [329, 193] on div "Section name(En)   * Section name(En) *" at bounding box center [361, 203] width 202 height 28
click at [321, 207] on input "text" at bounding box center [361, 207] width 202 height 18
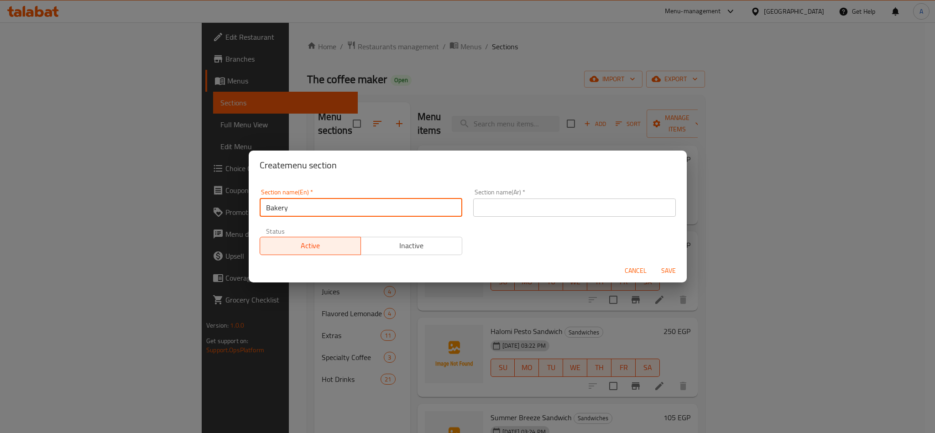
click at [497, 210] on input "text" at bounding box center [574, 207] width 202 height 18
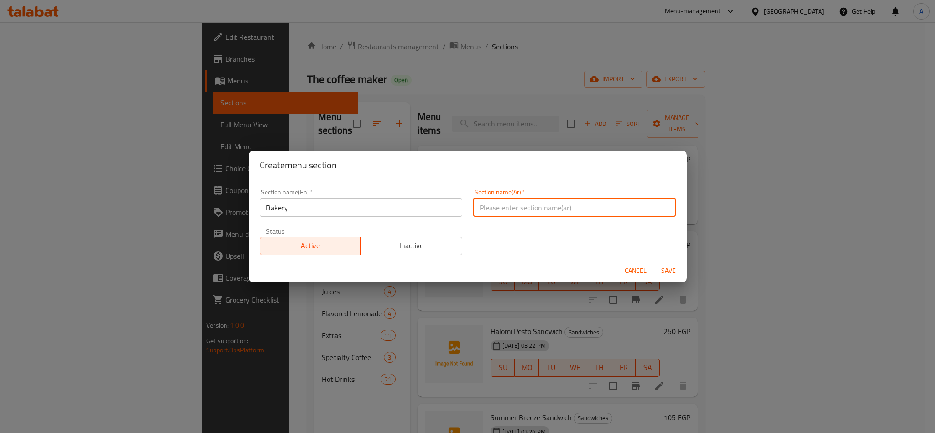
click at [315, 207] on input "Bakery" at bounding box center [361, 207] width 202 height 18
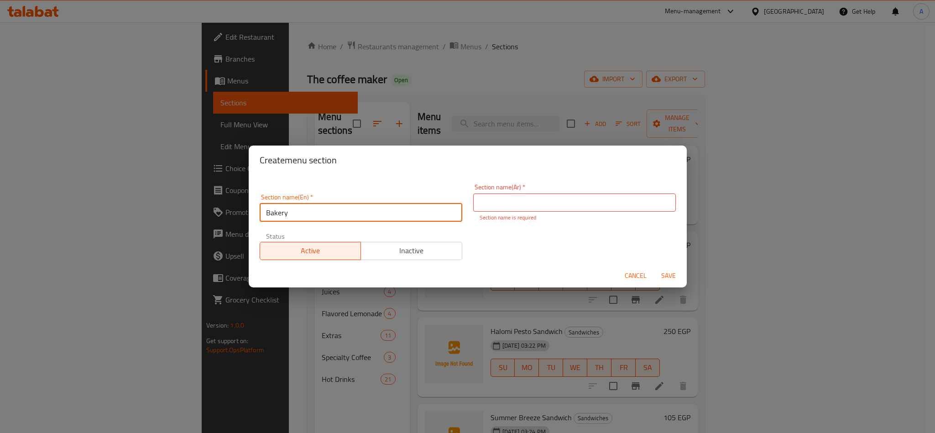
click at [315, 207] on input "Bakery" at bounding box center [361, 212] width 202 height 18
click at [530, 213] on p "Section name is required" at bounding box center [574, 217] width 190 height 8
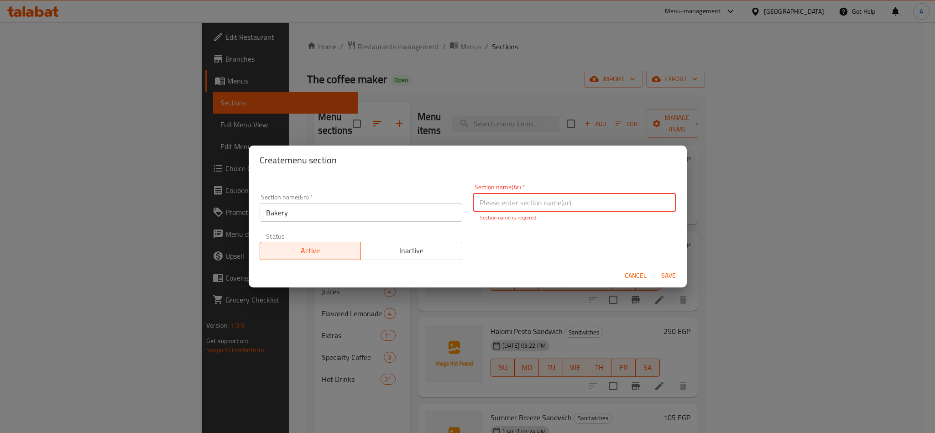
click at [535, 205] on input "text" at bounding box center [574, 202] width 202 height 18
paste input "المخبوزات"
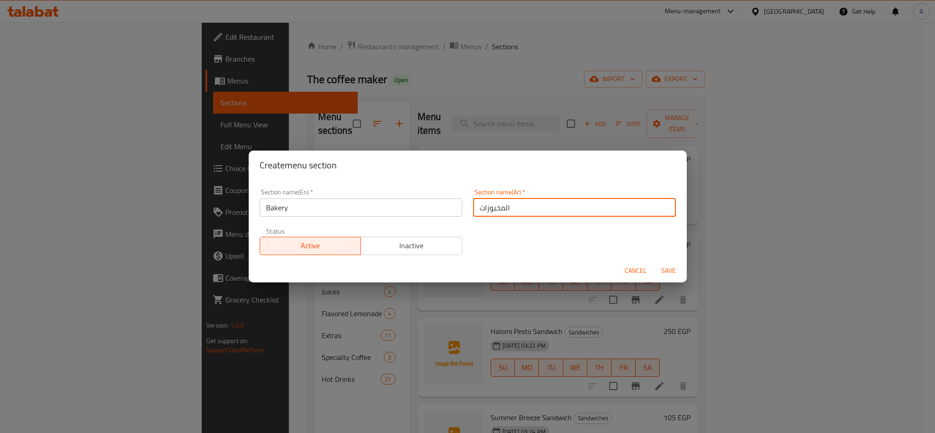
click at [667, 271] on span "Save" at bounding box center [668, 270] width 22 height 11
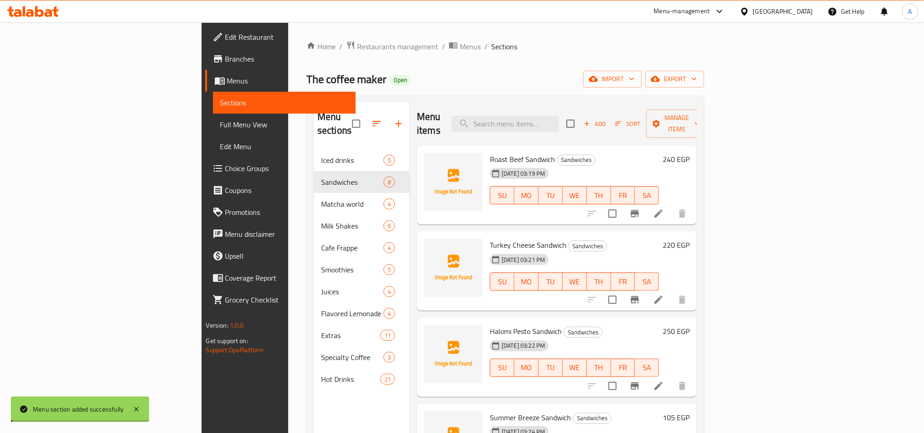
click at [388, 113] on button "button" at bounding box center [399, 124] width 22 height 22
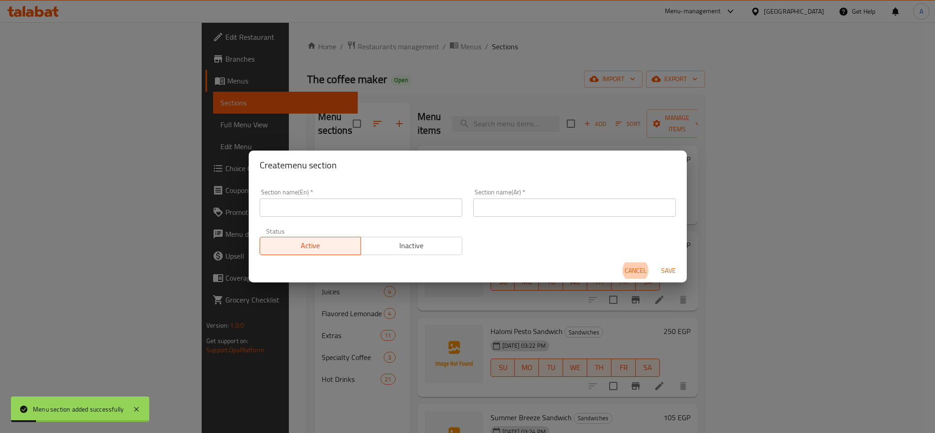
click at [627, 271] on span "Cancel" at bounding box center [635, 270] width 22 height 11
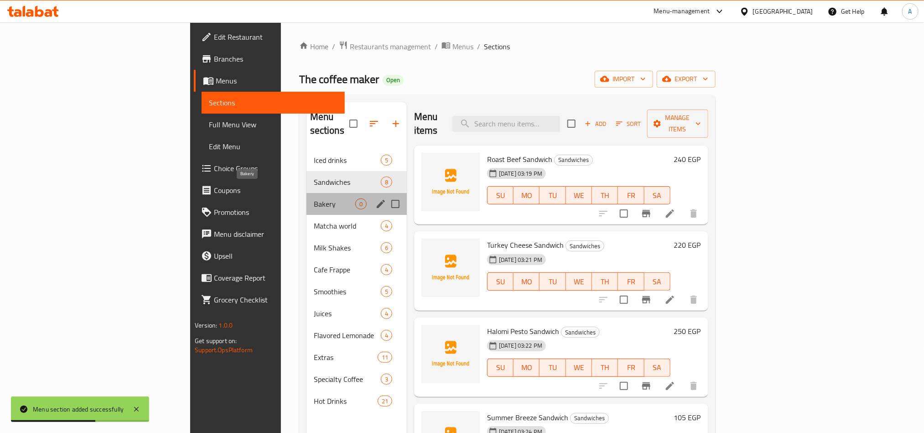
click at [314, 198] on span "Bakery" at bounding box center [335, 203] width 42 height 11
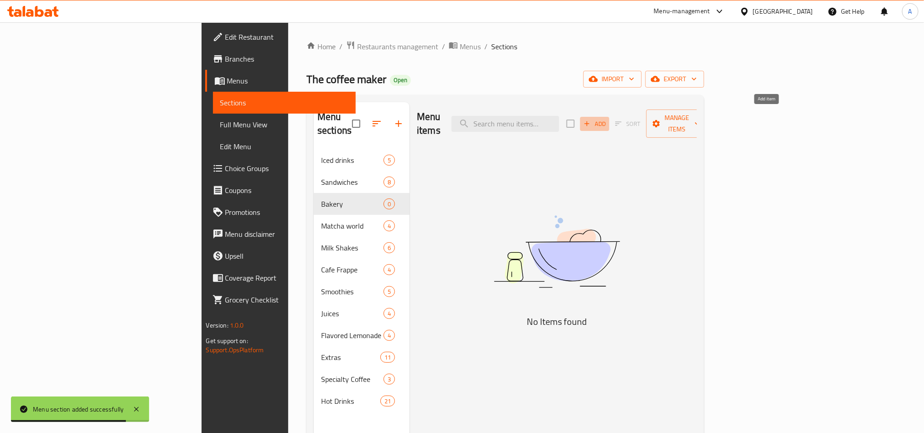
click at [607, 119] on span "Add" at bounding box center [594, 124] width 25 height 10
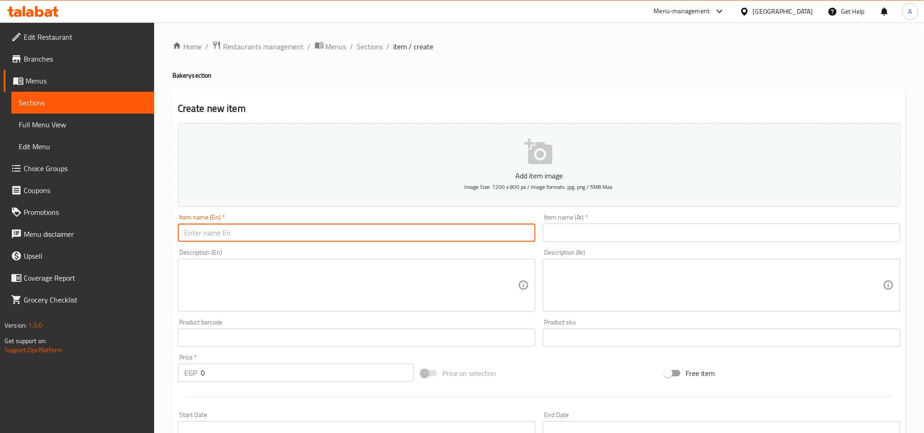
click at [342, 241] on input "text" at bounding box center [357, 232] width 358 height 18
paste input "Feta Croissant"
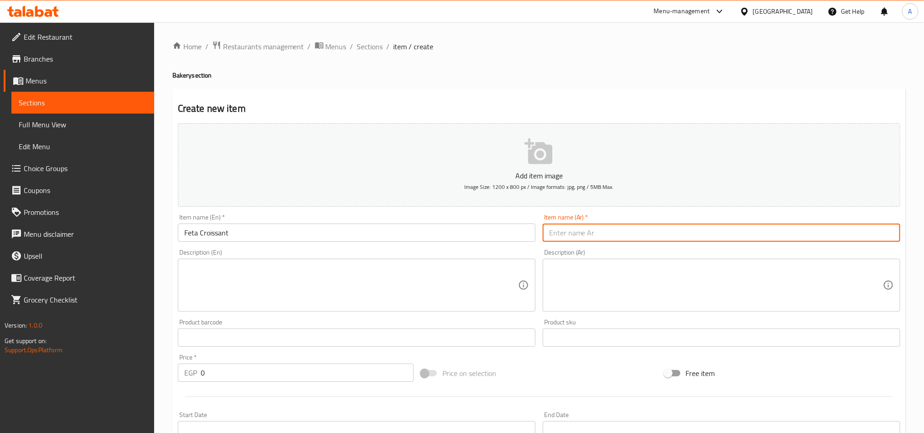
click at [811, 230] on input "text" at bounding box center [722, 232] width 358 height 18
click at [233, 373] on input "0" at bounding box center [307, 372] width 213 height 18
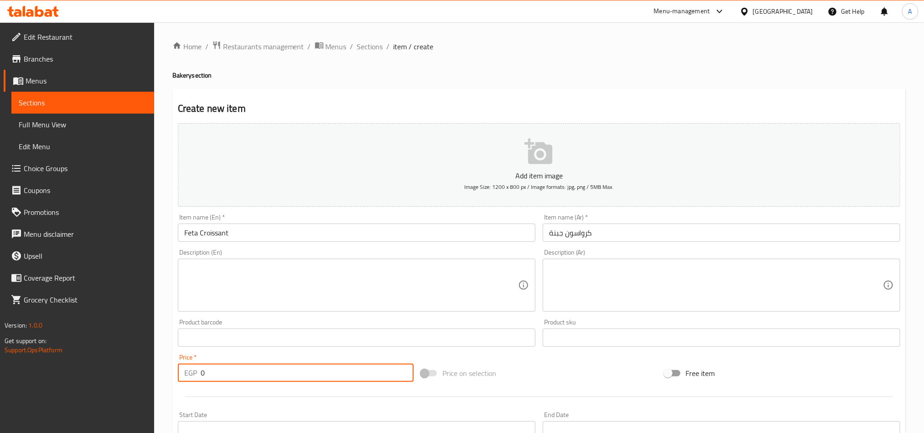
click at [233, 373] on input "0" at bounding box center [307, 372] width 213 height 18
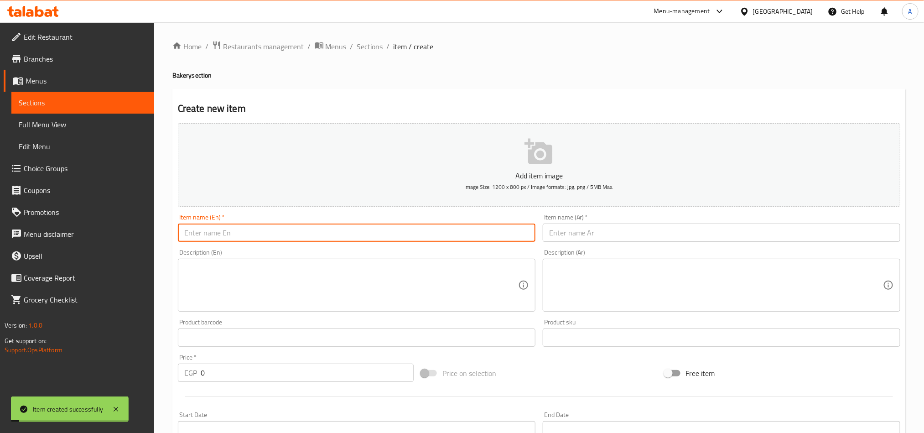
click at [335, 231] on input "text" at bounding box center [357, 232] width 358 height 18
paste input "Plain Croissant"
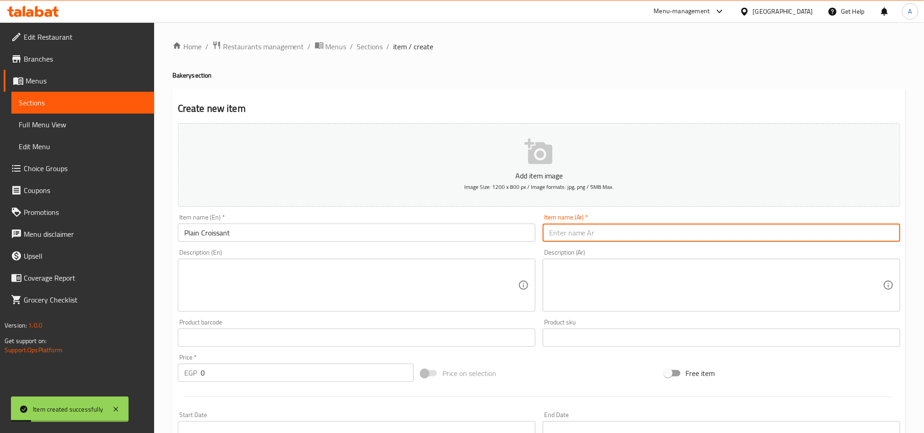
click at [737, 237] on input "text" at bounding box center [722, 232] width 358 height 18
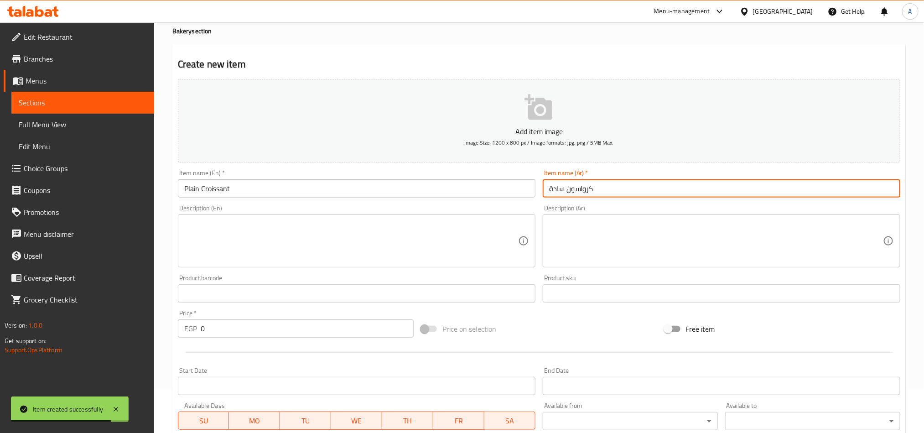
scroll to position [68, 0]
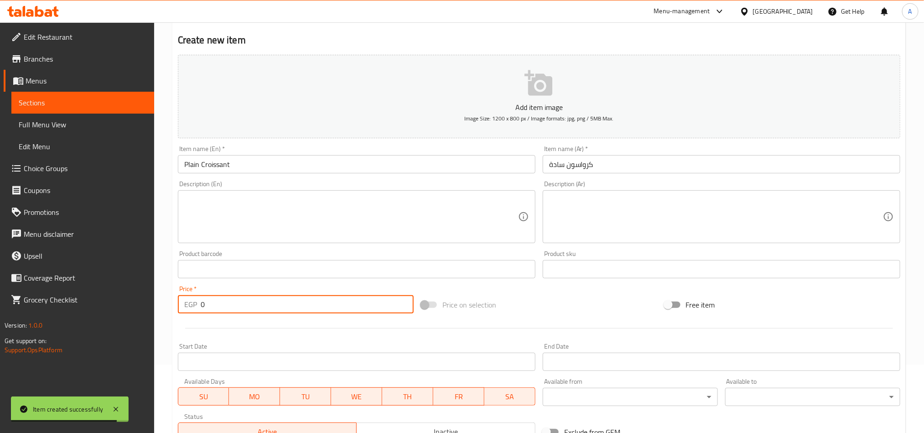
click at [323, 310] on input "0" at bounding box center [307, 304] width 213 height 18
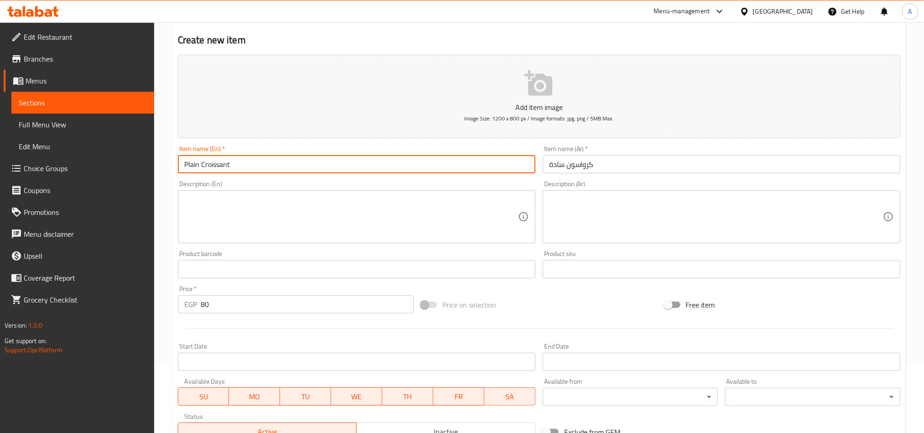
click at [238, 170] on input "Plain Croissant" at bounding box center [357, 164] width 358 height 18
click at [319, 169] on input "text" at bounding box center [357, 164] width 358 height 18
paste input "Almond Croissant"
drag, startPoint x: 765, startPoint y: 185, endPoint x: 765, endPoint y: 175, distance: 10.0
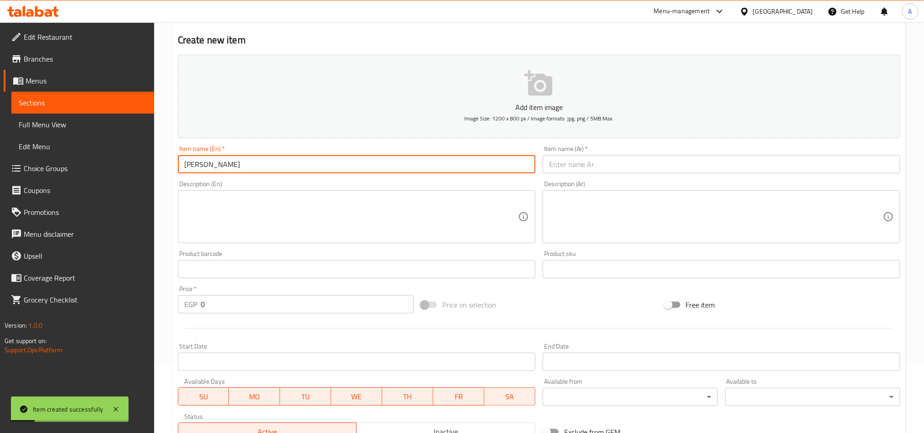
click at [765, 180] on div "Description (Ar) Description (Ar)" at bounding box center [721, 212] width 365 height 70
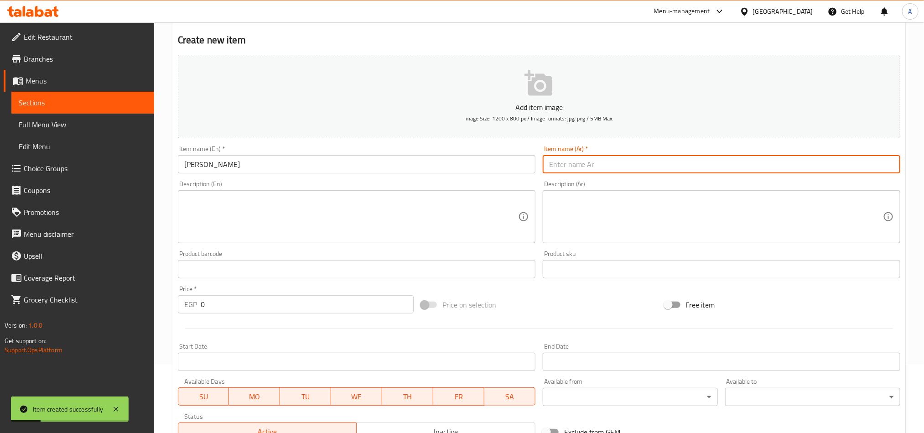
click at [764, 166] on input "text" at bounding box center [722, 164] width 358 height 18
click at [292, 309] on input "0" at bounding box center [307, 304] width 213 height 18
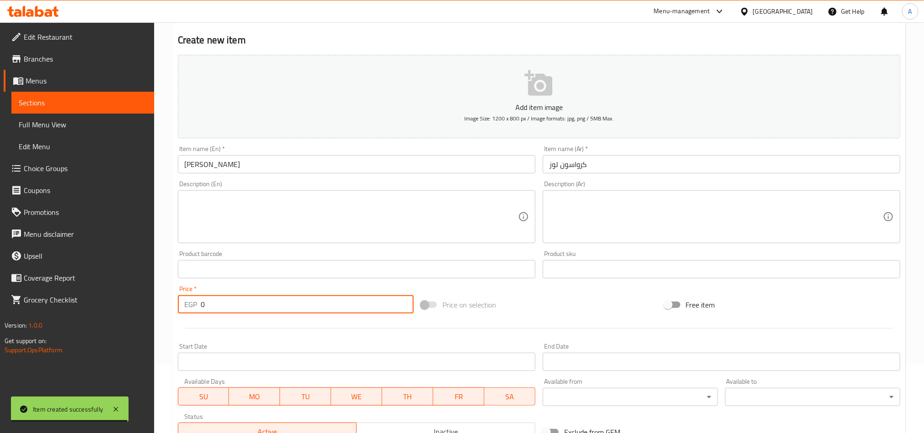
click at [292, 309] on input "0" at bounding box center [307, 304] width 213 height 18
click at [259, 159] on input "text" at bounding box center [357, 164] width 358 height 18
paste input "Thyme Croissant"
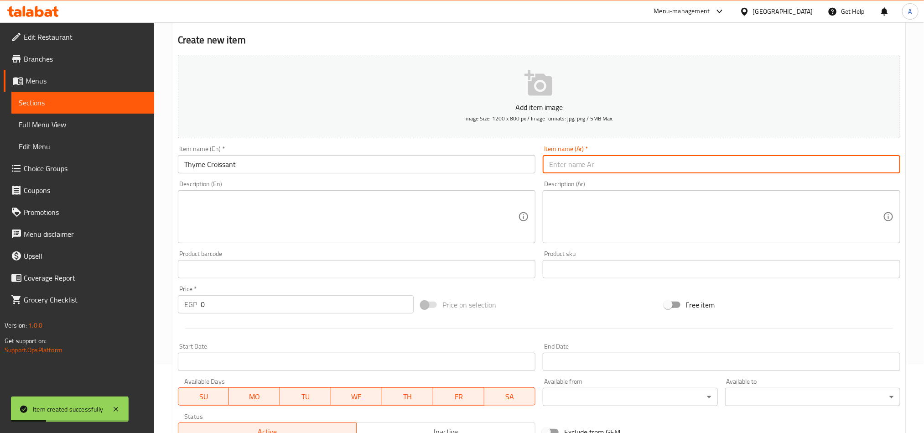
click at [826, 159] on input "text" at bounding box center [722, 164] width 358 height 18
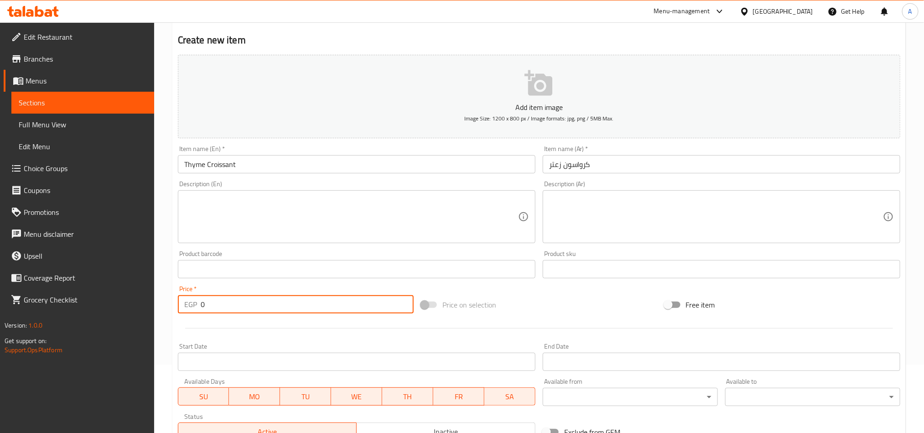
click at [308, 304] on input "0" at bounding box center [307, 304] width 213 height 18
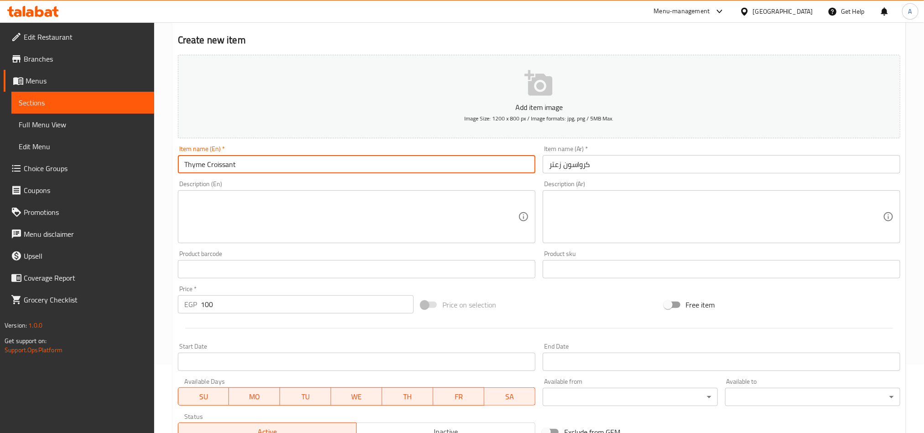
click at [256, 165] on input "Thyme Croissant" at bounding box center [357, 164] width 358 height 18
paste input "Cookies"
click at [831, 165] on input "text" at bounding box center [722, 164] width 358 height 18
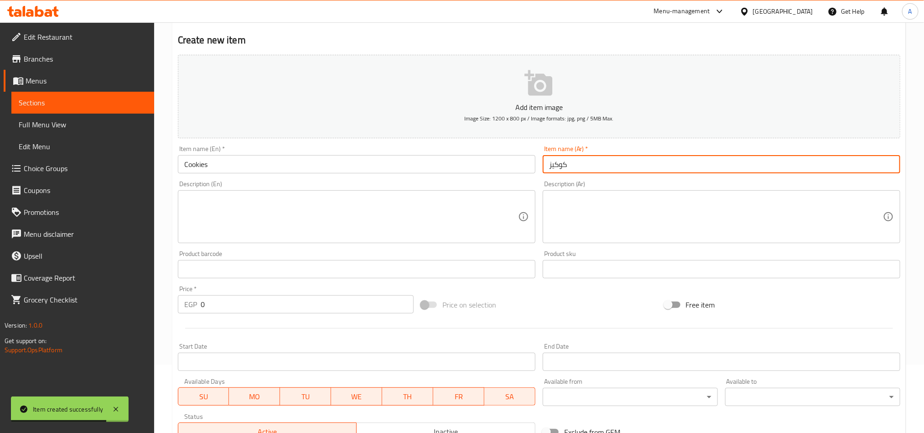
click at [252, 305] on input "0" at bounding box center [307, 304] width 213 height 18
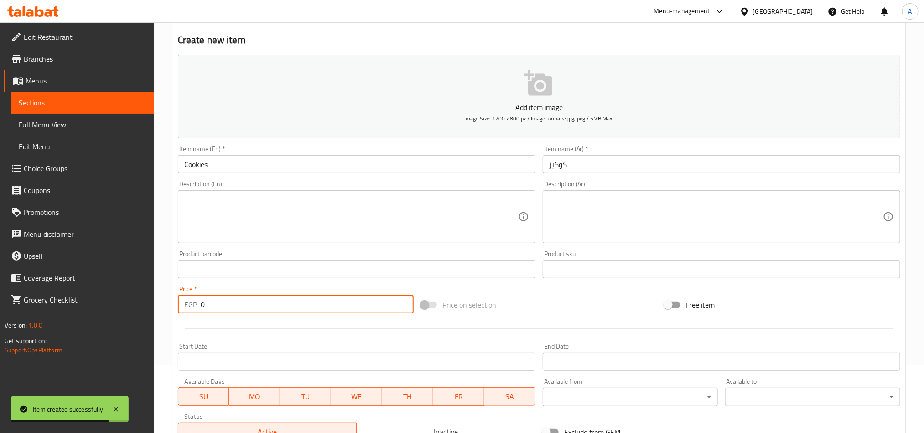
click at [252, 305] on input "0" at bounding box center [307, 304] width 213 height 18
click at [244, 166] on input "Cookies" at bounding box center [357, 164] width 358 height 18
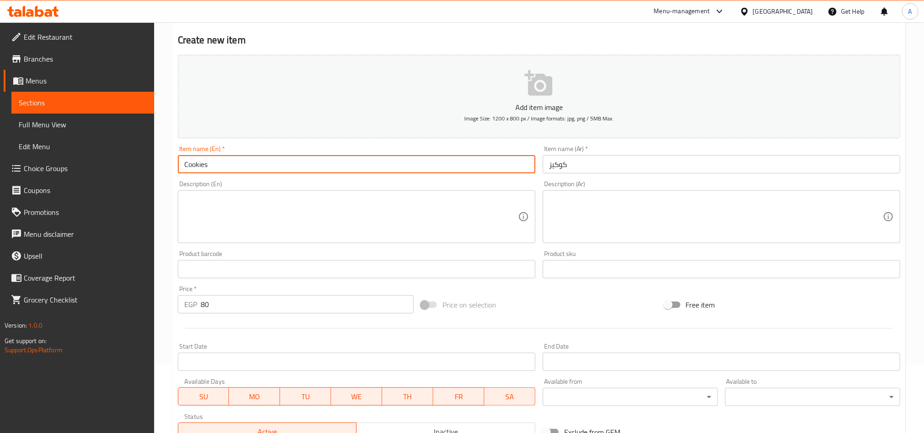
paste input "Pain Swiss"
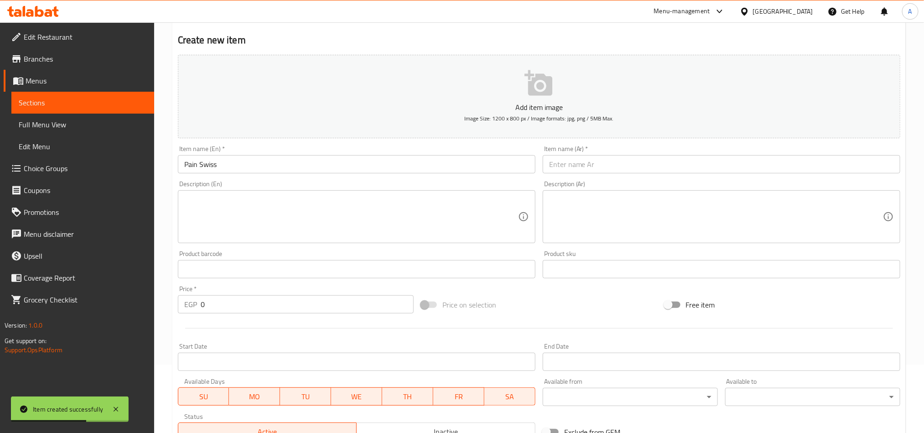
click at [244, 177] on div "Item name (En)   * Pain Swiss Item name (En) *" at bounding box center [356, 159] width 365 height 35
click at [245, 167] on input "Pain Swiss" at bounding box center [357, 164] width 358 height 18
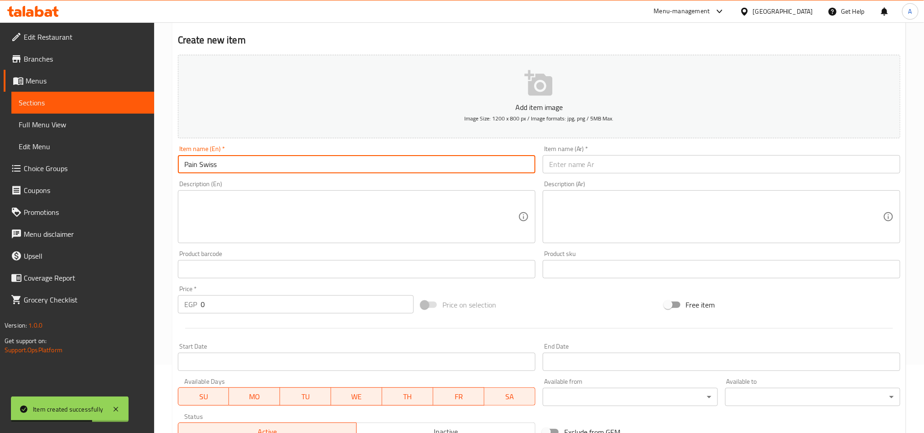
click at [245, 167] on input "Pain Swiss" at bounding box center [357, 164] width 358 height 18
click at [638, 166] on input "text" at bounding box center [722, 164] width 358 height 18
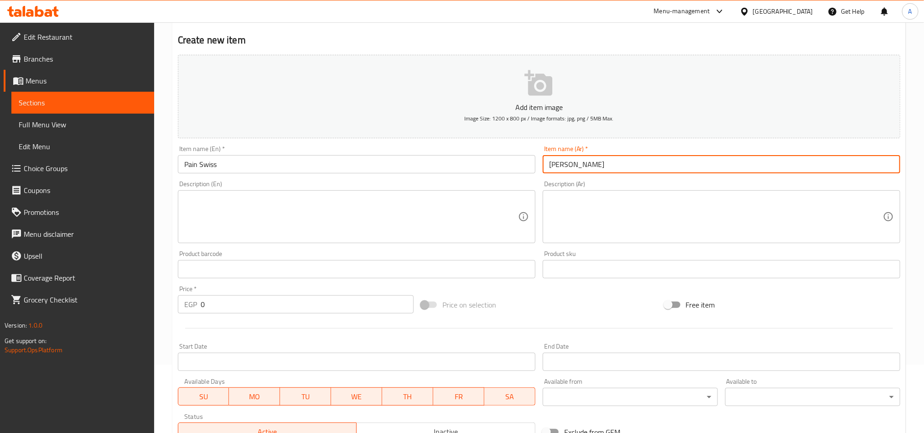
click at [223, 305] on input "0" at bounding box center [307, 304] width 213 height 18
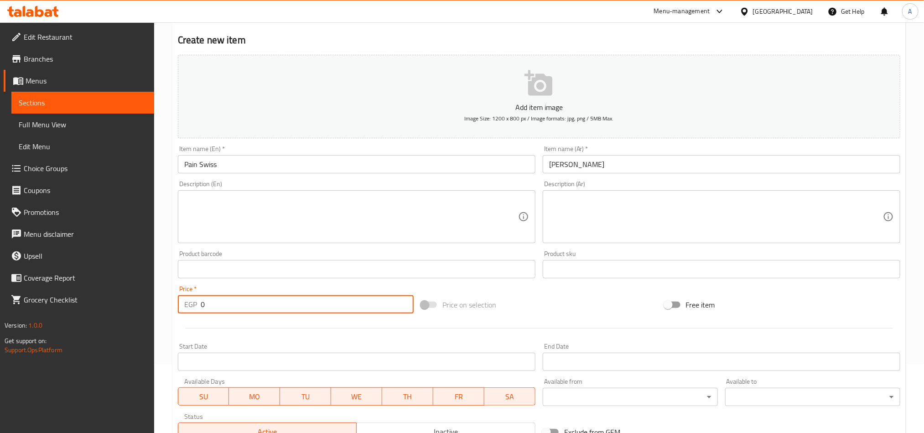
click at [223, 305] on input "0" at bounding box center [307, 304] width 213 height 18
click at [242, 171] on input "Pain Swiss" at bounding box center [357, 164] width 358 height 18
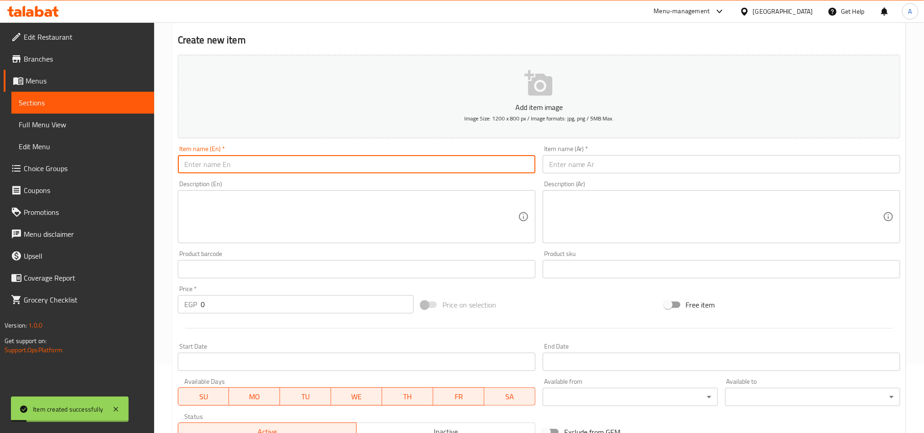
click at [316, 161] on input "text" at bounding box center [357, 164] width 358 height 18
paste input "Banana Cake"
click at [785, 160] on input "text" at bounding box center [722, 164] width 358 height 18
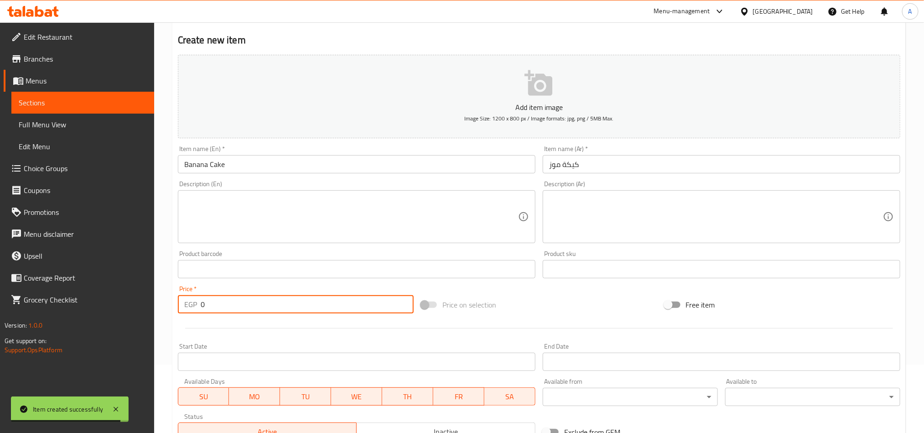
click at [223, 300] on input "0" at bounding box center [307, 304] width 213 height 18
click at [284, 155] on input "text" at bounding box center [357, 164] width 358 height 18
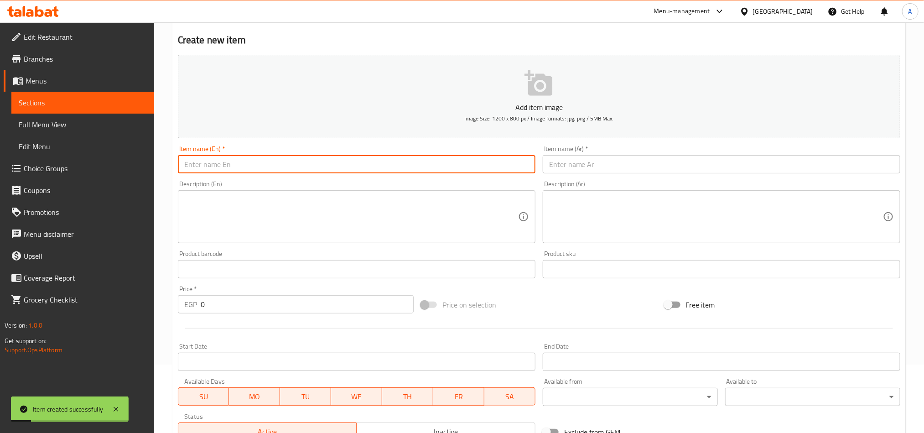
paste input "Date Cake"
click at [662, 164] on input "text" at bounding box center [722, 164] width 358 height 18
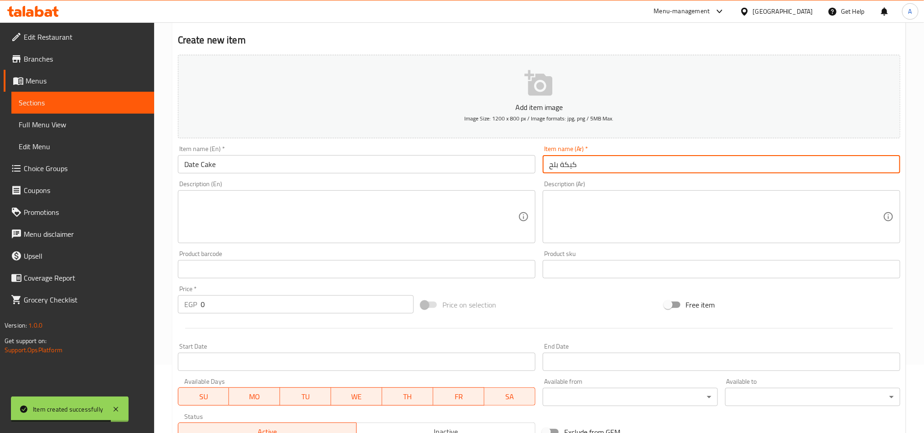
click at [312, 304] on input "0" at bounding box center [307, 304] width 213 height 18
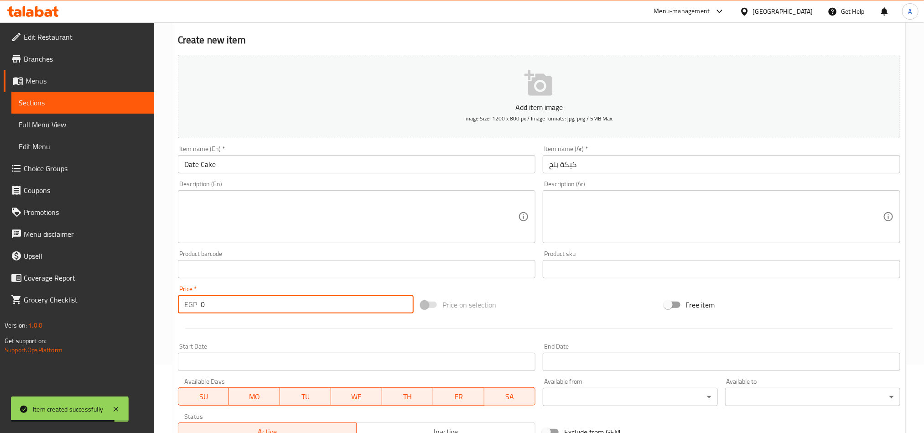
click at [312, 304] on input "0" at bounding box center [307, 304] width 213 height 18
click at [245, 167] on input "Date Cake" at bounding box center [357, 164] width 358 height 18
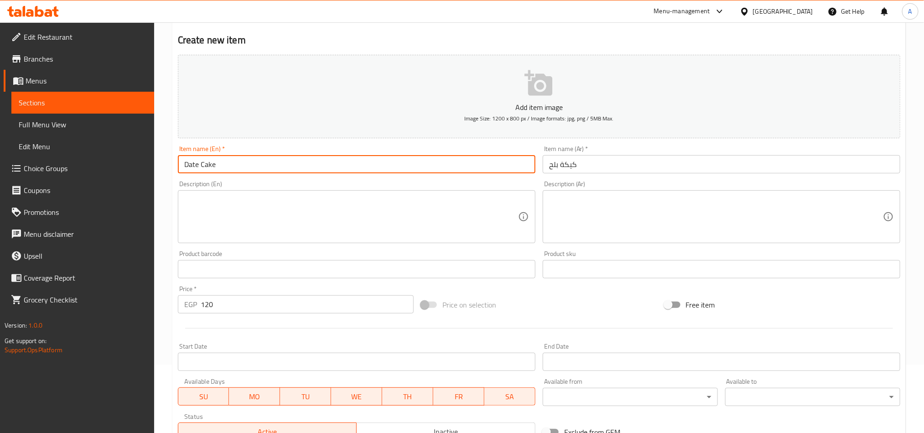
paste input "Greek Yogurt"
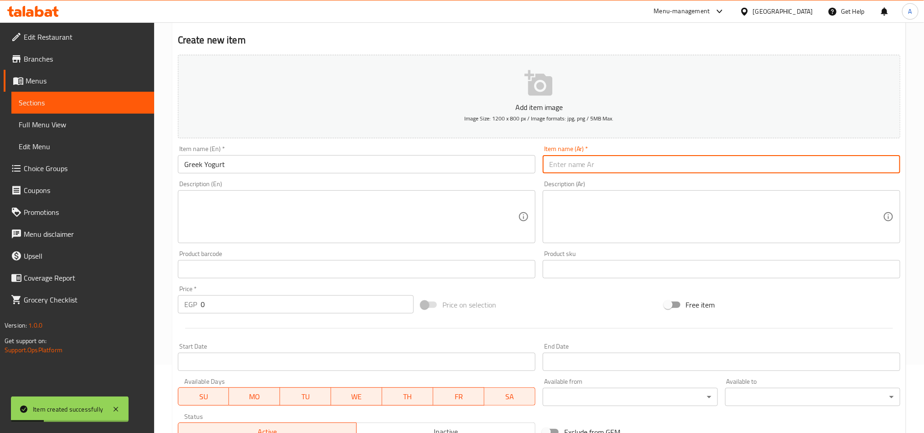
drag, startPoint x: 711, startPoint y: 167, endPoint x: 722, endPoint y: 174, distance: 12.7
click at [716, 168] on input "text" at bounding box center [722, 164] width 358 height 18
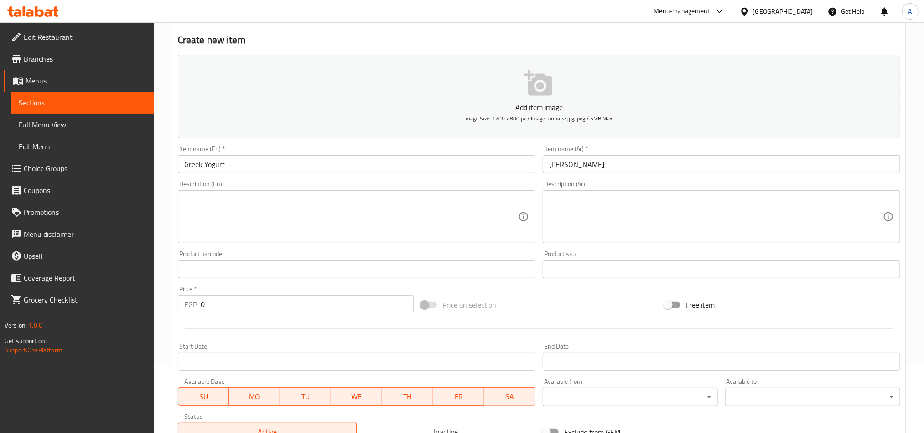
click at [278, 293] on div "Price   * EGP 0 Price *" at bounding box center [296, 300] width 236 height 28
click at [277, 299] on input "0" at bounding box center [307, 304] width 213 height 18
click at [278, 299] on input "0" at bounding box center [307, 304] width 213 height 18
click at [271, 156] on input "Greek Yogurt" at bounding box center [357, 164] width 358 height 18
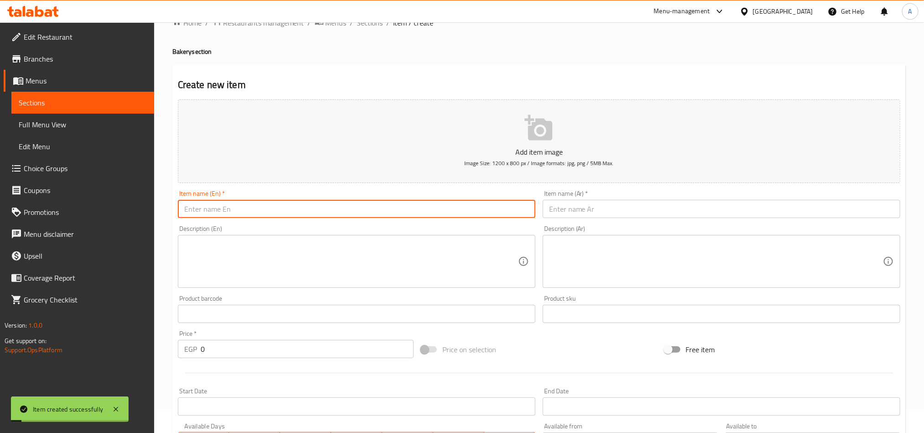
scroll to position [0, 0]
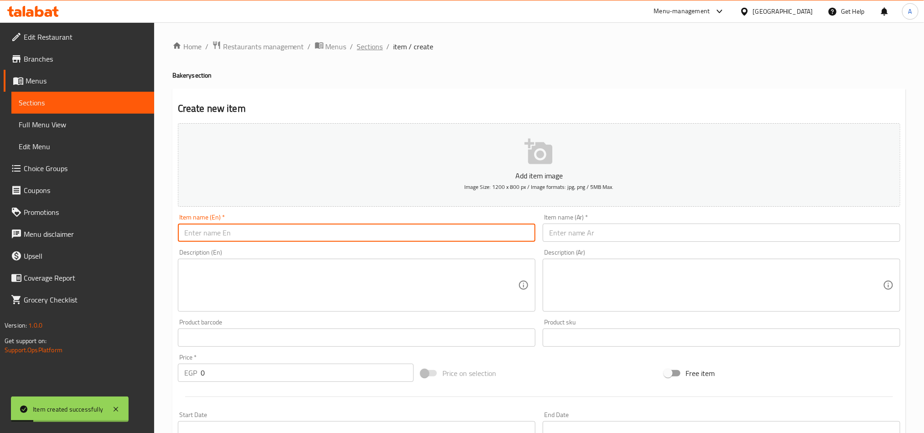
click at [374, 44] on span "Sections" at bounding box center [370, 46] width 26 height 11
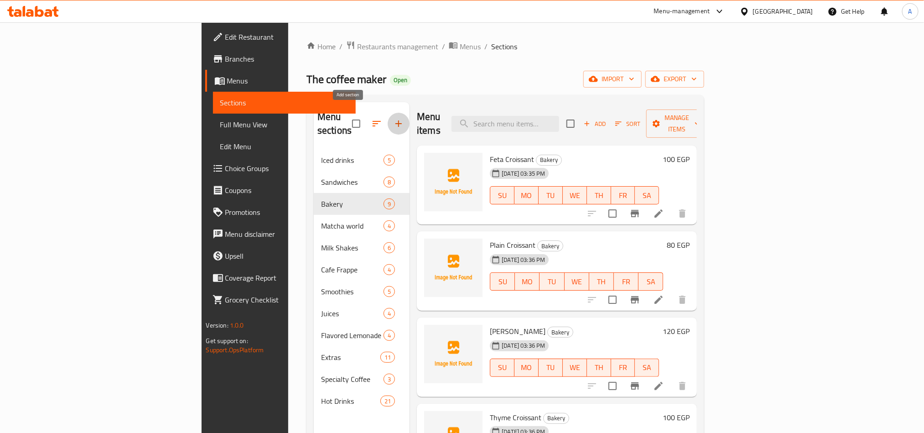
click at [393, 118] on icon "button" at bounding box center [398, 123] width 11 height 11
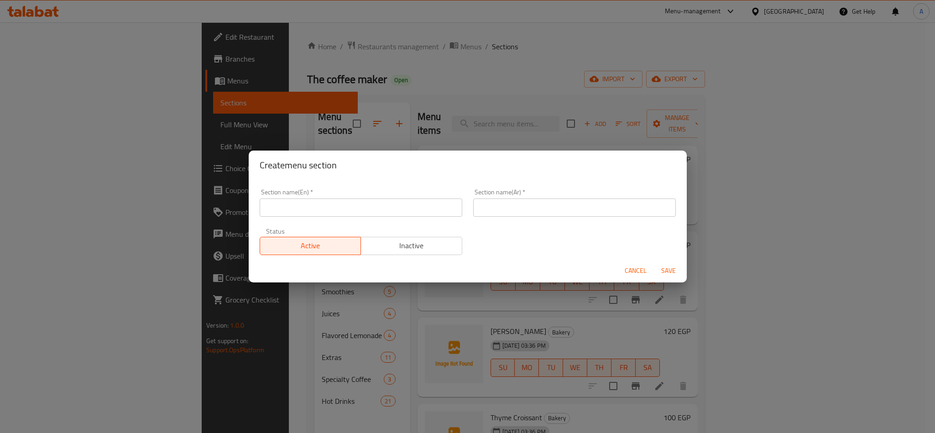
click at [367, 209] on input "text" at bounding box center [361, 207] width 202 height 18
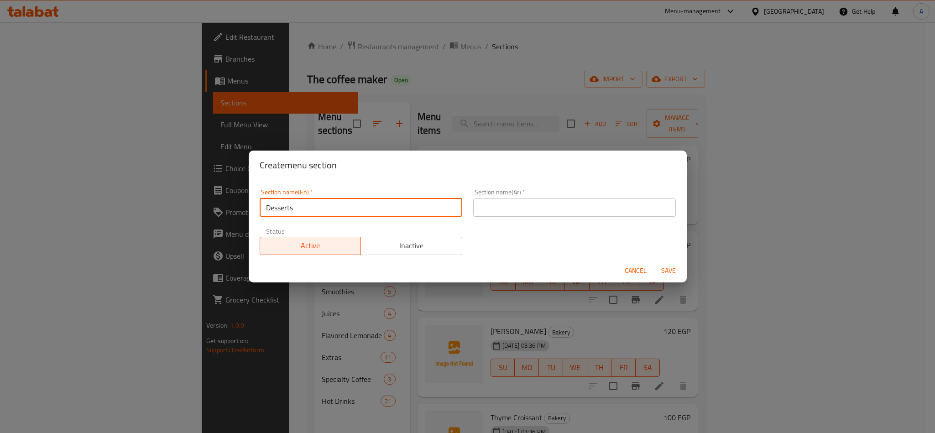
click at [576, 206] on input "text" at bounding box center [574, 207] width 202 height 18
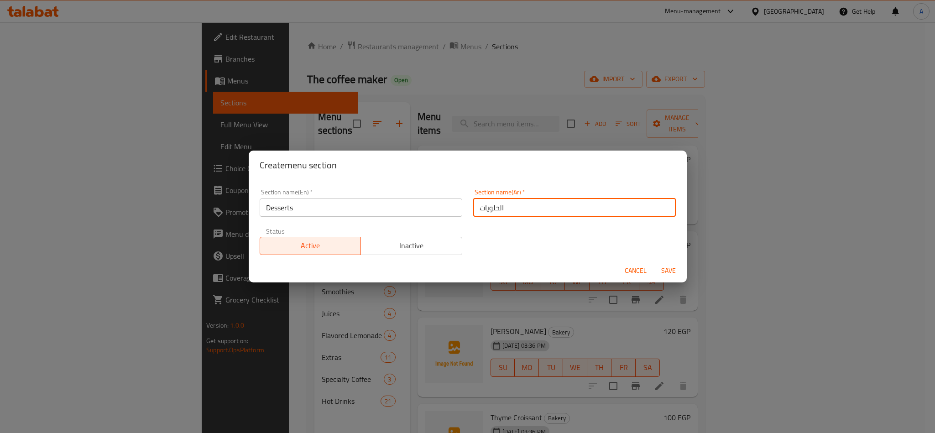
click at [671, 265] on span "Save" at bounding box center [668, 270] width 22 height 11
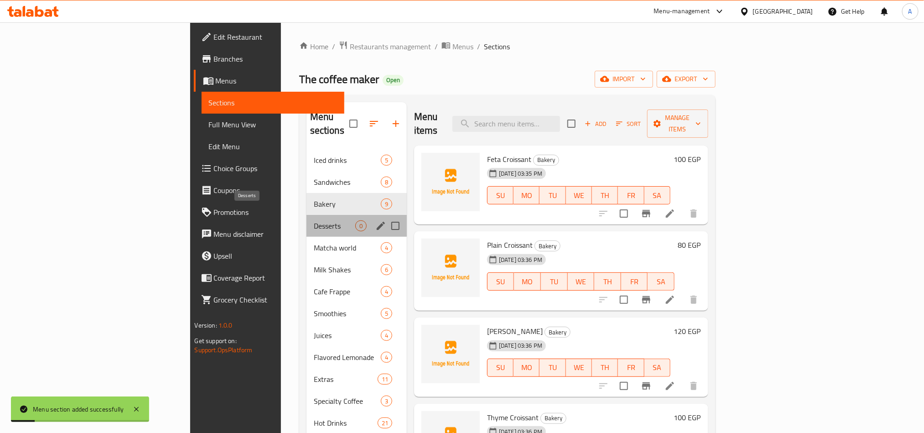
click at [314, 220] on span "Desserts" at bounding box center [335, 225] width 42 height 11
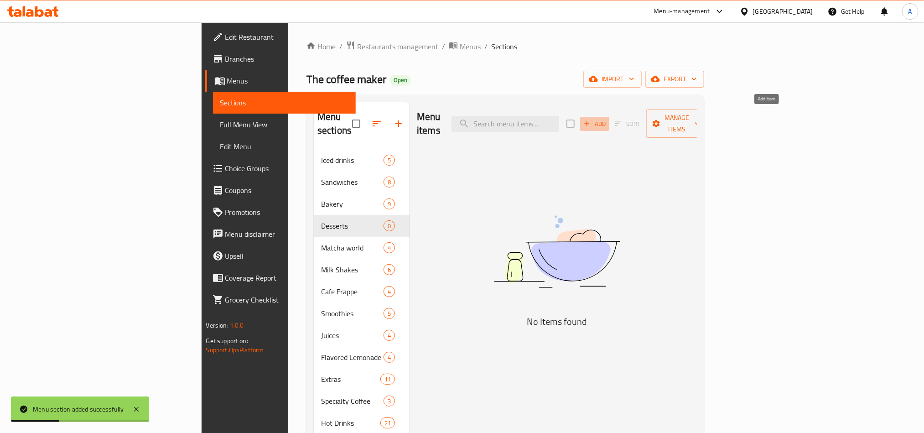
click at [591, 119] on icon "button" at bounding box center [587, 123] width 8 height 8
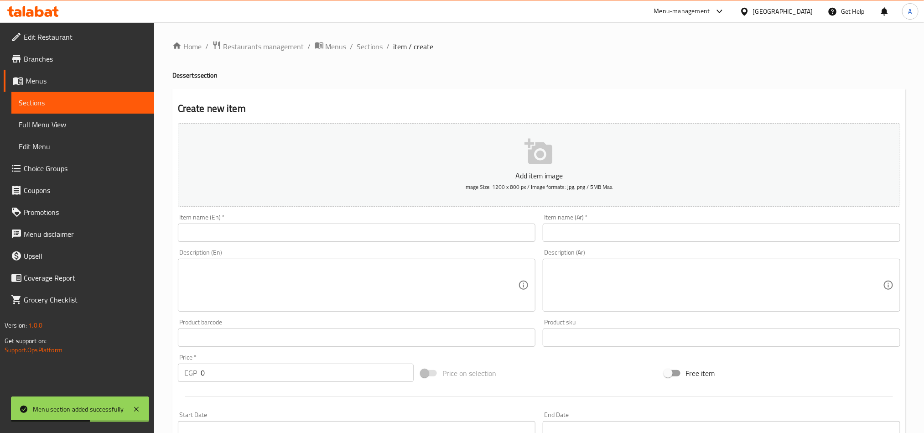
click at [345, 232] on input "text" at bounding box center [357, 232] width 358 height 18
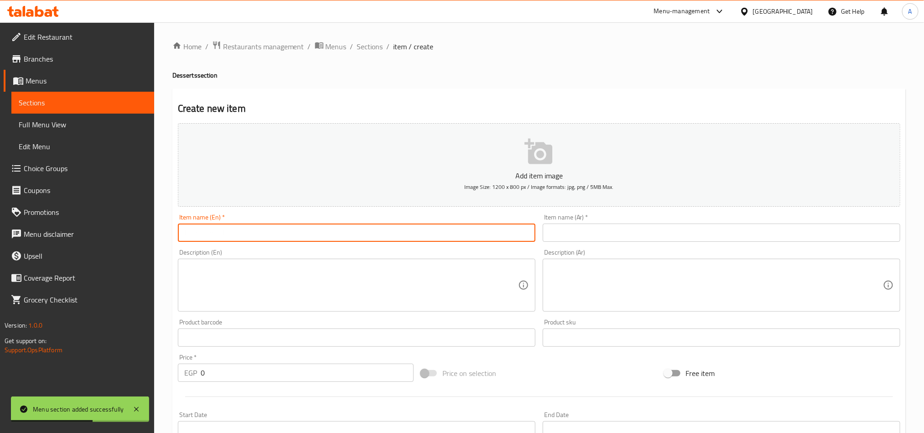
paste input "Tiramisu"
click at [590, 238] on input "text" at bounding box center [722, 232] width 358 height 18
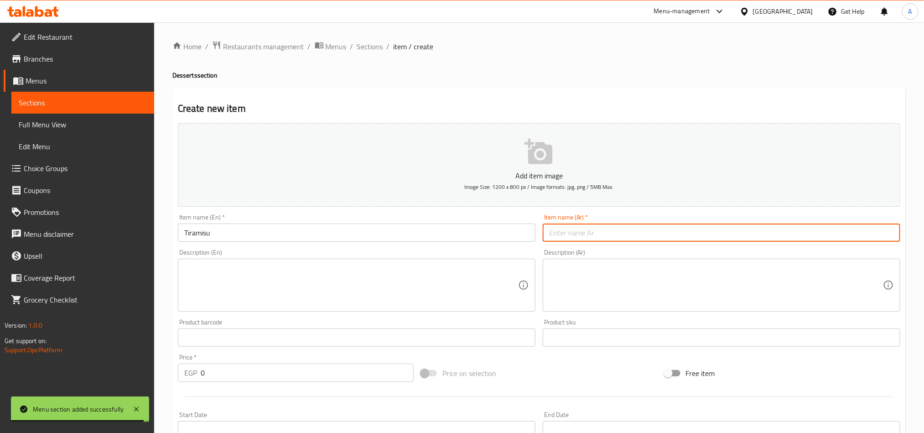
paste input "تيراميسو"
click at [234, 378] on input "0" at bounding box center [307, 372] width 213 height 18
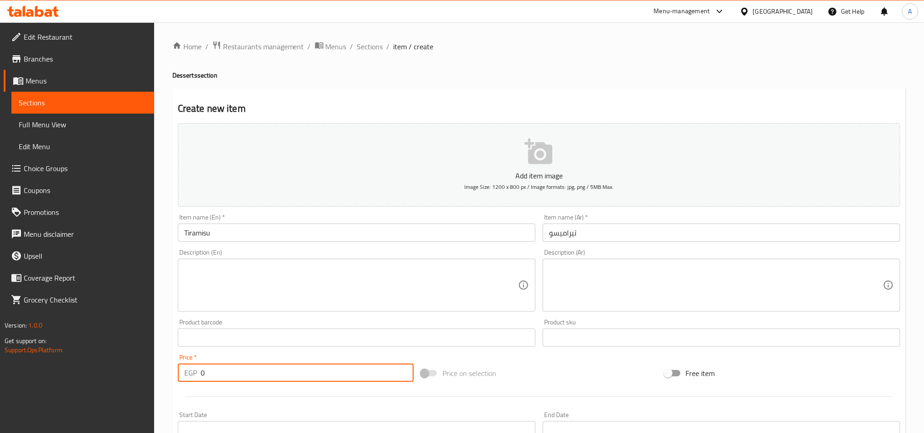
click at [234, 378] on input "0" at bounding box center [307, 372] width 213 height 18
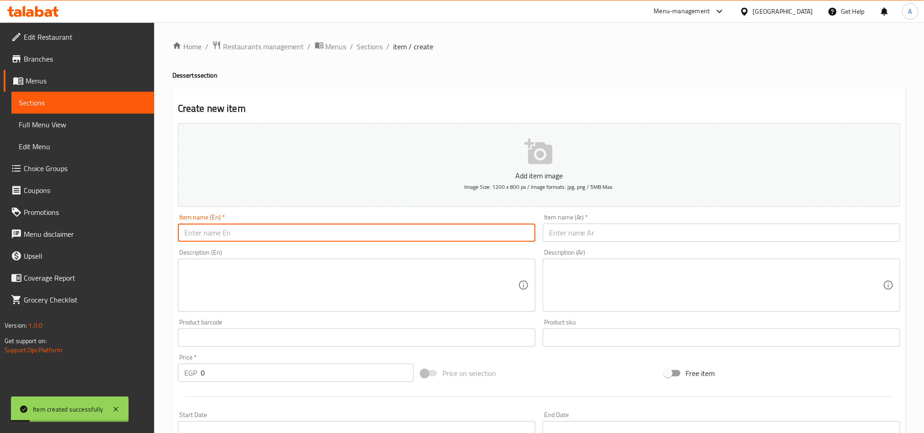
click at [275, 234] on input "text" at bounding box center [357, 232] width 358 height 18
paste input "San Sebastian Cheese Cake"
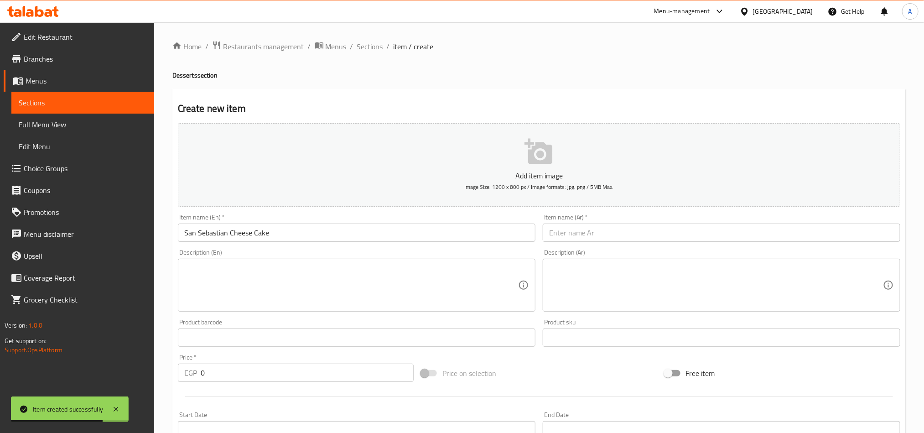
click at [846, 232] on input "text" at bounding box center [722, 232] width 358 height 18
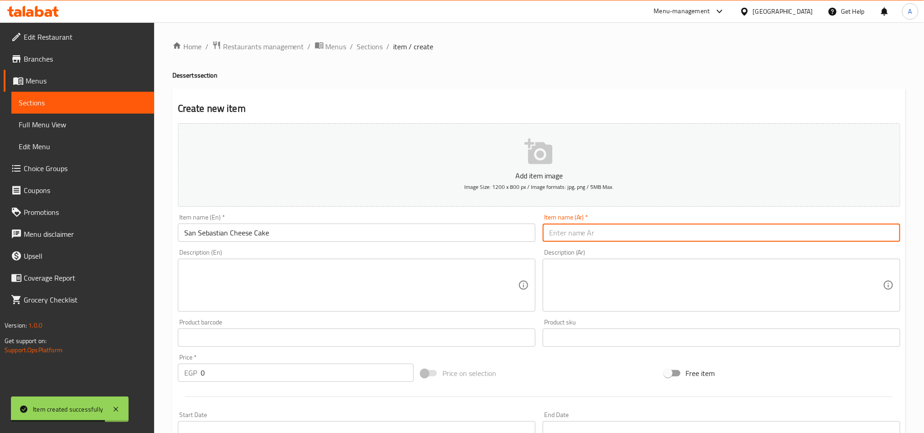
paste input "تشيز كيك سان سيباستيان"
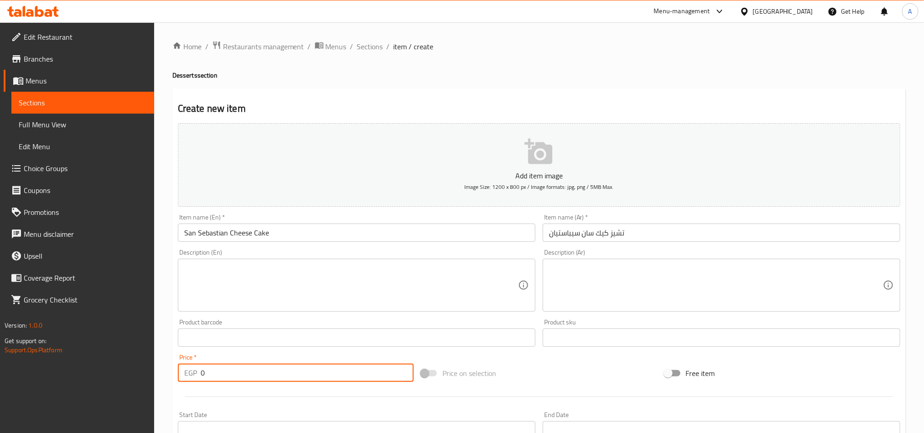
click at [228, 364] on input "0" at bounding box center [307, 372] width 213 height 18
drag, startPoint x: 228, startPoint y: 364, endPoint x: 221, endPoint y: 363, distance: 7.0
click at [227, 364] on input "0" at bounding box center [307, 372] width 213 height 18
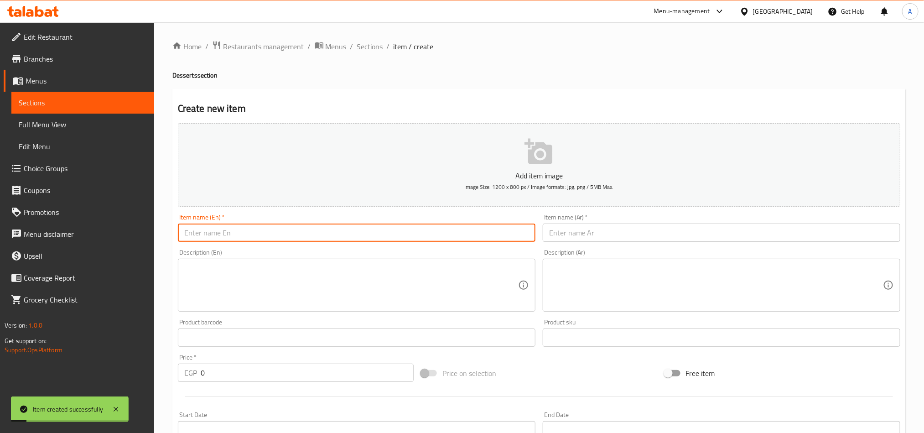
click at [256, 232] on input "text" at bounding box center [357, 232] width 358 height 18
paste input "Pancakes"
click at [675, 241] on input "text" at bounding box center [722, 232] width 358 height 18
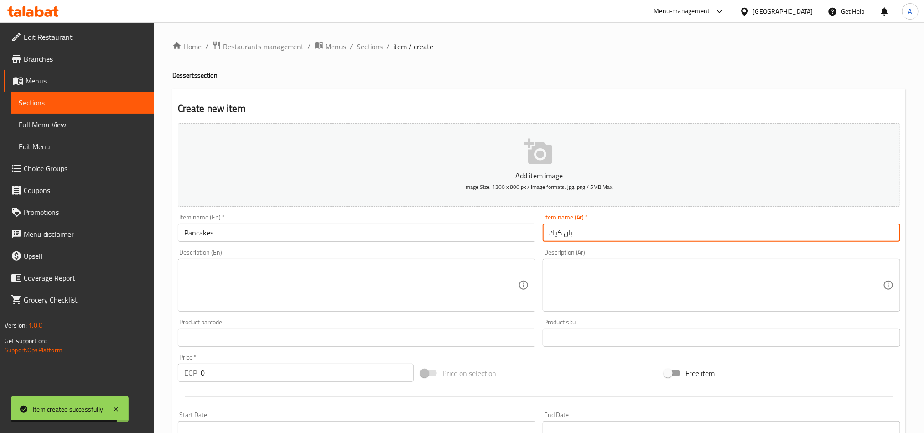
click at [252, 371] on input "0" at bounding box center [307, 372] width 213 height 18
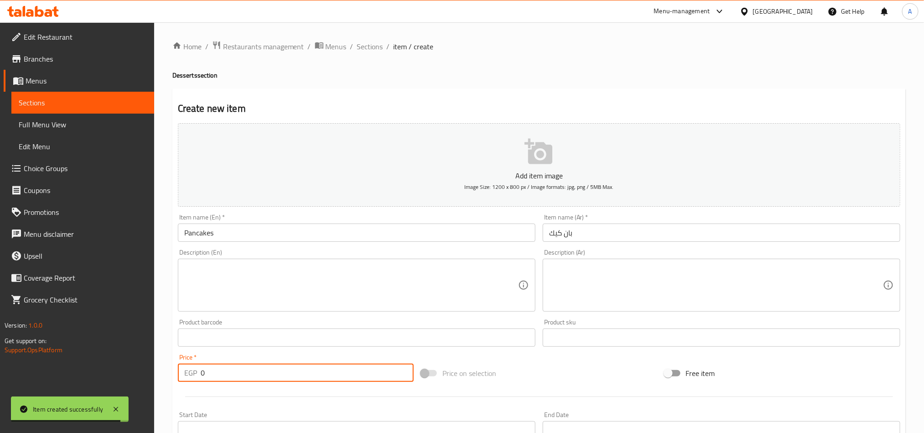
click at [252, 371] on input "0" at bounding box center [307, 372] width 213 height 18
paste input "22"
click at [367, 51] on span "Sections" at bounding box center [370, 46] width 26 height 11
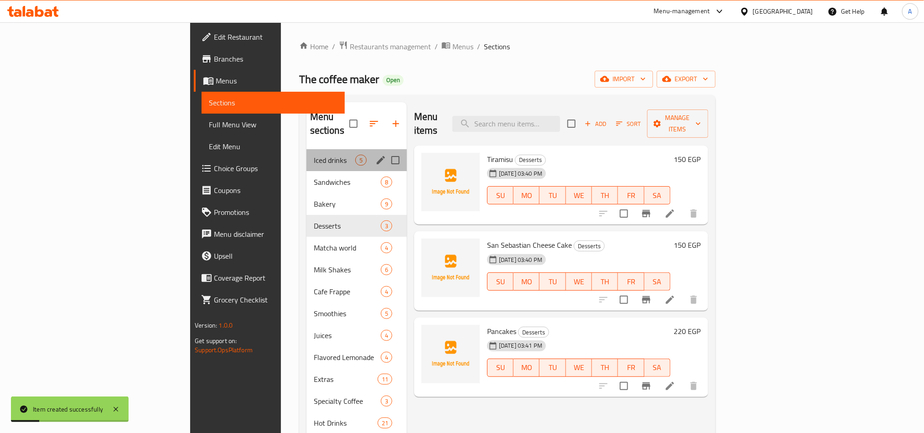
click at [306, 149] on div "Iced drinks 5" at bounding box center [356, 160] width 100 height 22
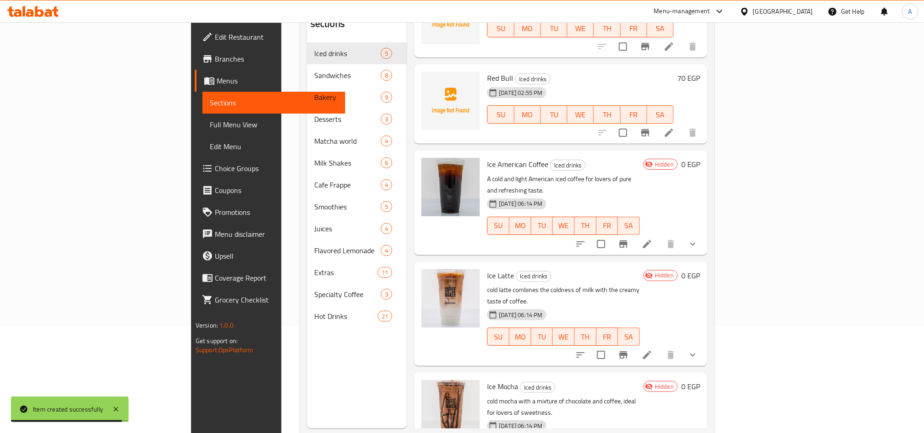
scroll to position [128, 0]
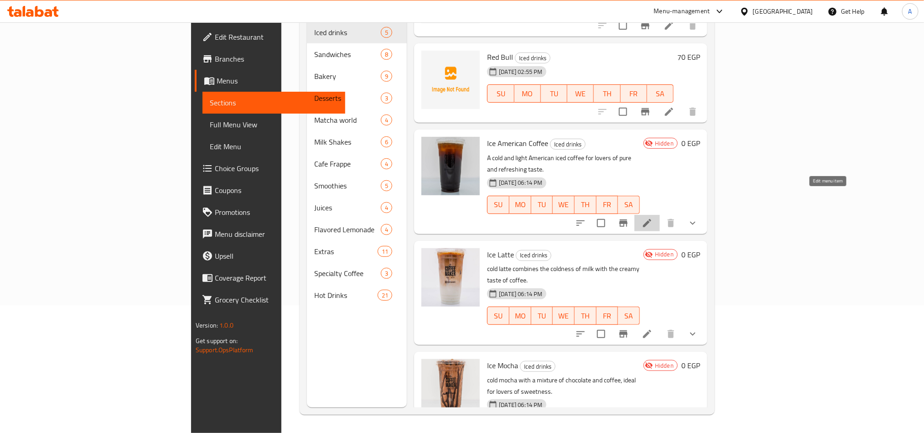
click at [653, 218] on icon at bounding box center [647, 223] width 11 height 11
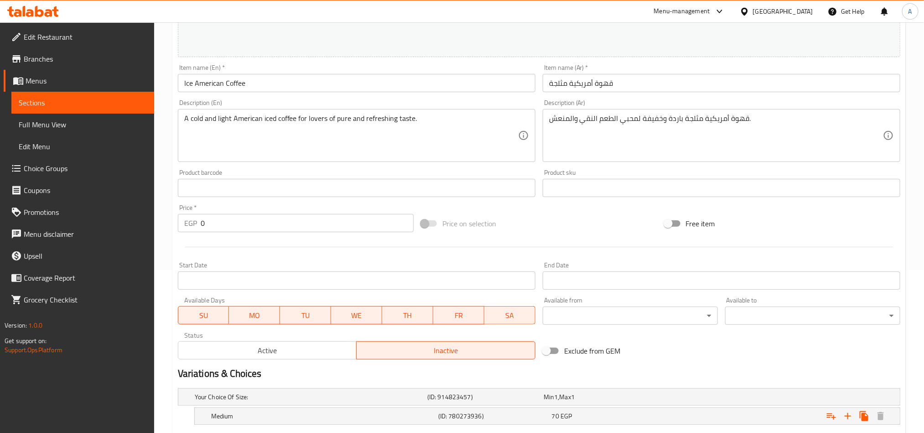
scroll to position [205, 0]
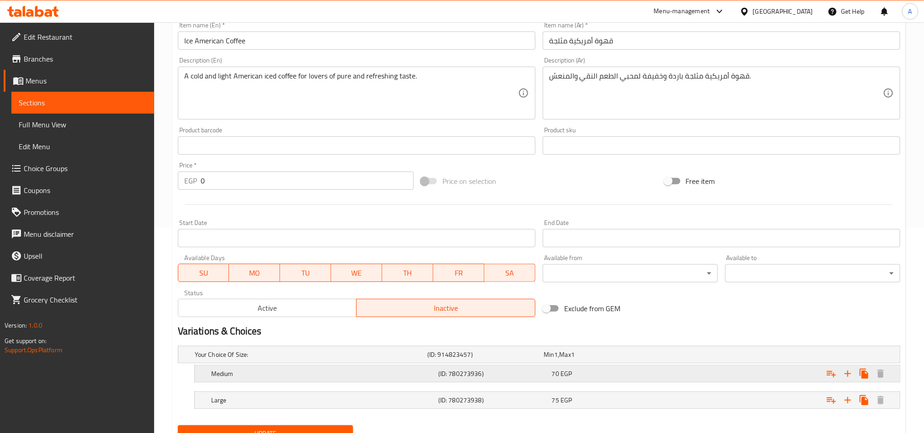
drag, startPoint x: 488, startPoint y: 376, endPoint x: 526, endPoint y: 322, distance: 66.8
click at [488, 359] on h5 "(ID: 780273936)" at bounding box center [483, 354] width 113 height 9
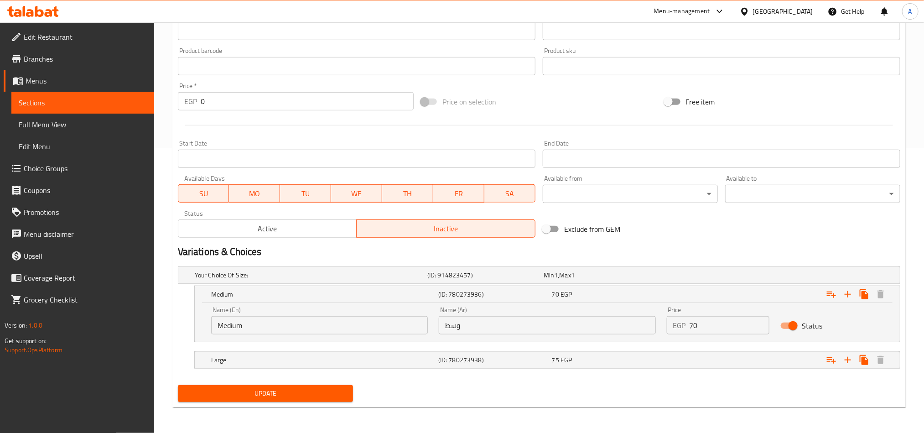
scroll to position [285, 0]
click at [788, 325] on input "Status" at bounding box center [793, 325] width 52 height 17
click at [600, 280] on div "75 EGP" at bounding box center [600, 274] width 113 height 9
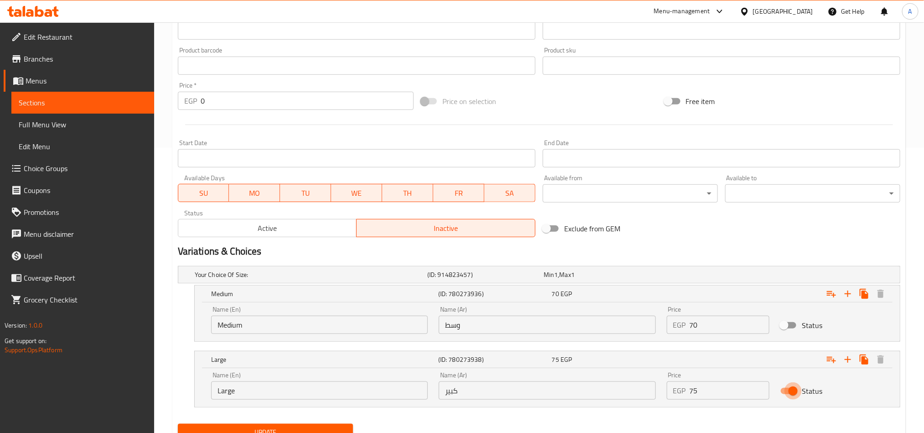
click at [788, 390] on input "Status" at bounding box center [793, 390] width 52 height 17
click at [271, 430] on span "Update" at bounding box center [265, 431] width 161 height 11
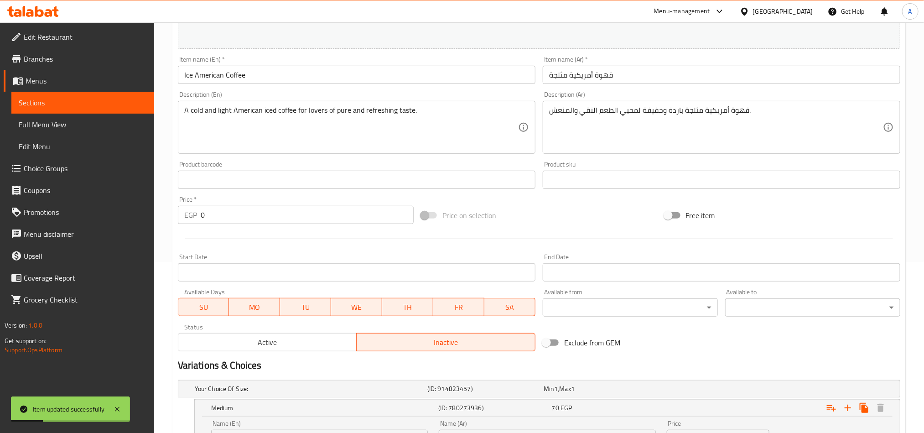
scroll to position [80, 0]
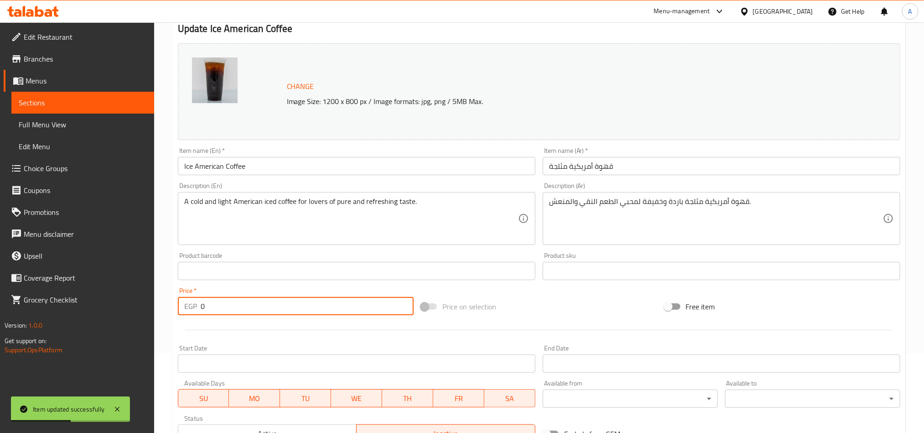
click at [217, 304] on input "0" at bounding box center [307, 306] width 213 height 18
click at [217, 303] on input "0" at bounding box center [307, 306] width 213 height 18
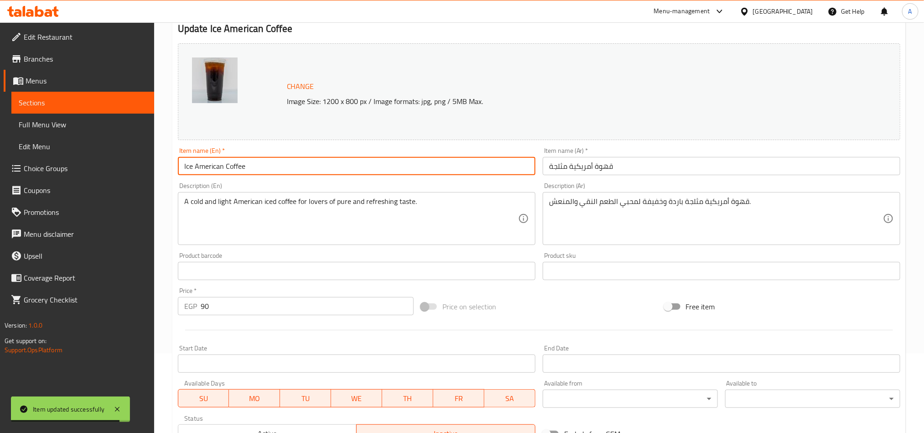
drag, startPoint x: 223, startPoint y: 169, endPoint x: 290, endPoint y: 172, distance: 67.1
click at [292, 165] on input "Ice American Coffee" at bounding box center [357, 166] width 358 height 18
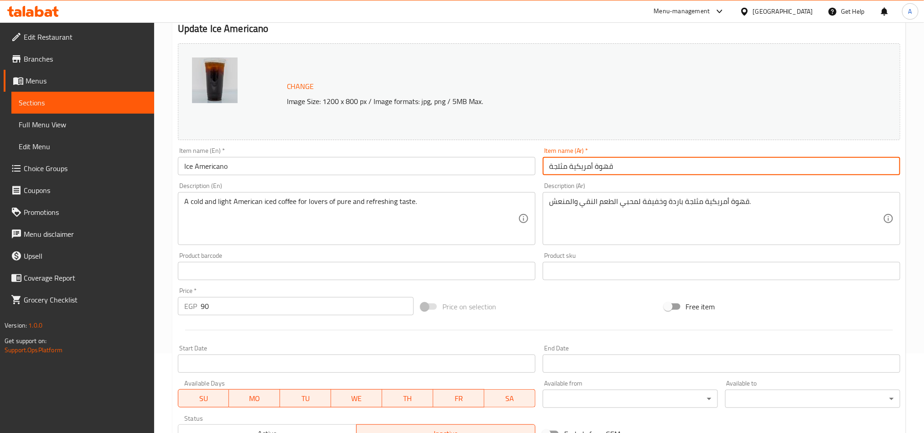
drag, startPoint x: 576, startPoint y: 166, endPoint x: 544, endPoint y: 161, distance: 33.2
click at [544, 161] on input "قهوة أمريكية مثلجة" at bounding box center [722, 166] width 358 height 18
click at [564, 167] on input "قهوة أمريكية مثلجة" at bounding box center [722, 166] width 358 height 18
drag, startPoint x: 623, startPoint y: 165, endPoint x: 406, endPoint y: 168, distance: 216.7
click at [406, 168] on div "Change Image Size: 1200 x 800 px / Image formats: jpg, png / 5MB Max. Item name…" at bounding box center [539, 243] width 730 height 406
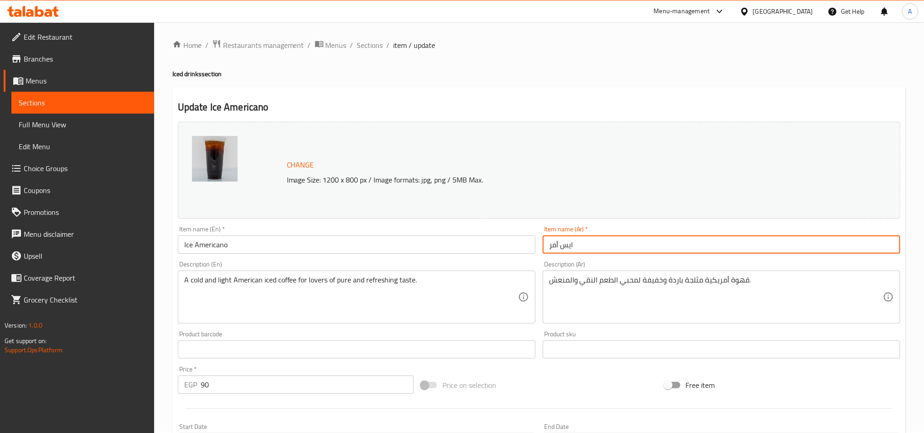
scroll to position [0, 0]
click at [368, 47] on span "Sections" at bounding box center [370, 46] width 26 height 11
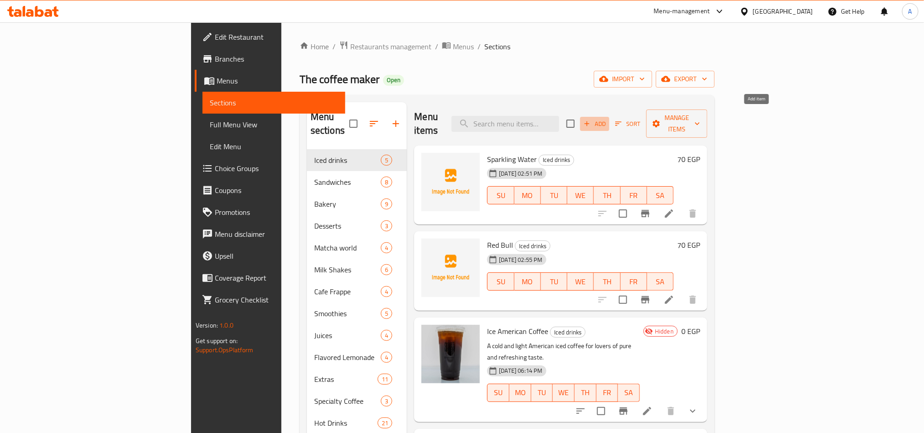
click at [607, 122] on span "Add" at bounding box center [594, 124] width 25 height 10
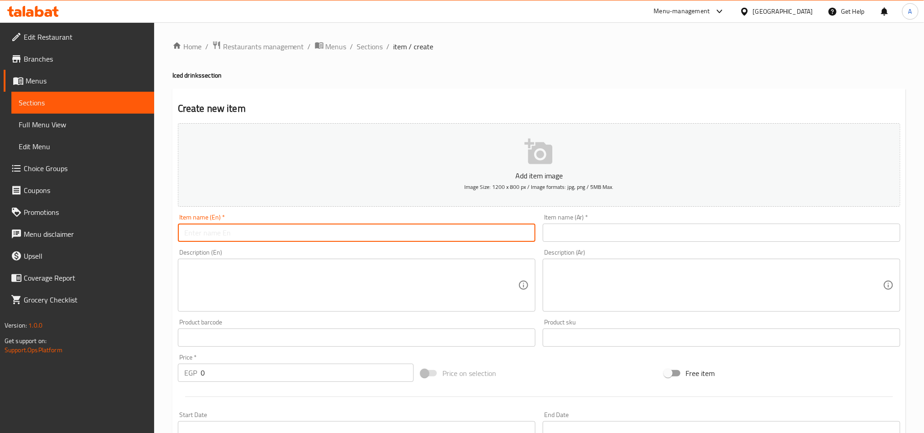
click at [456, 232] on input "text" at bounding box center [357, 232] width 358 height 18
paste input "IceLatte"
click at [190, 233] on input "IceLatte" at bounding box center [357, 232] width 358 height 18
click at [193, 236] on input "IceLatte" at bounding box center [357, 232] width 358 height 18
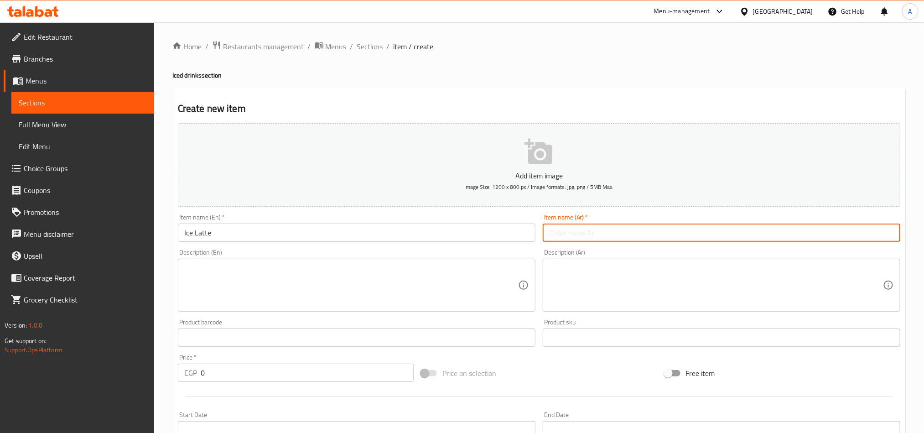
drag, startPoint x: 707, startPoint y: 230, endPoint x: 702, endPoint y: 234, distance: 6.5
click at [708, 230] on input "text" at bounding box center [722, 232] width 358 height 18
click at [226, 367] on input "0" at bounding box center [307, 372] width 213 height 18
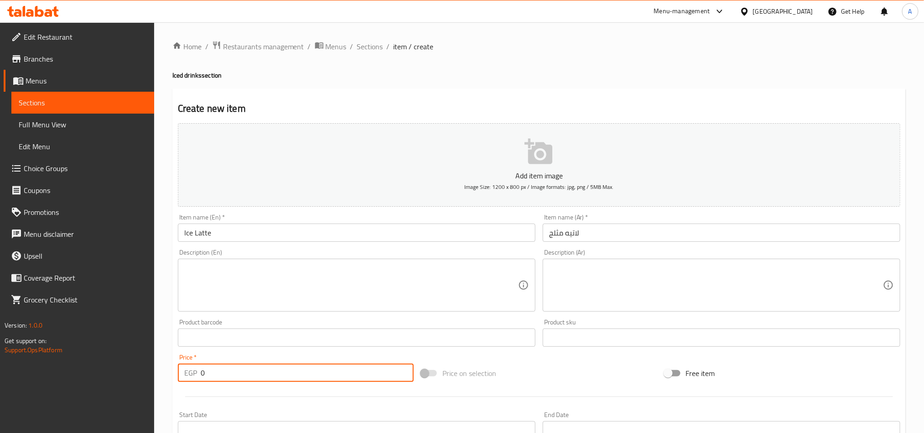
click at [226, 367] on input "0" at bounding box center [307, 372] width 213 height 18
click at [220, 228] on input "Ice Latte" at bounding box center [357, 232] width 358 height 18
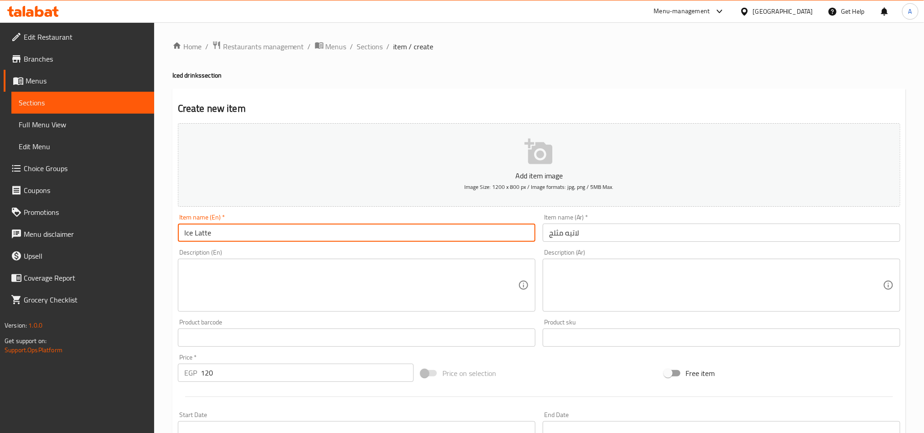
drag, startPoint x: 328, startPoint y: 228, endPoint x: 340, endPoint y: 227, distance: 11.5
click at [327, 228] on input "text" at bounding box center [357, 232] width 358 height 18
paste input "Ice Americano"
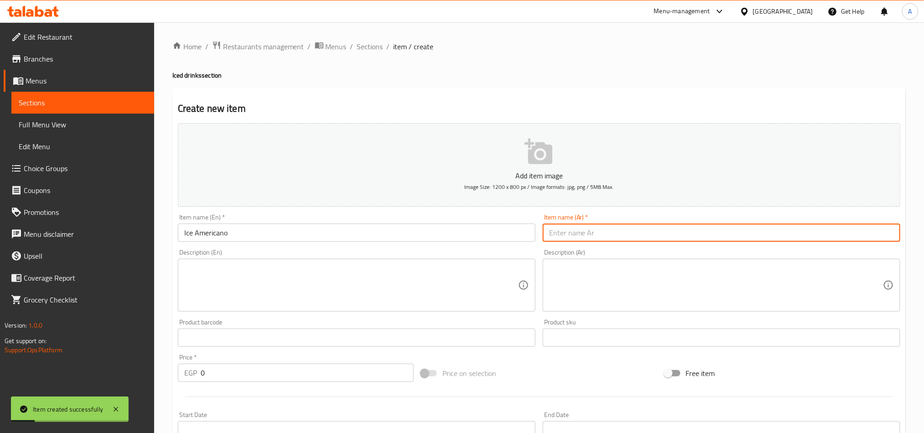
click at [686, 228] on input "text" at bounding box center [722, 232] width 358 height 18
drag, startPoint x: 564, startPoint y: 234, endPoint x: 430, endPoint y: 216, distance: 135.3
click at [436, 217] on div "Add item image Image Size: 1200 x 800 px / Image formats: jpg, png / 5MB Max. I…" at bounding box center [539, 315] width 730 height 393
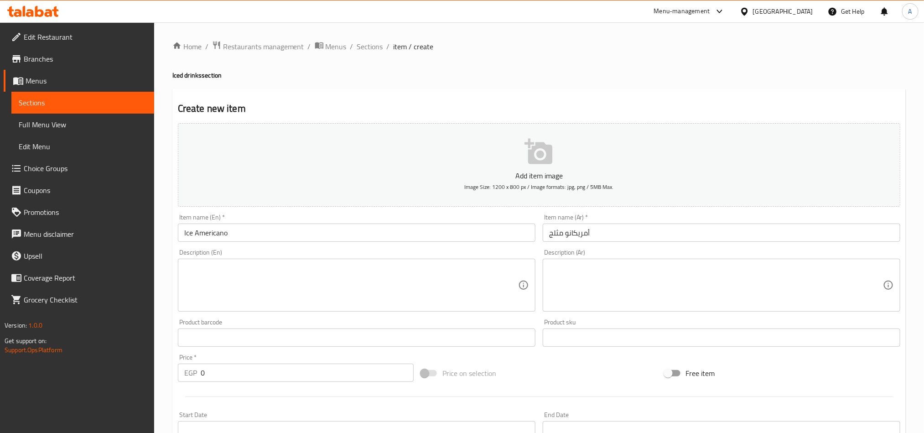
click at [359, 358] on div "Price   * EGP 0 Price *" at bounding box center [296, 368] width 236 height 28
click at [357, 368] on input "0" at bounding box center [307, 372] width 213 height 18
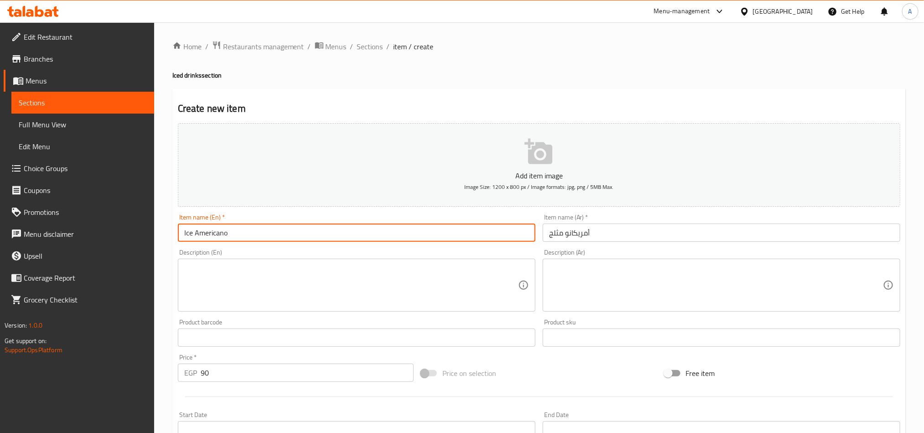
click at [312, 237] on input "Ice Americano" at bounding box center [357, 232] width 358 height 18
click at [313, 233] on input "text" at bounding box center [357, 232] width 358 height 18
paste input "Ice Mocha"
drag, startPoint x: 618, startPoint y: 230, endPoint x: 632, endPoint y: 230, distance: 13.7
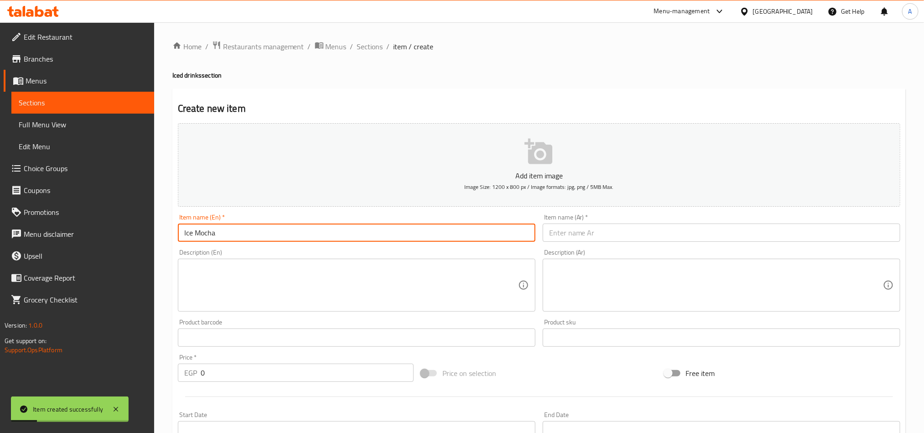
click at [631, 230] on input "text" at bounding box center [722, 232] width 358 height 18
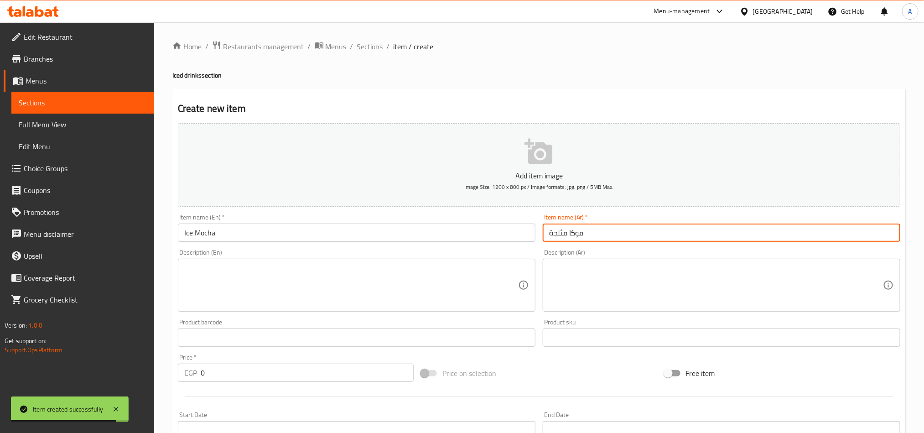
click at [228, 377] on input "0" at bounding box center [307, 372] width 213 height 18
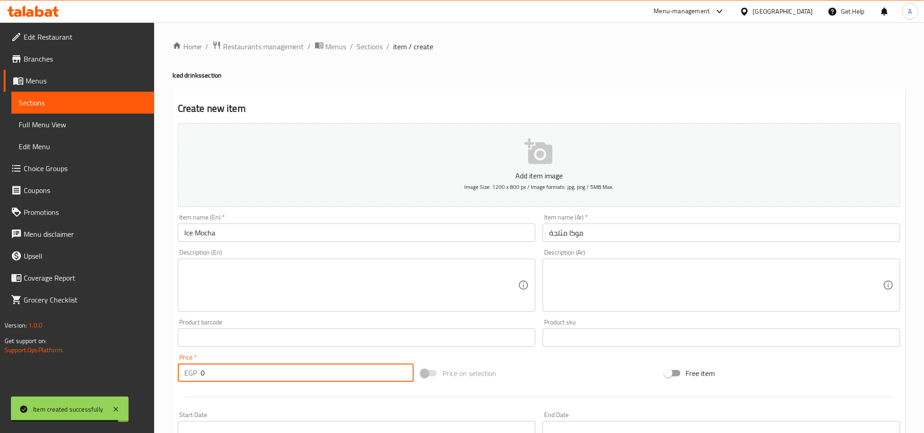
click at [228, 377] on input "0" at bounding box center [307, 372] width 213 height 18
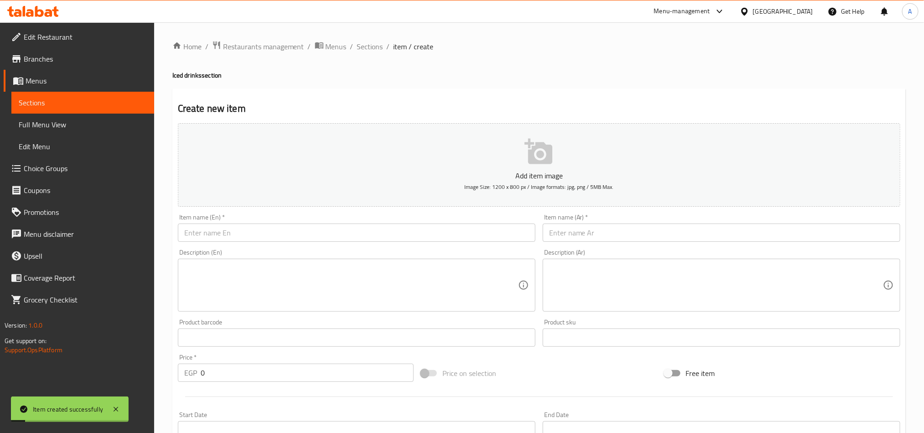
click at [783, 223] on div "Item name (Ar)   * Item name (Ar) *" at bounding box center [722, 228] width 358 height 28
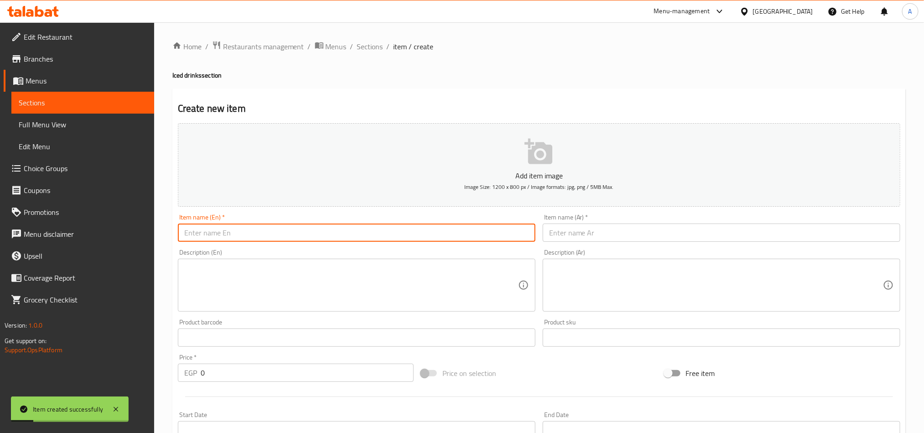
click at [362, 233] on input "text" at bounding box center [357, 232] width 358 height 18
paste input "Ice Spanish Latte"
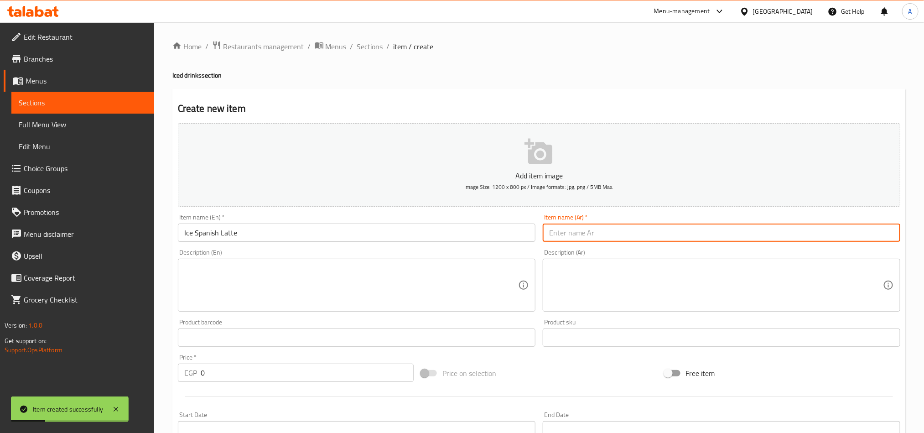
click at [660, 228] on input "text" at bounding box center [722, 232] width 358 height 18
click at [586, 238] on input "لاتيه إسباني ساخن" at bounding box center [722, 232] width 358 height 18
drag, startPoint x: 566, startPoint y: 238, endPoint x: 505, endPoint y: 226, distance: 61.4
click at [505, 226] on div "Add item image Image Size: 1200 x 800 px / Image formats: jpg, png / 5MB Max. I…" at bounding box center [539, 315] width 730 height 393
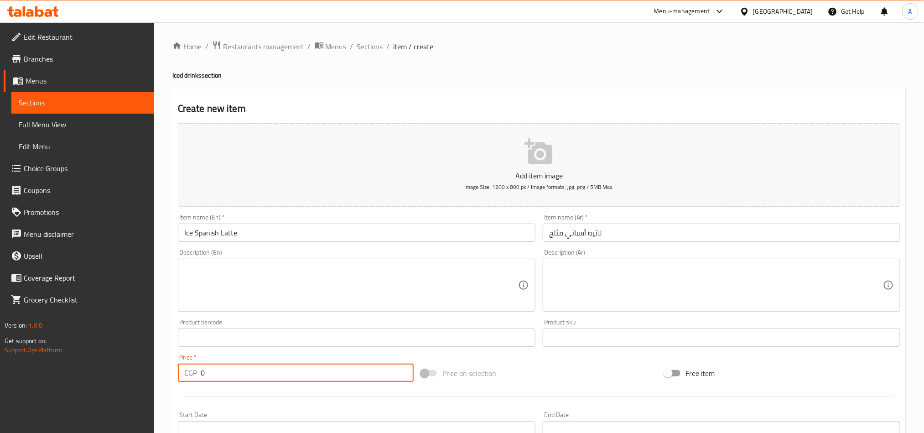
click at [211, 376] on input "0" at bounding box center [307, 372] width 213 height 18
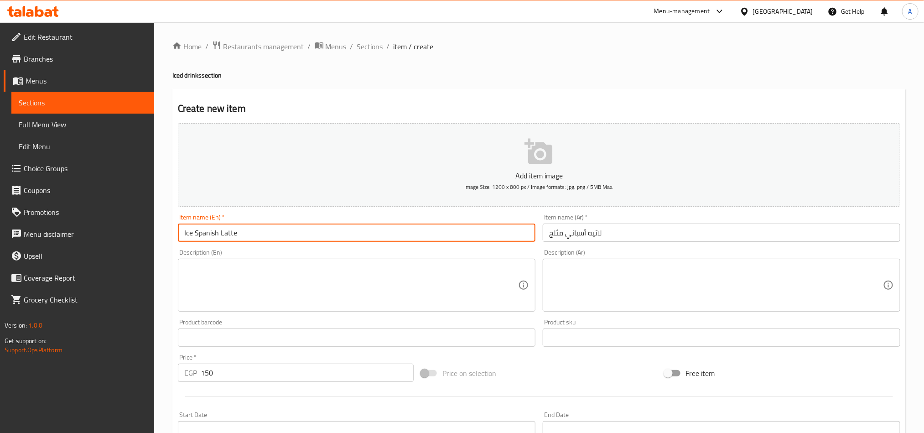
click at [282, 227] on input "Ice Spanish Latte" at bounding box center [357, 232] width 358 height 18
click at [357, 234] on input "text" at bounding box center [357, 232] width 358 height 18
paste input "Iced White Mocha"
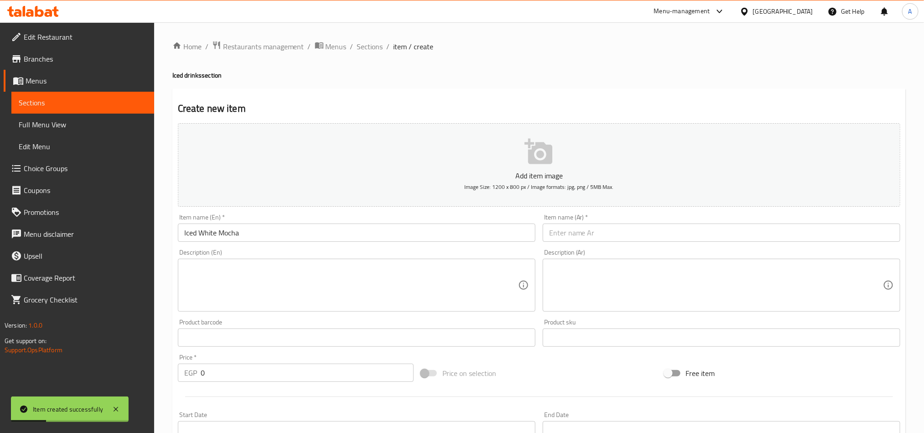
drag, startPoint x: 817, startPoint y: 245, endPoint x: 817, endPoint y: 234, distance: 11.4
click at [817, 245] on div "Add item image Image Size: 1200 x 800 px / Image formats: jpg, png / 5MB Max. I…" at bounding box center [539, 315] width 730 height 393
drag, startPoint x: 817, startPoint y: 234, endPoint x: 815, endPoint y: 230, distance: 4.7
click at [817, 233] on input "text" at bounding box center [722, 232] width 358 height 18
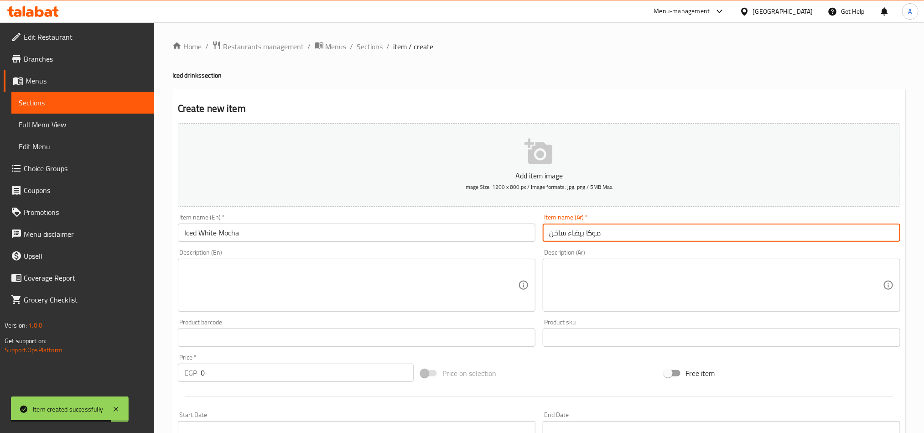
drag, startPoint x: 566, startPoint y: 235, endPoint x: 479, endPoint y: 223, distance: 87.9
click at [481, 223] on div "Add item image Image Size: 1200 x 800 px / Image formats: jpg, png / 5MB Max. I…" at bounding box center [539, 315] width 730 height 393
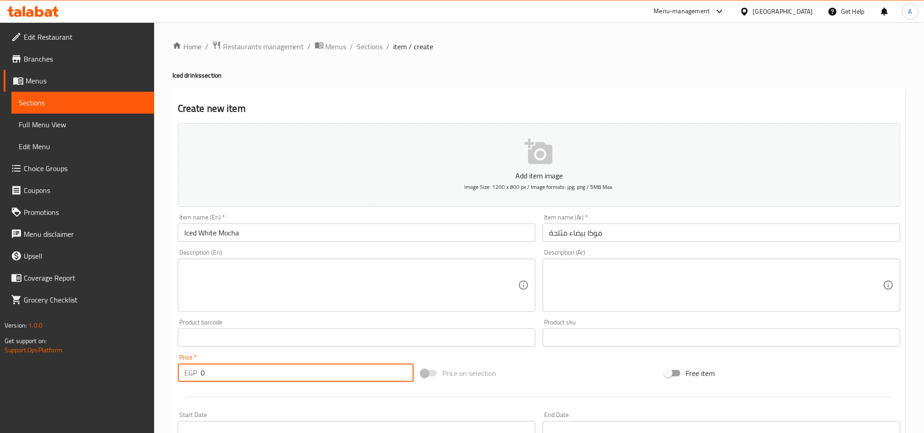
click at [279, 379] on input "0" at bounding box center [307, 372] width 213 height 18
click at [278, 378] on input "0" at bounding box center [307, 372] width 213 height 18
click at [276, 378] on input "0" at bounding box center [307, 372] width 213 height 18
click at [275, 375] on input "0" at bounding box center [307, 372] width 213 height 18
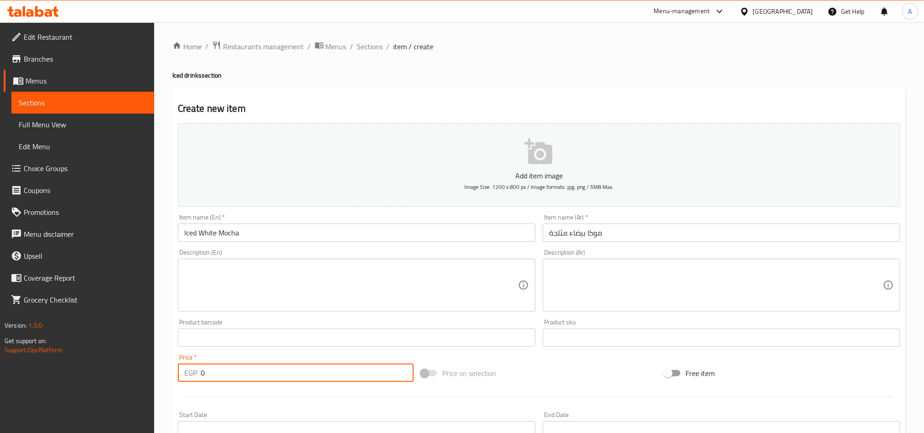
click at [275, 375] on input "0" at bounding box center [307, 372] width 213 height 18
click at [267, 234] on input "Iced White Mocha" at bounding box center [357, 232] width 358 height 18
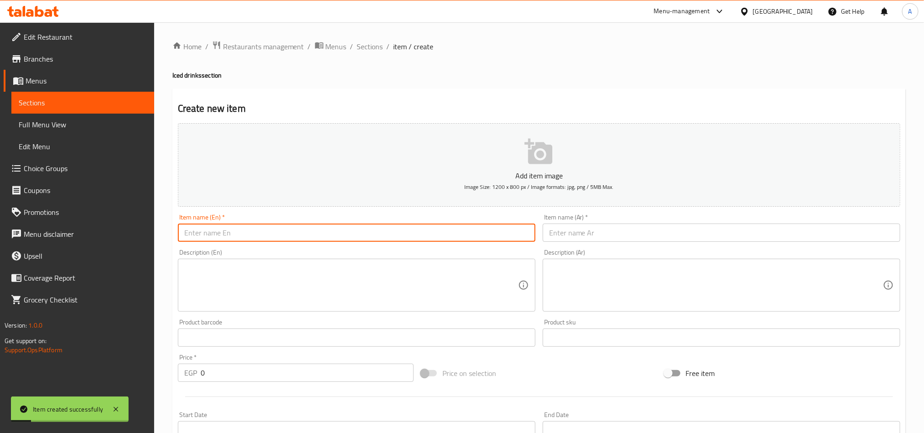
click at [394, 243] on div "Item name (En)   * Item name (En) *" at bounding box center [356, 227] width 365 height 35
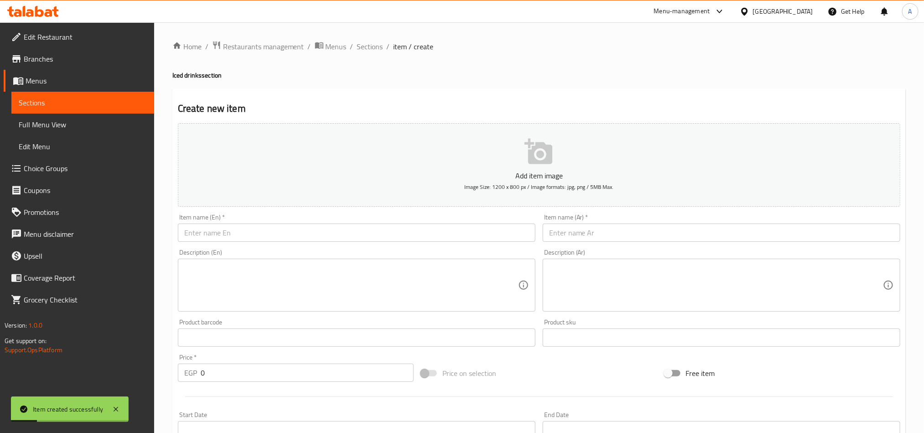
click at [398, 234] on input "text" at bounding box center [357, 232] width 358 height 18
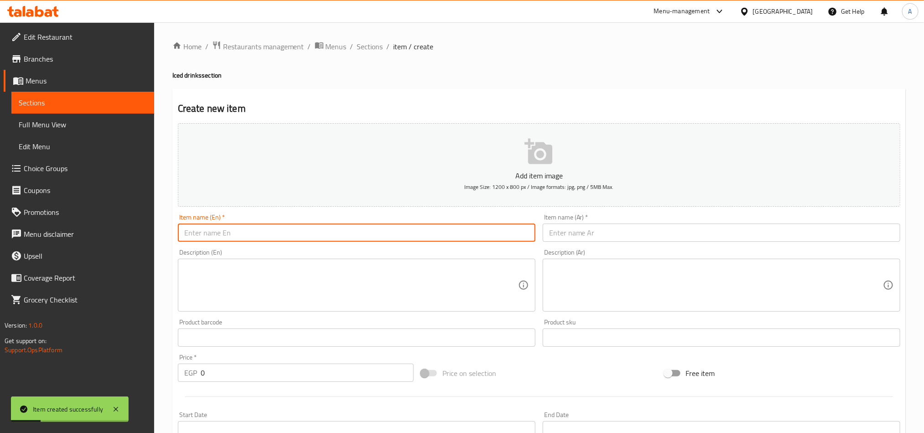
paste input "Ice Pistachio Latte"
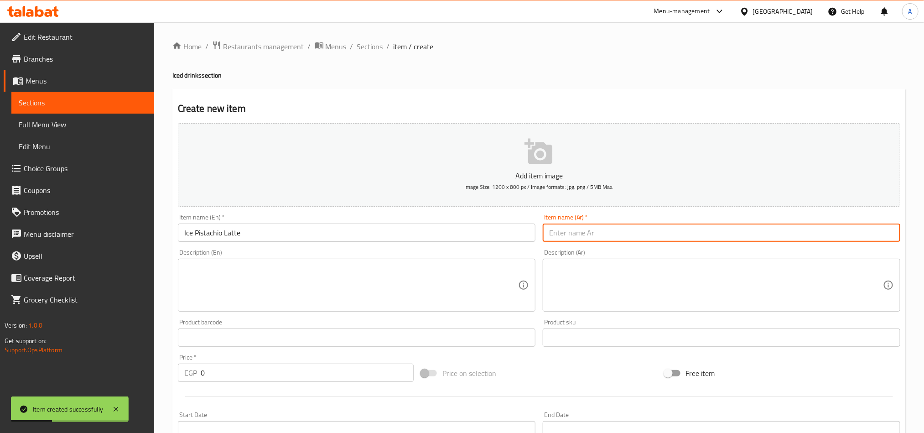
click at [780, 223] on input "text" at bounding box center [722, 232] width 358 height 18
click at [311, 366] on input "0" at bounding box center [307, 372] width 213 height 18
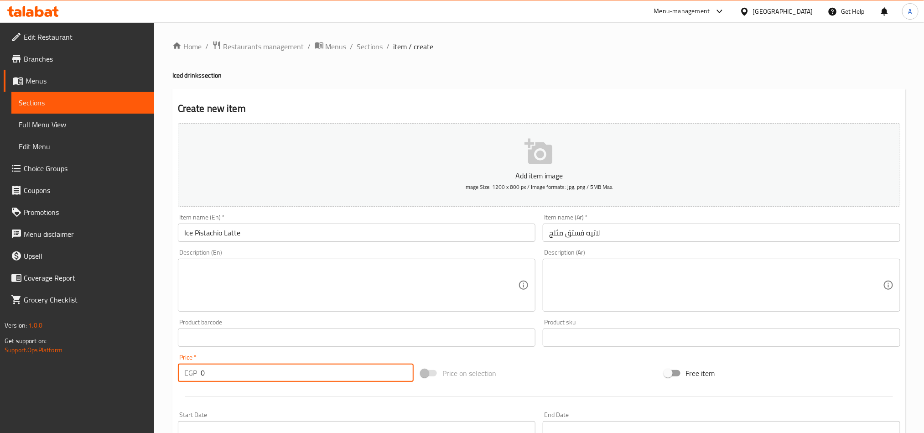
click at [311, 366] on input "0" at bounding box center [307, 372] width 213 height 18
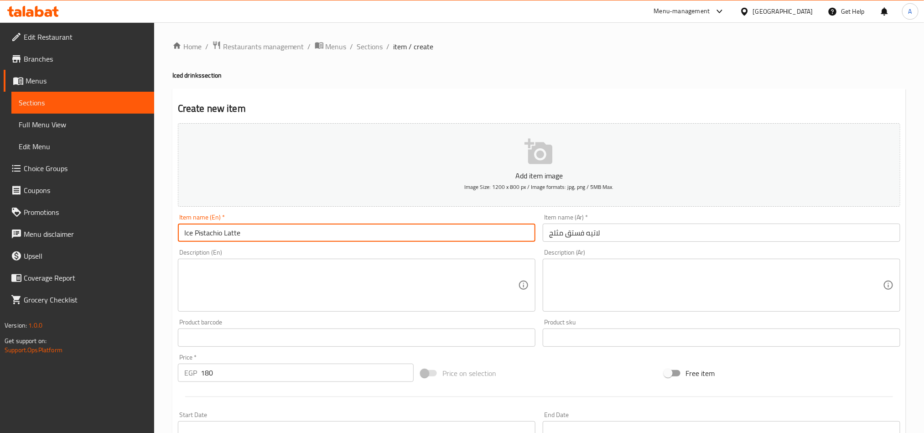
click at [283, 237] on input "Ice Pistachio Latte" at bounding box center [357, 232] width 358 height 18
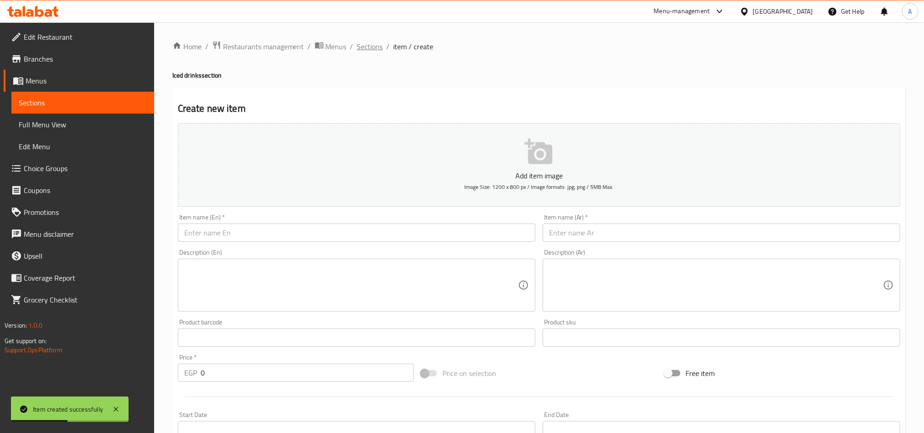
click at [364, 47] on span "Sections" at bounding box center [370, 46] width 26 height 11
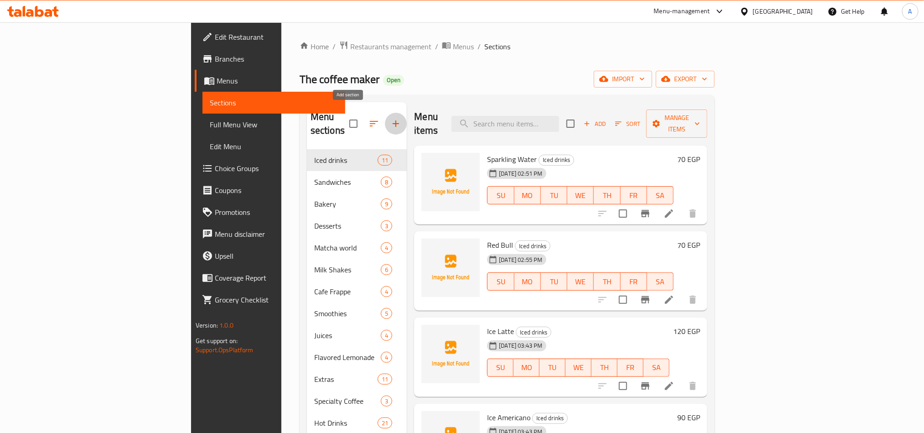
click at [390, 119] on icon "button" at bounding box center [395, 123] width 11 height 11
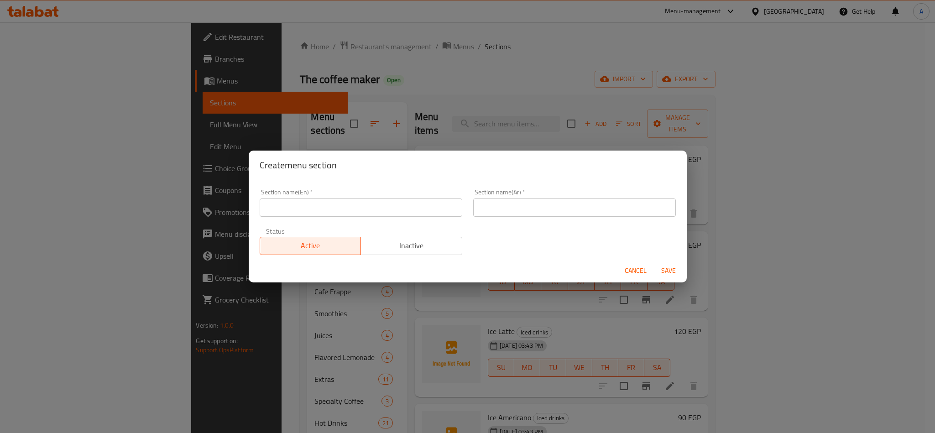
click at [337, 214] on input "text" at bounding box center [361, 207] width 202 height 18
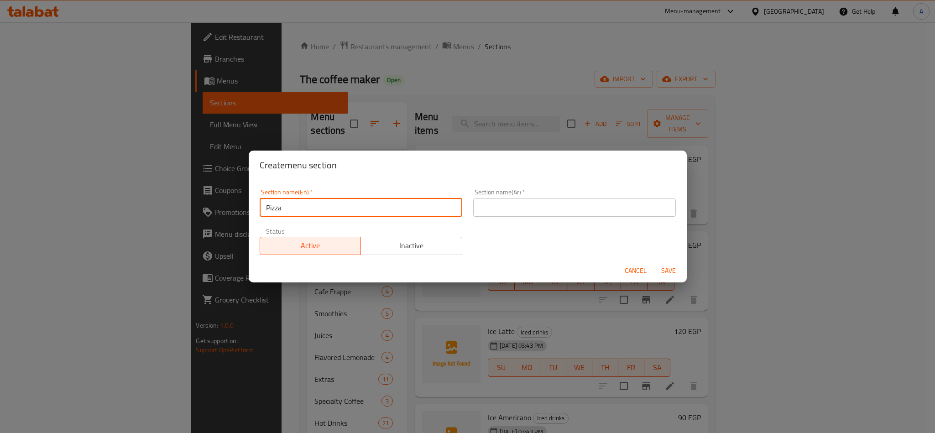
click at [585, 214] on input "text" at bounding box center [574, 207] width 202 height 18
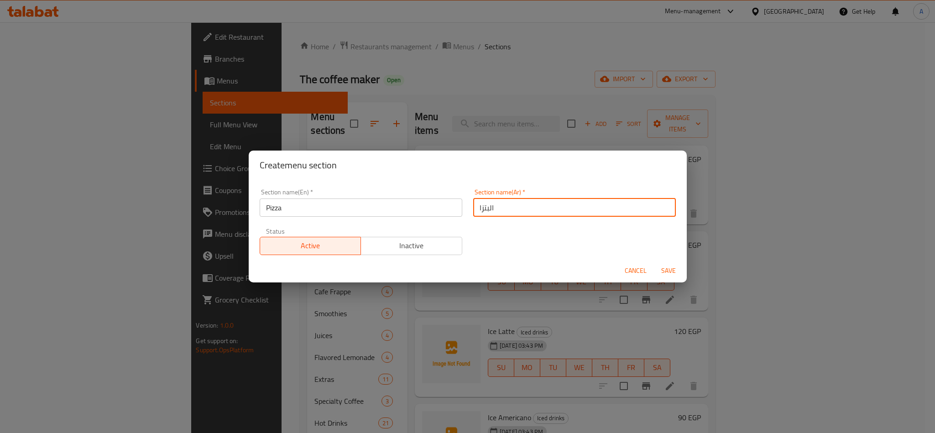
drag, startPoint x: 672, startPoint y: 268, endPoint x: 641, endPoint y: 264, distance: 31.3
click at [672, 267] on span "Save" at bounding box center [668, 270] width 22 height 11
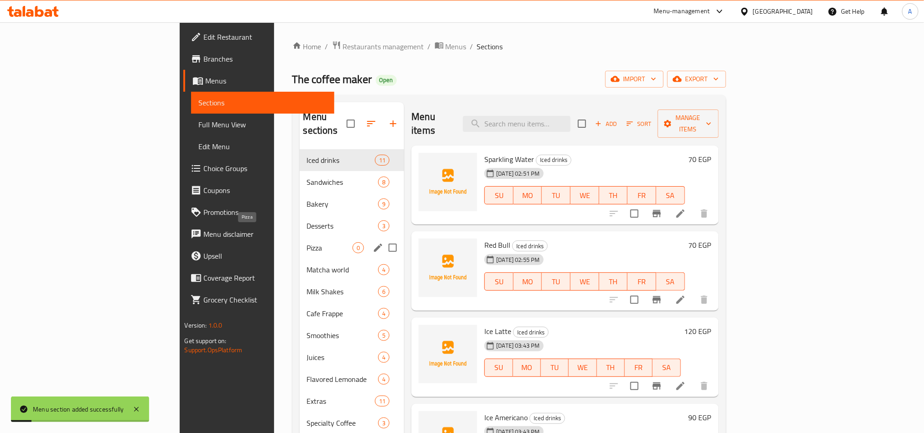
click at [307, 242] on span "Pizza" at bounding box center [330, 247] width 46 height 11
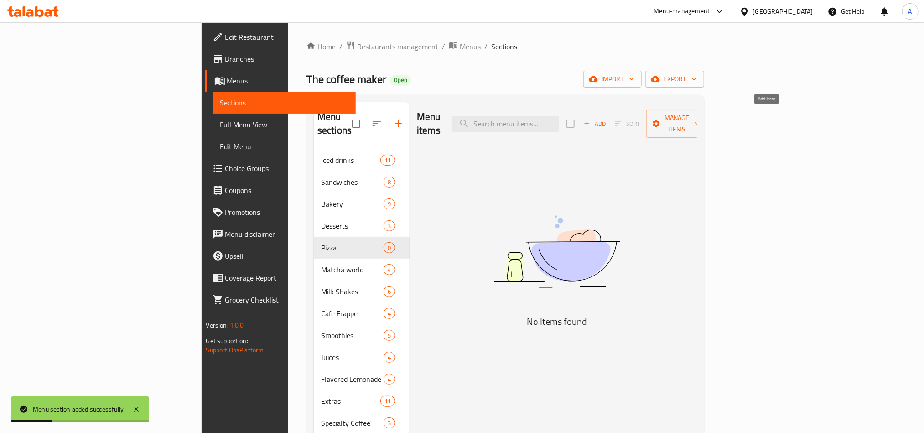
click at [591, 119] on icon "button" at bounding box center [587, 123] width 8 height 8
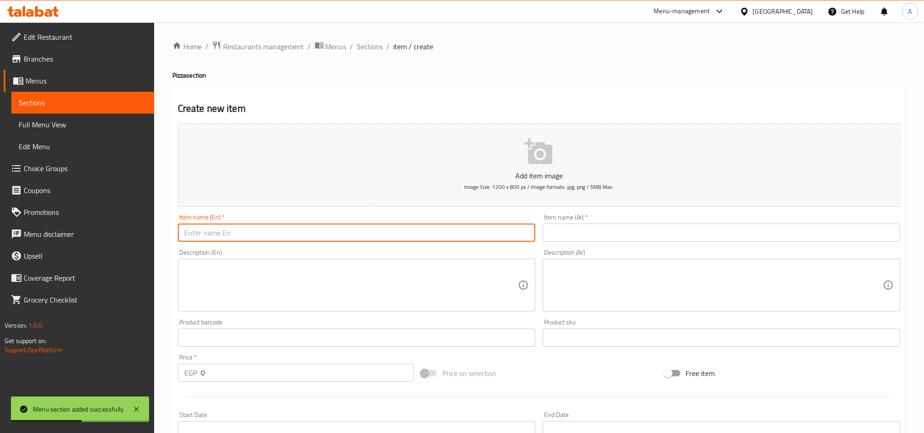
click at [353, 237] on input "text" at bounding box center [357, 232] width 358 height 18
paste input "Ice Pistachio Latte"
click at [353, 234] on input "Ice Pistachio Latte" at bounding box center [357, 232] width 358 height 18
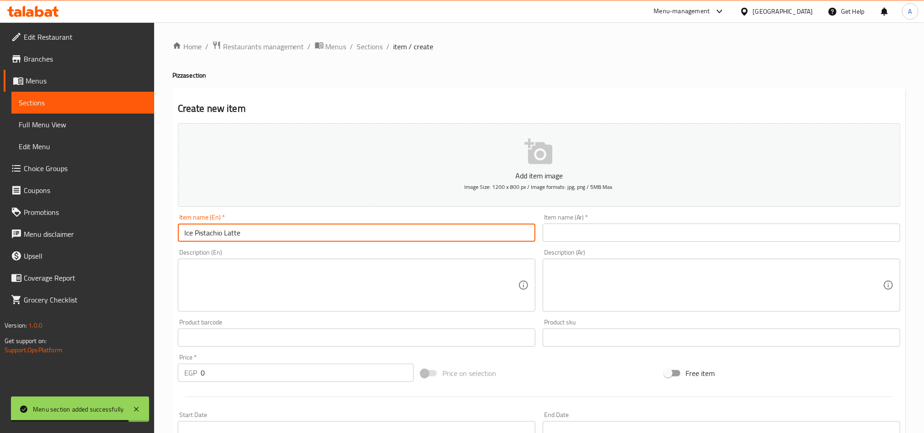
paste input "Pizza Quattro Fromaggi"
click at [725, 233] on input "text" at bounding box center [722, 232] width 358 height 18
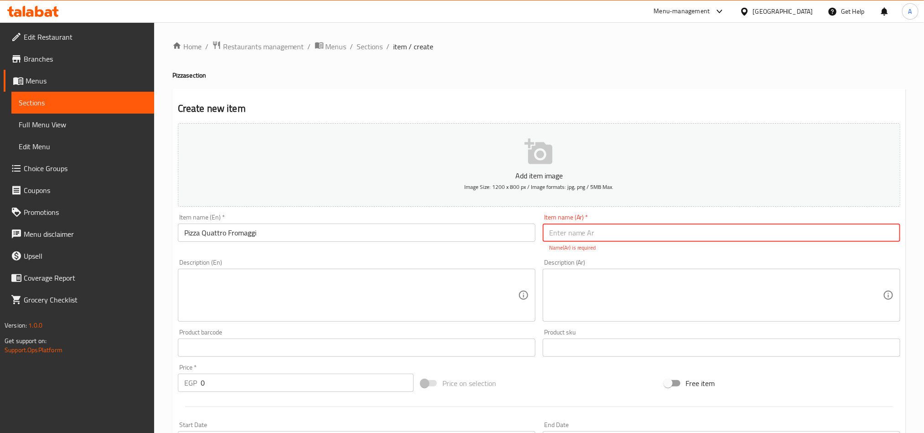
click at [701, 228] on input "text" at bounding box center [722, 232] width 358 height 18
paste input "بيتزا كواترو فورماجي"
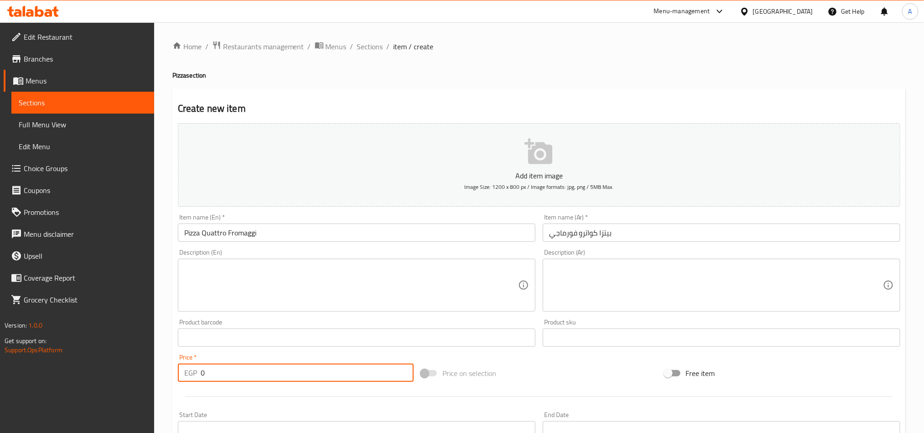
click at [268, 378] on input "0" at bounding box center [307, 372] width 213 height 18
click at [267, 377] on input "0" at bounding box center [307, 372] width 213 height 18
click at [265, 375] on input "0" at bounding box center [307, 372] width 213 height 18
click at [265, 371] on input "0" at bounding box center [307, 372] width 213 height 18
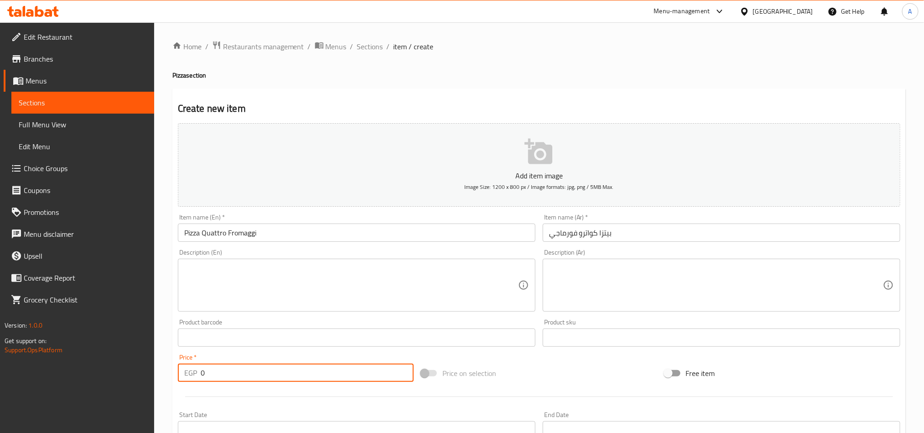
click at [265, 371] on input "0" at bounding box center [307, 372] width 213 height 18
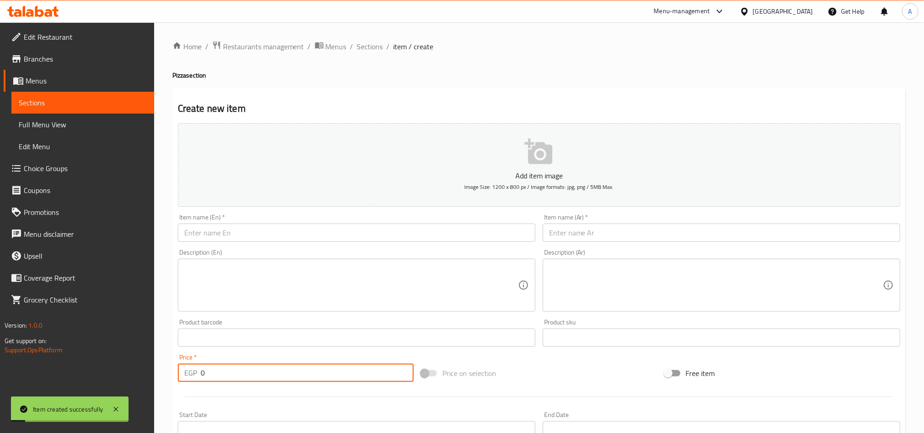
click at [272, 230] on input "text" at bounding box center [357, 232] width 358 height 18
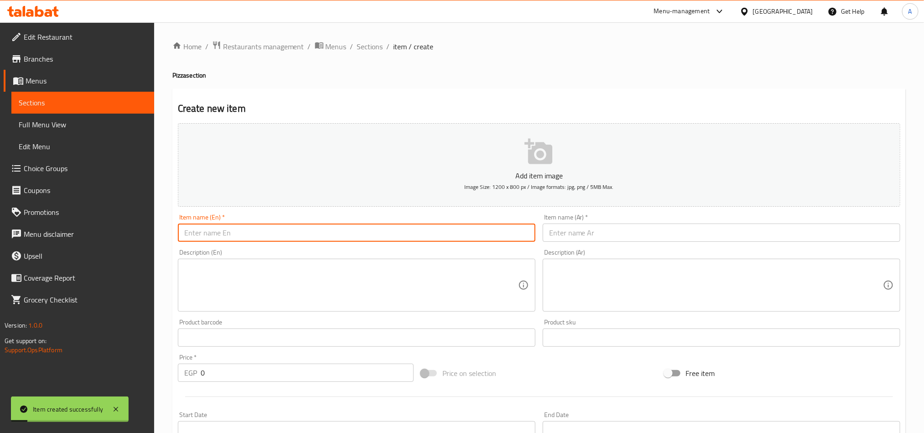
paste input "بيتزا كواترو فورماجي"
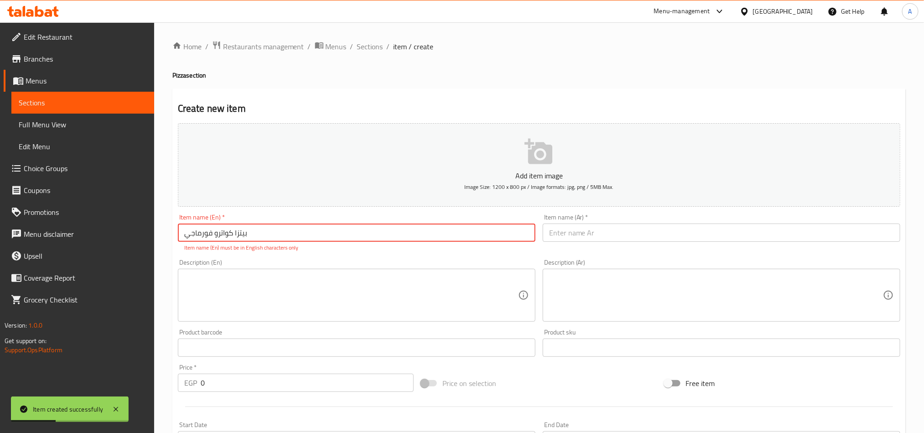
click at [275, 239] on input "بيتزا كواترو فورماجي" at bounding box center [357, 232] width 358 height 18
click at [275, 238] on input "بيتزا كواترو فورماجي" at bounding box center [357, 232] width 358 height 18
click at [274, 238] on input "بيتزا كواترو فورماجي" at bounding box center [357, 232] width 358 height 18
paste input "Pizza Margarita"
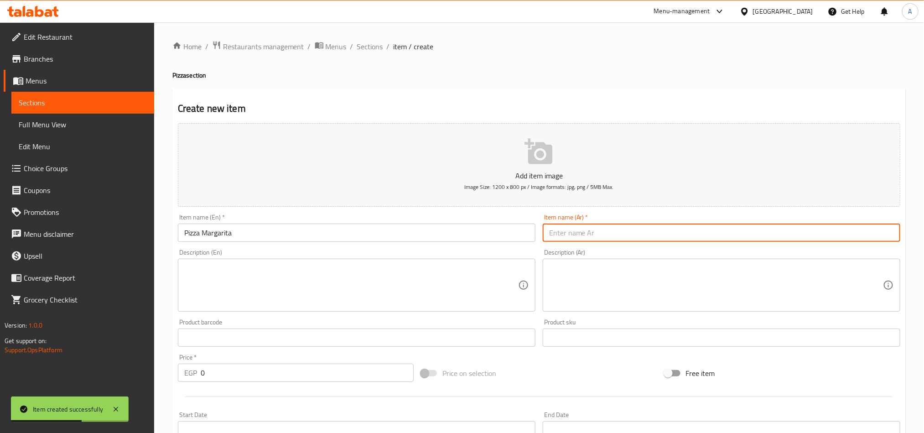
click at [686, 232] on input "text" at bounding box center [722, 232] width 358 height 18
click at [644, 237] on input "text" at bounding box center [722, 232] width 358 height 18
paste input "بيتزا مارغريتا"
click at [560, 232] on input "بيتزا مارغريتا" at bounding box center [722, 232] width 358 height 18
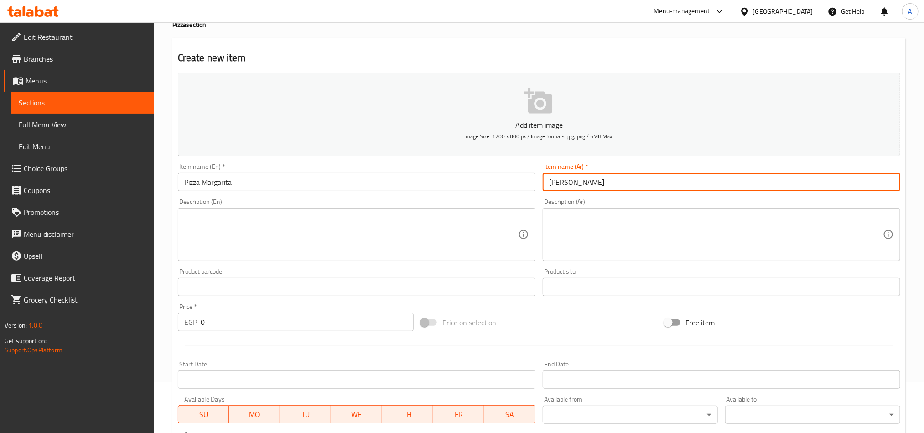
scroll to position [137, 0]
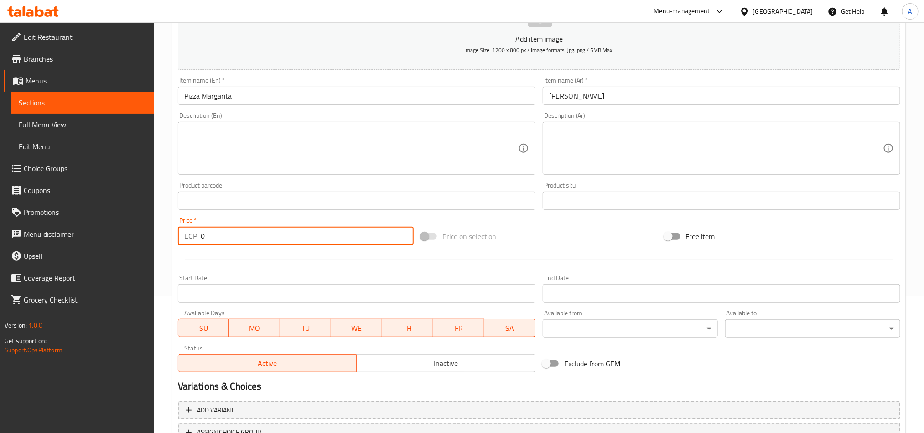
click at [252, 231] on input "0" at bounding box center [307, 236] width 213 height 18
click at [252, 232] on input "0" at bounding box center [307, 236] width 213 height 18
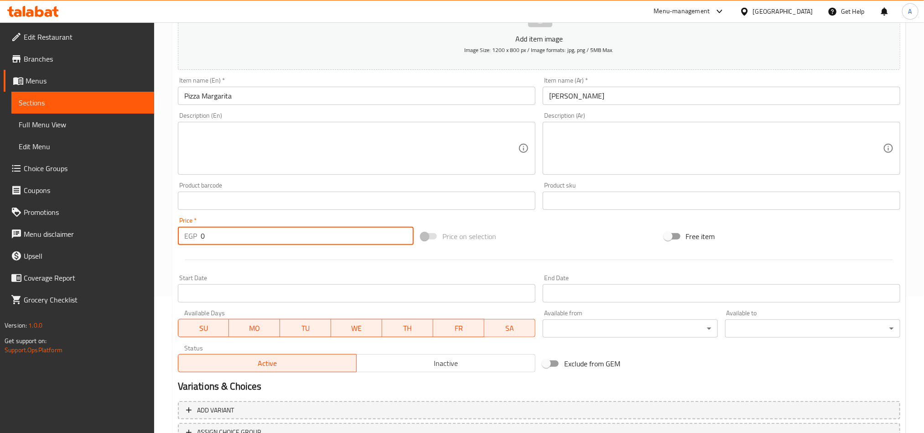
click at [252, 232] on input "0" at bounding box center [307, 236] width 213 height 18
paste input "29"
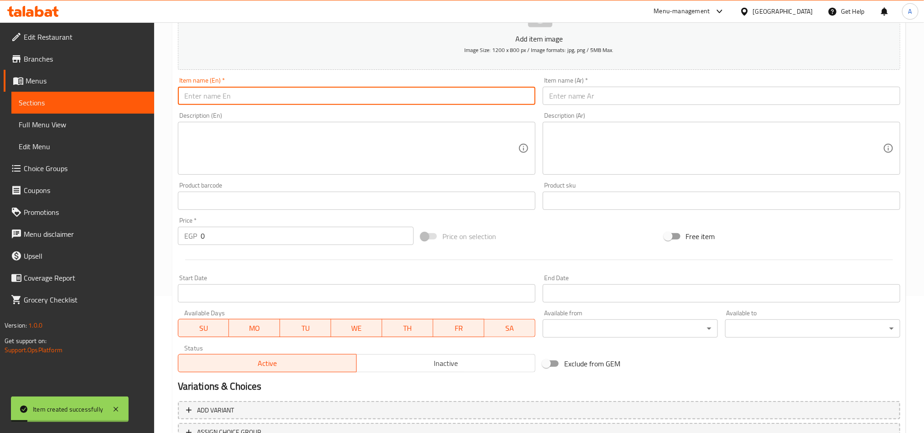
click at [308, 98] on input "text" at bounding box center [357, 96] width 358 height 18
paste input "Pizza Chicken Ranch"
drag, startPoint x: 204, startPoint y: 94, endPoint x: 278, endPoint y: 95, distance: 73.9
click at [280, 95] on input "Pizza Chicken Ranch" at bounding box center [357, 96] width 358 height 18
click at [665, 84] on div "Item name (Ar)   * Item name (Ar) *" at bounding box center [722, 91] width 358 height 28
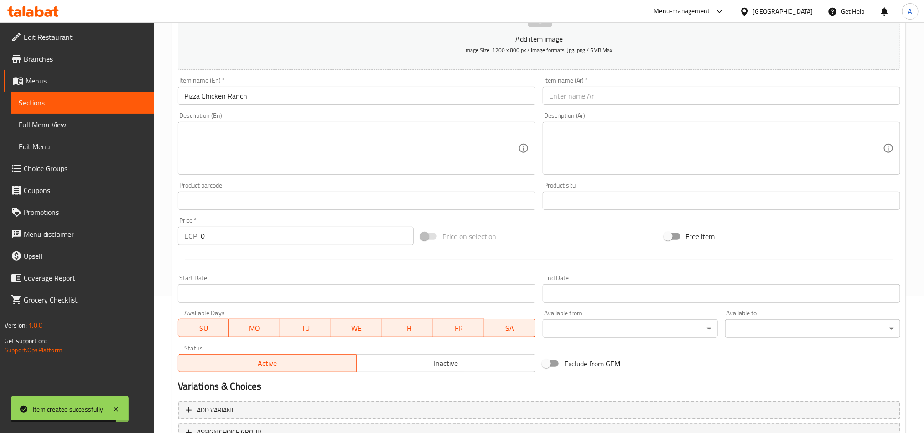
click at [664, 99] on input "text" at bounding box center [722, 96] width 358 height 18
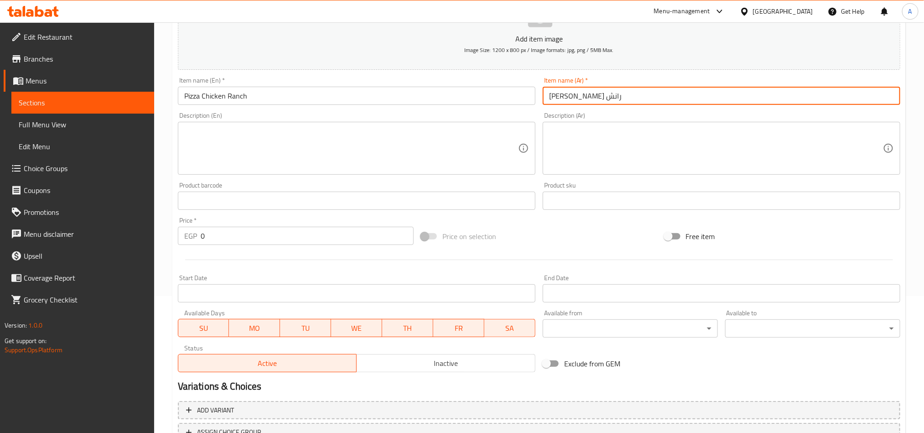
click at [246, 240] on input "0" at bounding box center [307, 236] width 213 height 18
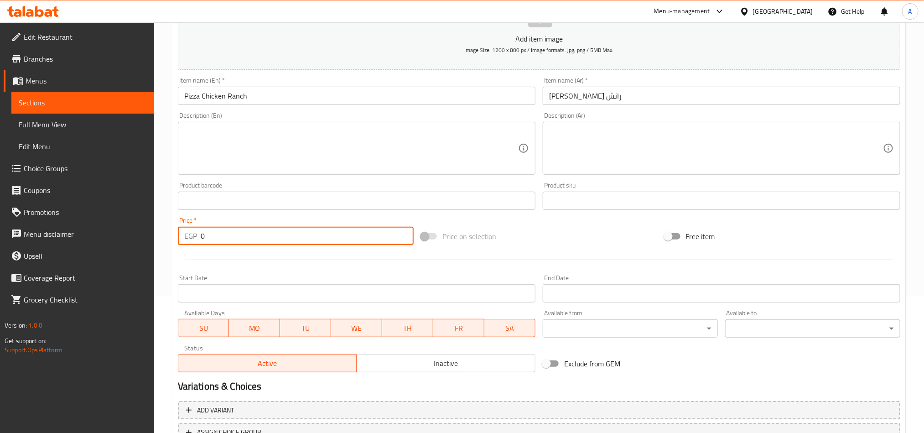
click at [246, 240] on input "0" at bounding box center [307, 236] width 213 height 18
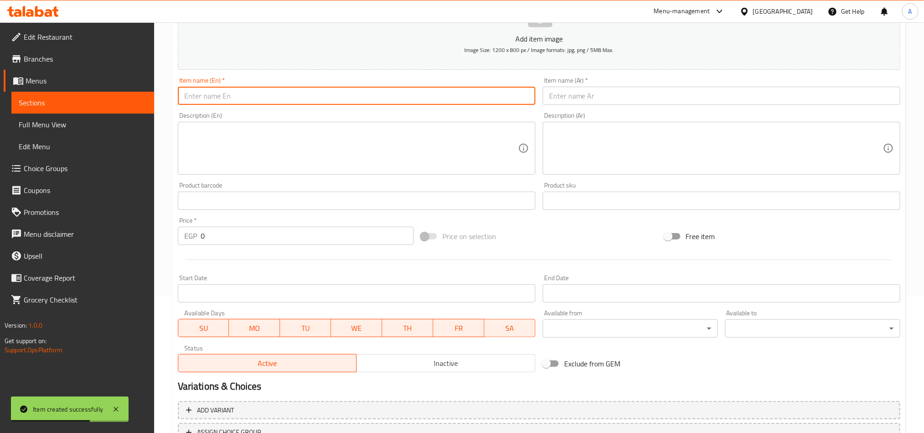
click at [317, 96] on input "text" at bounding box center [357, 96] width 358 height 18
paste input "Pizza Pepperoni"
click at [676, 90] on input "text" at bounding box center [722, 96] width 358 height 18
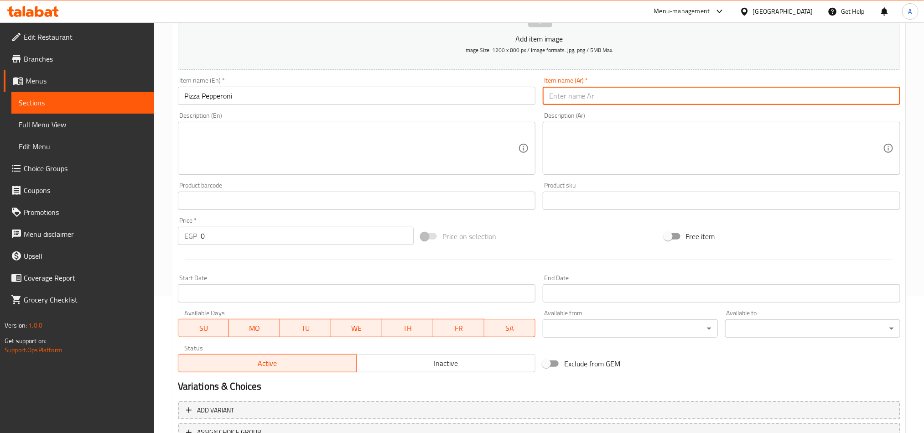
paste input "بيتزا بيبروني"
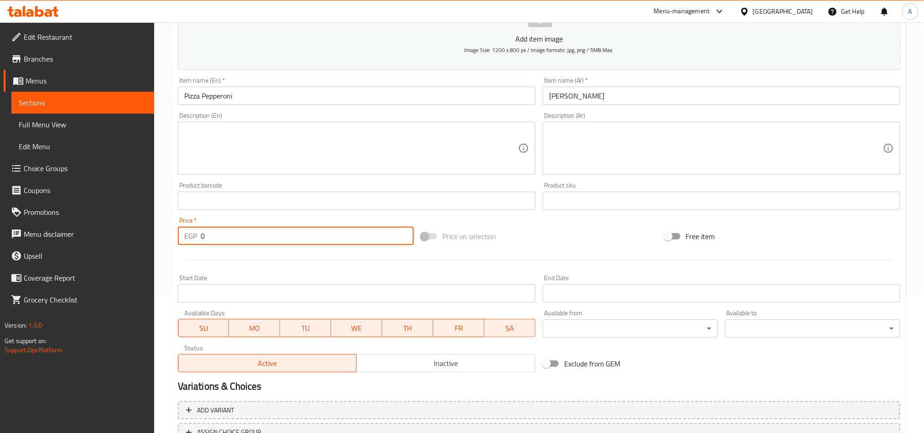
click at [256, 236] on input "0" at bounding box center [307, 236] width 213 height 18
click at [255, 236] on input "0" at bounding box center [307, 236] width 213 height 18
click at [254, 235] on input "0" at bounding box center [307, 236] width 213 height 18
click at [241, 95] on input "Pizza Pepperoni" at bounding box center [357, 96] width 358 height 18
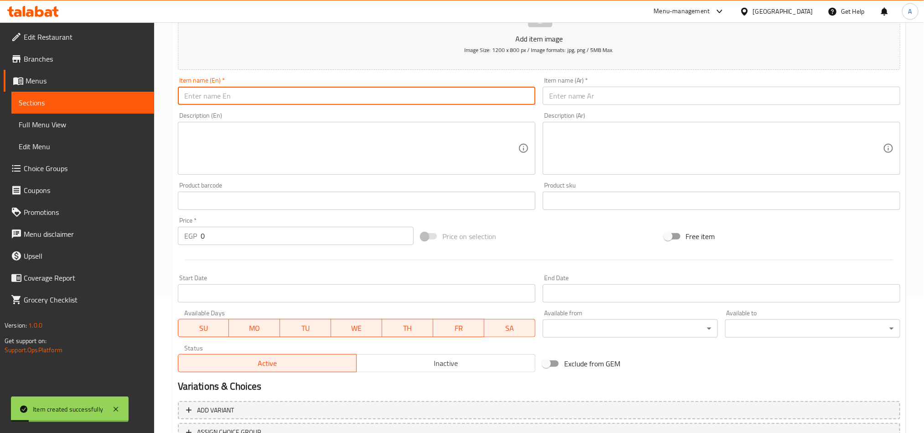
paste input "Pizza Anchovies"
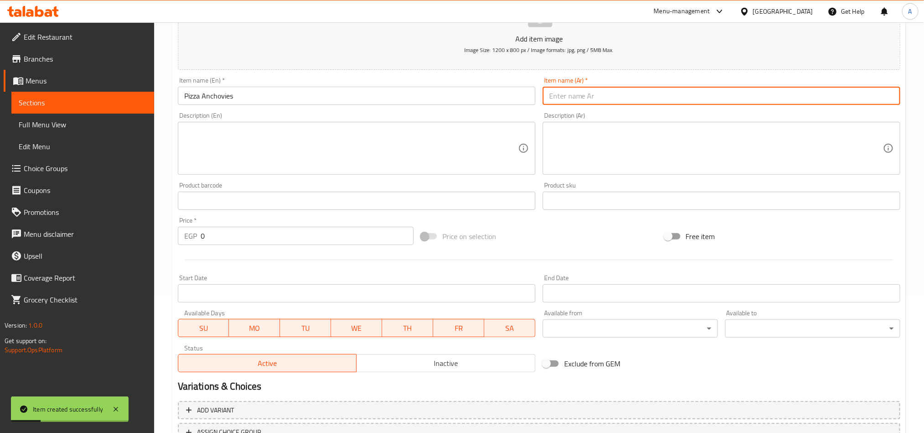
click at [684, 92] on input "text" at bounding box center [722, 96] width 358 height 18
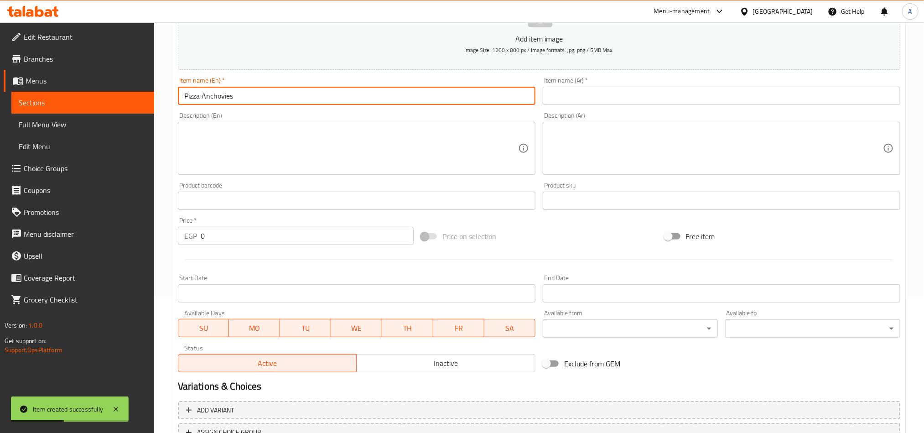
click at [305, 93] on input "Pizza Anchovies" at bounding box center [357, 96] width 358 height 18
click at [736, 96] on input "text" at bounding box center [722, 96] width 358 height 18
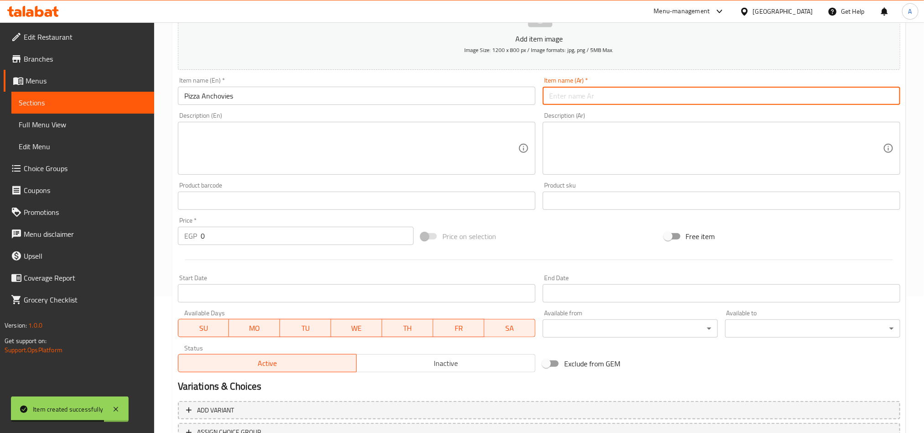
paste input "بيتزا الأنشوجة"
click at [575, 99] on input "بيتزا الأنشوجة" at bounding box center [722, 96] width 358 height 18
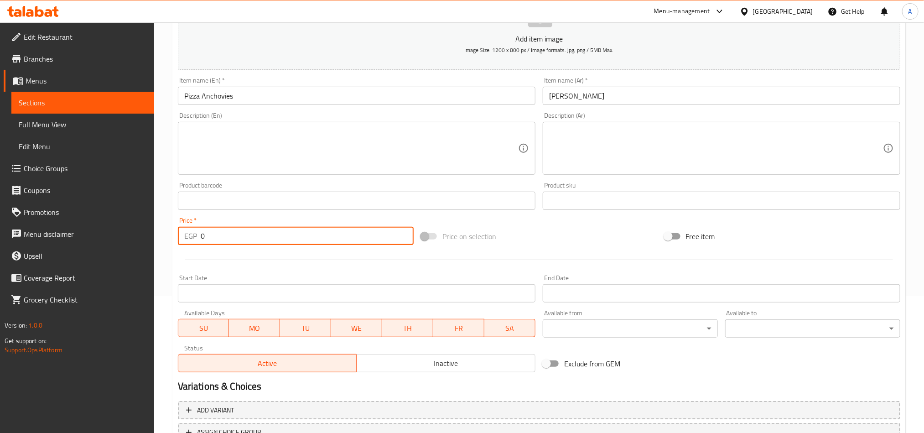
click at [248, 241] on input "0" at bounding box center [307, 236] width 213 height 18
click at [230, 92] on input "text" at bounding box center [357, 96] width 358 height 18
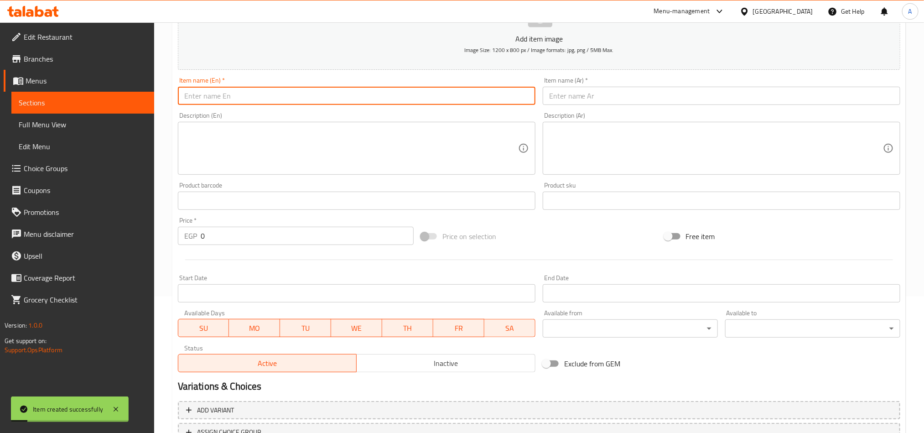
paste input "Pizza Fungi"
click at [741, 96] on input "text" at bounding box center [722, 96] width 358 height 18
drag, startPoint x: 203, startPoint y: 99, endPoint x: 239, endPoint y: 104, distance: 36.1
click at [243, 103] on input "Pizza Fungi" at bounding box center [357, 96] width 358 height 18
click at [270, 98] on input "Pizza Fungi" at bounding box center [357, 96] width 358 height 18
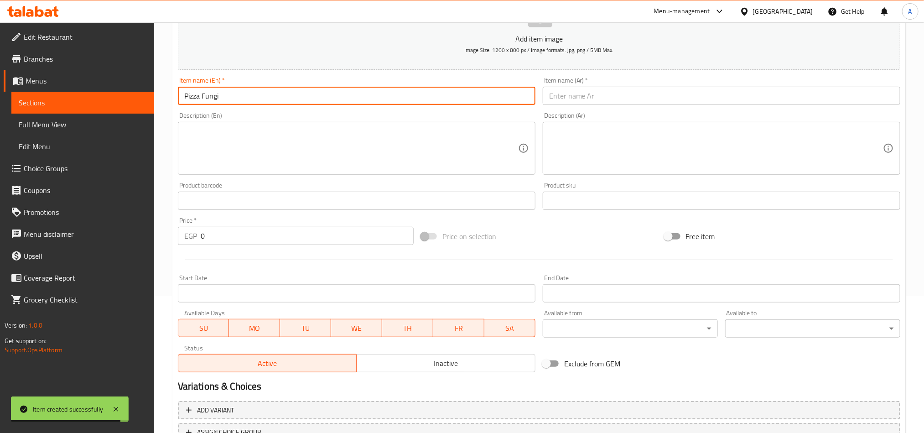
click at [270, 98] on input "Pizza Fungi" at bounding box center [357, 96] width 358 height 18
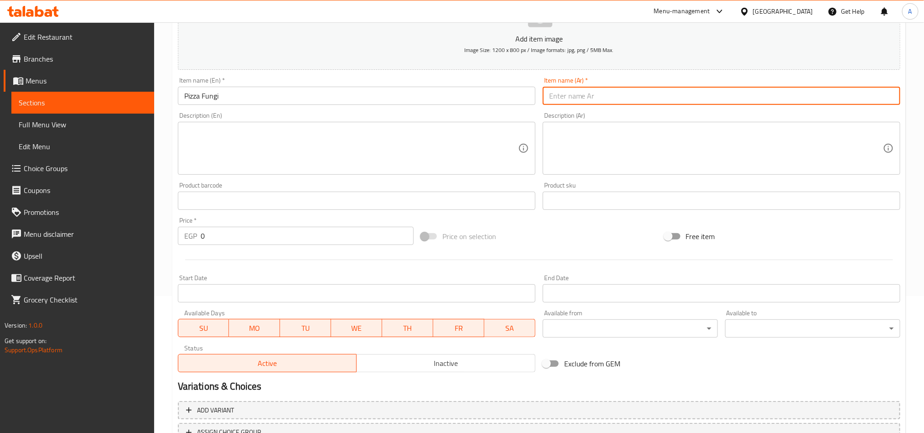
click at [838, 98] on input "text" at bounding box center [722, 96] width 358 height 18
paste input "بيتزا فونغي"
click at [559, 99] on input "بيتزا فونغي" at bounding box center [722, 96] width 358 height 18
click at [267, 238] on input "0" at bounding box center [307, 236] width 213 height 18
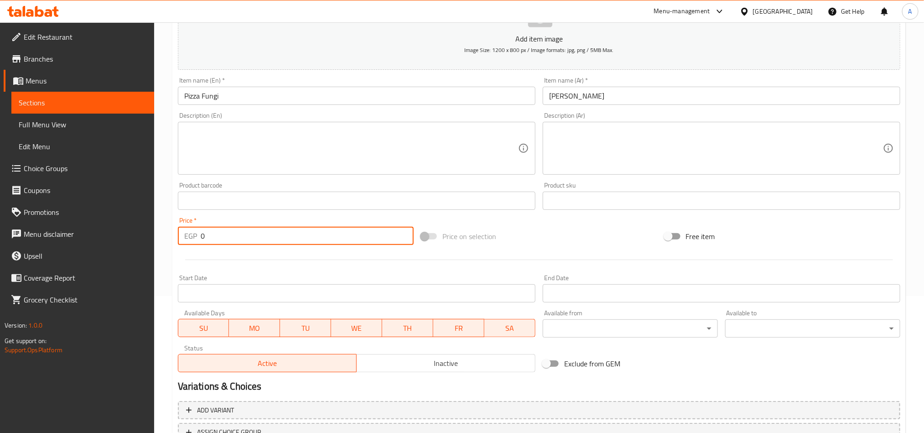
click at [267, 238] on input "0" at bounding box center [307, 236] width 213 height 18
click at [259, 96] on input "Pizza Fungi" at bounding box center [357, 96] width 358 height 18
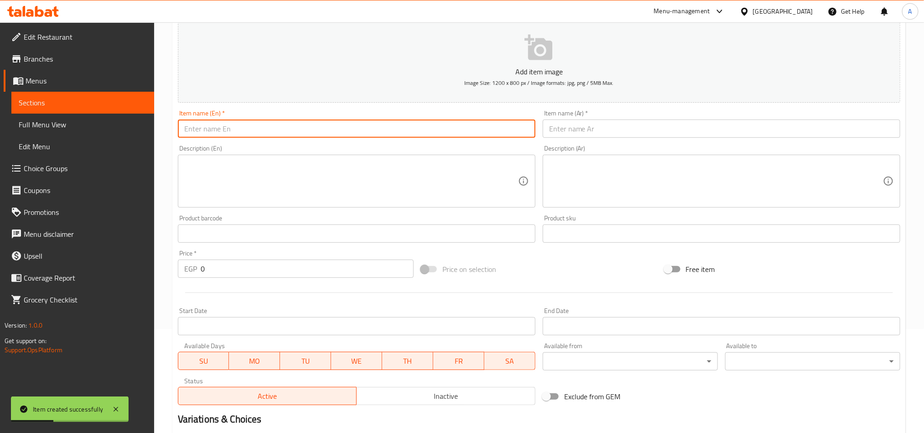
scroll to position [0, 0]
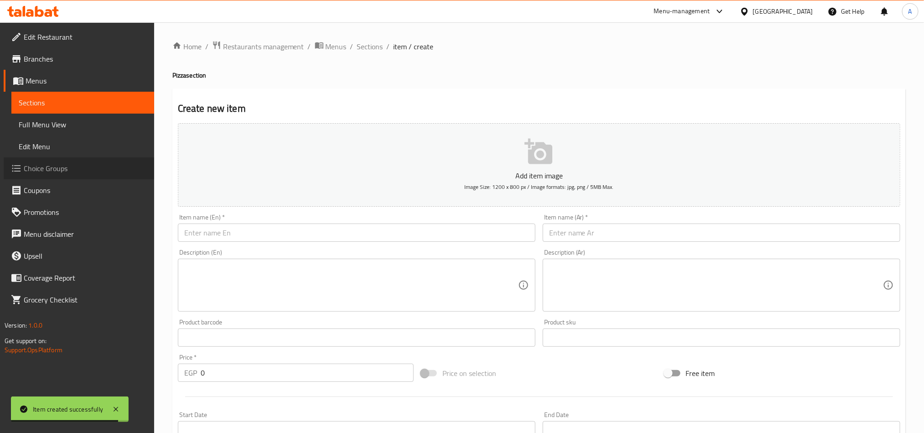
click at [62, 167] on span "Choice Groups" at bounding box center [85, 168] width 123 height 11
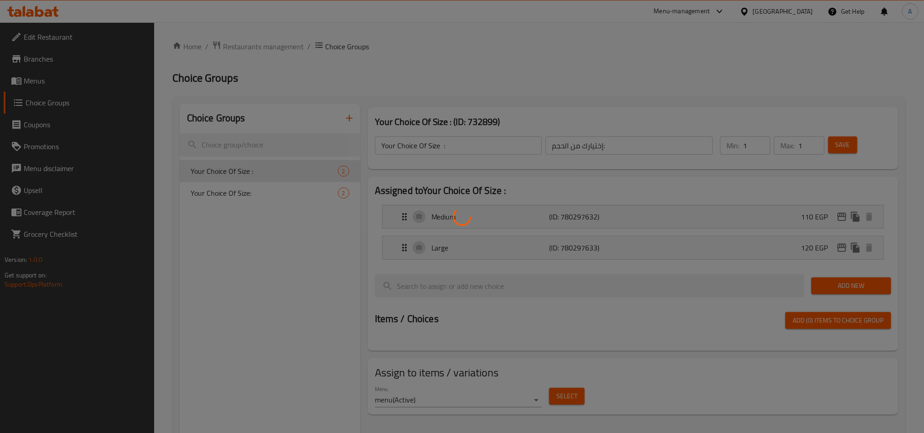
click at [346, 119] on div at bounding box center [462, 216] width 924 height 433
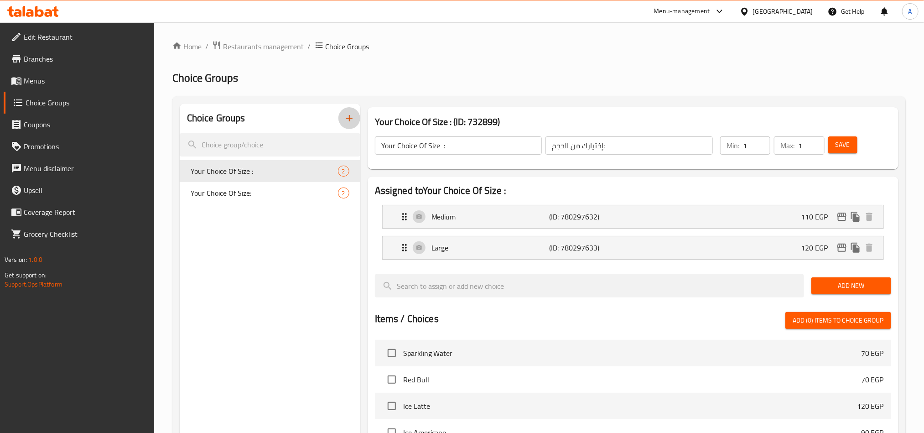
click at [349, 119] on icon "button" at bounding box center [349, 118] width 6 height 6
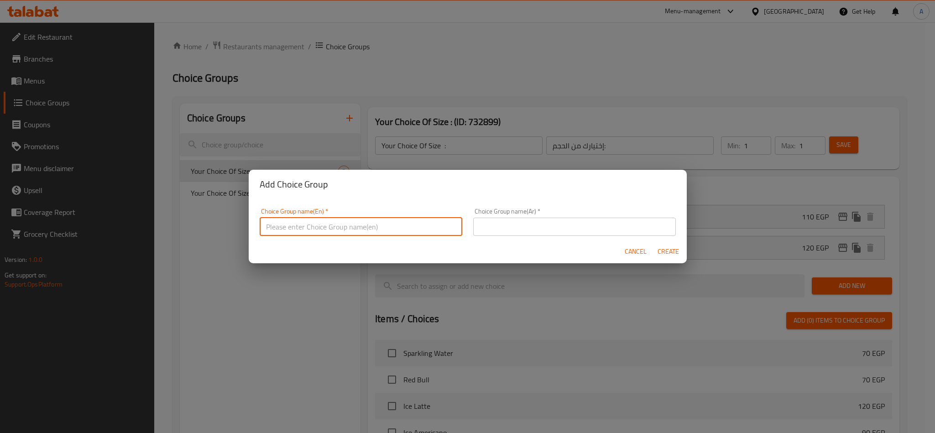
click at [297, 219] on input "text" at bounding box center [361, 227] width 202 height 18
type input "؛"
type input "Pizza Extras:"
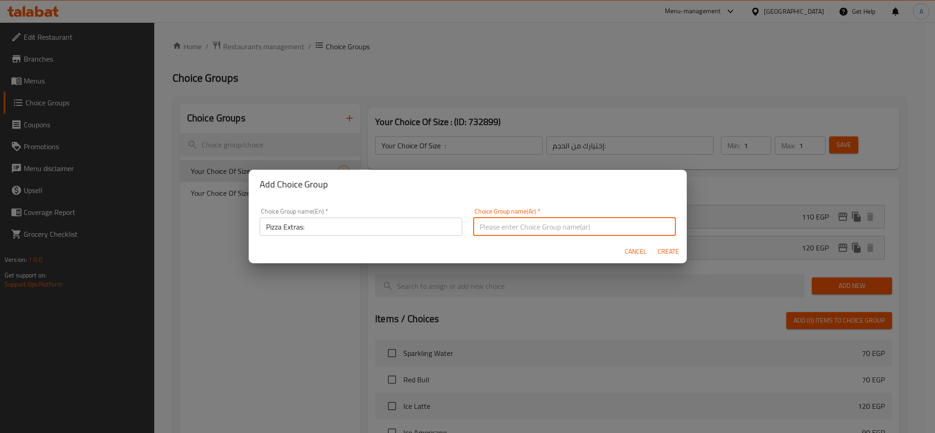
click at [518, 234] on input "text" at bounding box center [574, 227] width 202 height 18
type input "إضافات البيتزا"
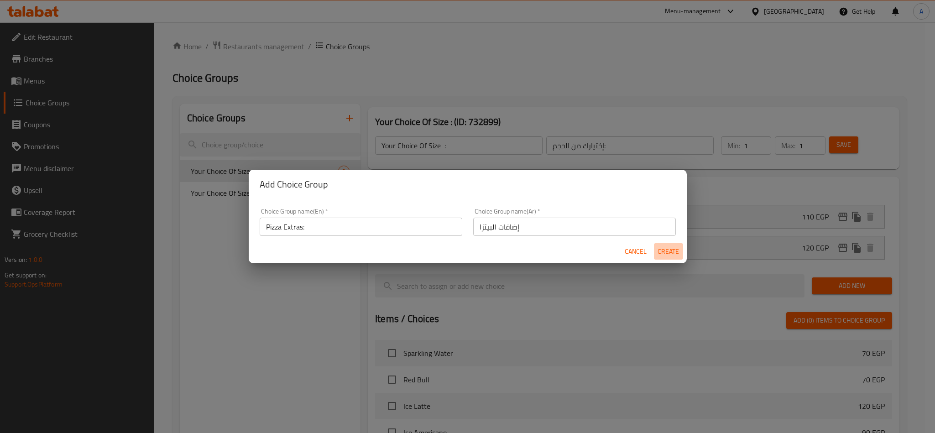
click at [668, 246] on span "Create" at bounding box center [668, 251] width 22 height 11
type input "Pizza Extras:"
type input "إضافات البيتزا"
type input "0"
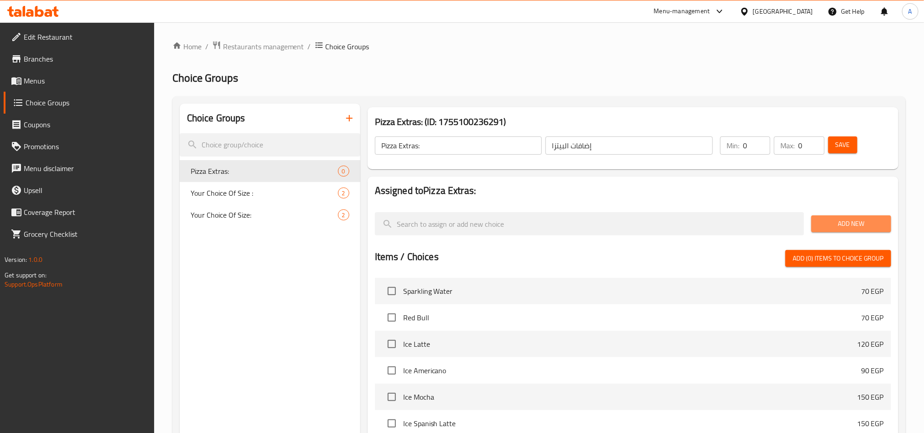
click at [854, 228] on span "Add New" at bounding box center [851, 223] width 65 height 11
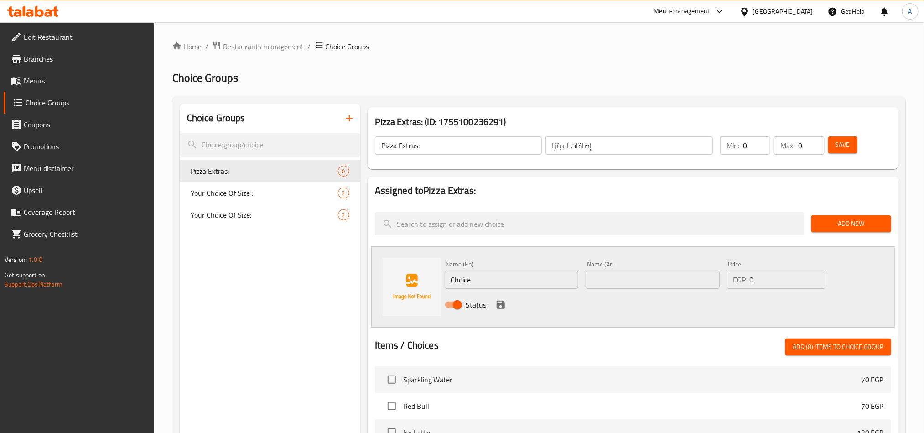
click at [488, 280] on input "Choice" at bounding box center [512, 279] width 134 height 18
paste input "Extra Pepperoni"
type input "Extra Pepperoni"
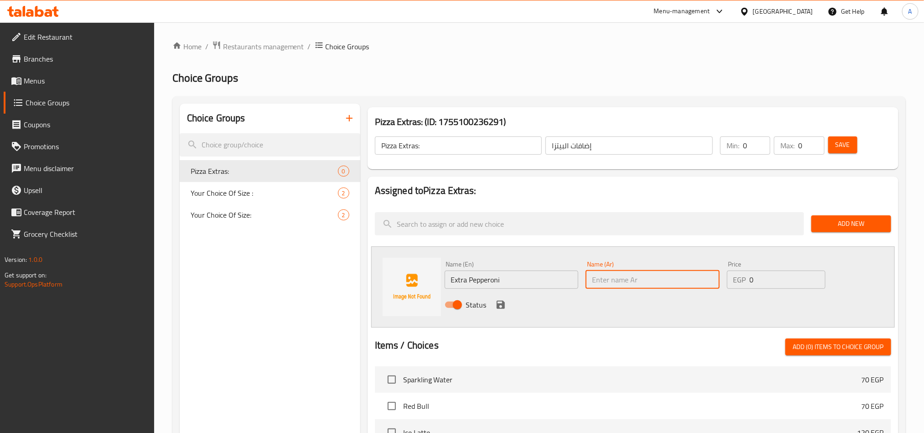
click at [624, 283] on input "text" at bounding box center [653, 279] width 134 height 18
type input "Y"
type input "إضافة بيبروني"
click at [765, 280] on input "0" at bounding box center [788, 279] width 76 height 18
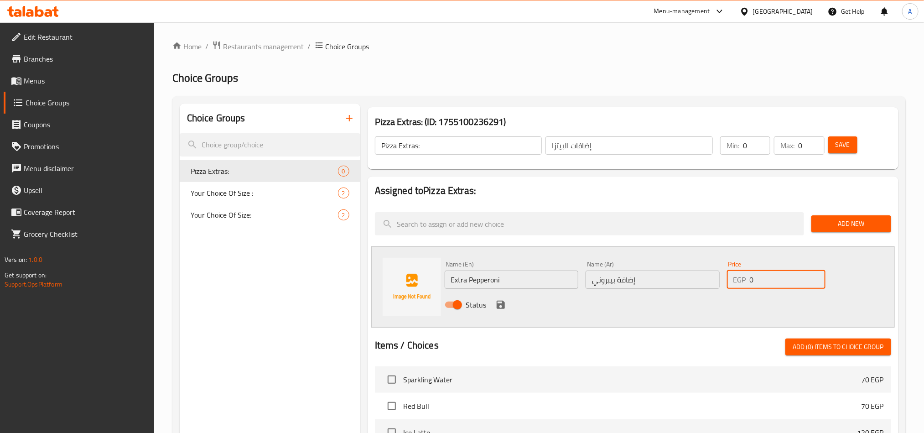
click at [765, 280] on input "0" at bounding box center [788, 279] width 76 height 18
type input "50"
click at [504, 306] on icon "save" at bounding box center [501, 305] width 8 height 8
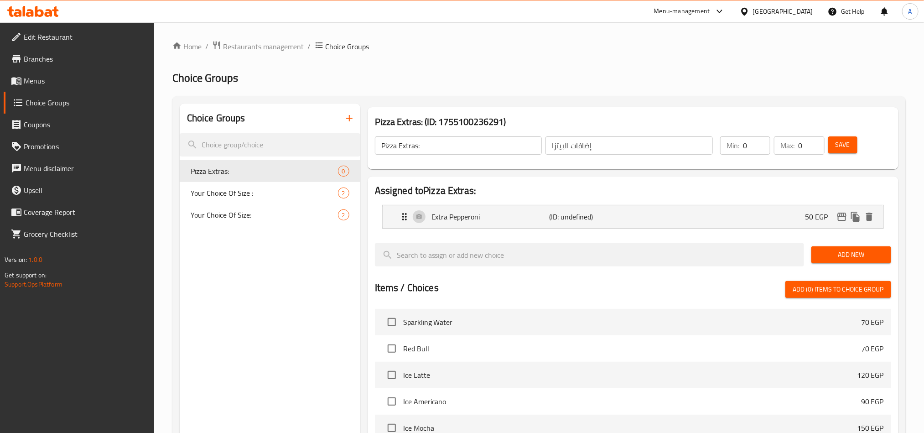
click at [557, 367] on li "Ice Latte 120 EGP" at bounding box center [633, 375] width 516 height 26
drag, startPoint x: 856, startPoint y: 249, endPoint x: 925, endPoint y: 195, distance: 88.3
click at [857, 249] on span "Add New" at bounding box center [851, 254] width 65 height 11
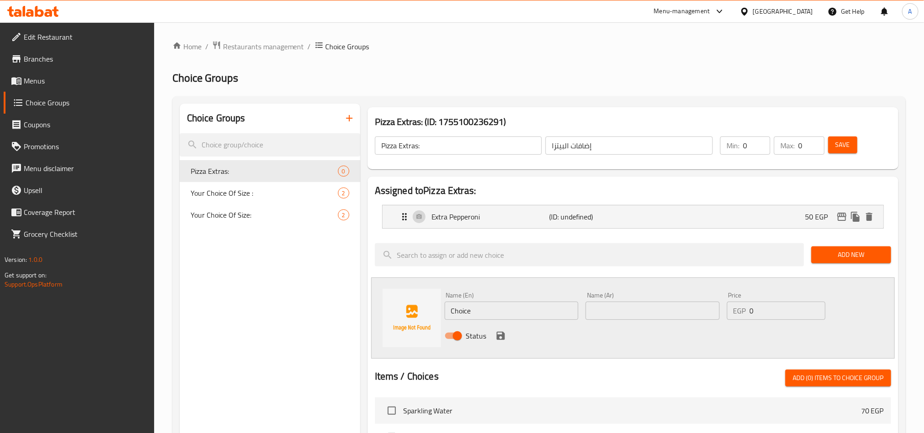
click at [515, 313] on input "Choice" at bounding box center [512, 310] width 134 height 18
click at [483, 306] on input "Choice" at bounding box center [512, 310] width 134 height 18
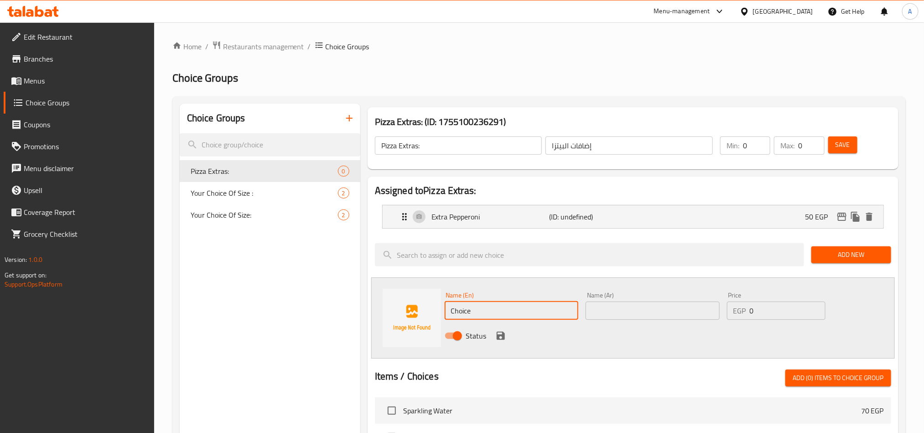
click at [483, 306] on input "Choice" at bounding box center [512, 310] width 134 height 18
paste input "Extra Chees"
type input "Extra Cheese"
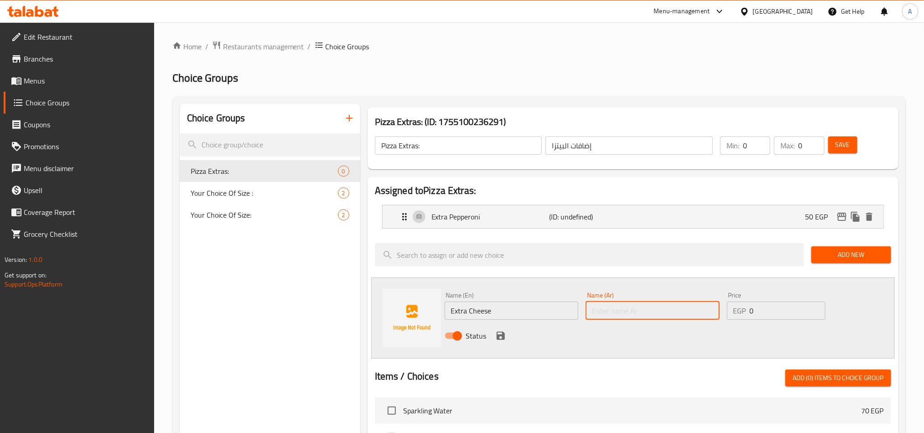
click at [633, 313] on input "text" at bounding box center [653, 310] width 134 height 18
click at [605, 219] on p "(ID: undefined)" at bounding box center [588, 216] width 78 height 11
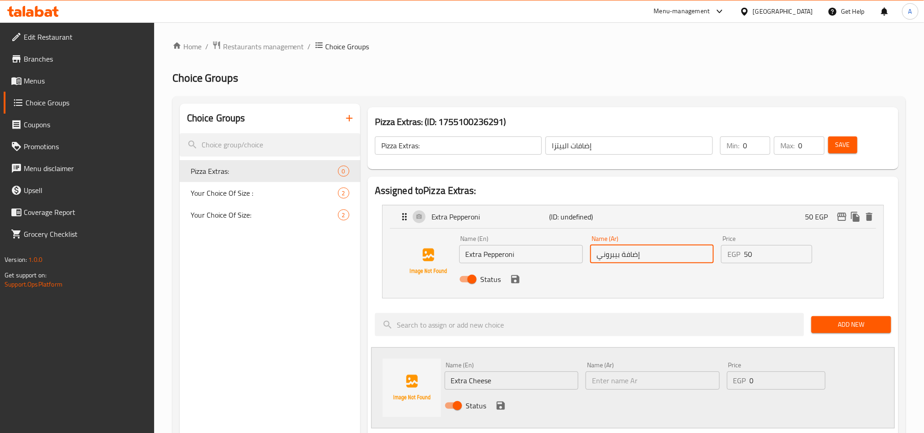
drag, startPoint x: 620, startPoint y: 259, endPoint x: 649, endPoint y: 259, distance: 28.3
click at [649, 259] on input "إضافة بيبروني" at bounding box center [652, 254] width 124 height 18
drag, startPoint x: 646, startPoint y: 383, endPoint x: 653, endPoint y: 383, distance: 6.4
click at [646, 383] on input "text" at bounding box center [653, 380] width 134 height 18
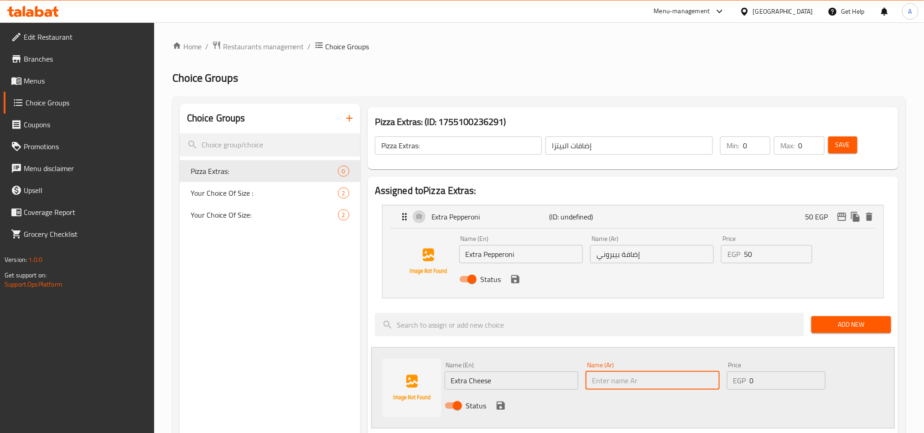
paste input "إضافة"
click at [607, 385] on input "إضافة جبنة" at bounding box center [653, 380] width 134 height 18
type input "إضافة جبنة"
drag, startPoint x: 747, startPoint y: 376, endPoint x: 723, endPoint y: 390, distance: 27.8
click at [767, 384] on div "EGP 0 Price" at bounding box center [776, 380] width 99 height 18
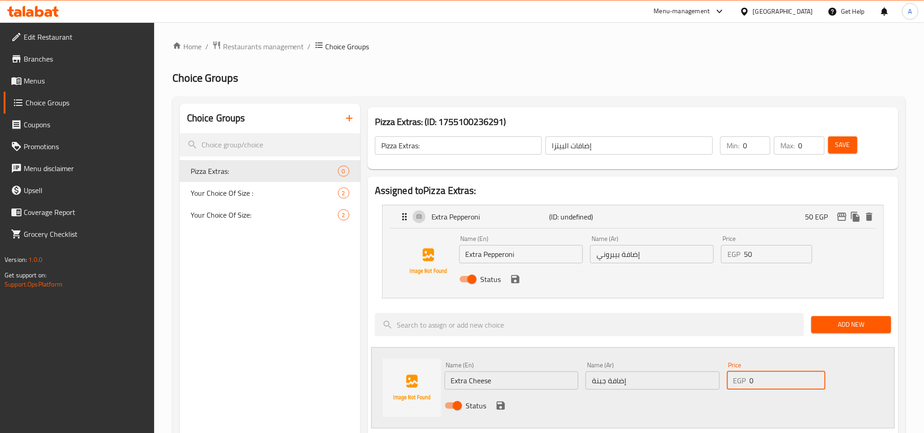
paste input "4"
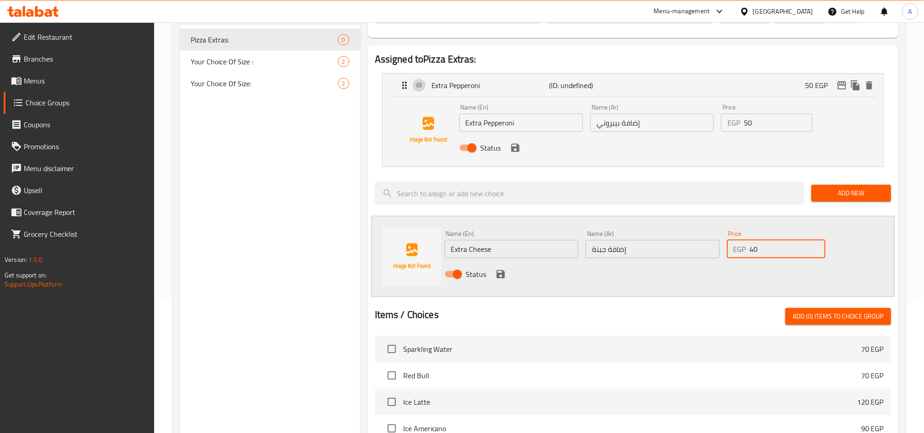
scroll to position [137, 0]
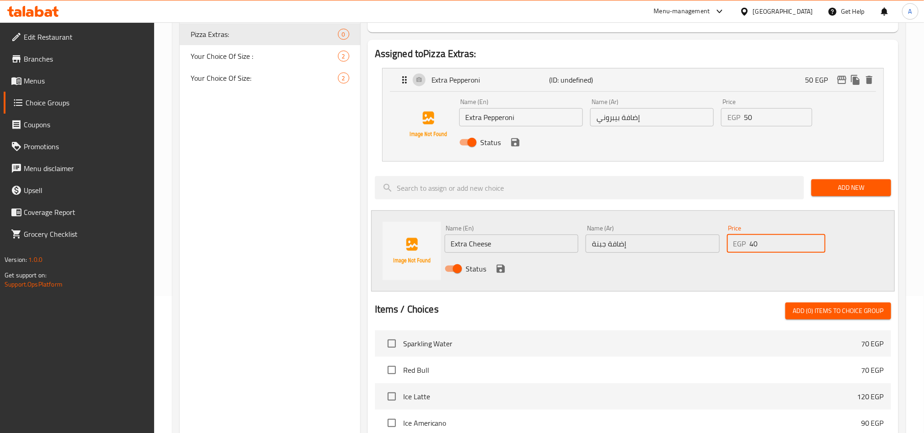
type input "40"
click at [501, 271] on icon "save" at bounding box center [500, 268] width 11 height 11
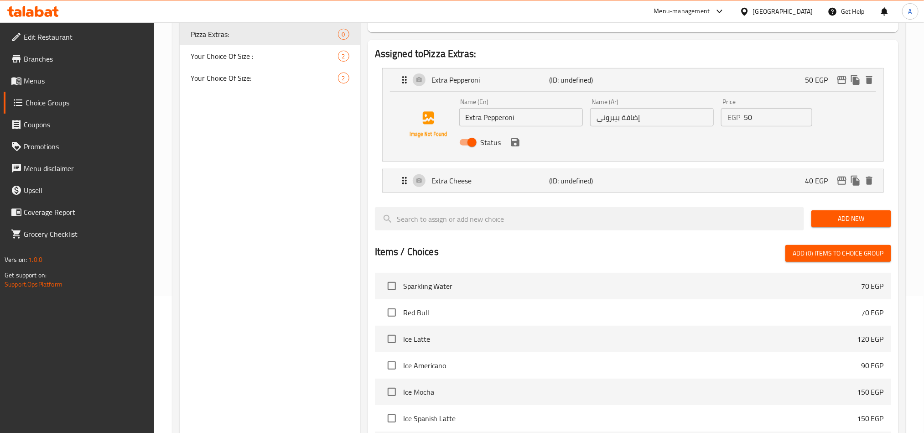
click at [863, 215] on span "Add New" at bounding box center [851, 218] width 65 height 11
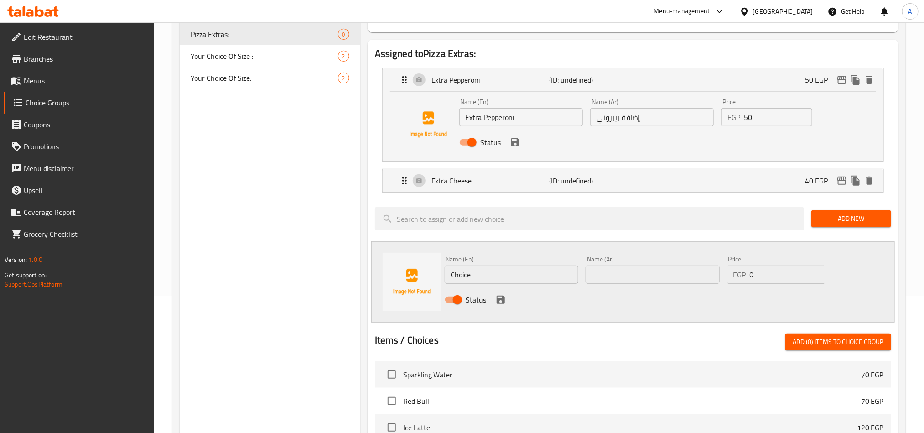
drag, startPoint x: 653, startPoint y: 269, endPoint x: 654, endPoint y: 274, distance: 5.2
click at [654, 269] on input "text" at bounding box center [653, 274] width 134 height 18
paste input "40"
type input "40"
click at [496, 280] on input "Choice" at bounding box center [512, 274] width 134 height 18
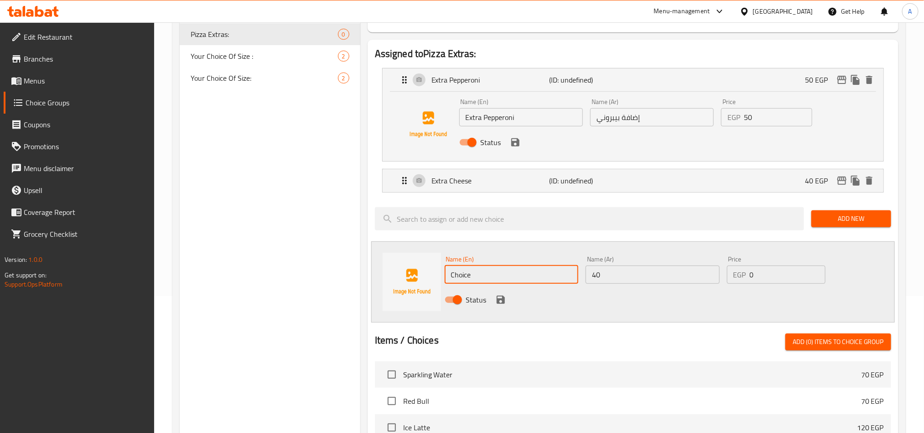
click at [496, 280] on input "Choice" at bounding box center [512, 274] width 134 height 18
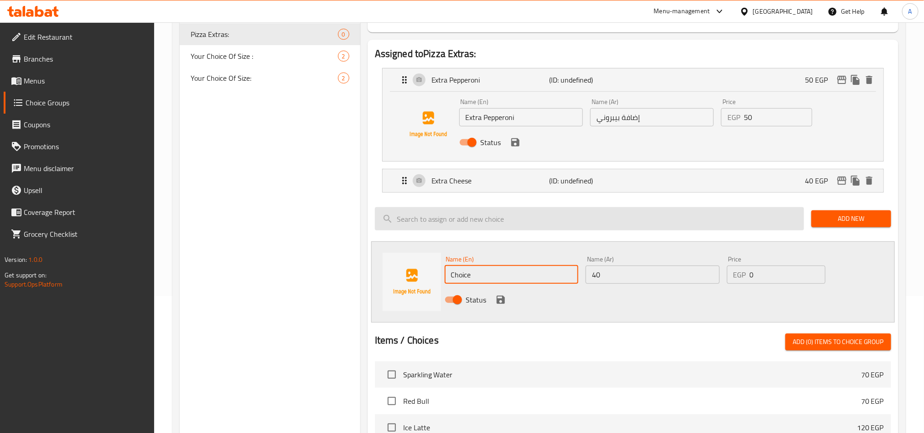
paste input "Extra Anchovies"
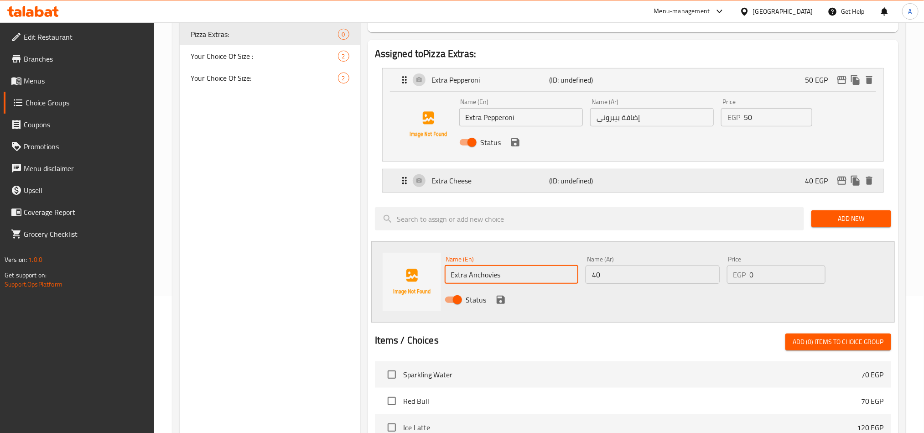
click at [596, 183] on p "(ID: undefined)" at bounding box center [588, 180] width 78 height 11
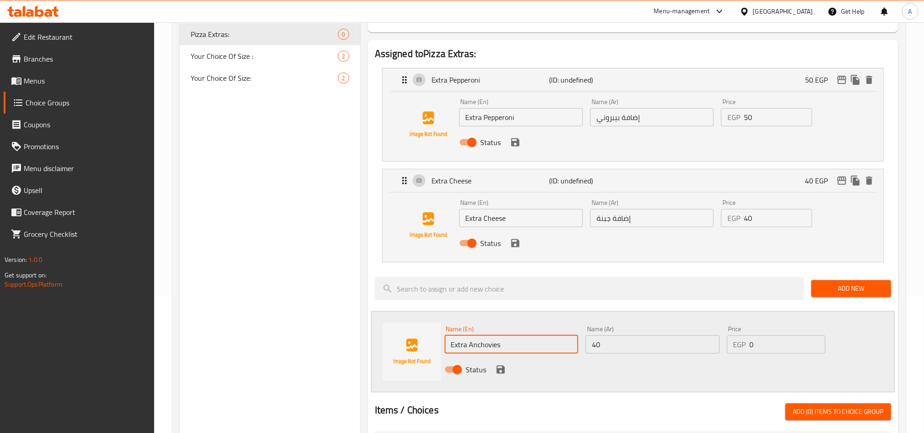
type input "Extra Anchovies"
drag, startPoint x: 672, startPoint y: 226, endPoint x: 686, endPoint y: 230, distance: 14.3
click at [691, 227] on input "إضافة جبنة" at bounding box center [652, 218] width 124 height 18
click at [617, 345] on input "40" at bounding box center [653, 344] width 134 height 18
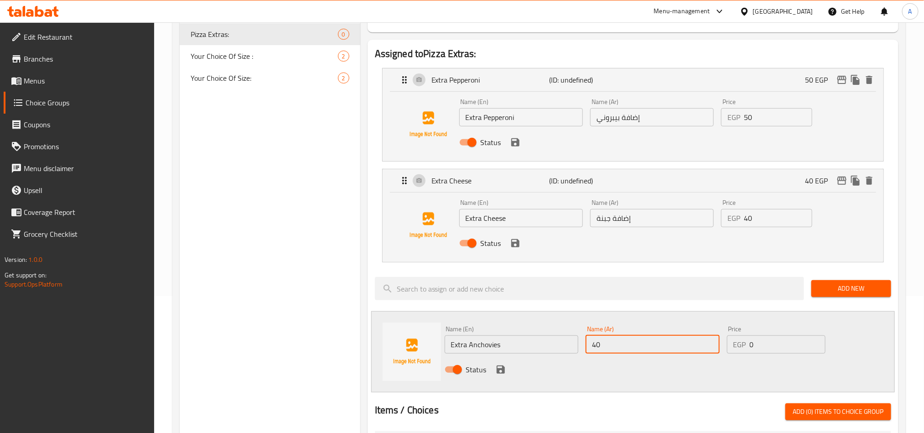
click at [617, 345] on input "40" at bounding box center [653, 344] width 134 height 18
paste input "إضافة"
type input "إضافة أنشوجة"
click at [766, 352] on input "0" at bounding box center [788, 344] width 76 height 18
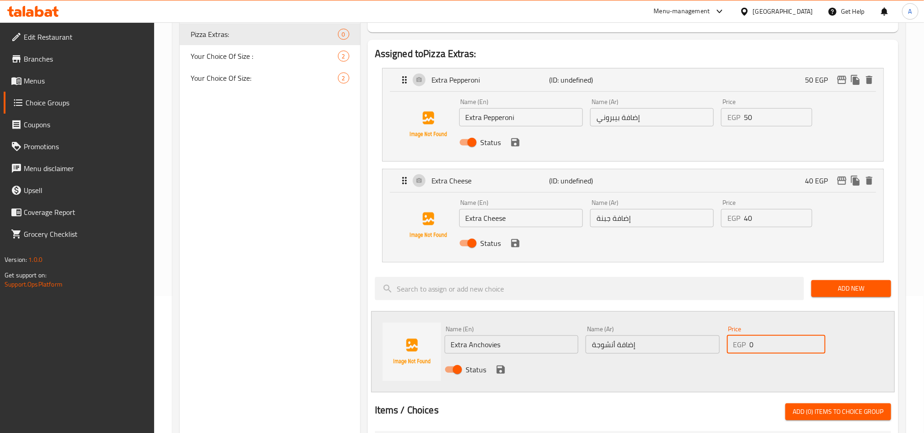
click at [766, 352] on input "0" at bounding box center [788, 344] width 76 height 18
type input "60"
drag, startPoint x: 498, startPoint y: 369, endPoint x: 505, endPoint y: 373, distance: 8.4
click at [498, 369] on icon "save" at bounding box center [501, 369] width 8 height 8
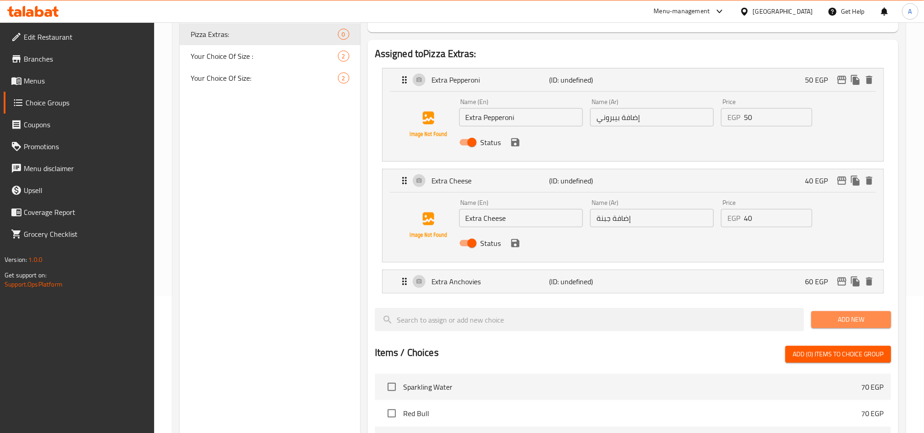
click at [856, 319] on span "Add New" at bounding box center [851, 319] width 65 height 11
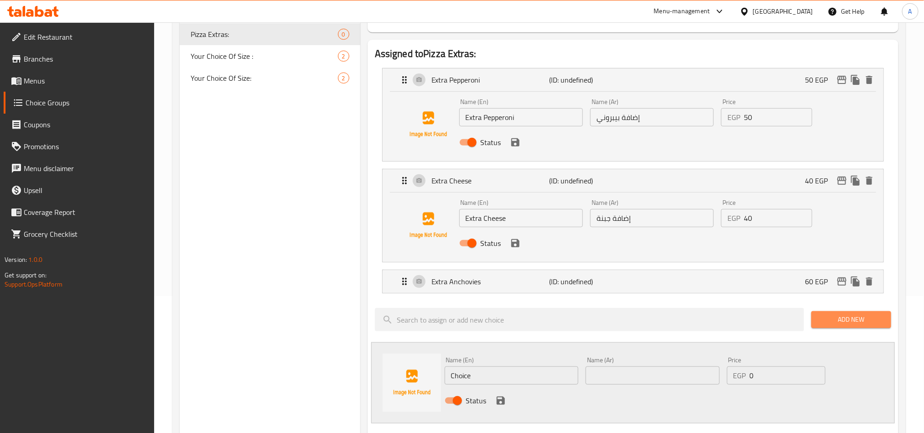
click at [827, 314] on button "Add New" at bounding box center [851, 319] width 80 height 17
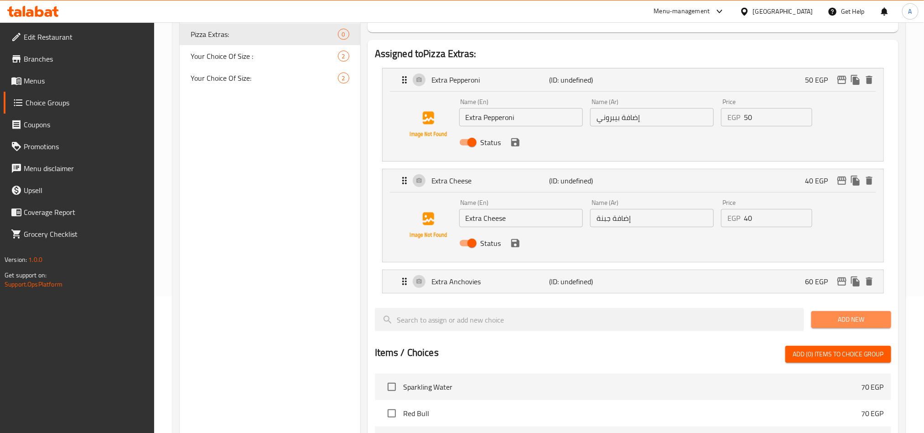
click at [828, 319] on span "Add New" at bounding box center [851, 319] width 65 height 11
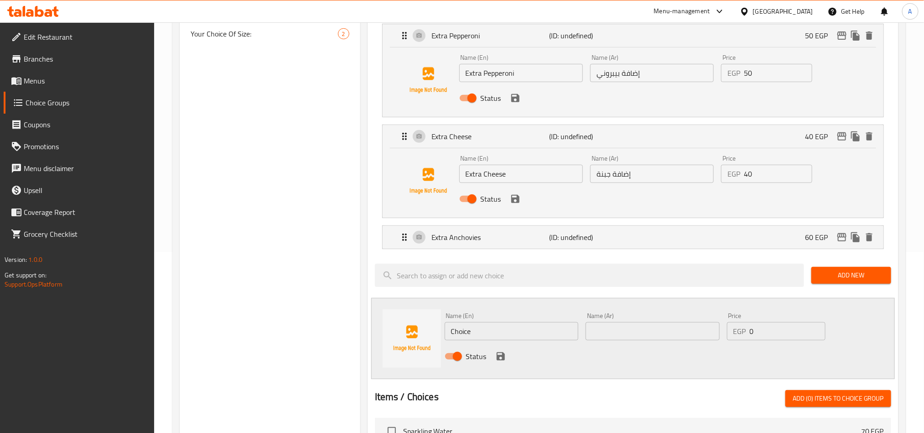
scroll to position [205, 0]
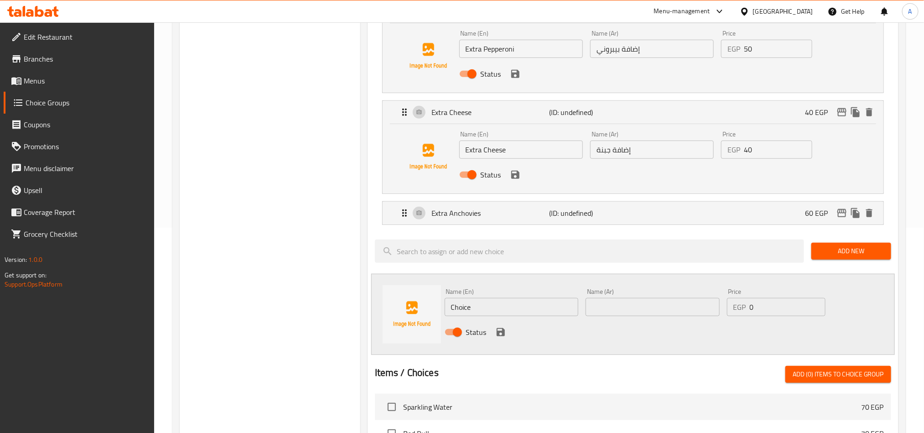
click at [505, 307] on input "Choice" at bounding box center [512, 307] width 134 height 18
click at [505, 306] on input "Choice" at bounding box center [512, 307] width 134 height 18
paste input "Extra Vegetabl"
type input "Extra Vegetable"
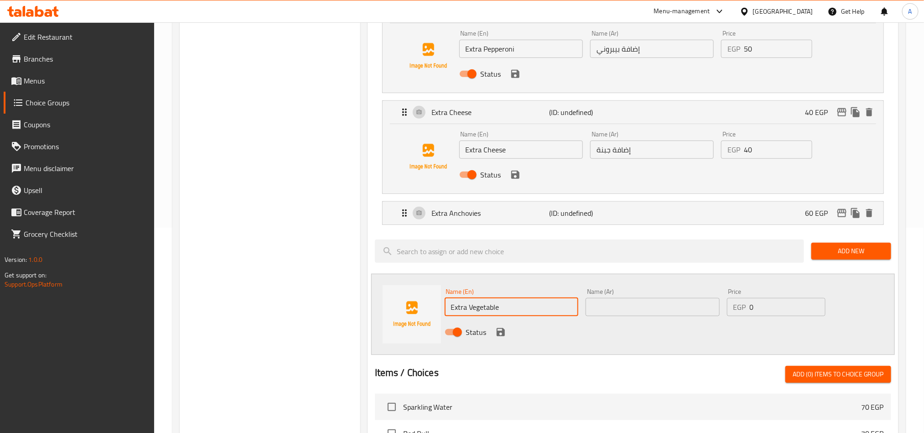
click at [612, 310] on input "text" at bounding box center [653, 307] width 134 height 18
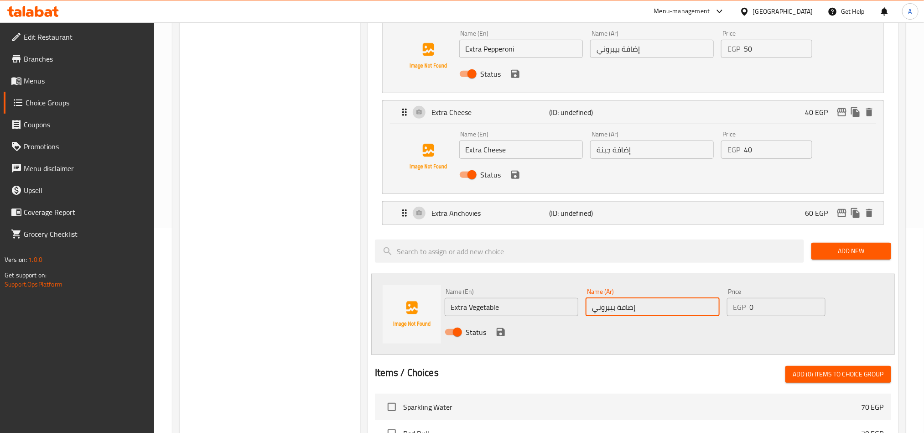
drag, startPoint x: 615, startPoint y: 306, endPoint x: 505, endPoint y: 301, distance: 110.0
click at [511, 301] on div "Name (En) Extra Vegetable Name (En) Name (Ar) إضافة بيبروني Name (Ar) Price EGP…" at bounding box center [653, 315] width 424 height 60
type input "إضافة خضروات"
click at [769, 304] on input "0" at bounding box center [788, 307] width 76 height 18
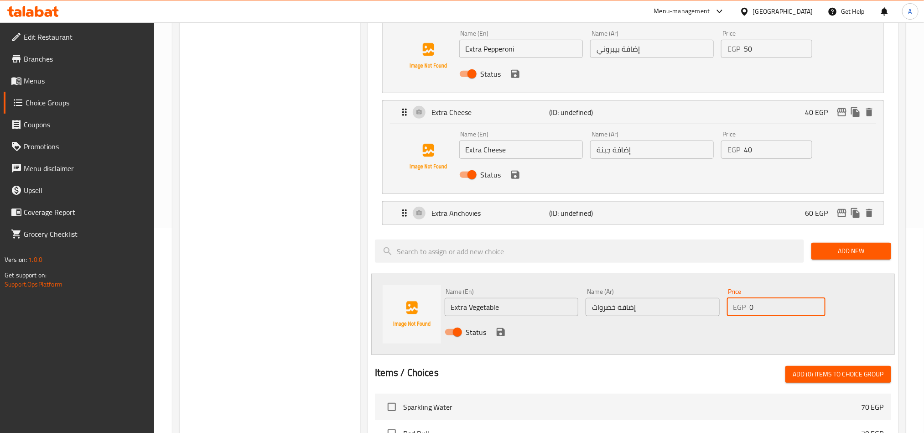
click at [769, 304] on input "0" at bounding box center [788, 307] width 76 height 18
type input "40"
click at [504, 329] on icon "save" at bounding box center [500, 332] width 11 height 11
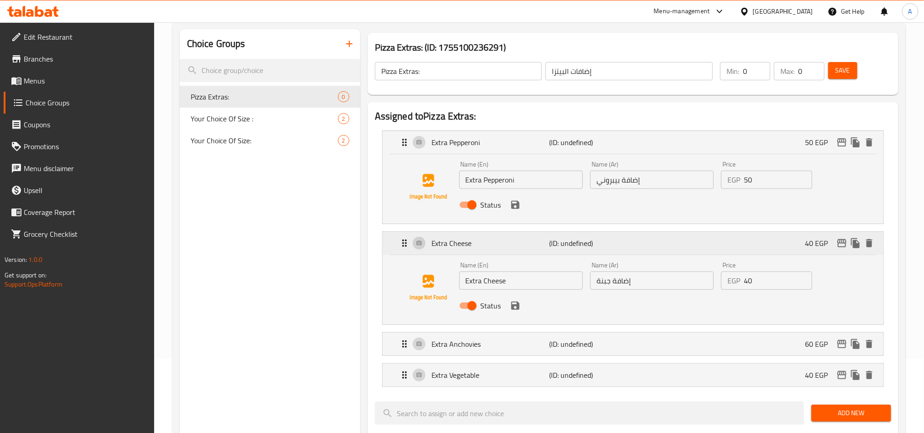
scroll to position [68, 0]
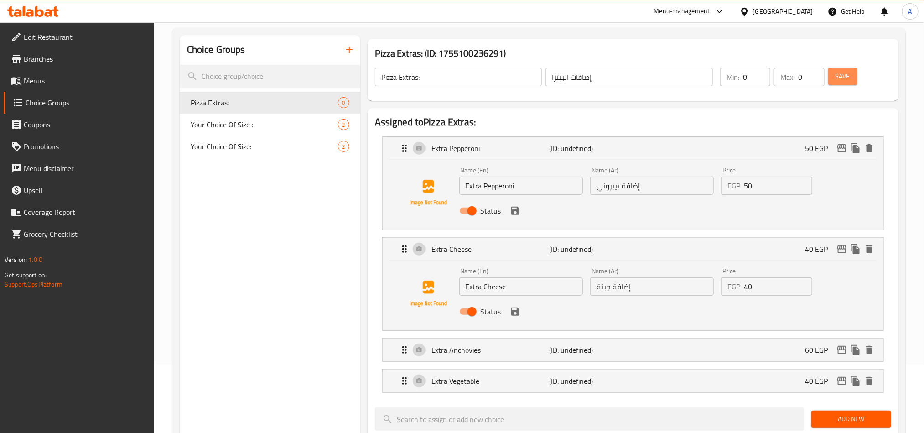
click at [846, 78] on span "Save" at bounding box center [843, 76] width 15 height 11
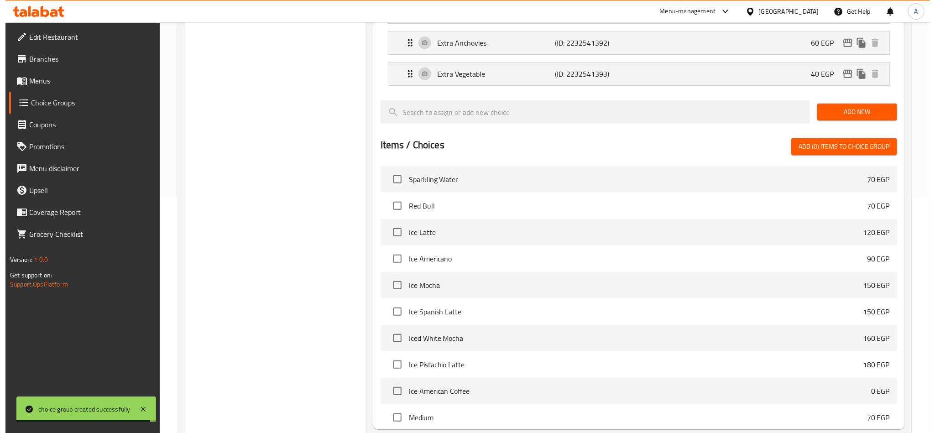
scroll to position [327, 0]
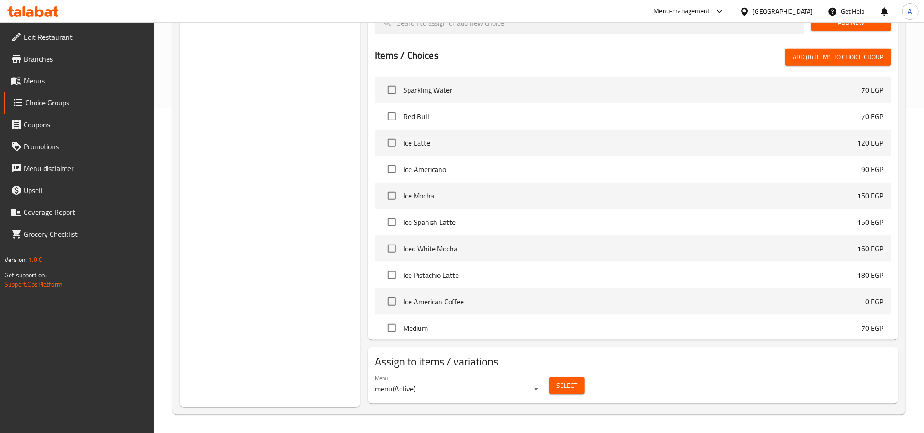
click at [566, 391] on button "Select" at bounding box center [567, 385] width 36 height 17
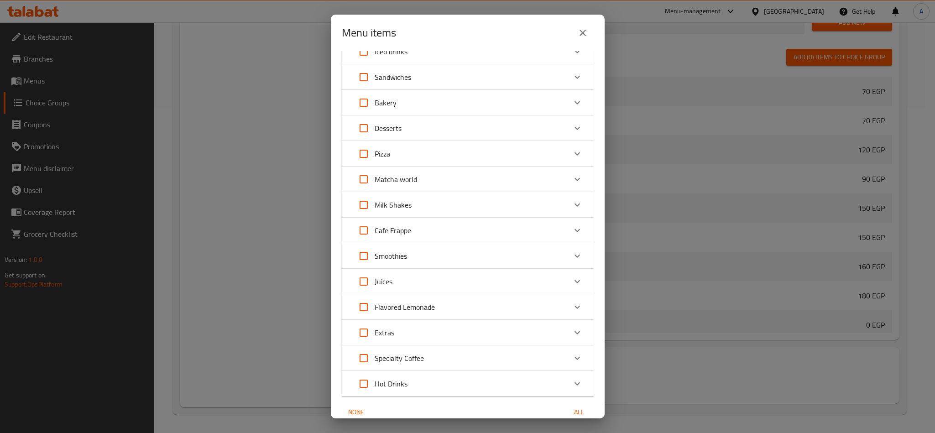
scroll to position [0, 0]
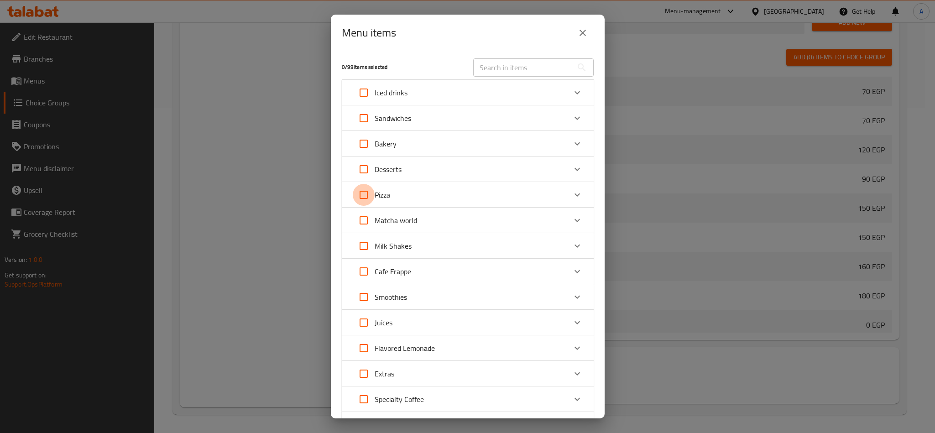
click at [363, 196] on input "Expand" at bounding box center [364, 195] width 22 height 22
checkbox input "true"
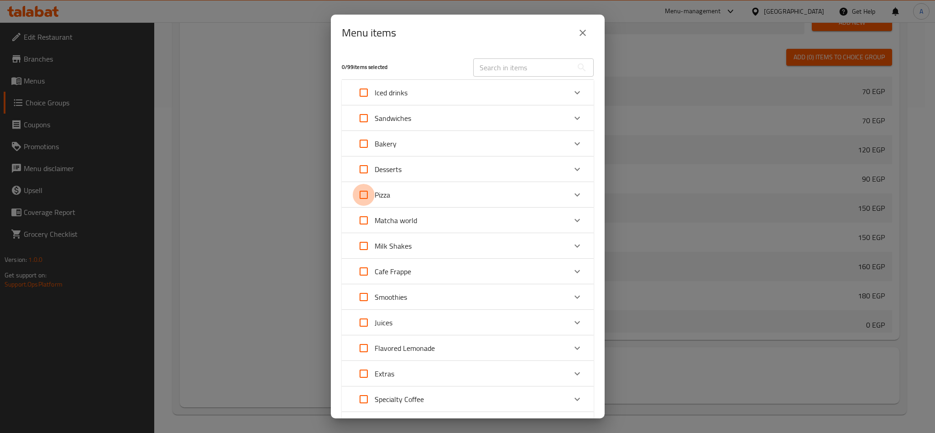
checkbox input "true"
click at [571, 192] on icon "Expand" at bounding box center [576, 194] width 11 height 11
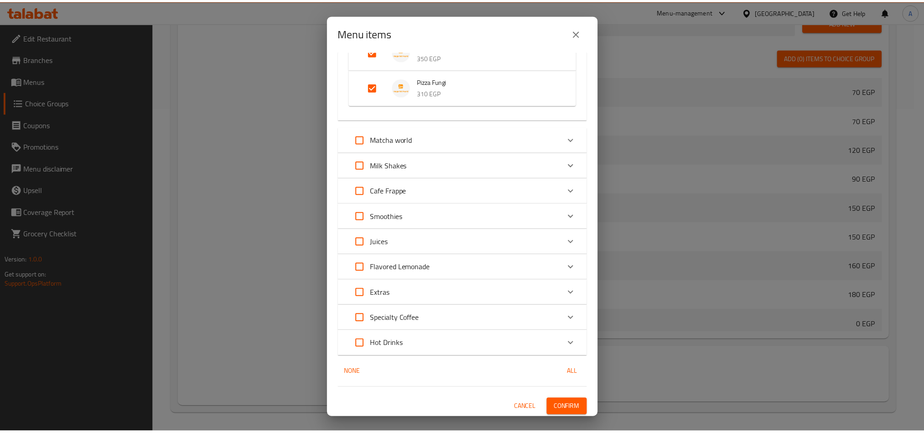
scroll to position [335, 0]
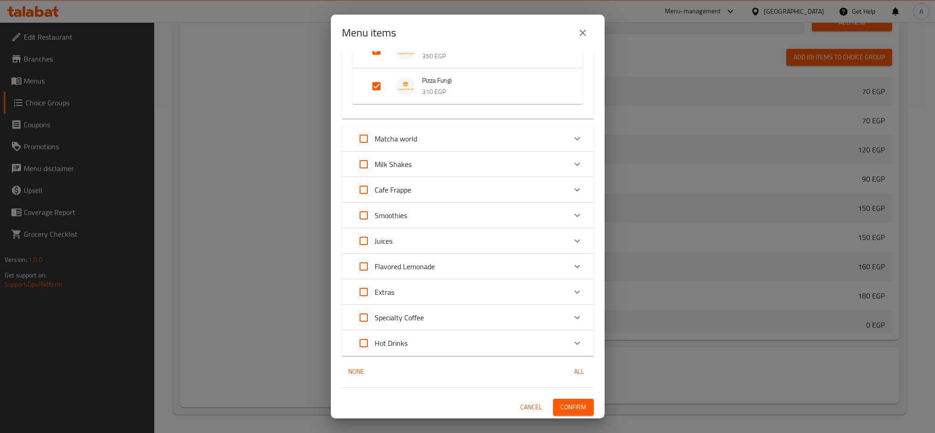
click at [571, 405] on span "Confirm" at bounding box center [573, 406] width 26 height 11
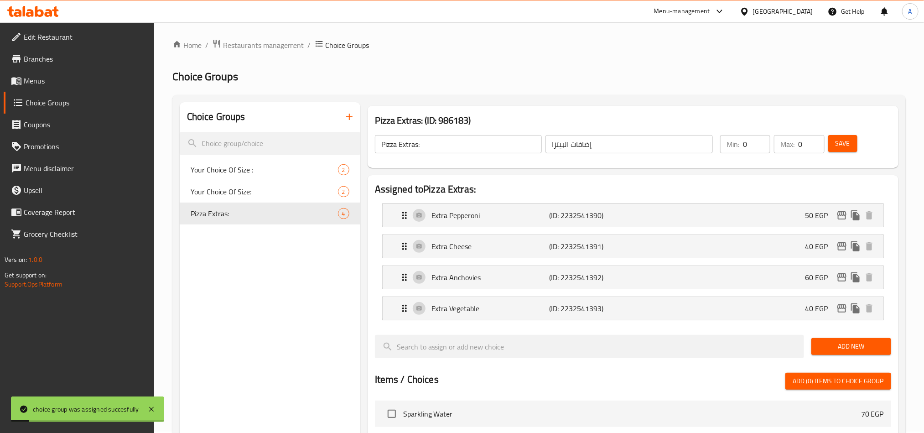
scroll to position [0, 0]
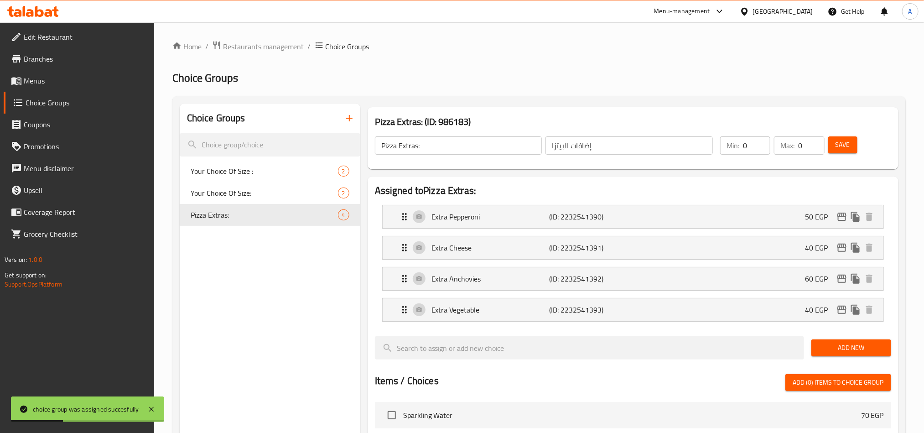
click at [42, 81] on span "Menus" at bounding box center [85, 80] width 123 height 11
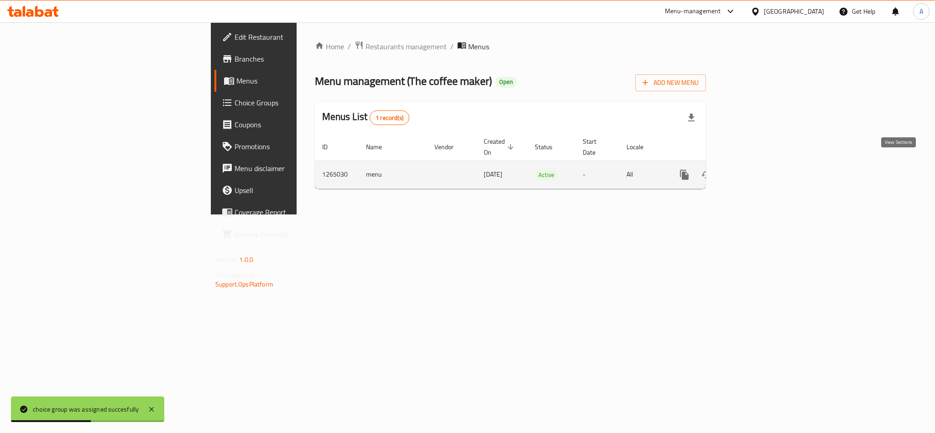
click at [755, 169] on icon "enhanced table" at bounding box center [749, 174] width 11 height 11
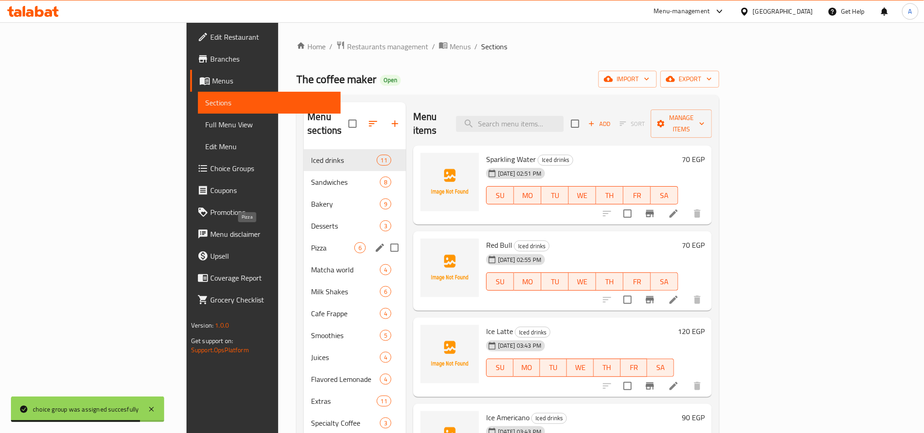
click at [311, 242] on span "Pizza" at bounding box center [332, 247] width 43 height 11
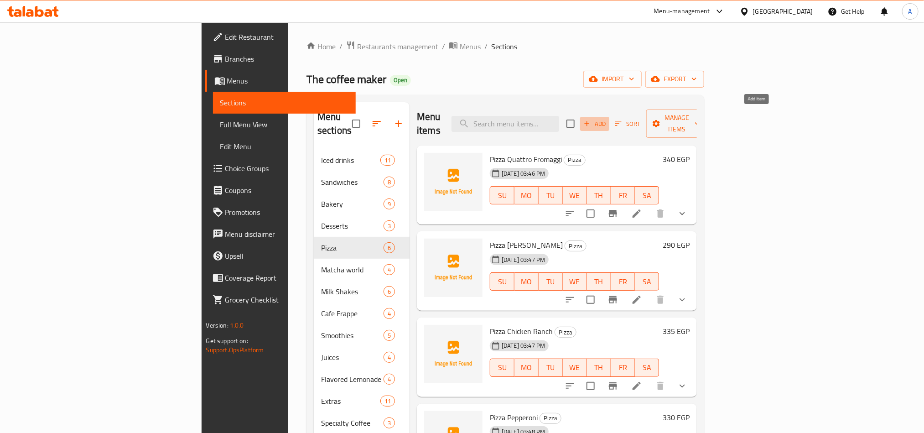
click at [591, 119] on icon "button" at bounding box center [587, 123] width 8 height 8
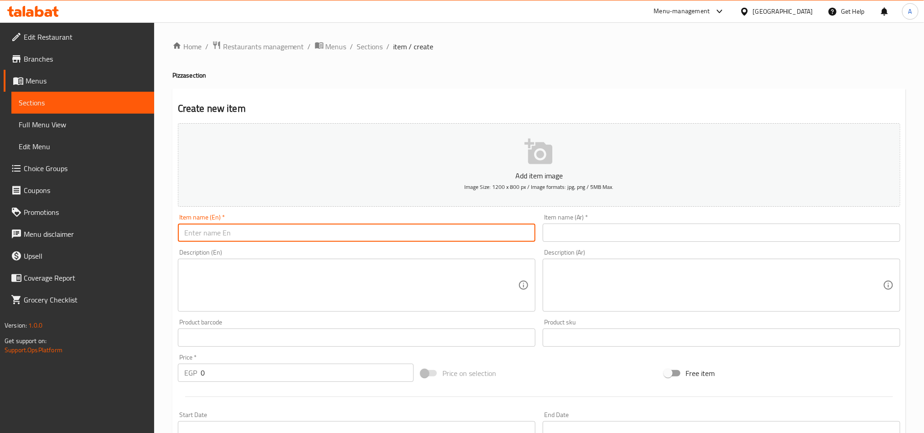
click at [277, 235] on input "text" at bounding box center [357, 232] width 358 height 18
paste input "Pizza Vegetarian"
type input "Pizza Vegetarian"
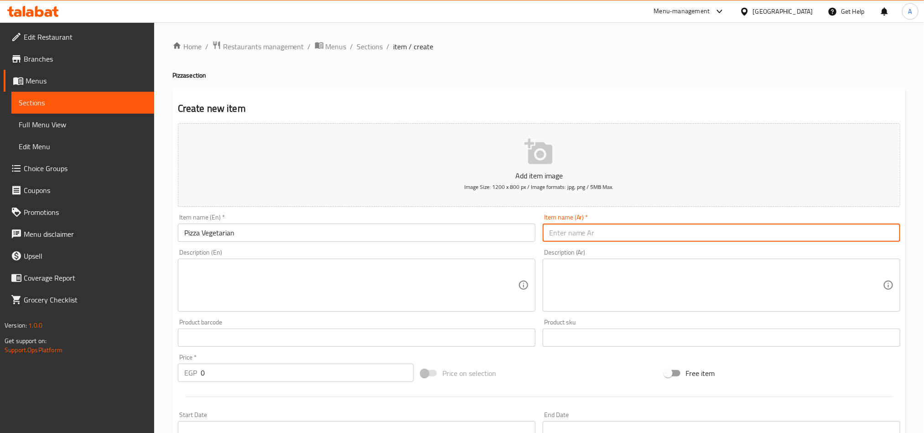
click at [656, 232] on input "text" at bounding box center [722, 232] width 358 height 18
click at [682, 239] on input "text" at bounding box center [722, 232] width 358 height 18
paste input "بيتزا نباتية"
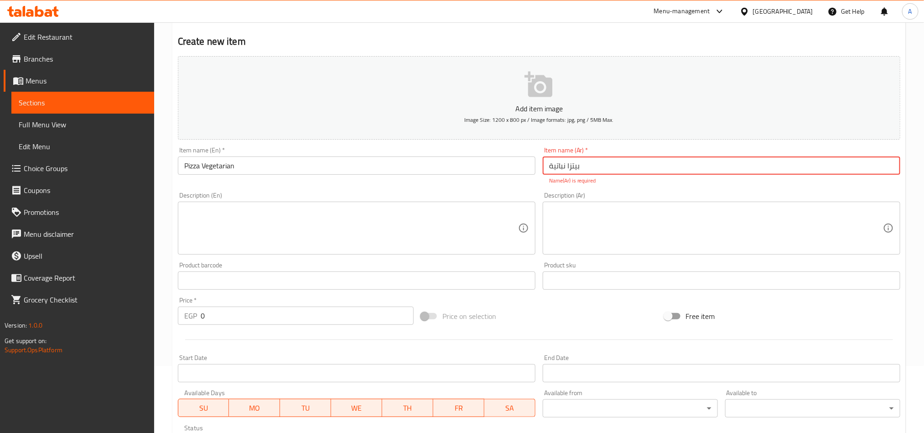
scroll to position [205, 0]
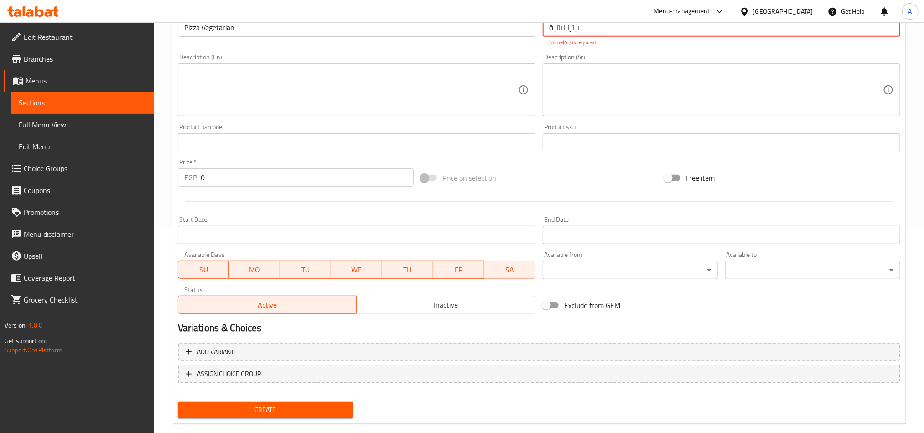
type input "بيتزا نباتية"
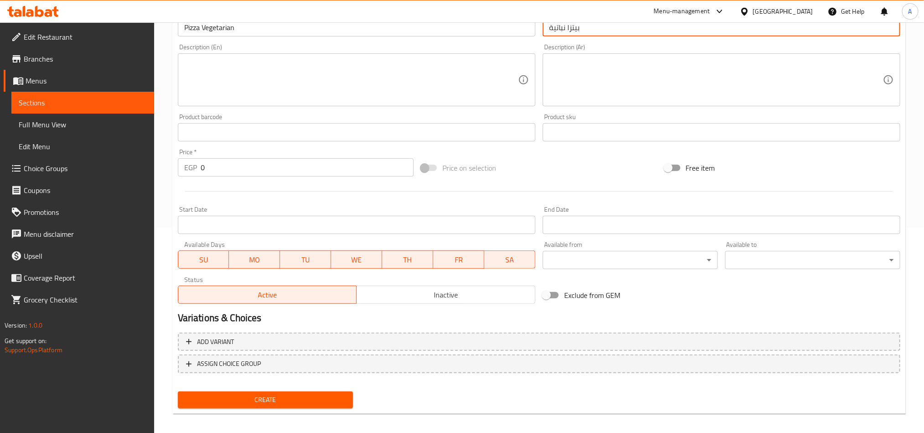
click at [222, 170] on input "0" at bounding box center [307, 167] width 213 height 18
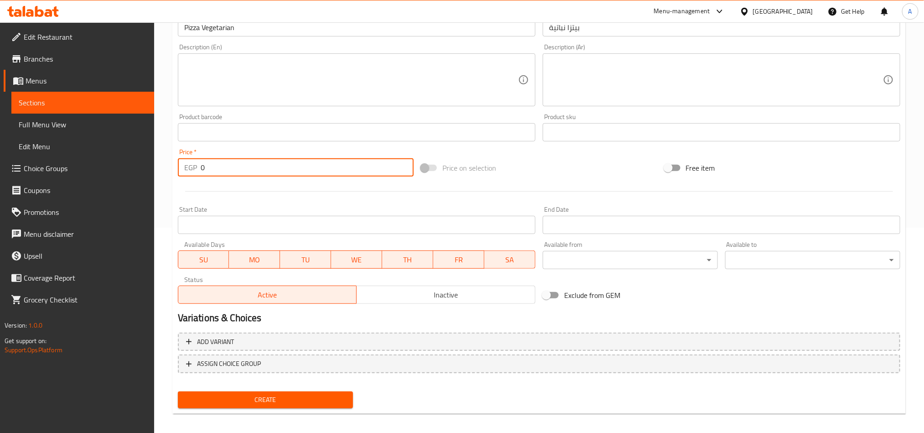
click at [222, 170] on input "0" at bounding box center [307, 167] width 213 height 18
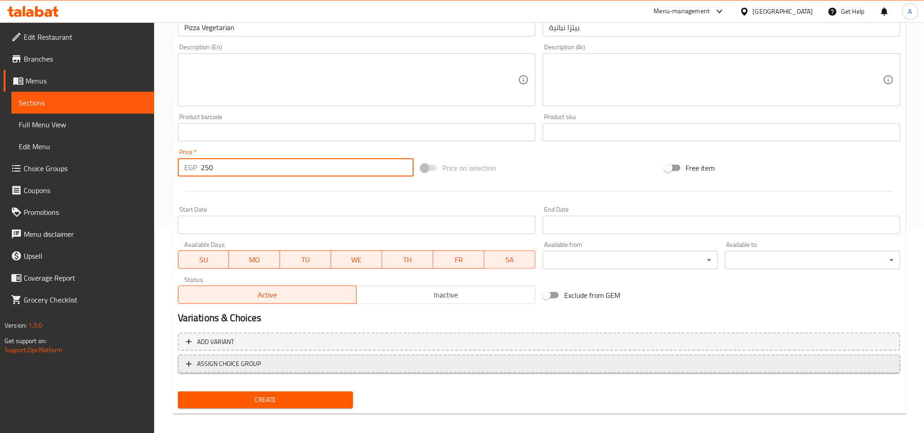
type input "250"
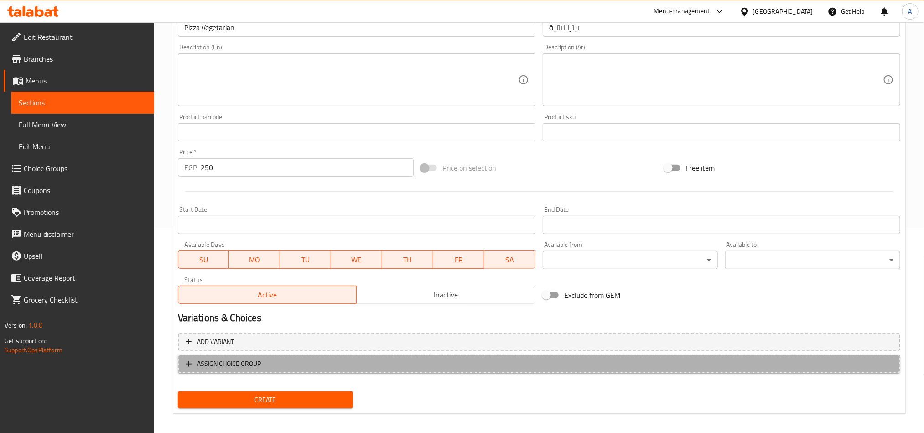
click at [293, 367] on span "ASSIGN CHOICE GROUP" at bounding box center [539, 363] width 706 height 11
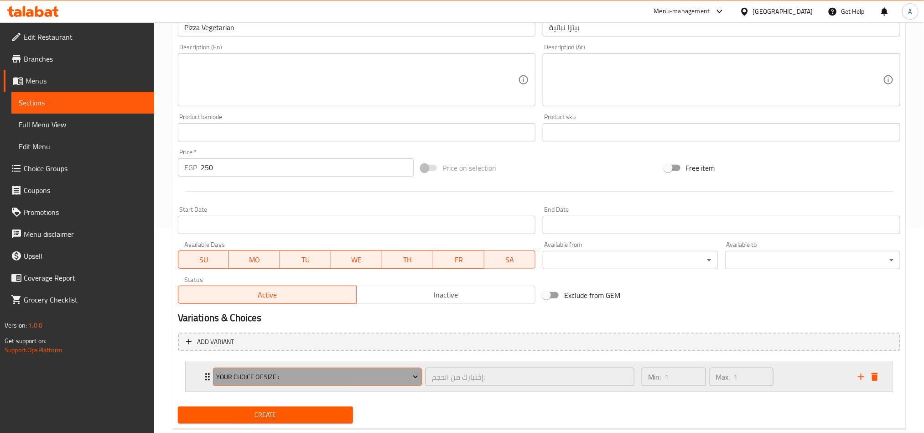
click at [304, 378] on span "Your Choice Of Size :" at bounding box center [317, 376] width 202 height 11
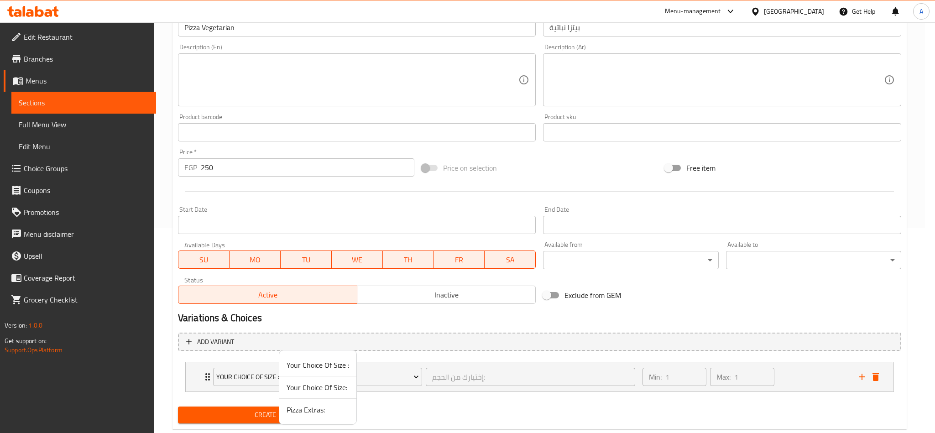
drag, startPoint x: 300, startPoint y: 412, endPoint x: 308, endPoint y: 418, distance: 9.9
click at [304, 407] on span "Pizza Extras:" at bounding box center [317, 409] width 62 height 11
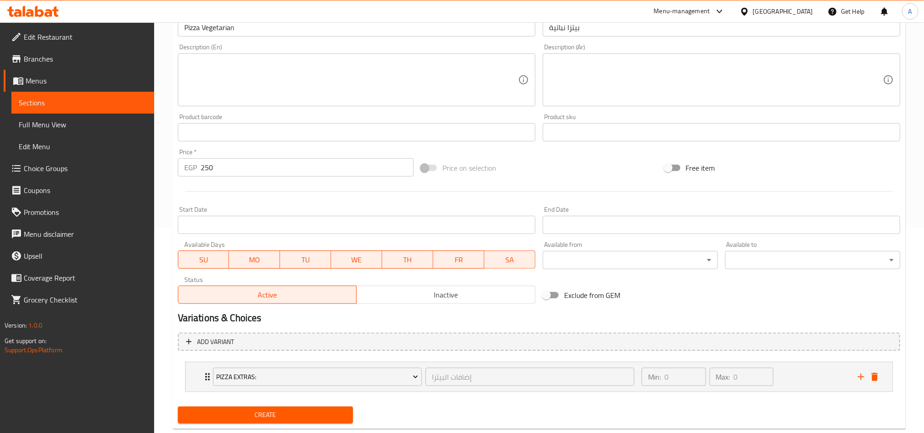
click at [310, 413] on span "Create" at bounding box center [265, 414] width 161 height 11
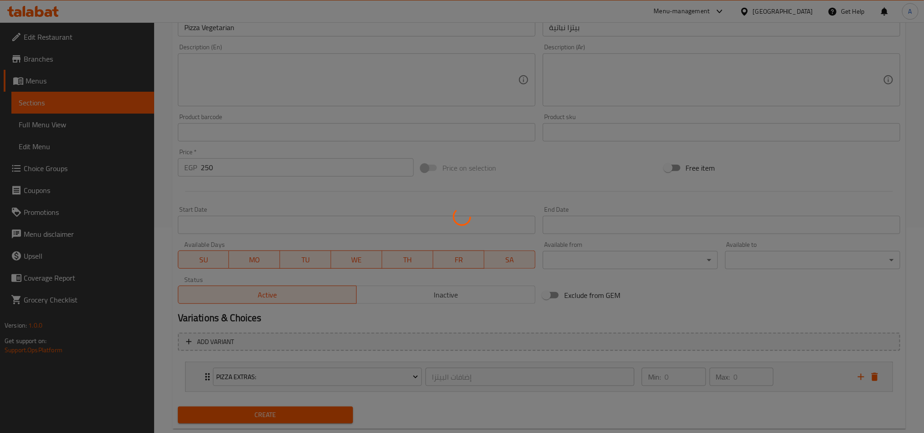
type input "0"
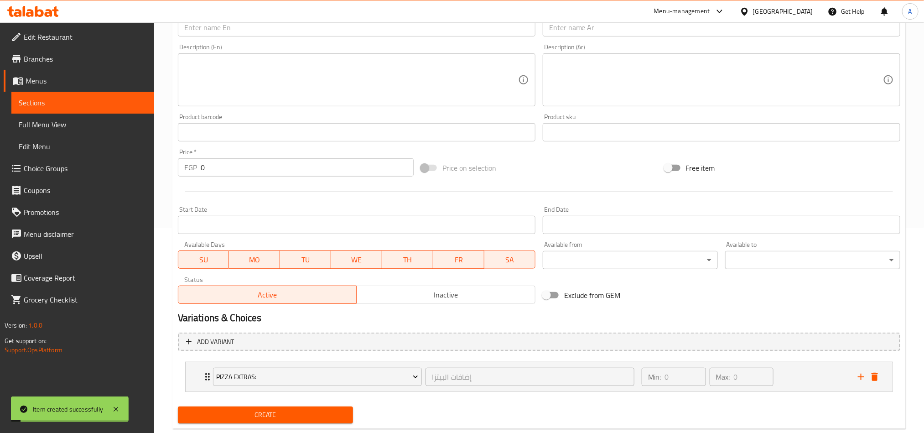
scroll to position [0, 0]
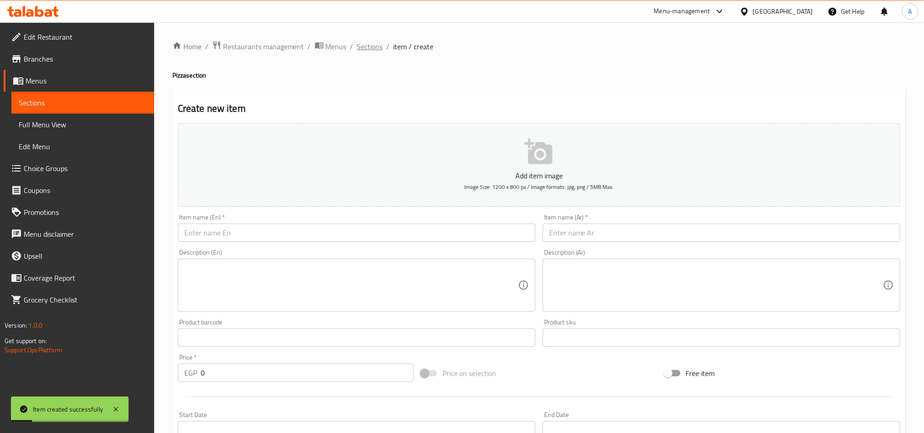
drag, startPoint x: 371, startPoint y: 51, endPoint x: 381, endPoint y: 54, distance: 10.4
click at [372, 51] on span "Sections" at bounding box center [370, 46] width 26 height 11
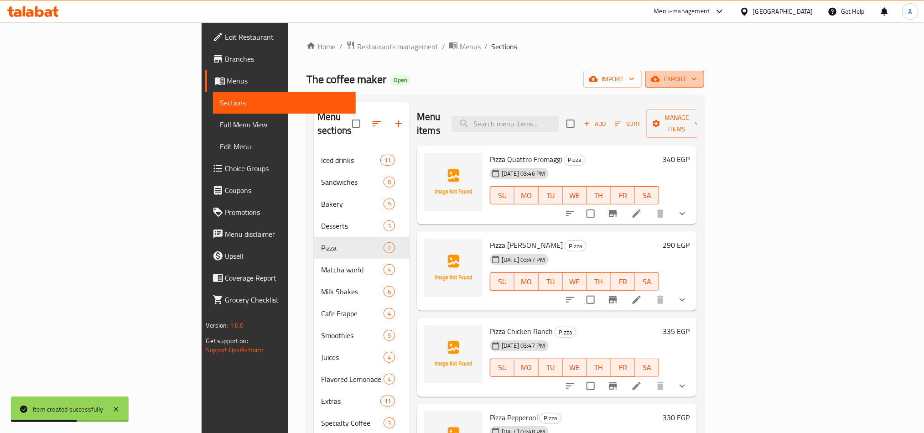
click at [697, 79] on span "export" at bounding box center [675, 78] width 44 height 11
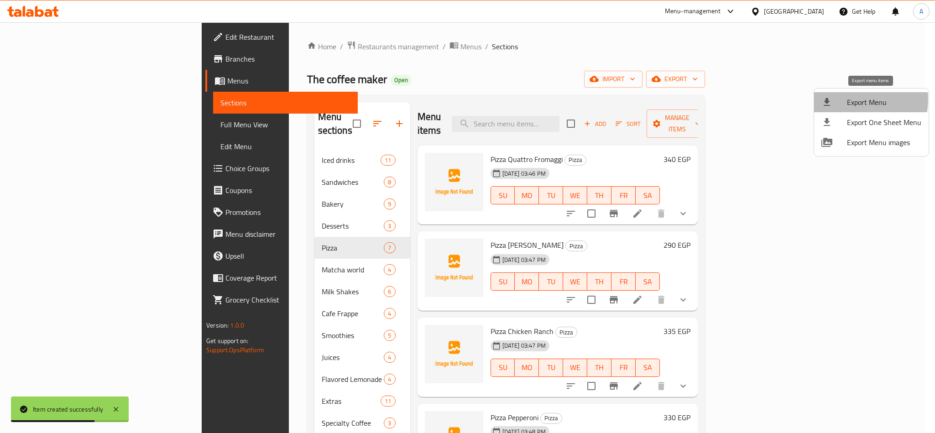
click at [843, 99] on div at bounding box center [834, 102] width 26 height 11
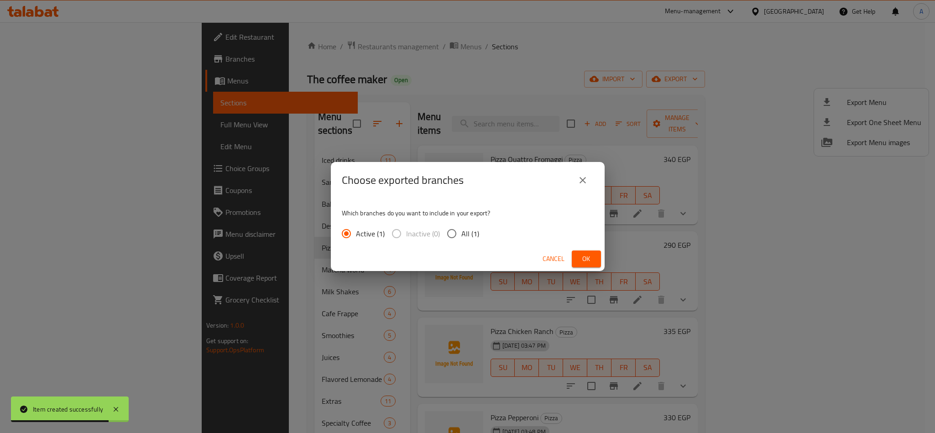
click at [449, 231] on input "All (1)" at bounding box center [451, 233] width 19 height 19
radio input "true"
click at [572, 260] on button "Ok" at bounding box center [585, 258] width 29 height 17
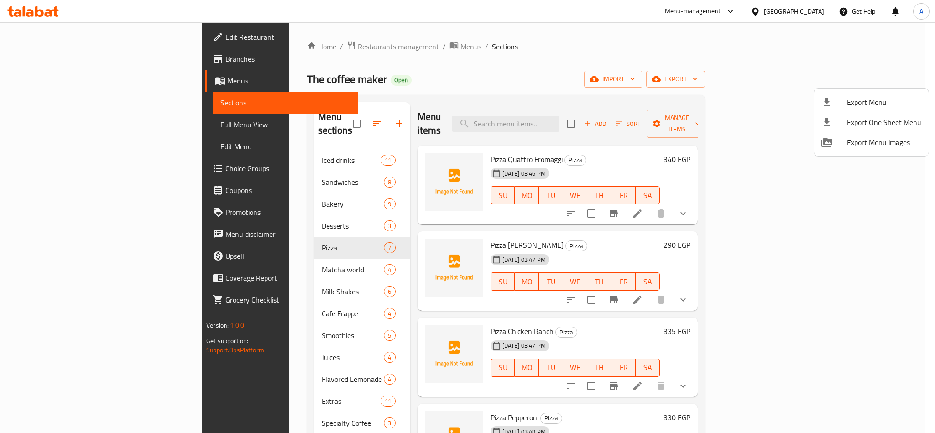
click at [47, 57] on div at bounding box center [467, 216] width 935 height 433
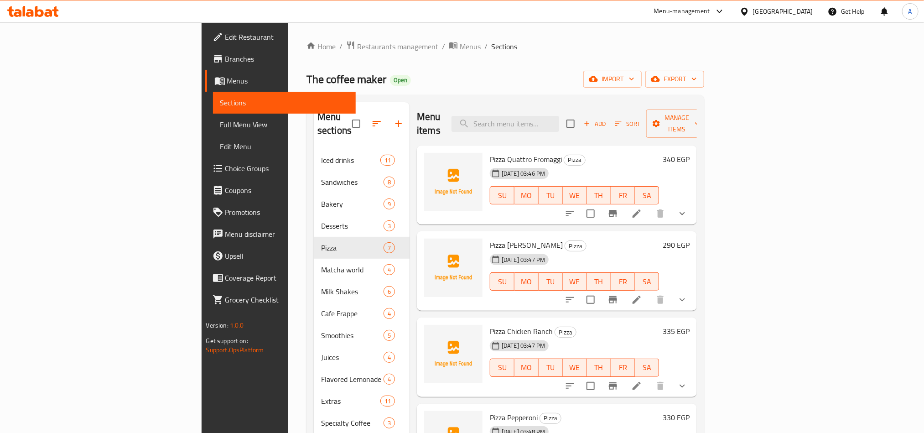
click at [225, 59] on span "Branches" at bounding box center [286, 58] width 123 height 11
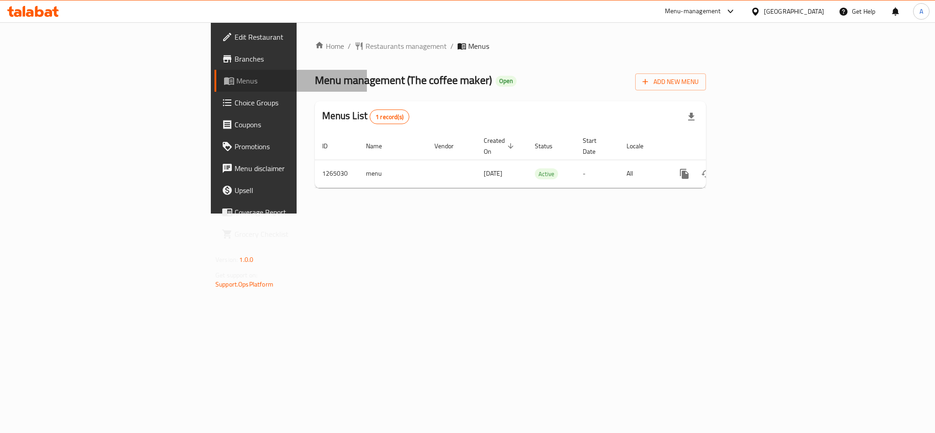
click at [236, 84] on span "Menus" at bounding box center [297, 80] width 123 height 11
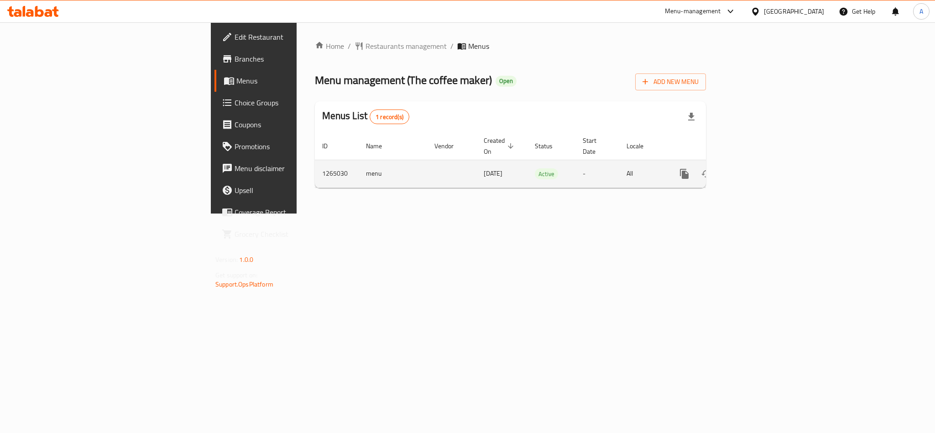
click at [315, 170] on td "1265030" at bounding box center [337, 174] width 44 height 28
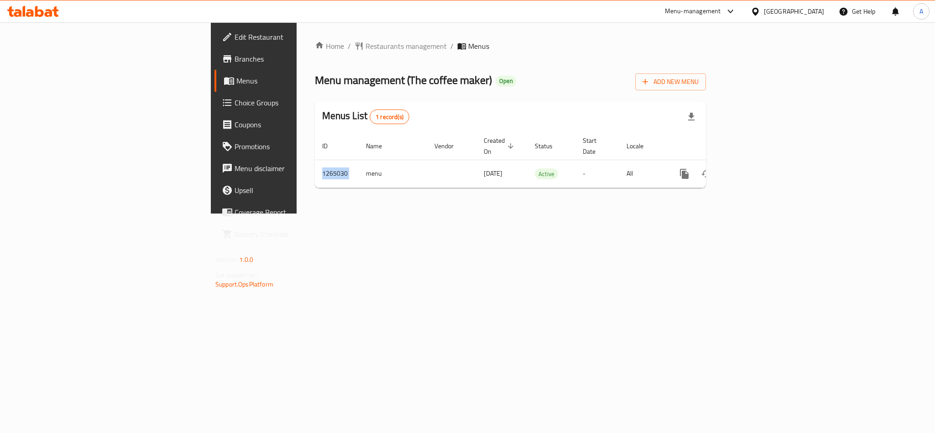
copy td "1265030"
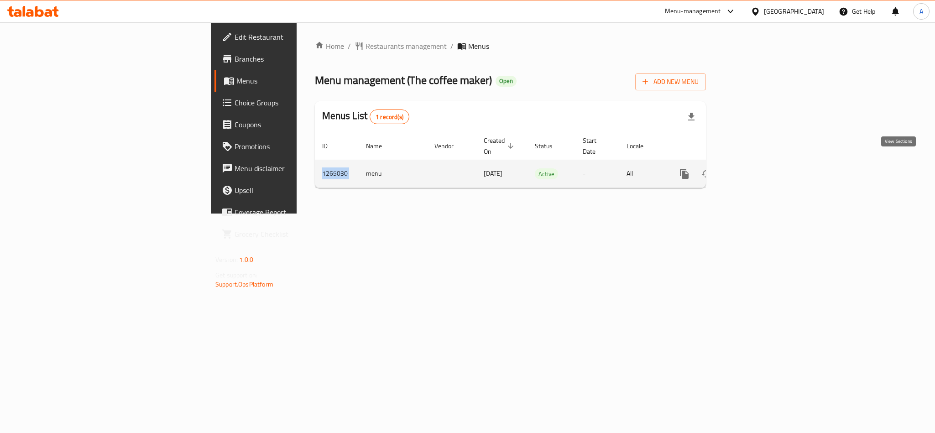
click at [755, 168] on icon "enhanced table" at bounding box center [749, 173] width 11 height 11
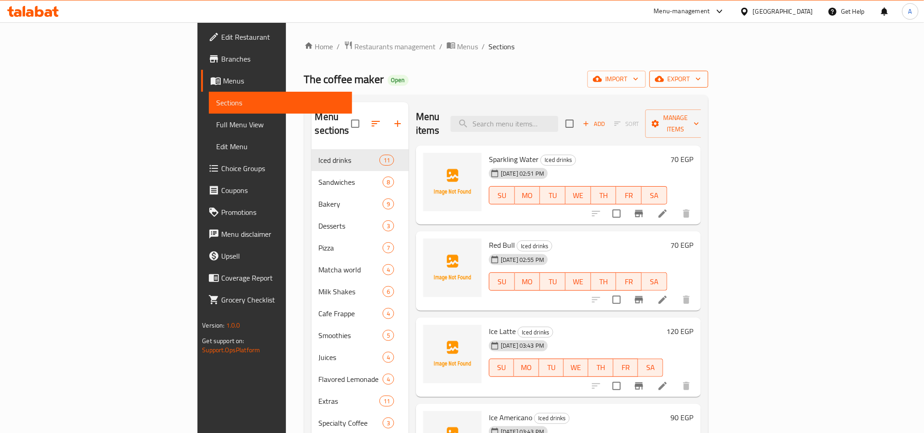
click at [701, 77] on span "export" at bounding box center [679, 78] width 44 height 11
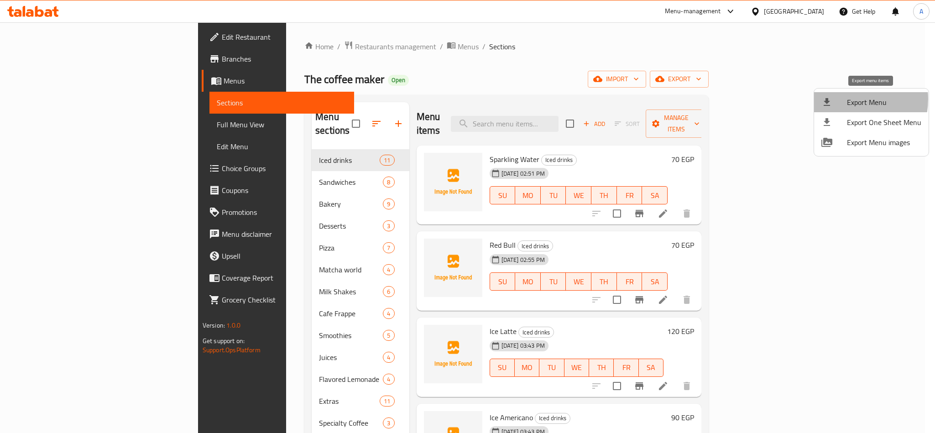
click at [847, 97] on li "Export Menu" at bounding box center [871, 102] width 114 height 20
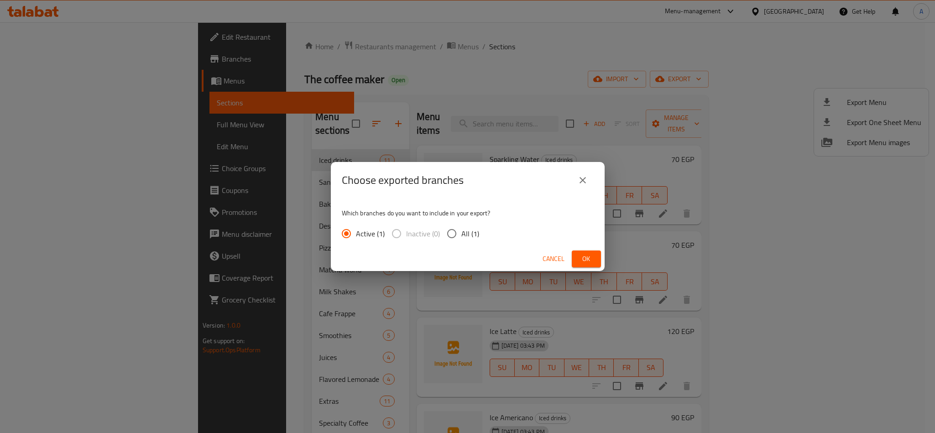
click at [459, 234] on input "All (1)" at bounding box center [451, 233] width 19 height 19
radio input "true"
click at [588, 256] on span "Ok" at bounding box center [586, 258] width 15 height 11
